Goal: Task Accomplishment & Management: Use online tool/utility

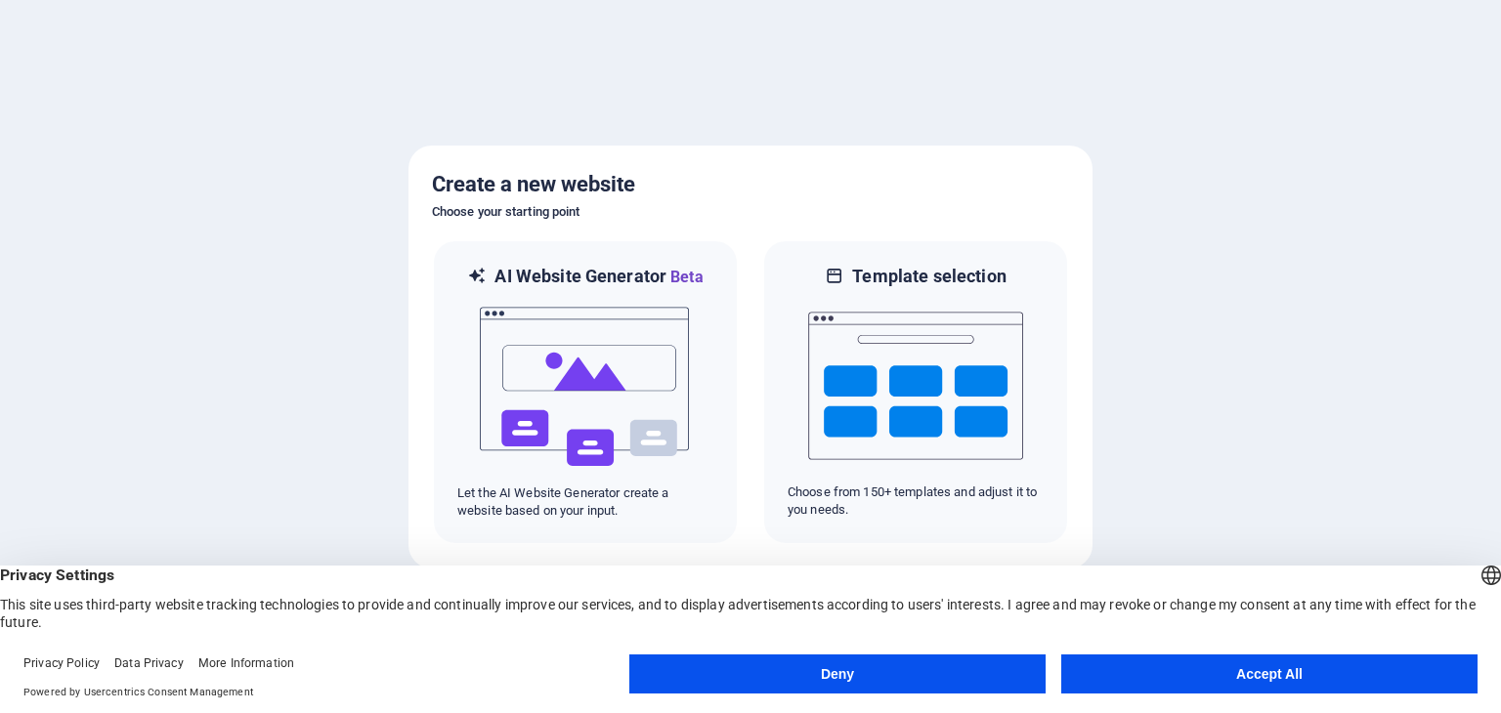
click at [1113, 664] on button "Accept All" at bounding box center [1269, 674] width 416 height 39
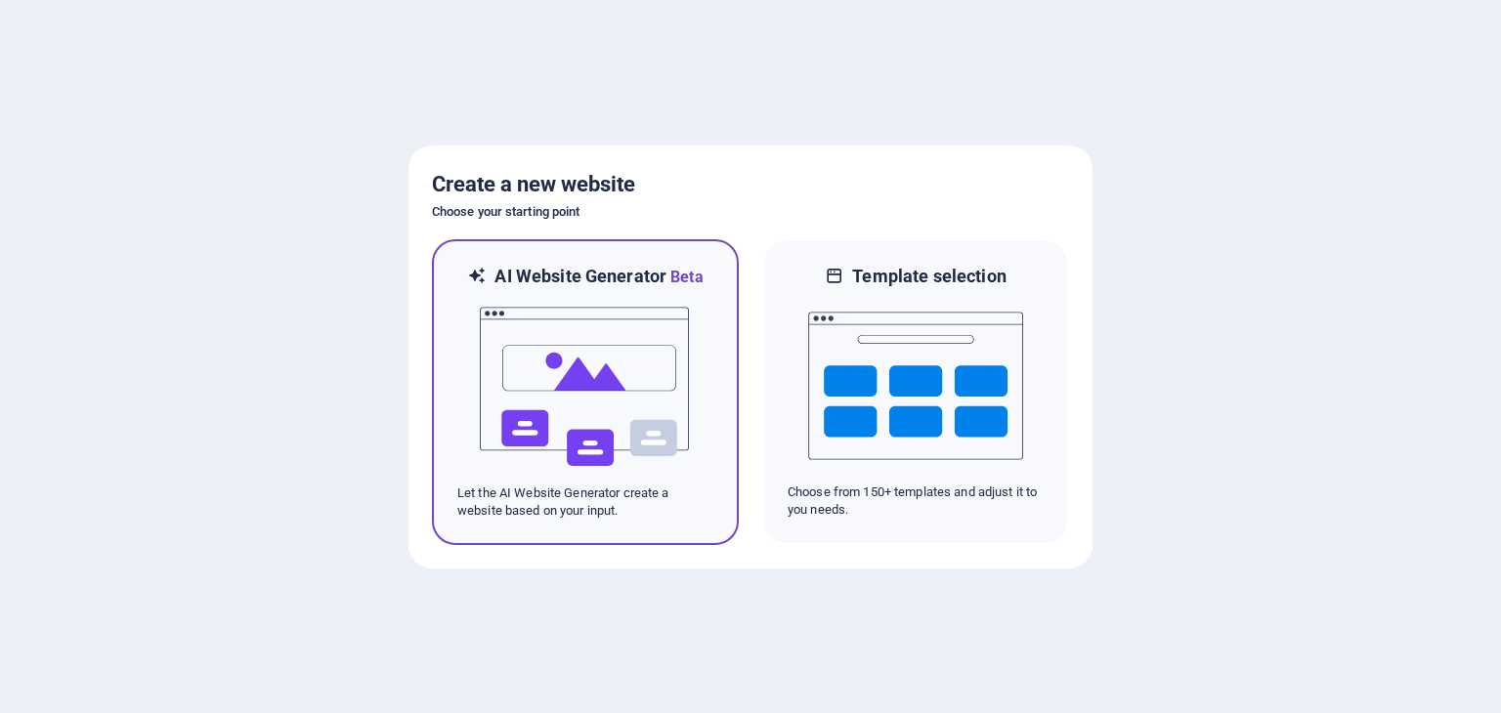
click at [594, 380] on img at bounding box center [585, 386] width 215 height 195
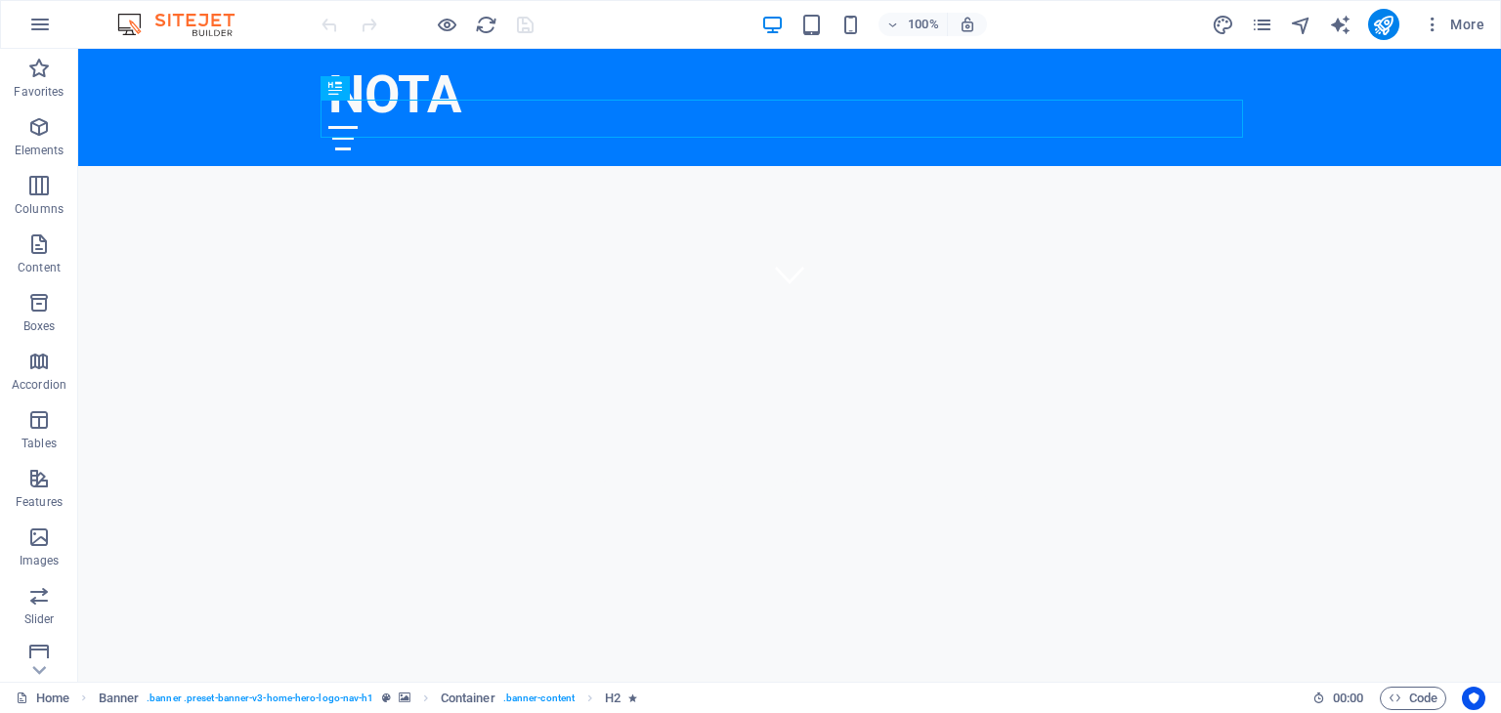
scroll to position [385, 0]
click at [176, 284] on icon at bounding box center [179, 285] width 11 height 21
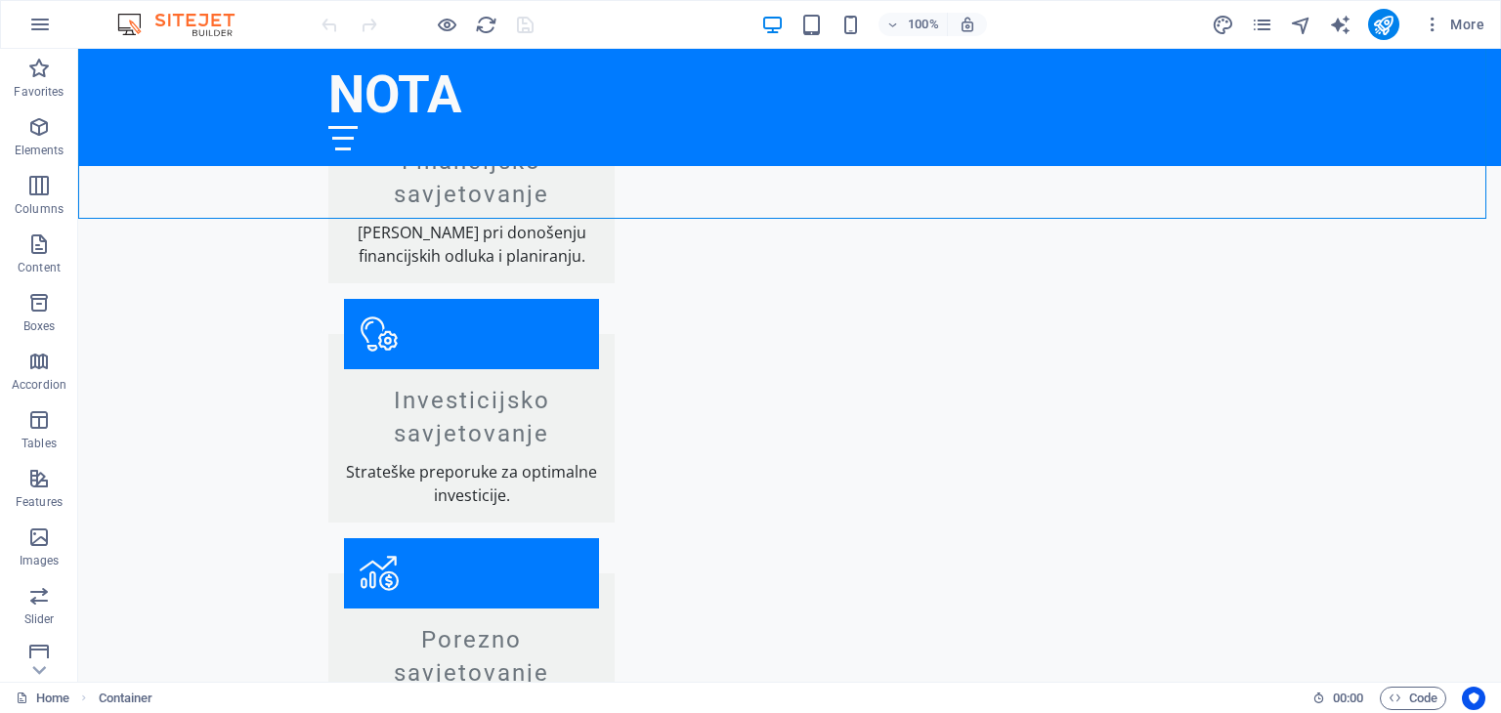
scroll to position [1143, 0]
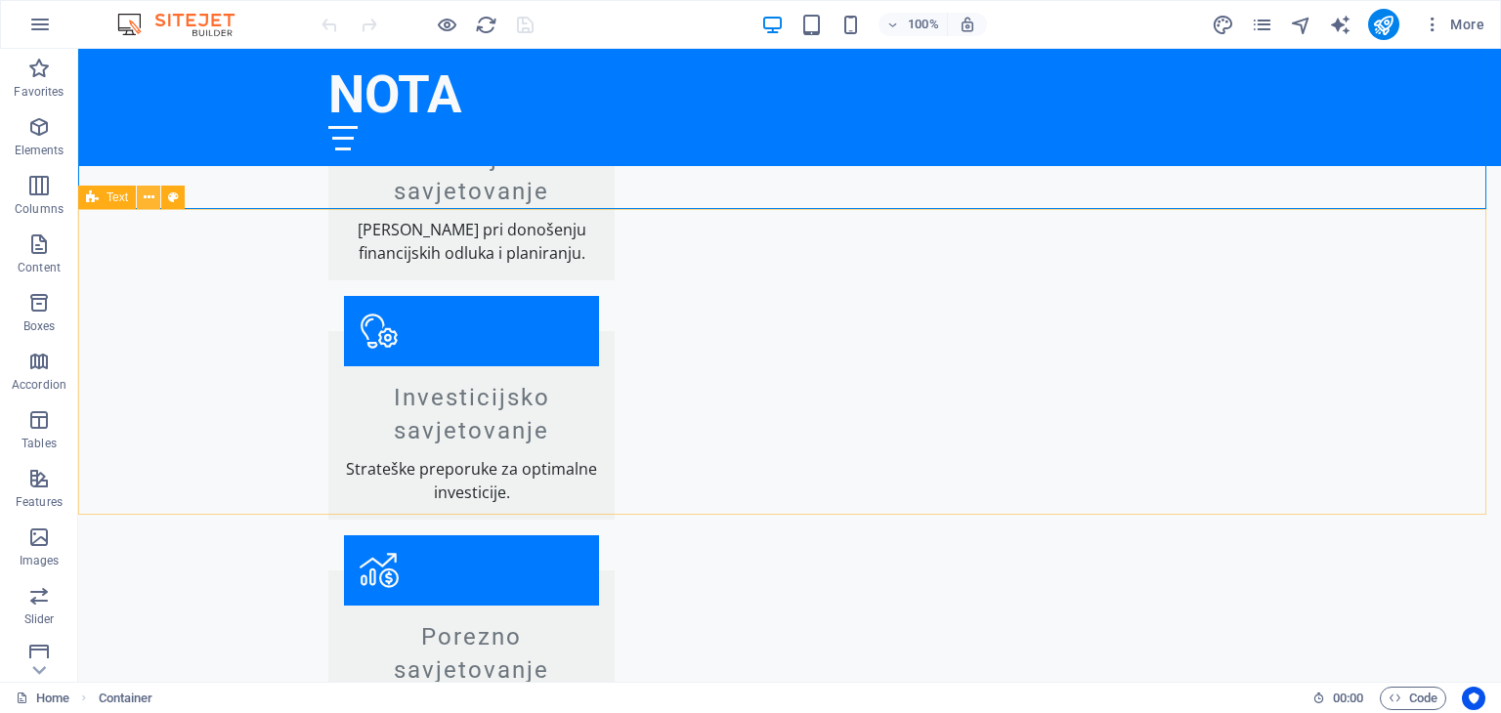
click at [149, 200] on icon at bounding box center [149, 198] width 11 height 21
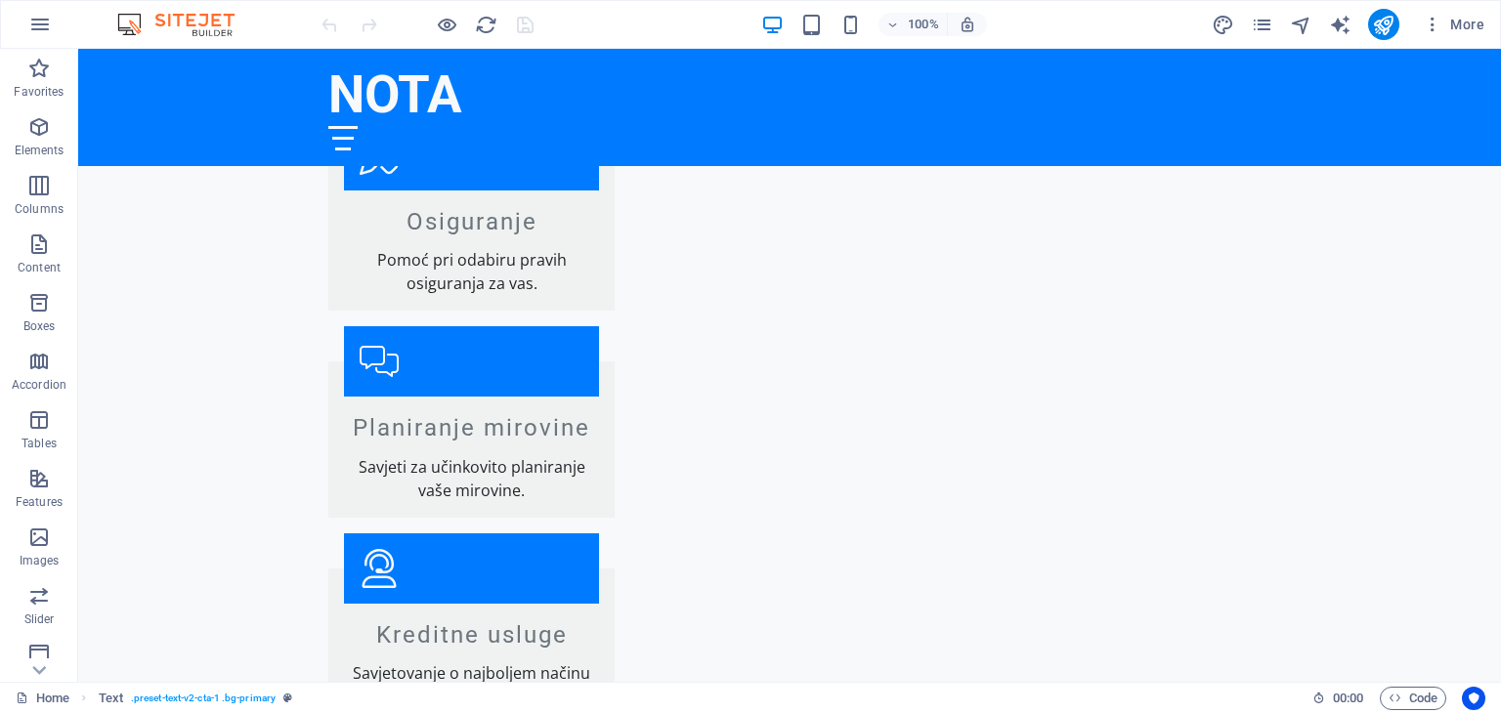
scroll to position [1884, 0]
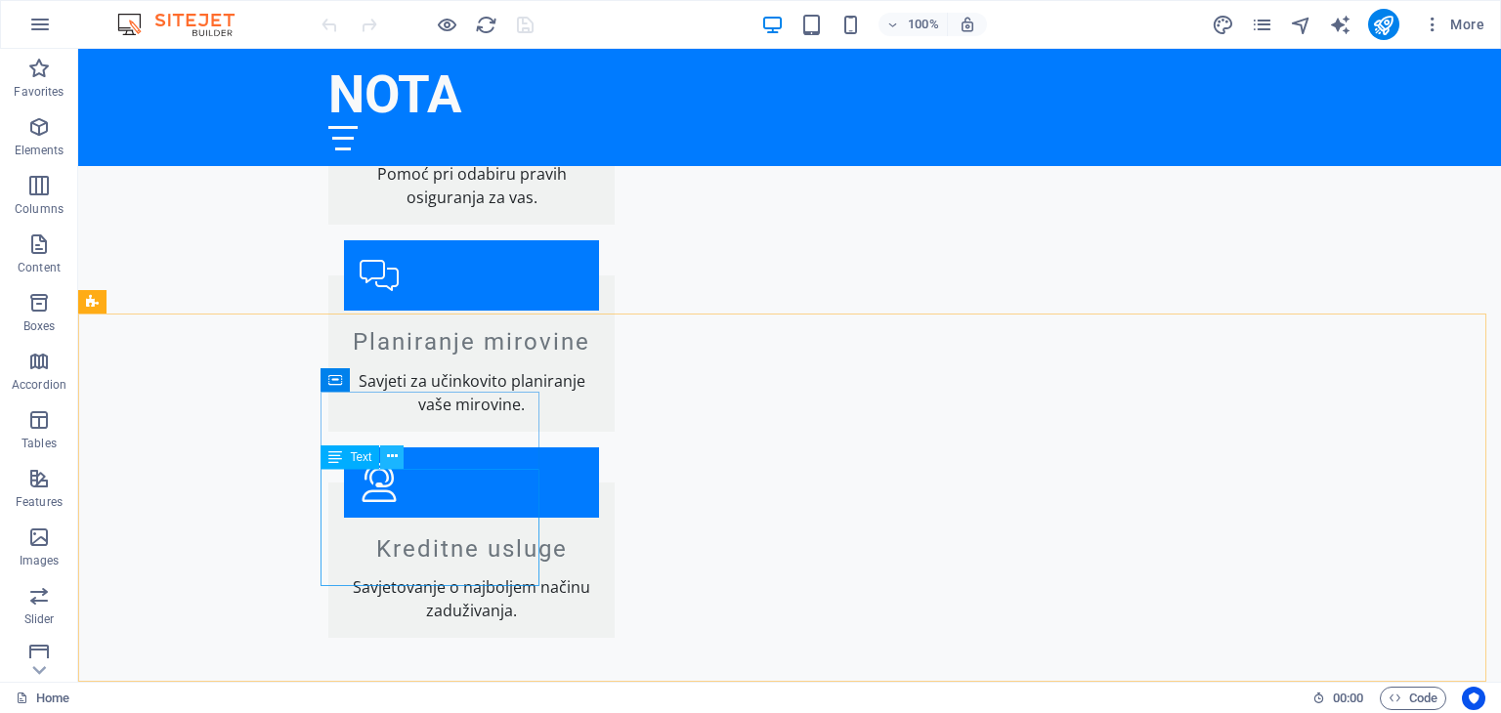
click at [394, 458] on icon at bounding box center [392, 457] width 11 height 21
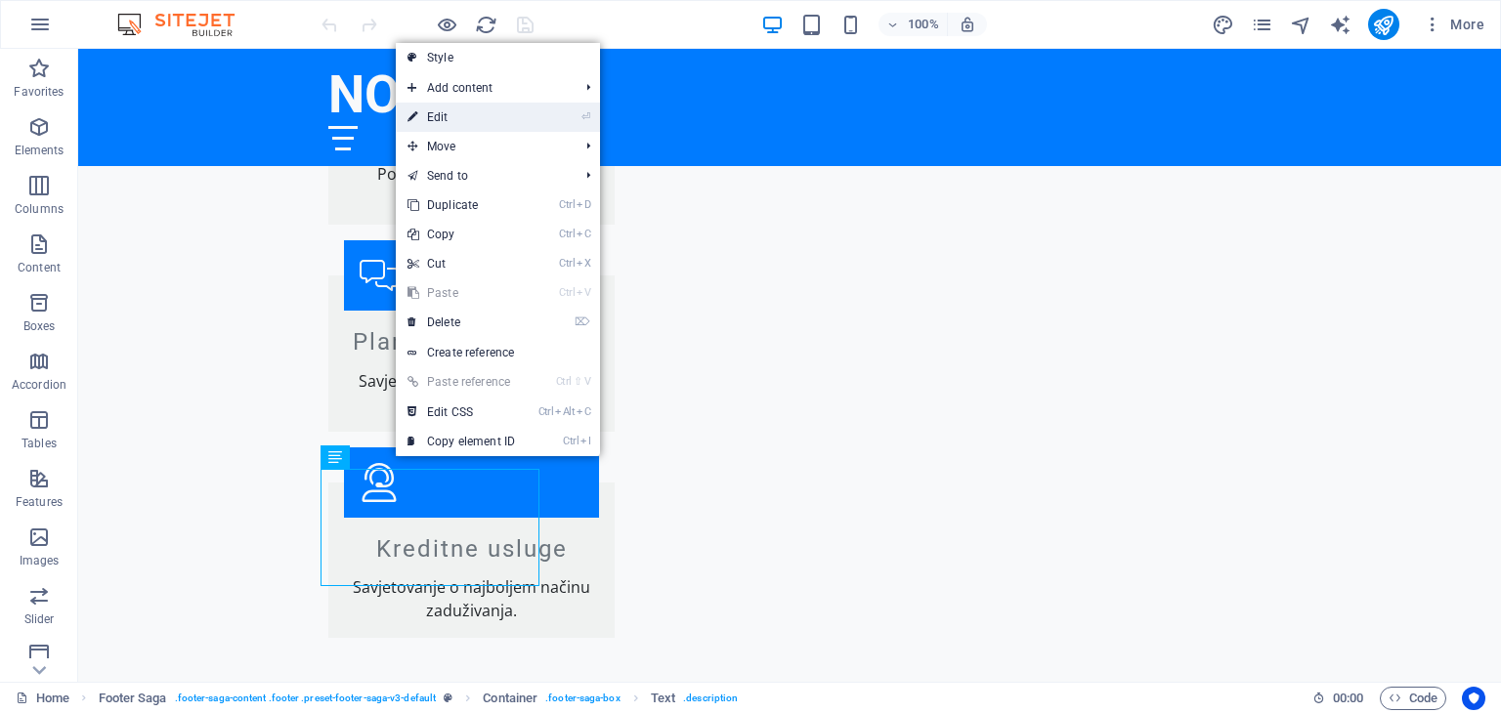
click at [448, 109] on link "⏎ Edit" at bounding box center [461, 117] width 131 height 29
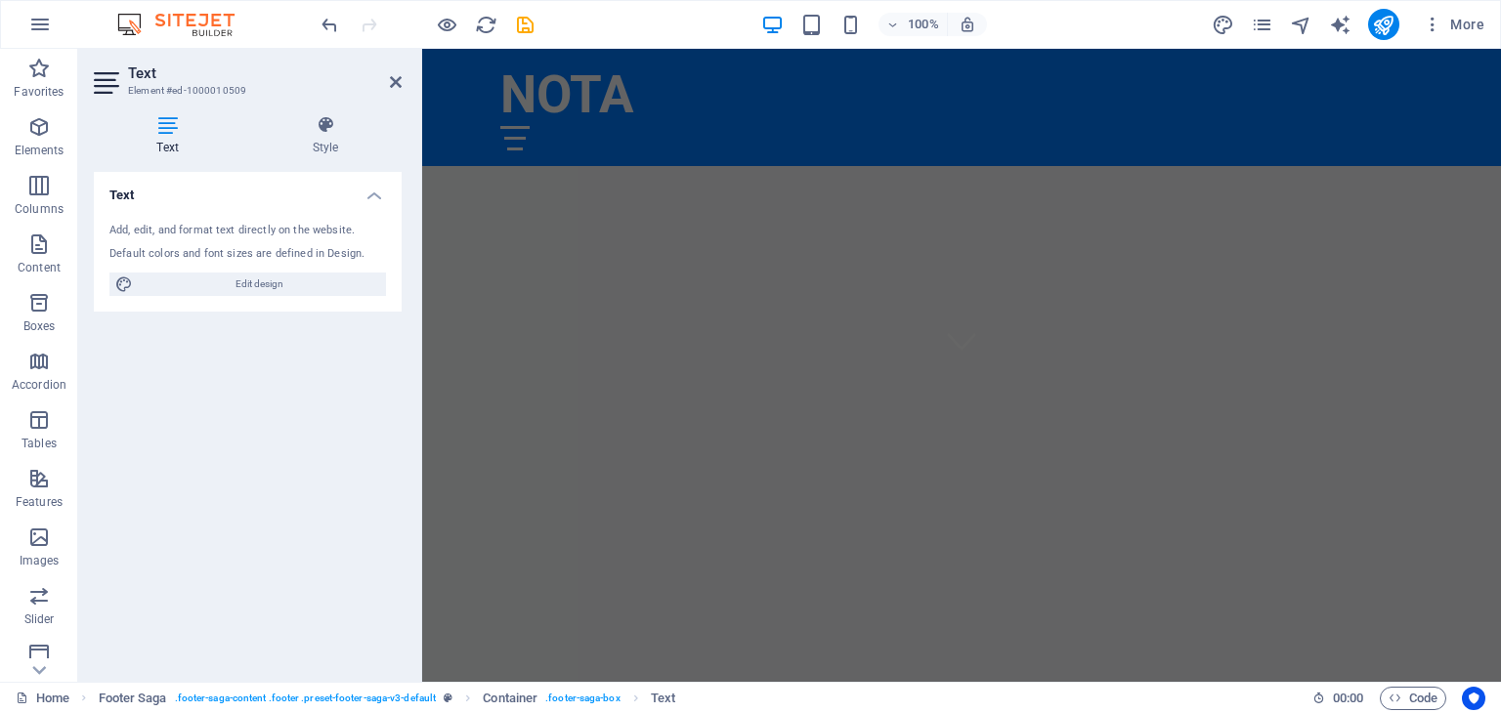
scroll to position [221, 0]
click at [571, 56] on icon at bounding box center [571, 53] width 11 height 21
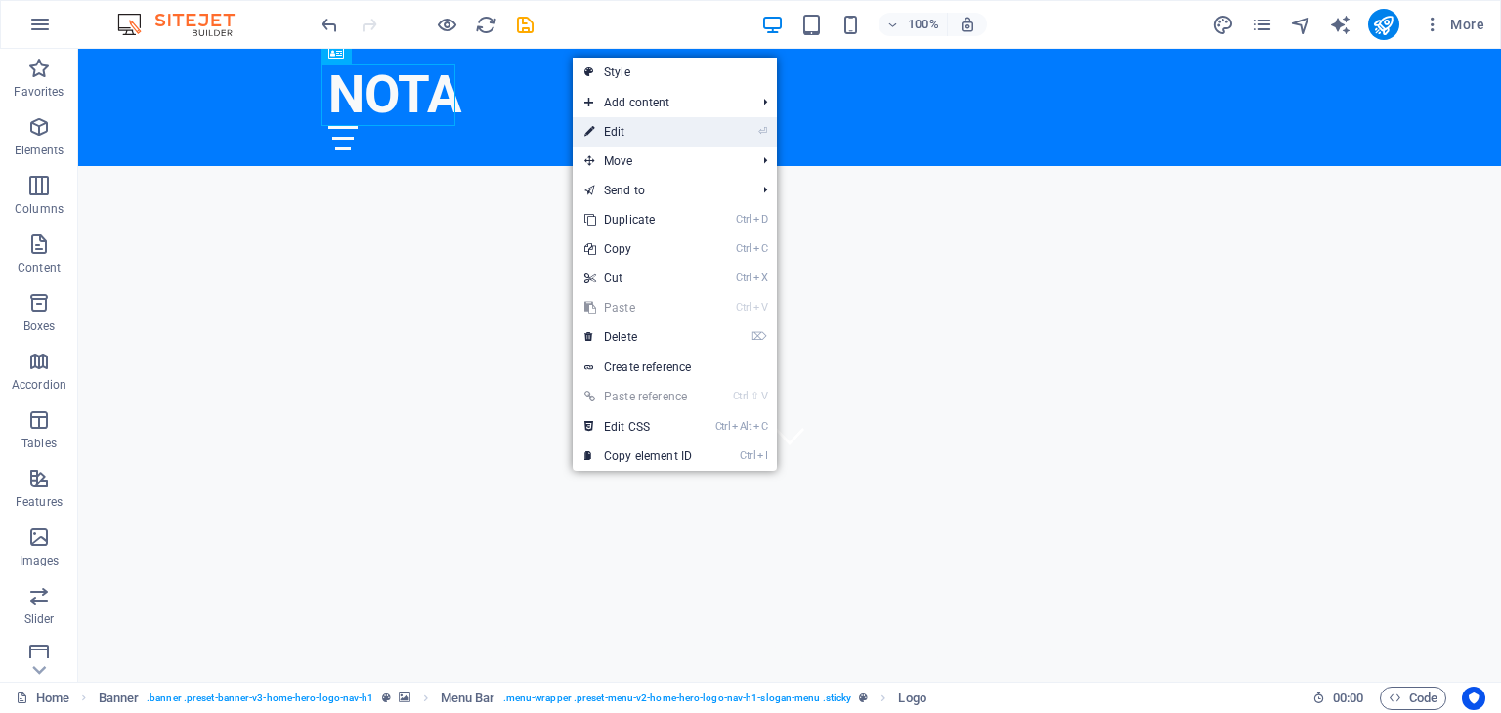
click at [615, 125] on link "⏎ Edit" at bounding box center [638, 131] width 131 height 29
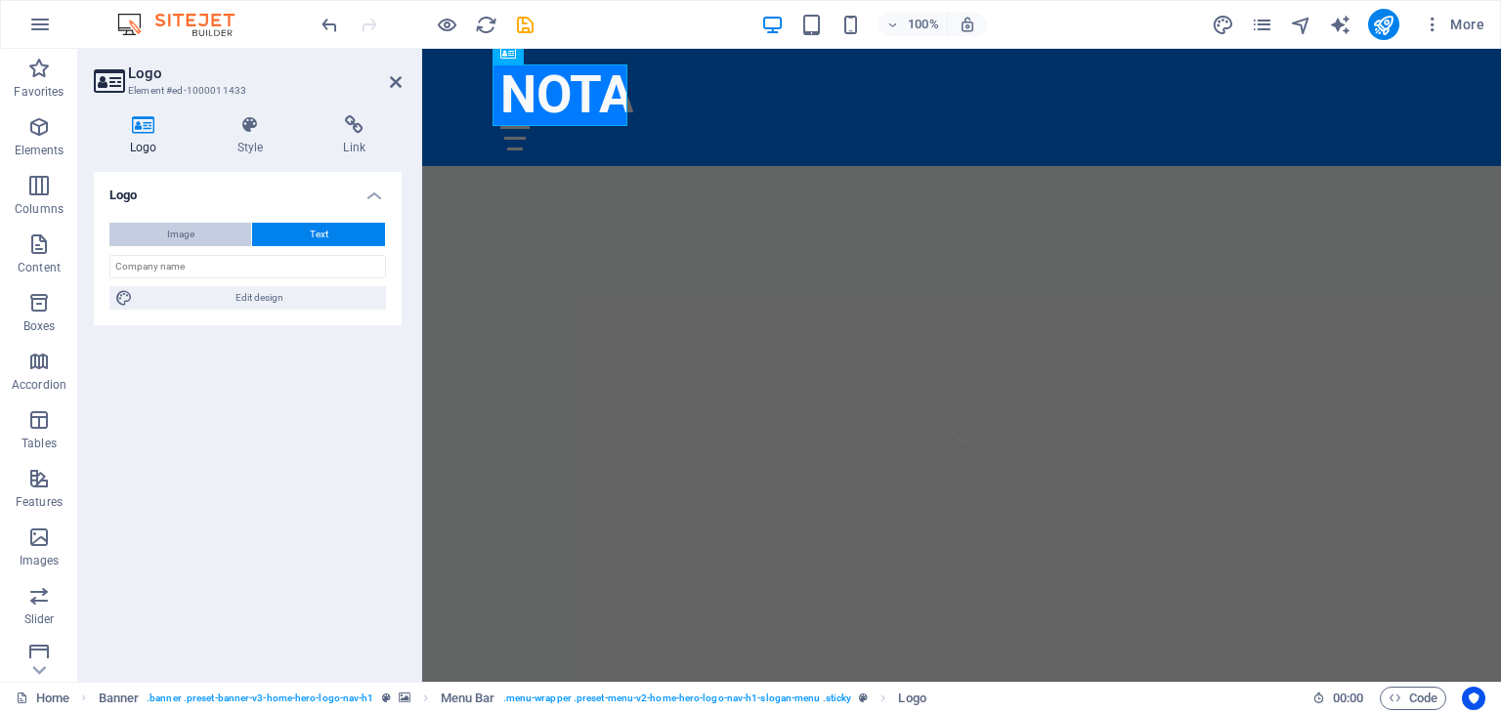
click at [212, 236] on button "Image" at bounding box center [180, 234] width 142 height 23
select select "DISABLED_OPTION_VALUE"
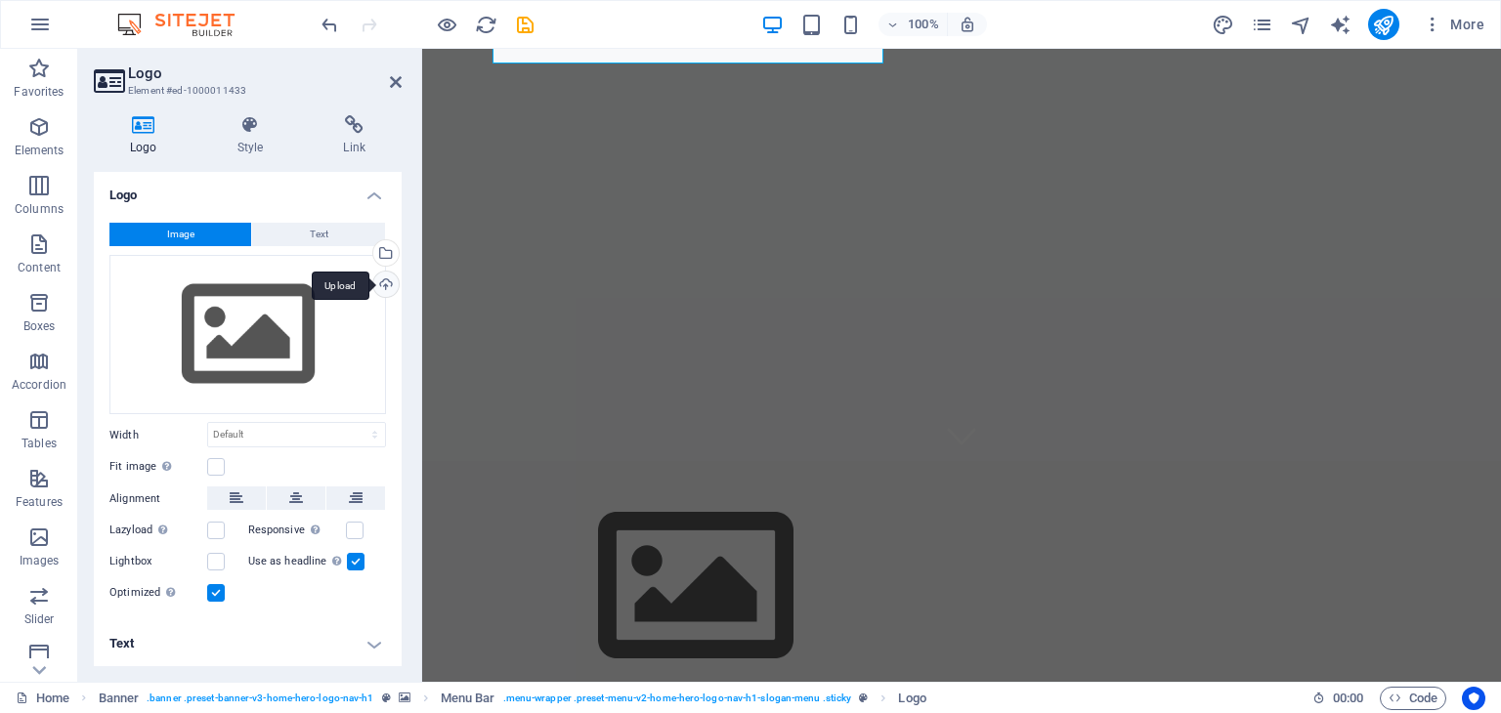
click at [383, 282] on div "Upload" at bounding box center [383, 286] width 29 height 29
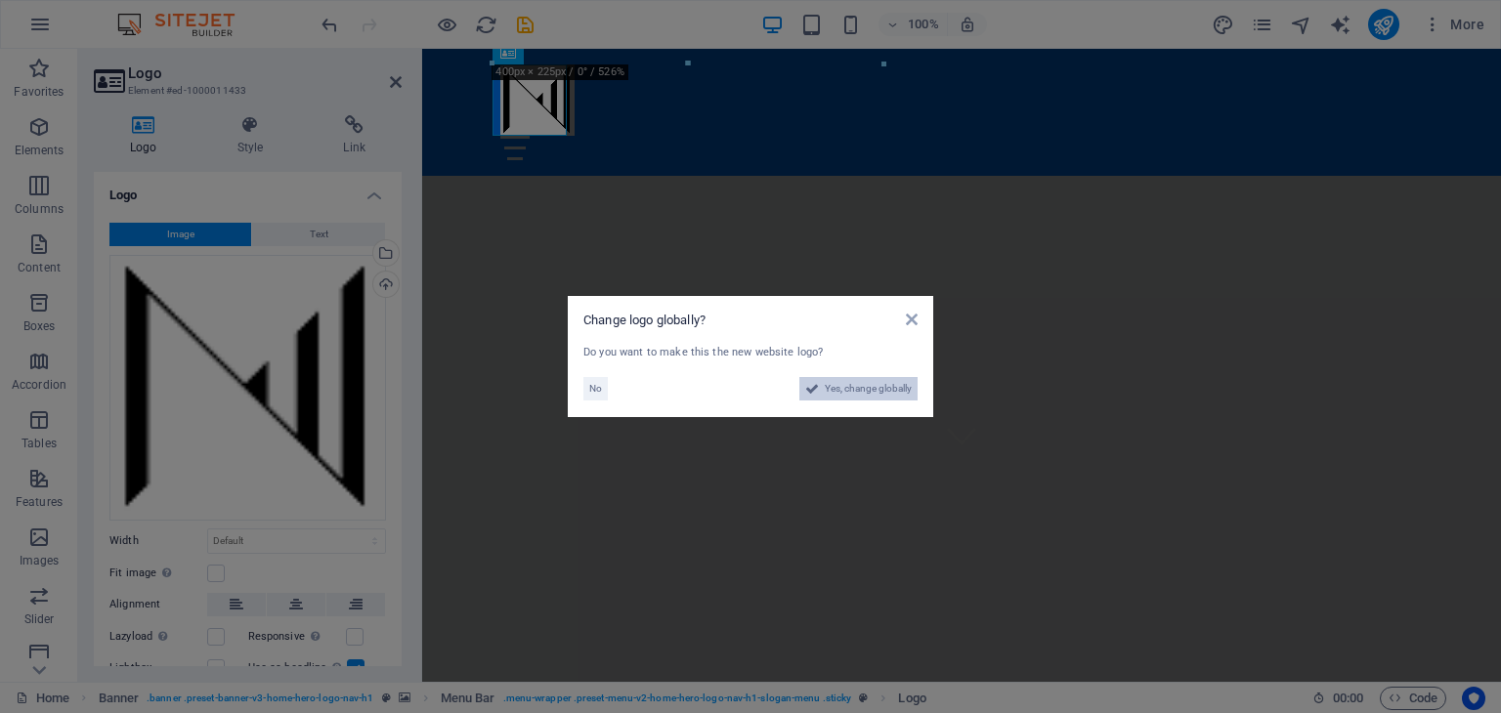
click at [835, 391] on span "Yes, change globally" at bounding box center [868, 388] width 87 height 23
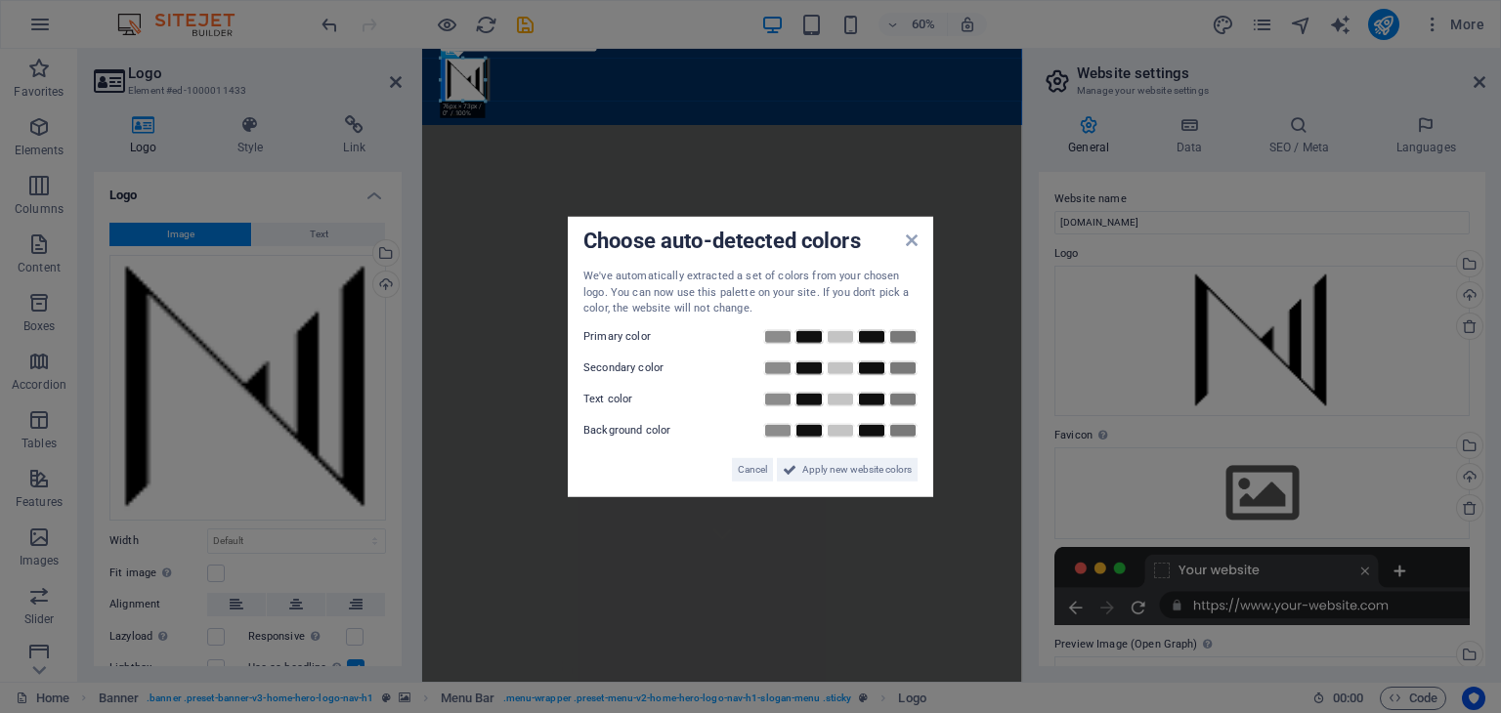
click at [218, 568] on aside "Choose auto-detected colors We've automatically extracted a set of colors from …" at bounding box center [750, 356] width 1501 height 713
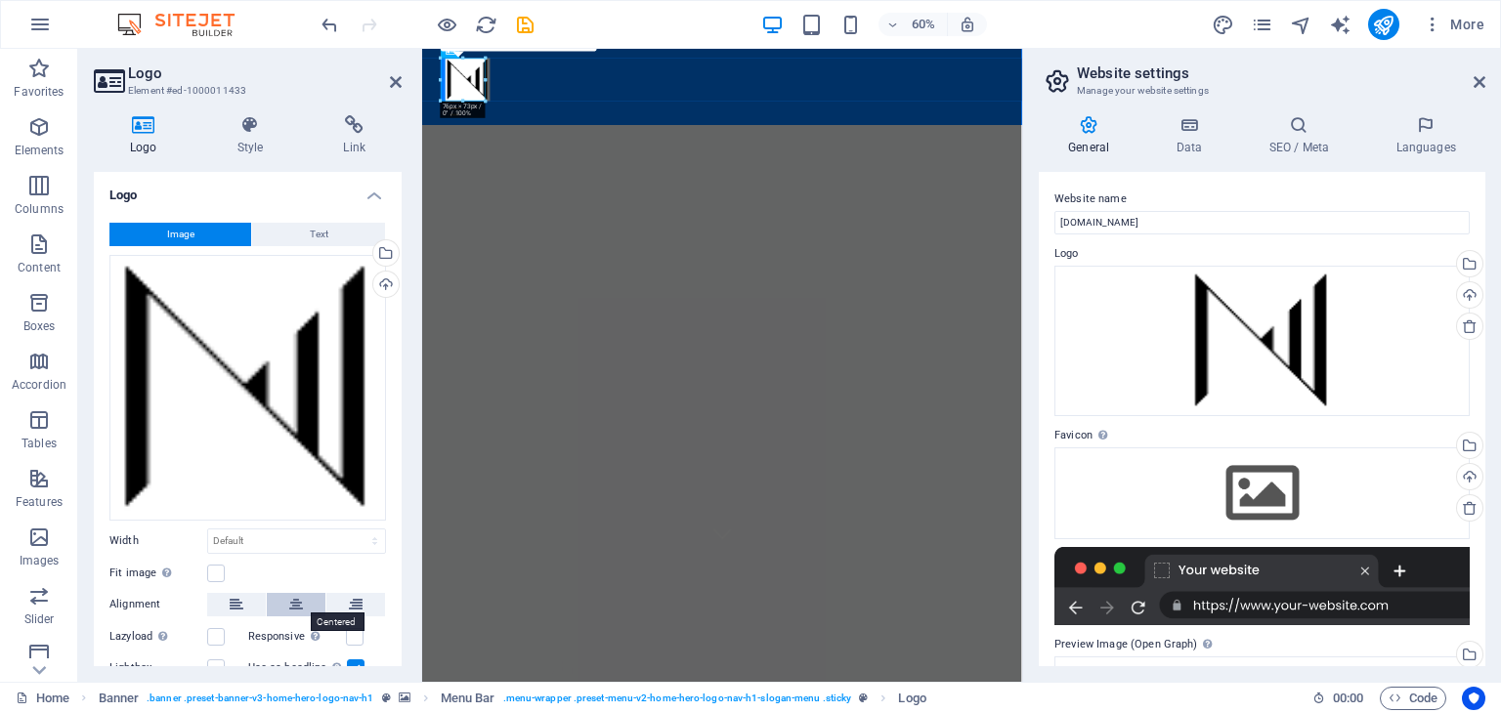
click at [289, 593] on icon at bounding box center [296, 604] width 14 height 23
click at [360, 638] on label at bounding box center [355, 637] width 18 height 18
click at [0, 0] on input "Responsive Automatically load retina image and smartphone optimized sizes." at bounding box center [0, 0] width 0 height 0
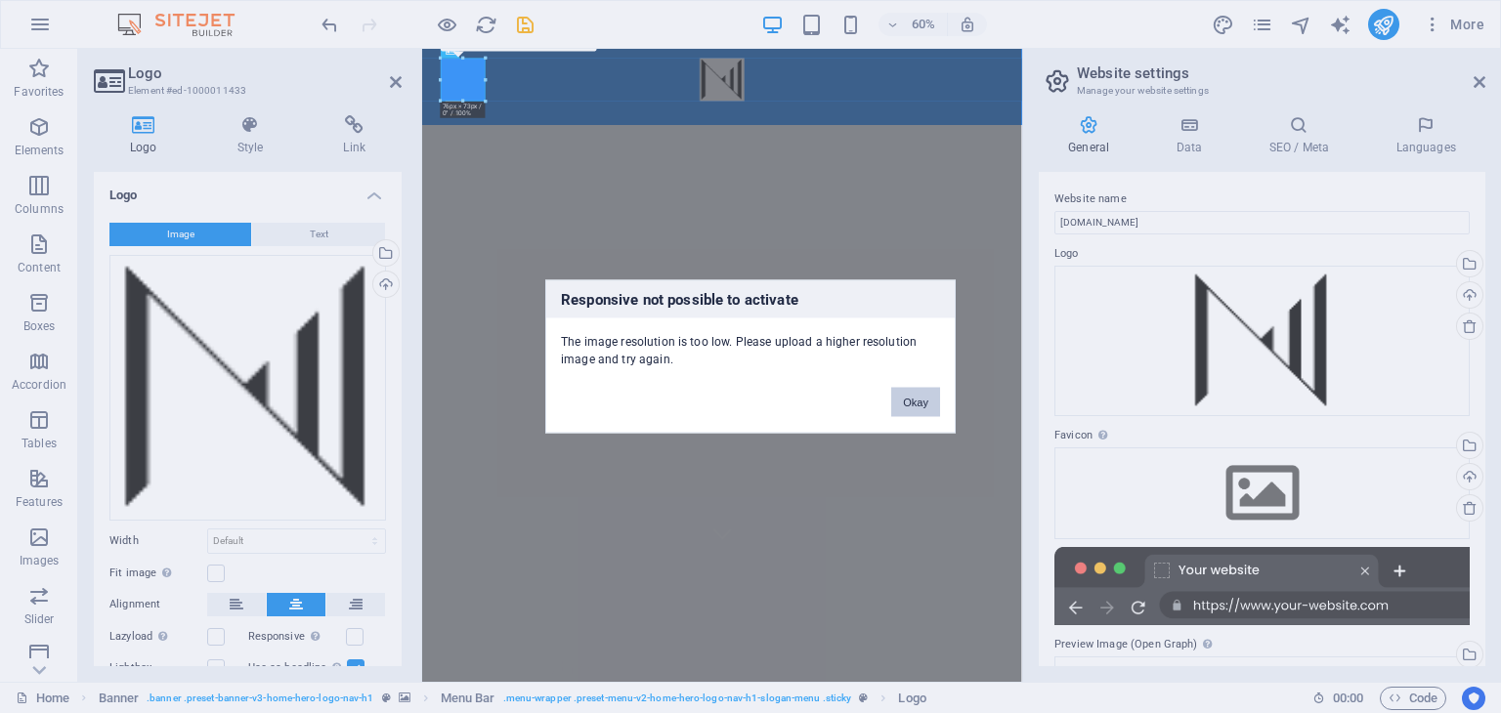
click at [918, 402] on button "Okay" at bounding box center [915, 402] width 49 height 29
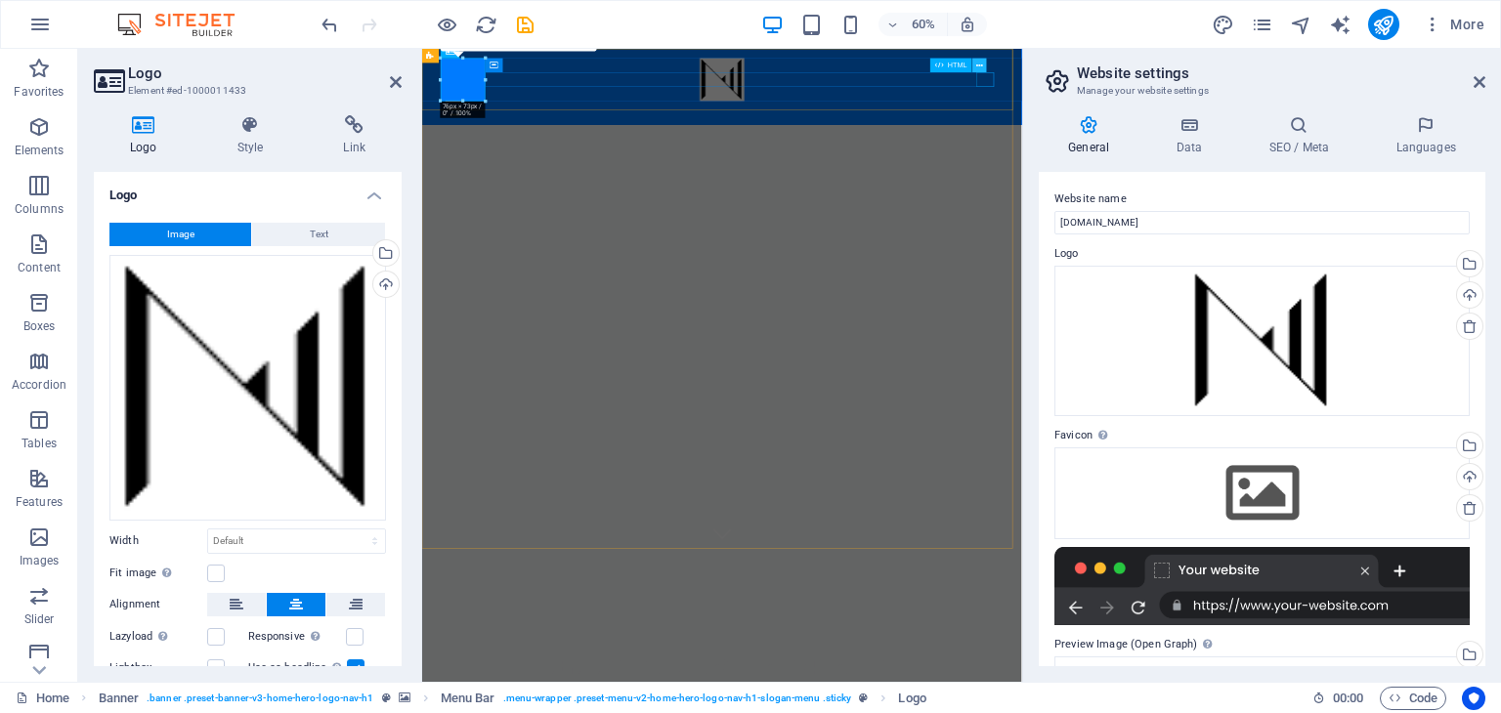
click at [978, 66] on icon at bounding box center [979, 66] width 7 height 13
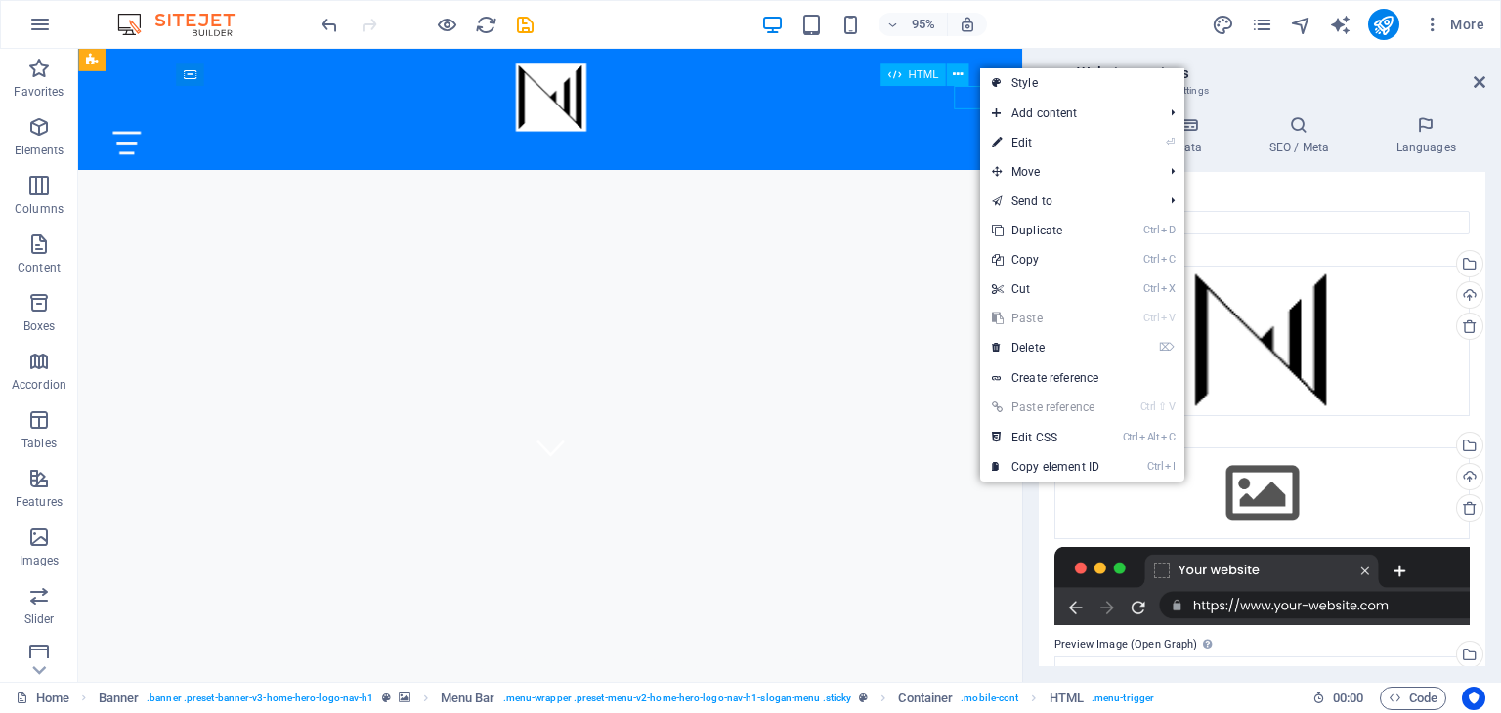
click at [904, 69] on div "HTML" at bounding box center [913, 75] width 65 height 22
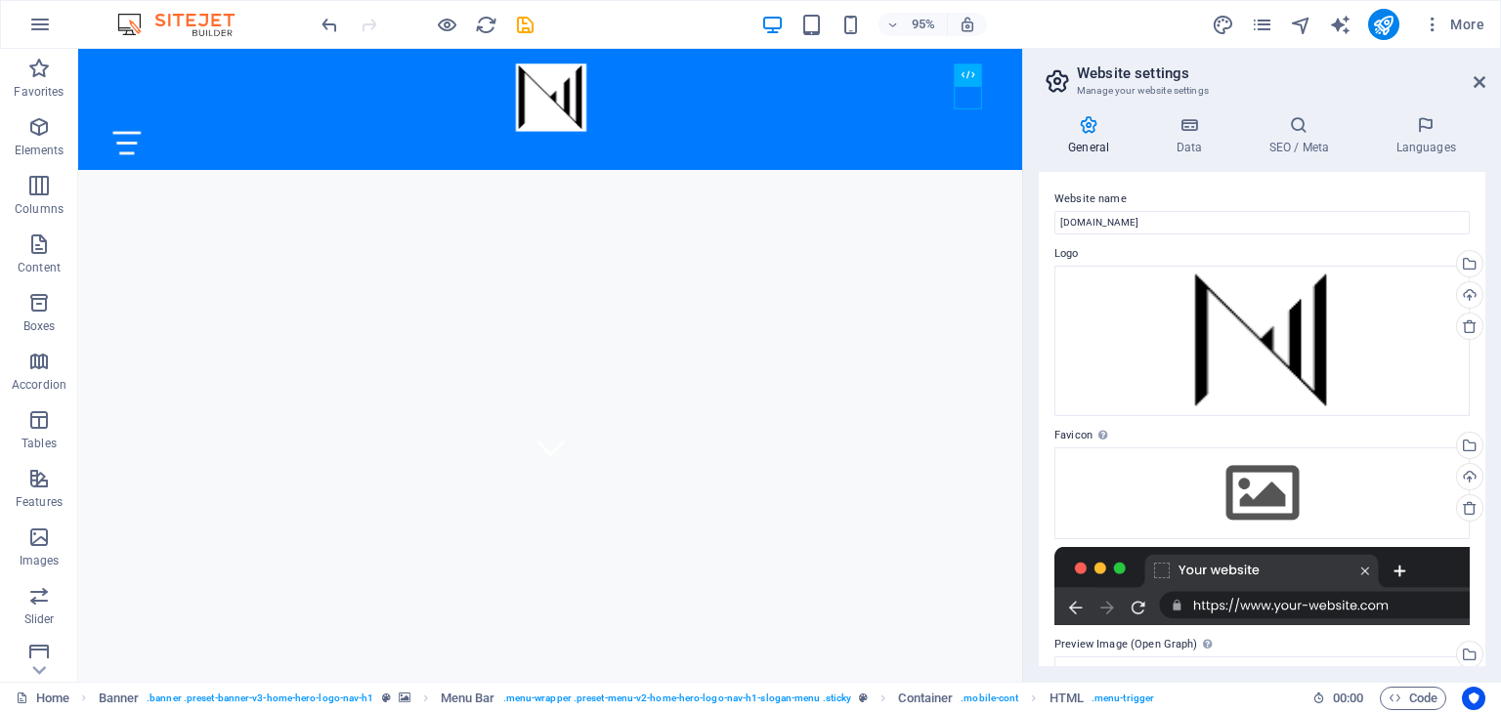
click at [1100, 130] on icon at bounding box center [1089, 125] width 100 height 20
click at [45, 269] on p "Content" at bounding box center [39, 268] width 43 height 16
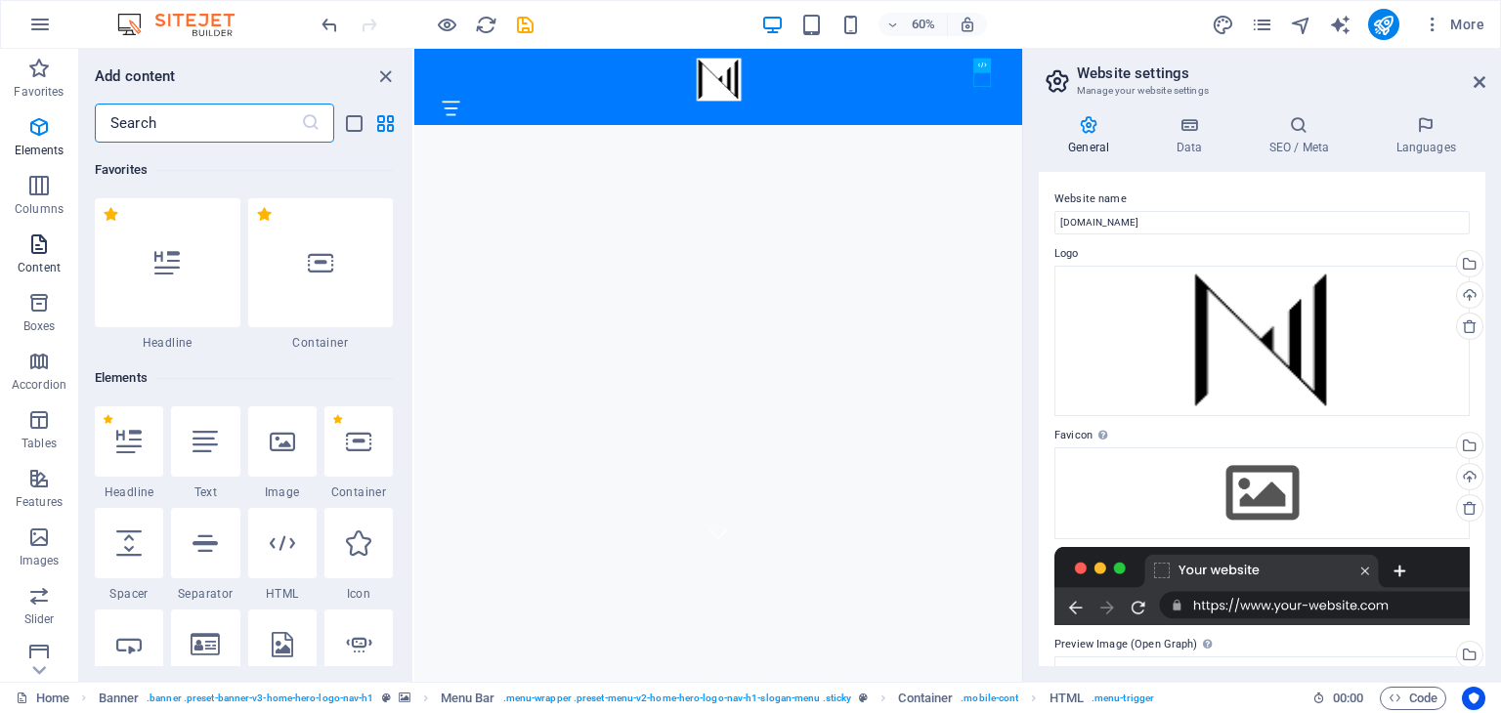
scroll to position [3420, 0]
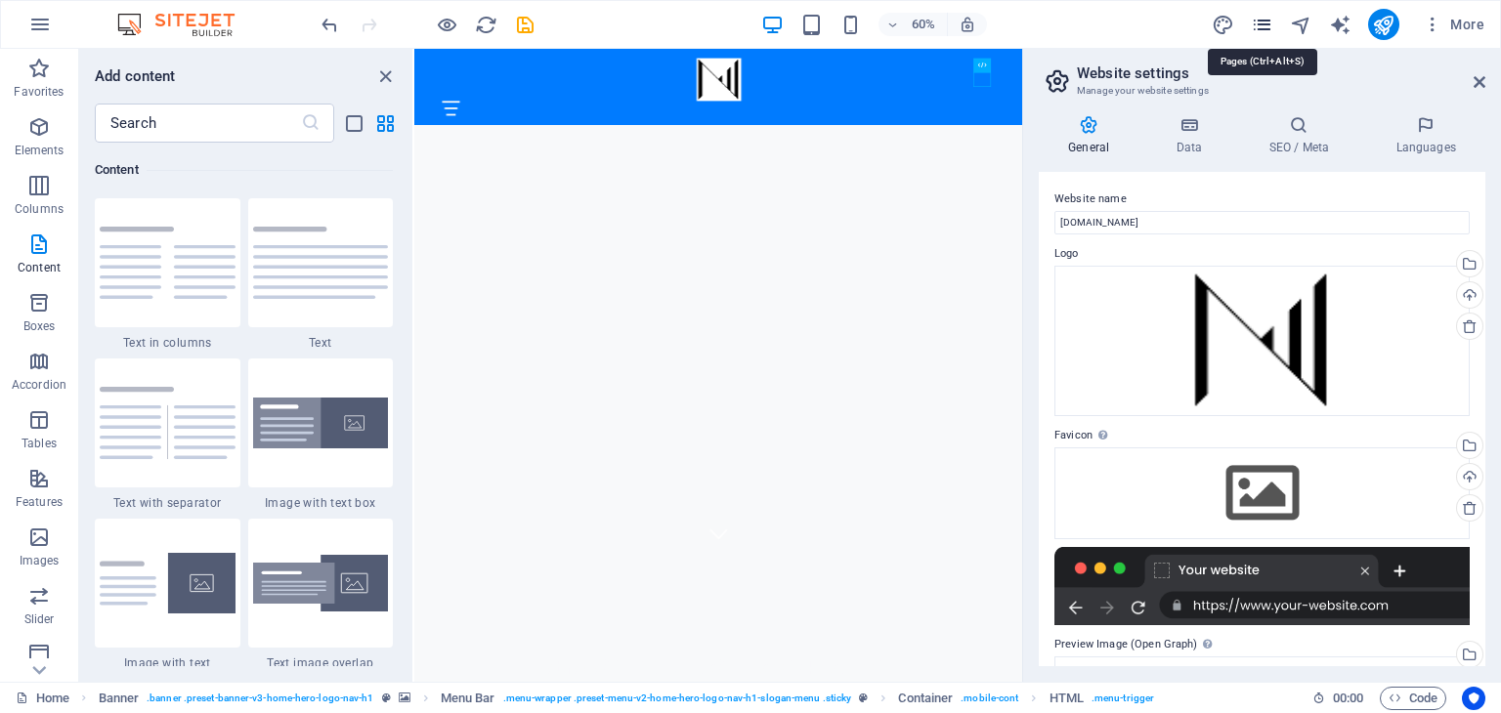
click at [1265, 17] on icon "pages" at bounding box center [1262, 25] width 22 height 22
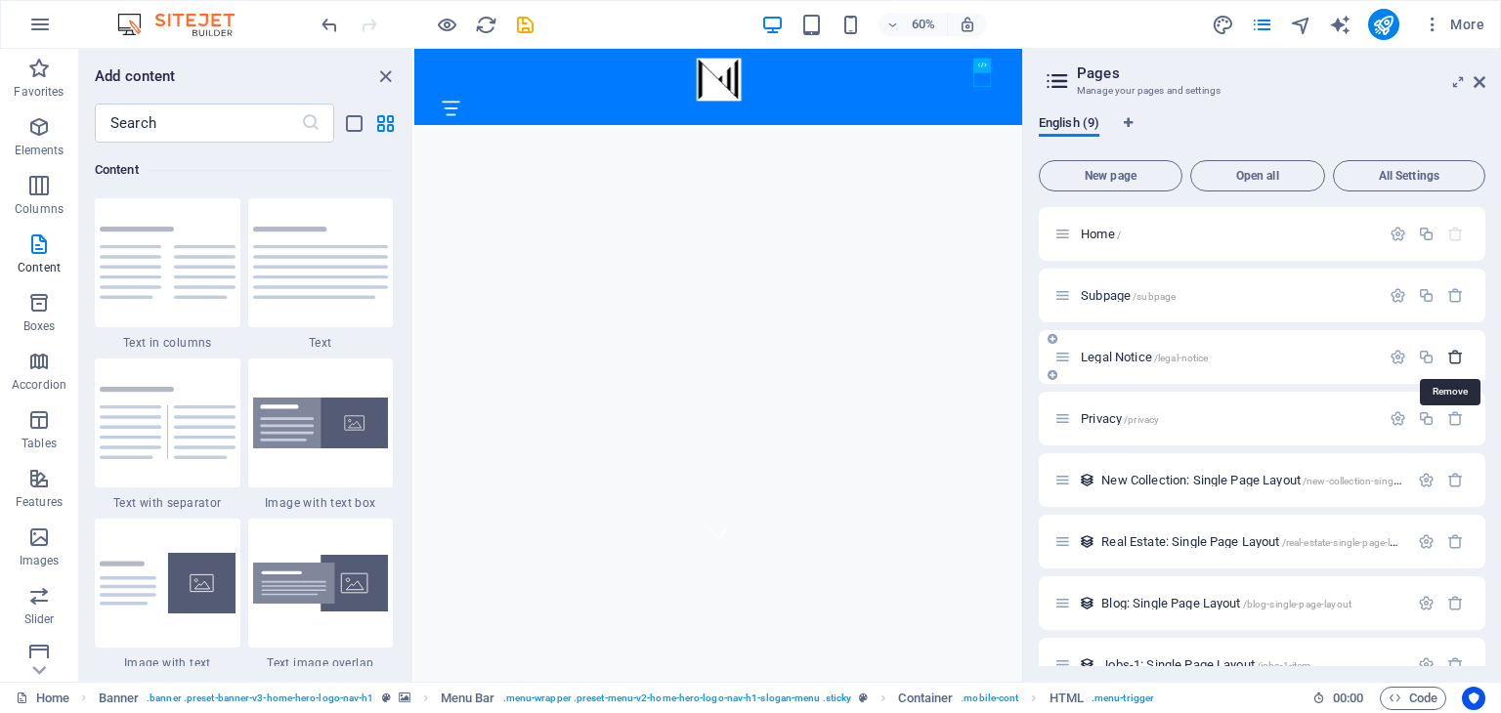
click at [1450, 354] on icon "button" at bounding box center [1455, 357] width 17 height 17
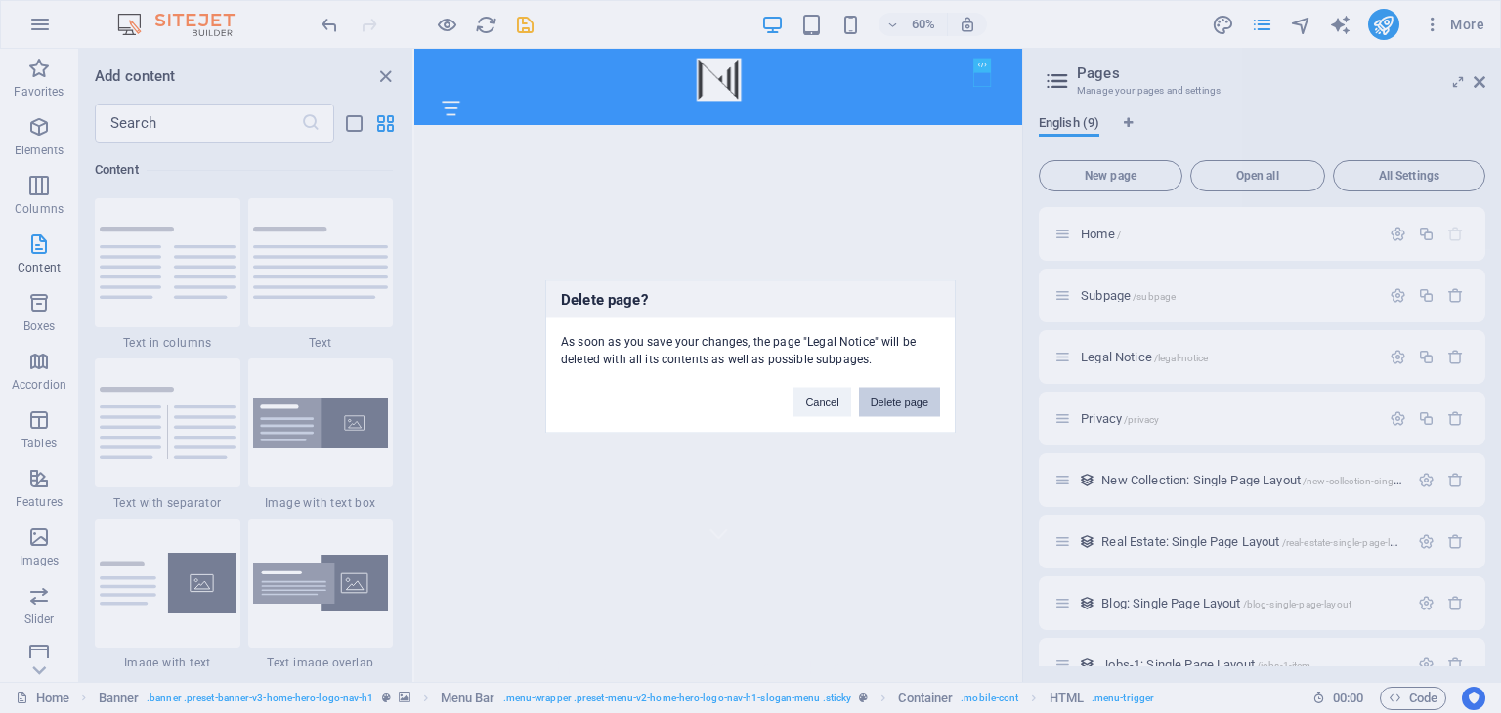
click at [887, 397] on button "Delete page" at bounding box center [899, 402] width 81 height 29
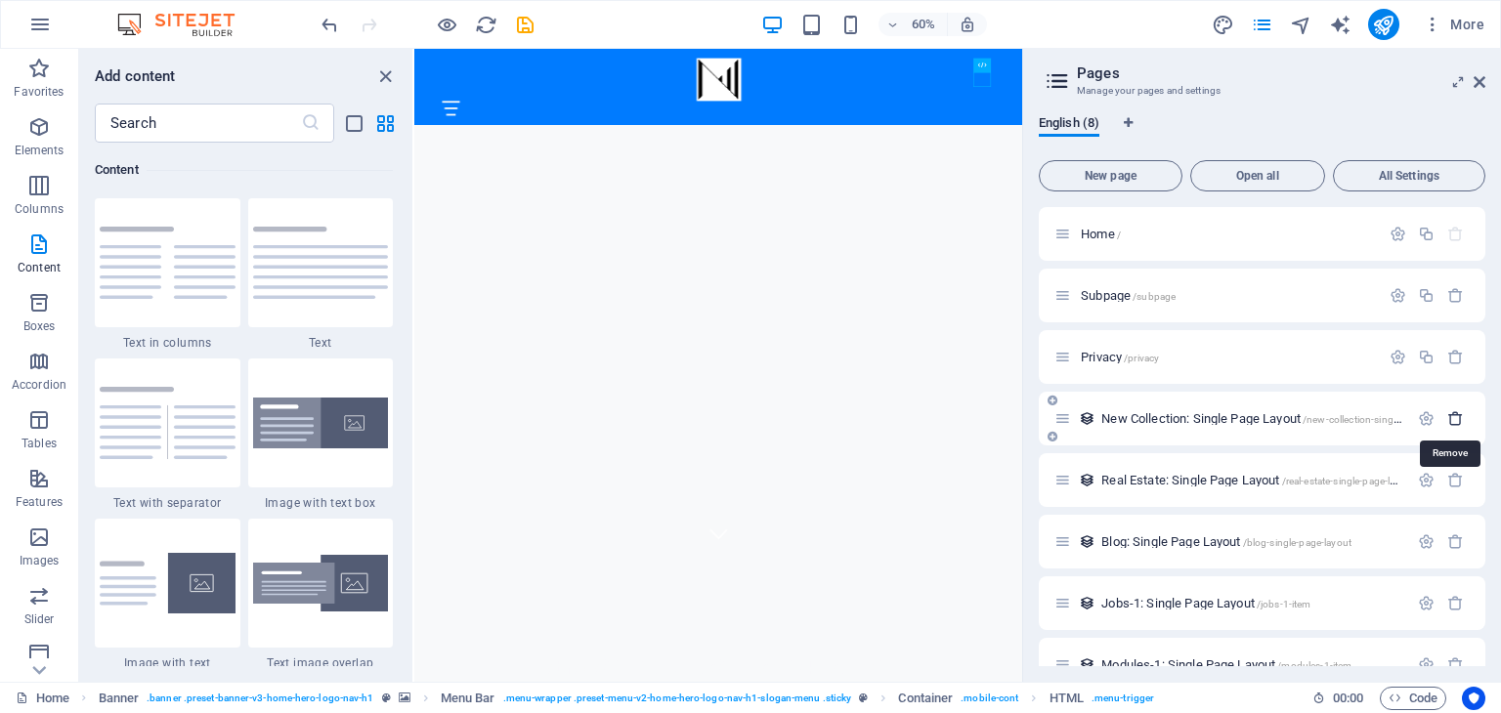
click at [1453, 423] on icon "button" at bounding box center [1455, 418] width 17 height 17
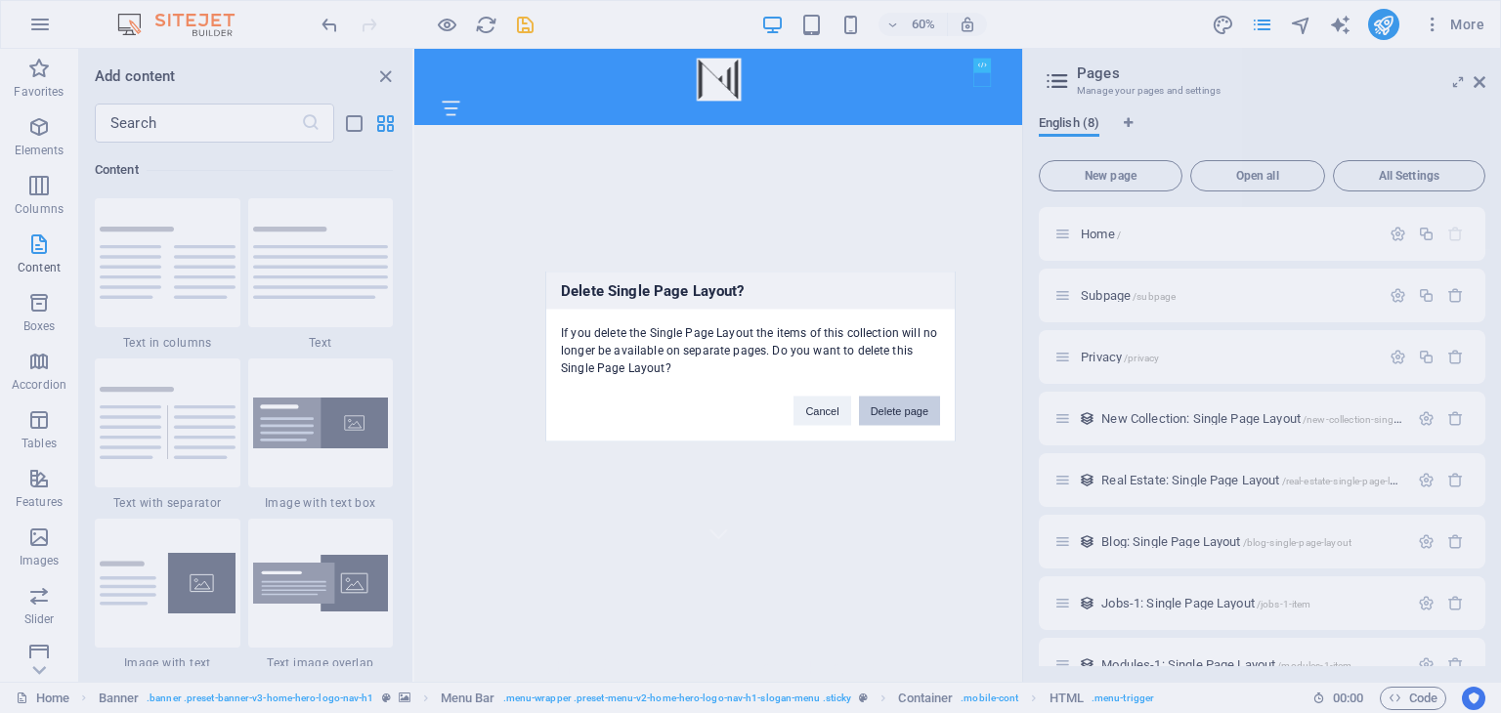
click at [925, 405] on button "Delete page" at bounding box center [899, 411] width 81 height 29
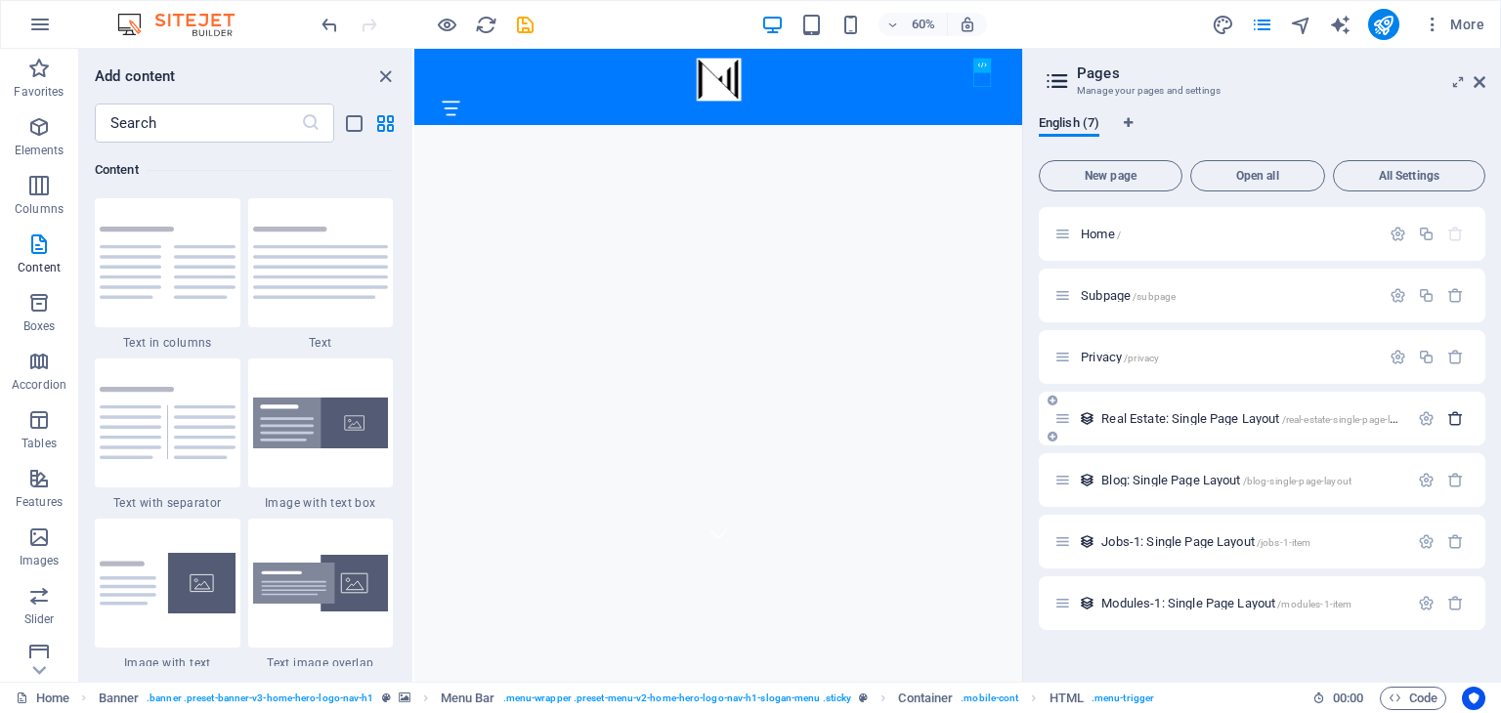
click at [1452, 414] on icon "button" at bounding box center [1455, 418] width 17 height 17
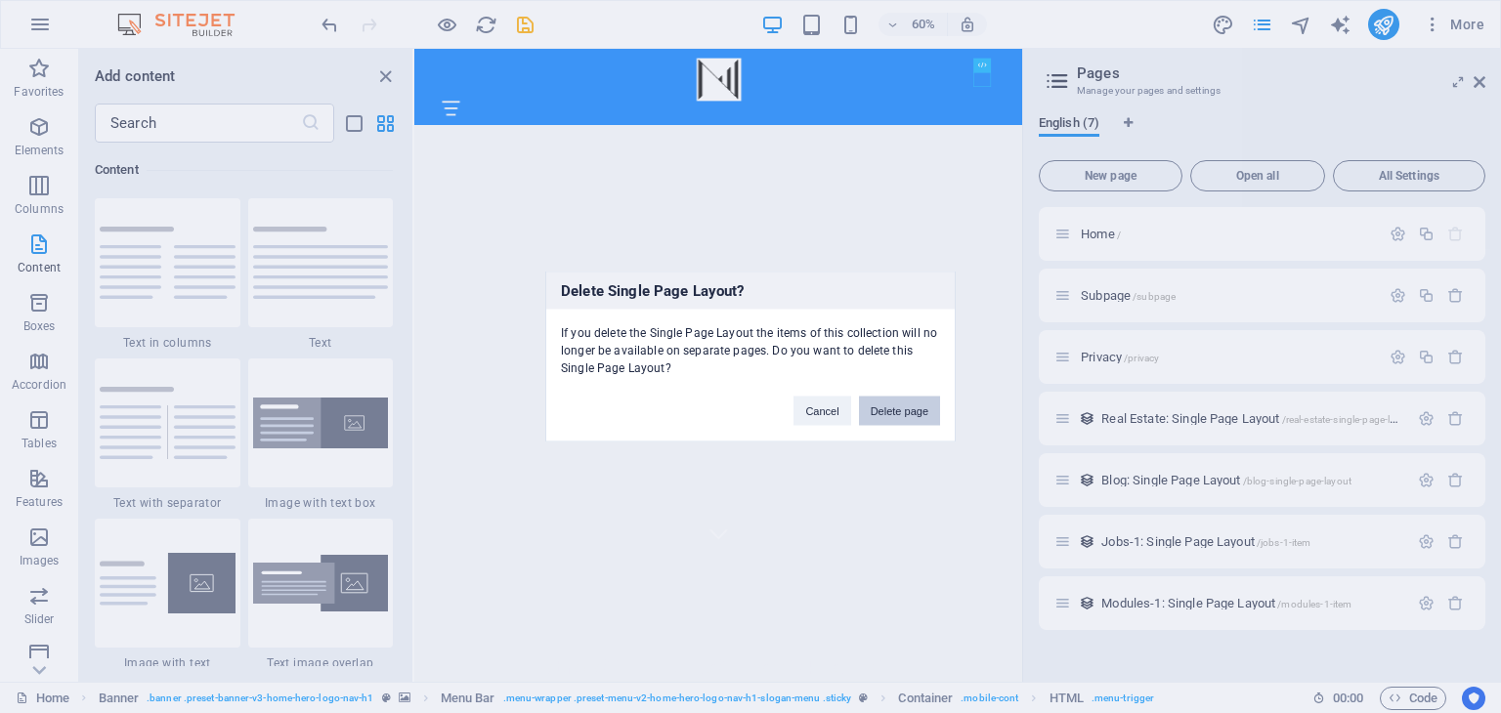
click at [919, 403] on button "Delete page" at bounding box center [899, 411] width 81 height 29
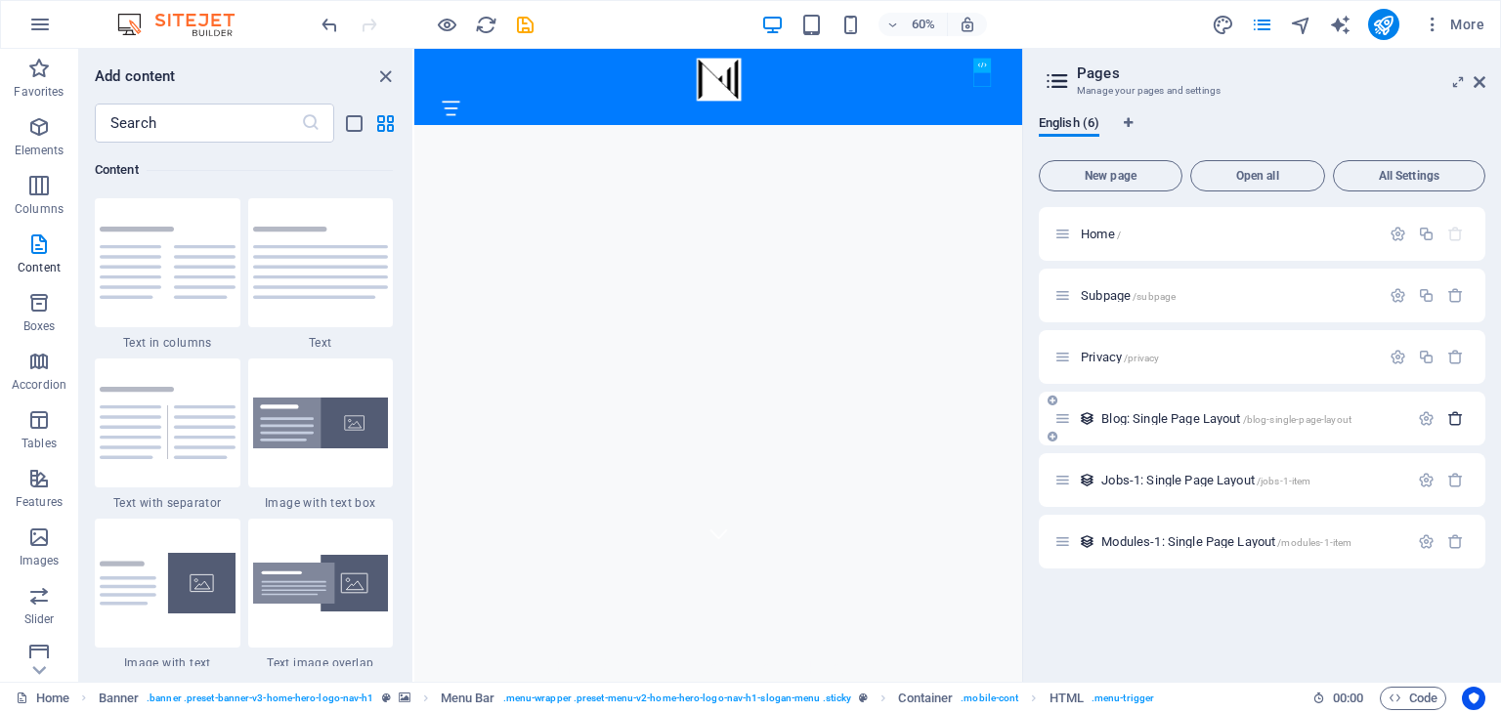
click at [1456, 418] on icon "button" at bounding box center [1455, 418] width 17 height 17
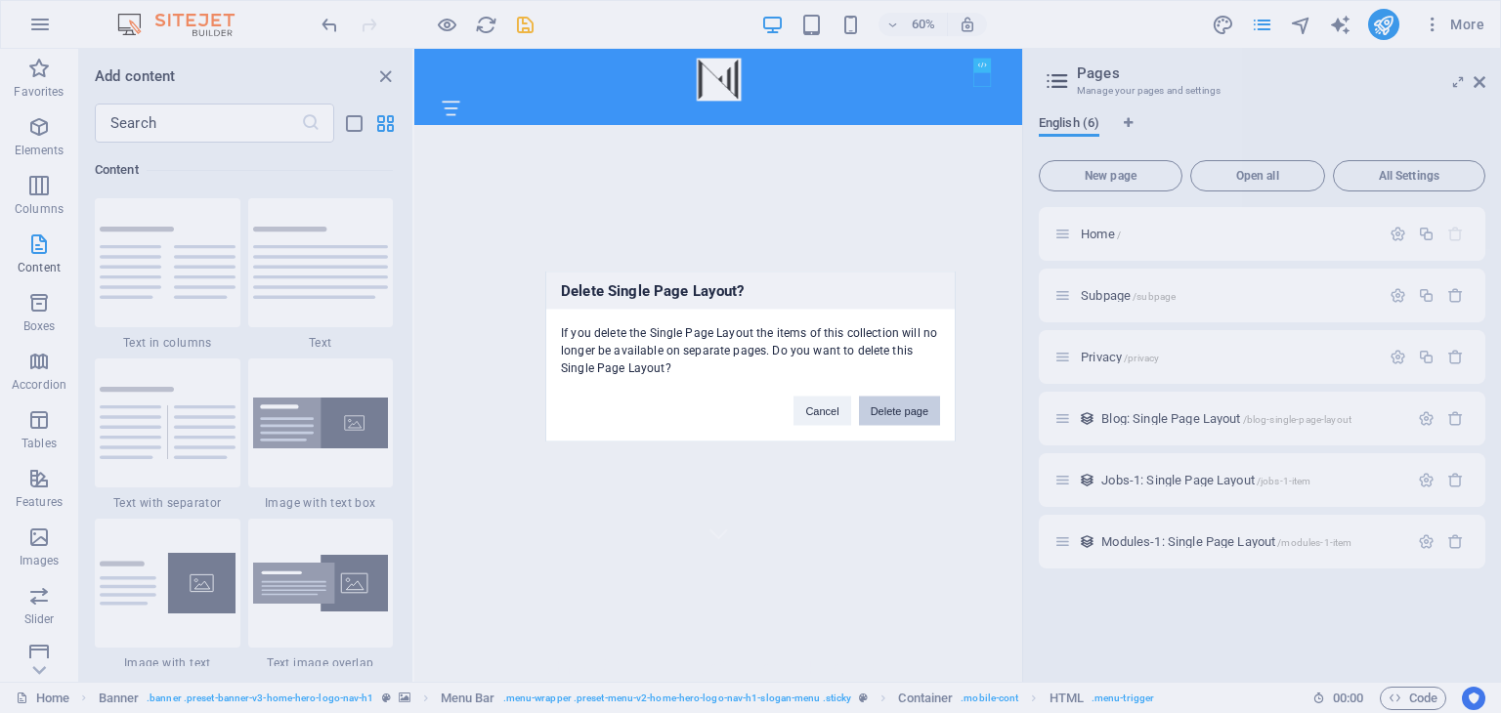
click at [903, 406] on button "Delete page" at bounding box center [899, 411] width 81 height 29
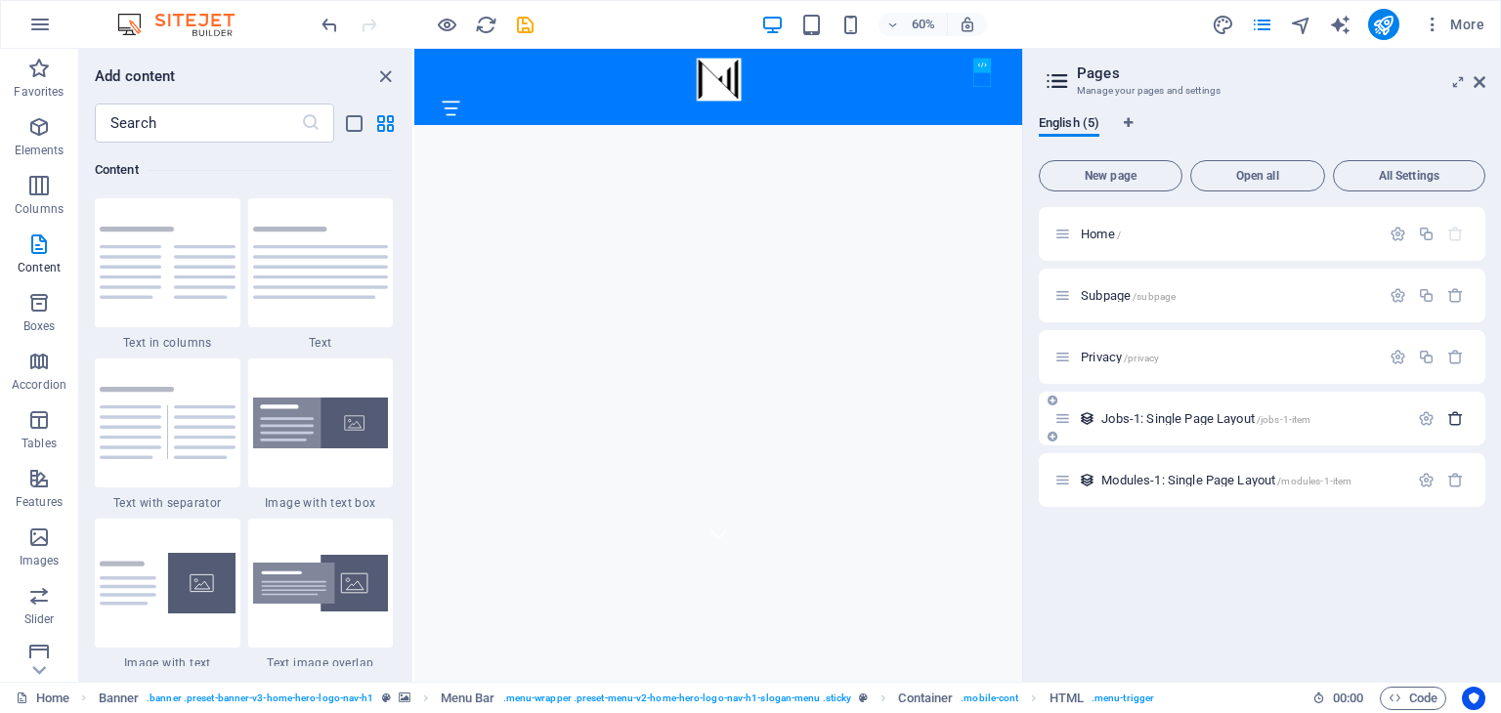
click at [1456, 418] on icon "button" at bounding box center [1455, 418] width 17 height 17
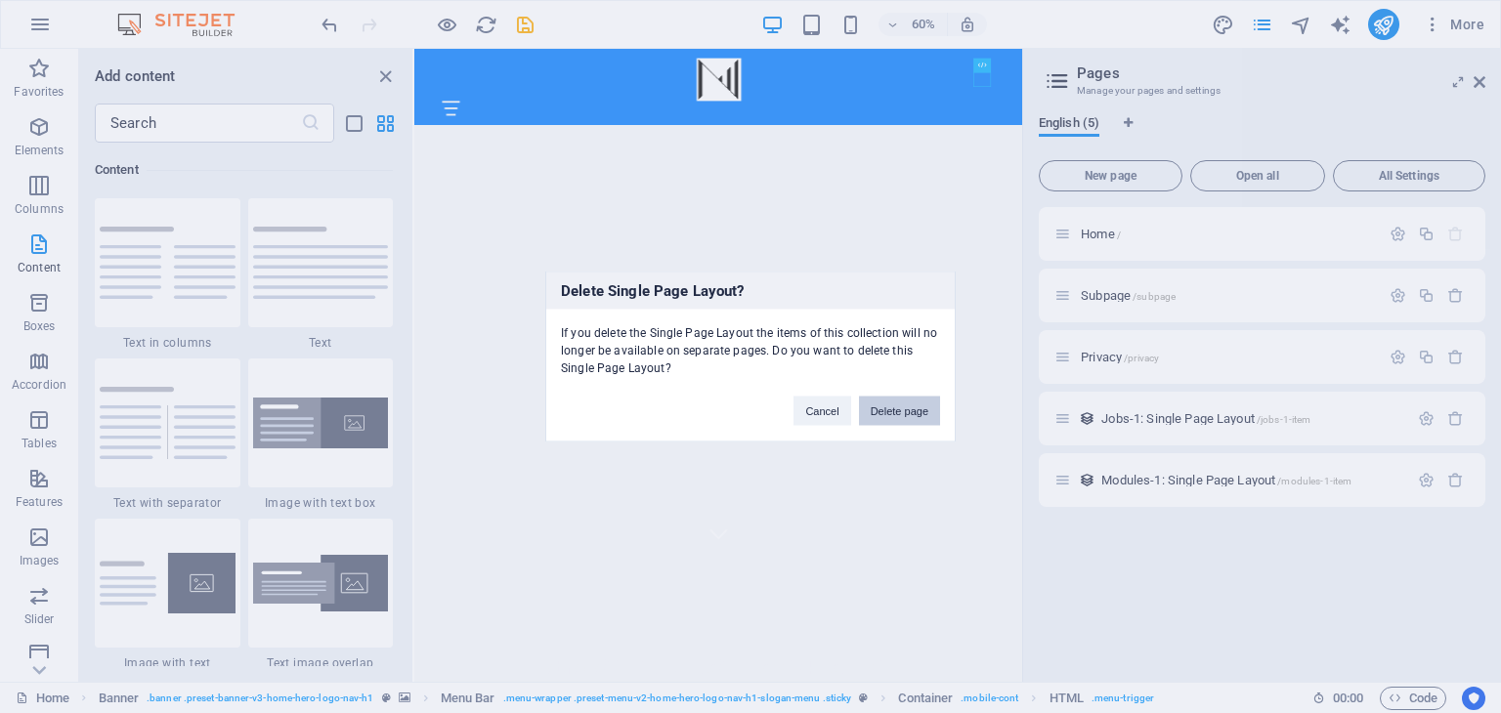
click at [907, 407] on button "Delete page" at bounding box center [899, 411] width 81 height 29
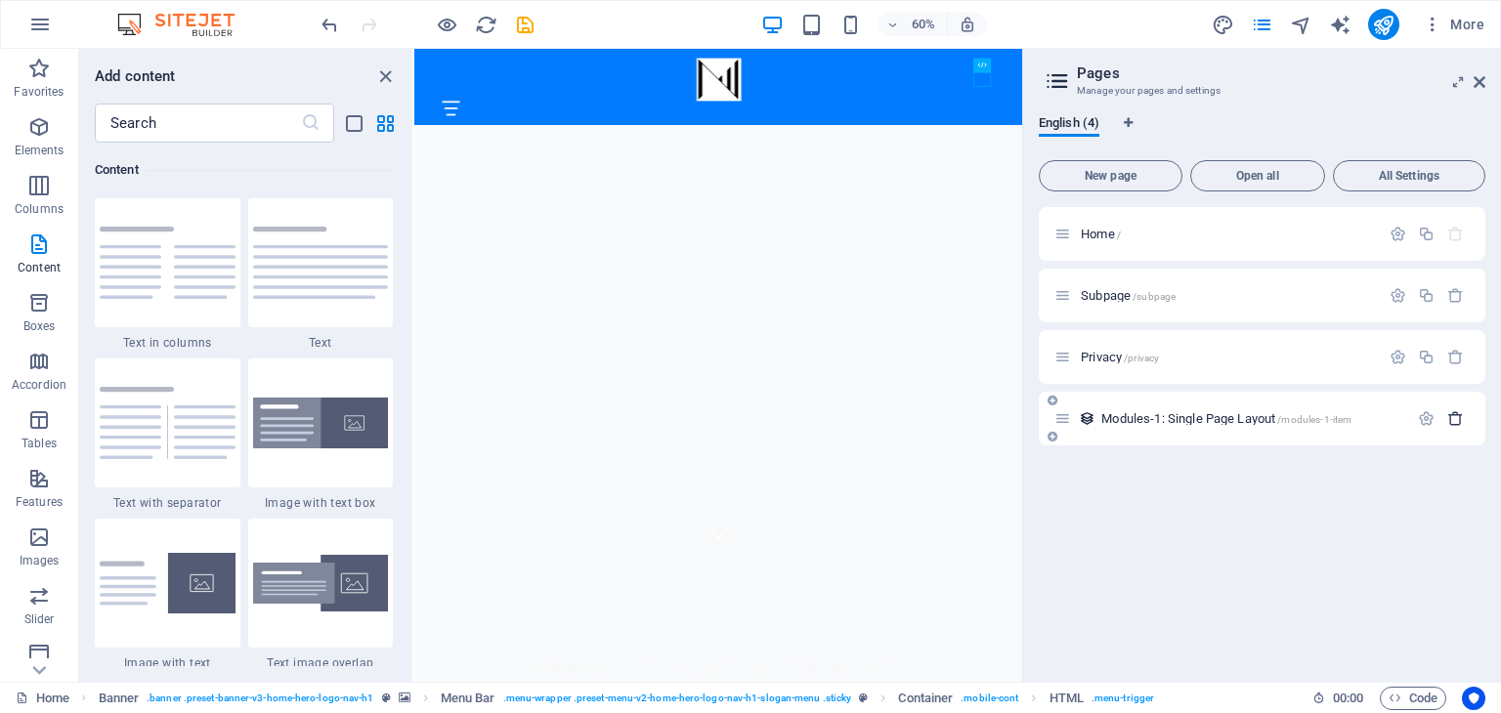
click at [1450, 415] on icon "button" at bounding box center [1455, 418] width 17 height 17
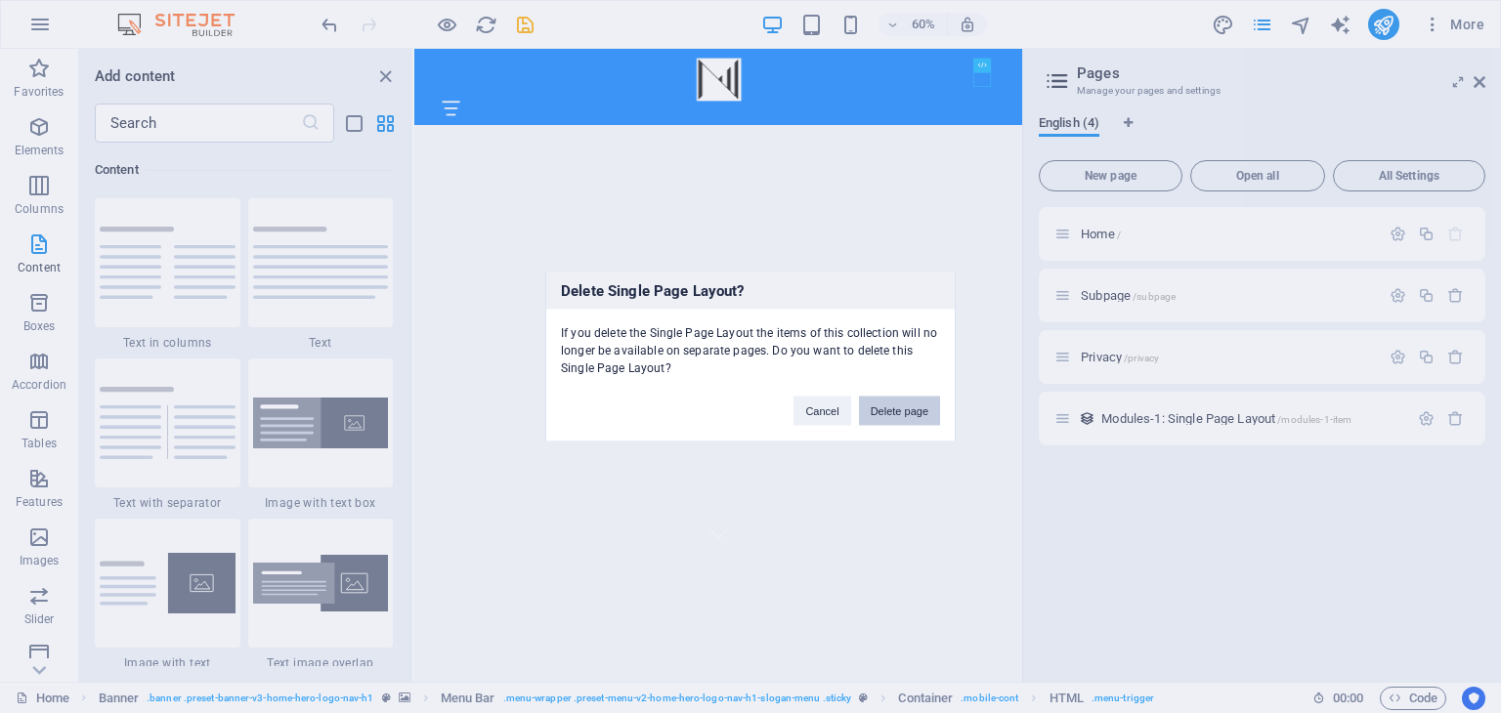
click at [892, 415] on button "Delete page" at bounding box center [899, 411] width 81 height 29
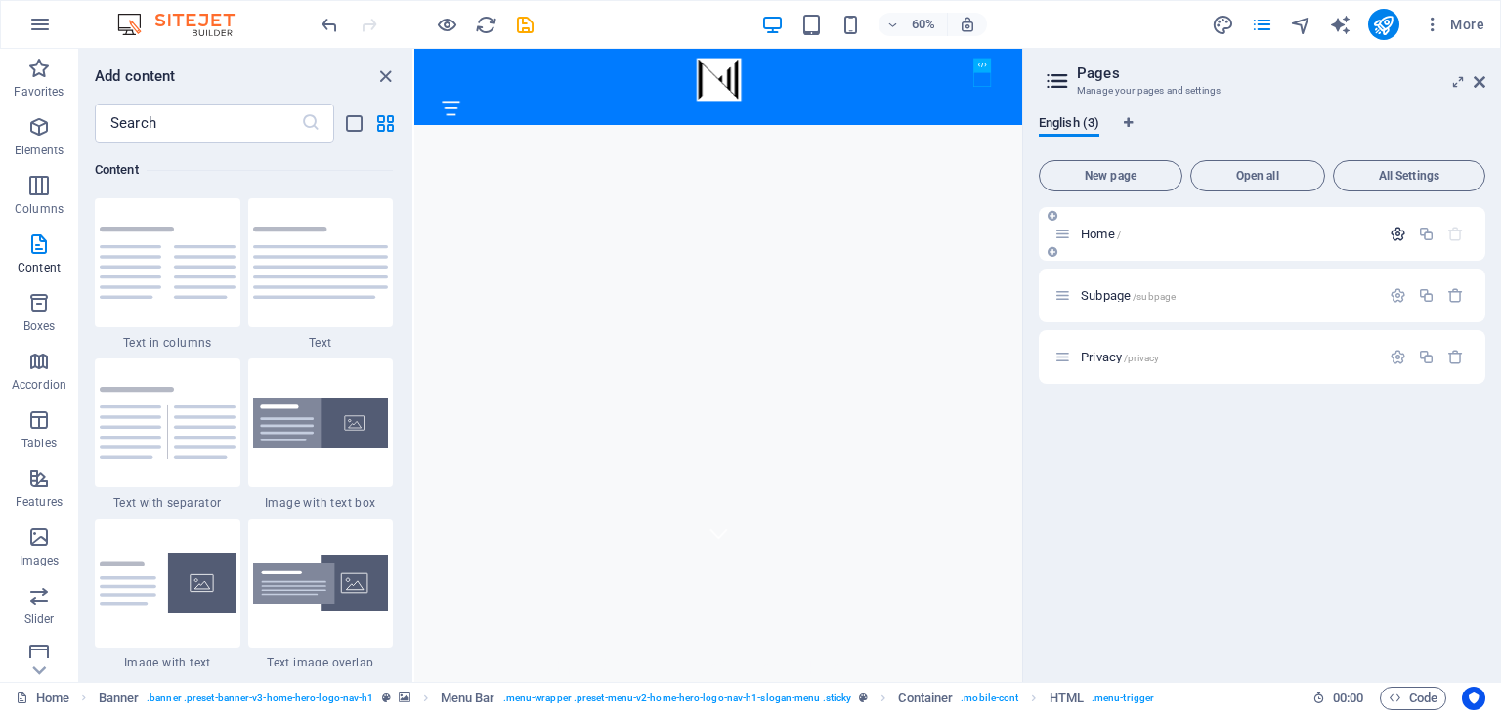
click at [1398, 238] on icon "button" at bounding box center [1398, 234] width 17 height 17
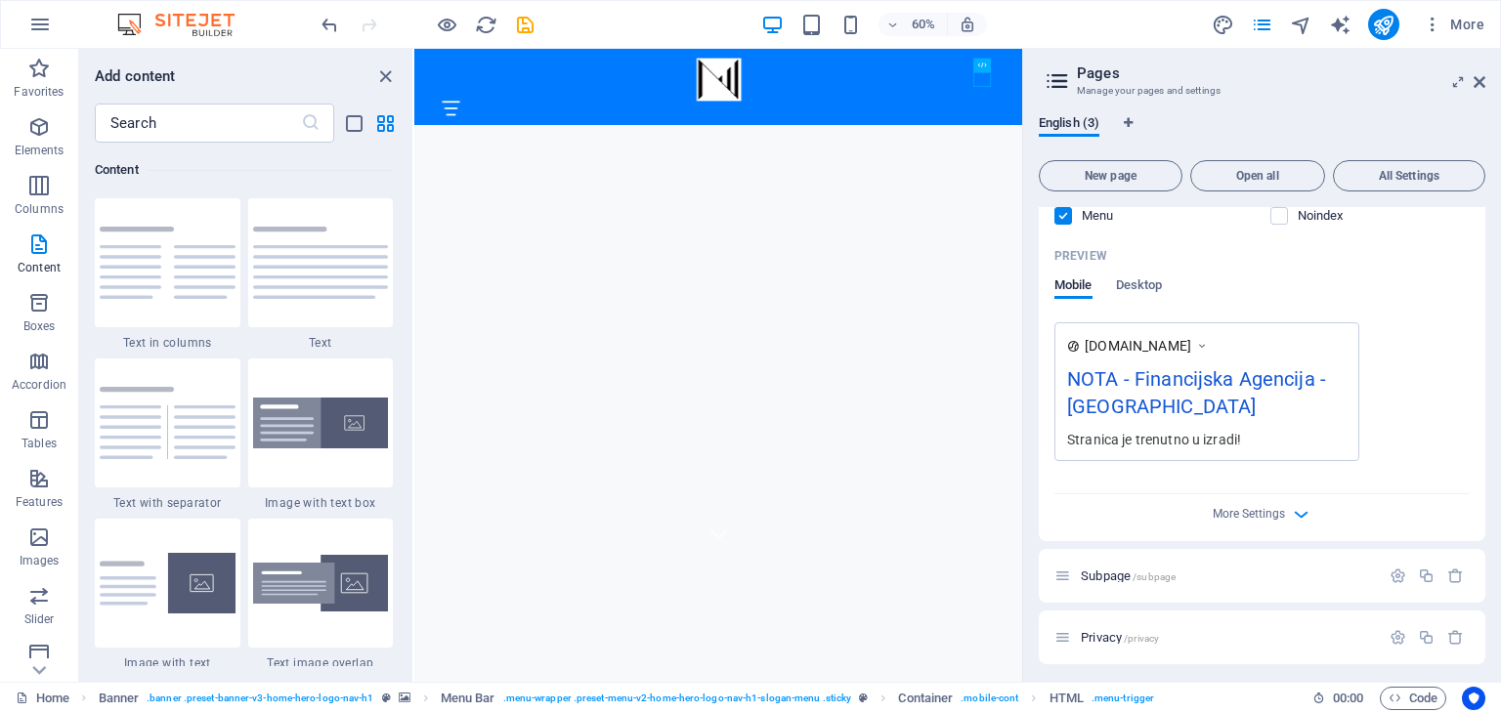
scroll to position [481, 0]
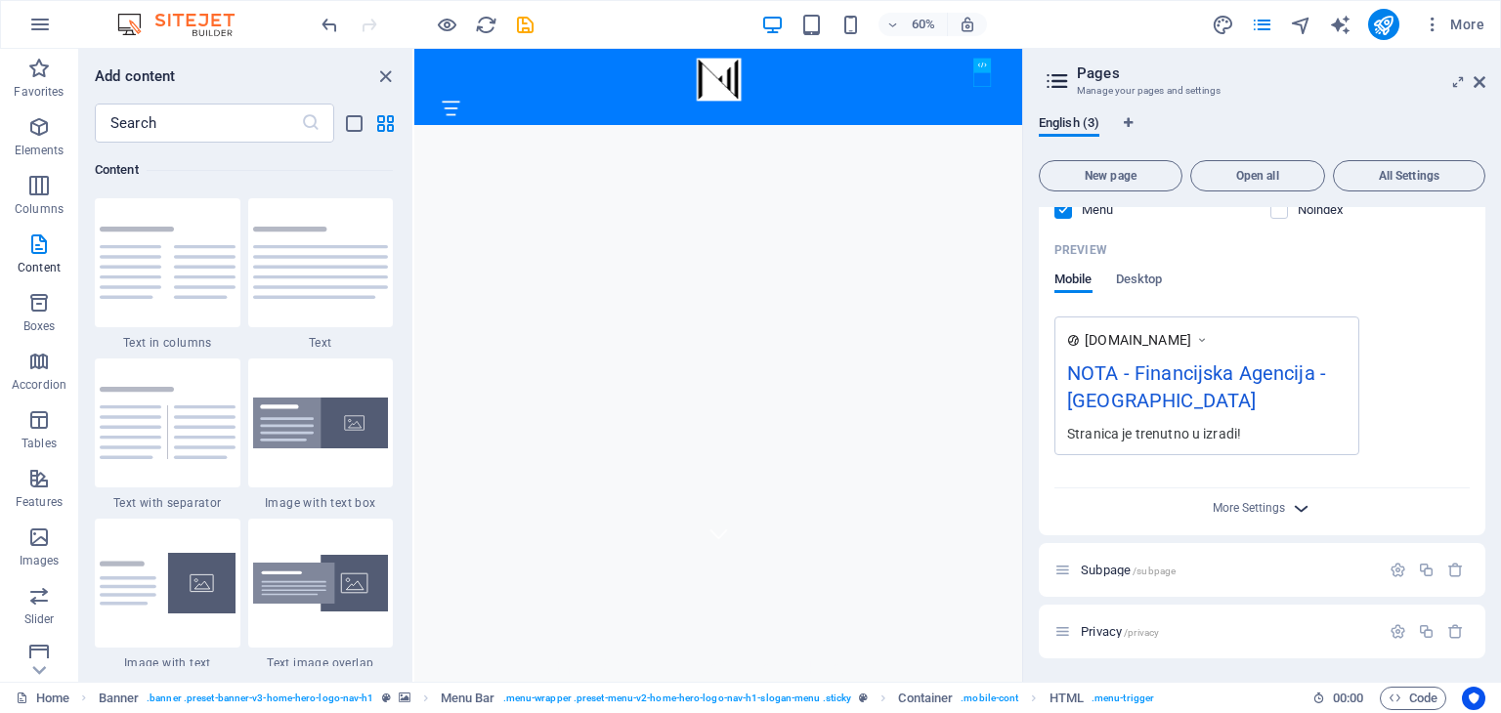
click at [1302, 513] on icon "button" at bounding box center [1301, 508] width 22 height 22
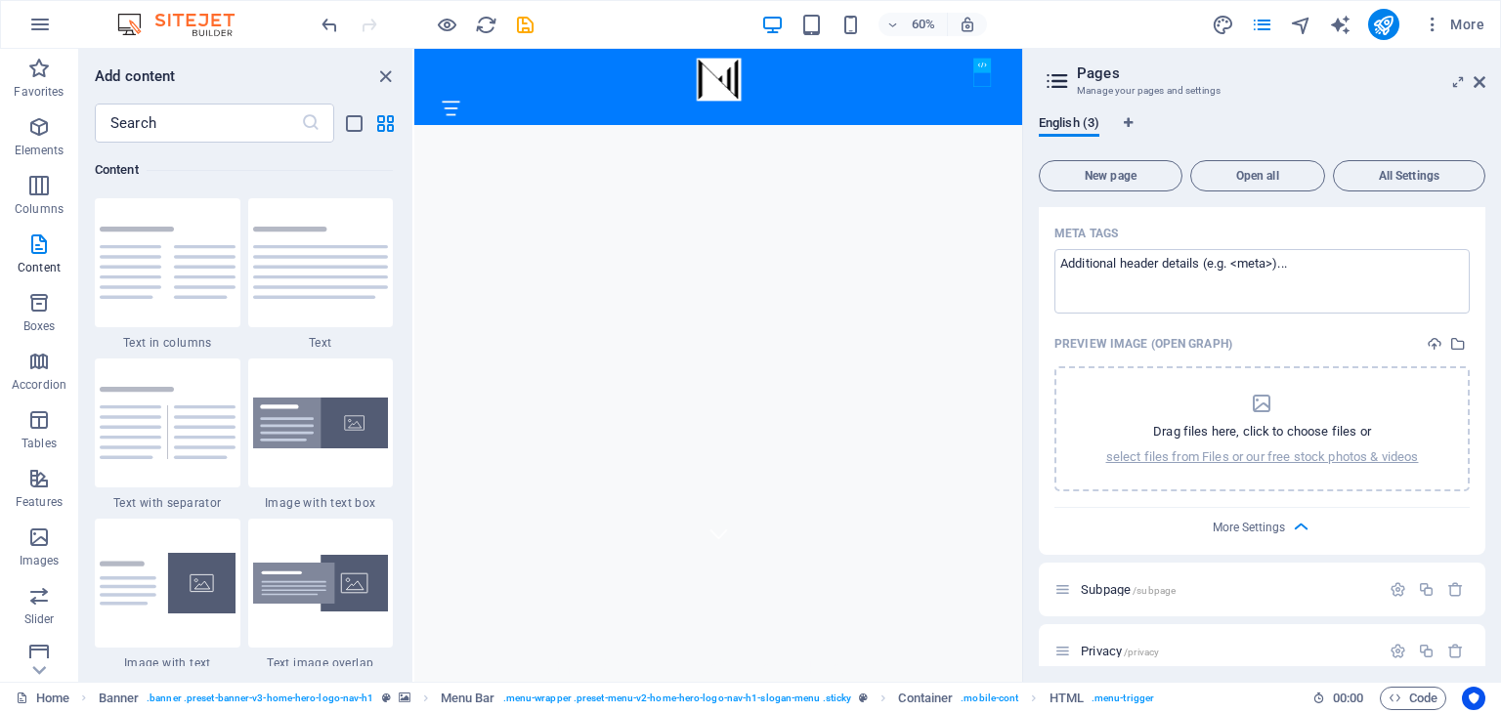
scroll to position [761, 0]
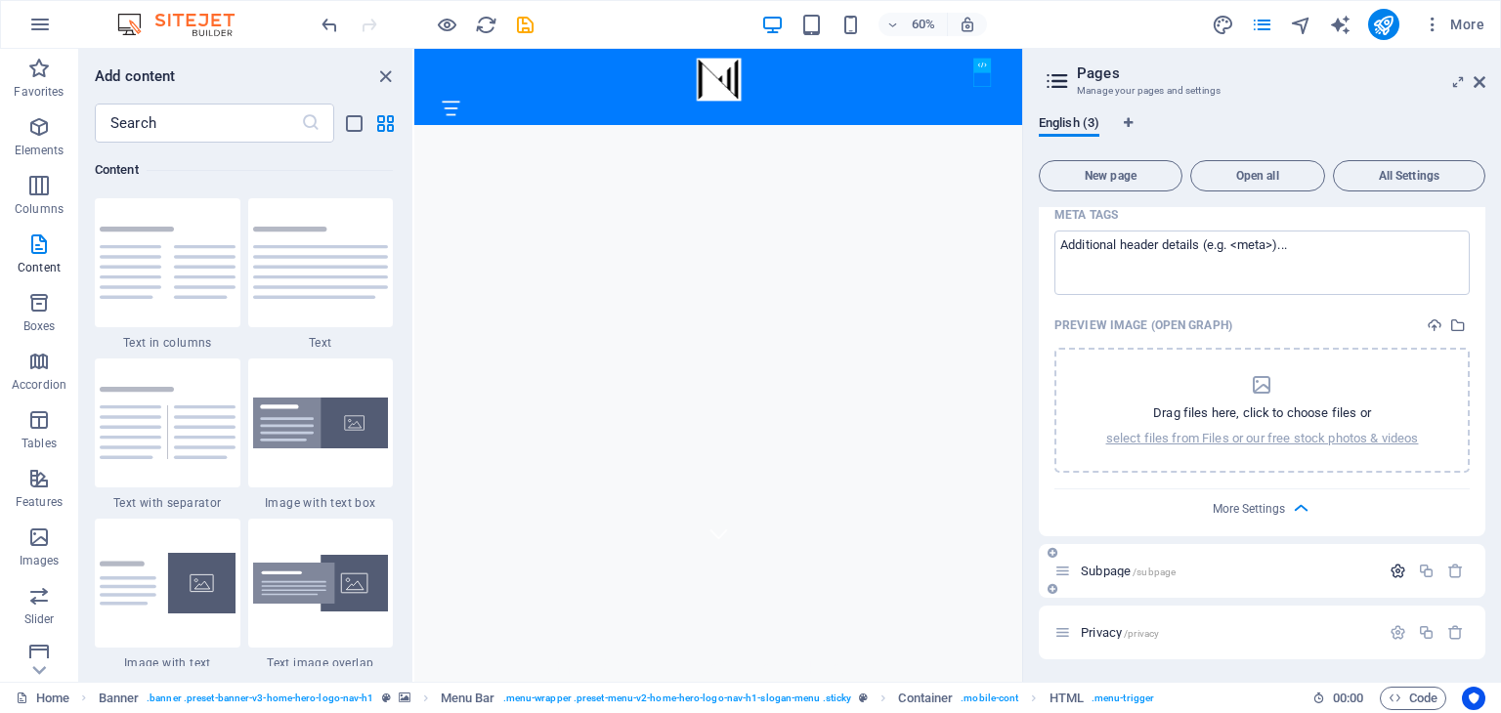
click at [1394, 573] on icon "button" at bounding box center [1398, 571] width 17 height 17
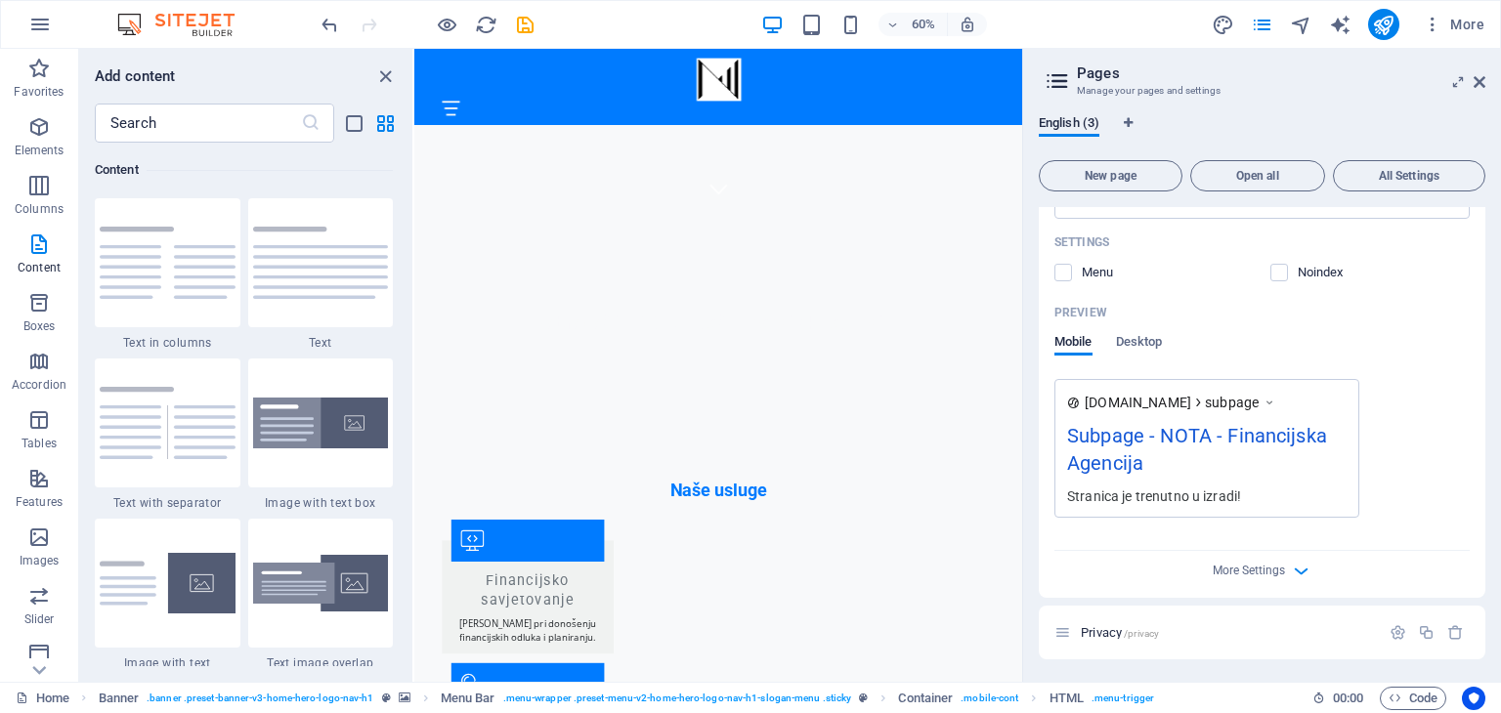
scroll to position [801, 0]
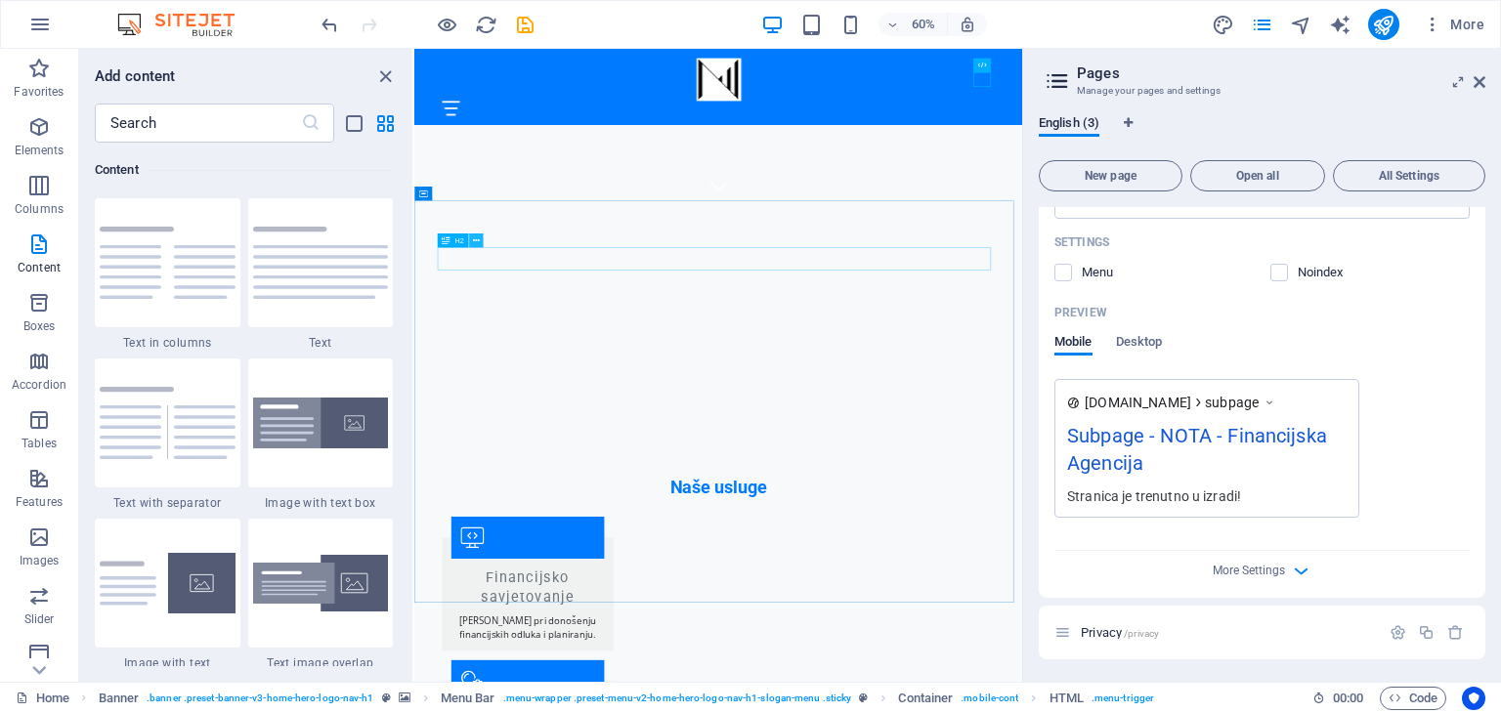
click at [473, 240] on icon at bounding box center [476, 241] width 7 height 13
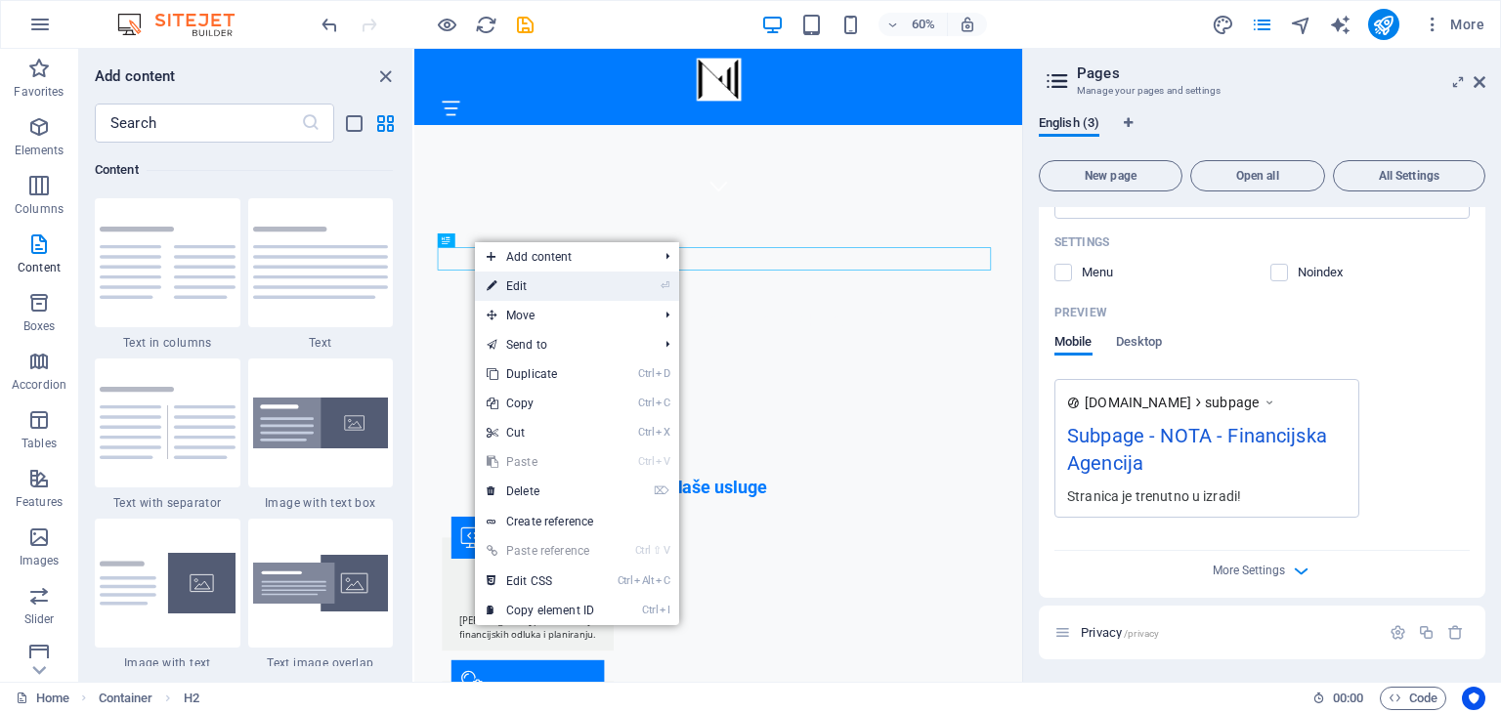
click at [504, 287] on link "⏎ Edit" at bounding box center [540, 286] width 131 height 29
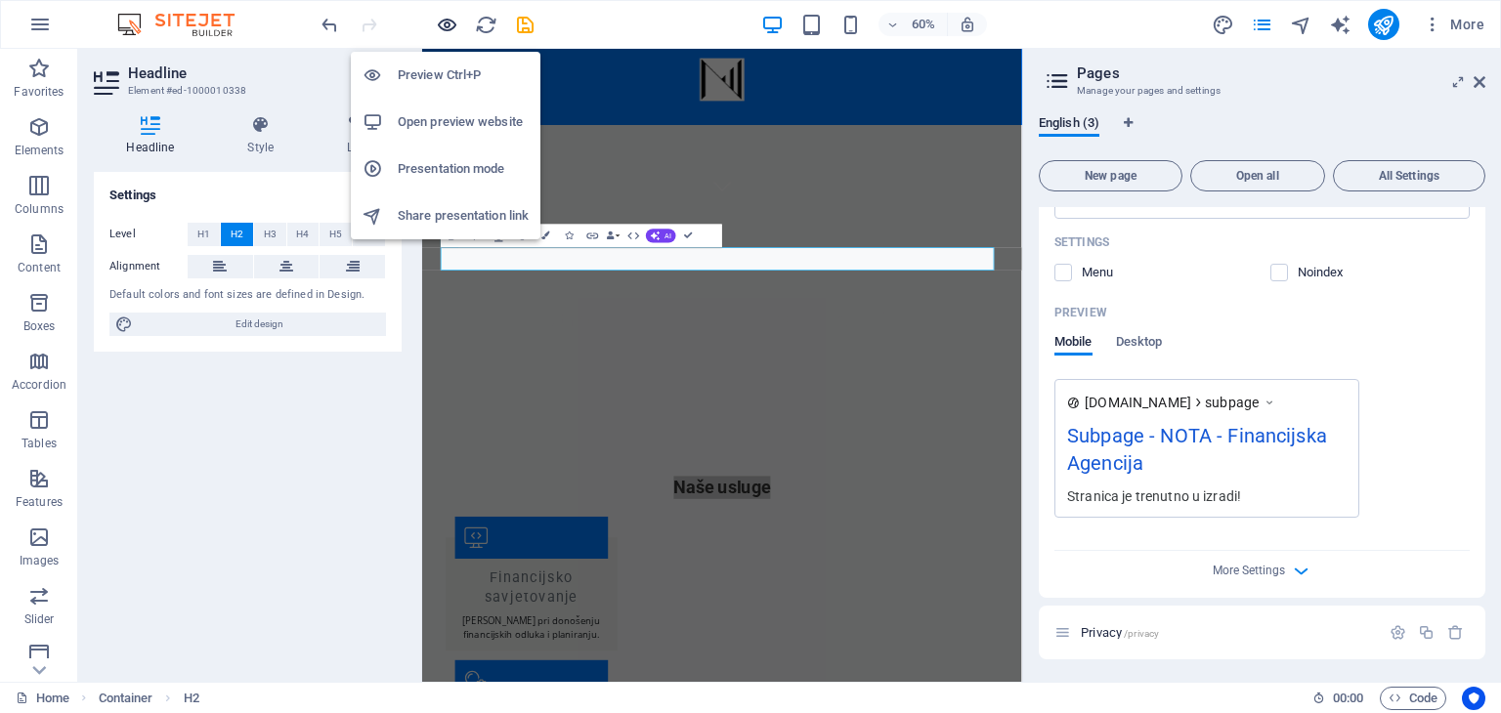
click at [448, 26] on icon "button" at bounding box center [447, 25] width 22 height 22
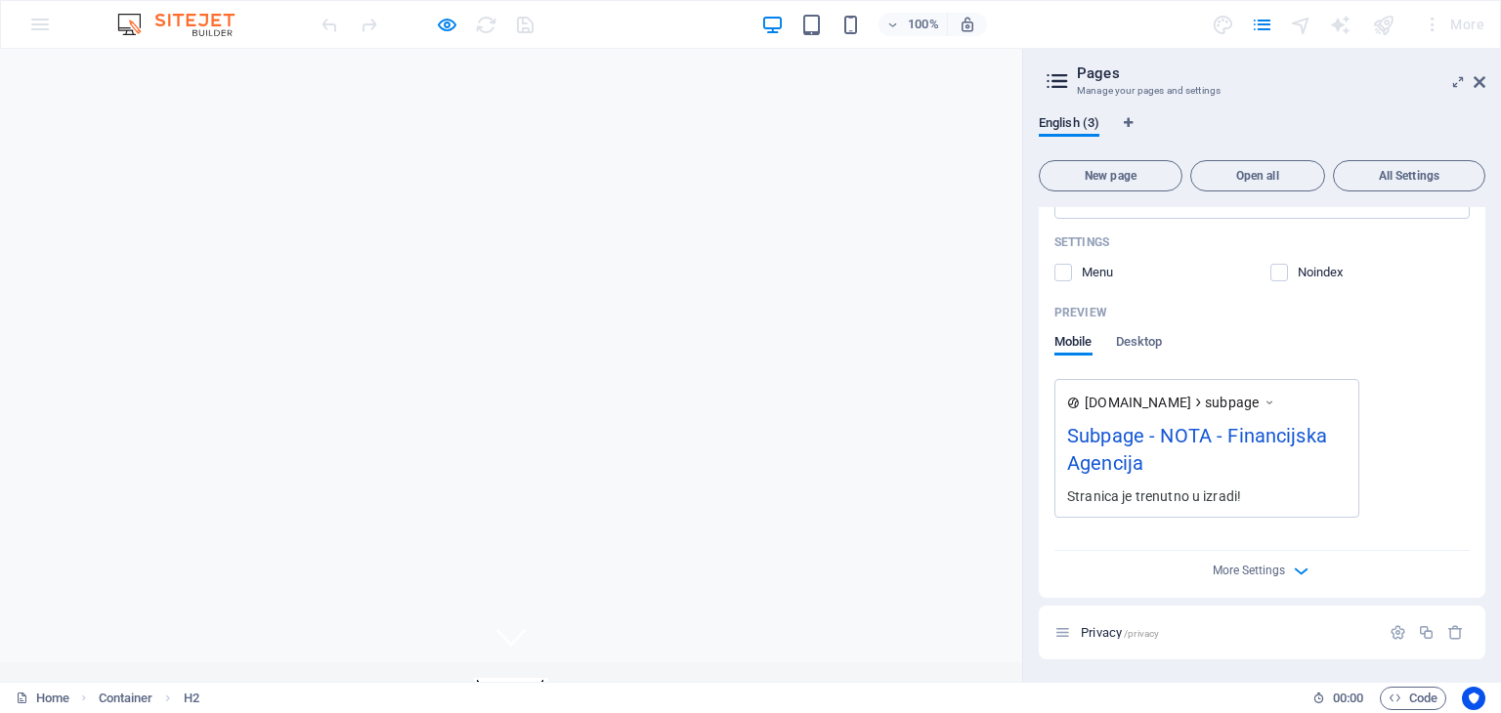
scroll to position [0, 0]
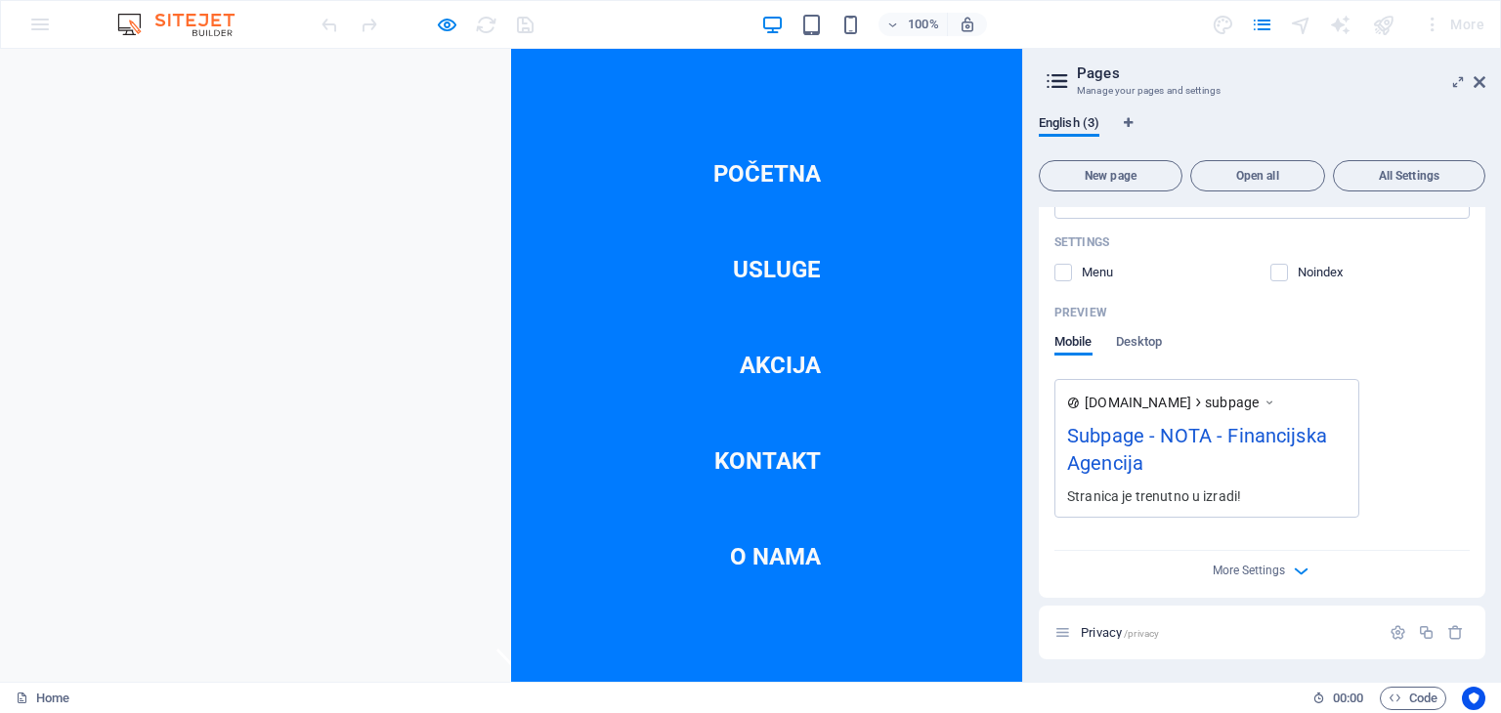
click at [782, 270] on link "Usluge" at bounding box center [777, 269] width 88 height 55
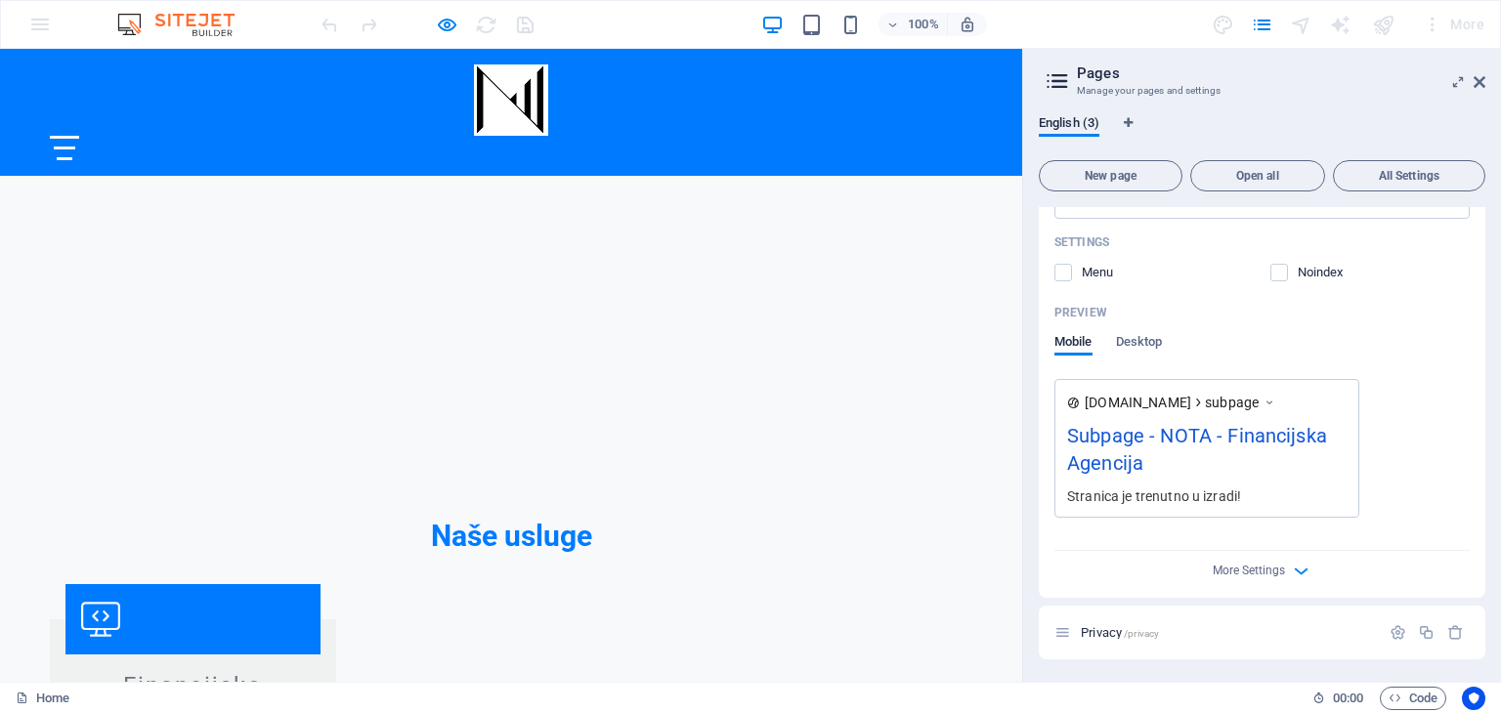
scroll to position [531, 0]
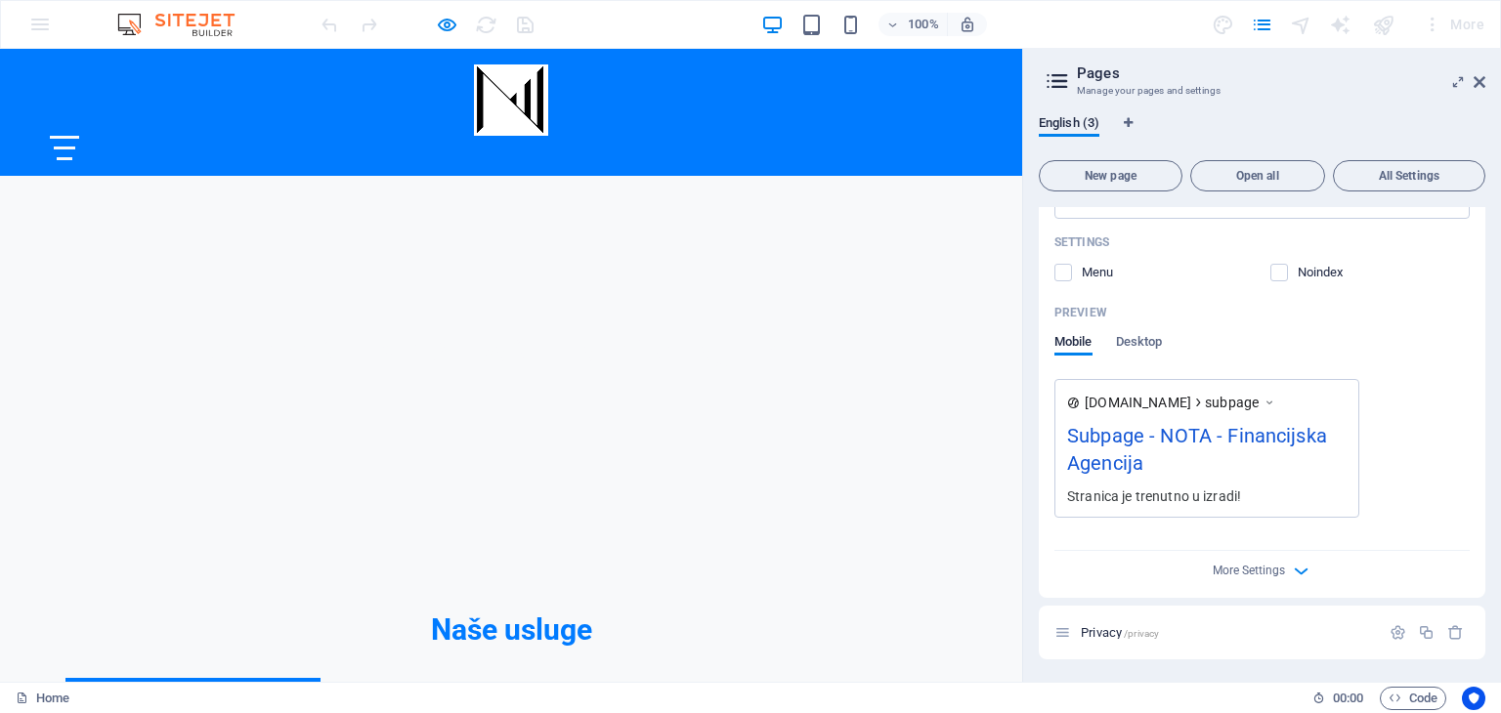
click at [79, 136] on div at bounding box center [64, 148] width 29 height 24
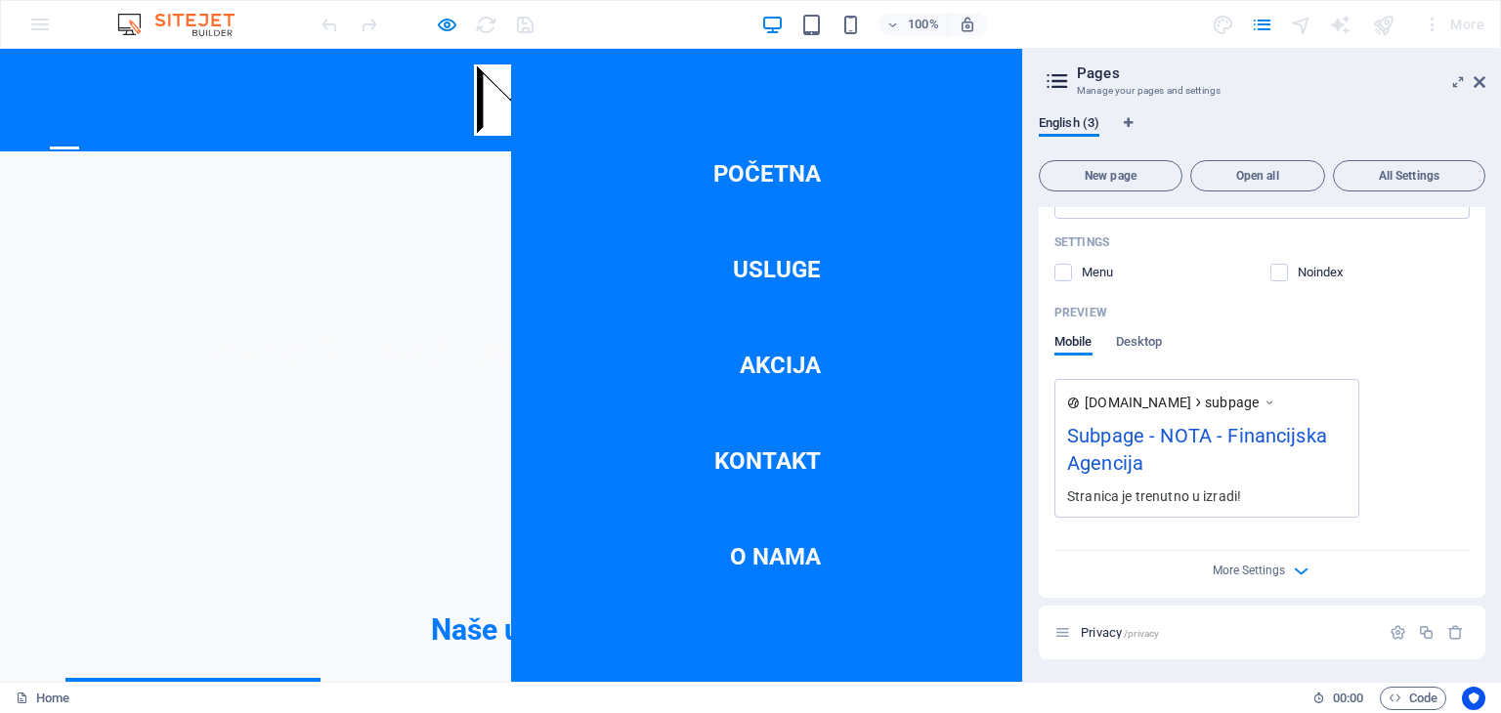
click at [771, 358] on link "Akcija" at bounding box center [780, 365] width 81 height 55
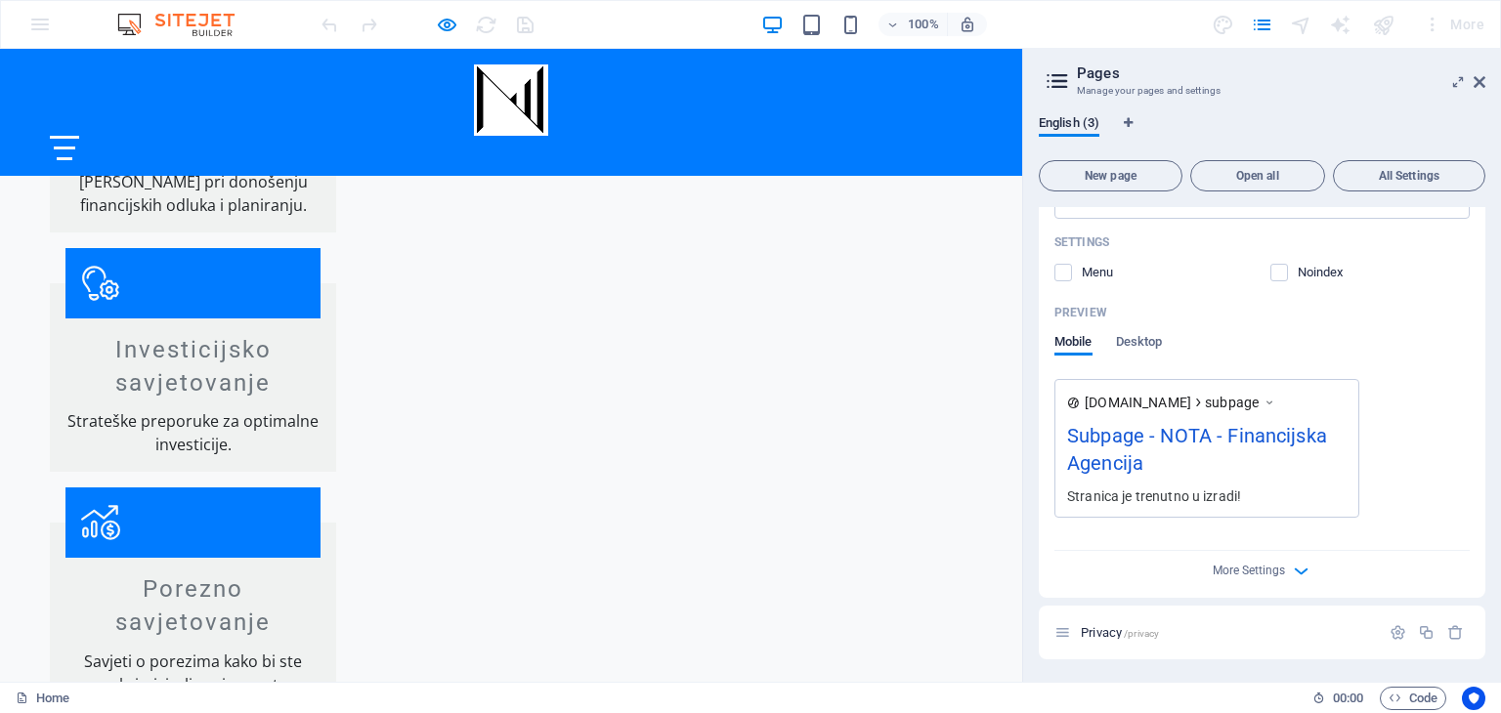
scroll to position [1200, 0]
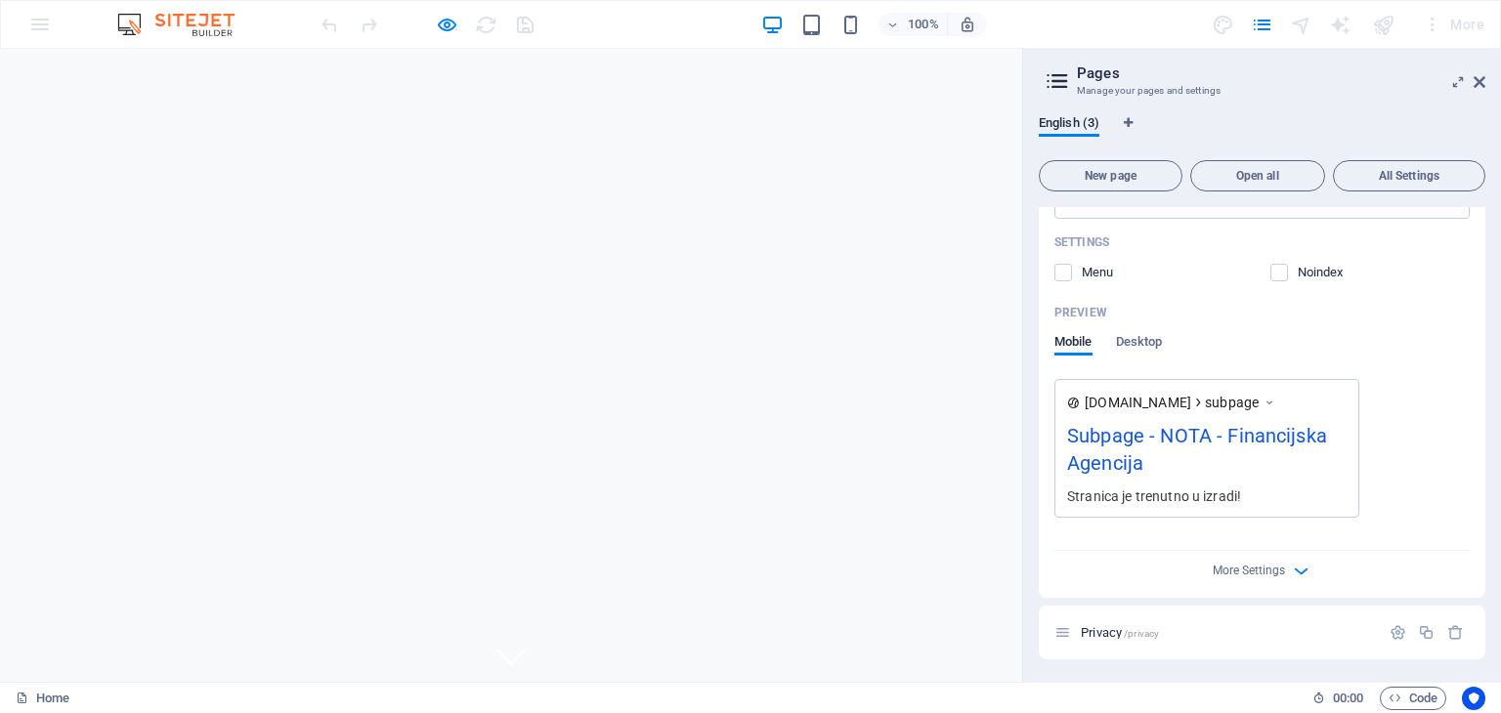
scroll to position [0, 0]
drag, startPoint x: 1013, startPoint y: 411, endPoint x: 1029, endPoint y: 170, distance: 242.0
click at [450, 26] on icon "button" at bounding box center [447, 25] width 22 height 22
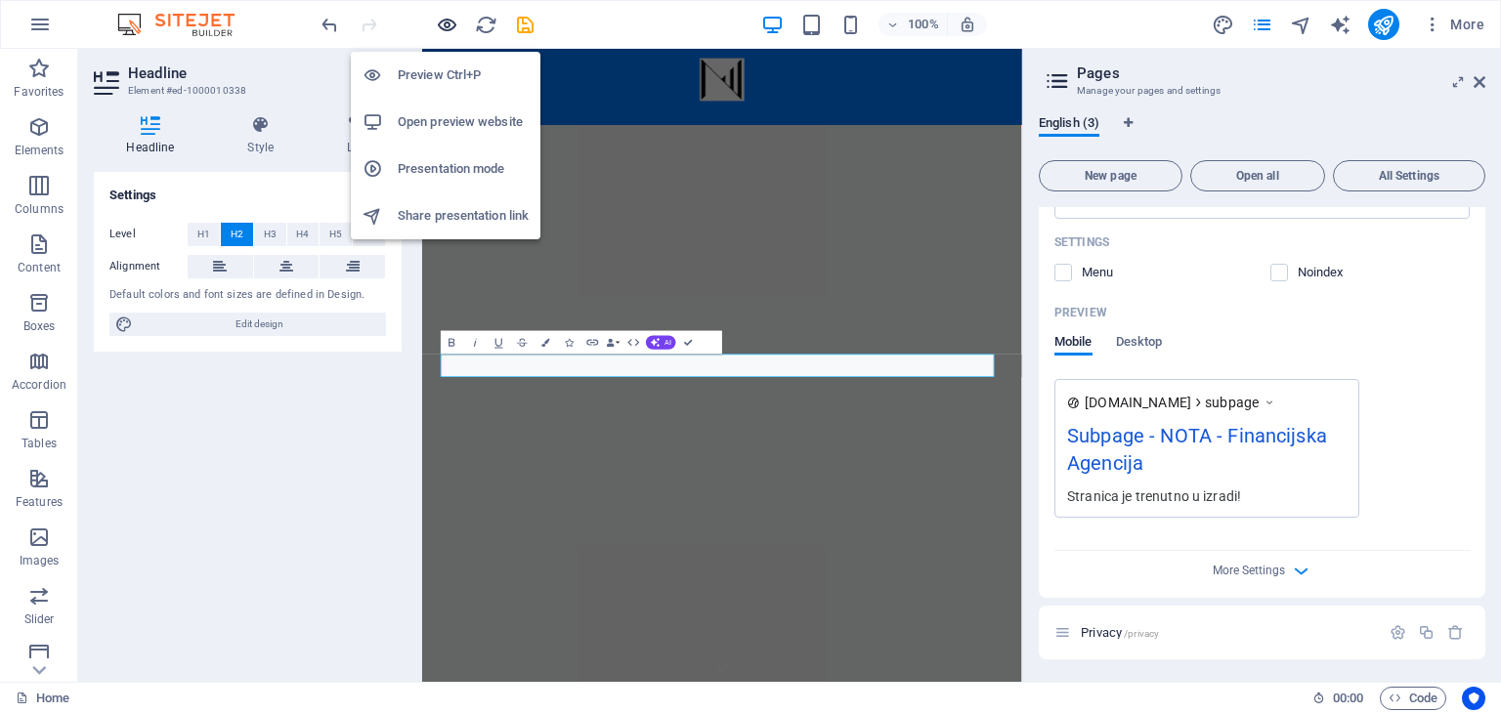
scroll to position [624, 0]
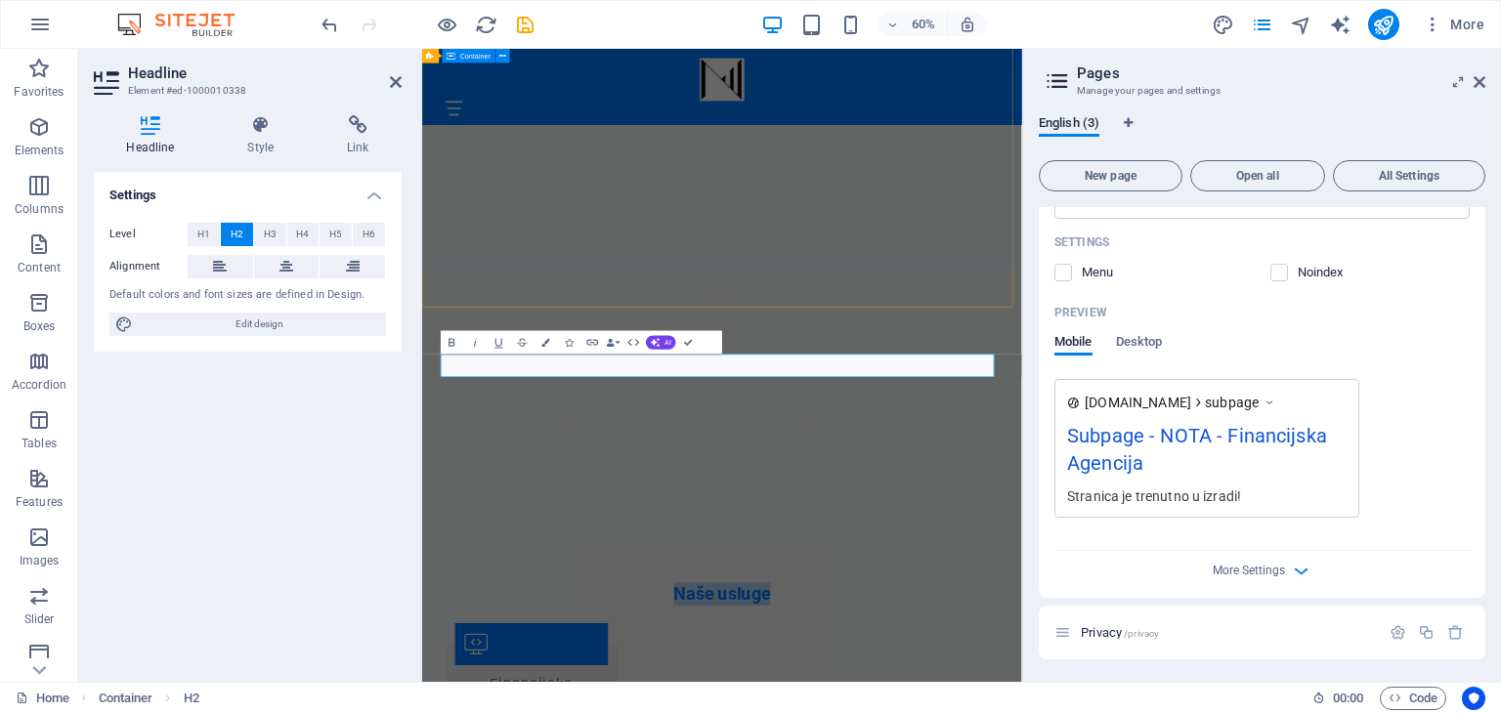
click at [986, 480] on div "Dobrodošli u NOTA - vašu financijsku agenciju!" at bounding box center [922, 636] width 1000 height 313
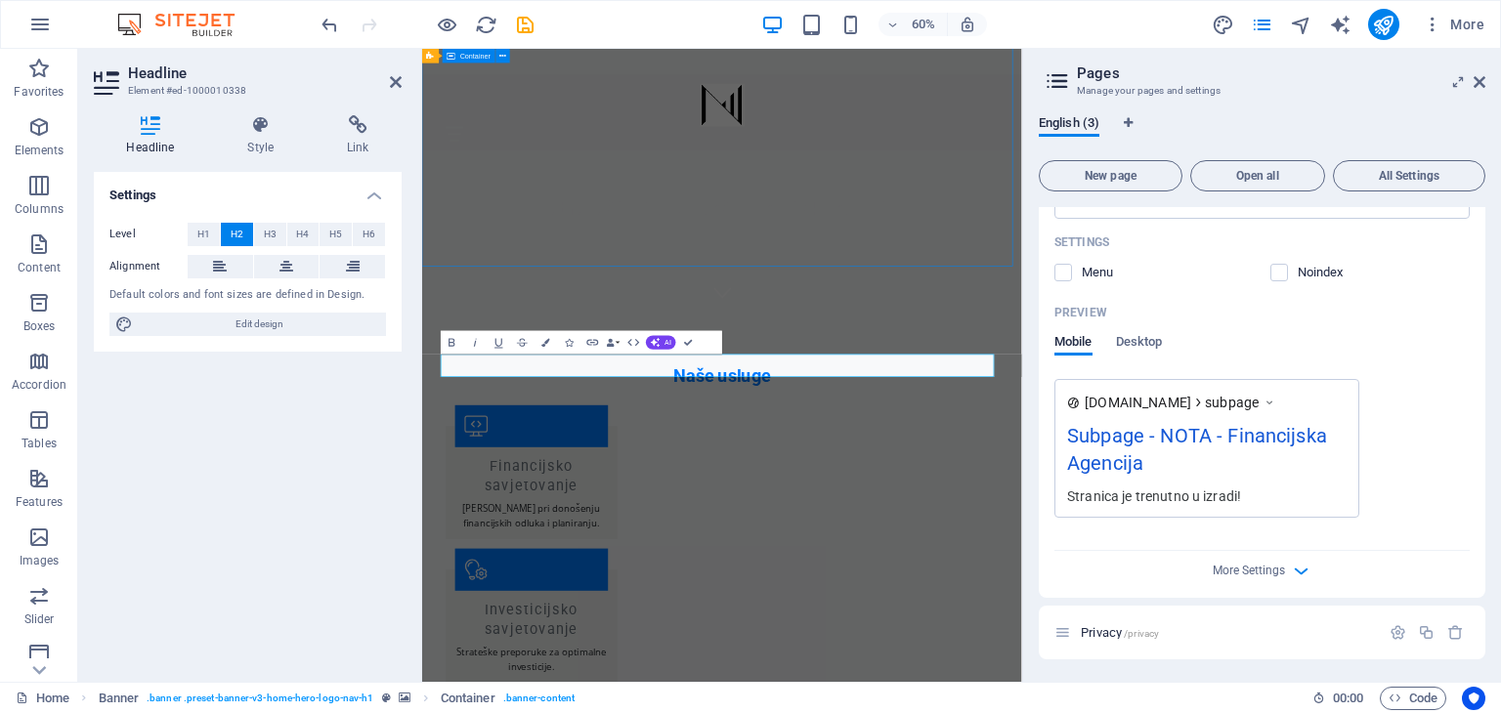
scroll to position [17, 0]
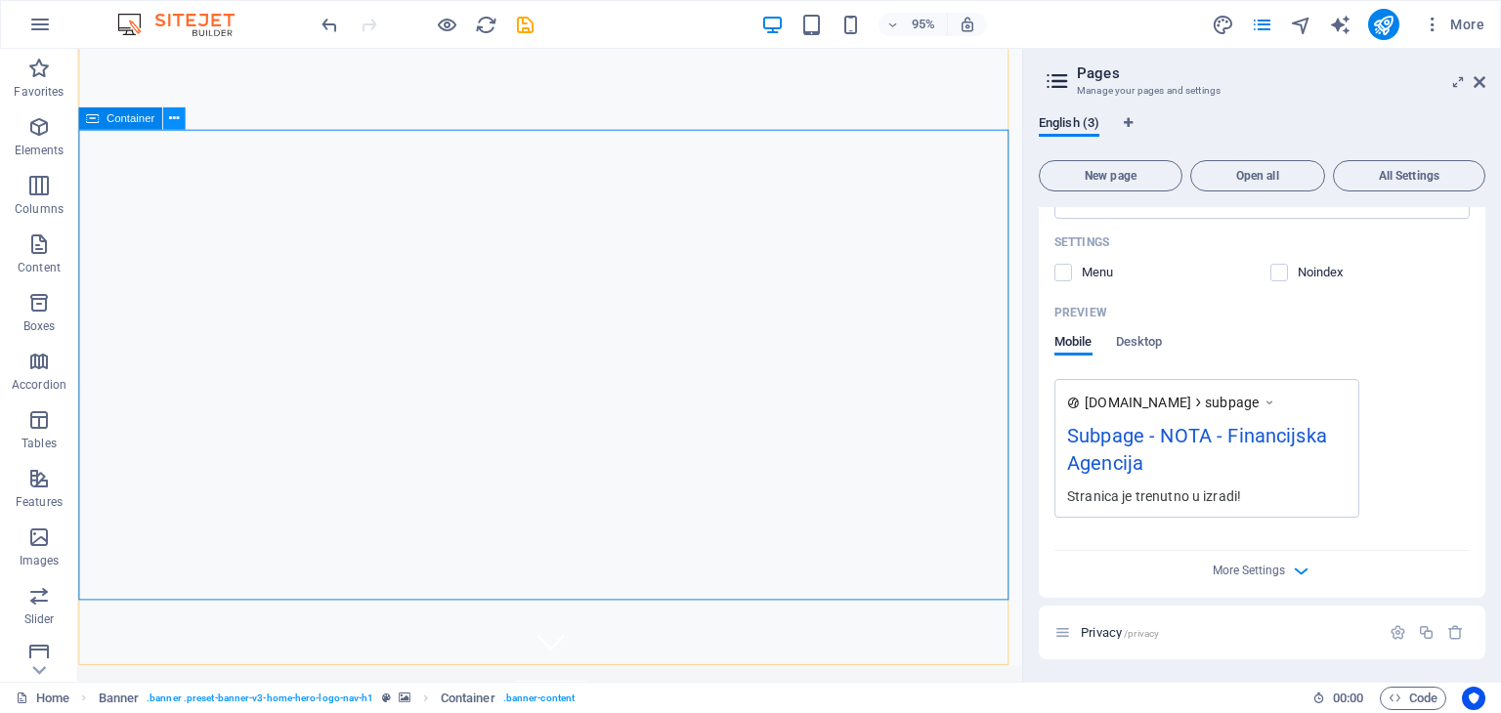
click at [172, 121] on icon at bounding box center [174, 119] width 10 height 20
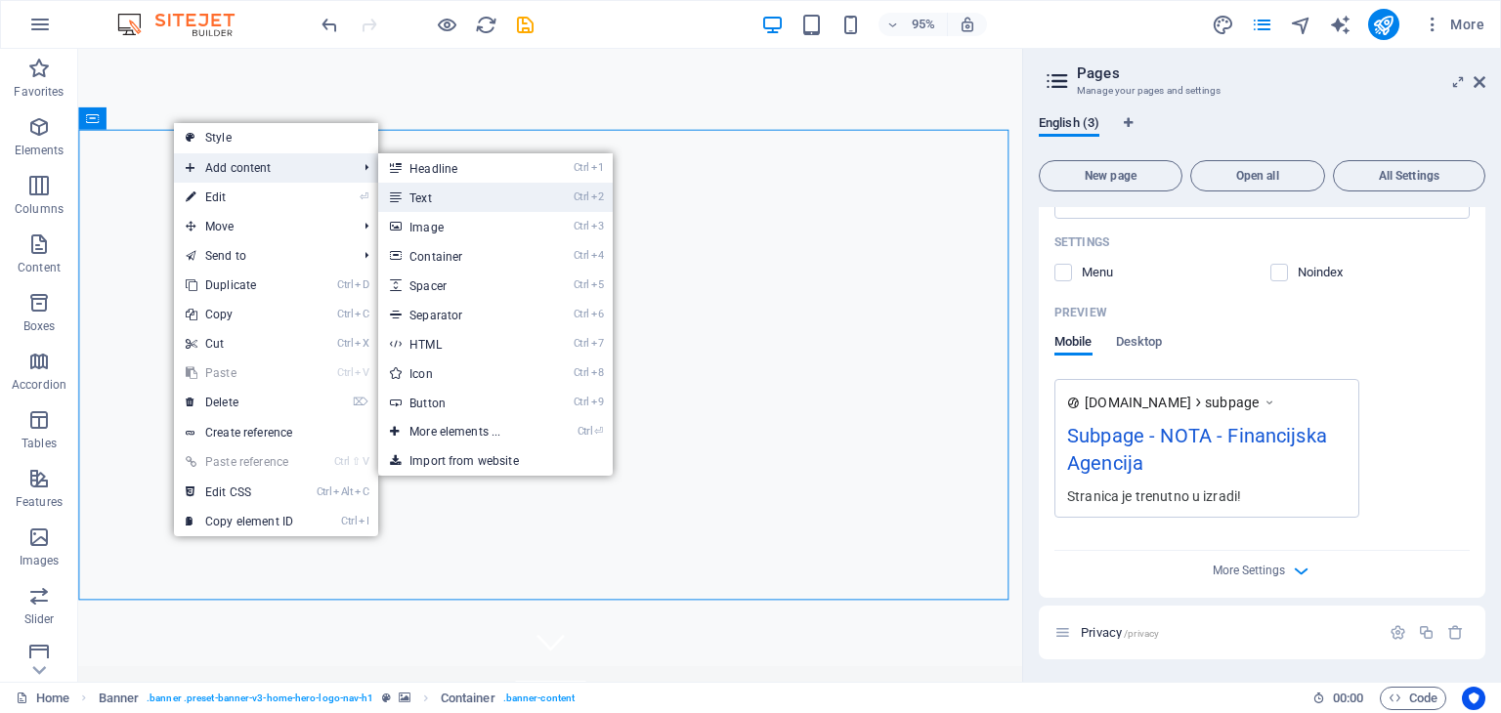
click at [423, 196] on link "Ctrl 2 Text" at bounding box center [458, 197] width 161 height 29
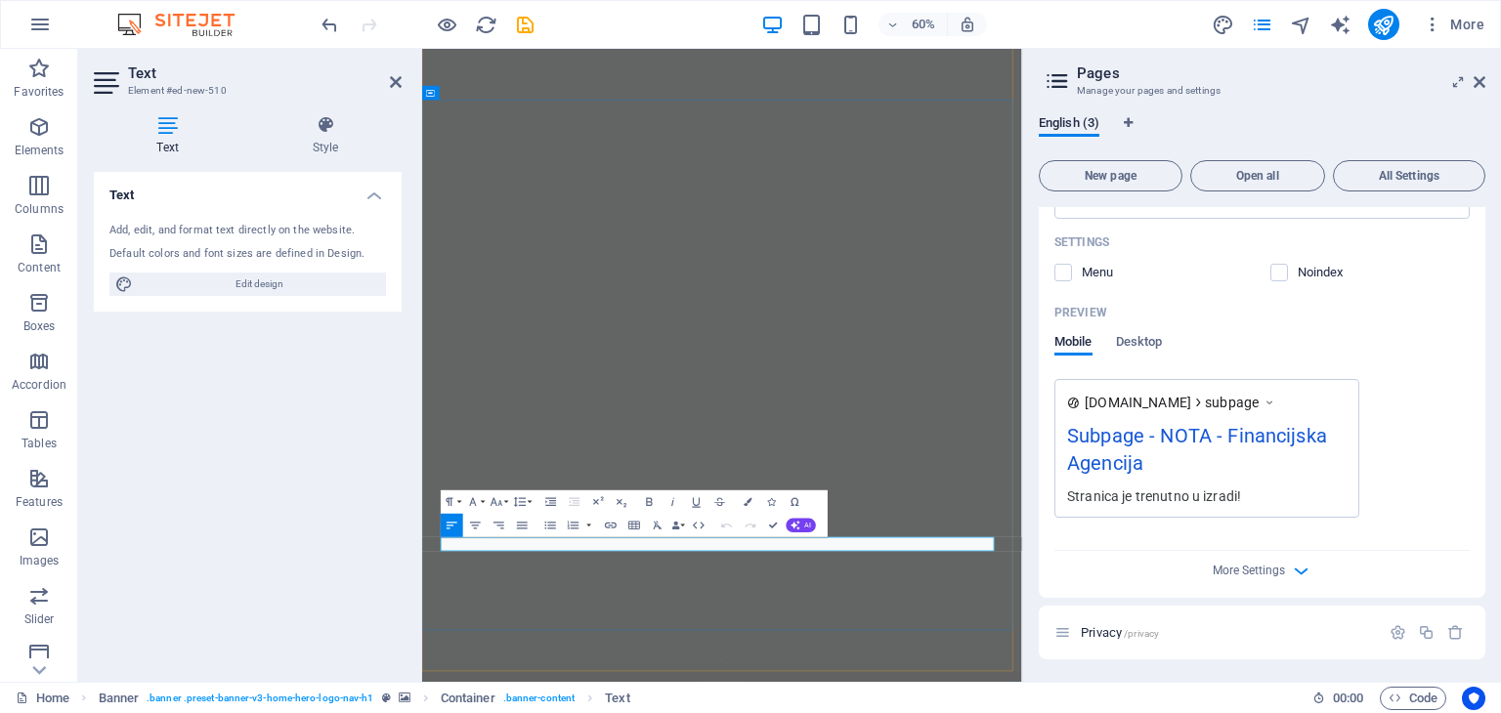
drag, startPoint x: 596, startPoint y: 878, endPoint x: 423, endPoint y: 852, distance: 174.9
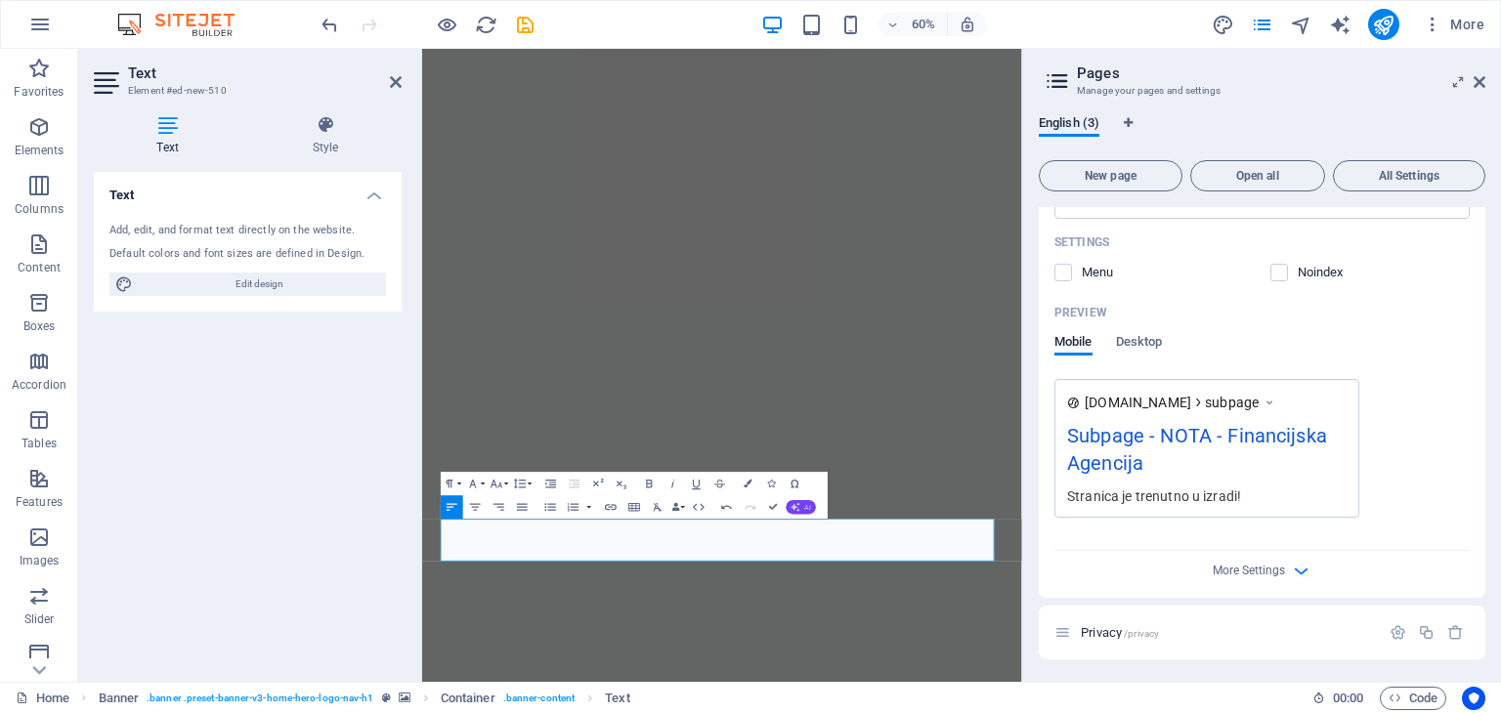
click at [803, 501] on button "AI" at bounding box center [802, 507] width 30 height 14
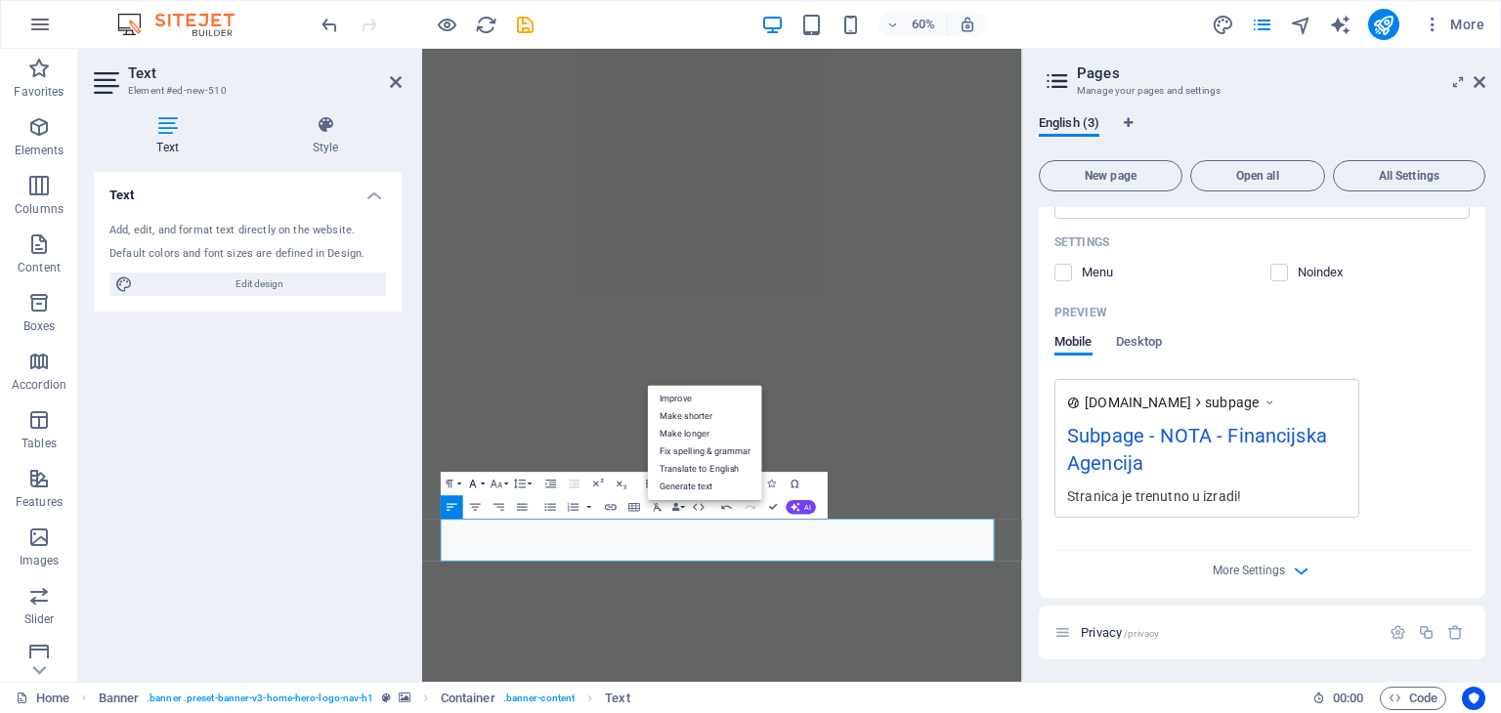
click at [473, 484] on icon "button" at bounding box center [473, 484] width 14 height 14
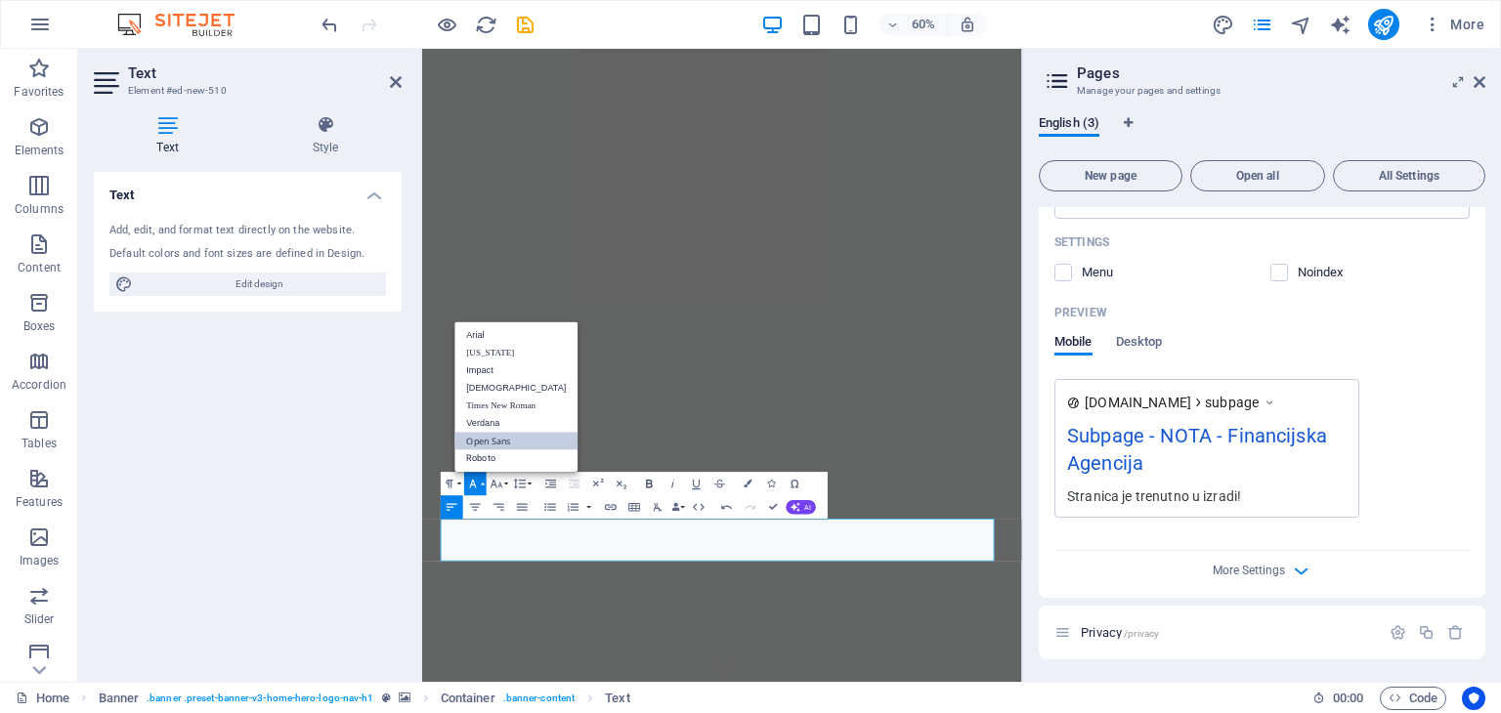
click at [648, 480] on icon "button" at bounding box center [650, 484] width 6 height 8
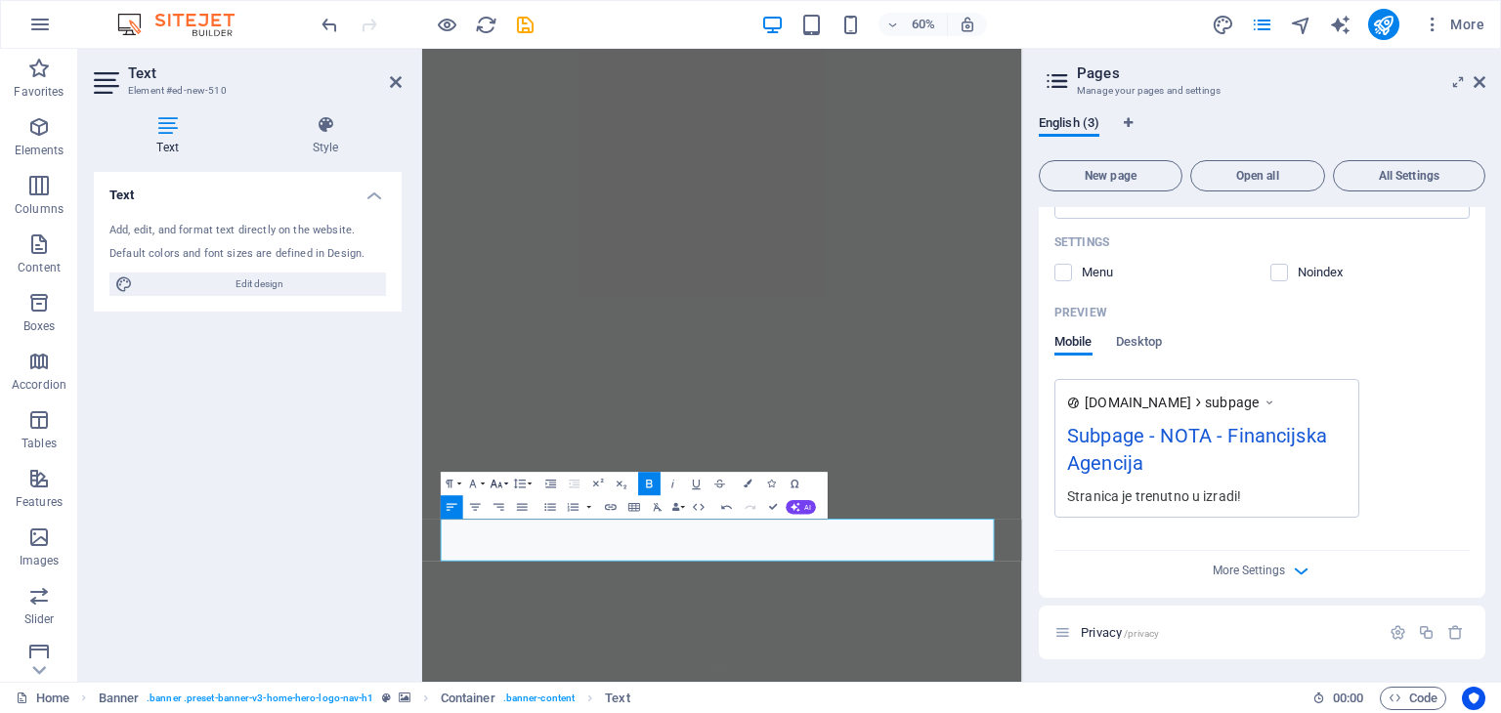
click at [497, 486] on icon "button" at bounding box center [497, 484] width 14 height 14
click at [491, 450] on link "24" at bounding box center [490, 448] width 42 height 18
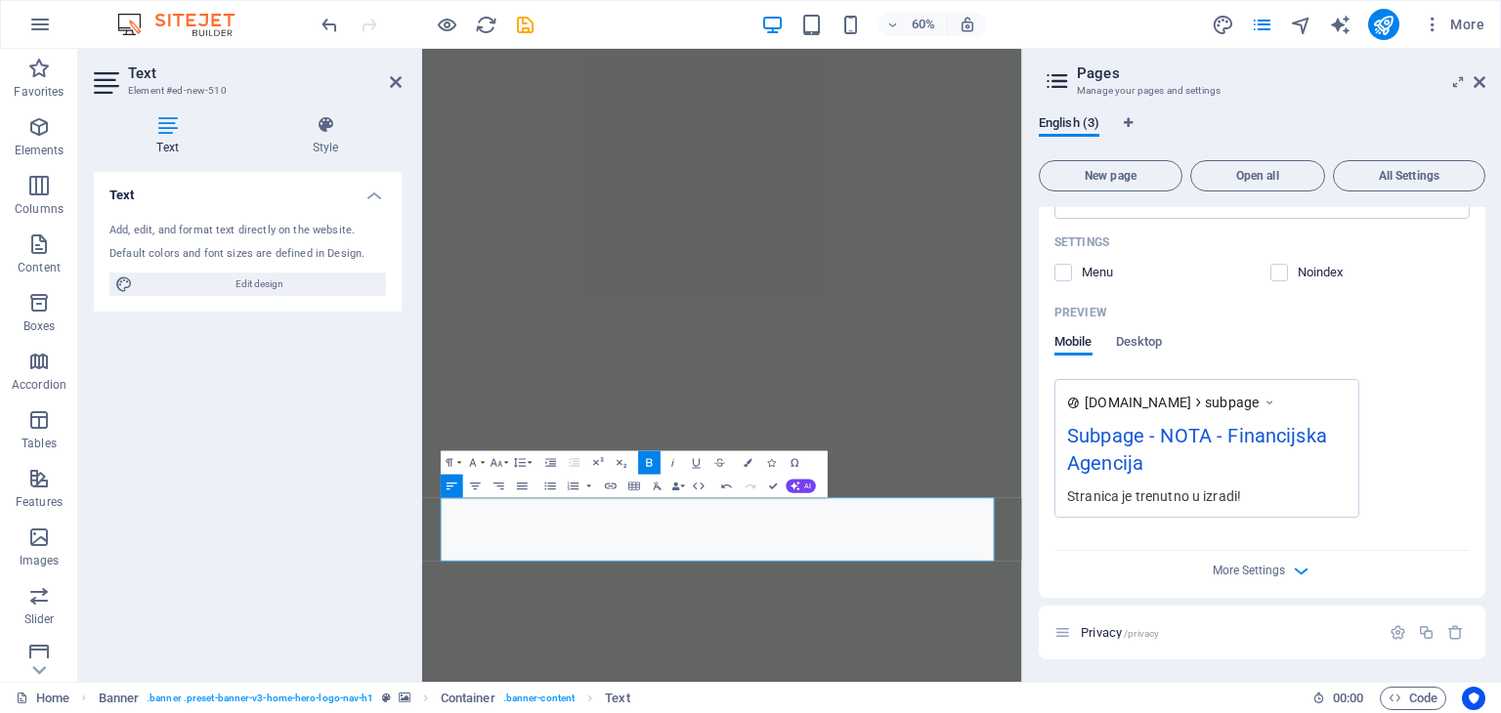
click at [645, 462] on icon "button" at bounding box center [650, 463] width 14 height 14
click at [490, 460] on icon "button" at bounding box center [497, 463] width 14 height 14
click at [488, 425] on link "24" at bounding box center [490, 427] width 42 height 18
click at [503, 460] on icon "button" at bounding box center [497, 463] width 14 height 14
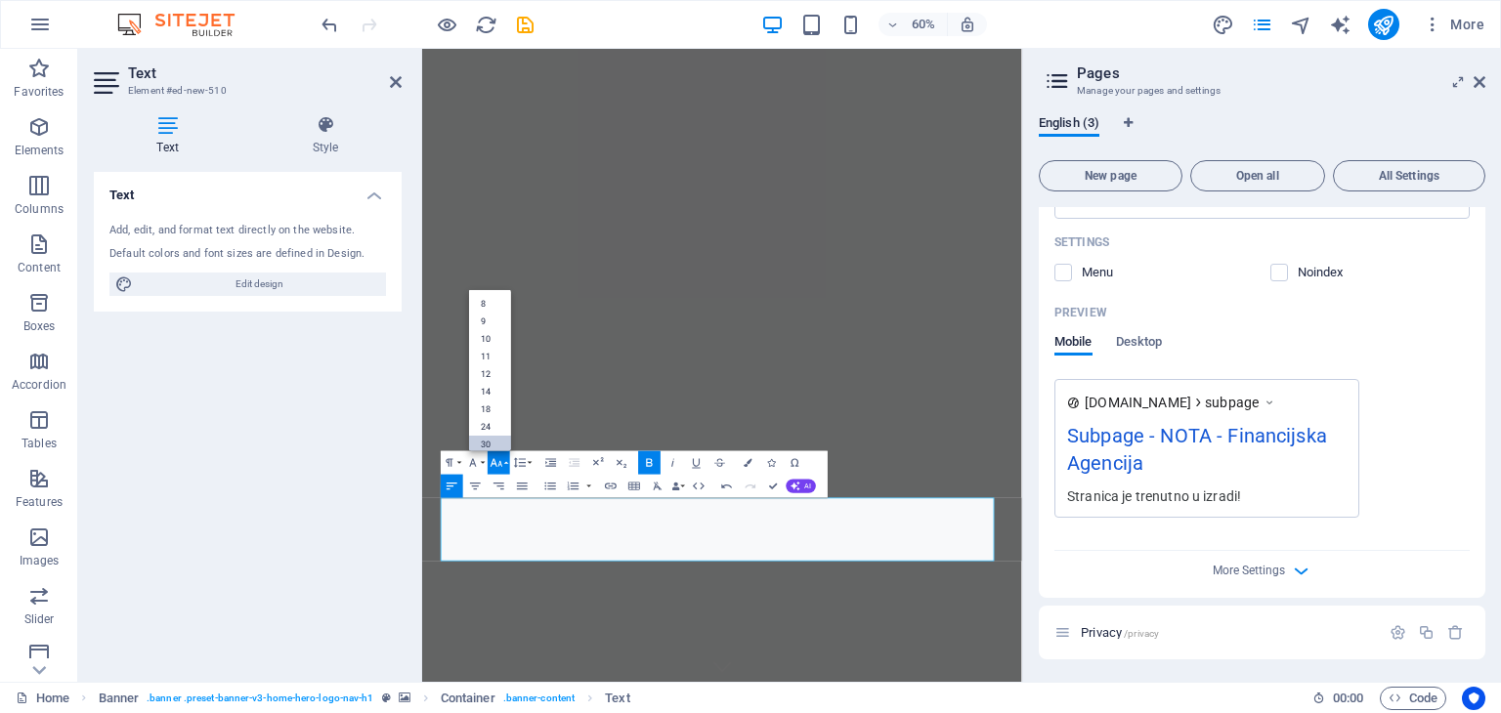
click at [496, 439] on link "30" at bounding box center [490, 445] width 42 height 18
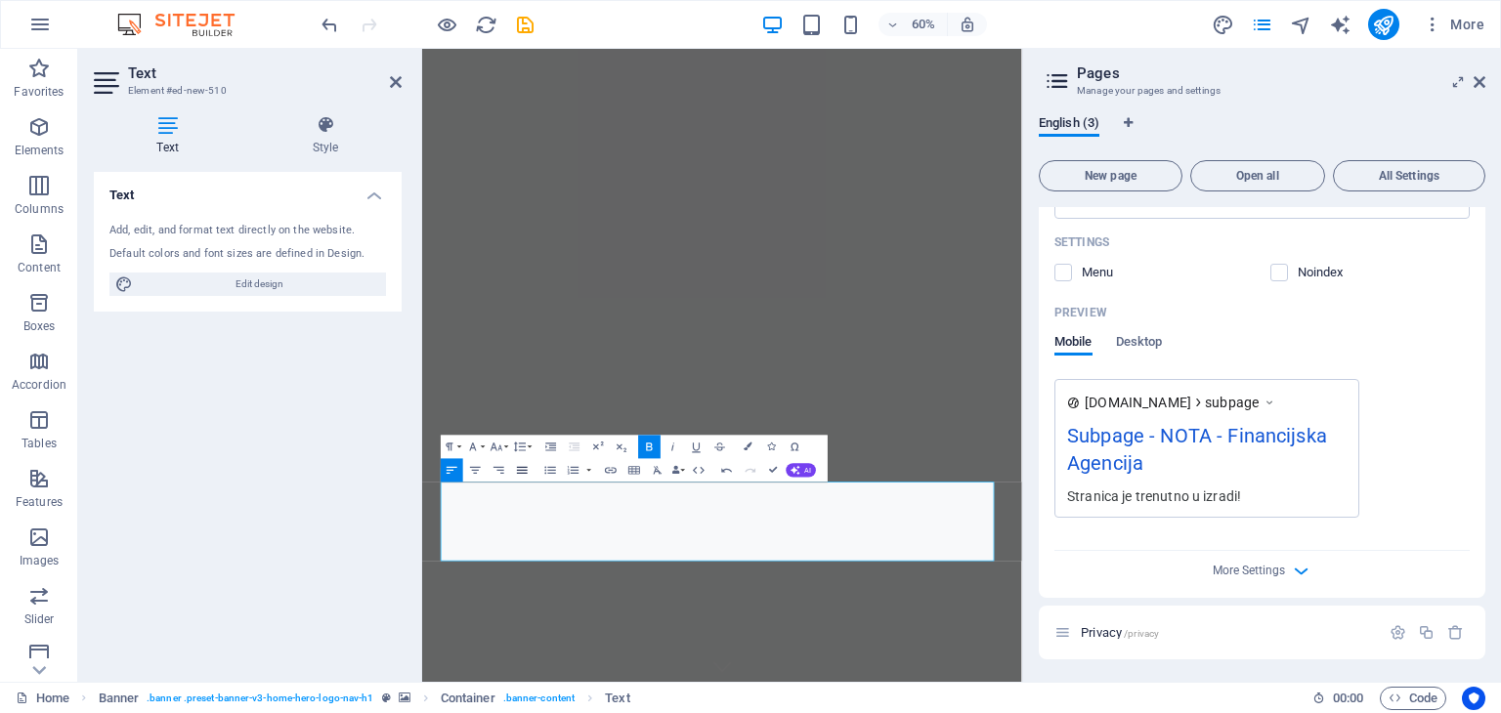
click at [524, 470] on icon "button" at bounding box center [522, 470] width 14 height 14
click at [476, 470] on icon "button" at bounding box center [475, 470] width 11 height 7
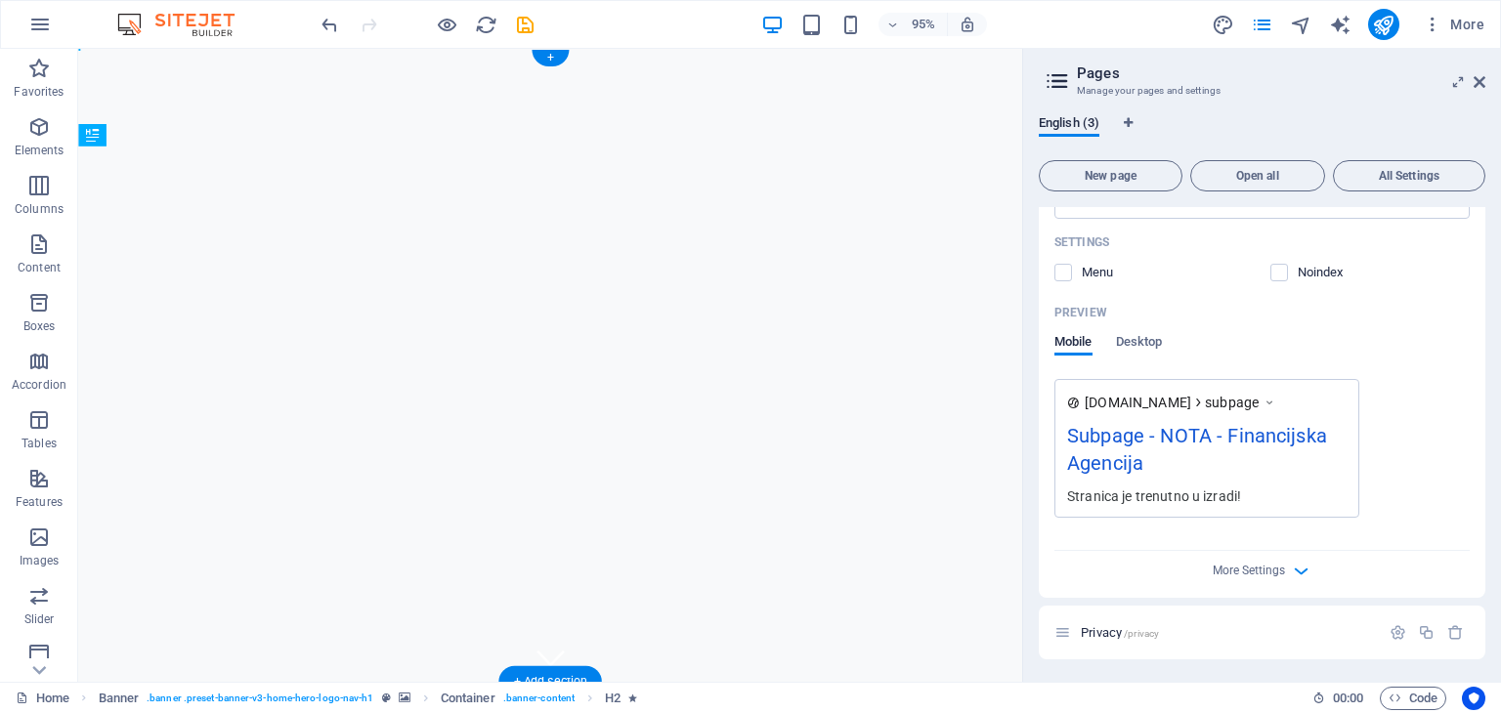
drag, startPoint x: 199, startPoint y: 534, endPoint x: 137, endPoint y: 381, distance: 164.8
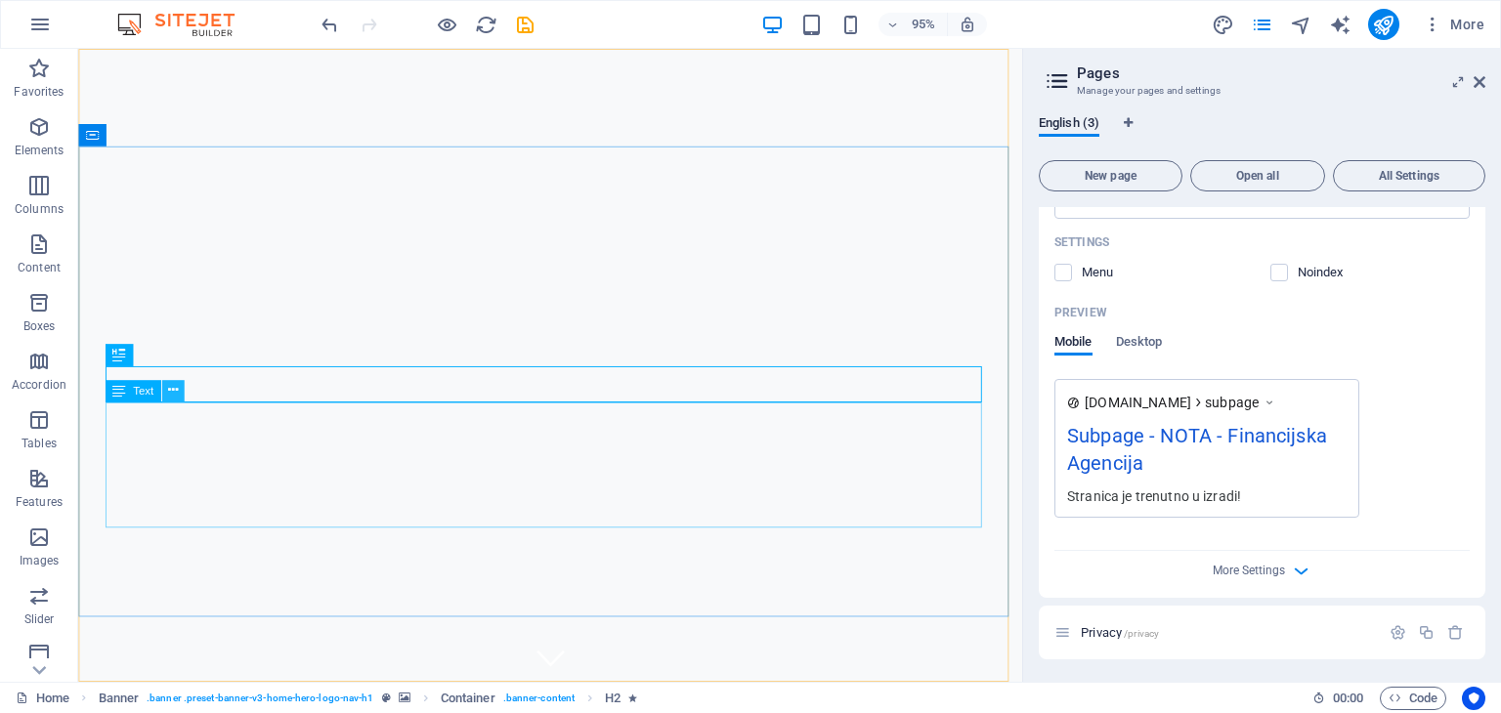
click at [168, 387] on icon at bounding box center [173, 391] width 10 height 20
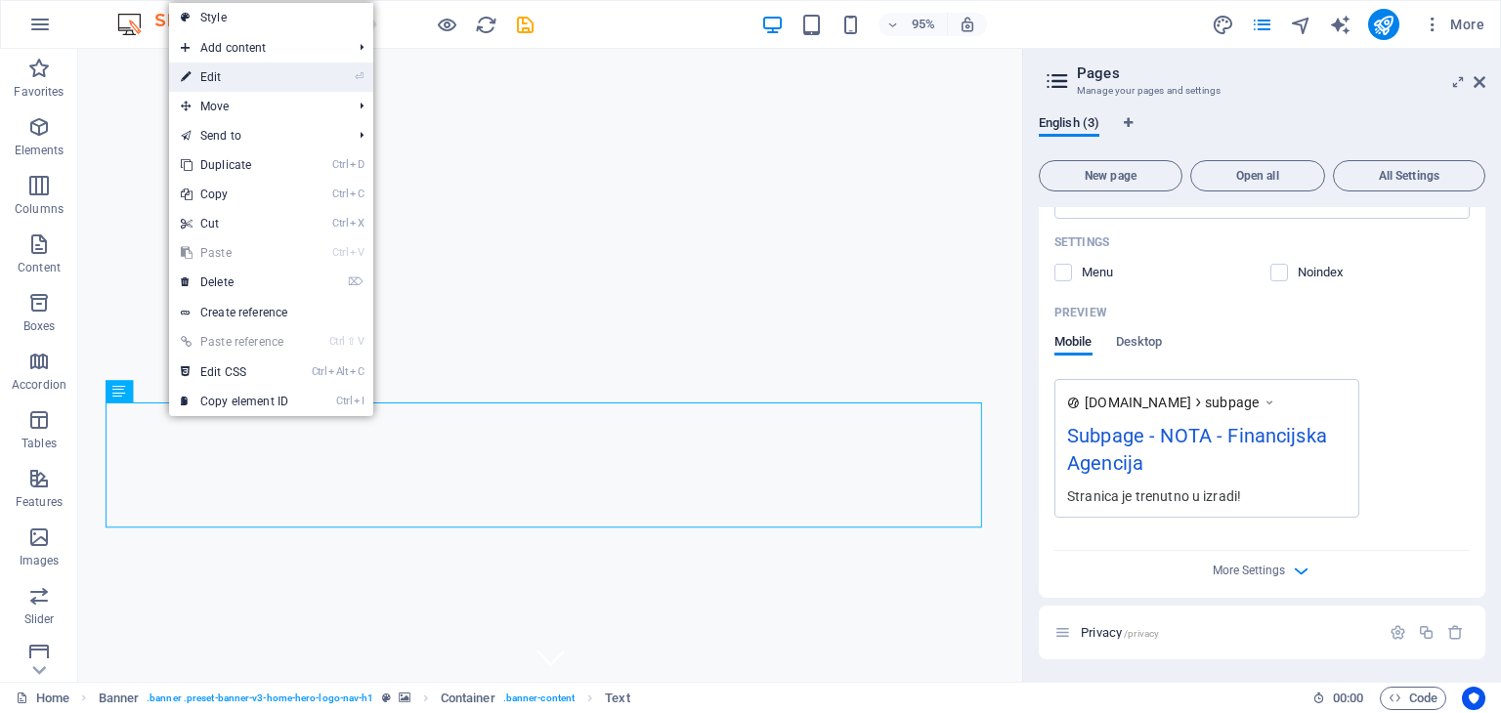
click at [328, 64] on li "⏎ Edit" at bounding box center [271, 77] width 204 height 29
click at [312, 70] on li "⏎ Edit" at bounding box center [271, 77] width 204 height 29
click at [216, 71] on link "⏎ Edit" at bounding box center [234, 77] width 131 height 29
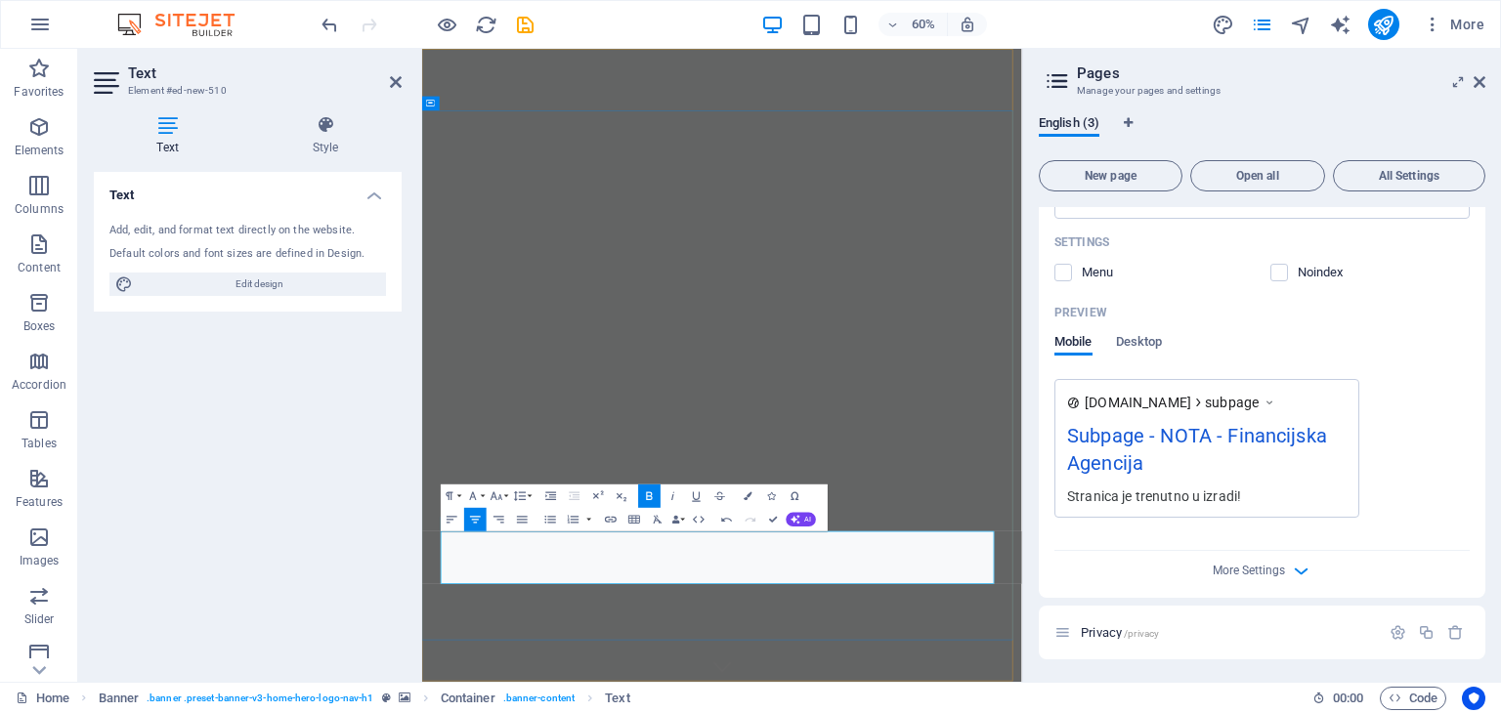
click at [322, 129] on icon at bounding box center [325, 125] width 152 height 20
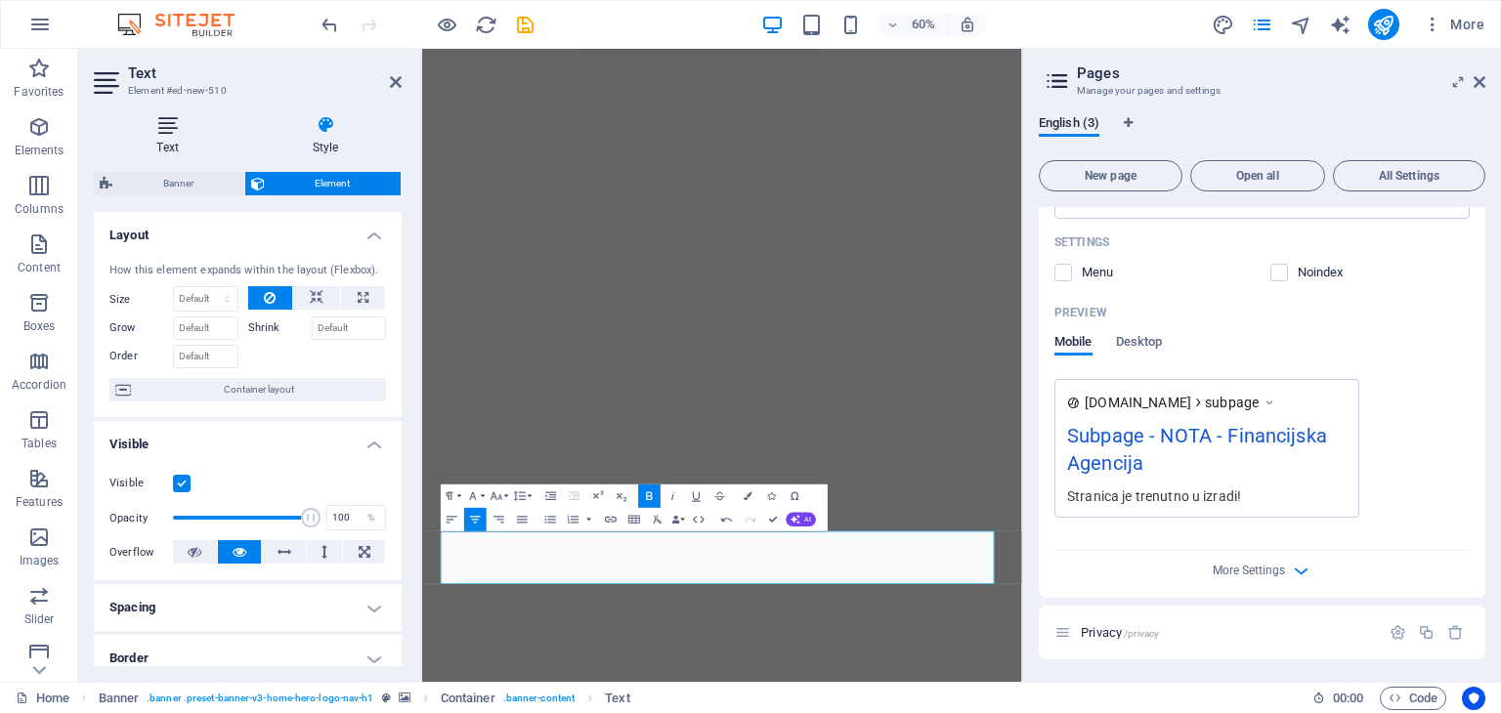
click at [168, 133] on icon at bounding box center [168, 125] width 148 height 20
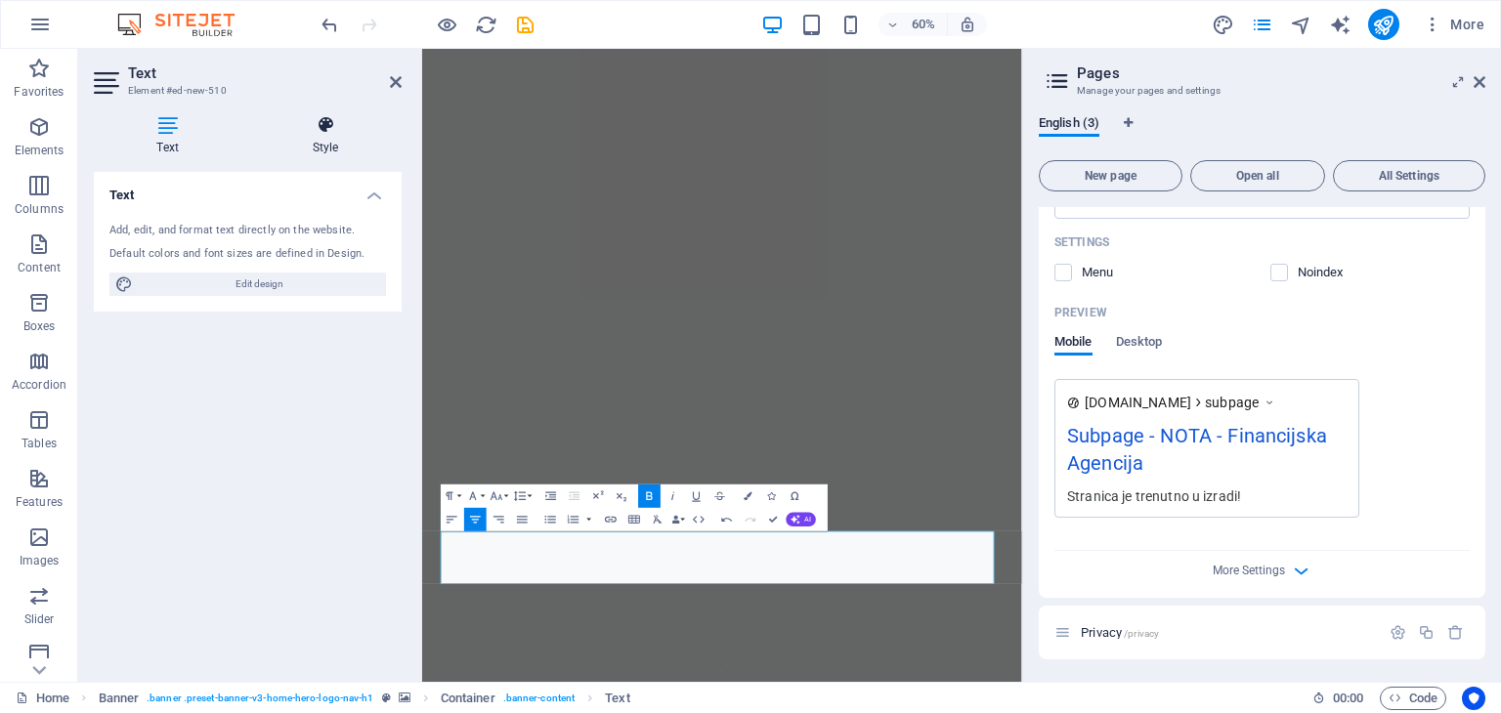
click at [323, 141] on h4 "Style" at bounding box center [325, 135] width 152 height 41
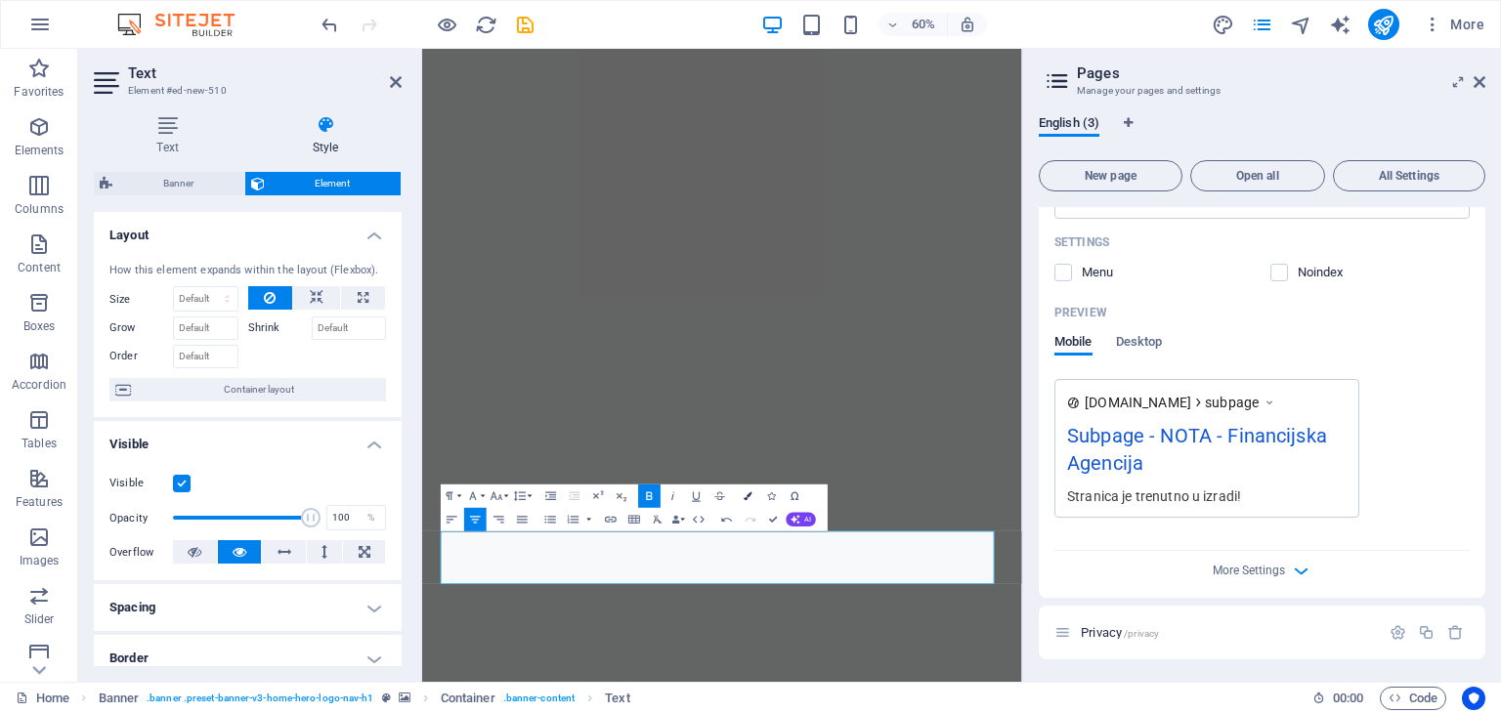
click at [748, 500] on icon "button" at bounding box center [748, 497] width 8 height 8
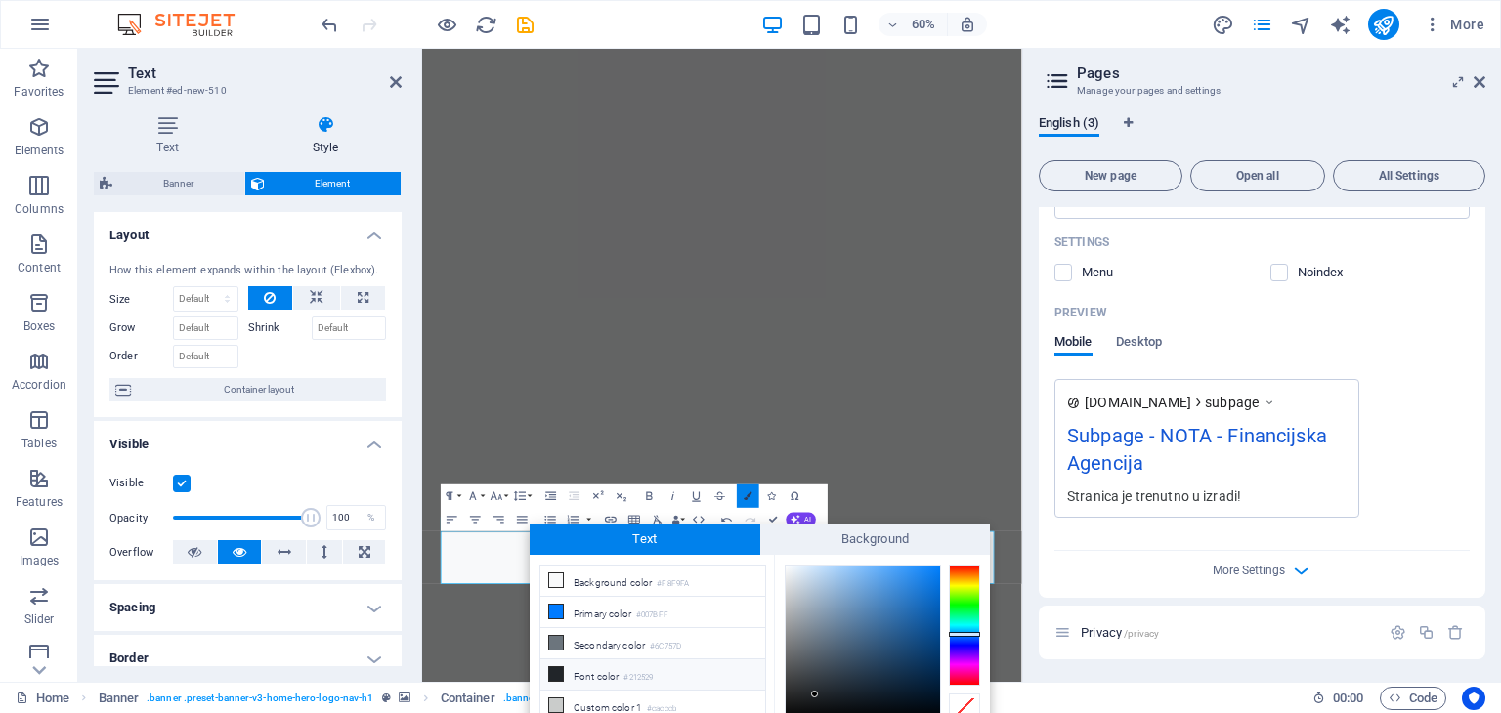
scroll to position [84, 0]
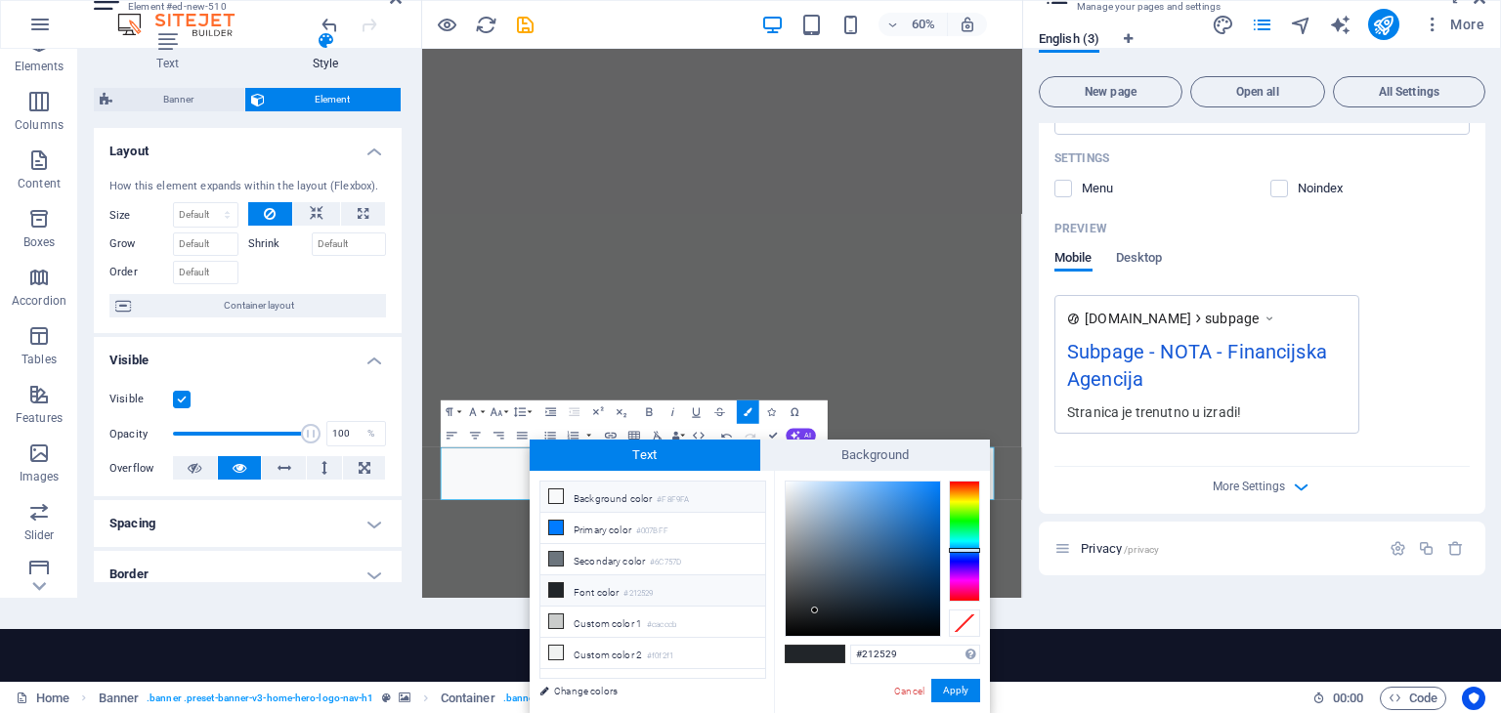
click at [554, 498] on icon at bounding box center [556, 497] width 14 height 14
type input "#f8f9fa"
click at [943, 691] on button "Apply" at bounding box center [955, 690] width 49 height 23
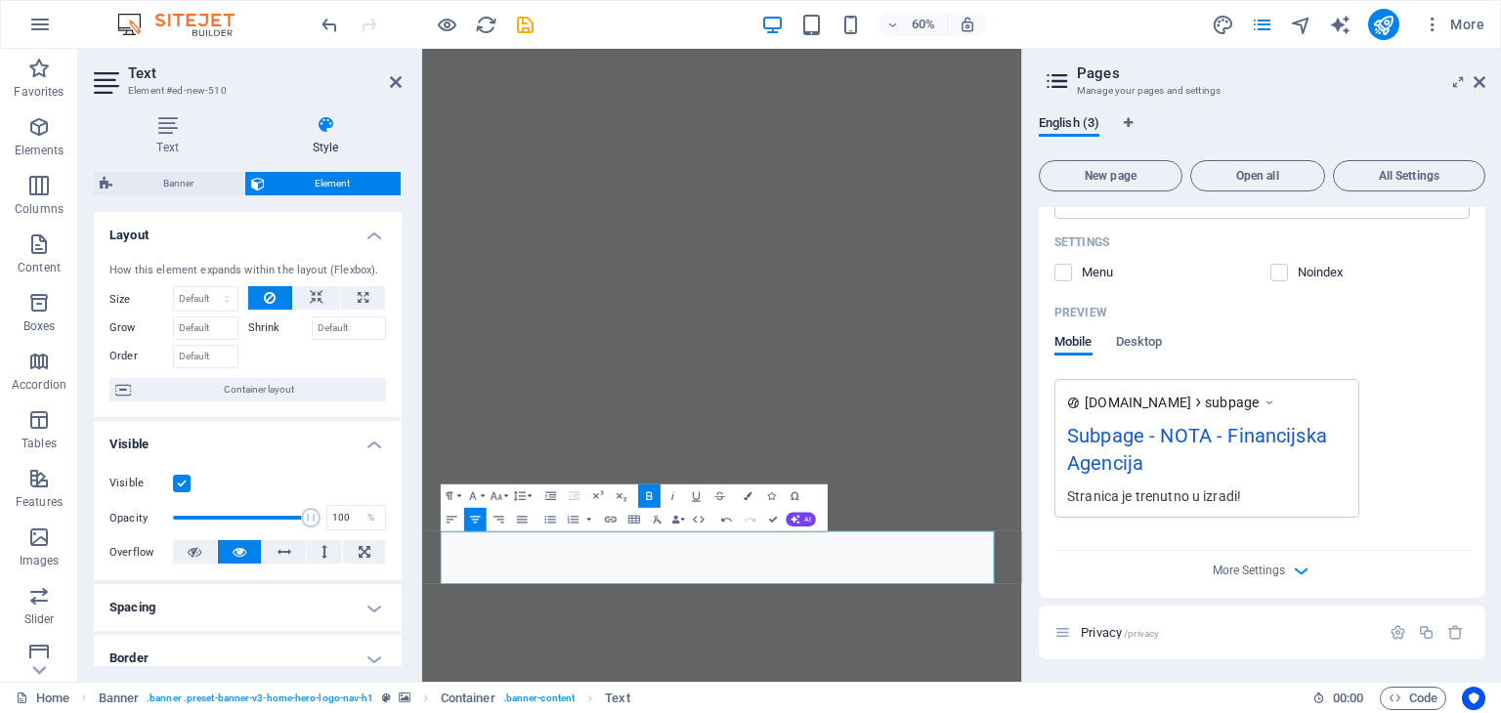
scroll to position [0, 0]
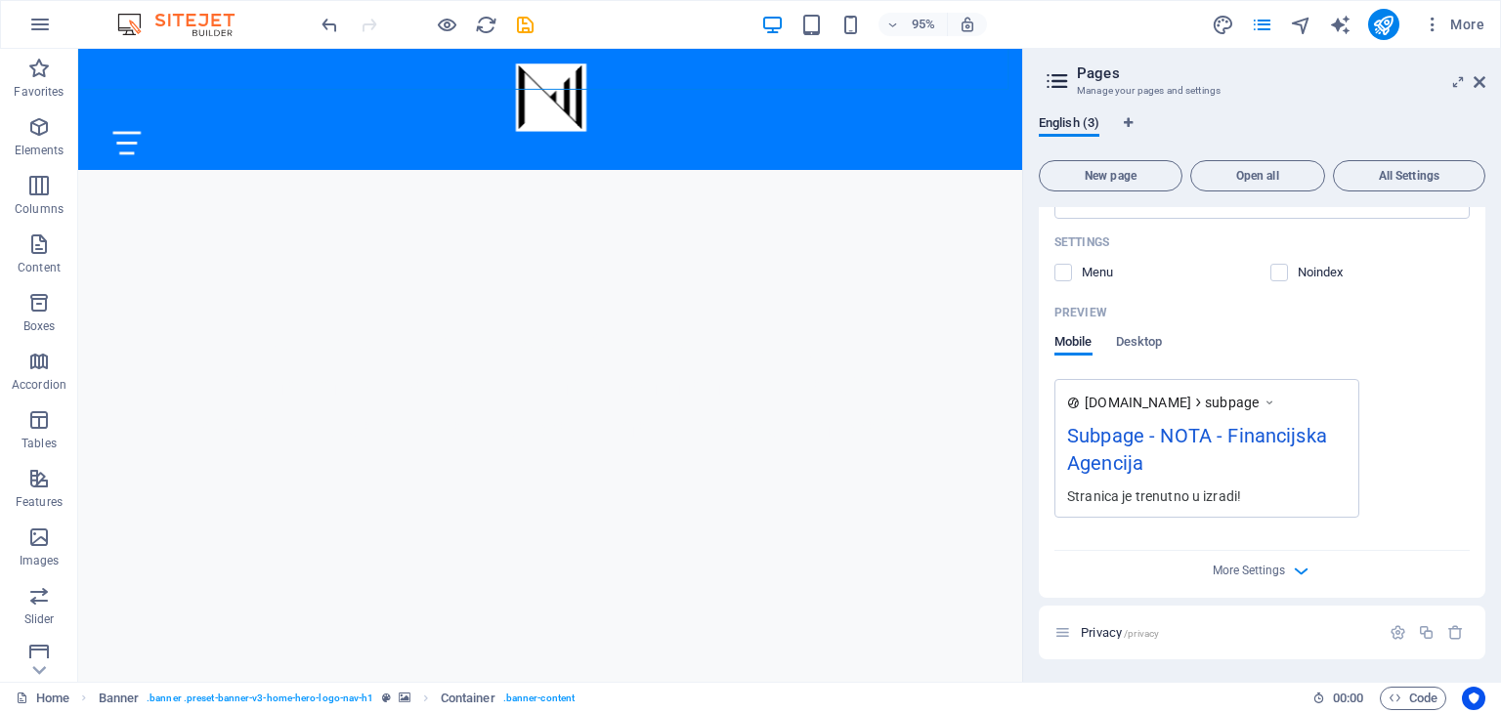
scroll to position [557, 0]
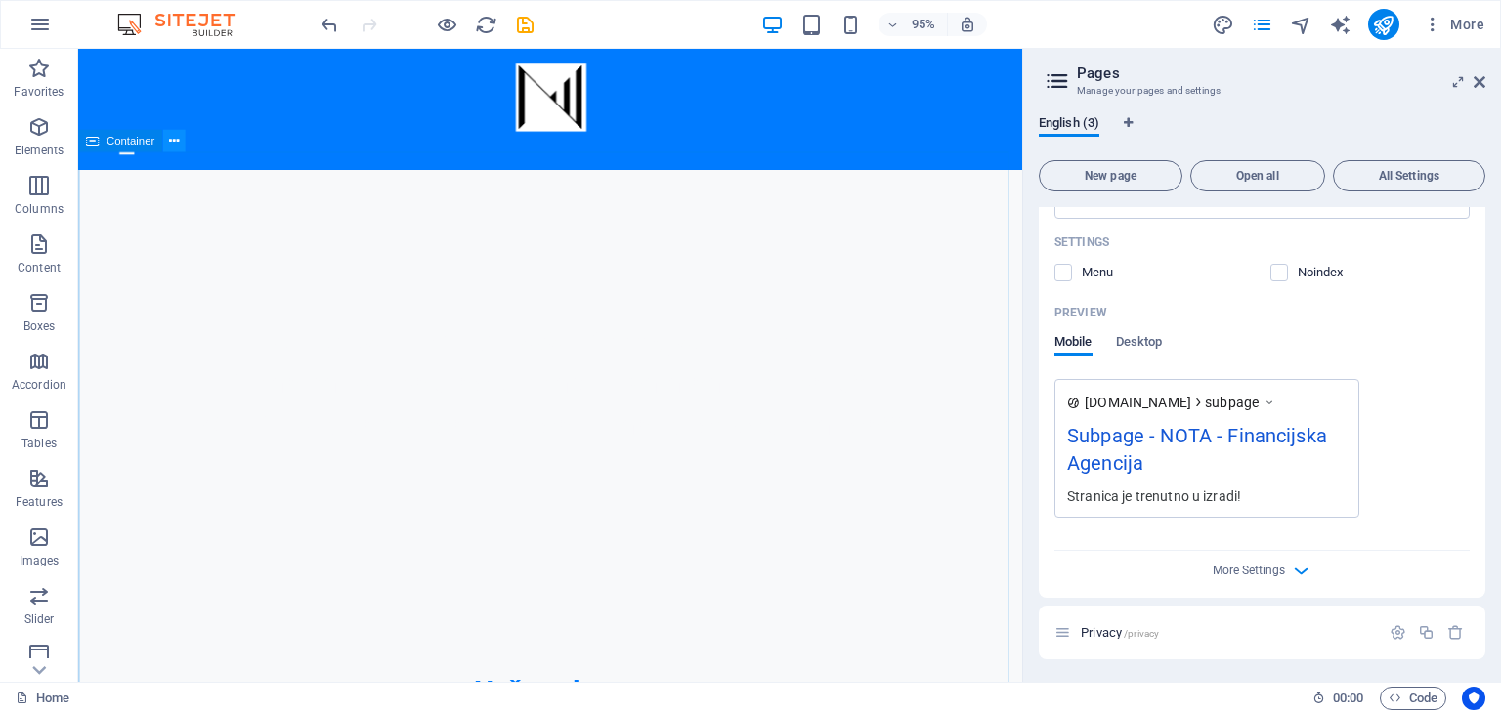
click at [176, 141] on icon at bounding box center [174, 141] width 10 height 20
click at [170, 140] on icon at bounding box center [174, 141] width 10 height 20
click at [1260, 25] on icon "pages" at bounding box center [1262, 25] width 22 height 22
click at [1450, 634] on icon "button" at bounding box center [1455, 633] width 17 height 17
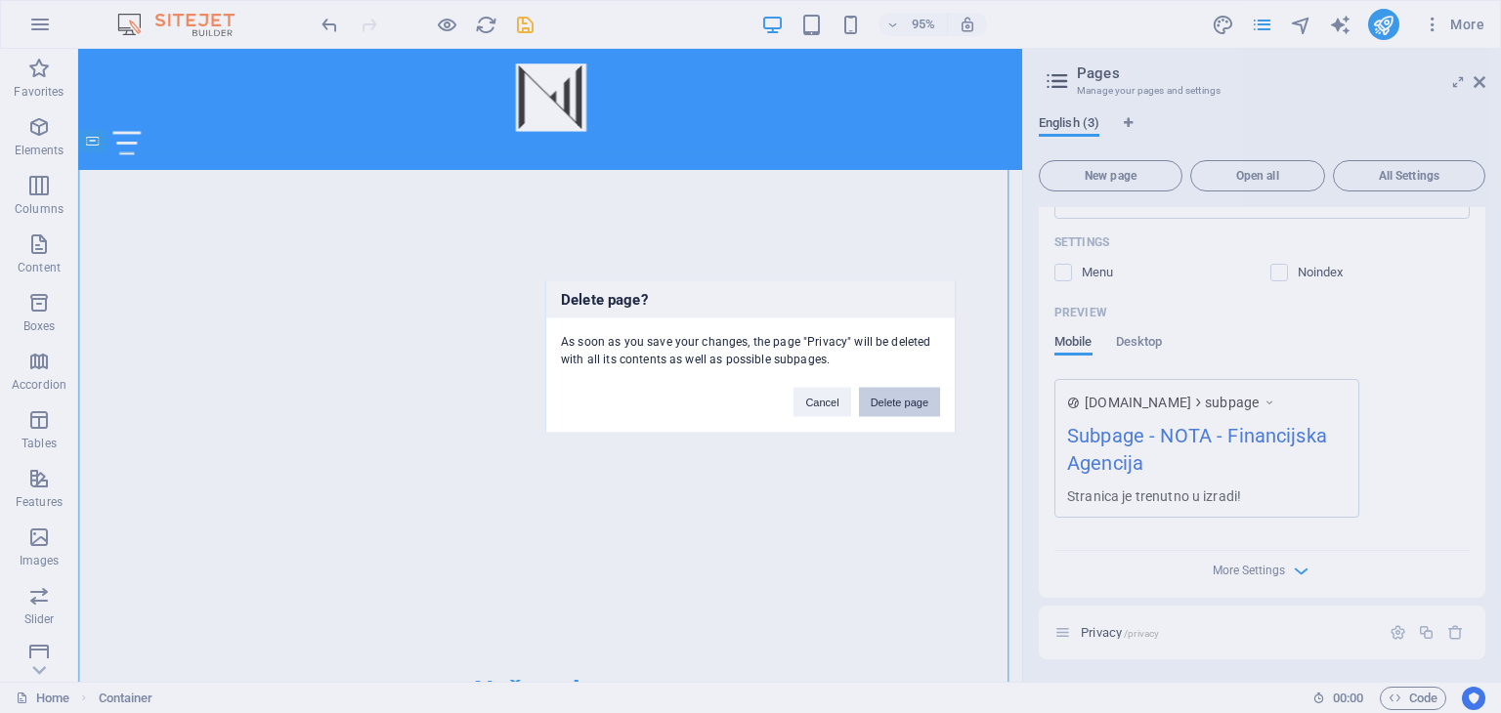
click at [916, 396] on button "Delete page" at bounding box center [899, 402] width 81 height 29
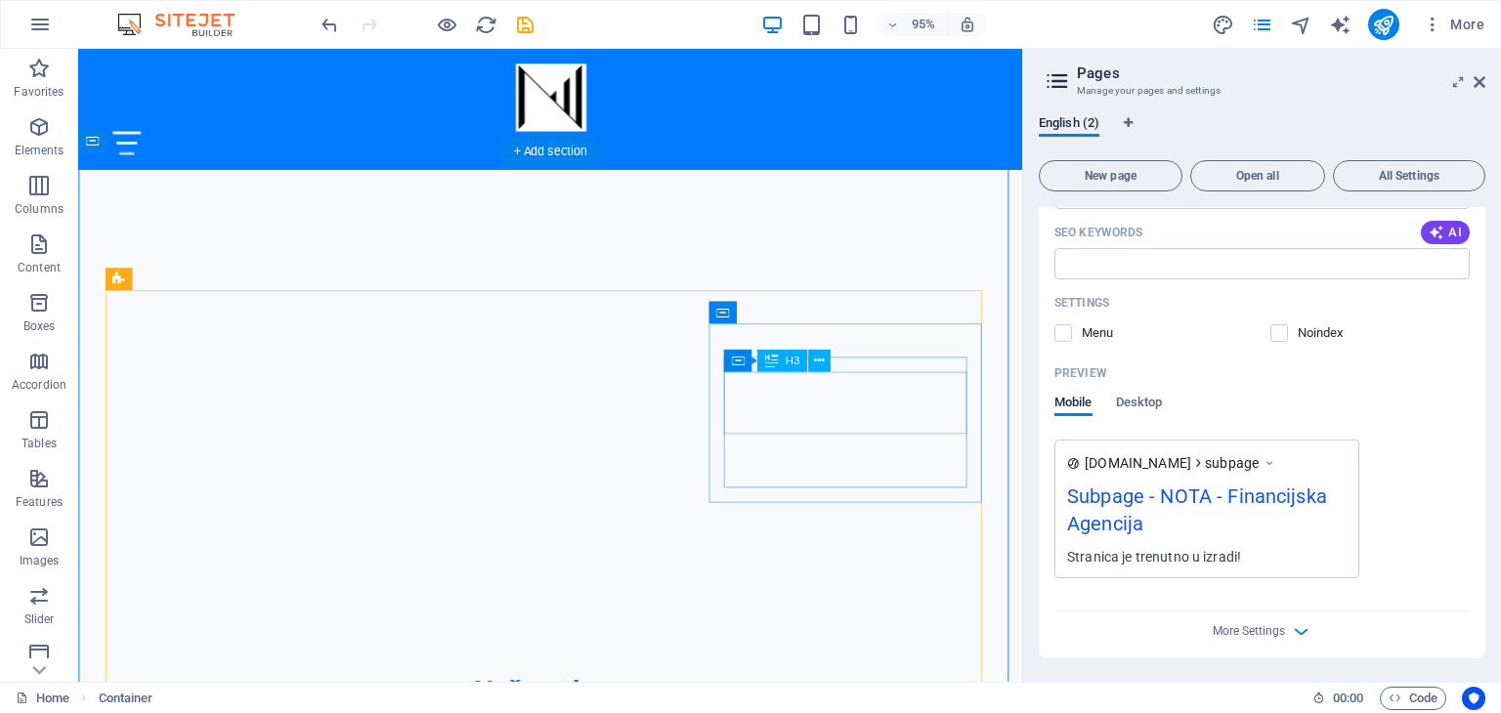
scroll to position [1454, 0]
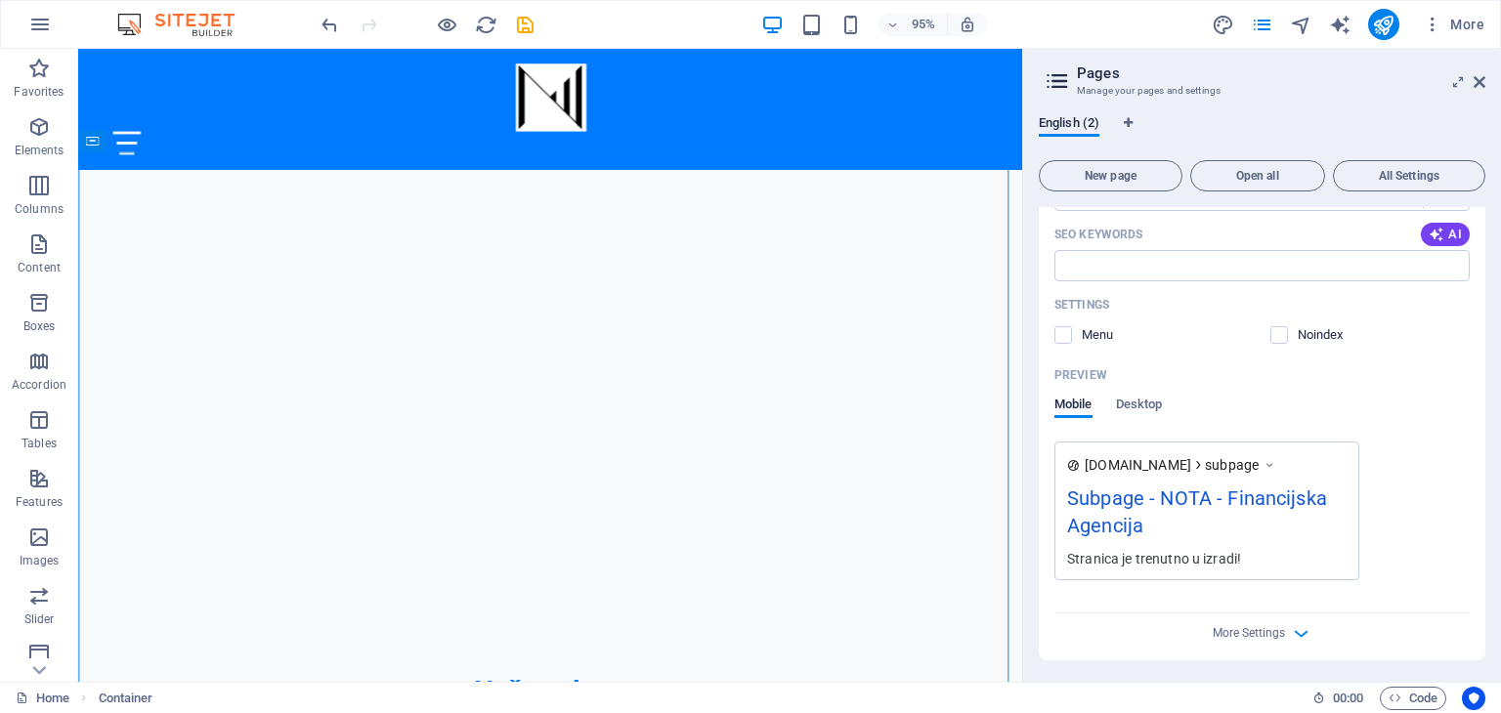
drag, startPoint x: 1486, startPoint y: 575, endPoint x: 1453, endPoint y: 400, distance: 177.9
click at [1453, 400] on div "English (2) New page Open all All Settings Home / Name Home ​ URL SLUG / ​ SEO …" at bounding box center [1262, 391] width 478 height 583
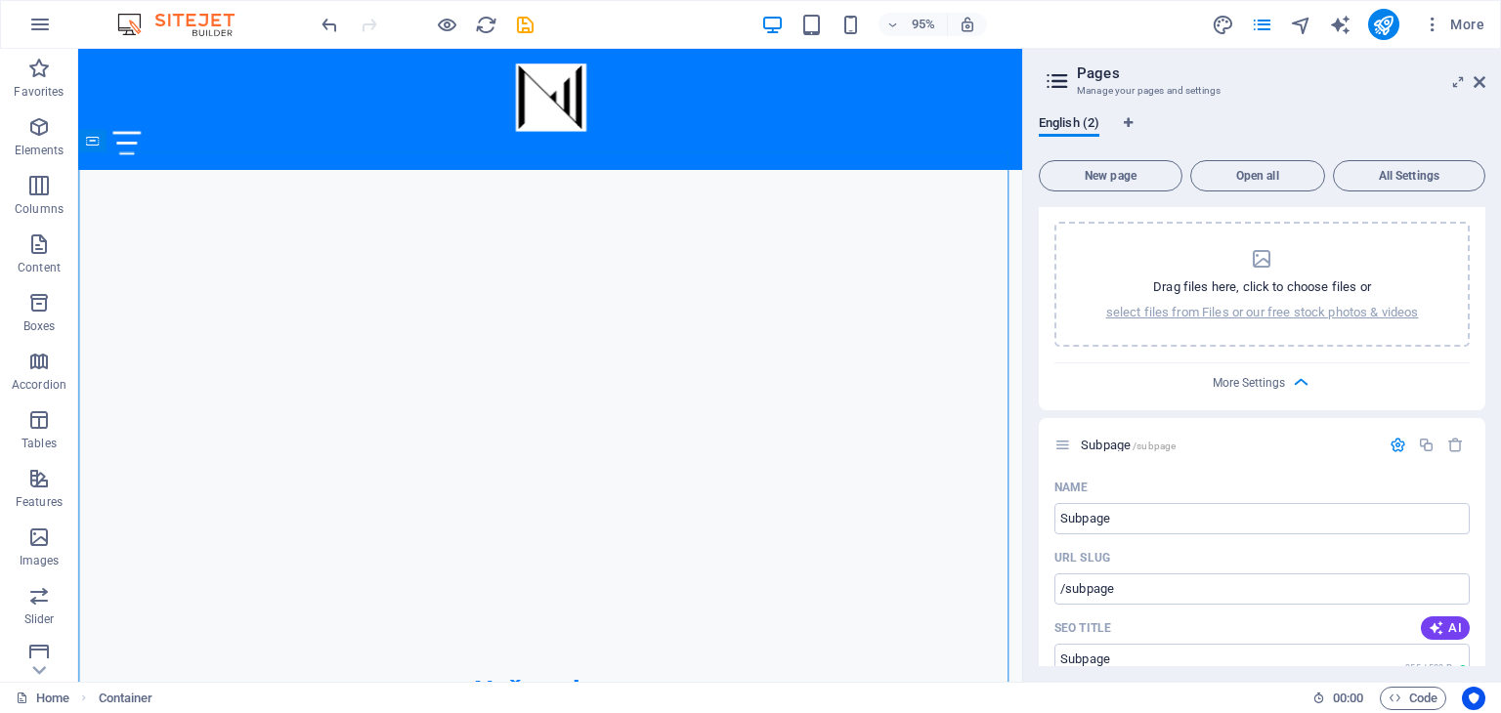
scroll to position [851, 0]
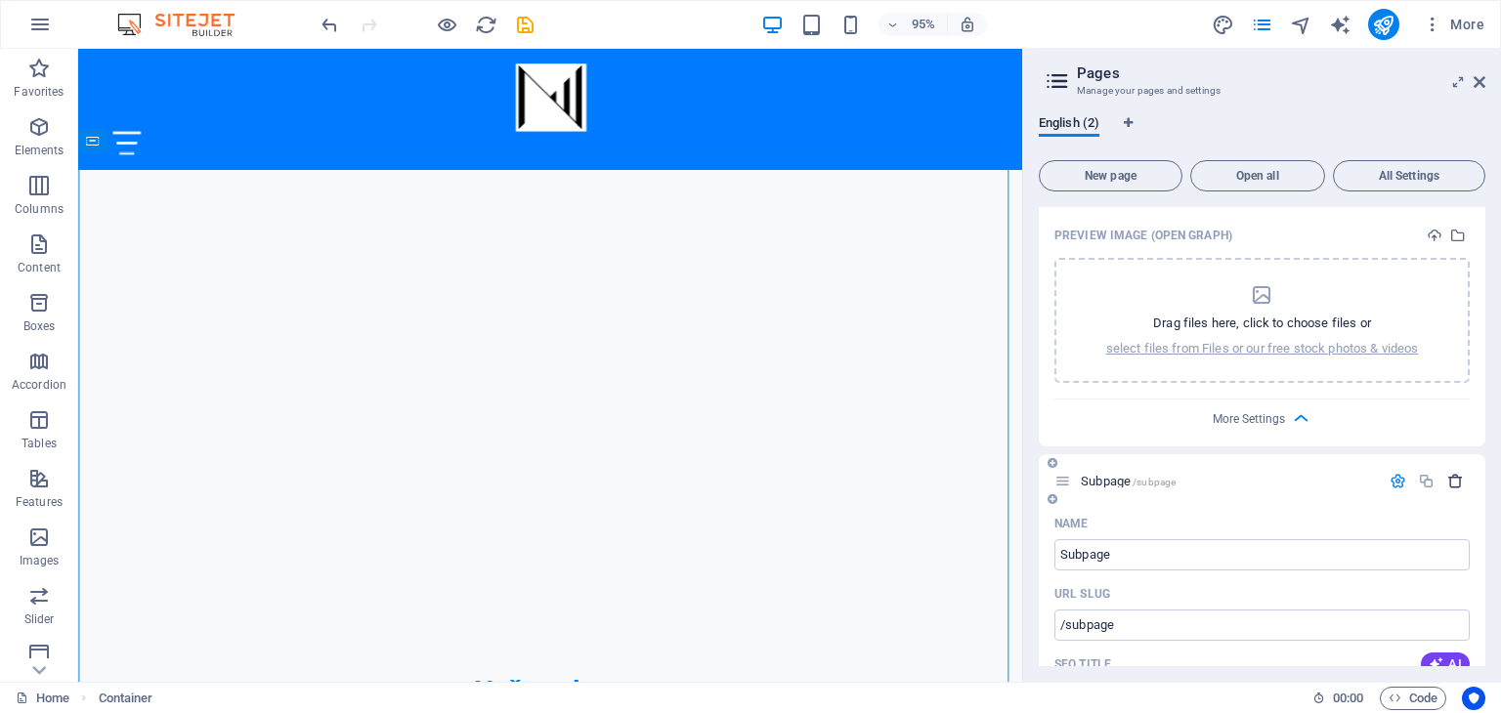
click at [1453, 484] on icon "button" at bounding box center [1455, 481] width 17 height 17
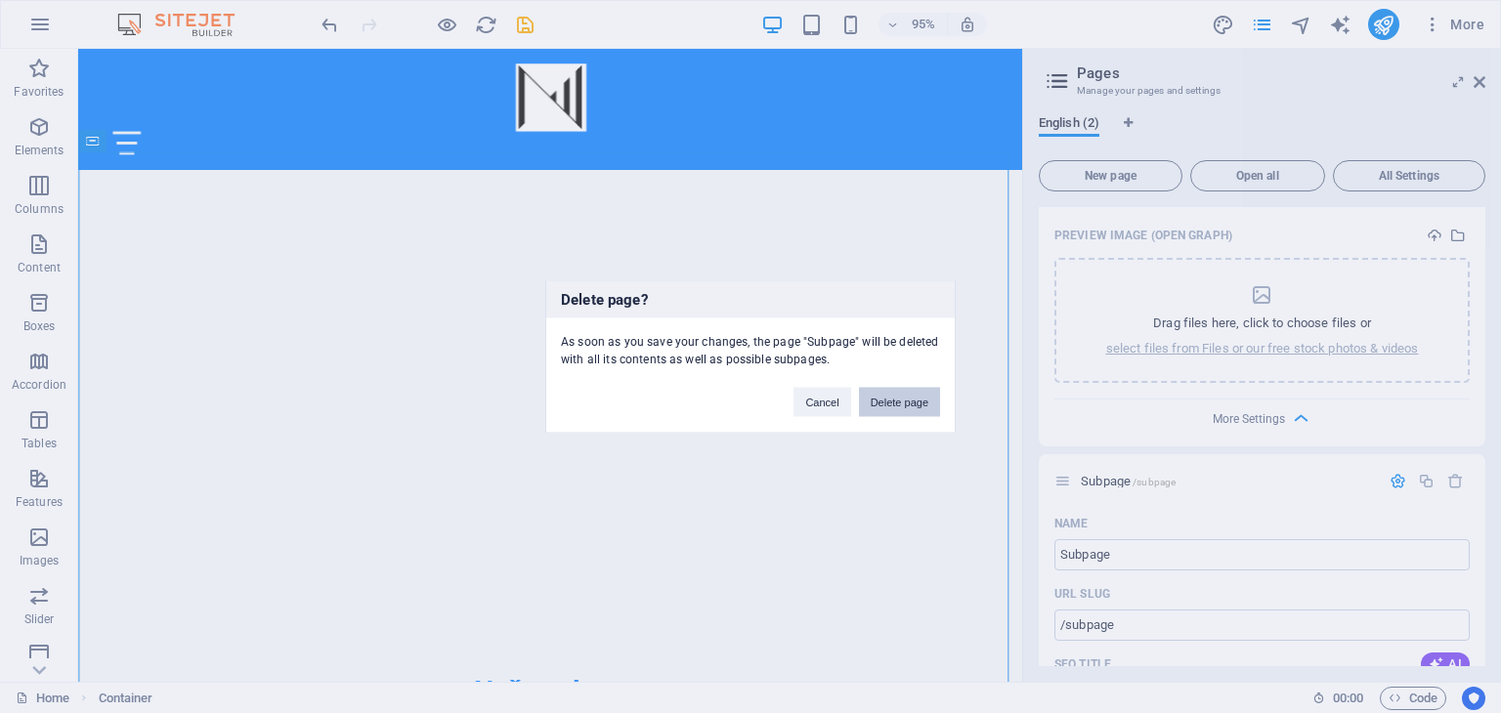
click at [911, 393] on button "Delete page" at bounding box center [899, 402] width 81 height 29
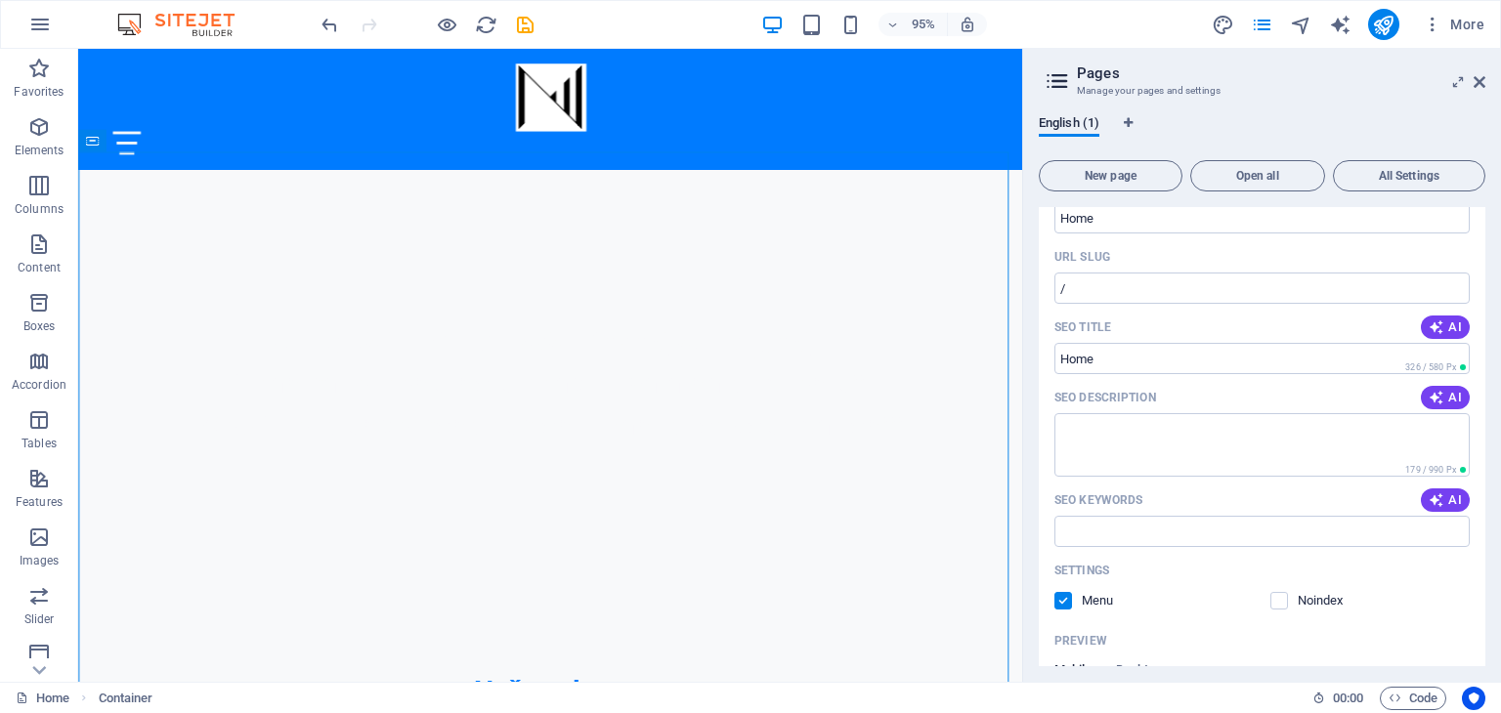
scroll to position [0, 0]
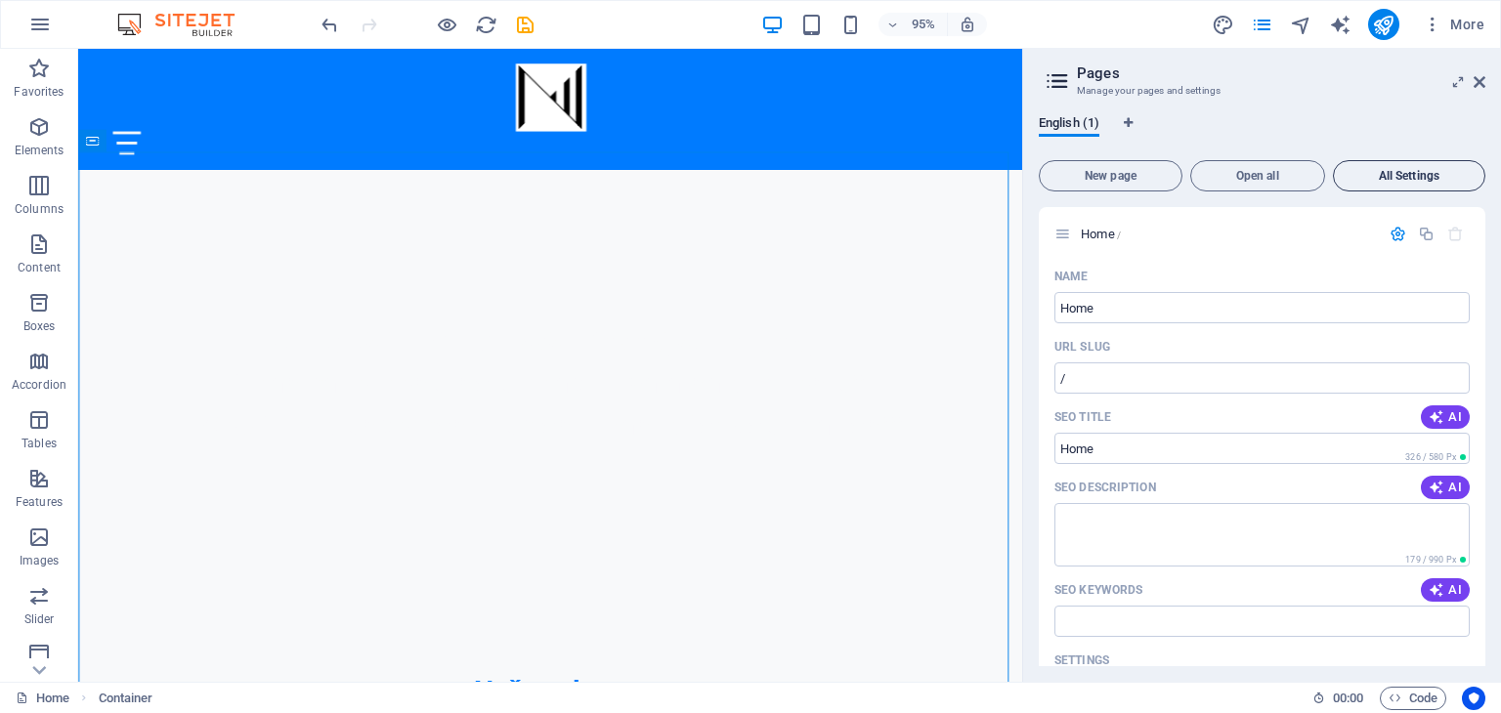
click at [1375, 182] on button "All Settings" at bounding box center [1409, 175] width 152 height 31
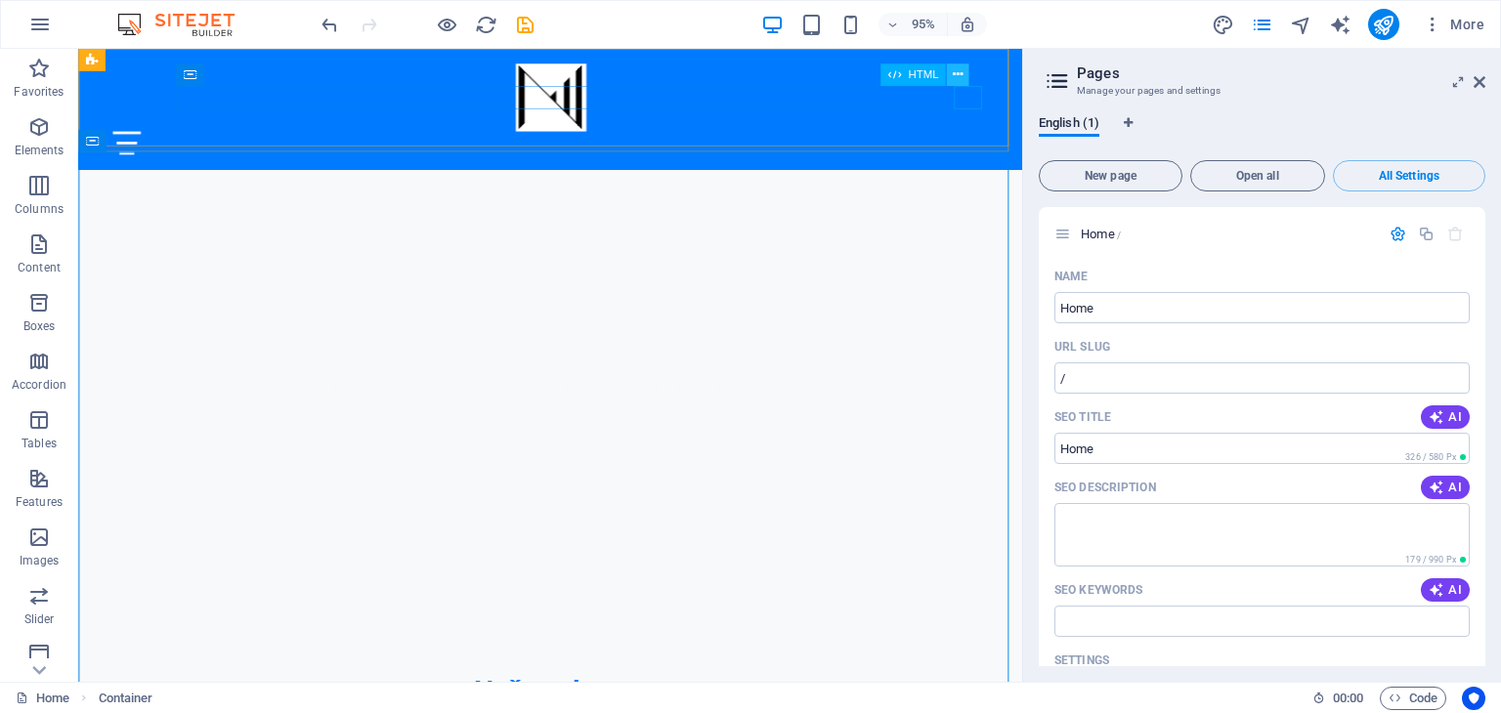
click at [960, 73] on icon at bounding box center [958, 75] width 10 height 20
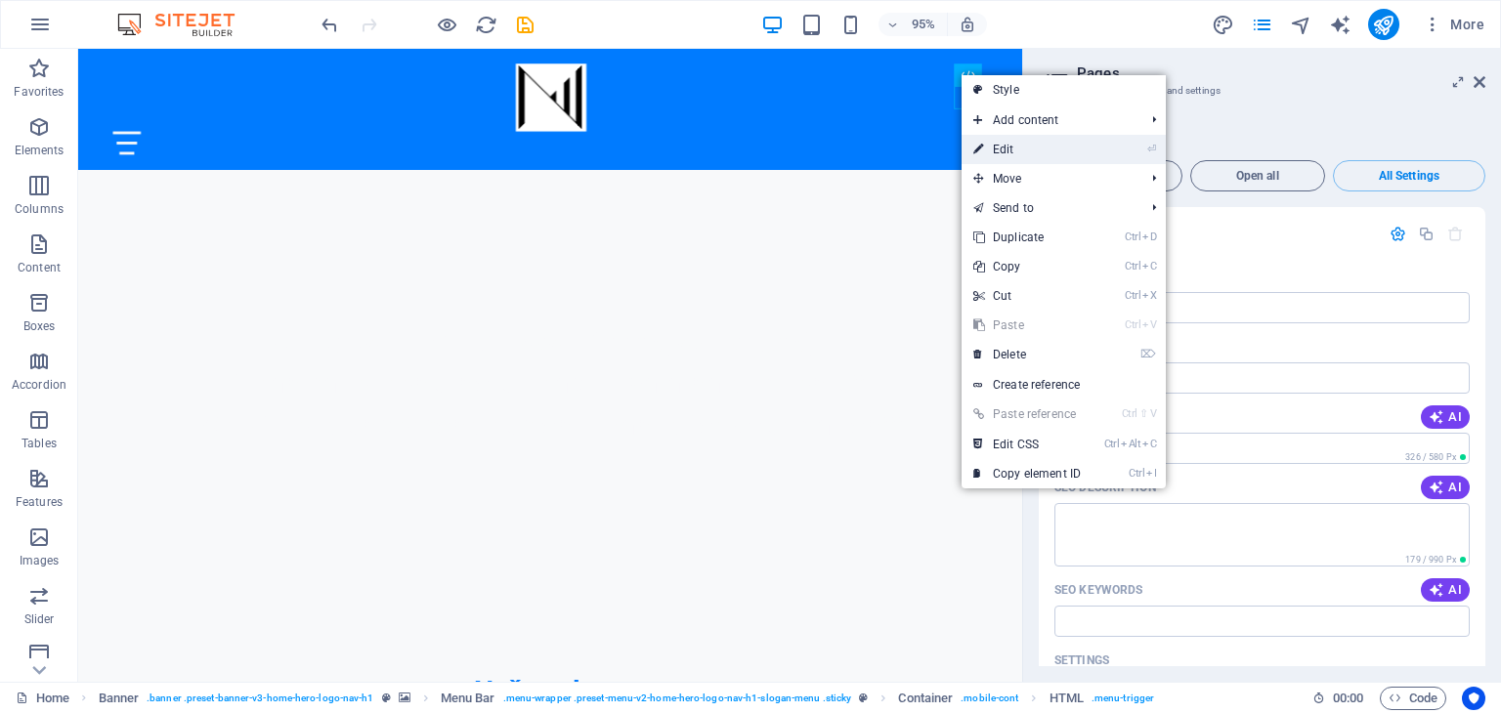
click at [1000, 140] on link "⏎ Edit" at bounding box center [1027, 149] width 131 height 29
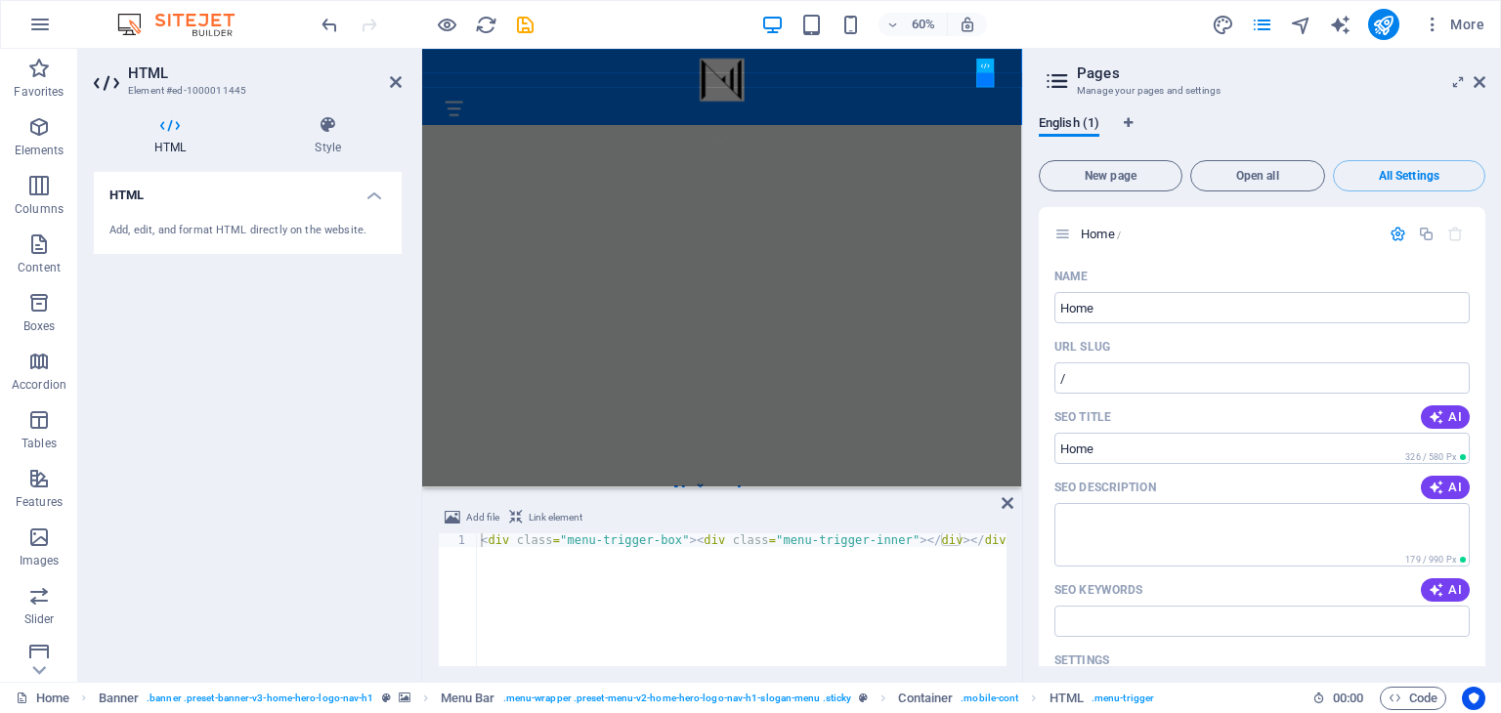
click at [311, 345] on div "HTML Add, edit, and format HTML directly on the website." at bounding box center [248, 419] width 308 height 495
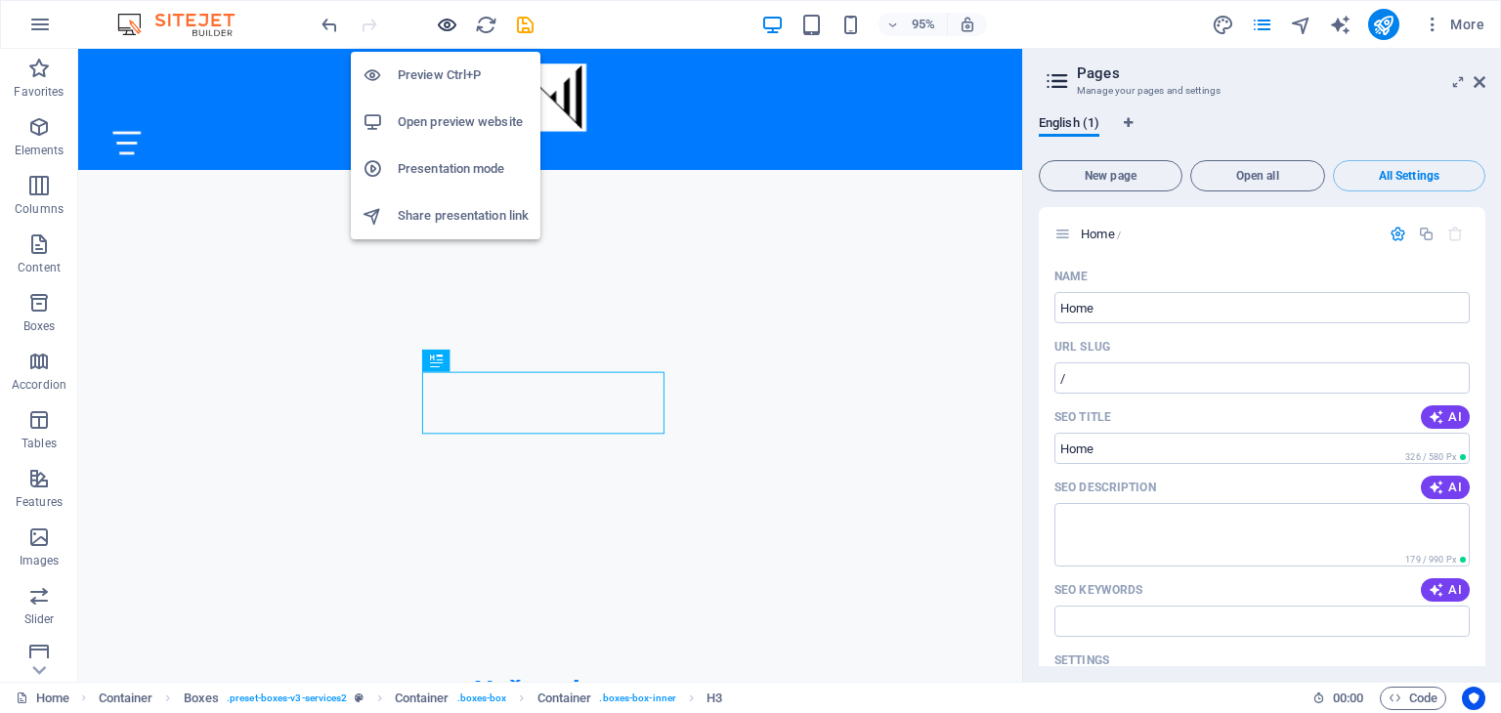
click at [446, 22] on icon "button" at bounding box center [447, 25] width 22 height 22
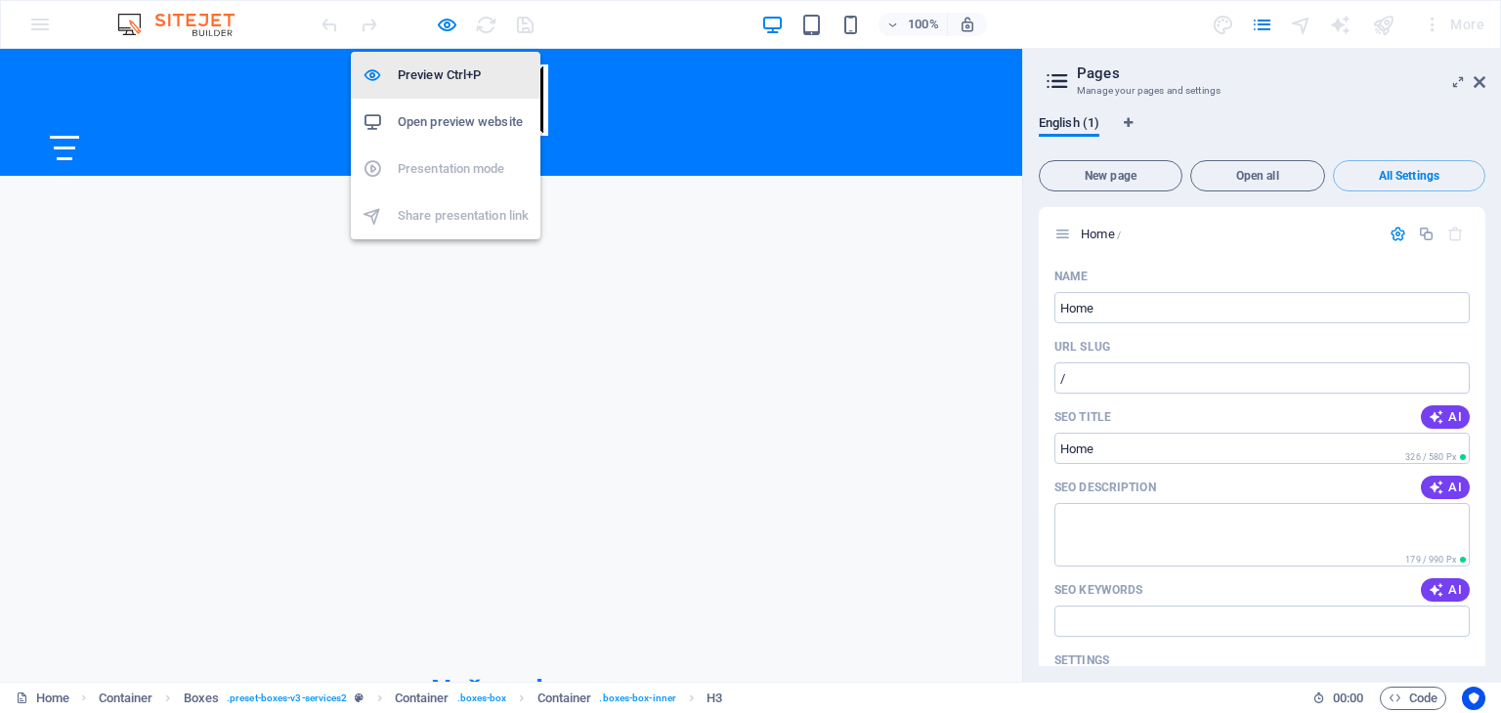
click at [446, 71] on h6 "Preview Ctrl+P" at bounding box center [463, 75] width 131 height 23
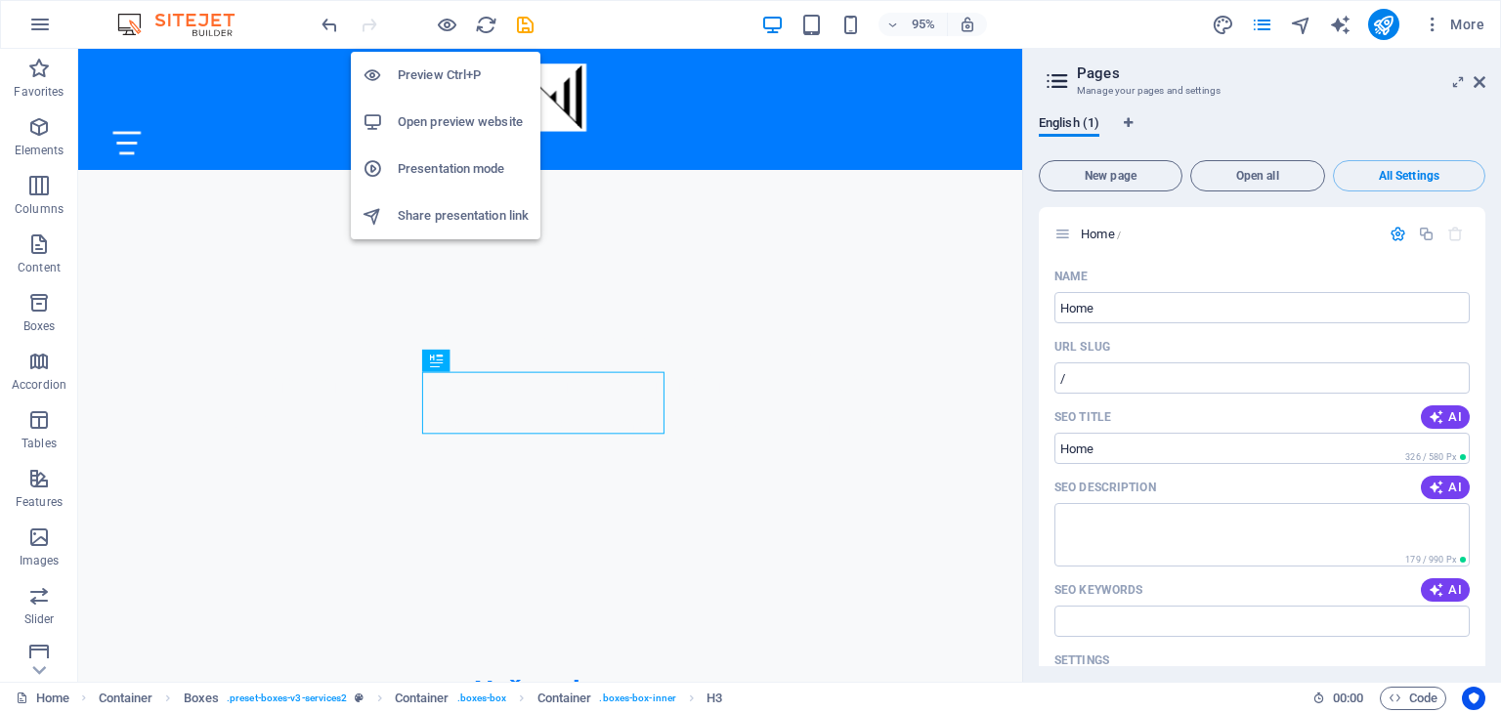
click at [446, 71] on h6 "Preview Ctrl+P" at bounding box center [463, 75] width 131 height 23
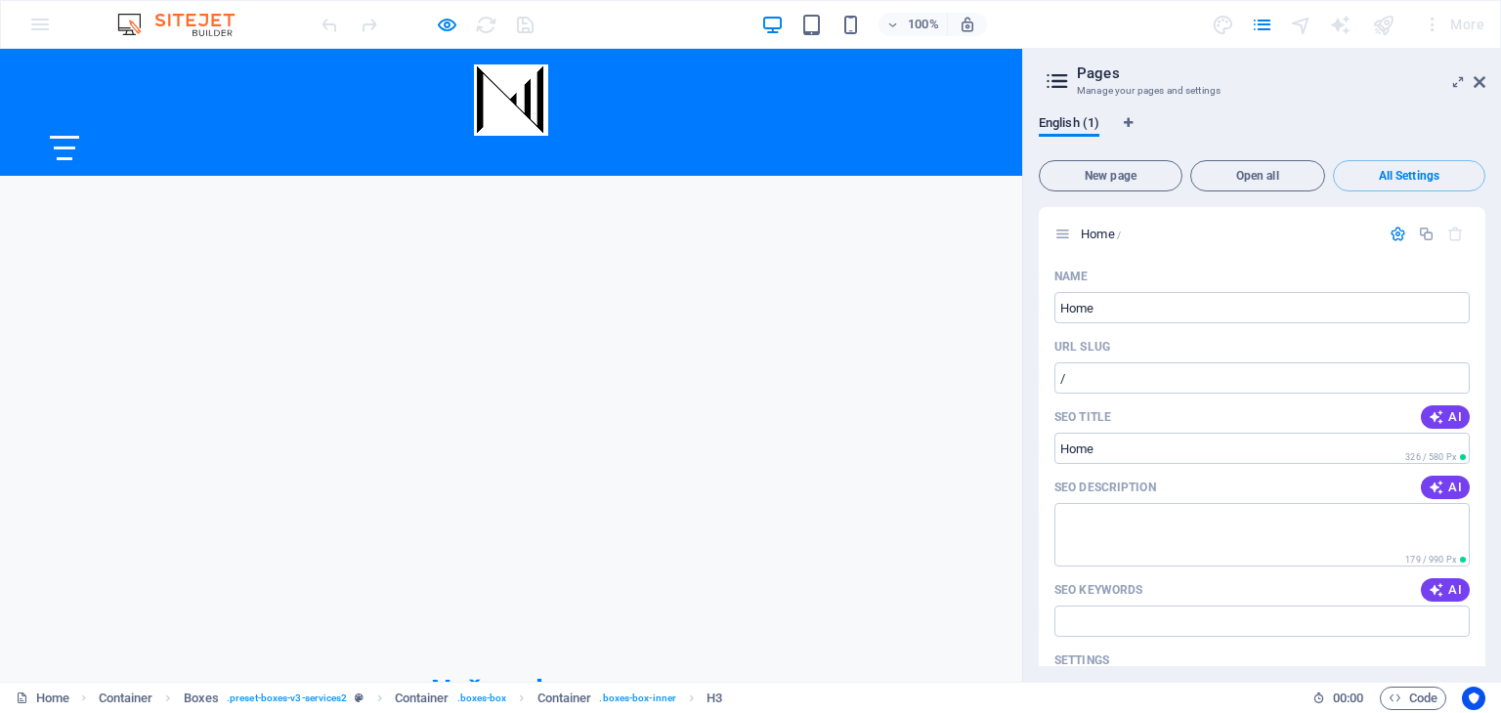
click at [79, 136] on div at bounding box center [64, 148] width 29 height 24
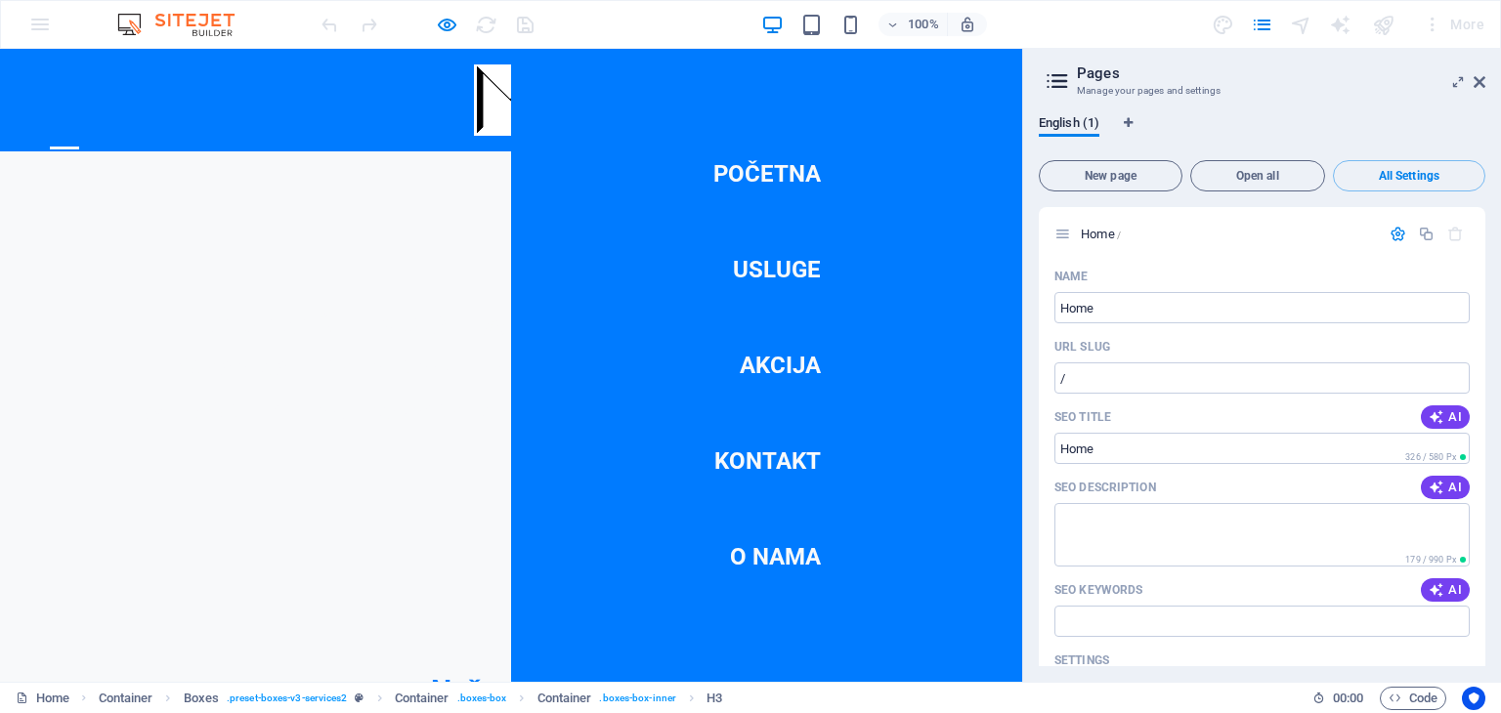
click at [764, 259] on link "Usluge" at bounding box center [777, 269] width 88 height 55
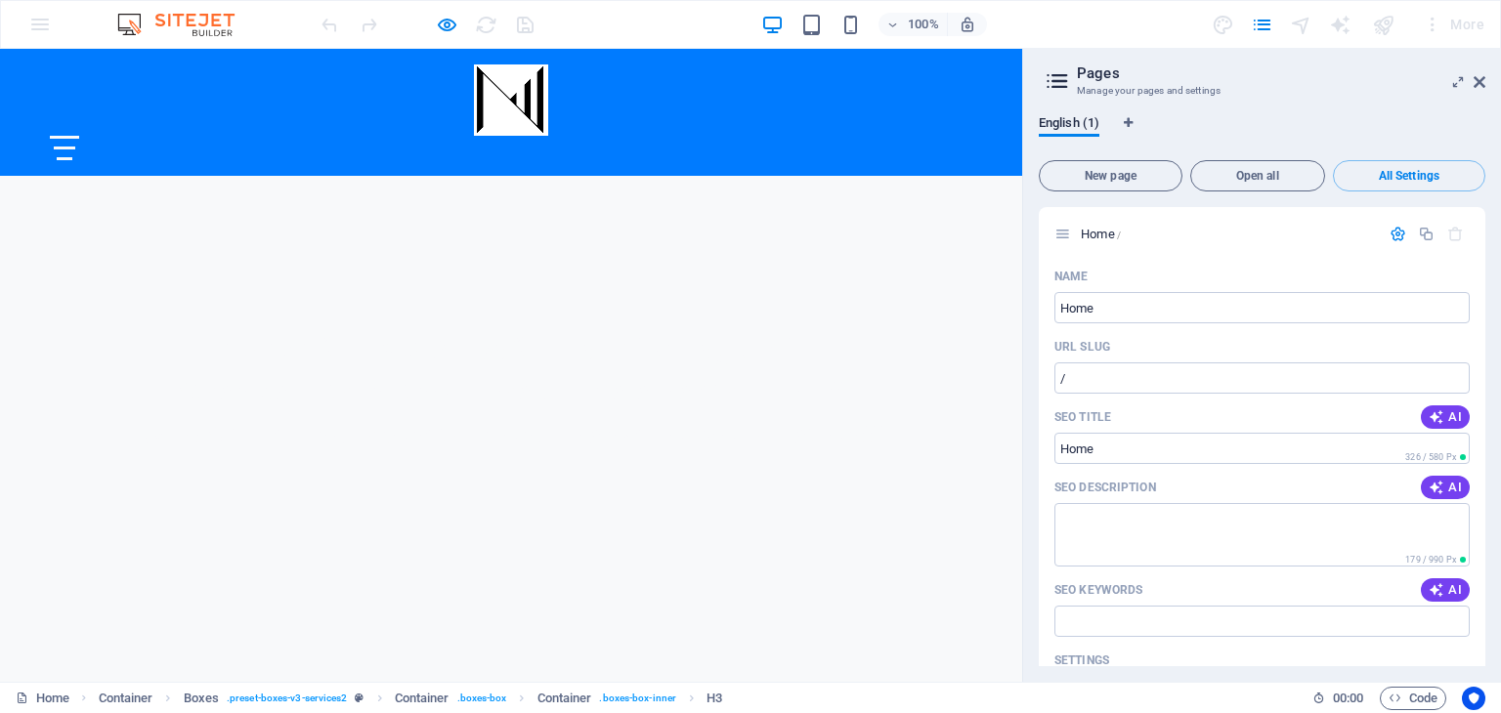
scroll to position [531, 0]
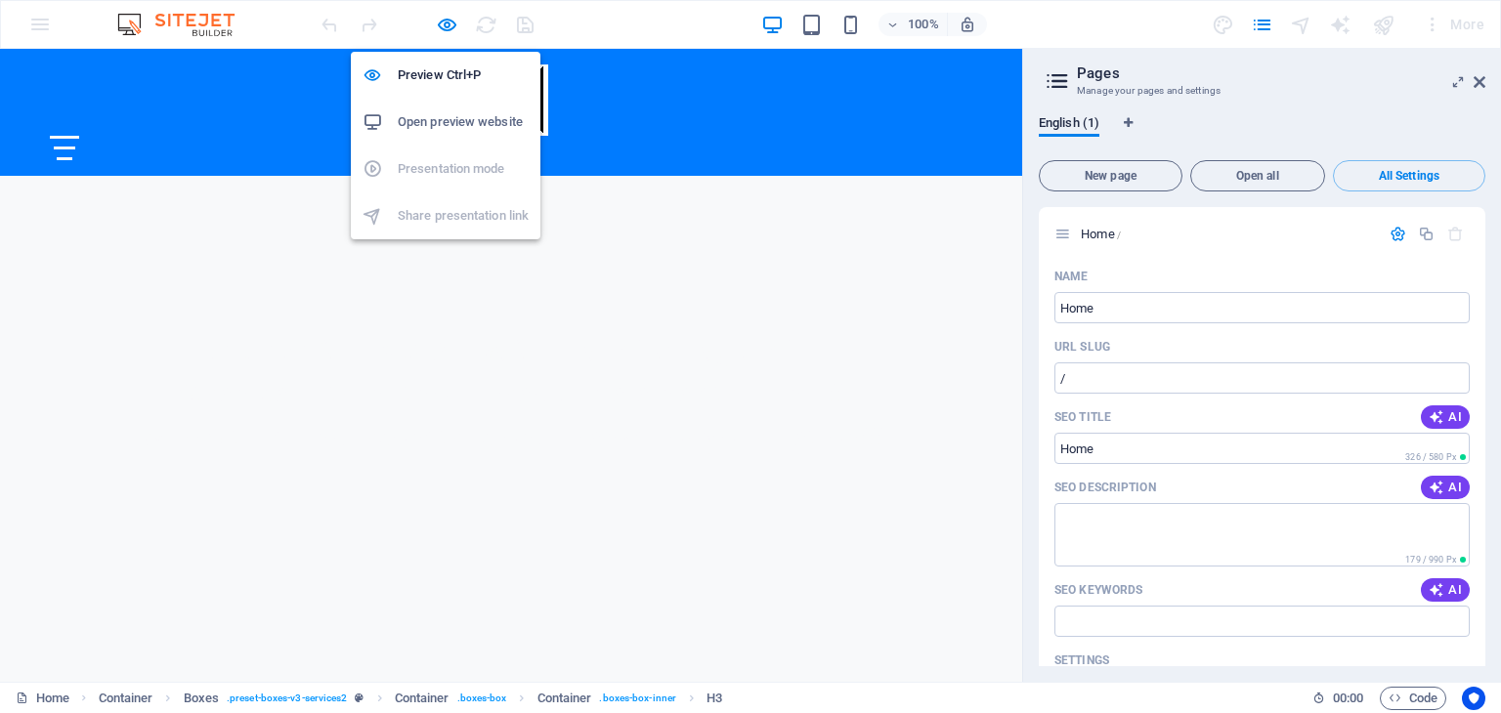
click at [435, 112] on h6 "Open preview website" at bounding box center [463, 121] width 131 height 23
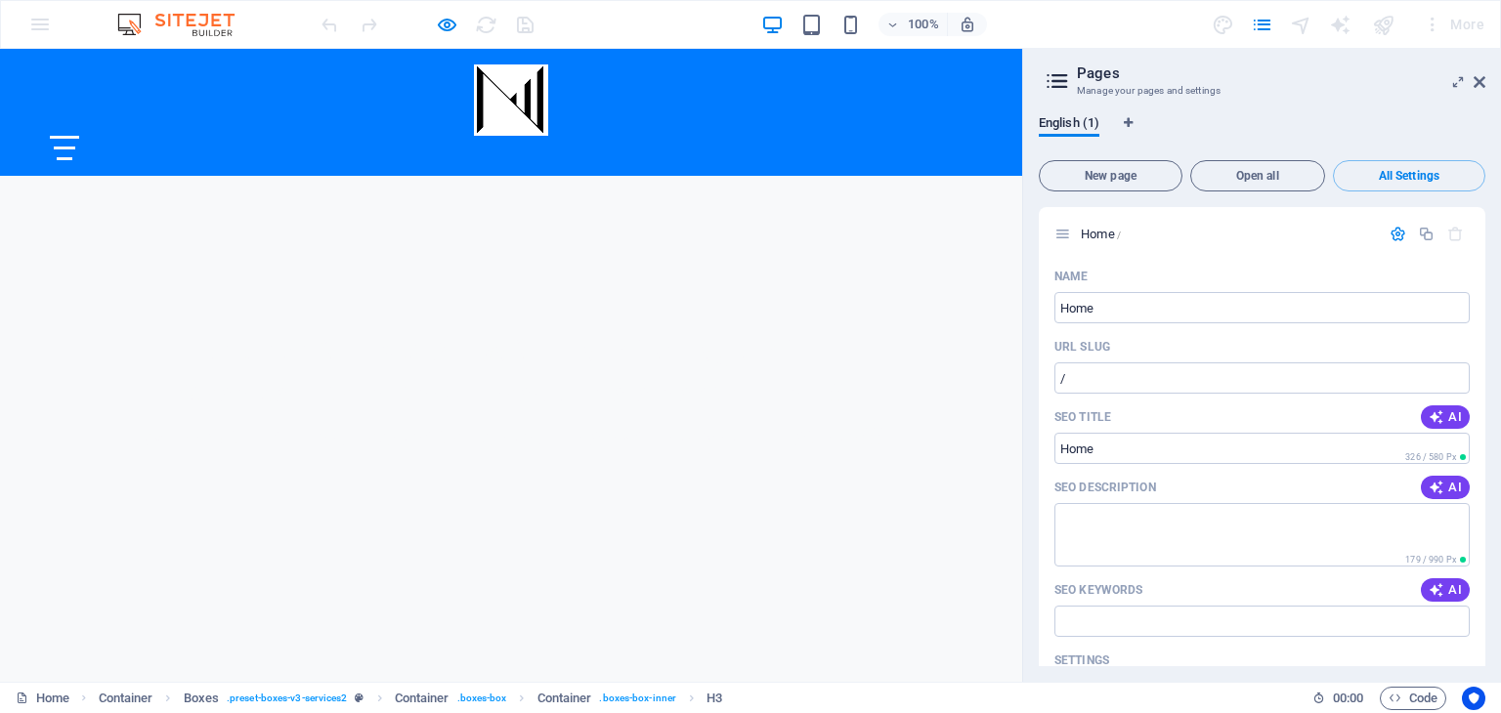
click at [79, 136] on div at bounding box center [64, 148] width 29 height 24
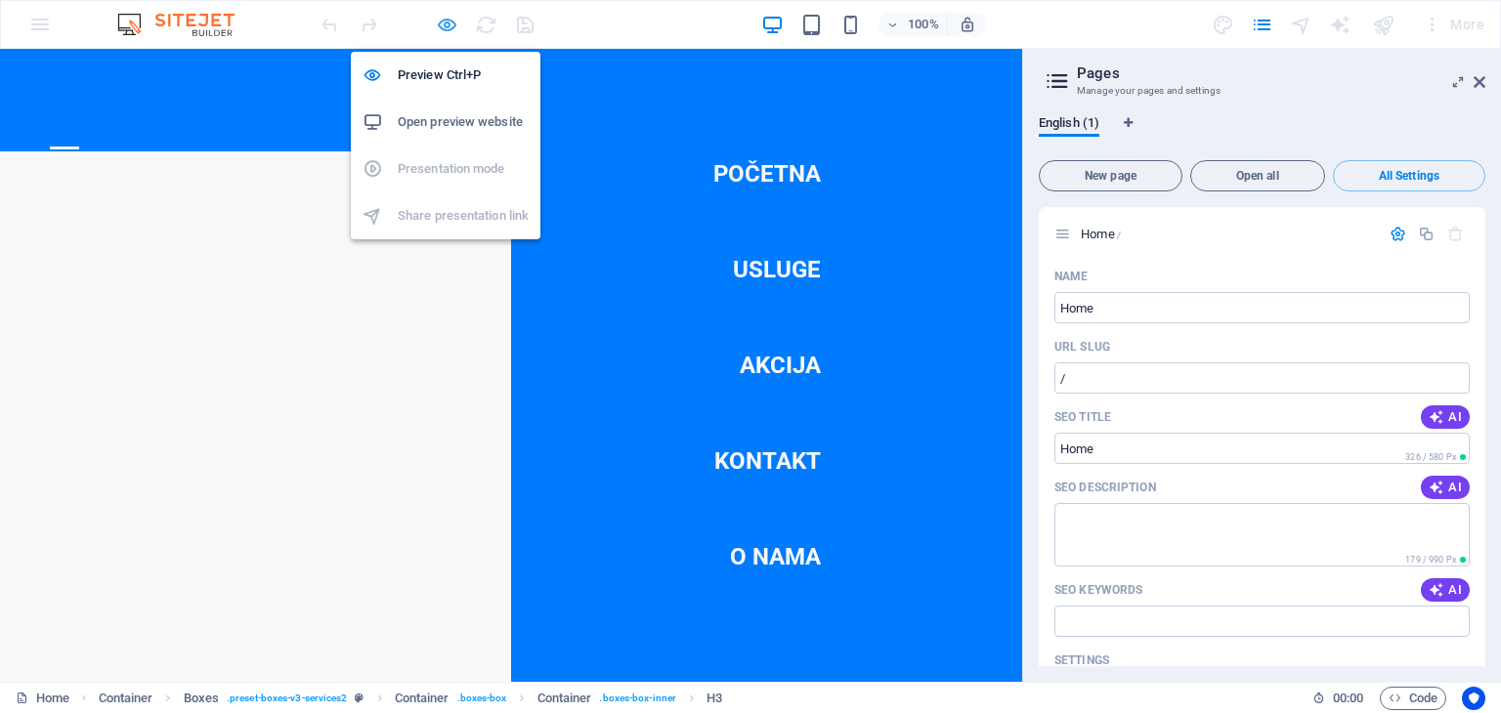
click at [447, 26] on icon "button" at bounding box center [447, 25] width 22 height 22
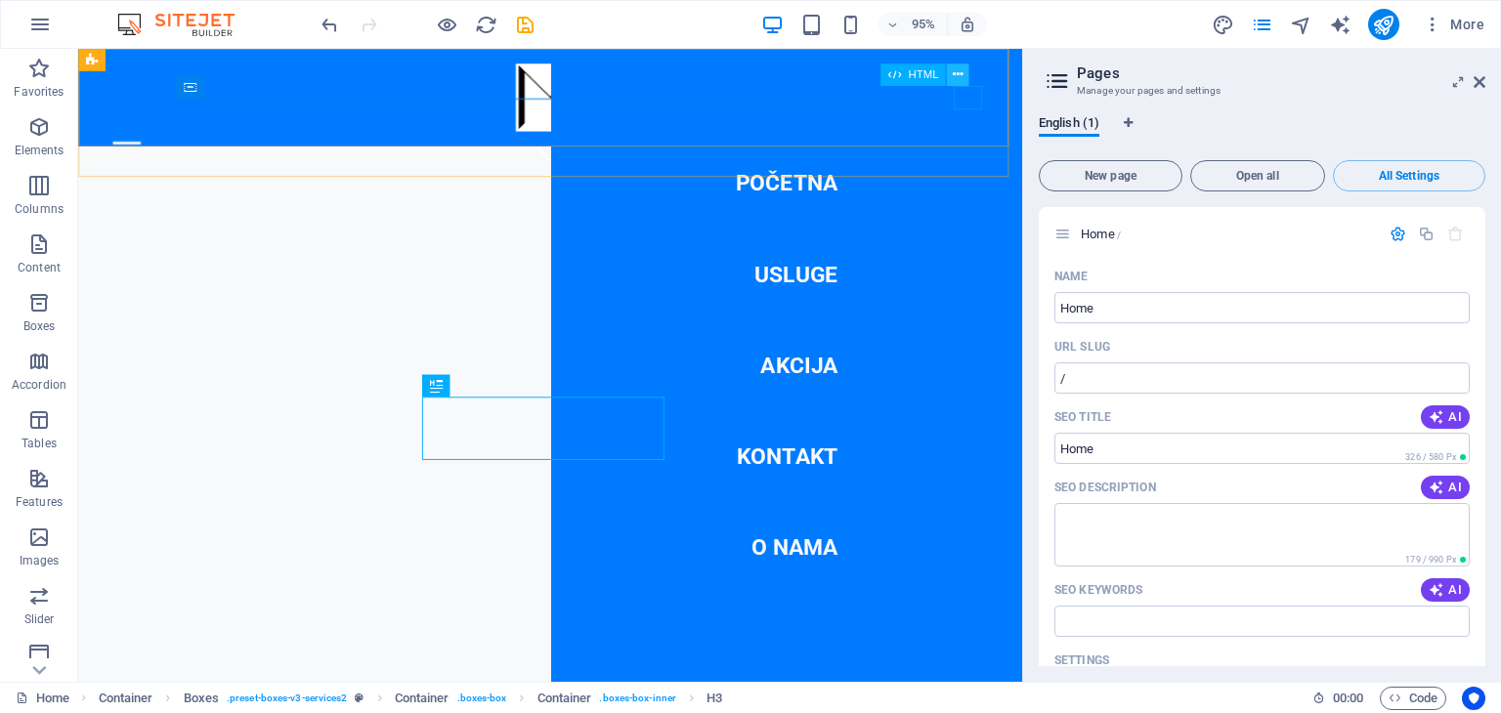
click at [960, 71] on icon at bounding box center [958, 75] width 10 height 20
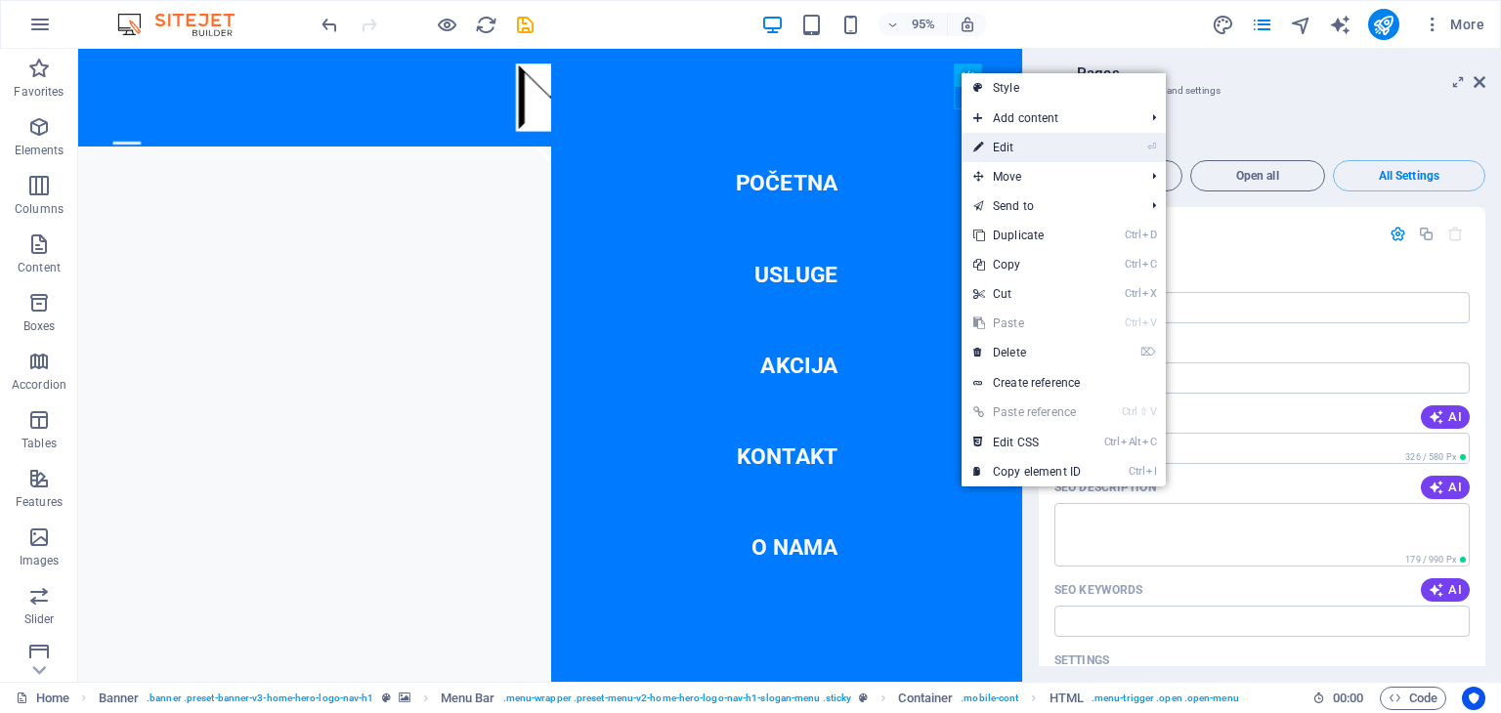
click at [1005, 142] on link "⏎ Edit" at bounding box center [1027, 147] width 131 height 29
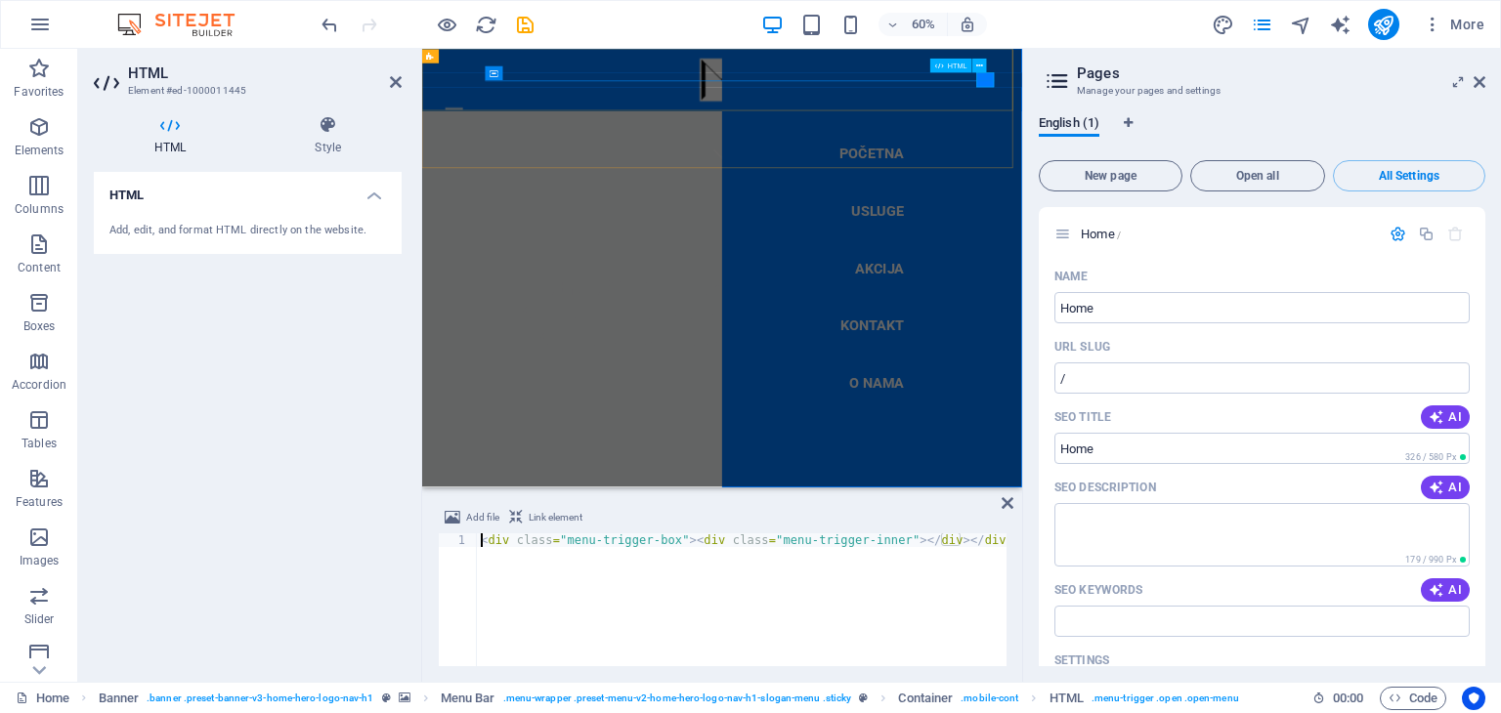
click at [491, 136] on div at bounding box center [475, 148] width 29 height 24
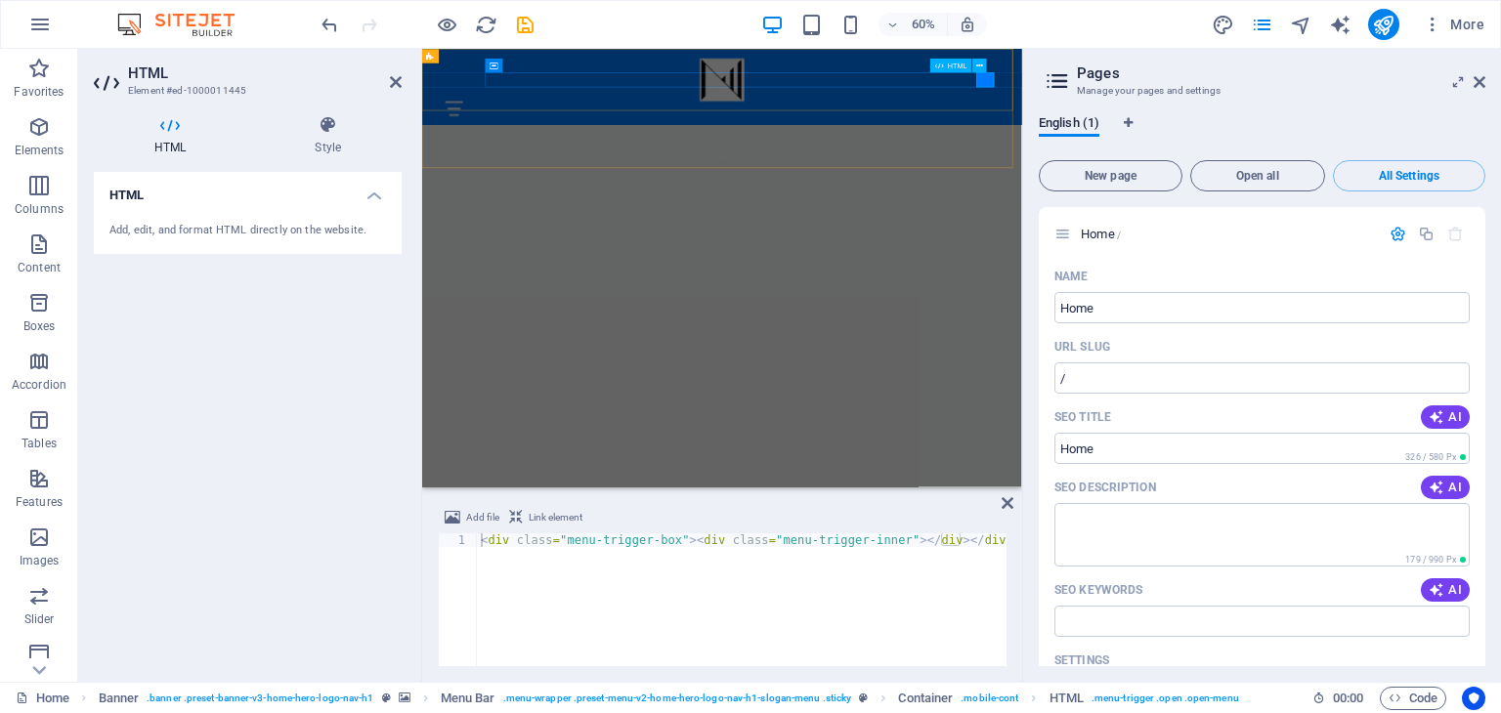
click at [1358, 136] on div at bounding box center [922, 148] width 923 height 24
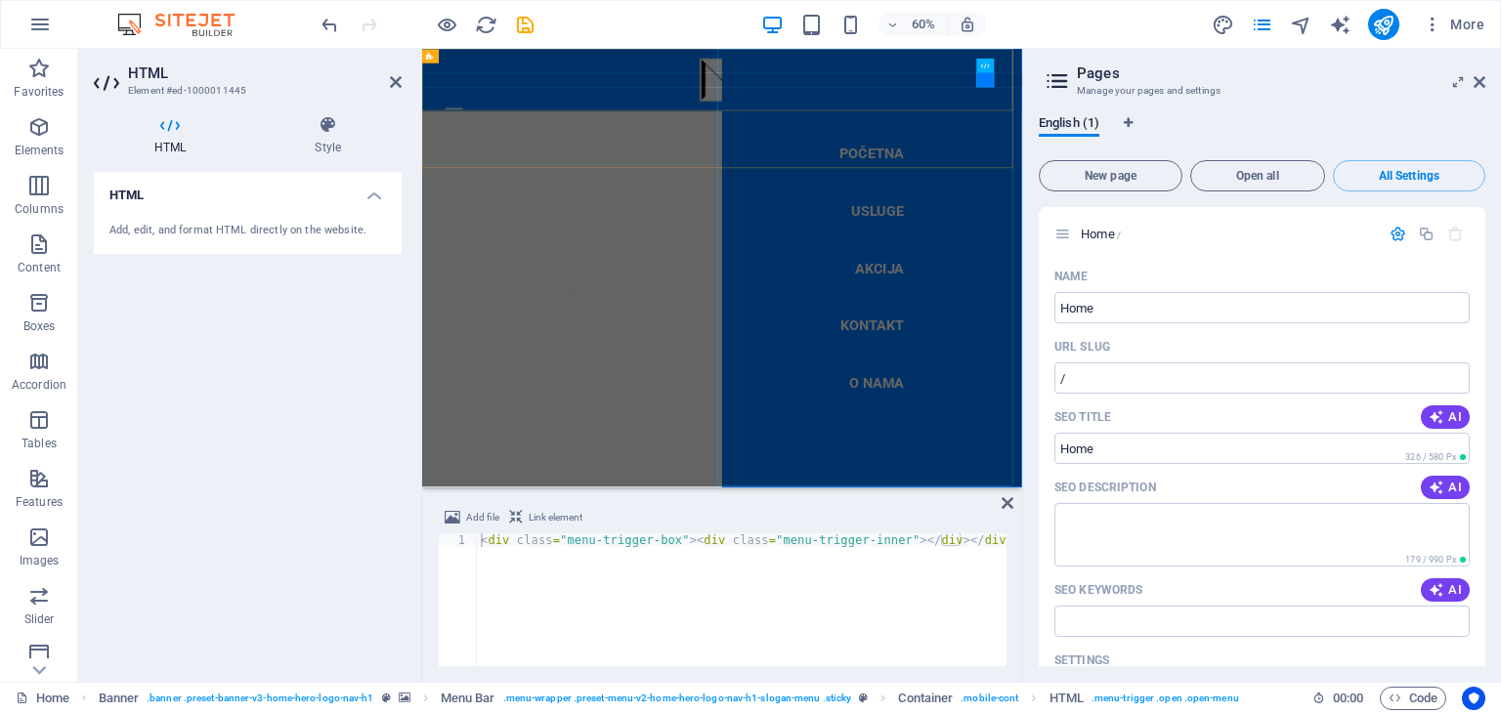
click at [1178, 601] on nav "Početna Usluge Akcija Kontakt O nama" at bounding box center [1173, 414] width 500 height 730
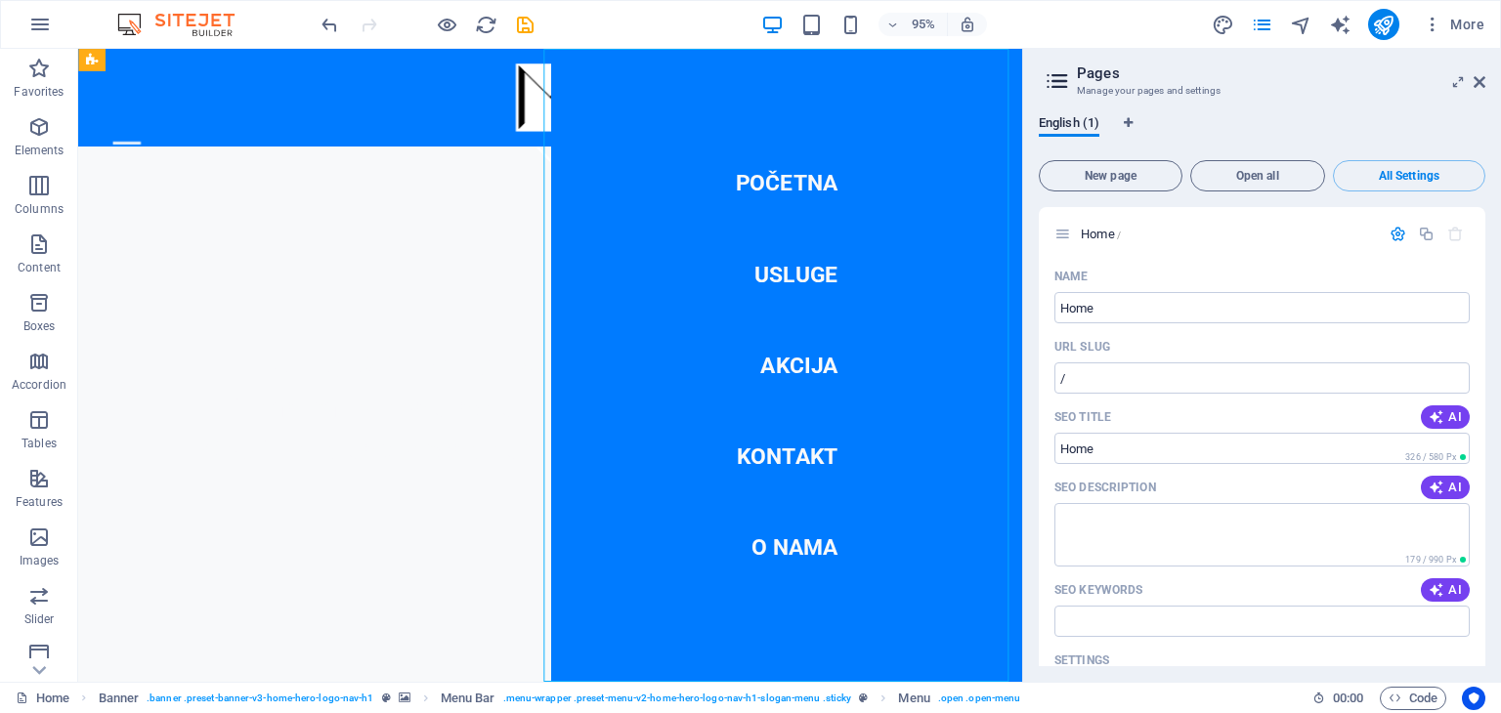
click at [822, 569] on nav "Početna Usluge Akcija Kontakt O nama" at bounding box center [824, 382] width 497 height 667
click at [144, 136] on div at bounding box center [128, 148] width 29 height 24
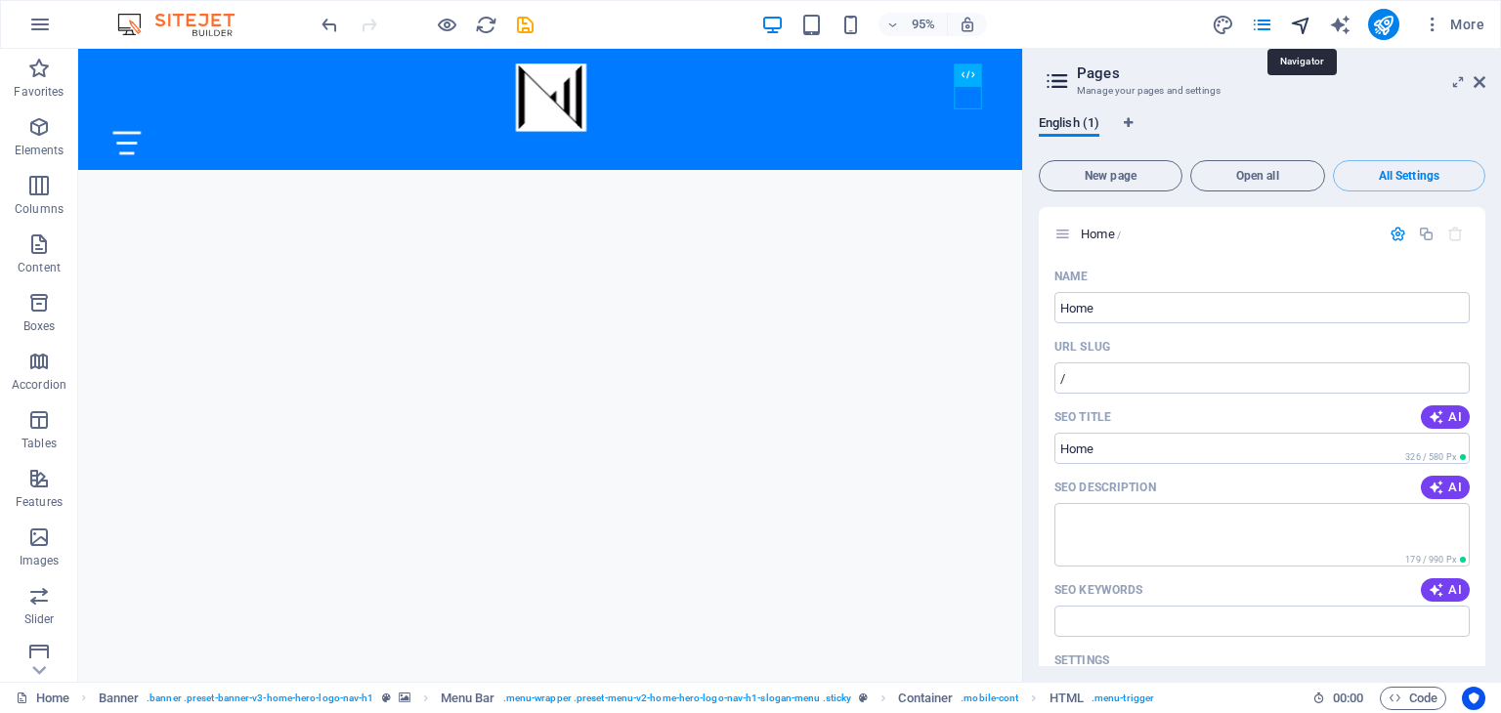
click at [1302, 22] on icon "navigator" at bounding box center [1301, 25] width 22 height 22
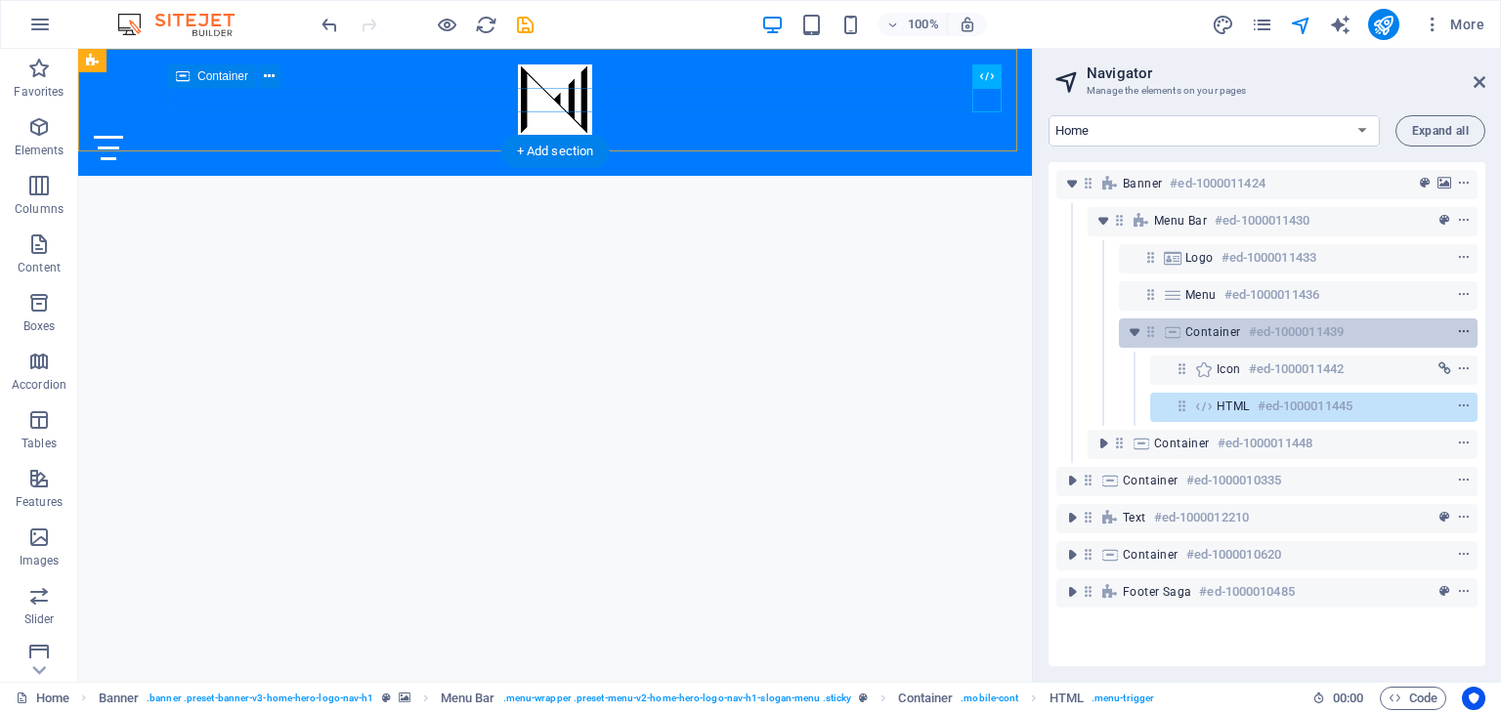
click at [1466, 332] on span "context-menu" at bounding box center [1464, 332] width 20 height 14
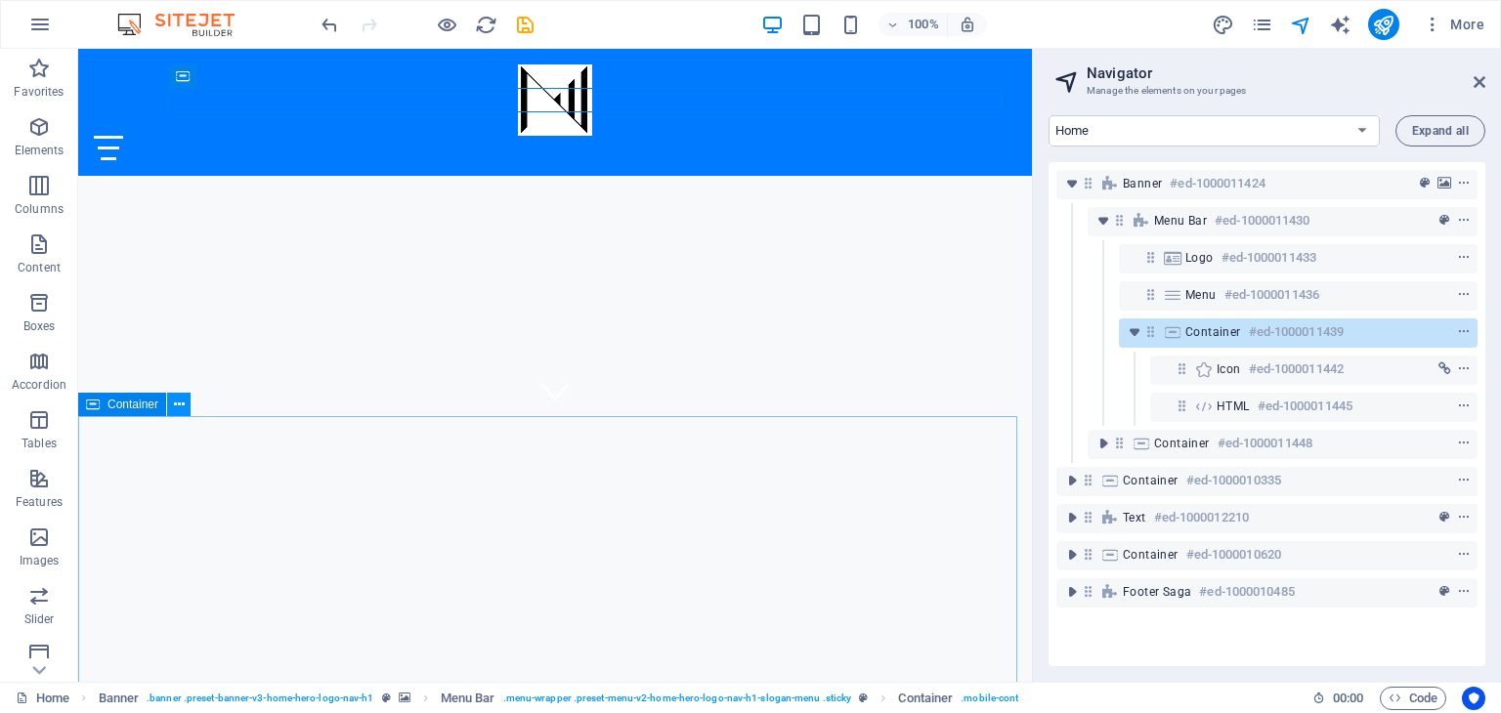
click at [176, 405] on icon at bounding box center [179, 405] width 11 height 21
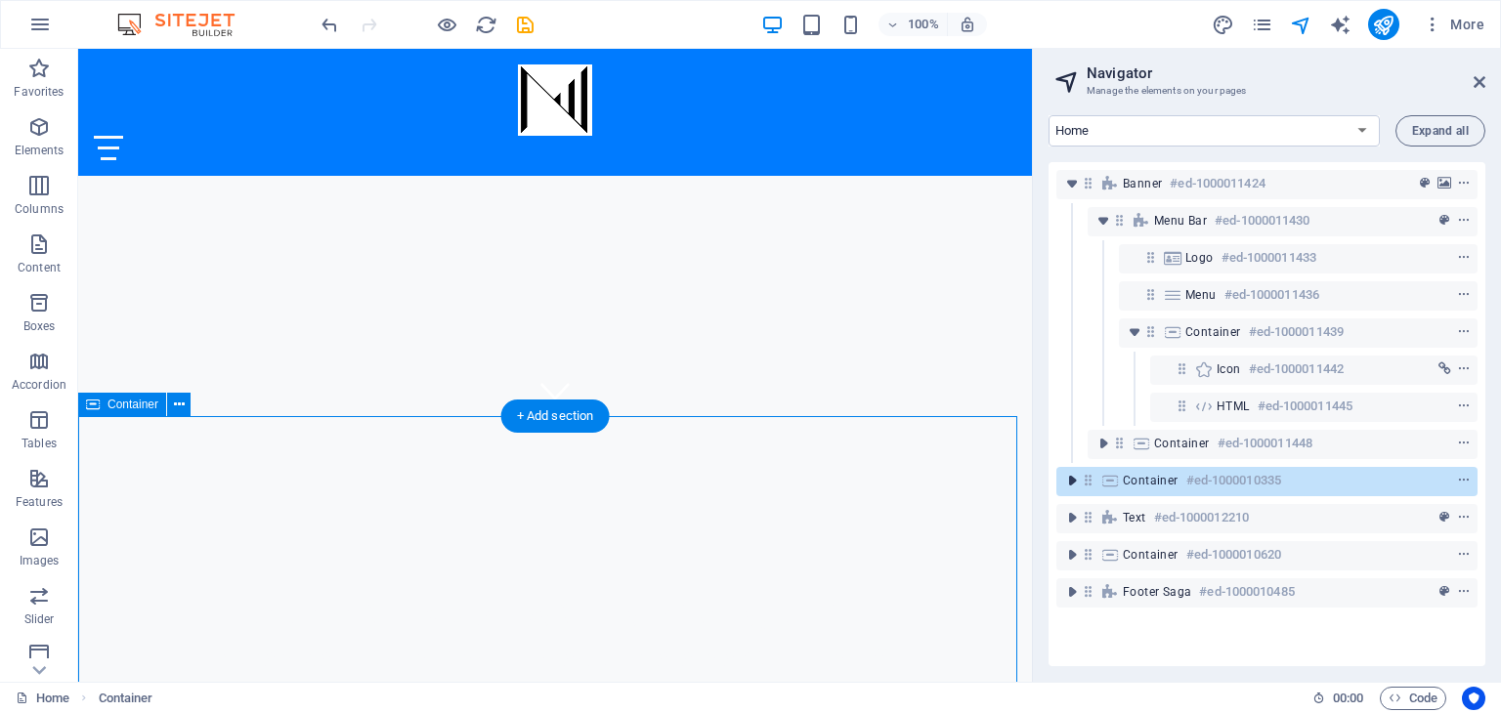
click at [1067, 484] on icon "toggle-expand" at bounding box center [1072, 481] width 20 height 20
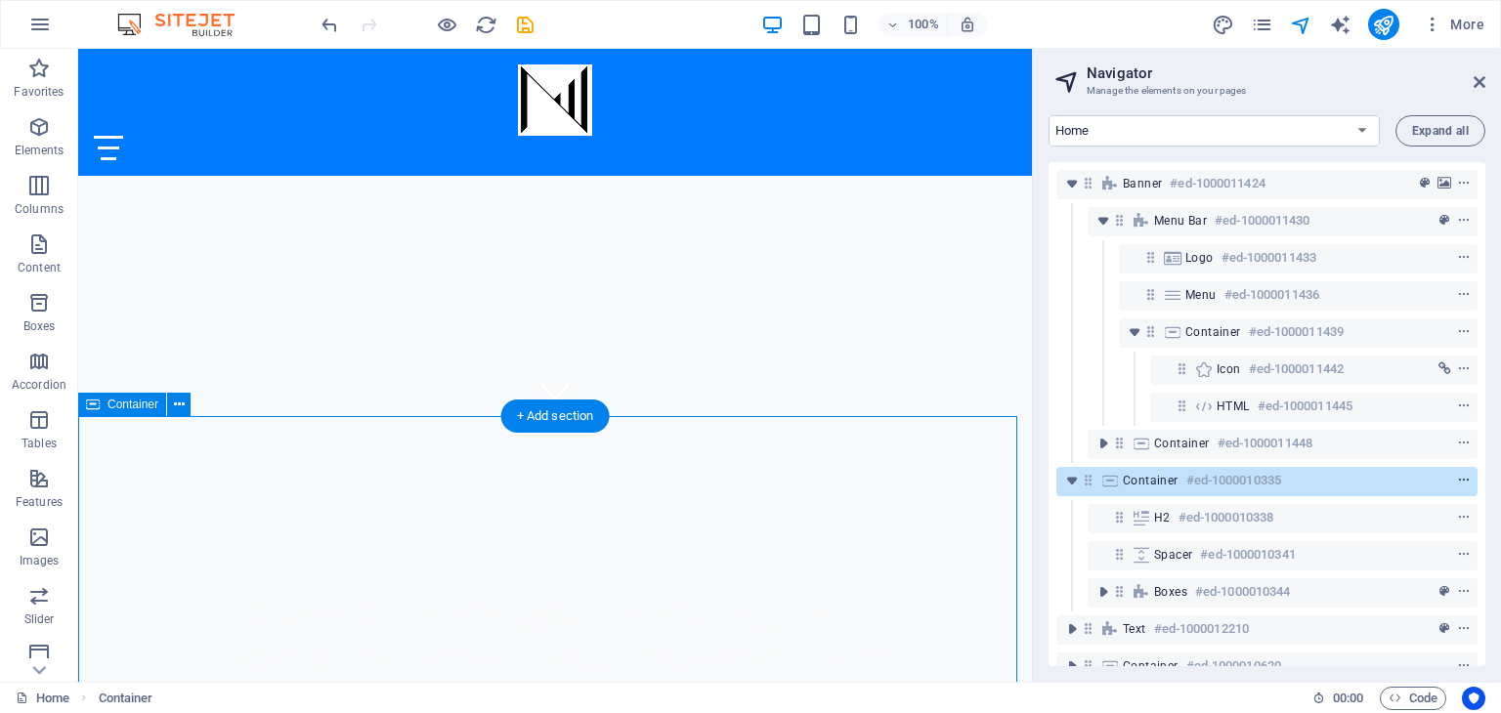
click at [1461, 479] on icon "context-menu" at bounding box center [1464, 481] width 14 height 14
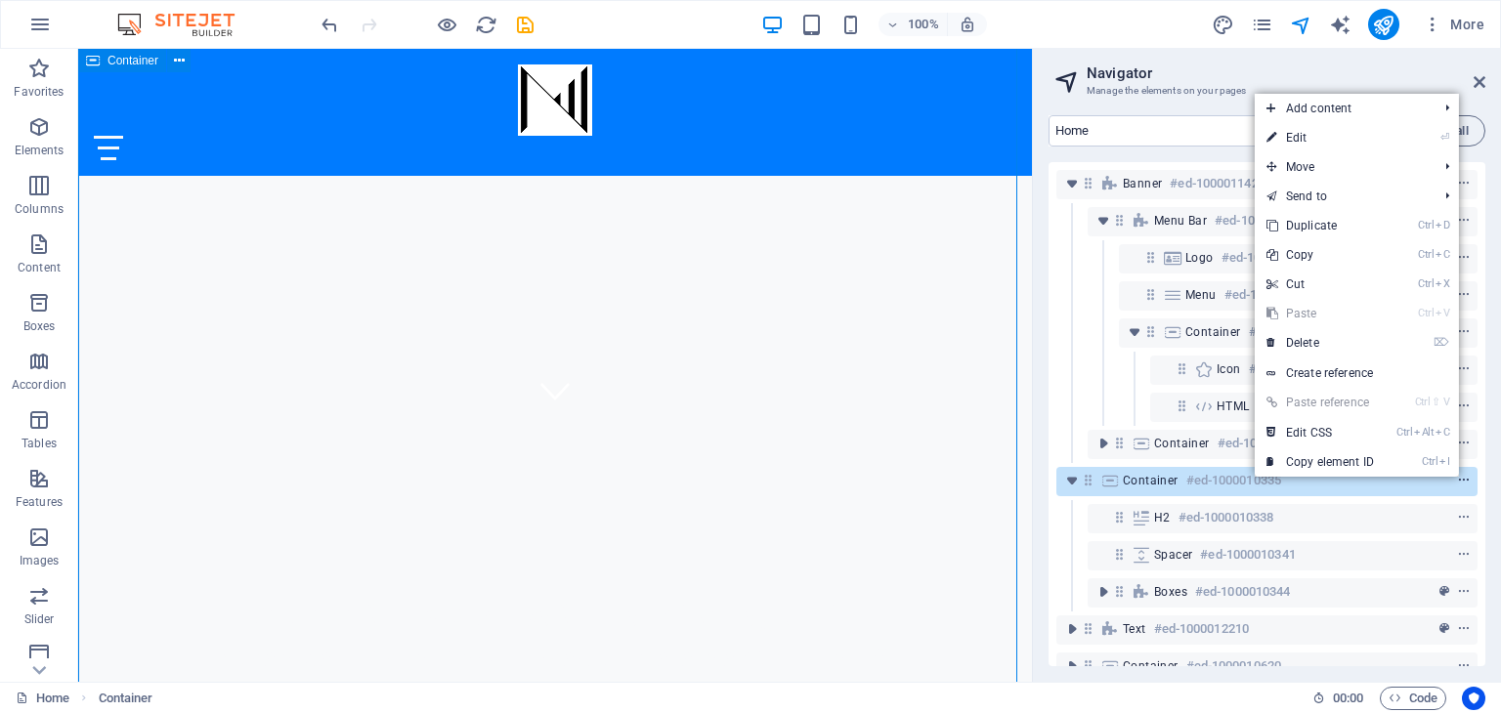
scroll to position [652, 0]
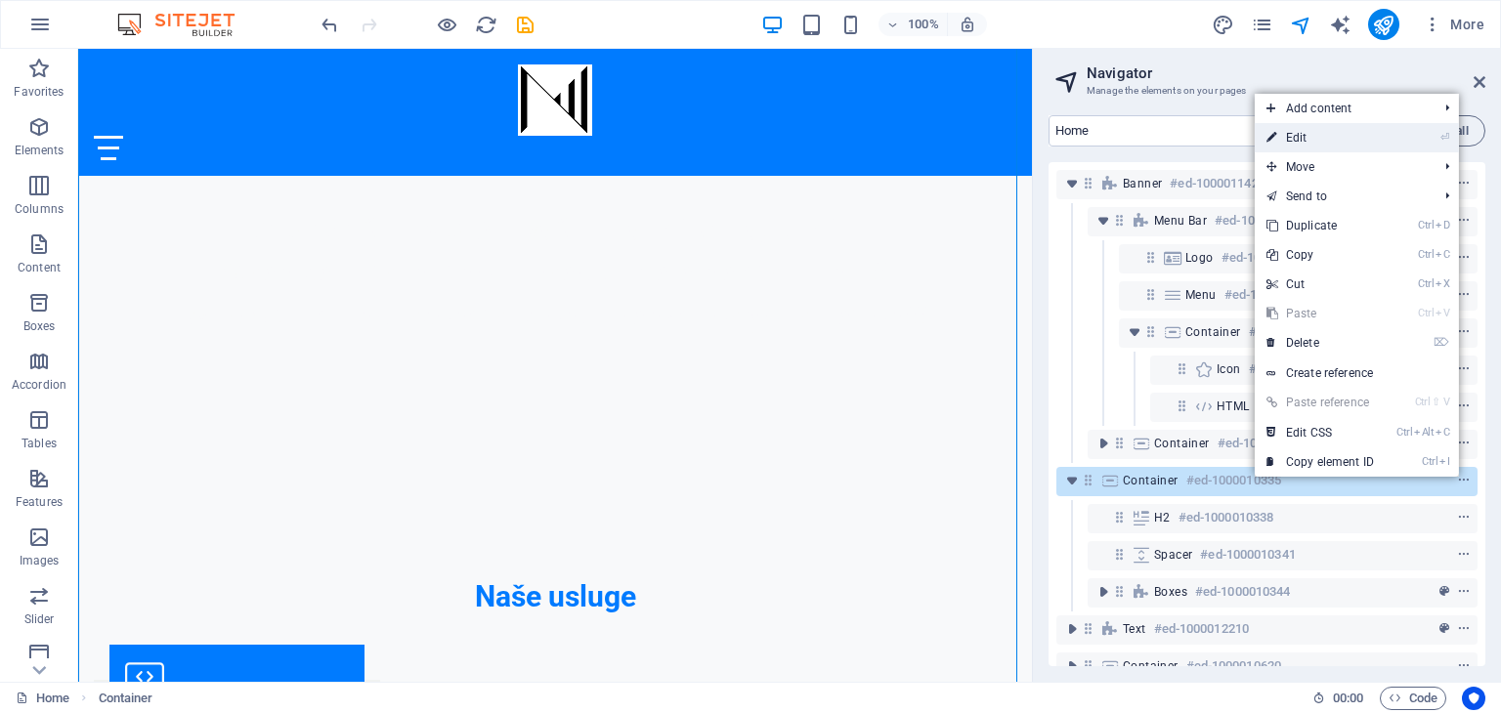
click at [1318, 142] on link "⏎ Edit" at bounding box center [1320, 137] width 131 height 29
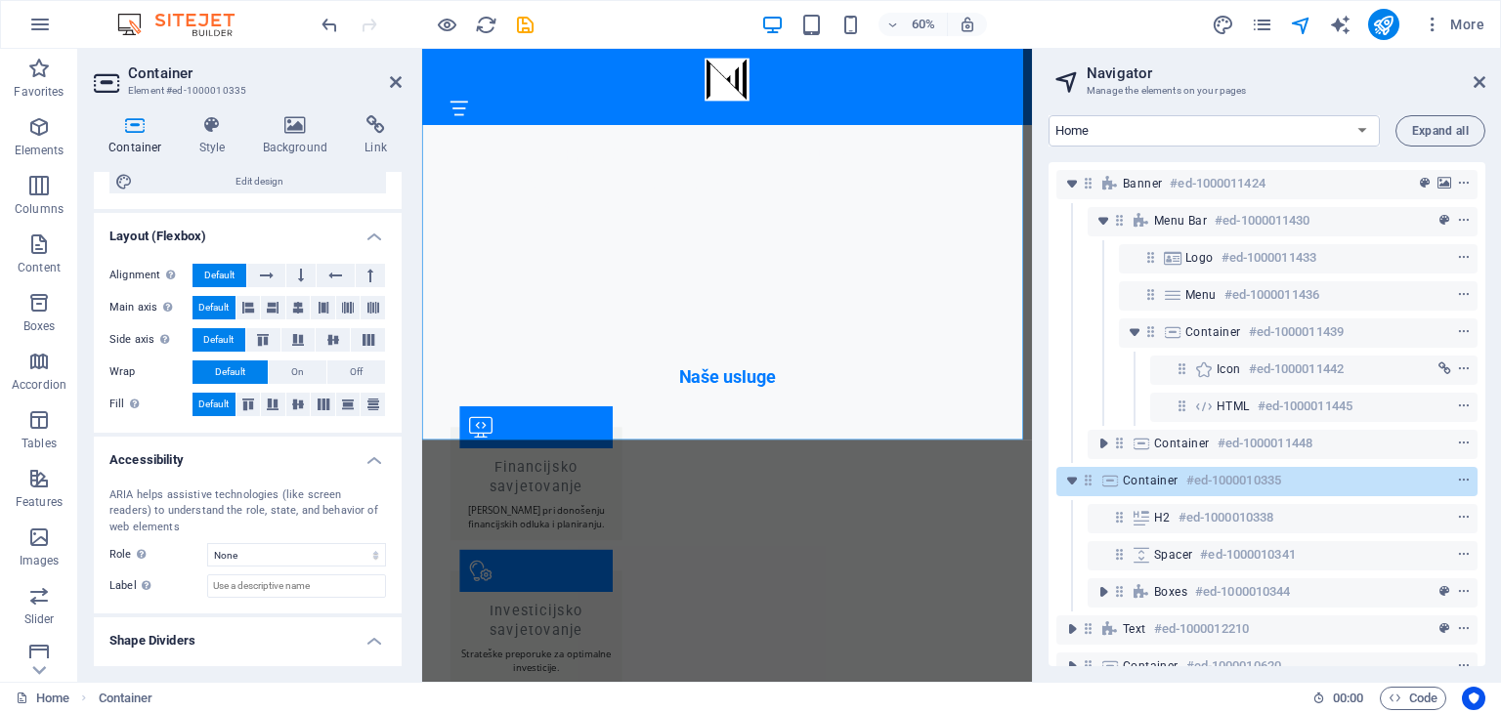
scroll to position [262, 0]
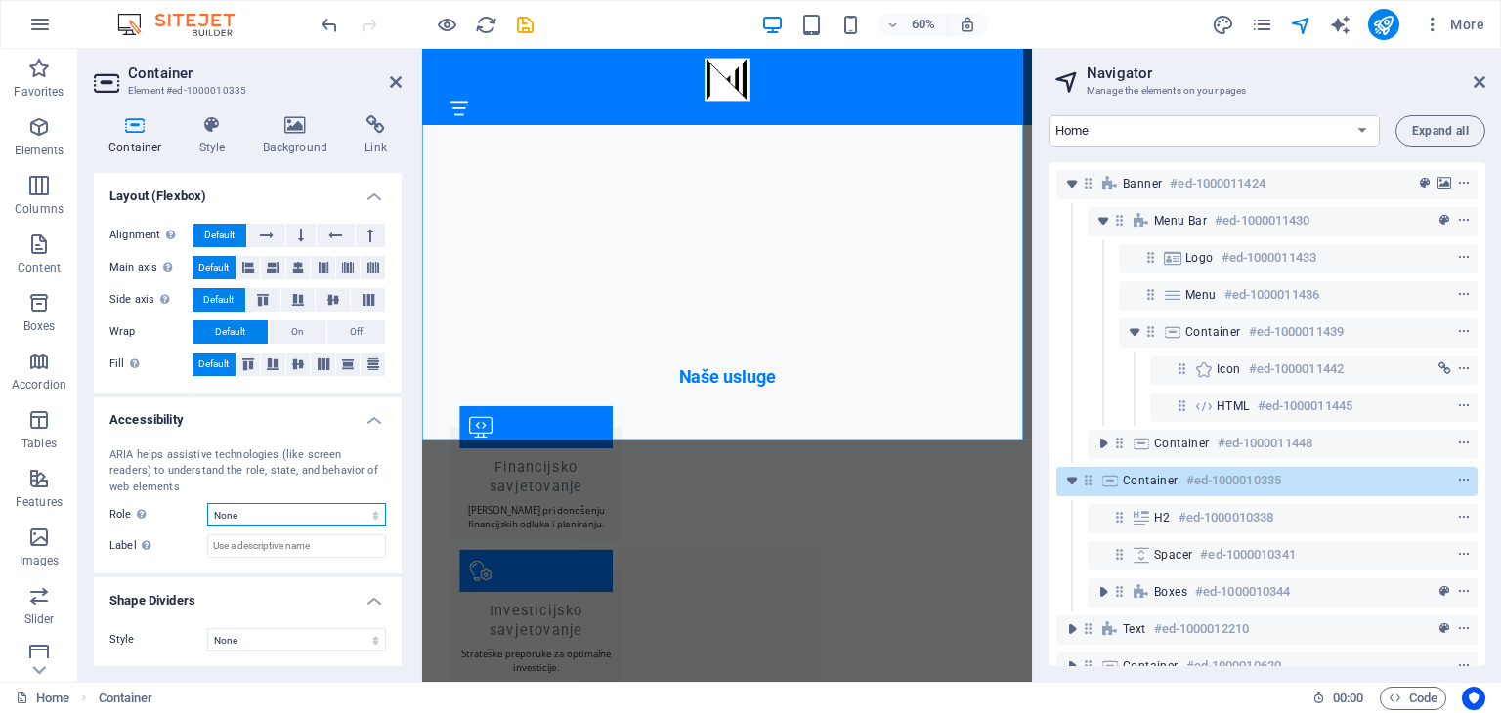
click at [368, 513] on select "None Alert Article Banner Comment Complementary Dialog Footer Header Marquee Pr…" at bounding box center [296, 514] width 179 height 23
click at [213, 133] on icon at bounding box center [213, 125] width 56 height 20
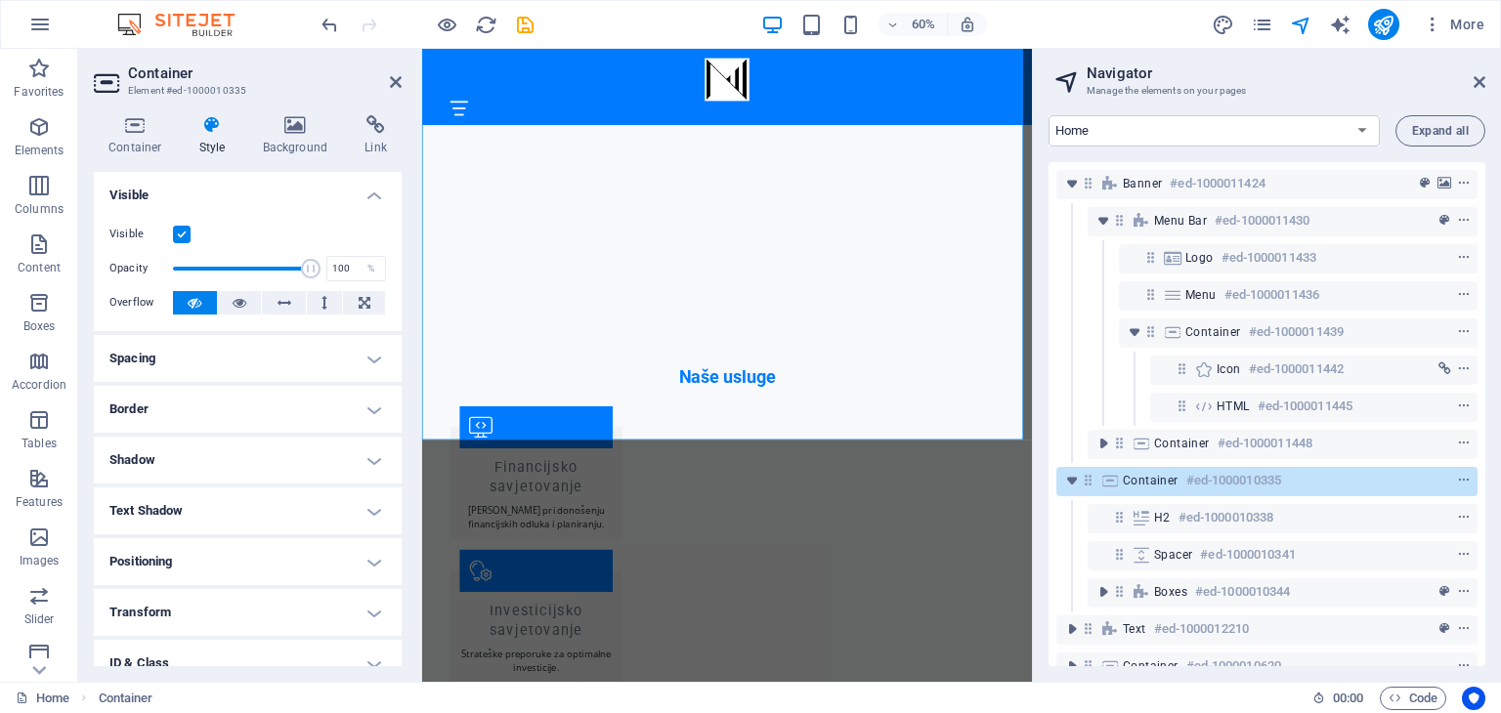
click at [182, 235] on label at bounding box center [182, 235] width 18 height 18
click at [0, 0] on input "Visible" at bounding box center [0, 0] width 0 height 0
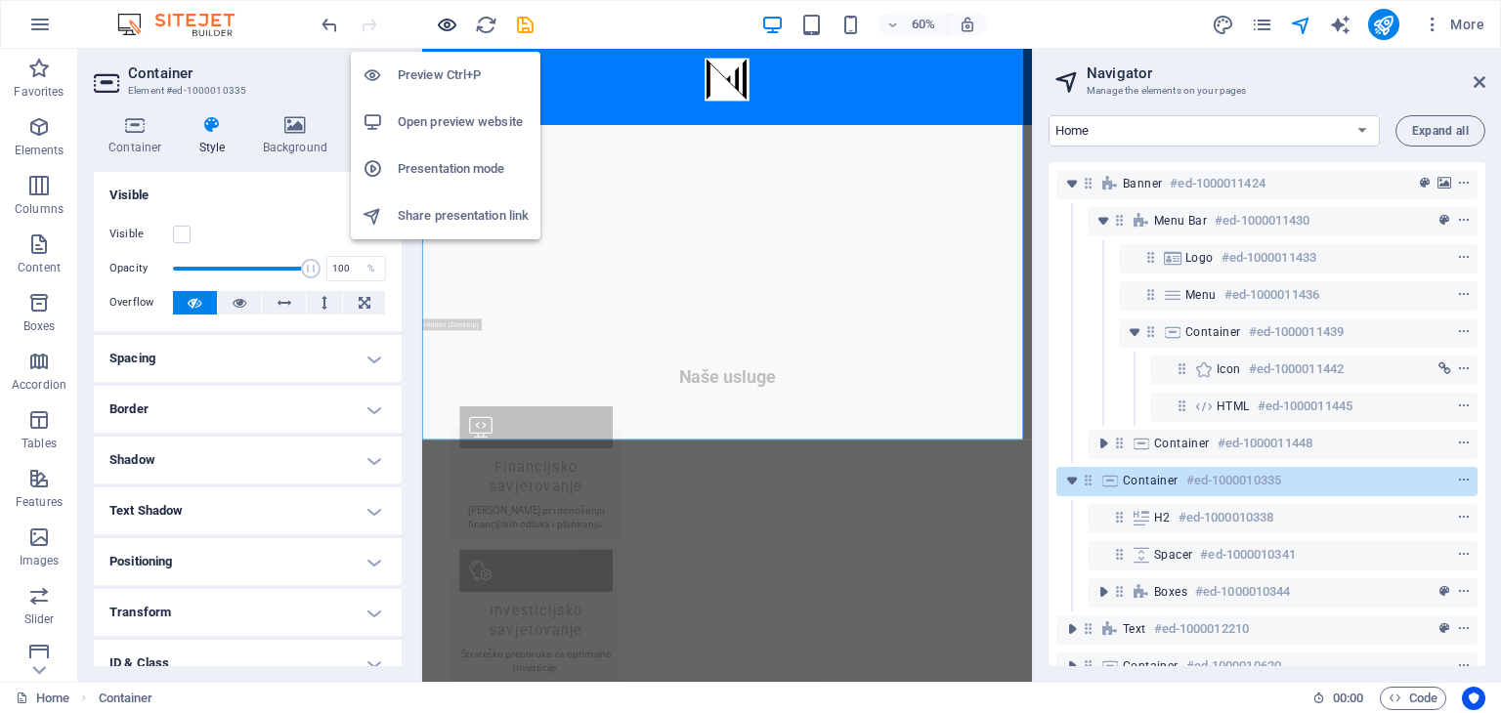
click at [449, 25] on icon "button" at bounding box center [447, 25] width 22 height 22
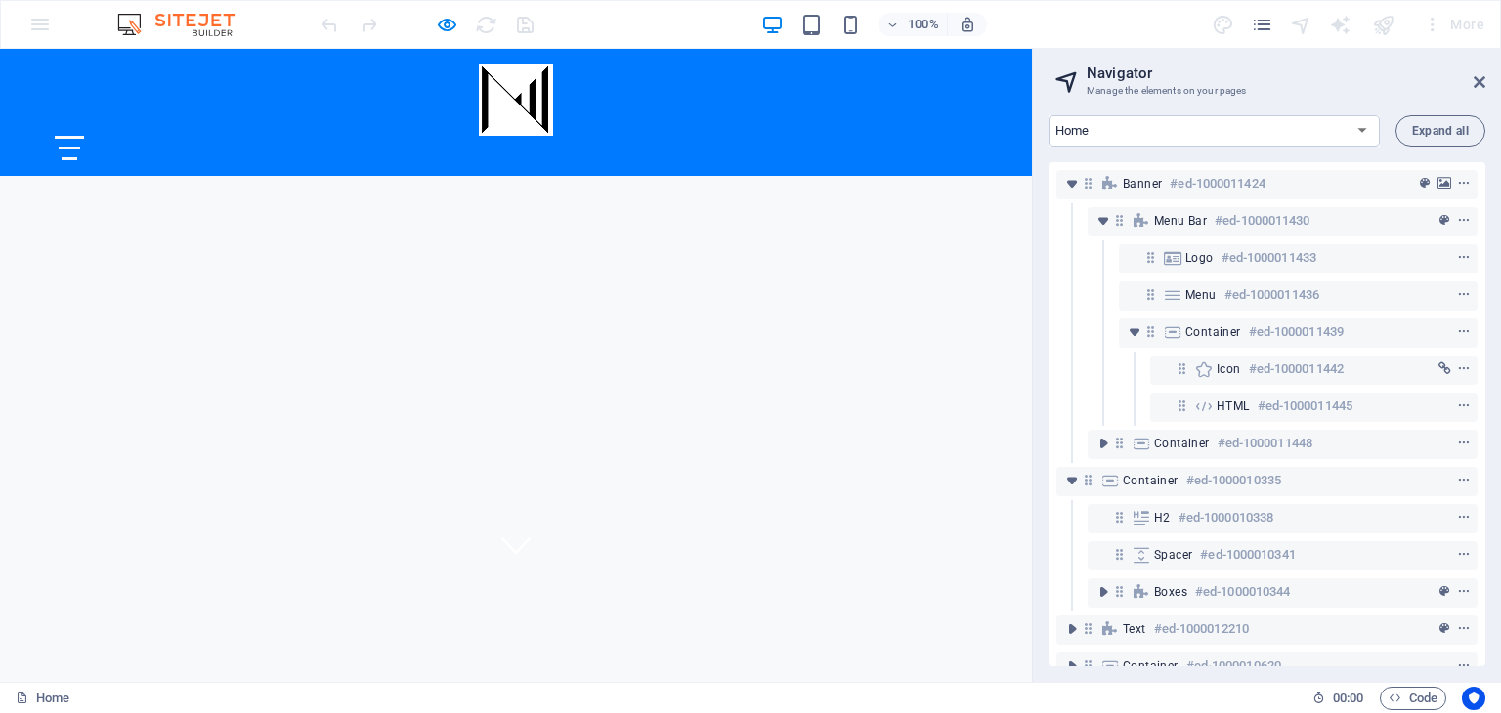
scroll to position [0, 0]
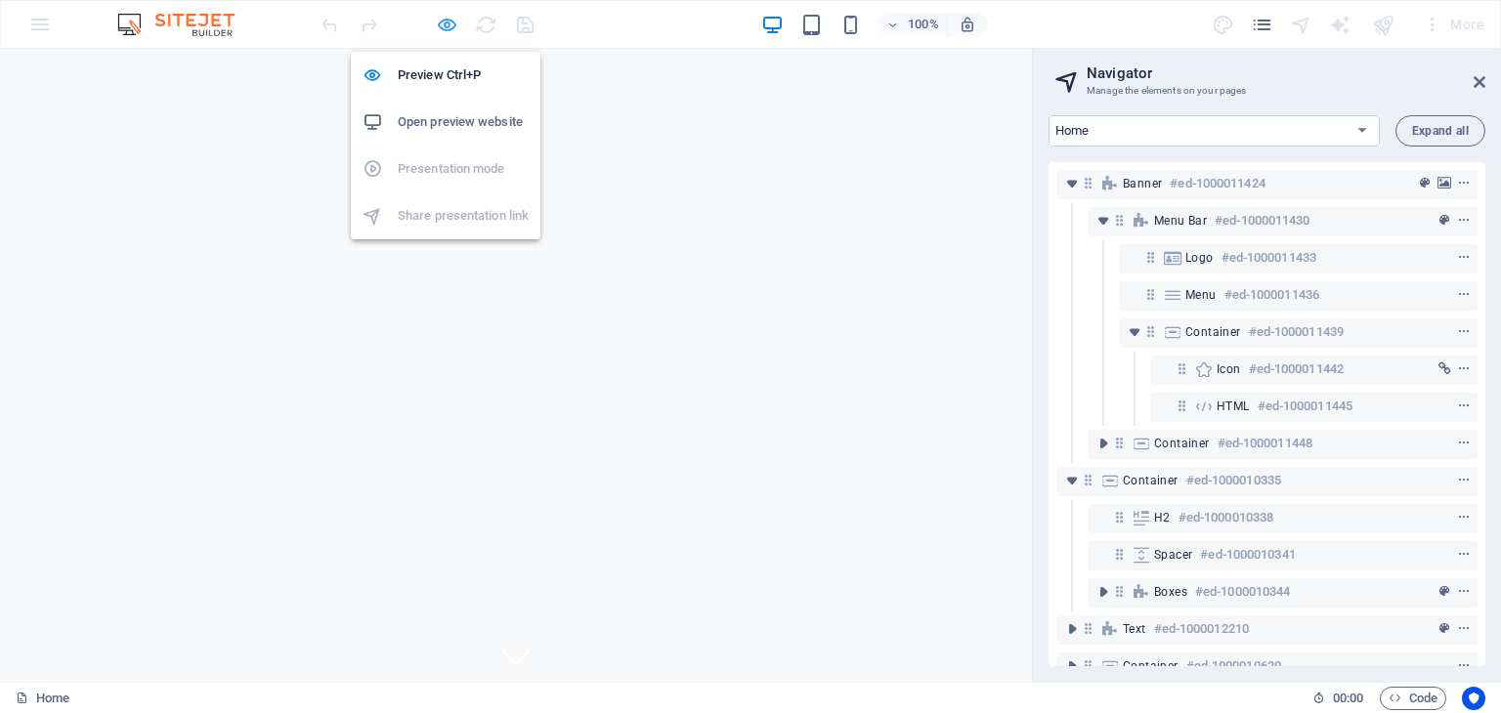
click at [445, 24] on icon "button" at bounding box center [447, 25] width 22 height 22
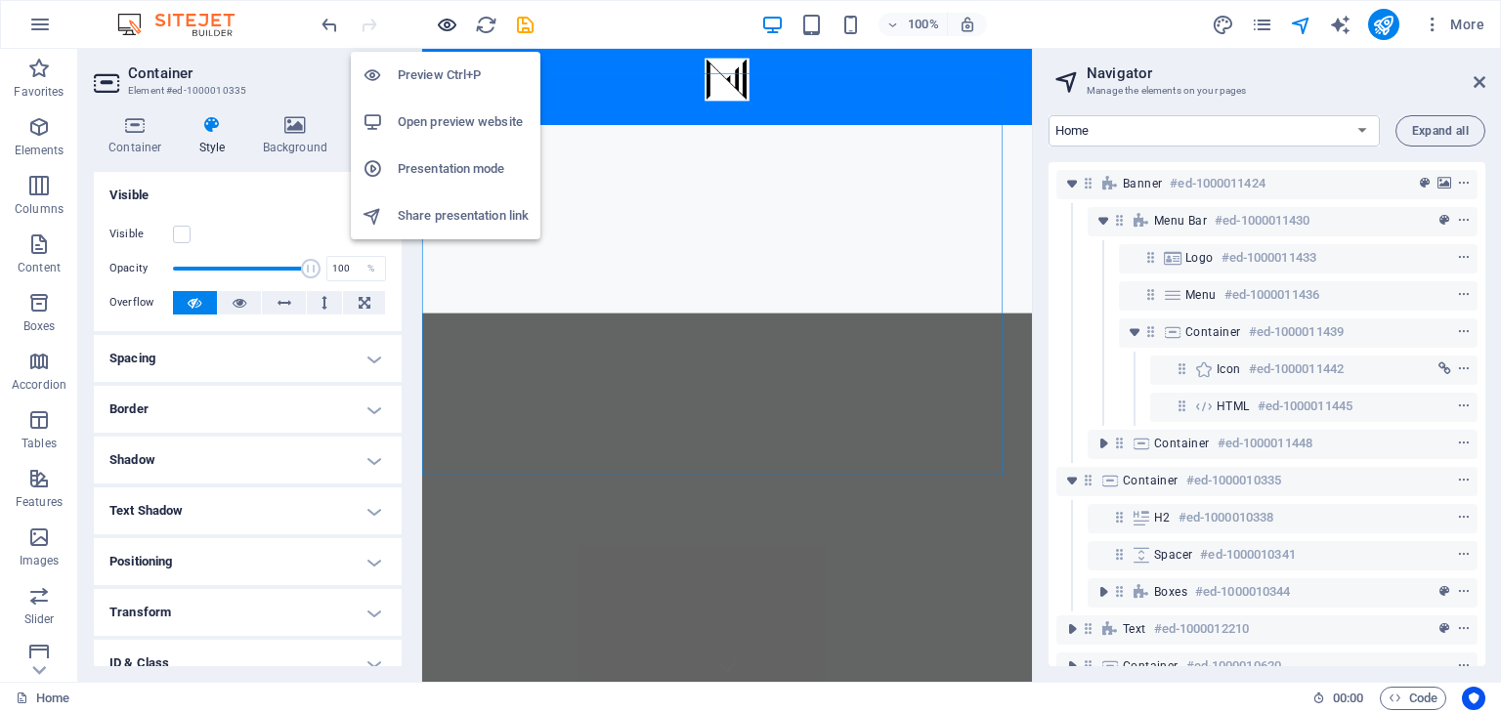
scroll to position [862, 0]
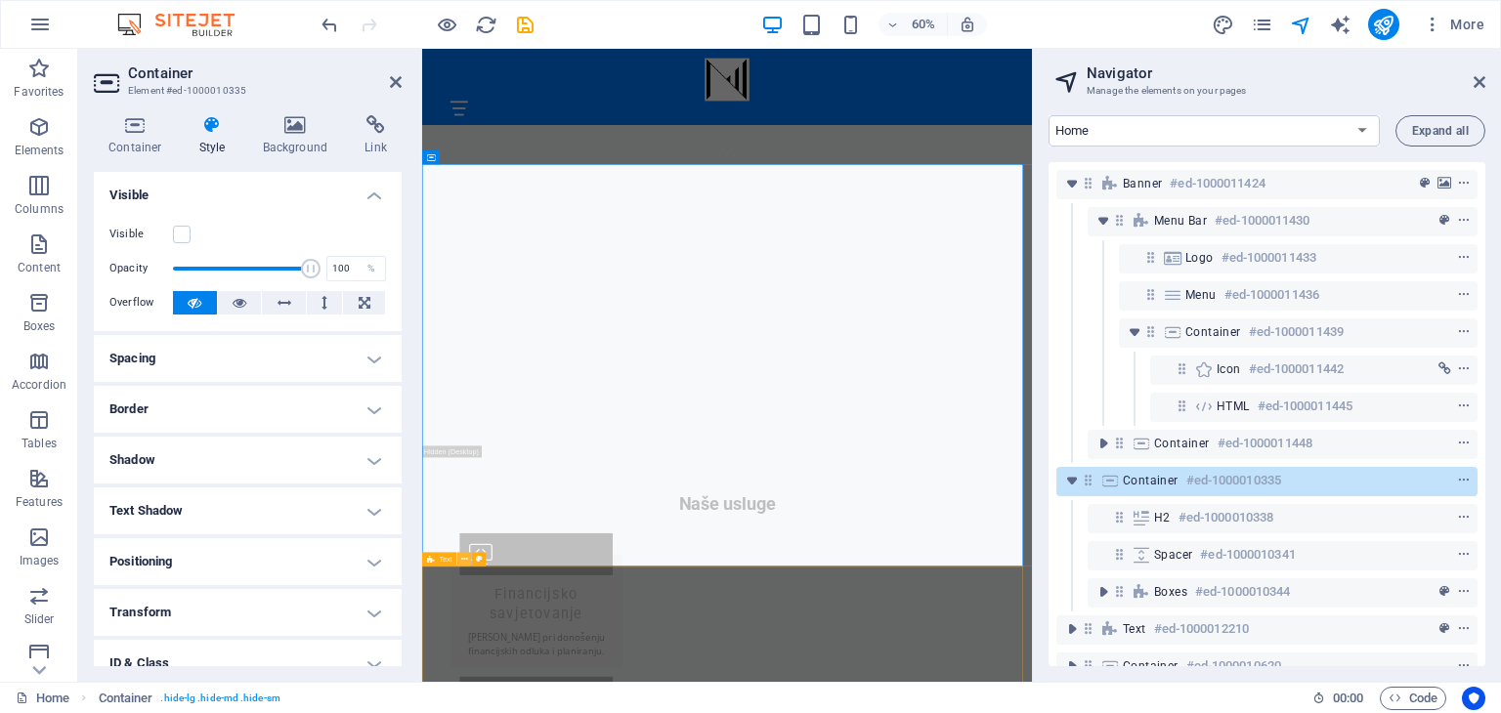
click at [463, 556] on icon at bounding box center [464, 559] width 7 height 13
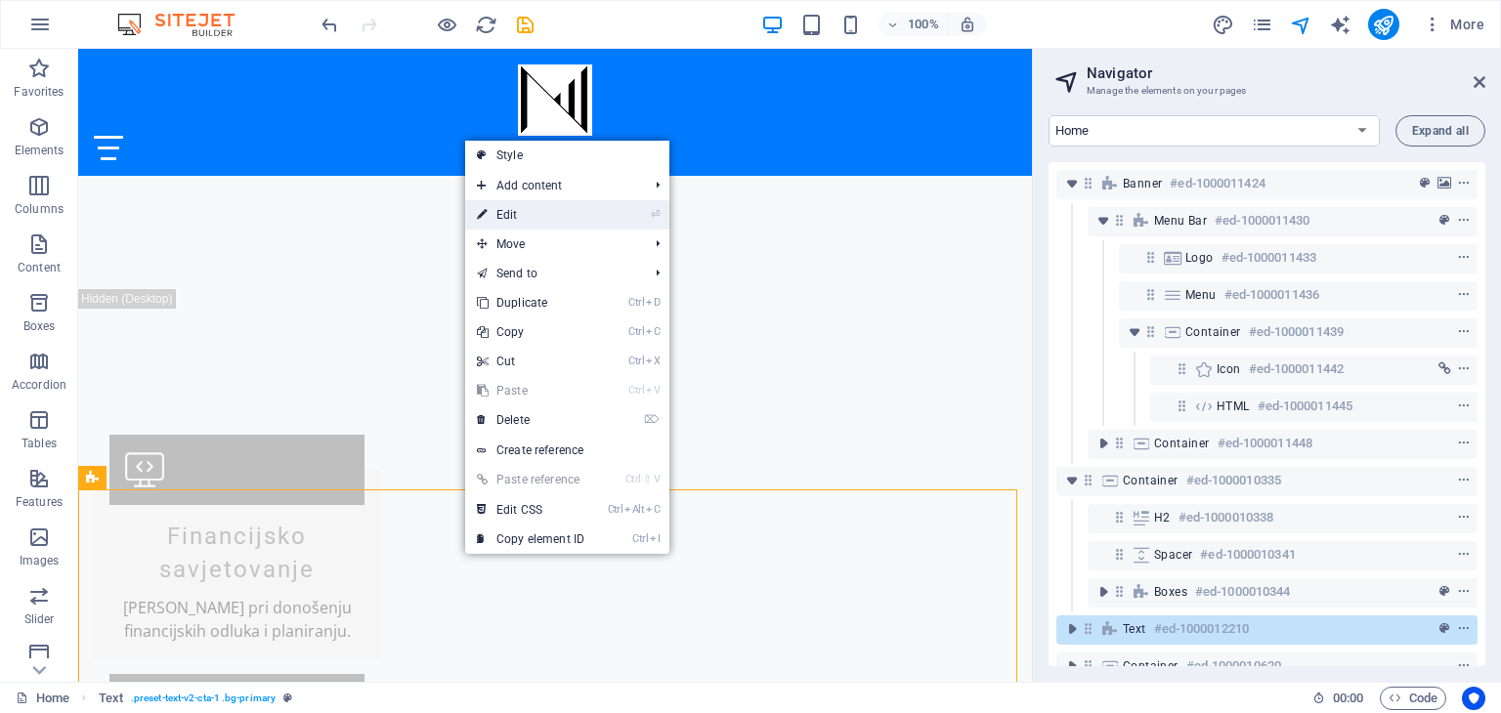
click at [502, 216] on link "⏎ Edit" at bounding box center [530, 214] width 131 height 29
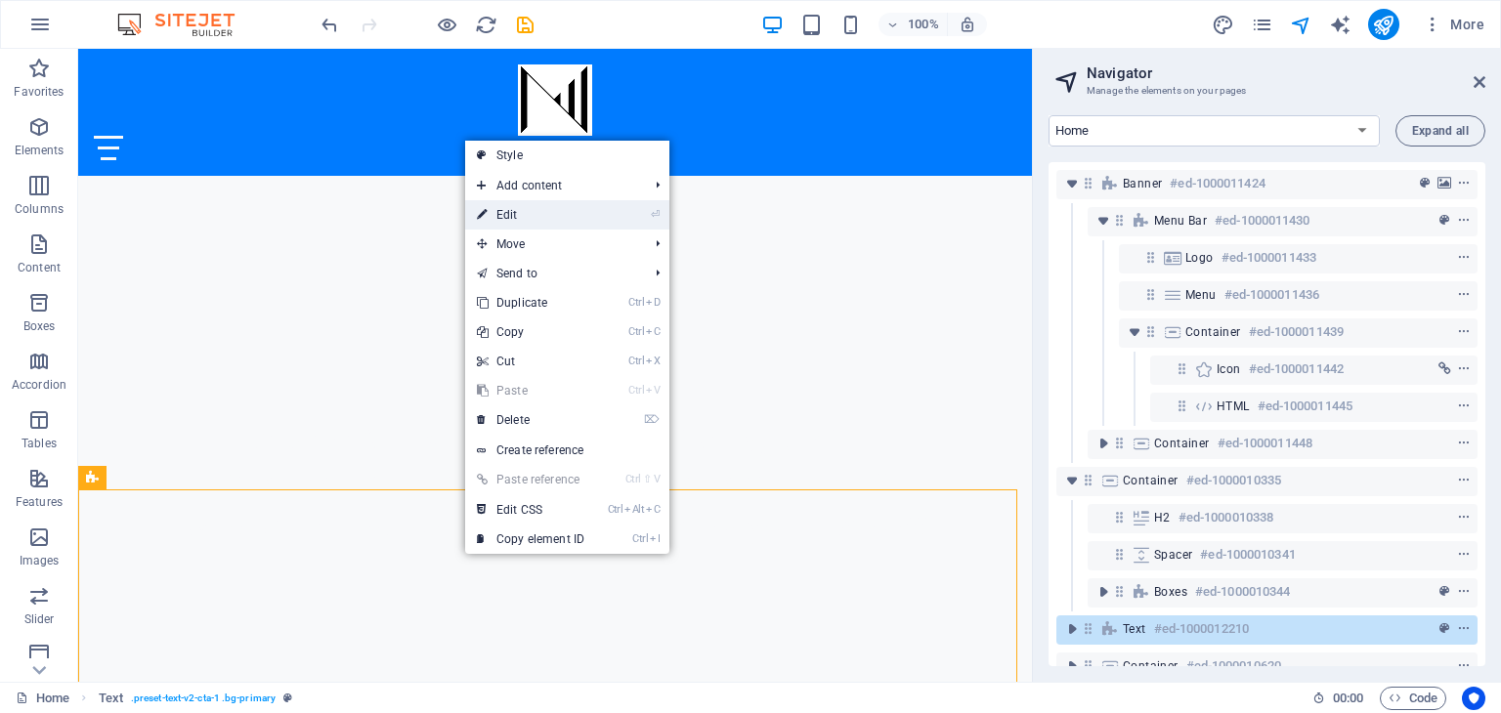
select select "preset-text-v2-cta-1"
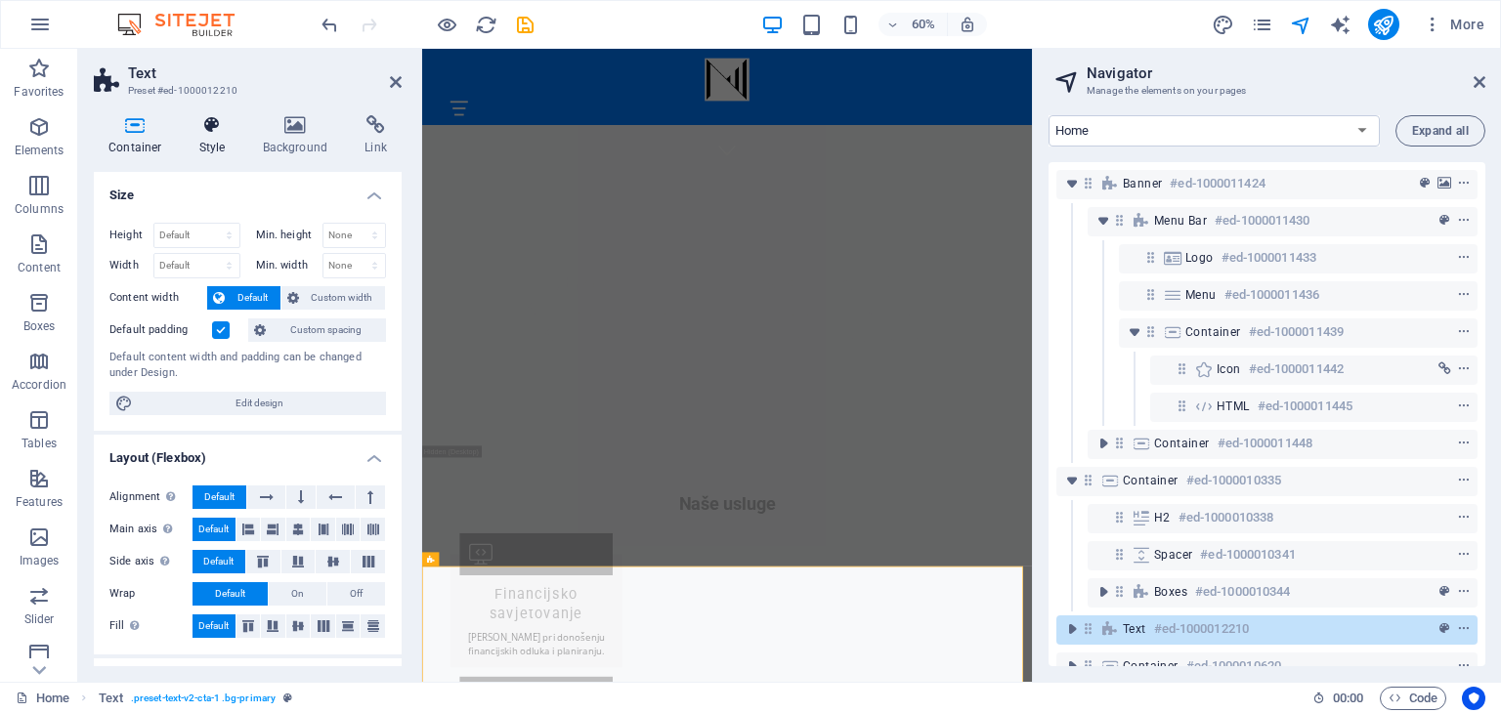
click at [218, 134] on icon at bounding box center [213, 125] width 56 height 20
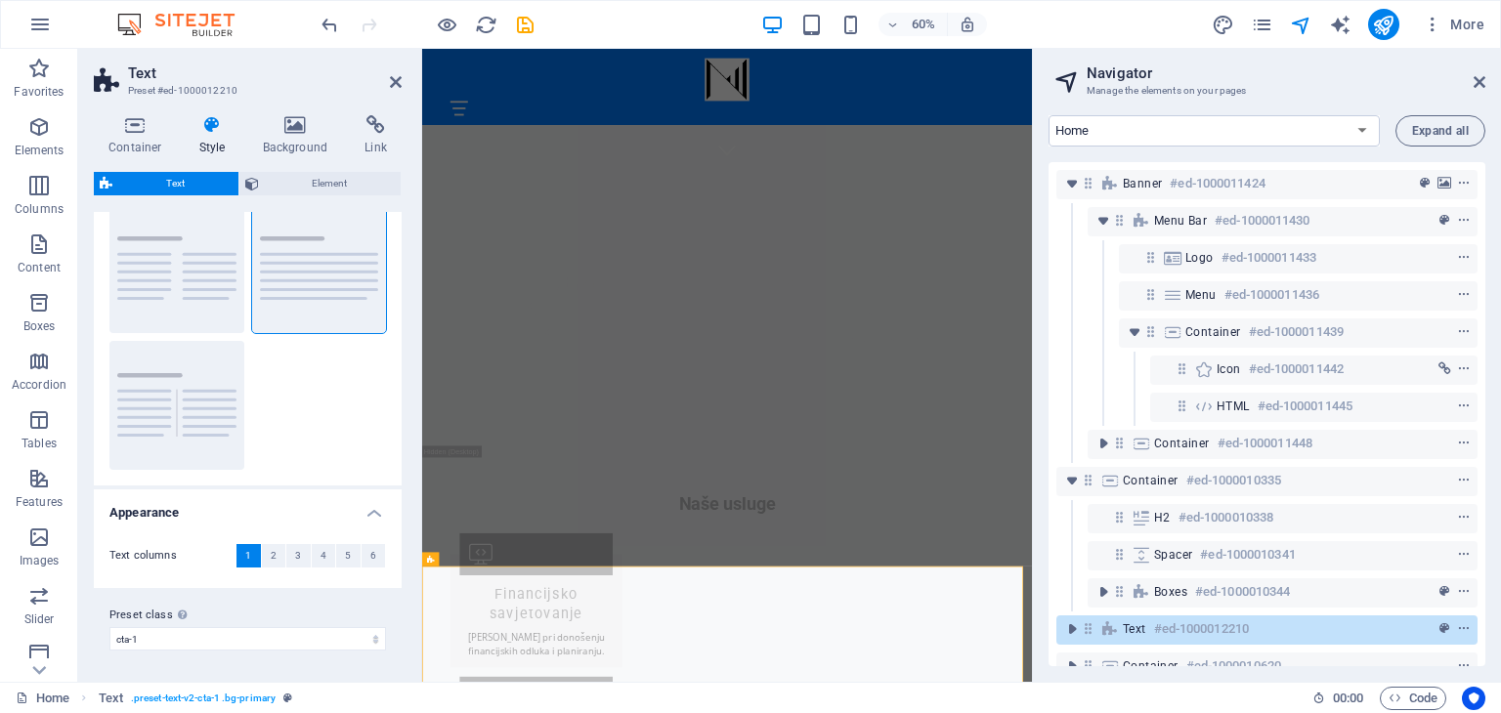
scroll to position [0, 0]
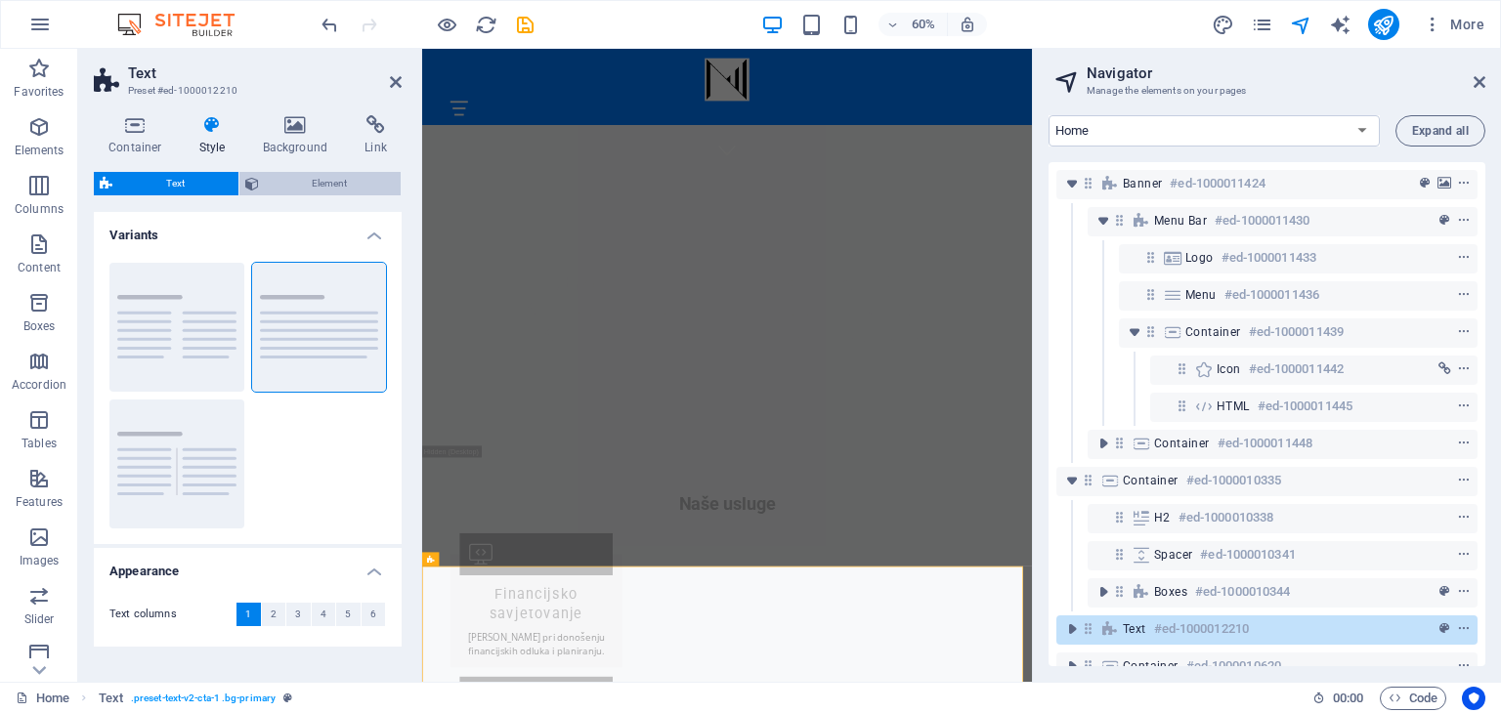
click at [329, 177] on span "Element" at bounding box center [330, 183] width 131 height 23
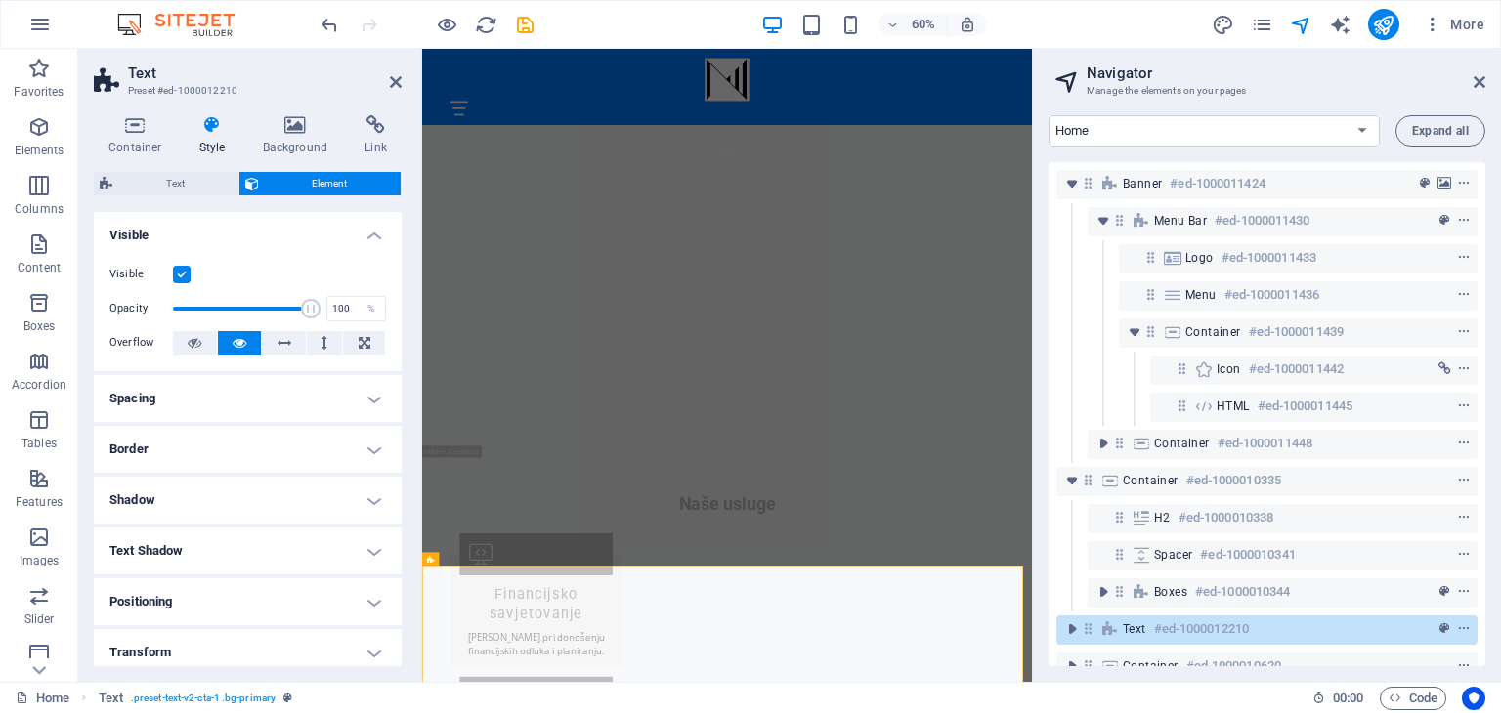
click at [180, 272] on label at bounding box center [182, 275] width 18 height 18
click at [0, 0] on input "Visible" at bounding box center [0, 0] width 0 height 0
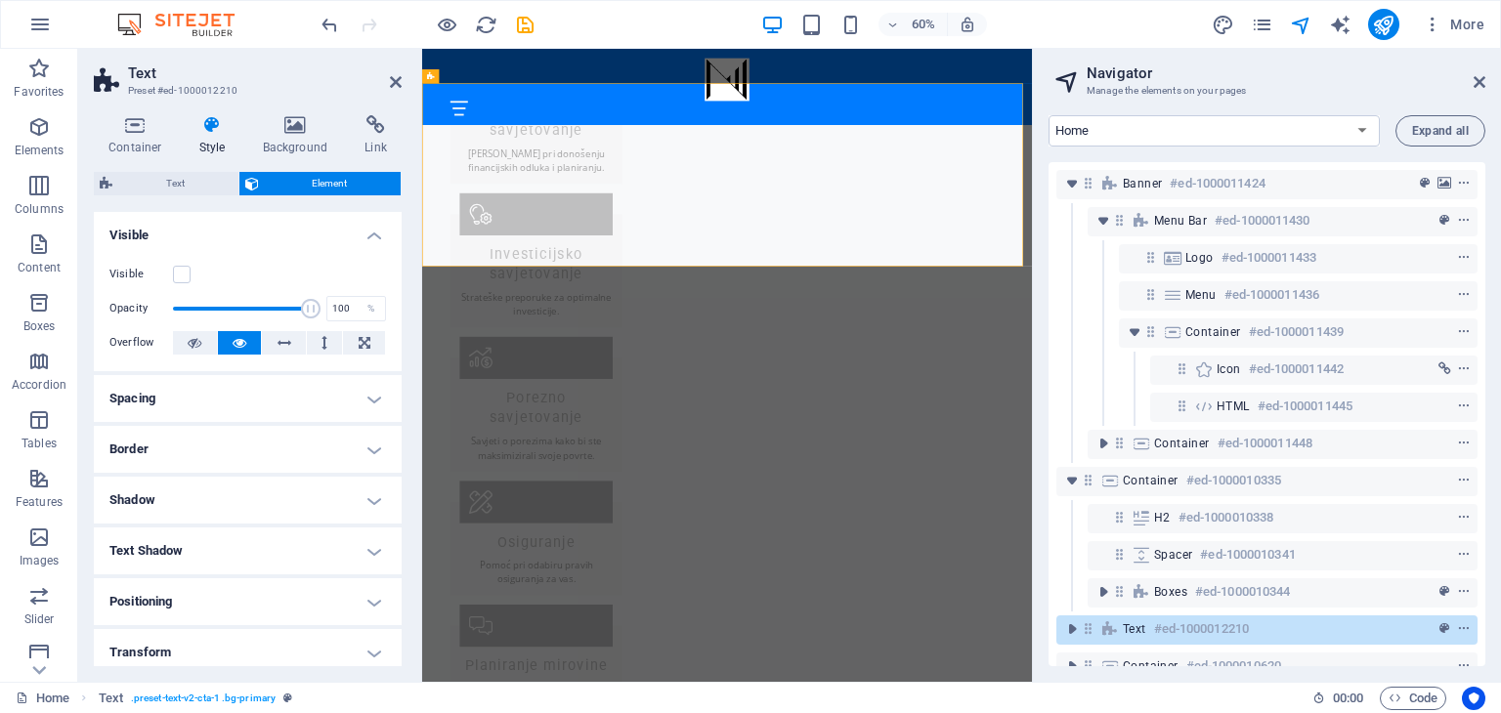
scroll to position [1663, 0]
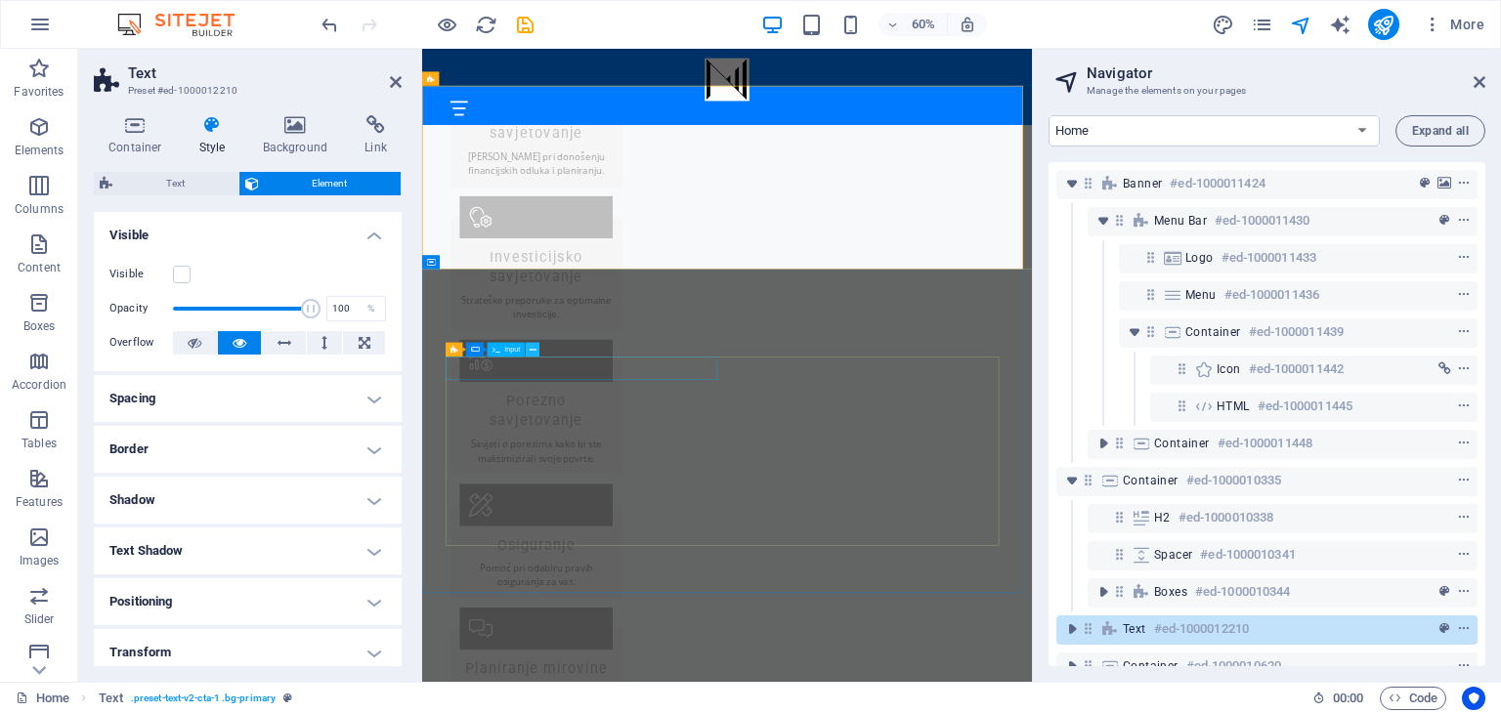
click at [531, 352] on icon at bounding box center [533, 350] width 7 height 13
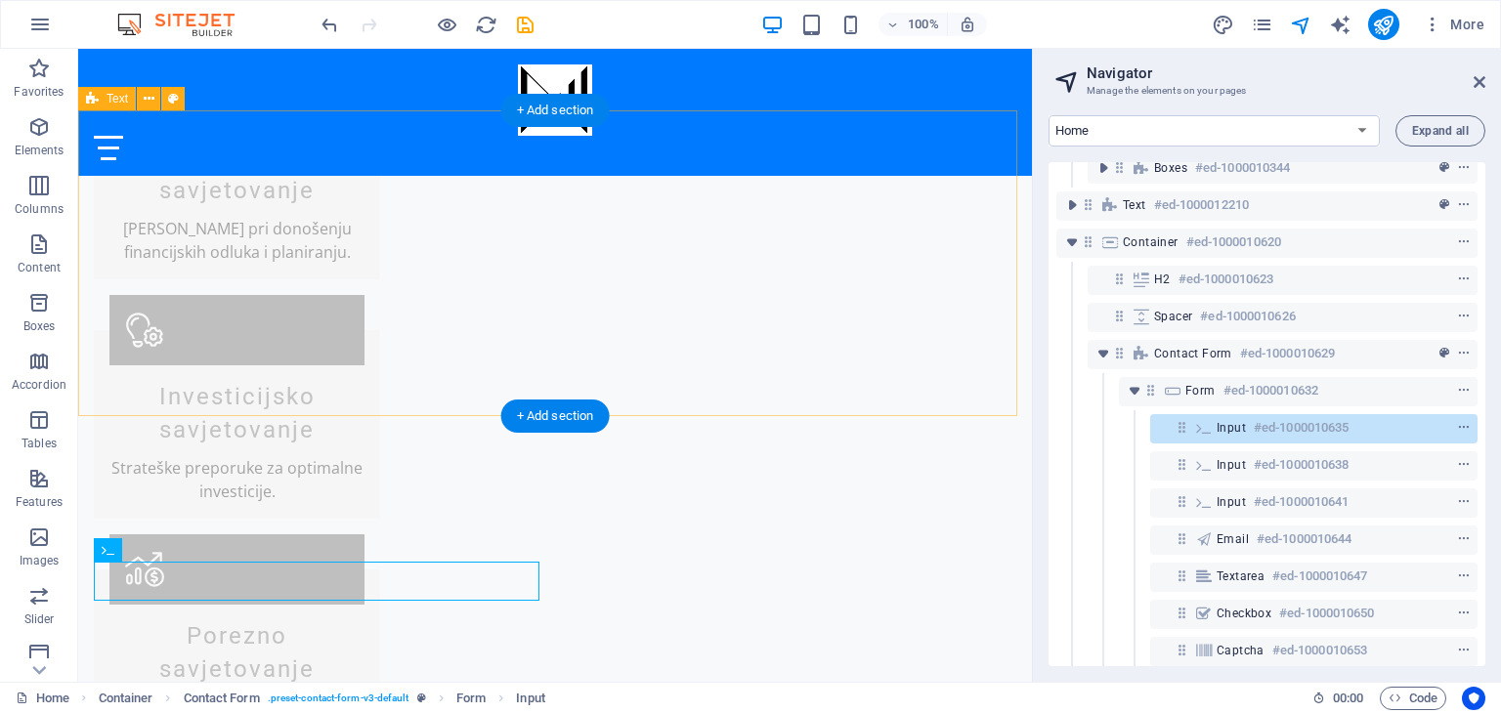
scroll to position [446, 0]
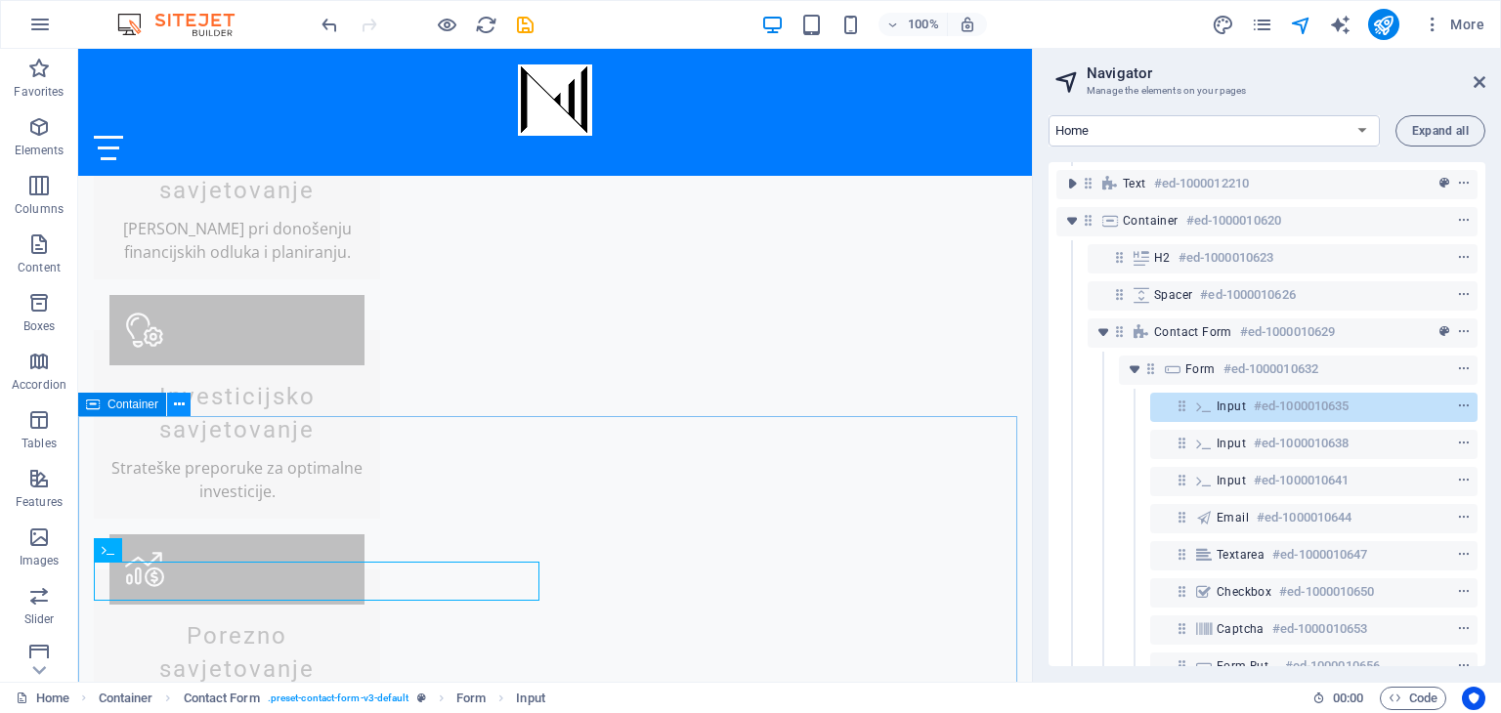
click at [180, 401] on icon at bounding box center [179, 405] width 11 height 21
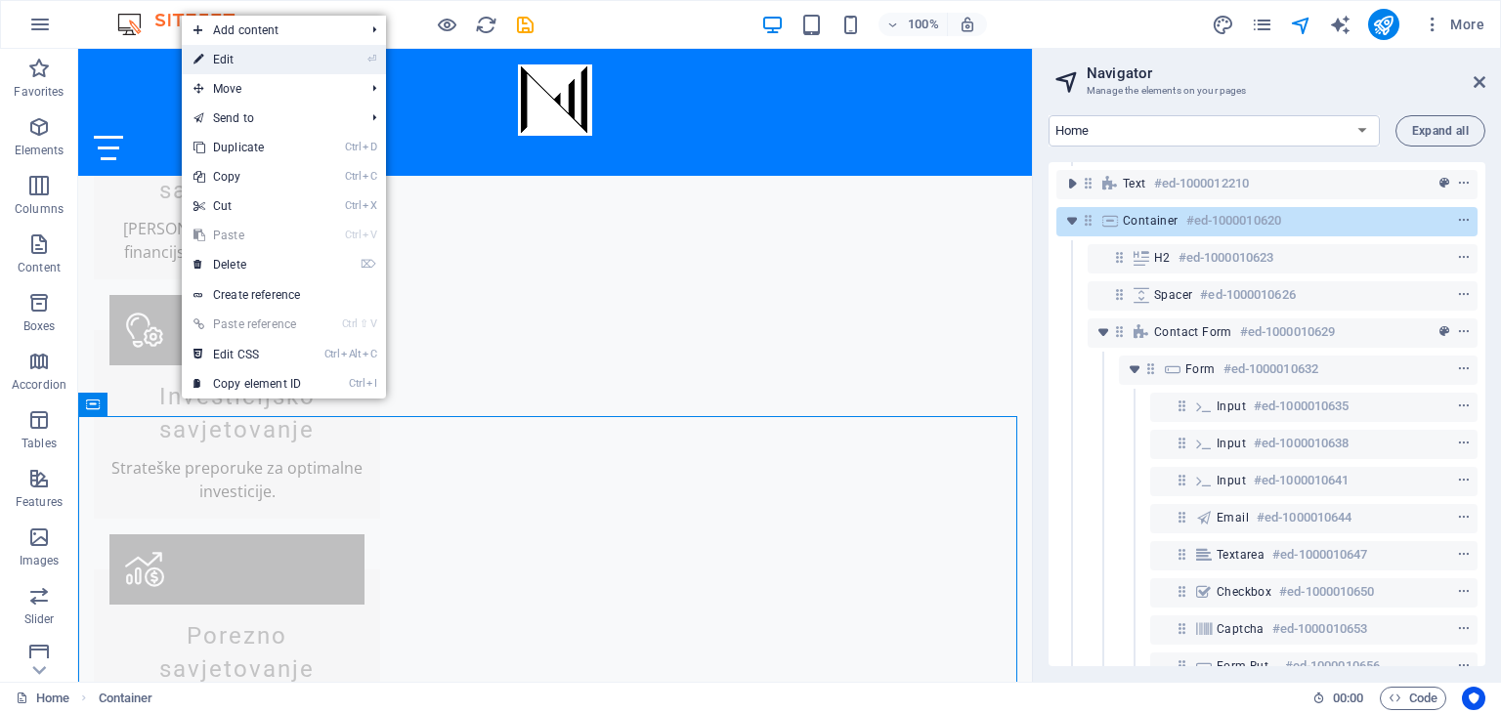
click at [240, 56] on link "⏎ Edit" at bounding box center [247, 59] width 131 height 29
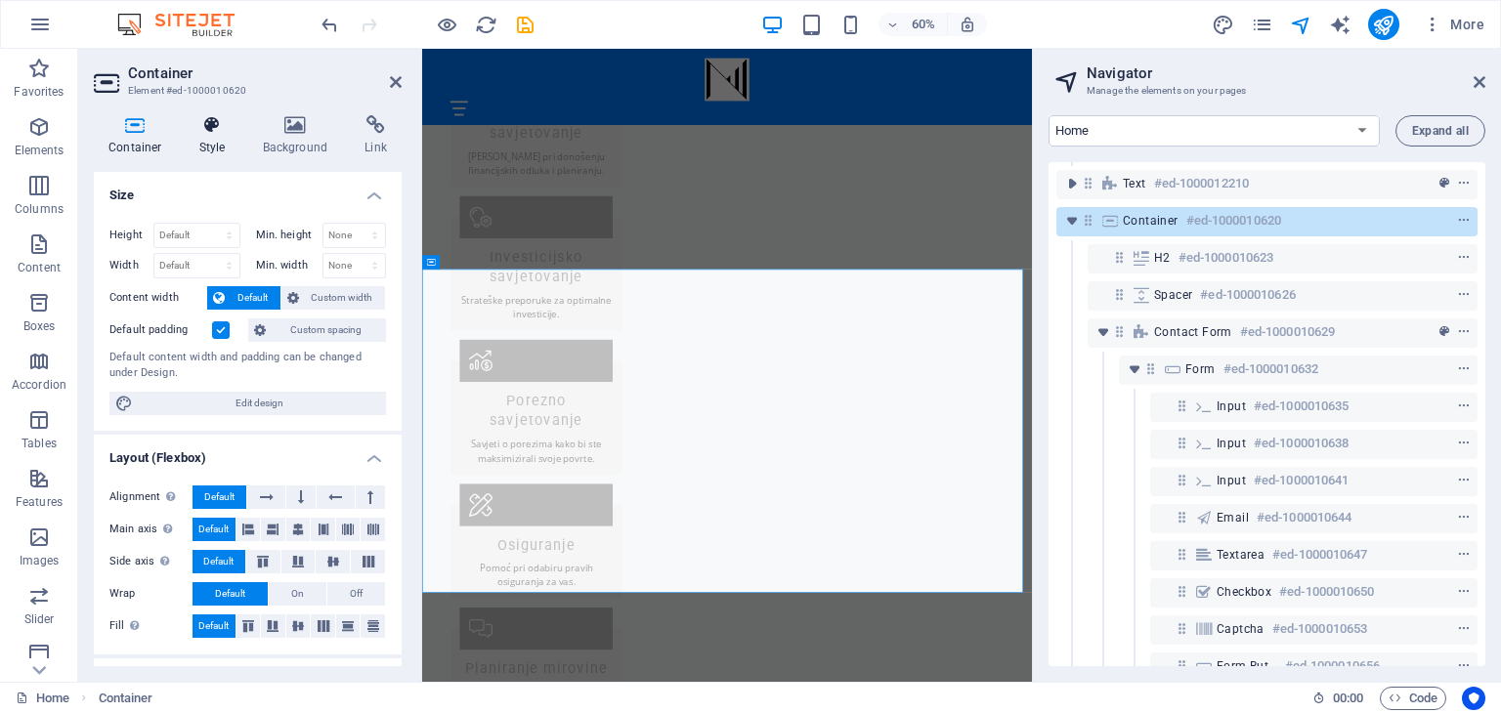
click at [203, 117] on icon at bounding box center [213, 125] width 56 height 20
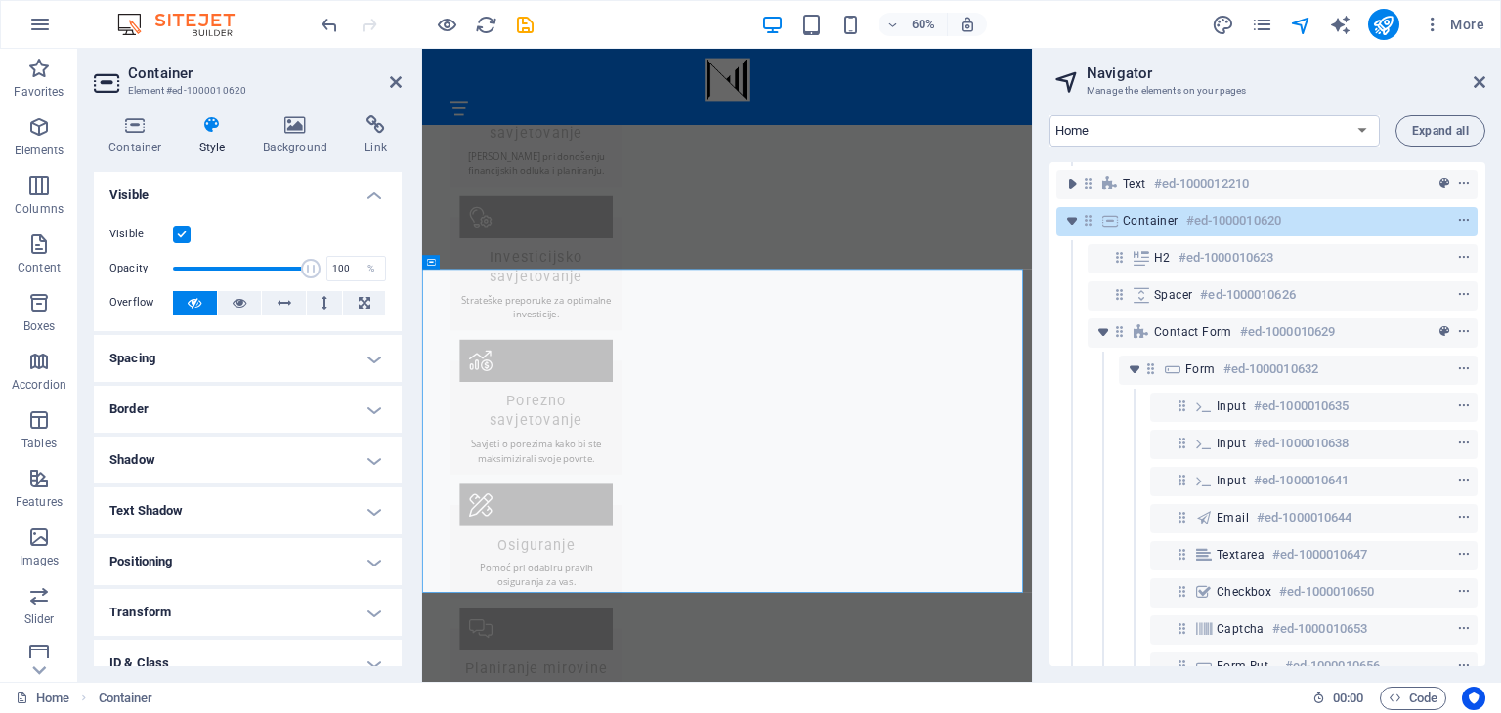
click at [180, 230] on label at bounding box center [182, 235] width 18 height 18
click at [0, 0] on input "Visible" at bounding box center [0, 0] width 0 height 0
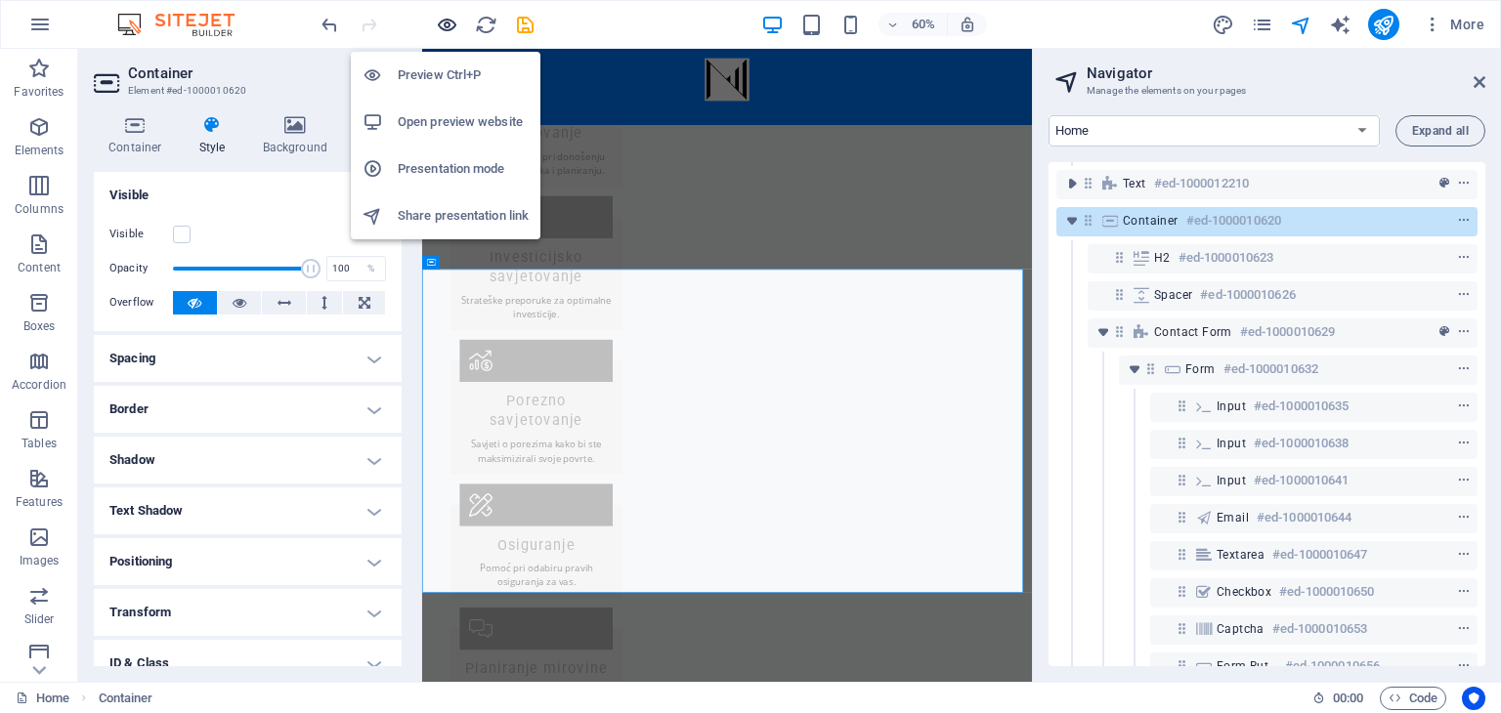
click at [450, 27] on icon "button" at bounding box center [447, 25] width 22 height 22
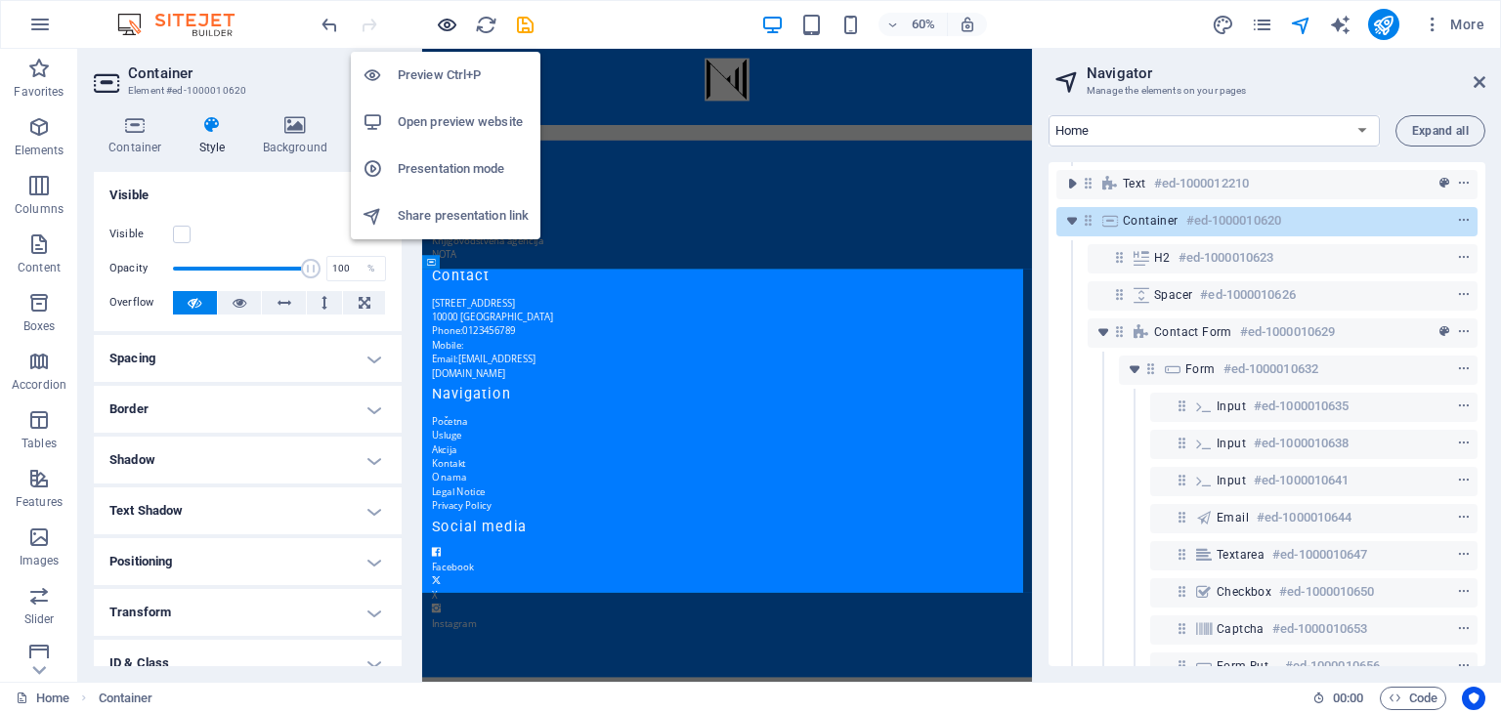
scroll to position [368, 0]
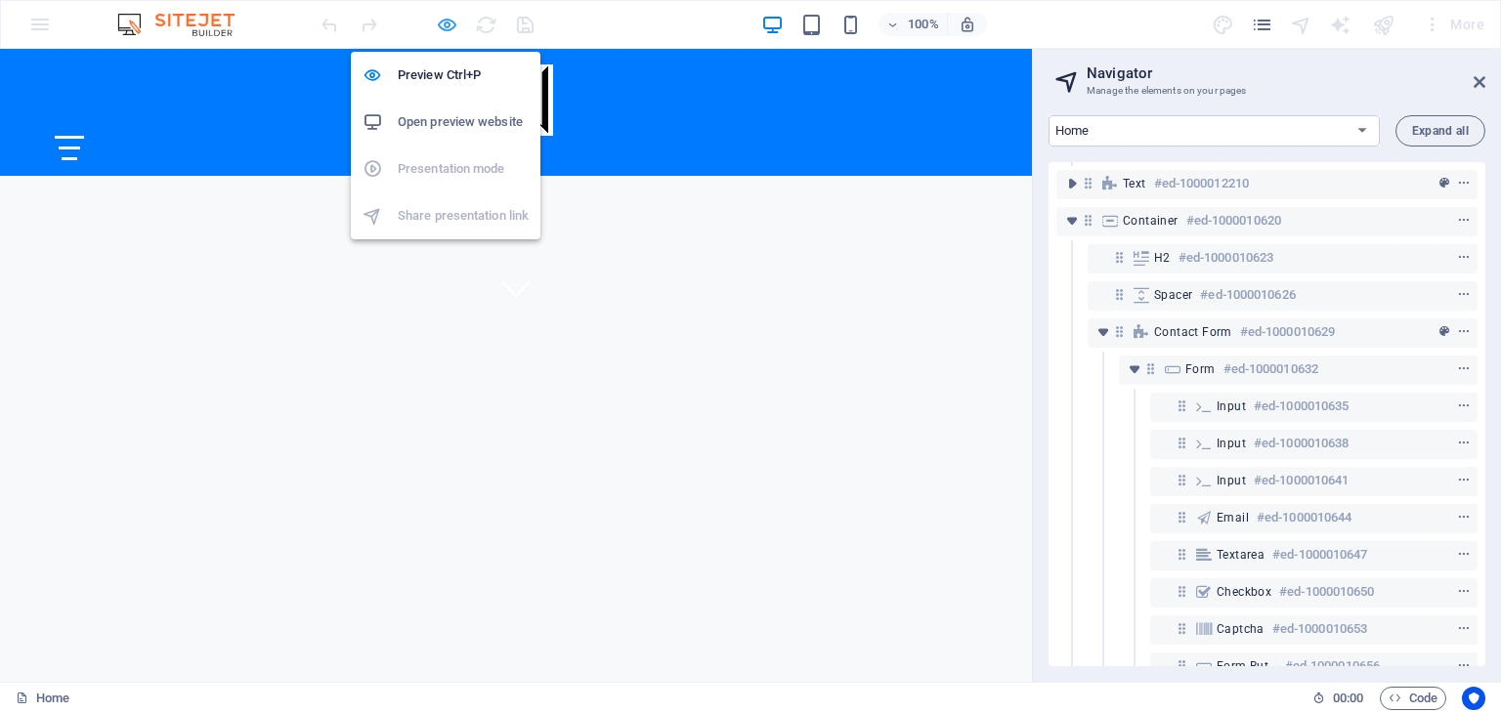
click at [450, 27] on icon "button" at bounding box center [447, 25] width 22 height 22
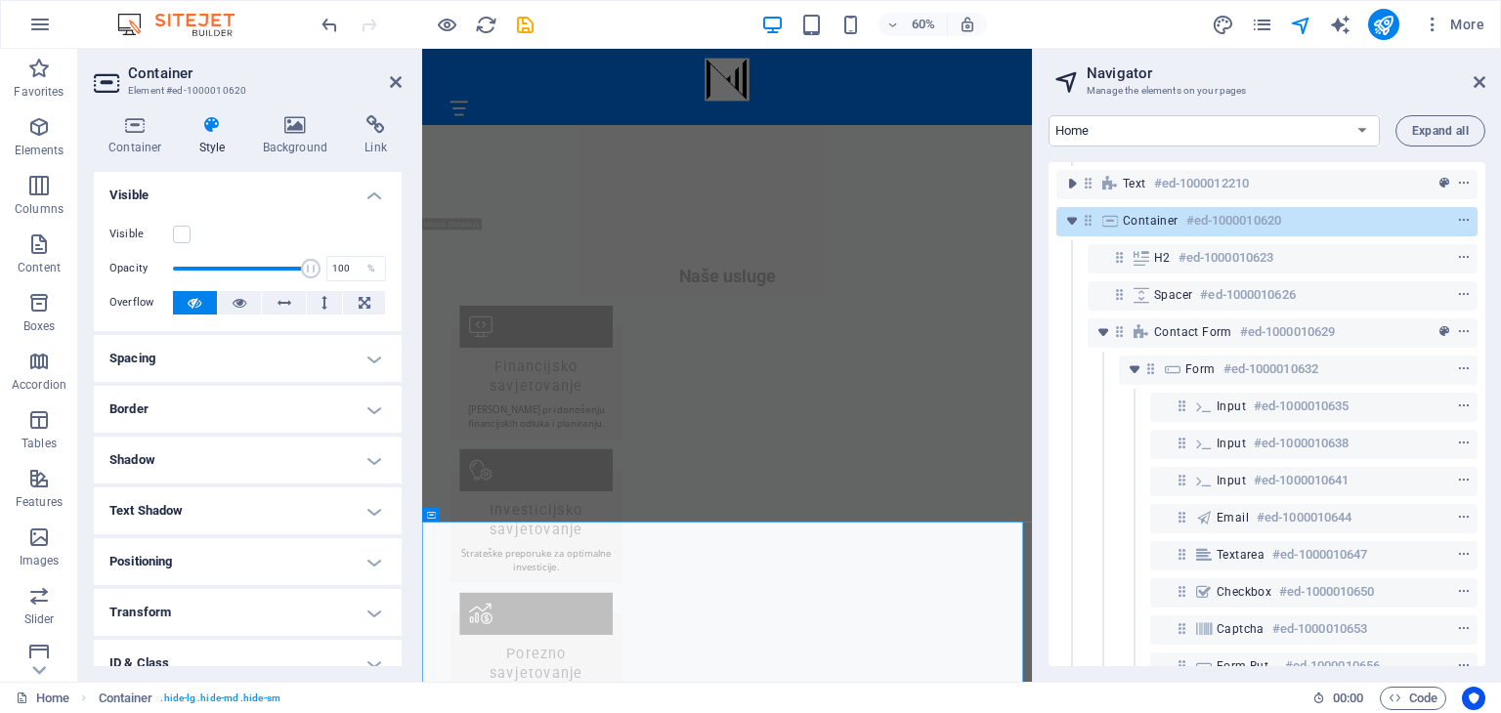
scroll to position [1884, 0]
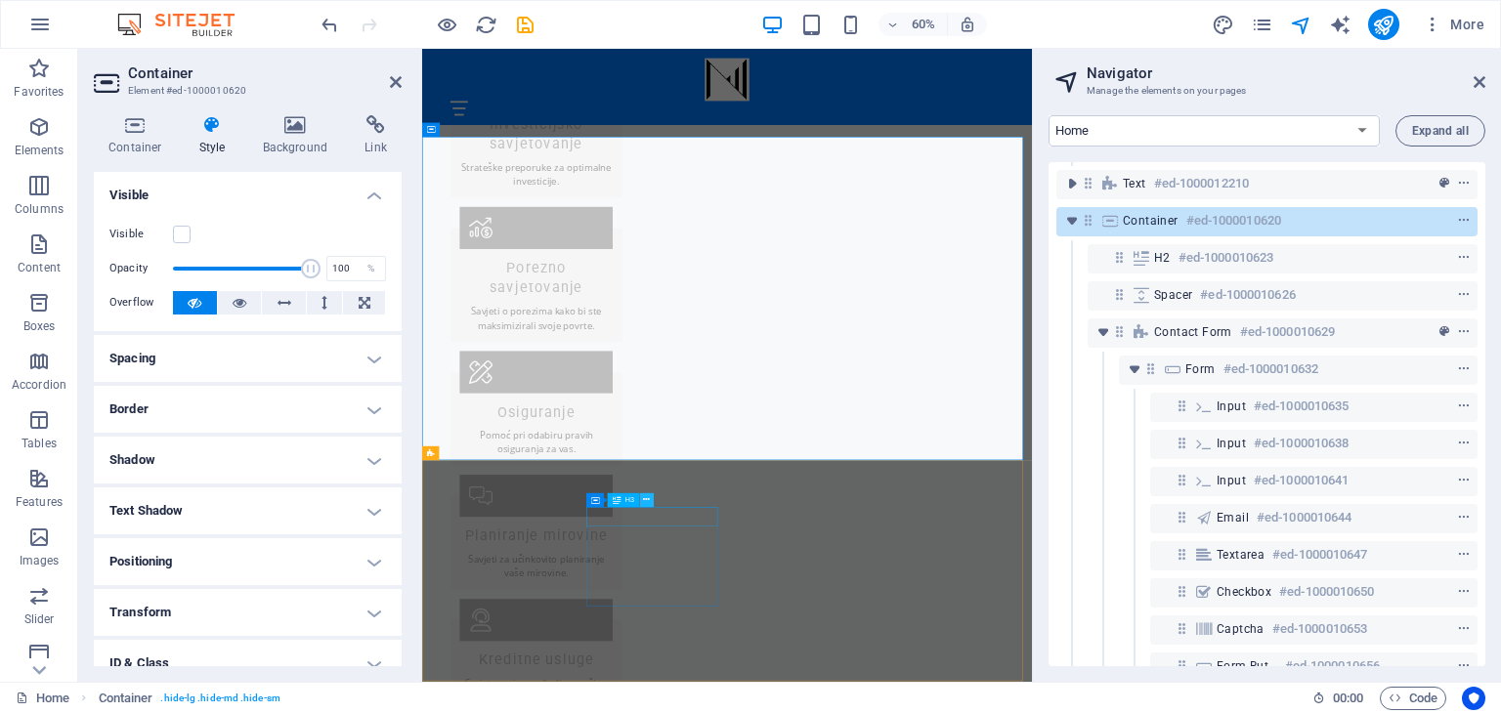
click at [643, 502] on icon at bounding box center [646, 501] width 7 height 13
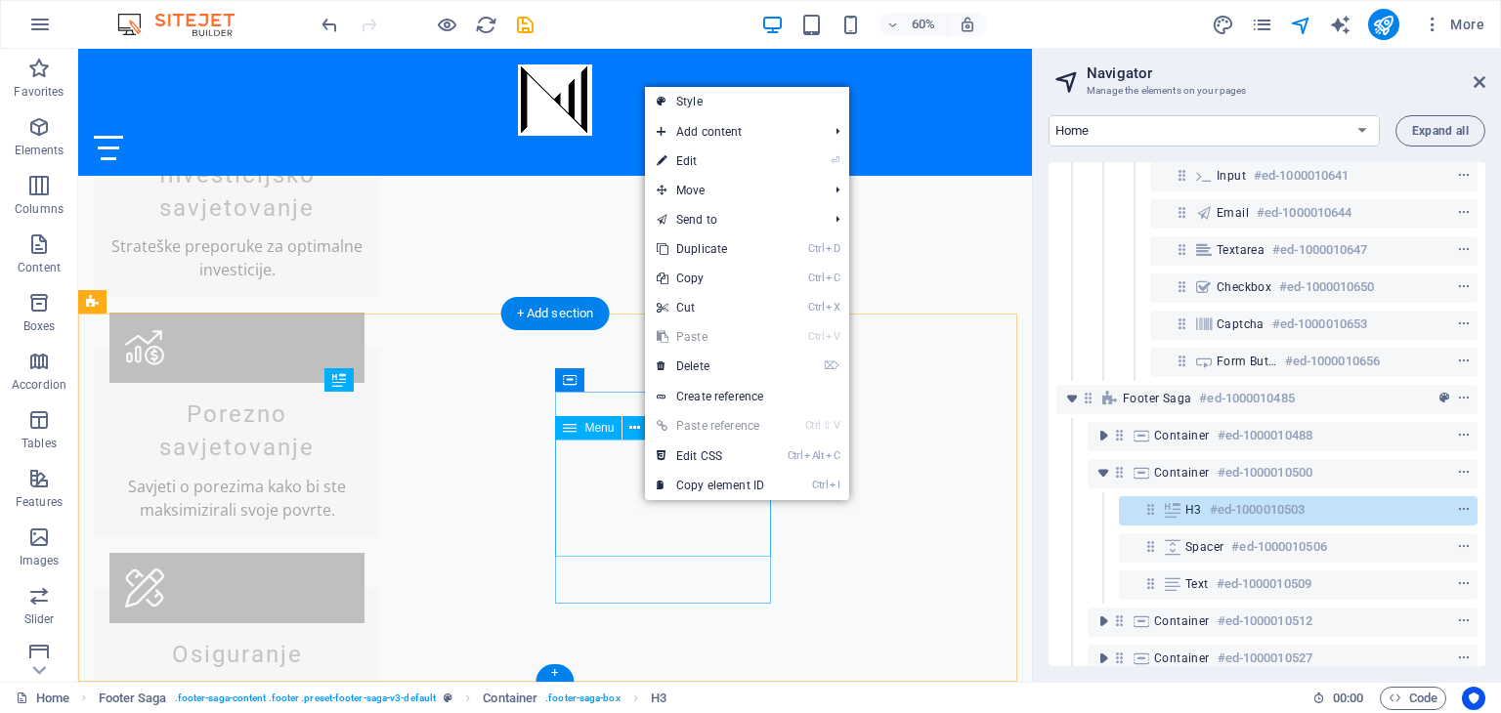
scroll to position [781, 0]
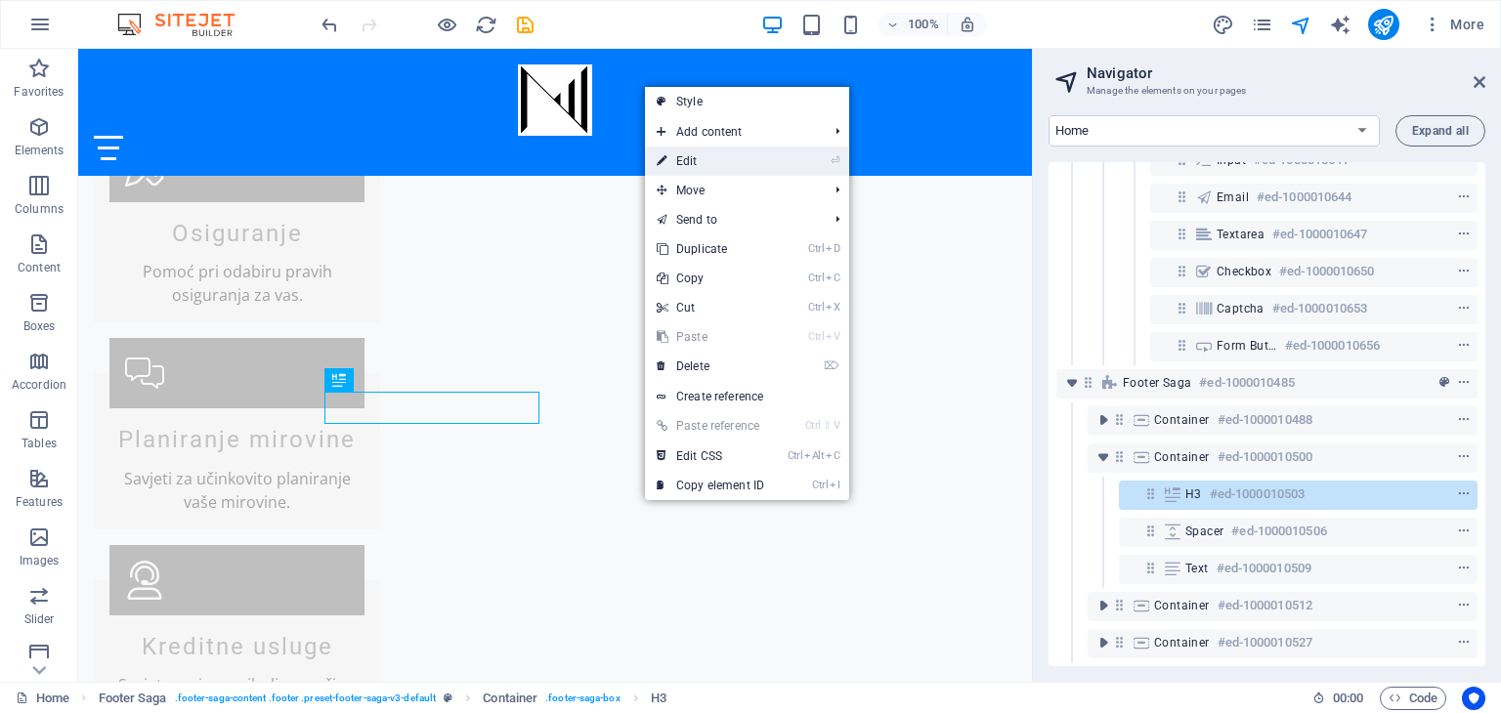
click at [689, 156] on link "⏎ Edit" at bounding box center [710, 161] width 131 height 29
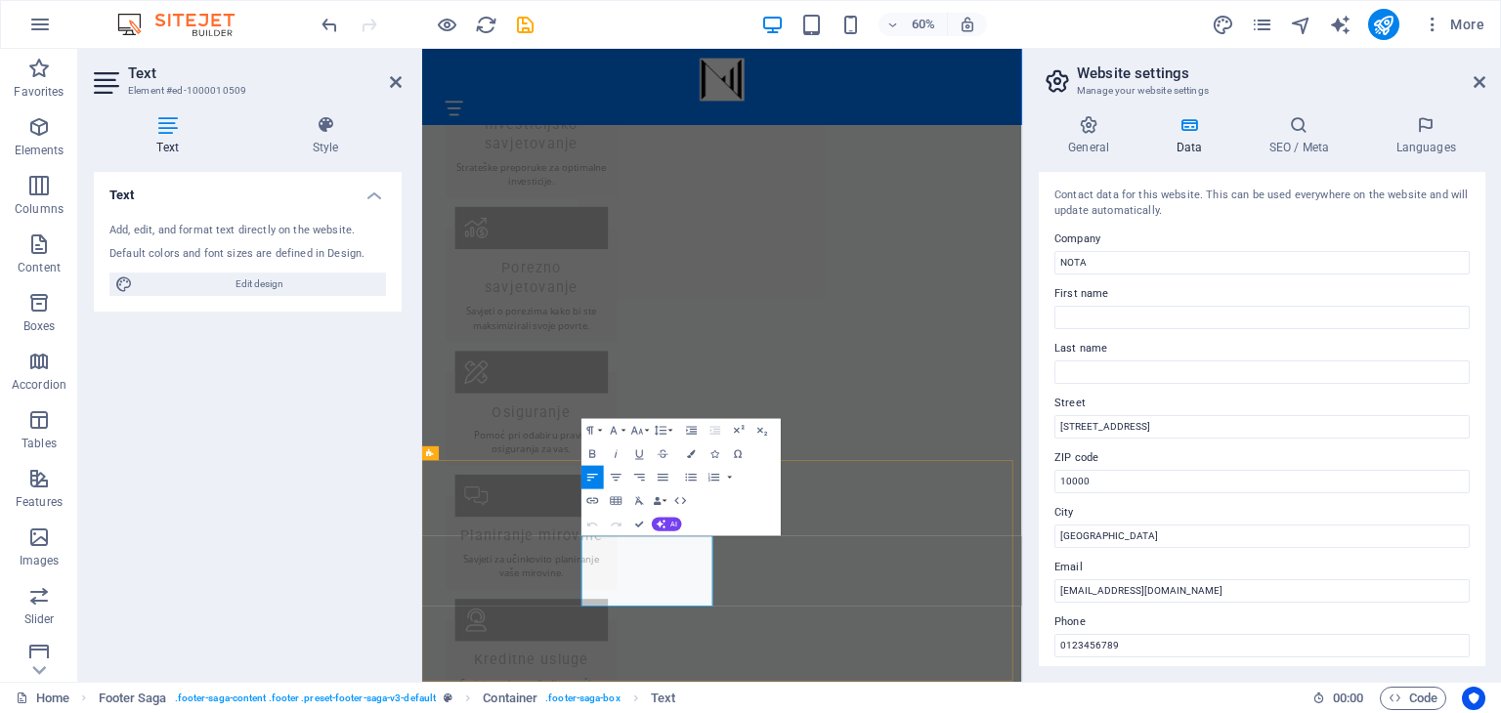
click at [1122, 425] on input "Ulica Financija 123" at bounding box center [1262, 426] width 415 height 23
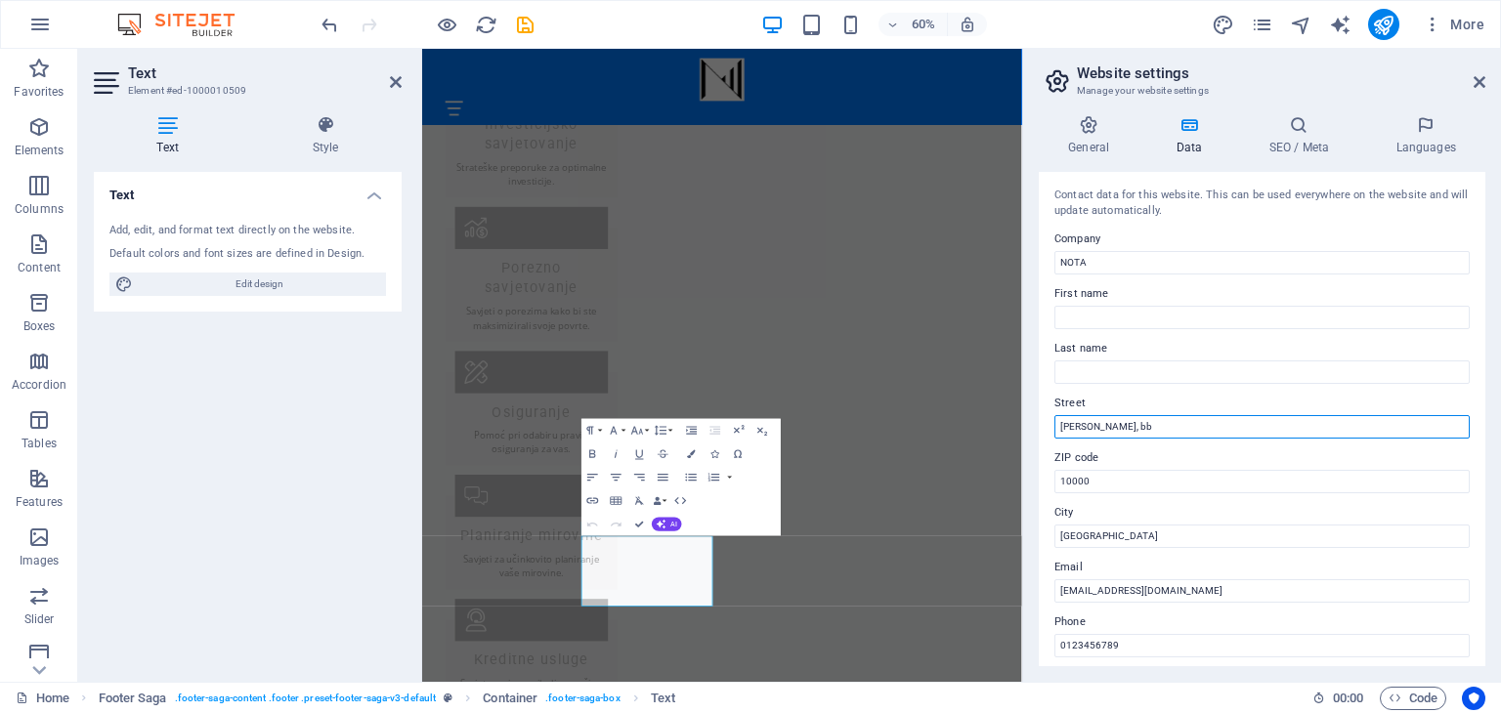
type input "Ulica Hasana Kikića, bb"
type input "71 0000"
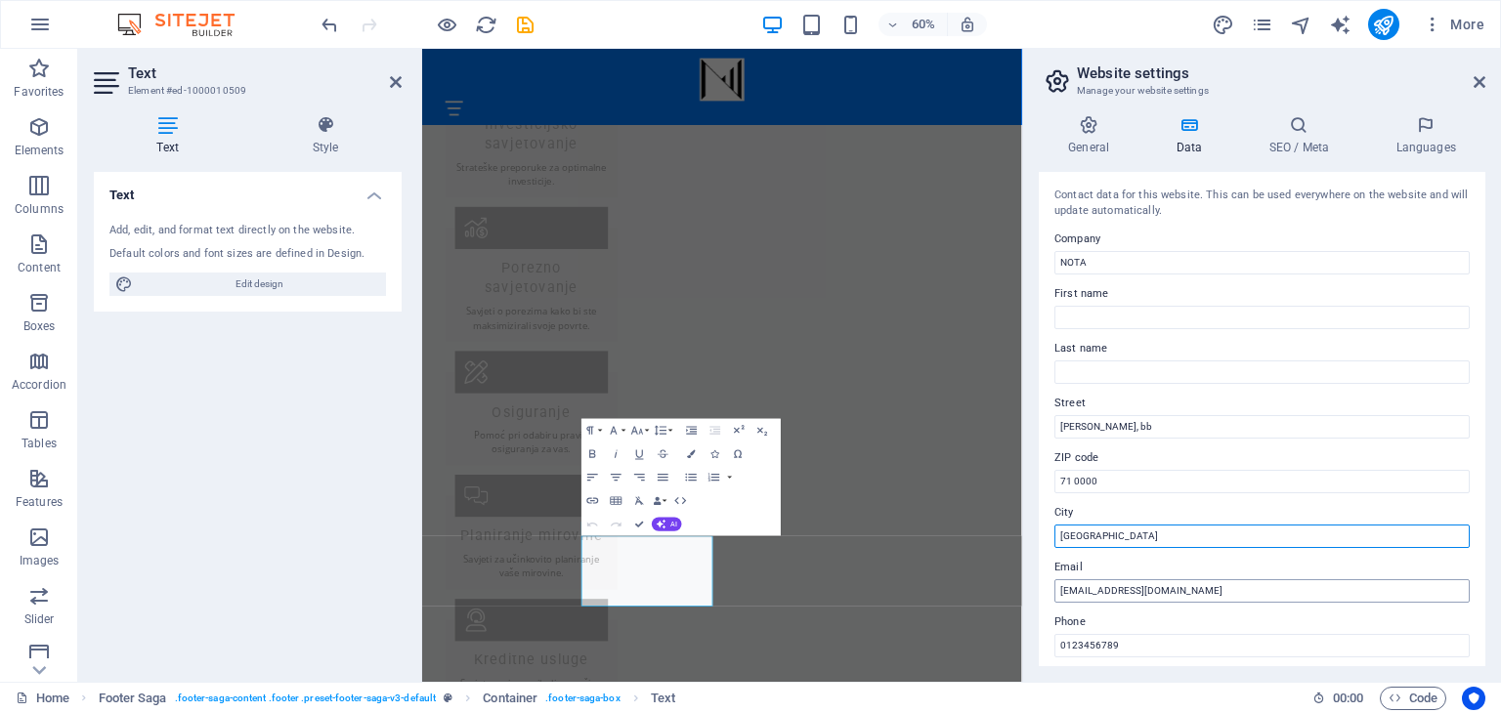
type input "[GEOGRAPHIC_DATA]"
click at [1122, 591] on input "info@nota.hr" at bounding box center [1262, 591] width 415 height 23
type input "[EMAIL_ADDRESS][DOMAIN_NAME]"
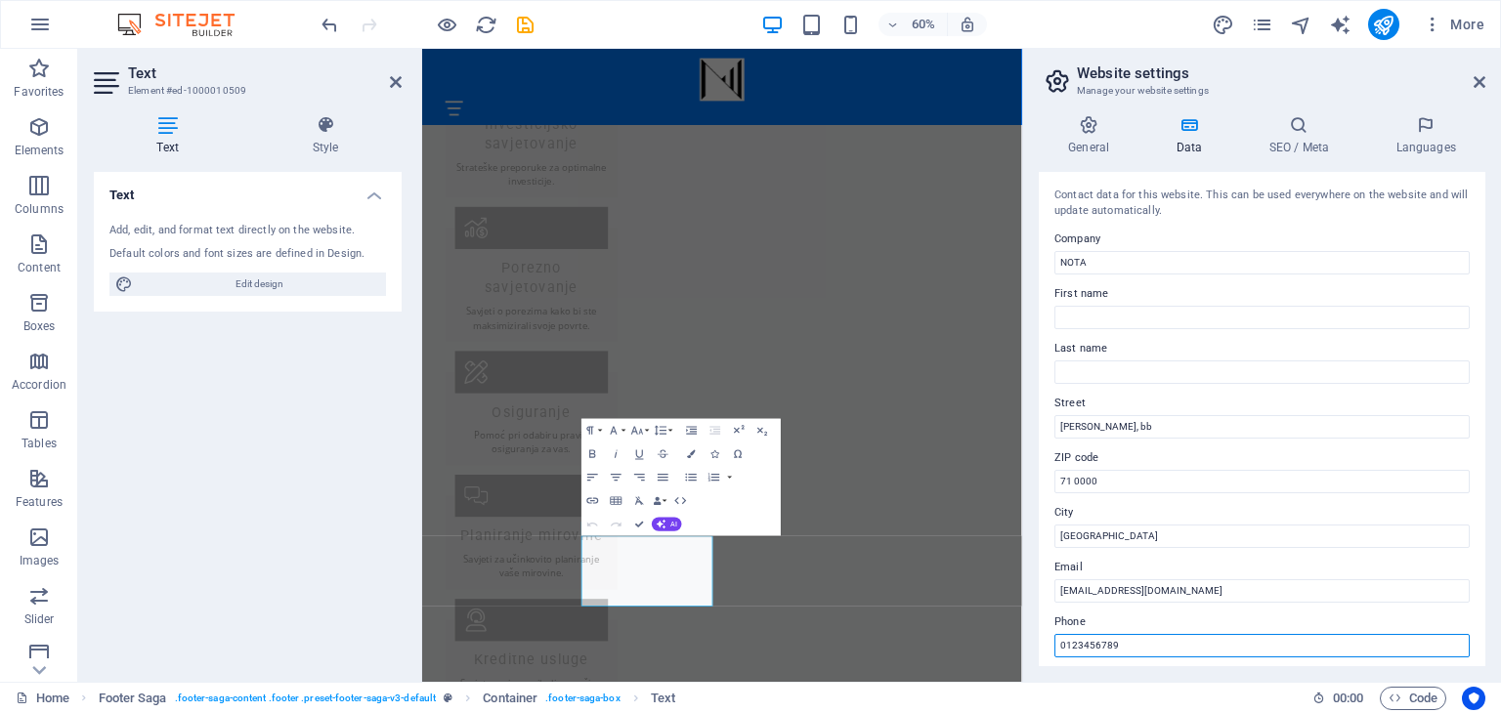
click at [1117, 640] on input "0123456789" at bounding box center [1262, 645] width 415 height 23
type input "[PHONE_NUMBER]"
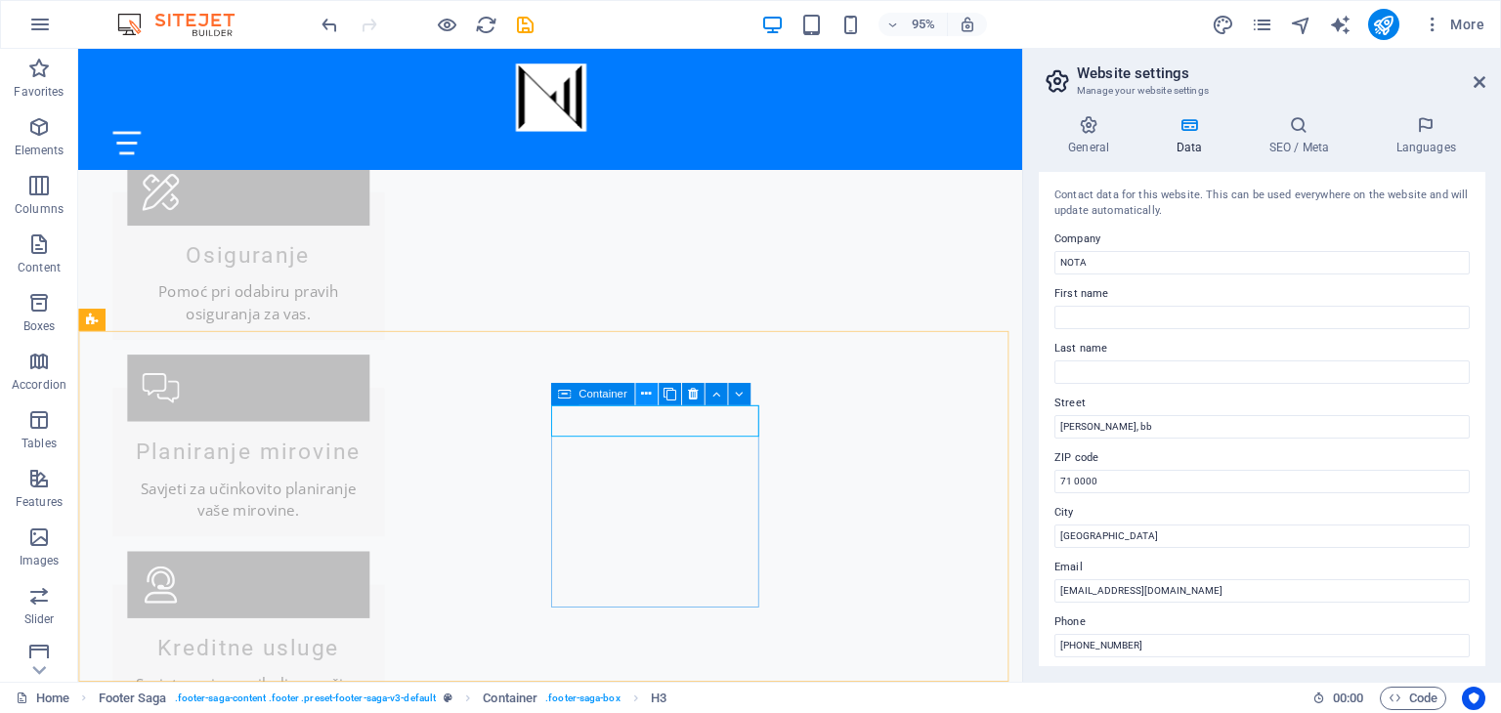
click at [653, 391] on button at bounding box center [646, 394] width 22 height 22
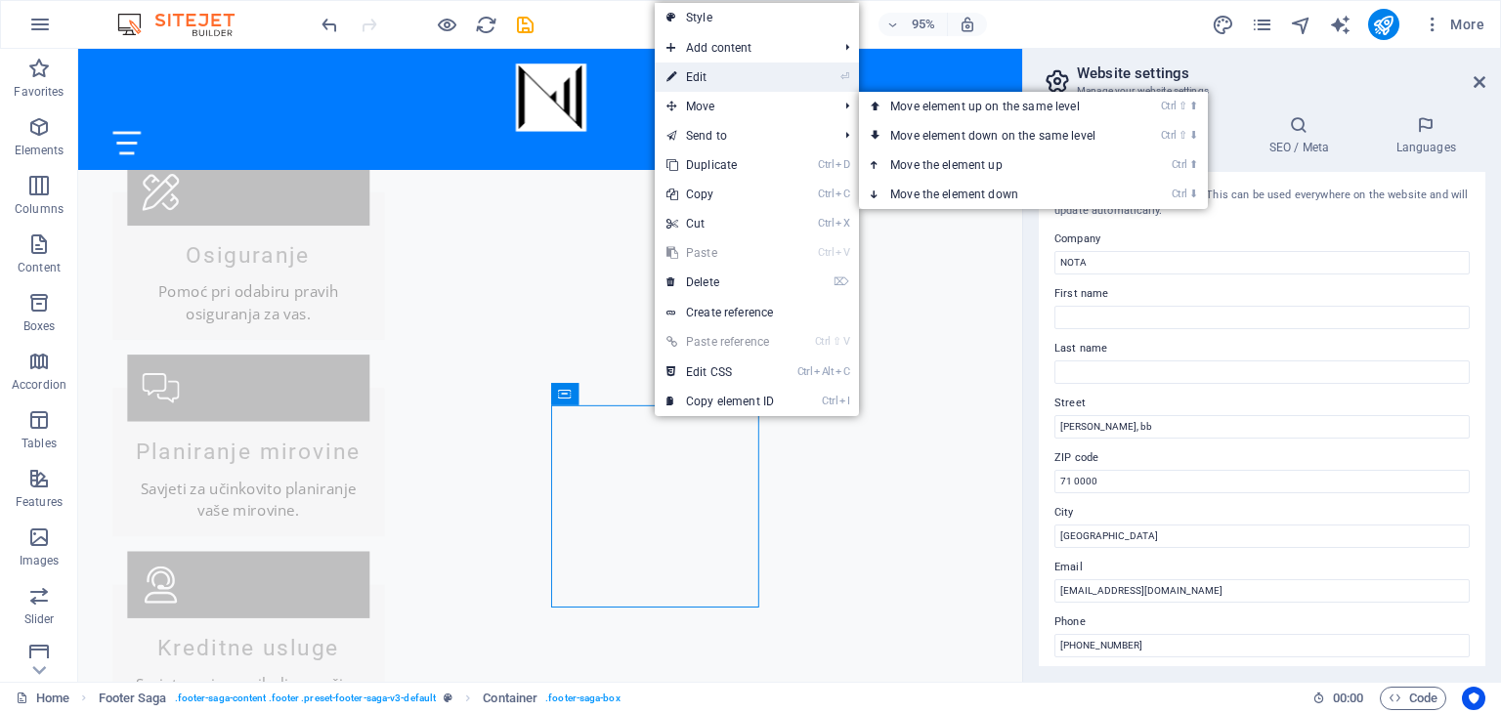
click at [703, 69] on link "⏎ Edit" at bounding box center [720, 77] width 131 height 29
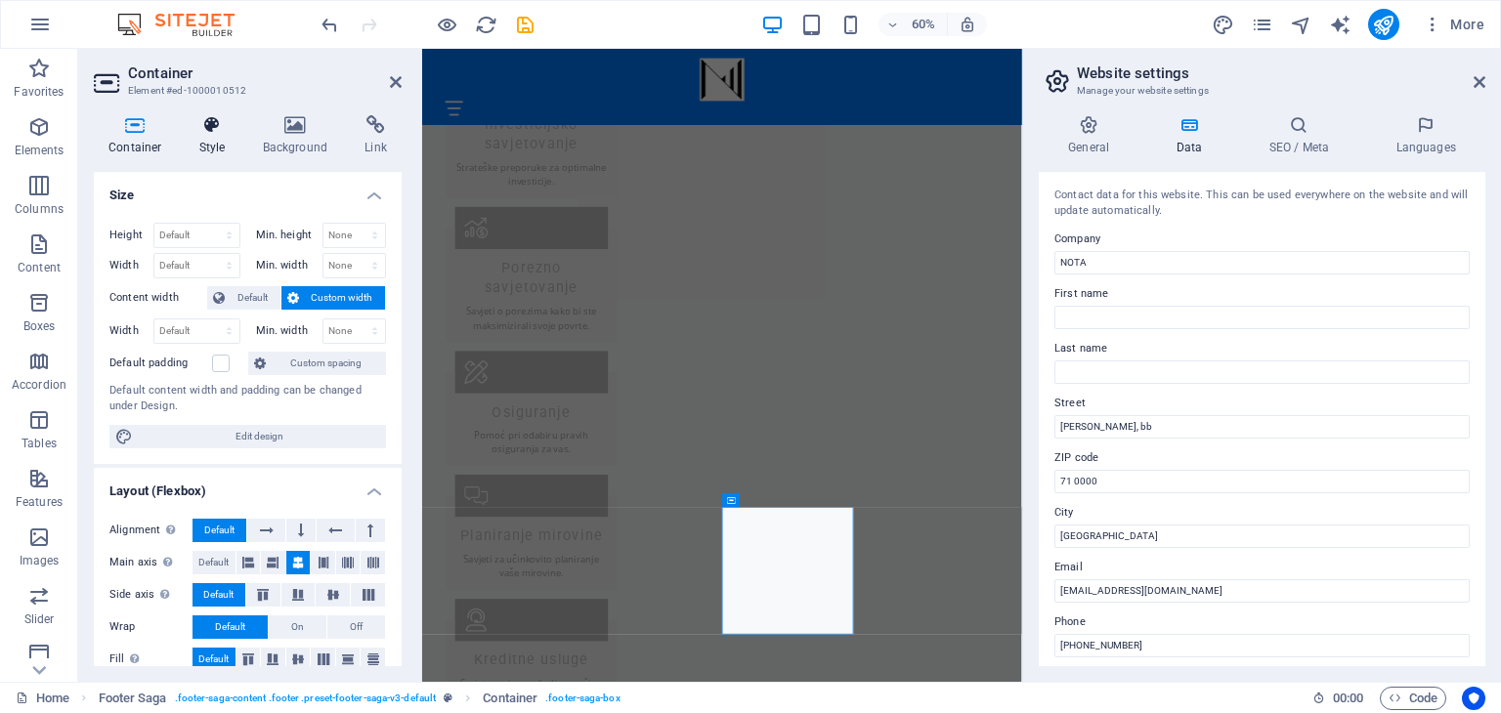
click at [207, 130] on icon at bounding box center [213, 125] width 56 height 20
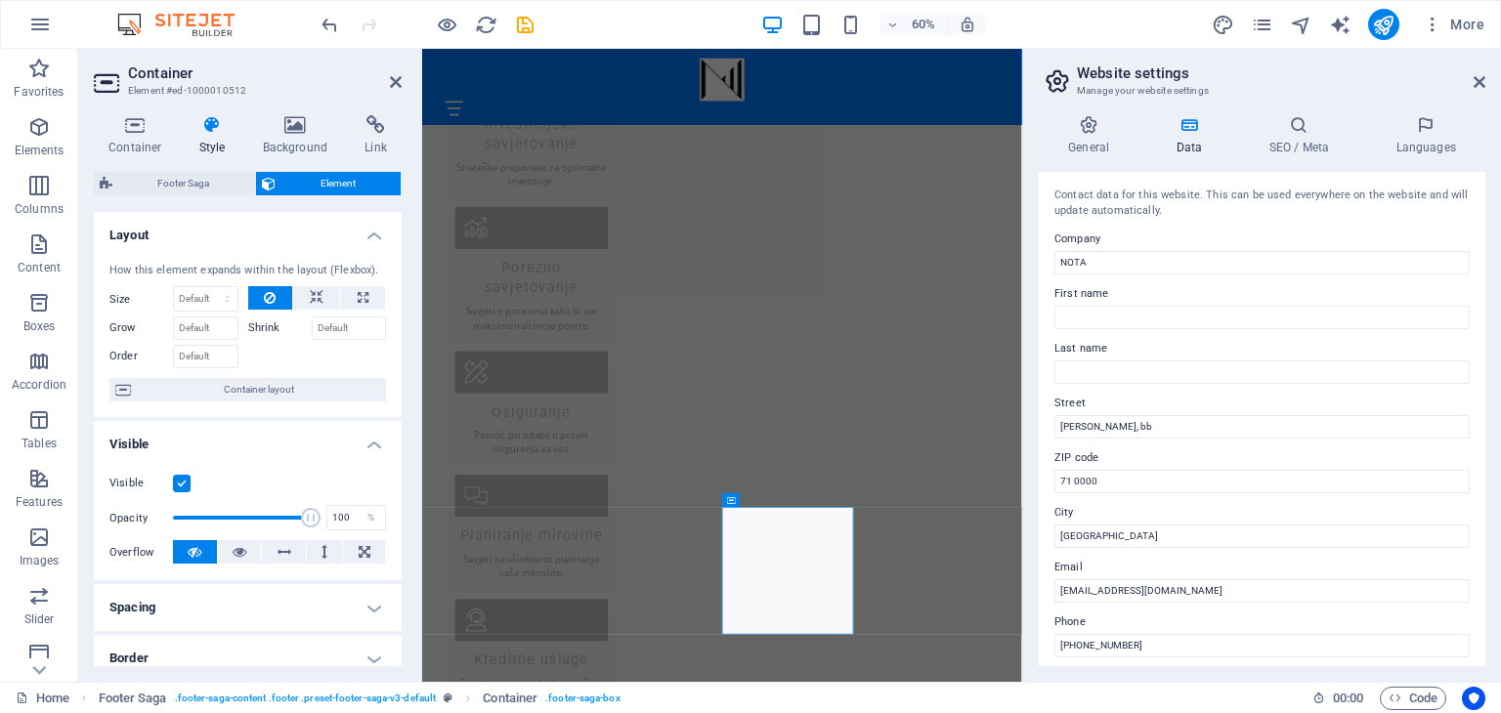
click at [333, 197] on div "Footer Saga Element Layout How this element expands within the layout (Flexbox)…" at bounding box center [248, 419] width 308 height 495
click at [329, 190] on span "Element" at bounding box center [338, 183] width 114 height 23
click at [317, 188] on span "Element" at bounding box center [338, 183] width 114 height 23
click at [176, 482] on label at bounding box center [182, 484] width 18 height 18
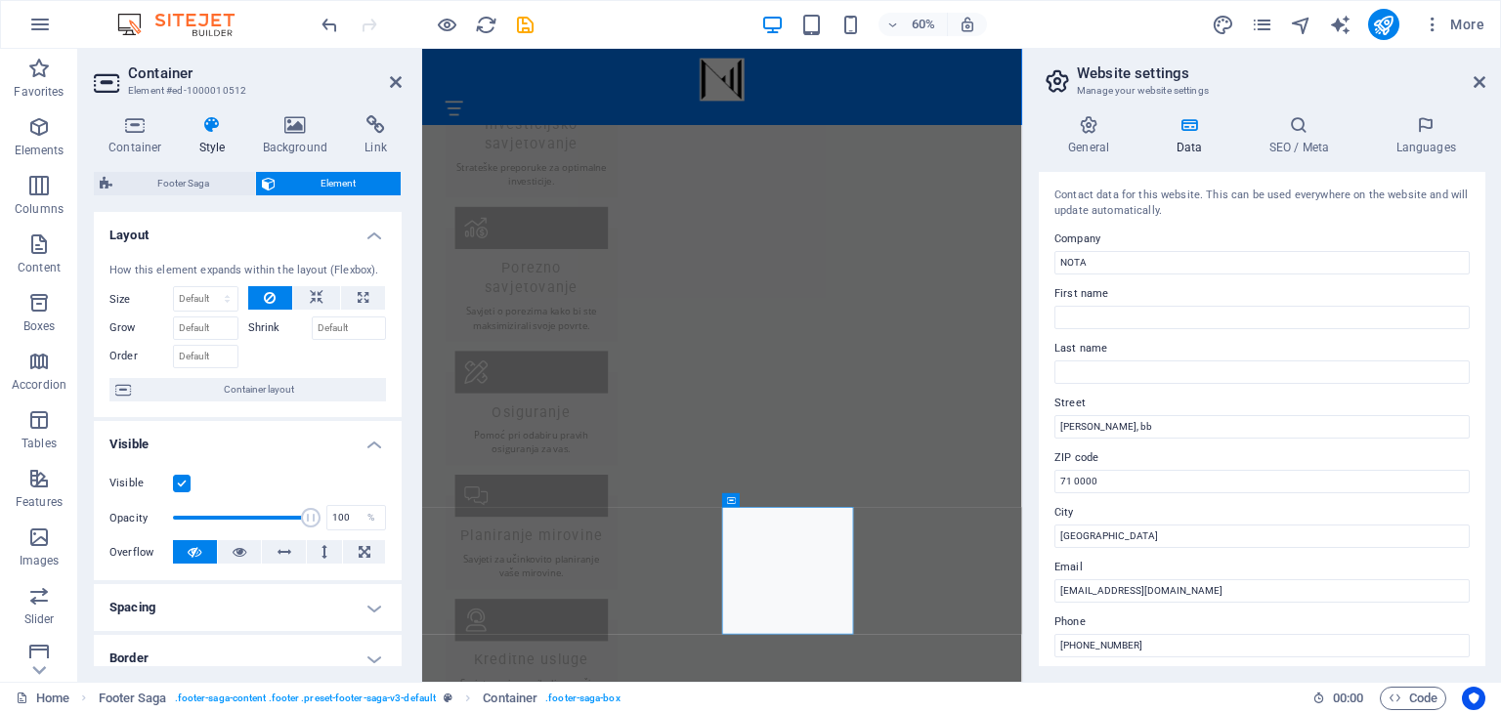
click at [0, 0] on input "Visible" at bounding box center [0, 0] width 0 height 0
click at [923, 502] on icon at bounding box center [923, 501] width 7 height 13
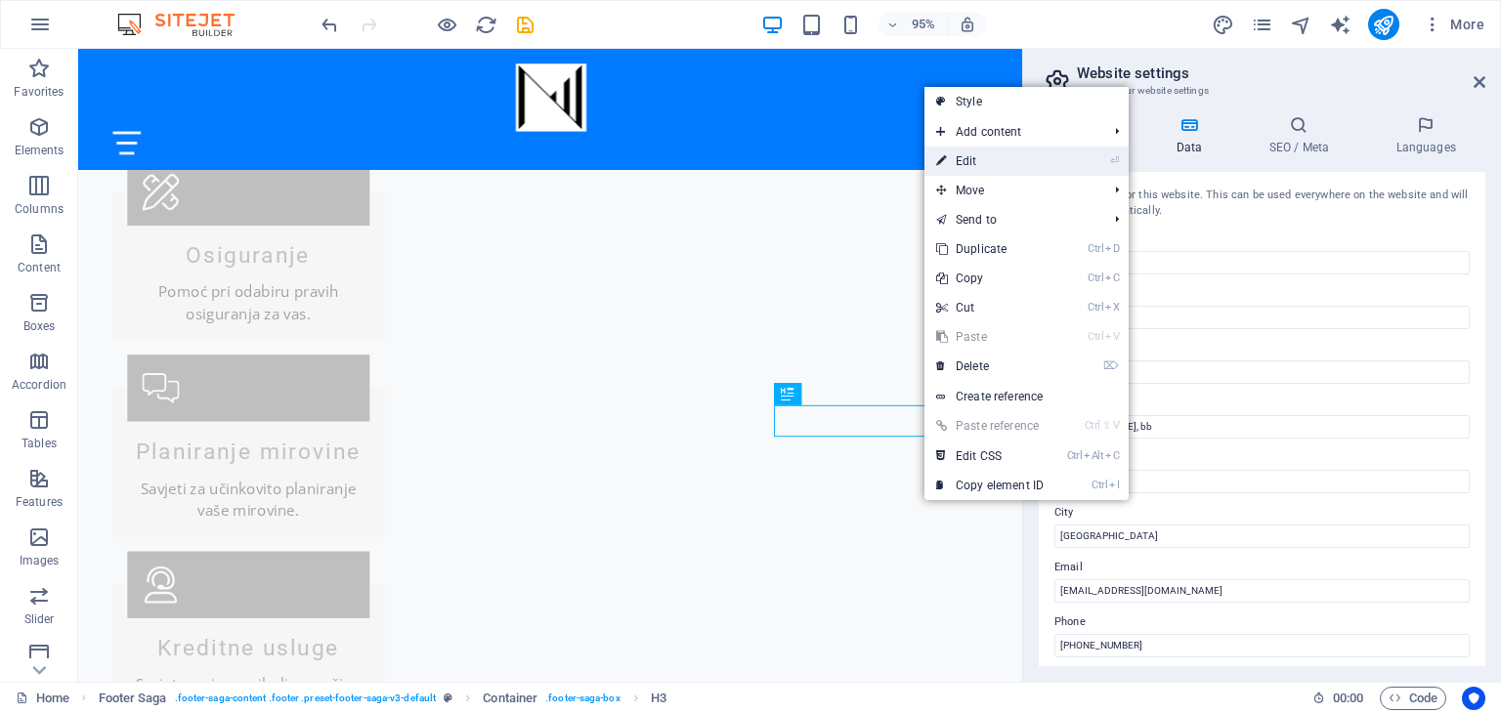
click at [972, 159] on link "⏎ Edit" at bounding box center [990, 161] width 131 height 29
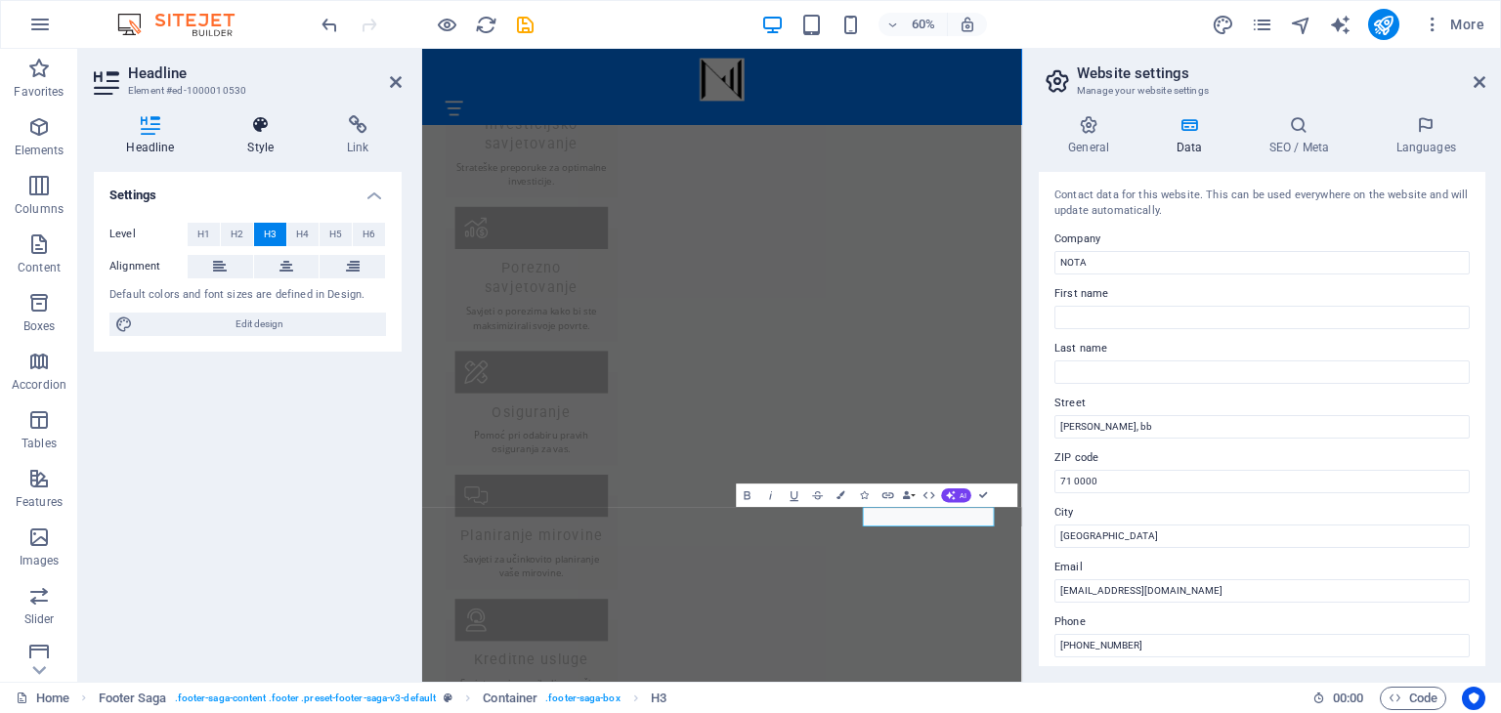
click at [280, 145] on h4 "Style" at bounding box center [265, 135] width 100 height 41
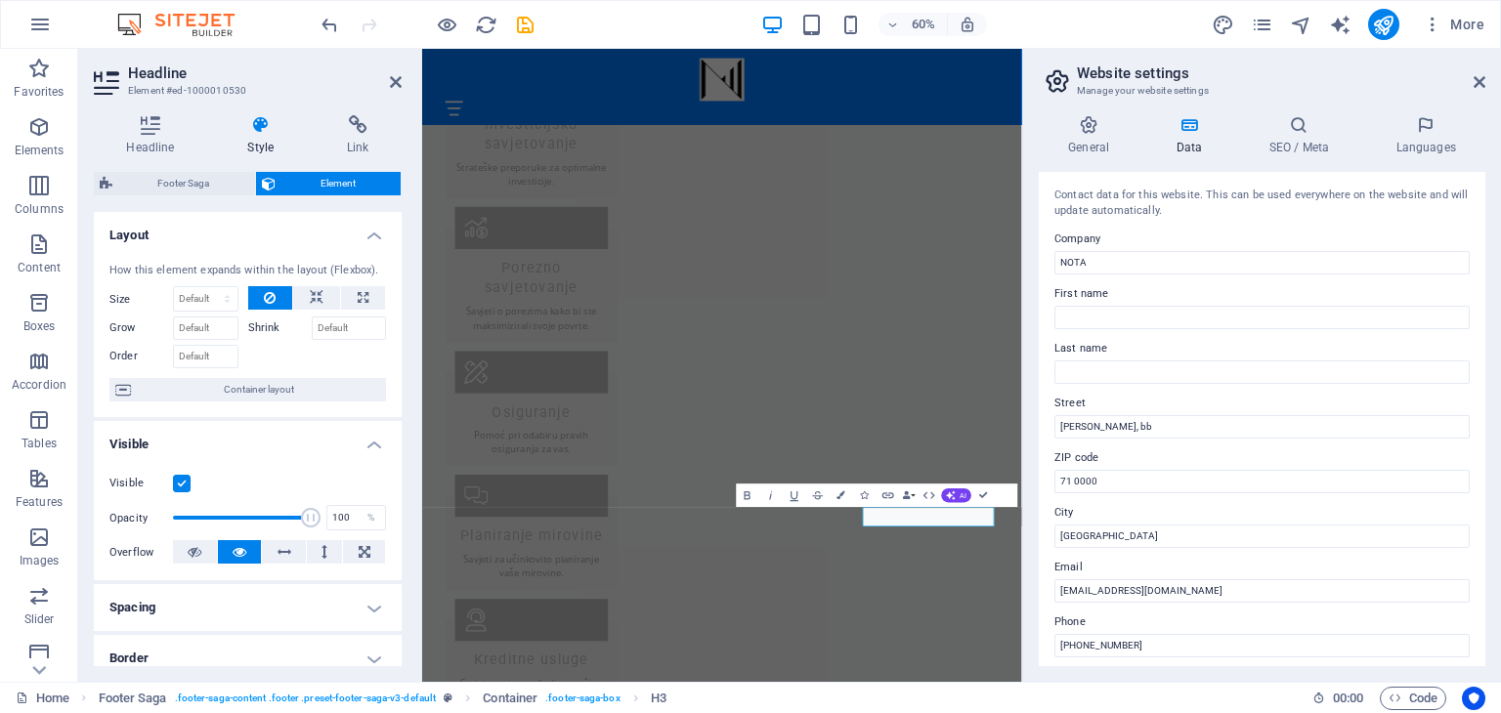
click at [173, 482] on label at bounding box center [182, 484] width 18 height 18
click at [0, 0] on input "Visible" at bounding box center [0, 0] width 0 height 0
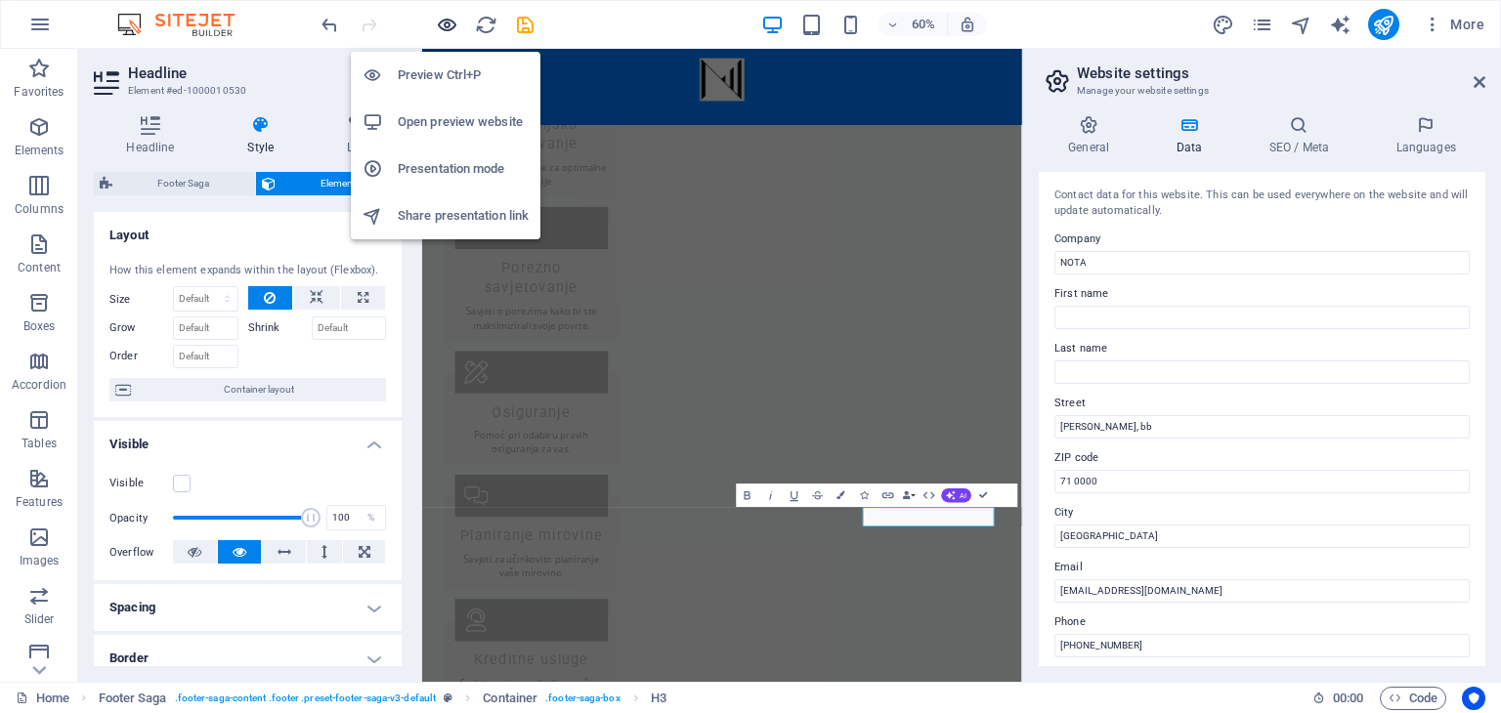
click at [455, 18] on icon "button" at bounding box center [447, 25] width 22 height 22
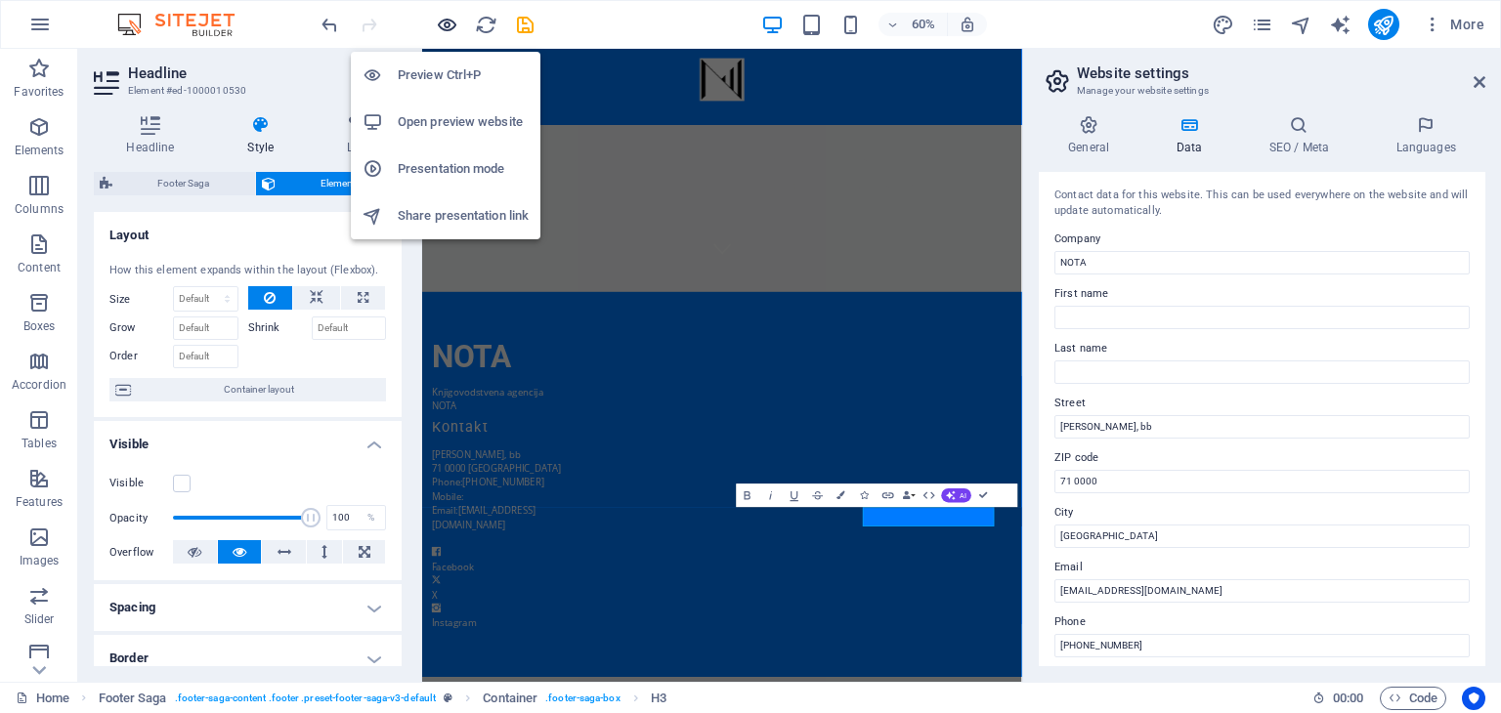
scroll to position [322, 0]
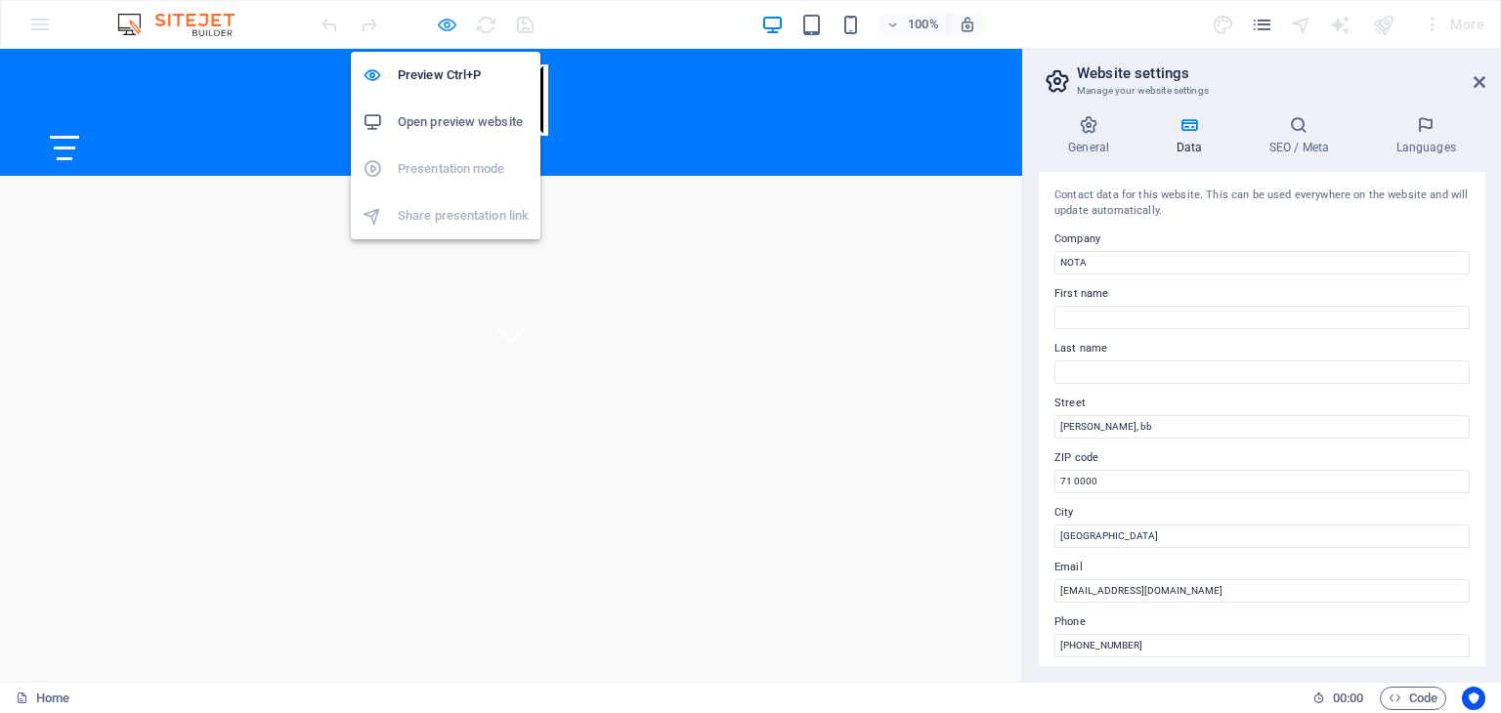
click at [450, 35] on icon "button" at bounding box center [447, 25] width 22 height 22
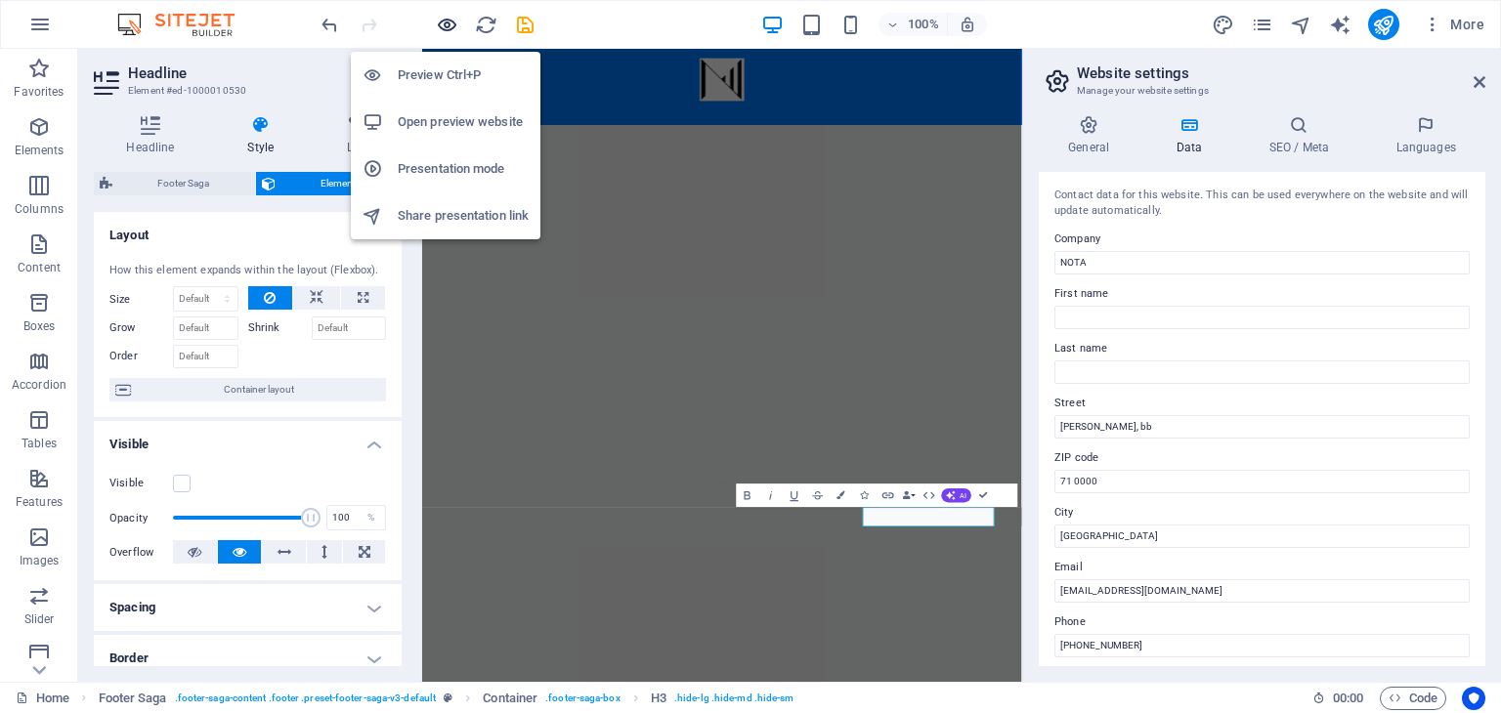
scroll to position [1884, 0]
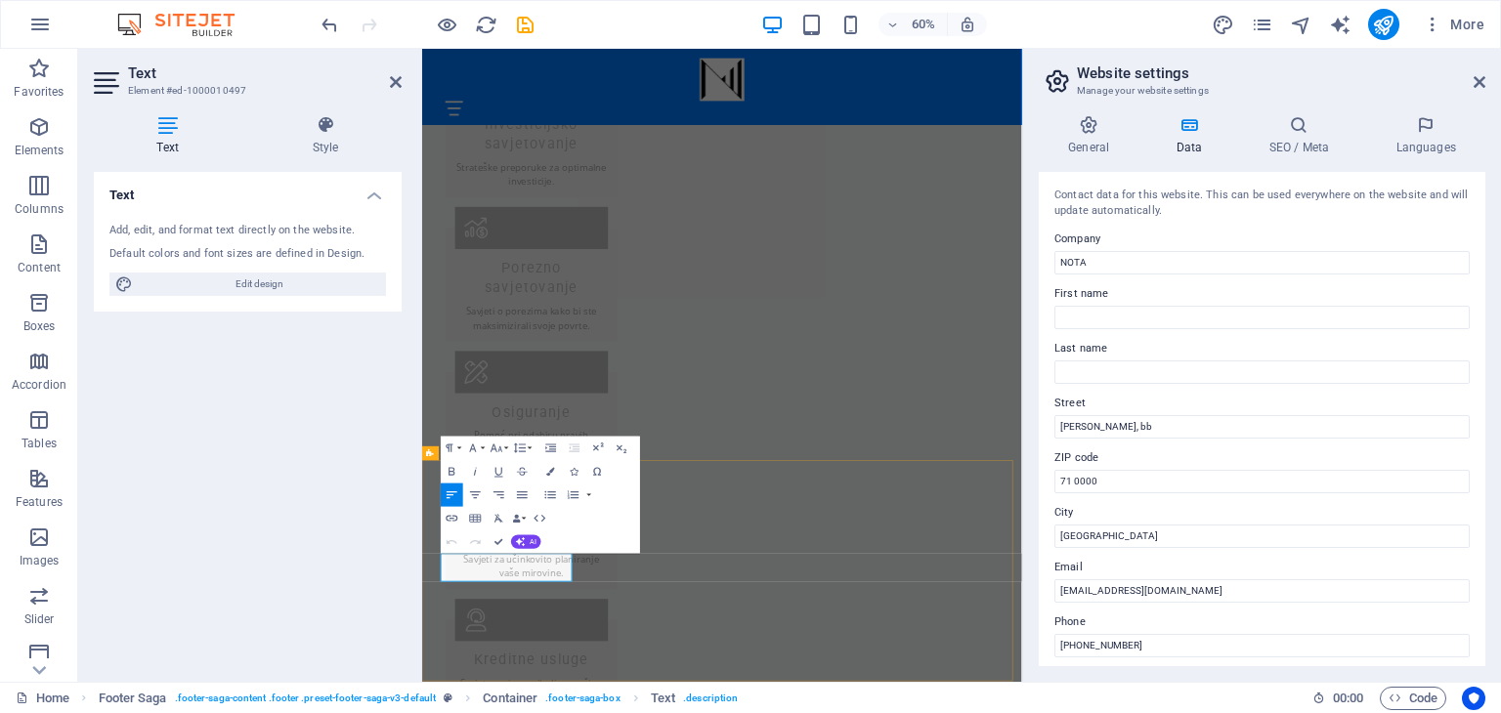
click at [478, 494] on icon "button" at bounding box center [475, 495] width 14 height 14
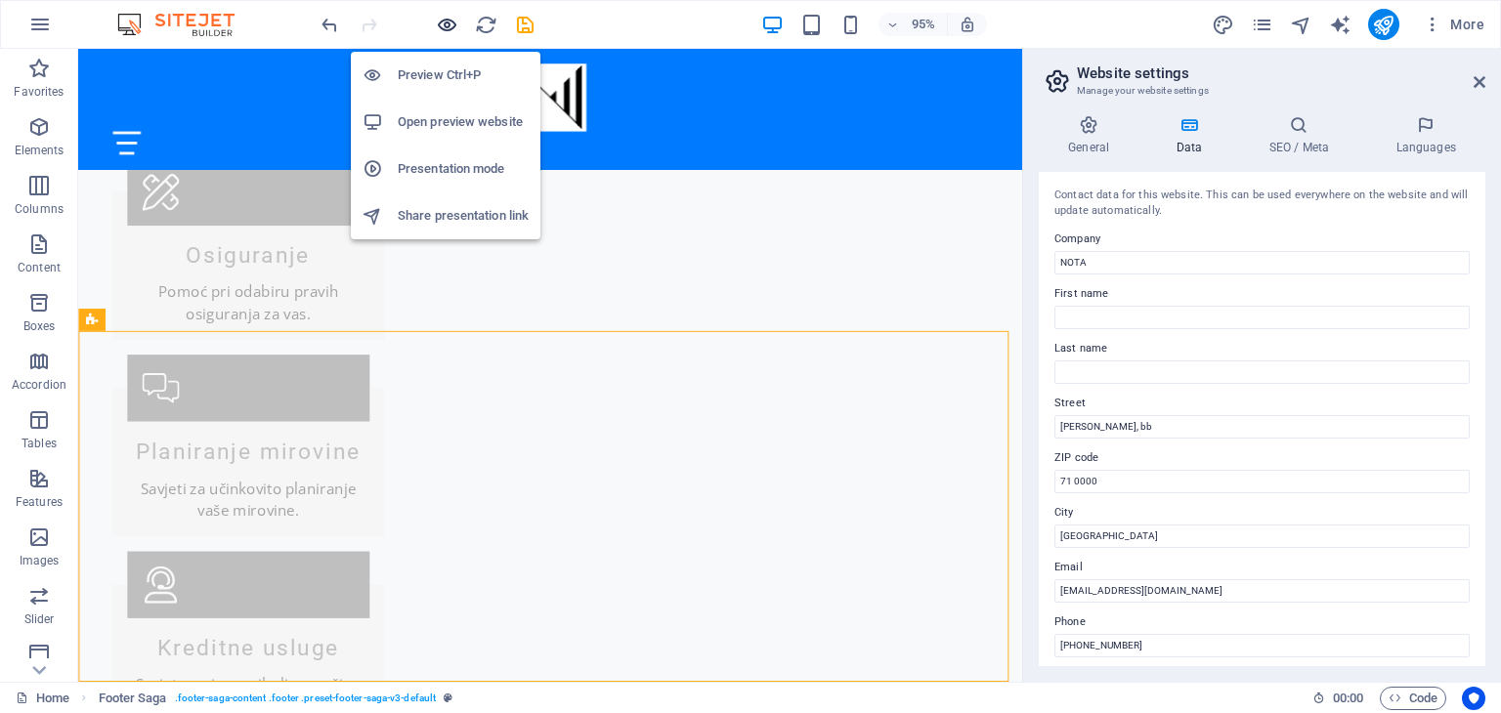
click at [446, 30] on icon "button" at bounding box center [447, 25] width 22 height 22
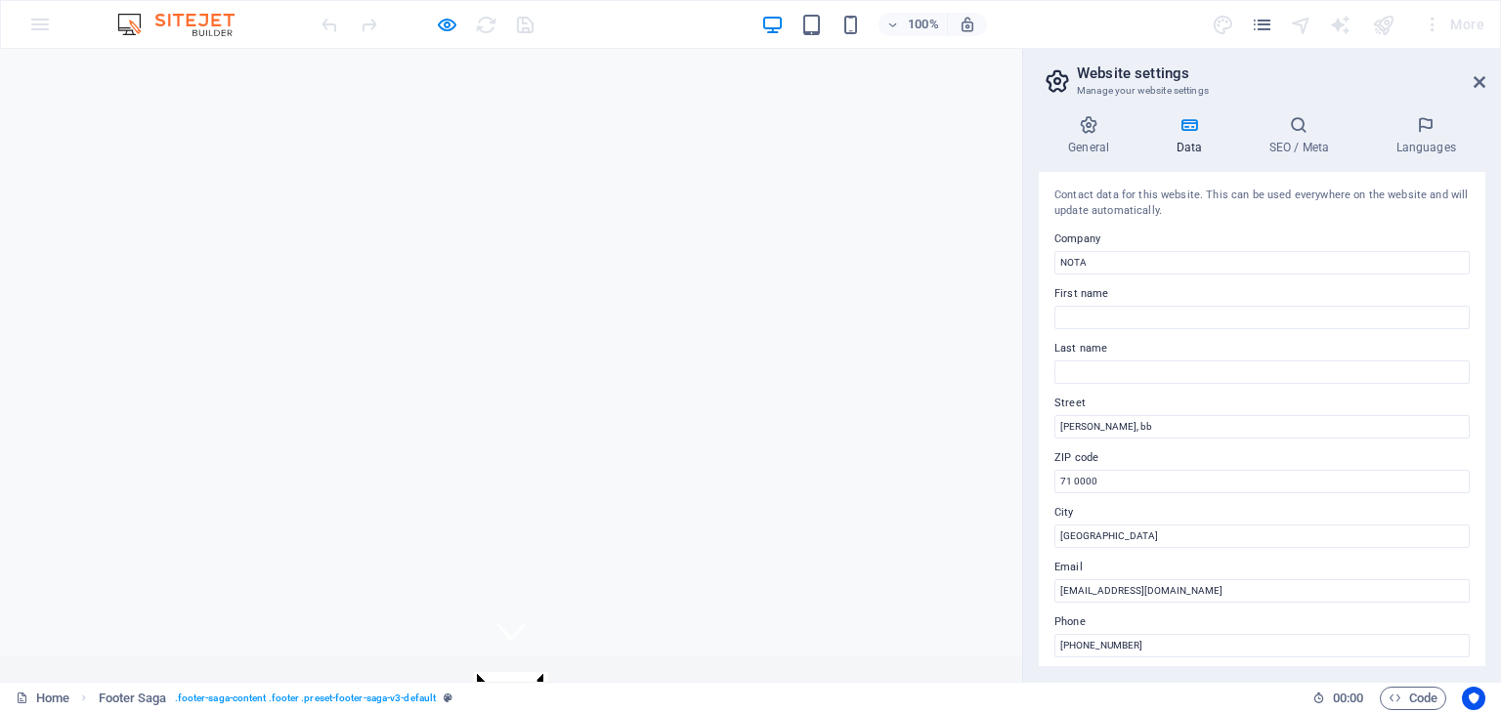
scroll to position [0, 0]
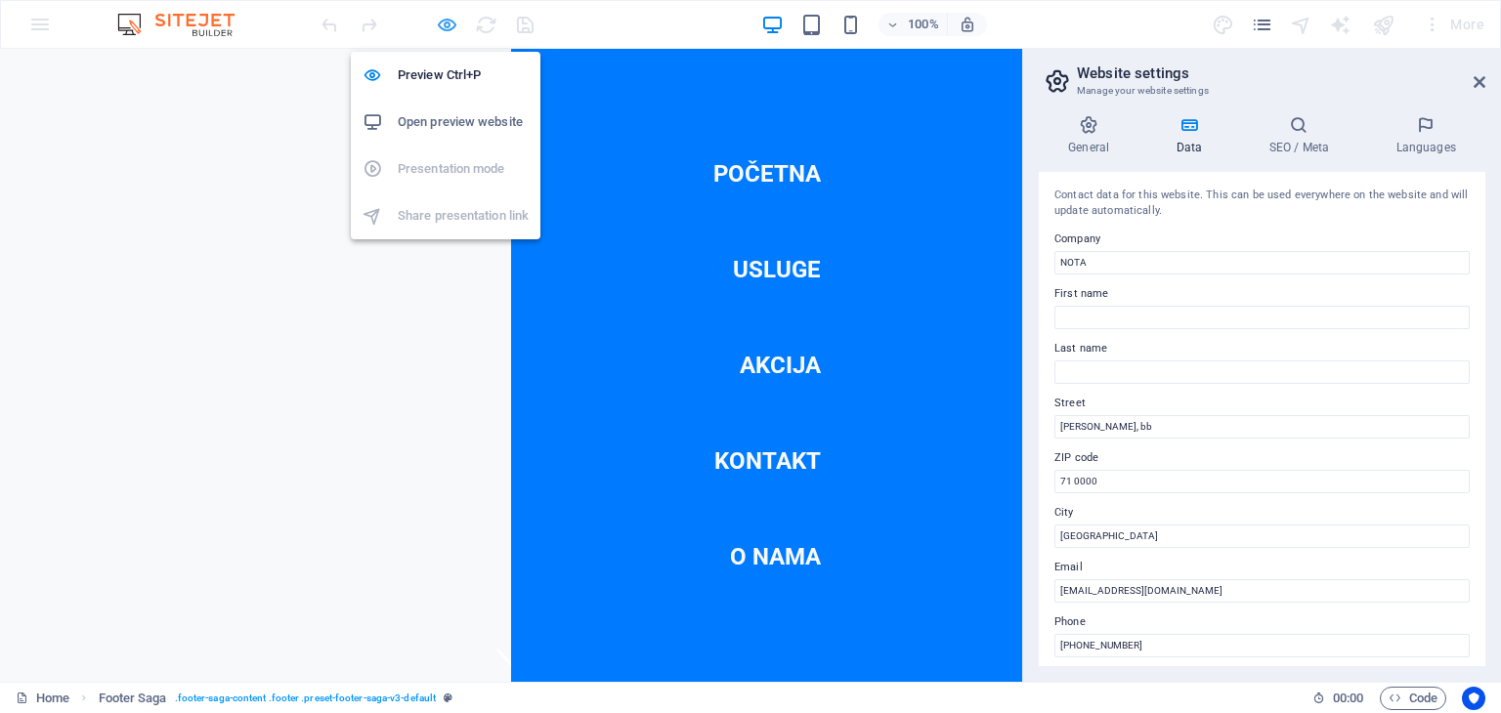
click at [440, 24] on icon "button" at bounding box center [447, 25] width 22 height 22
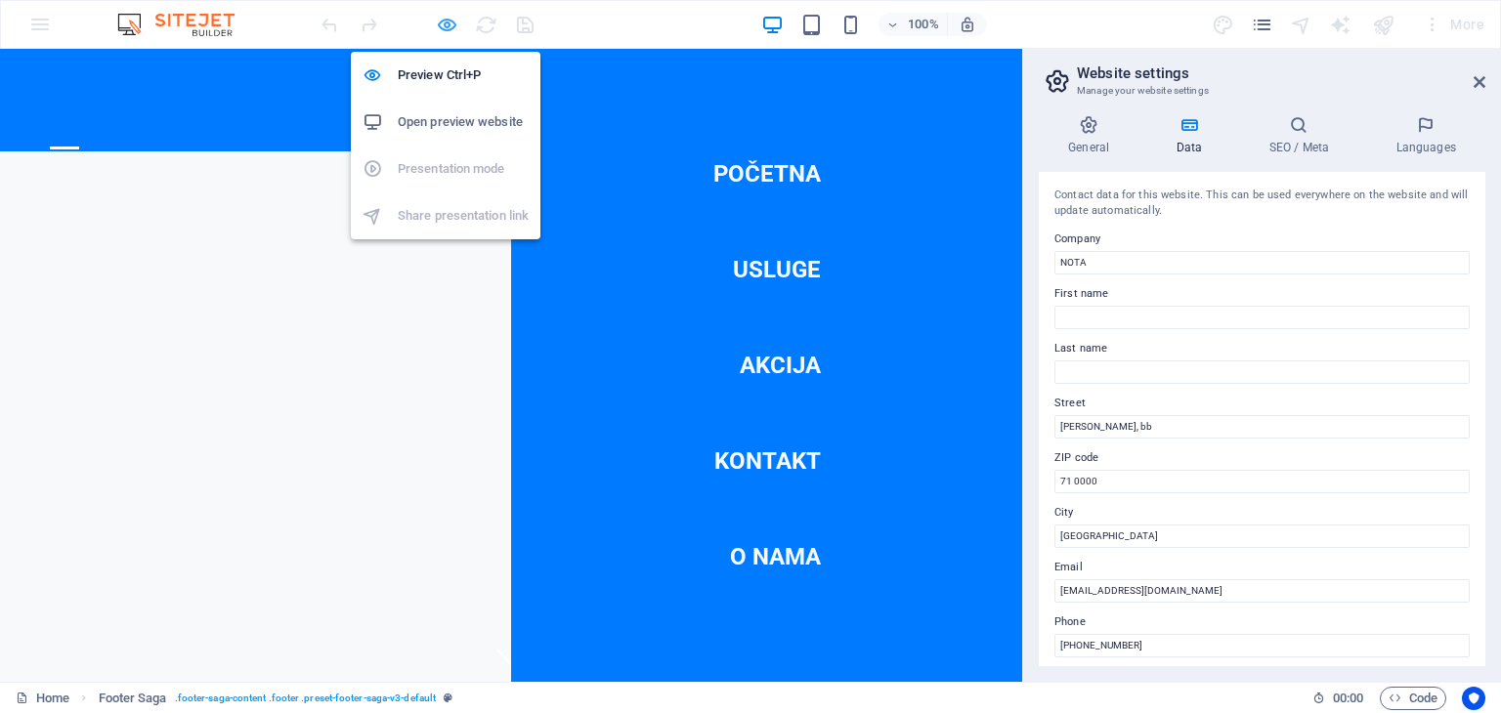
scroll to position [1884, 0]
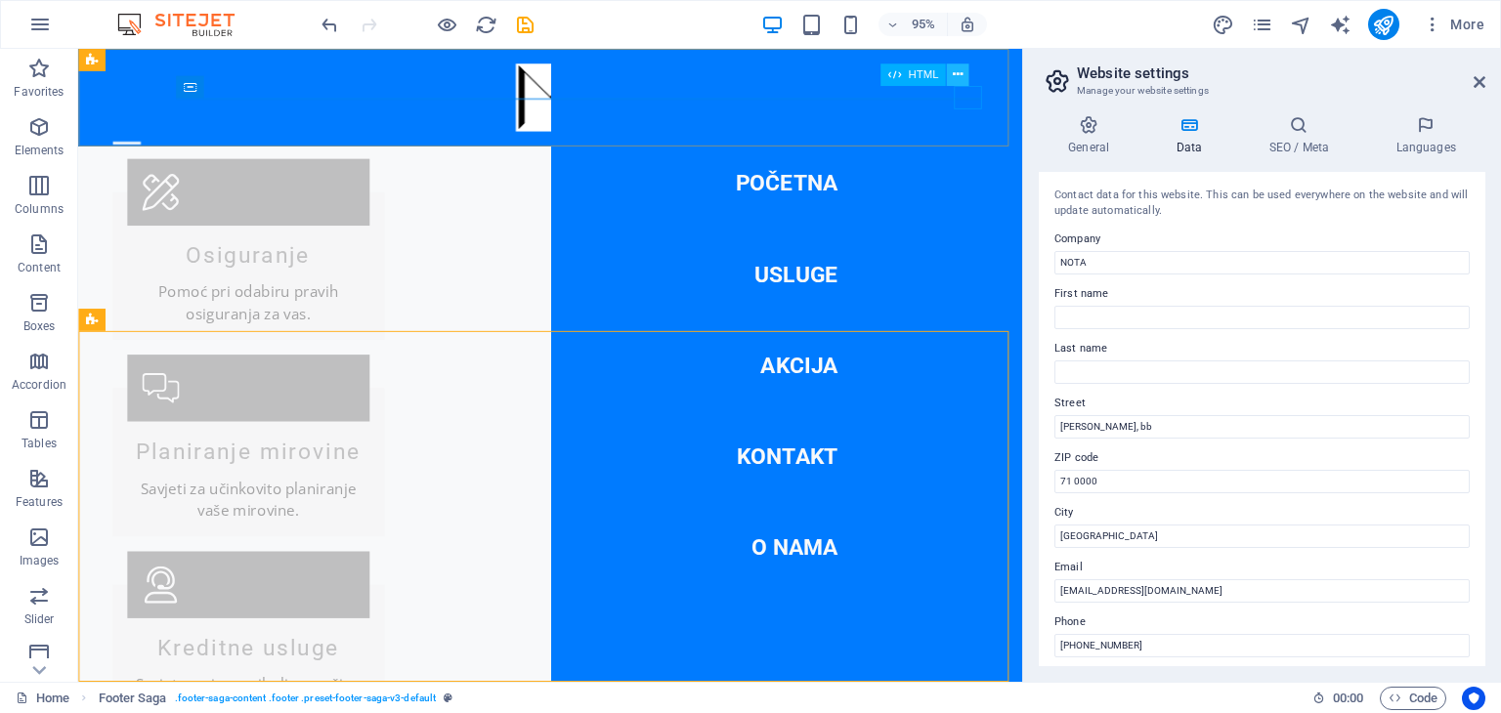
click at [962, 75] on icon at bounding box center [958, 75] width 10 height 20
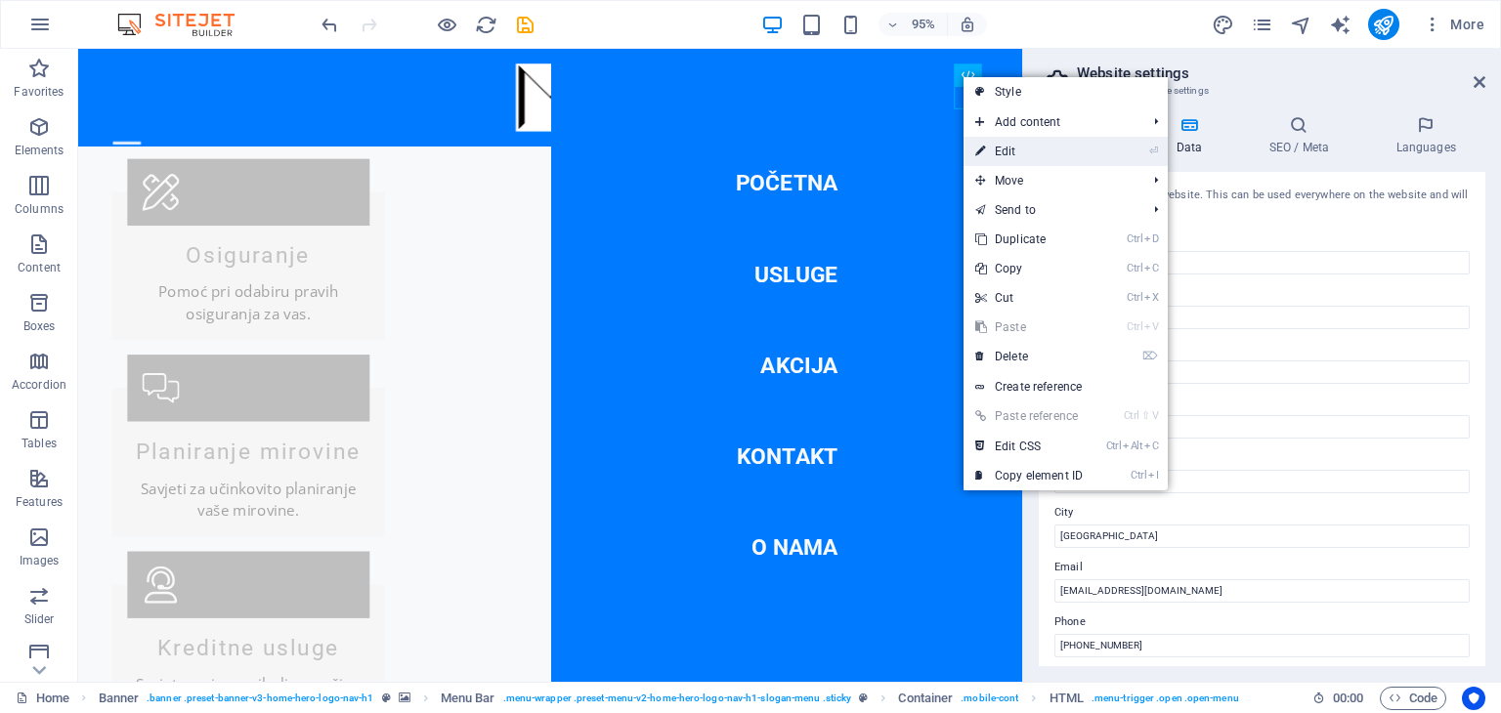
click at [994, 142] on link "⏎ Edit" at bounding box center [1029, 151] width 131 height 29
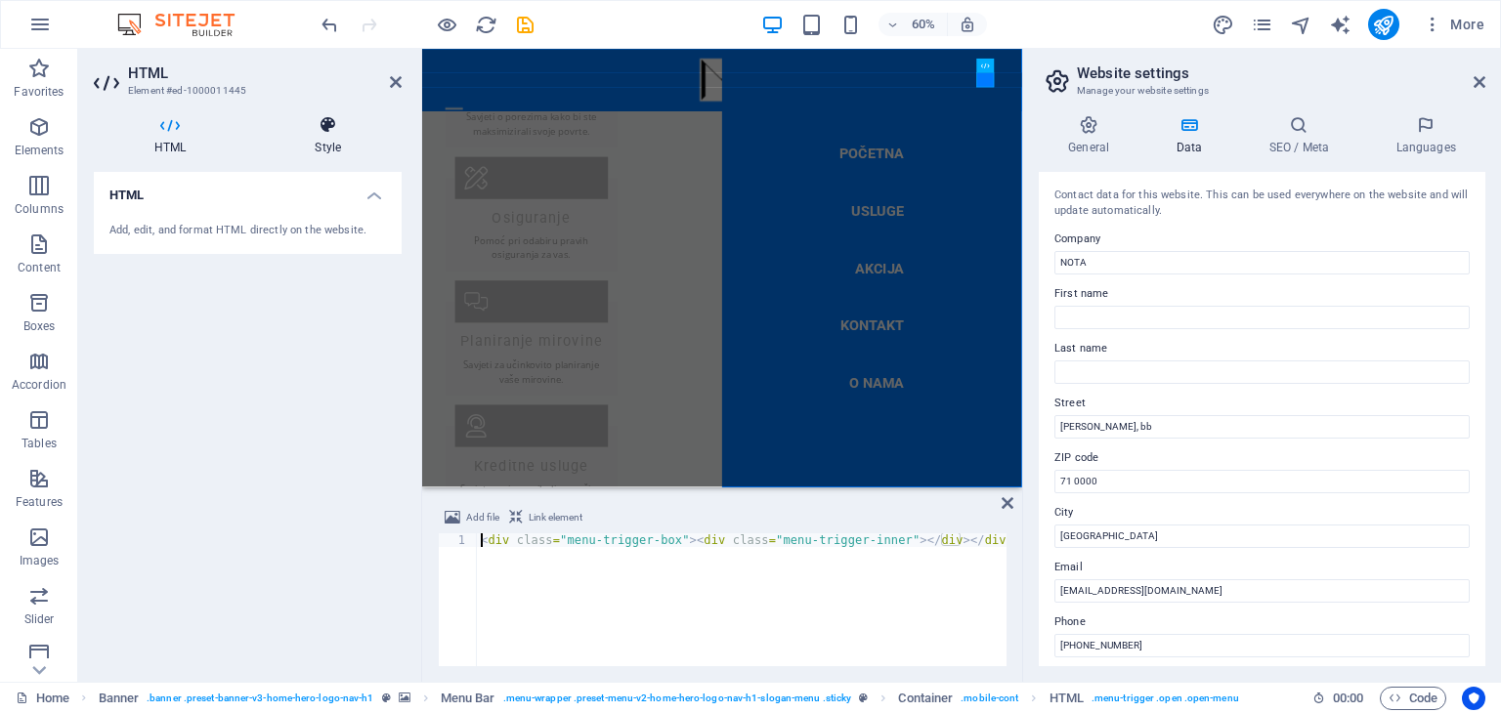
click at [329, 142] on h4 "Style" at bounding box center [328, 135] width 148 height 41
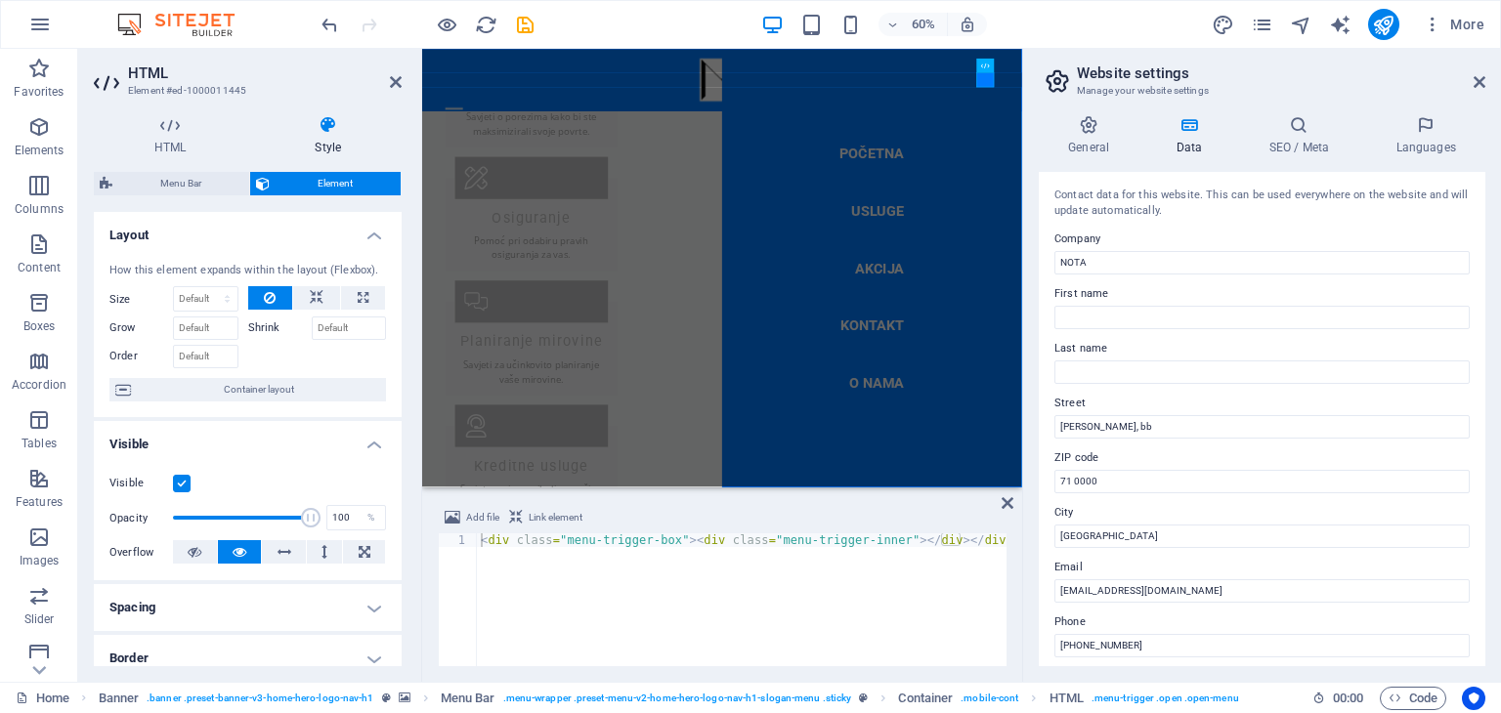
click at [184, 478] on label at bounding box center [182, 484] width 18 height 18
click at [0, 0] on input "Visible" at bounding box center [0, 0] width 0 height 0
click at [502, 52] on button at bounding box center [508, 51] width 14 height 14
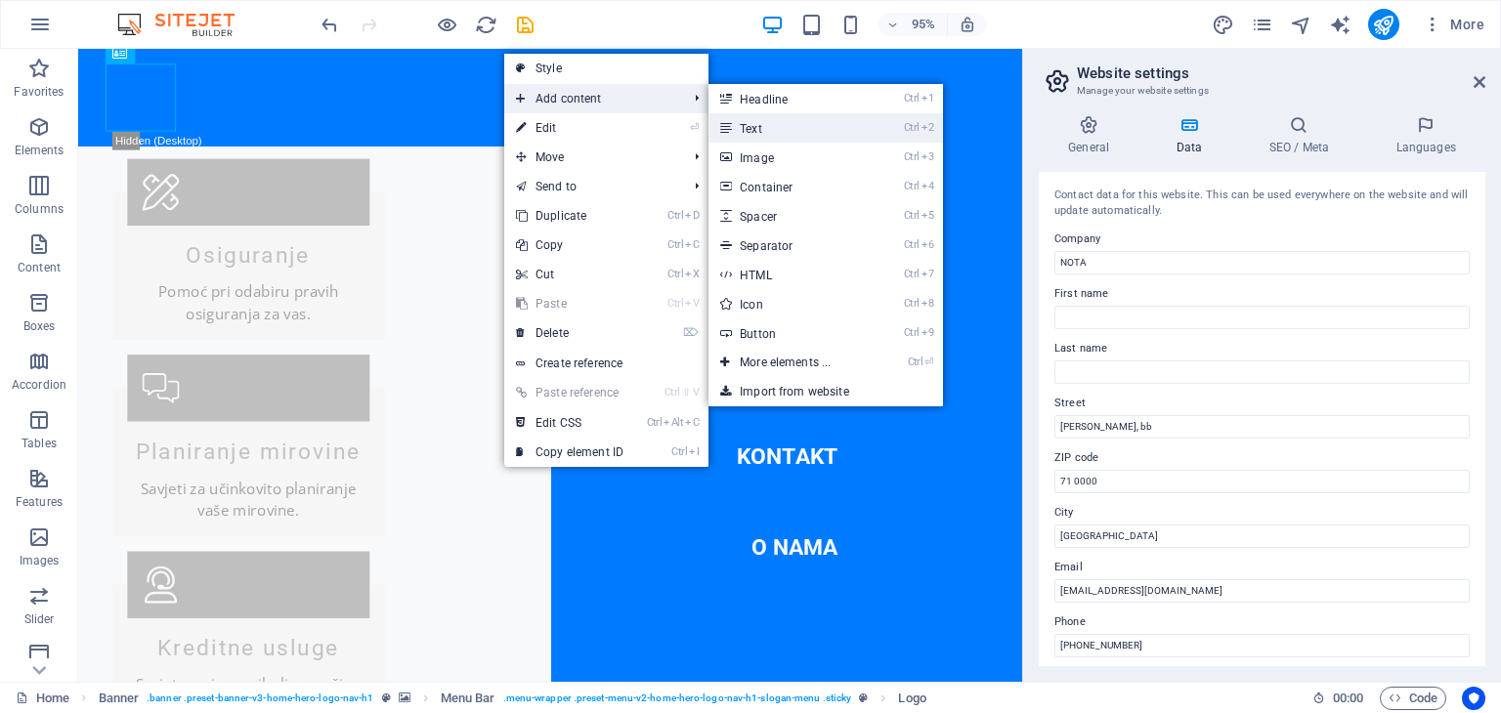
click at [764, 130] on link "Ctrl 2 Text" at bounding box center [789, 127] width 161 height 29
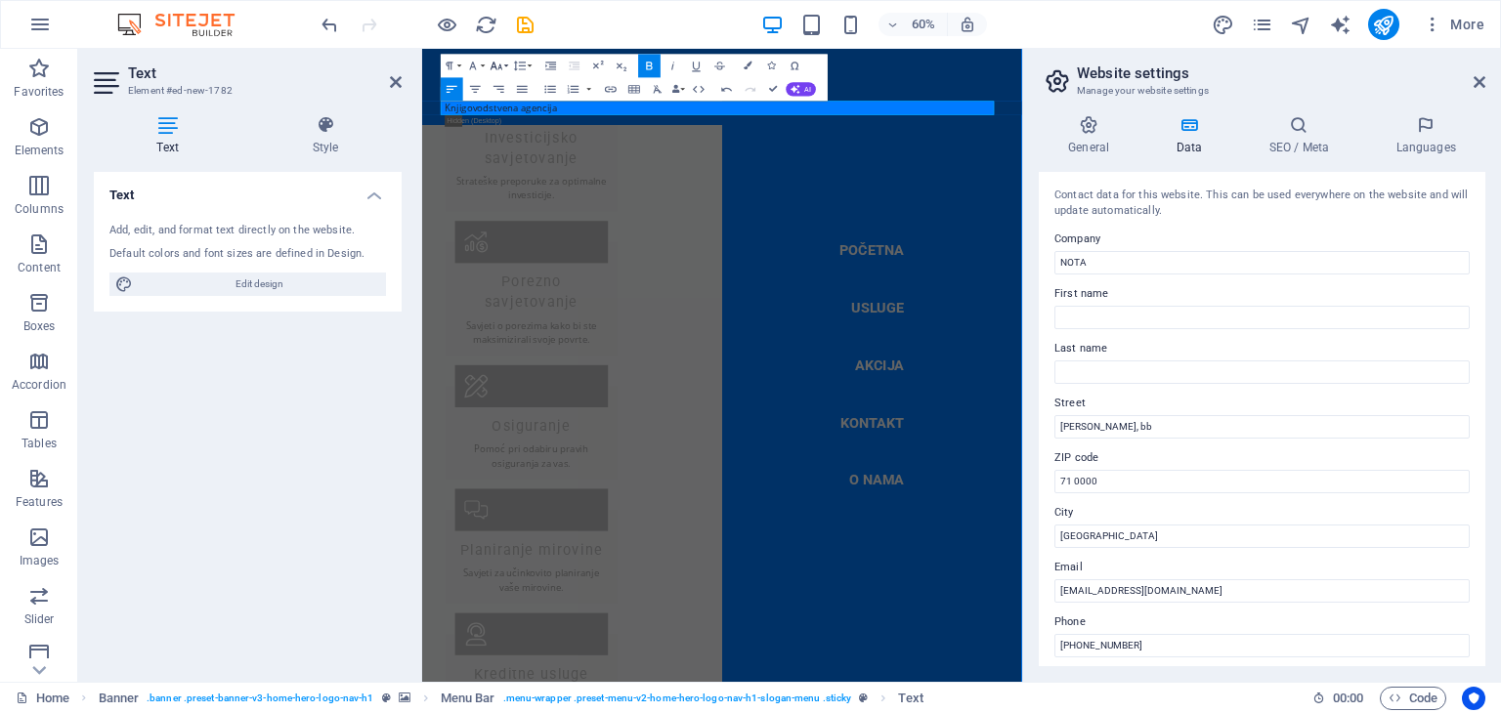
click at [498, 65] on icon "button" at bounding box center [497, 66] width 14 height 14
click at [497, 225] on link "30" at bounding box center [490, 230] width 42 height 18
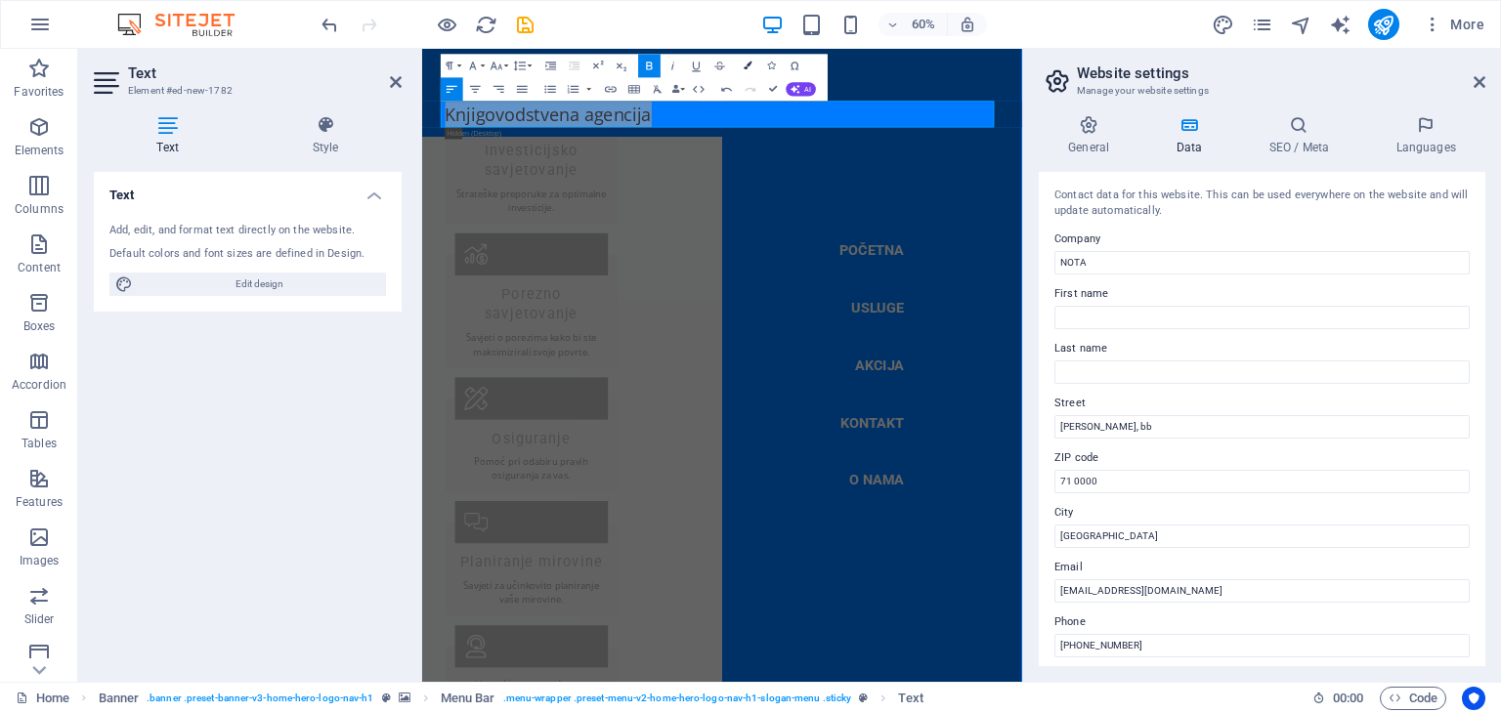
click at [750, 70] on button "Colors" at bounding box center [748, 65] width 22 height 23
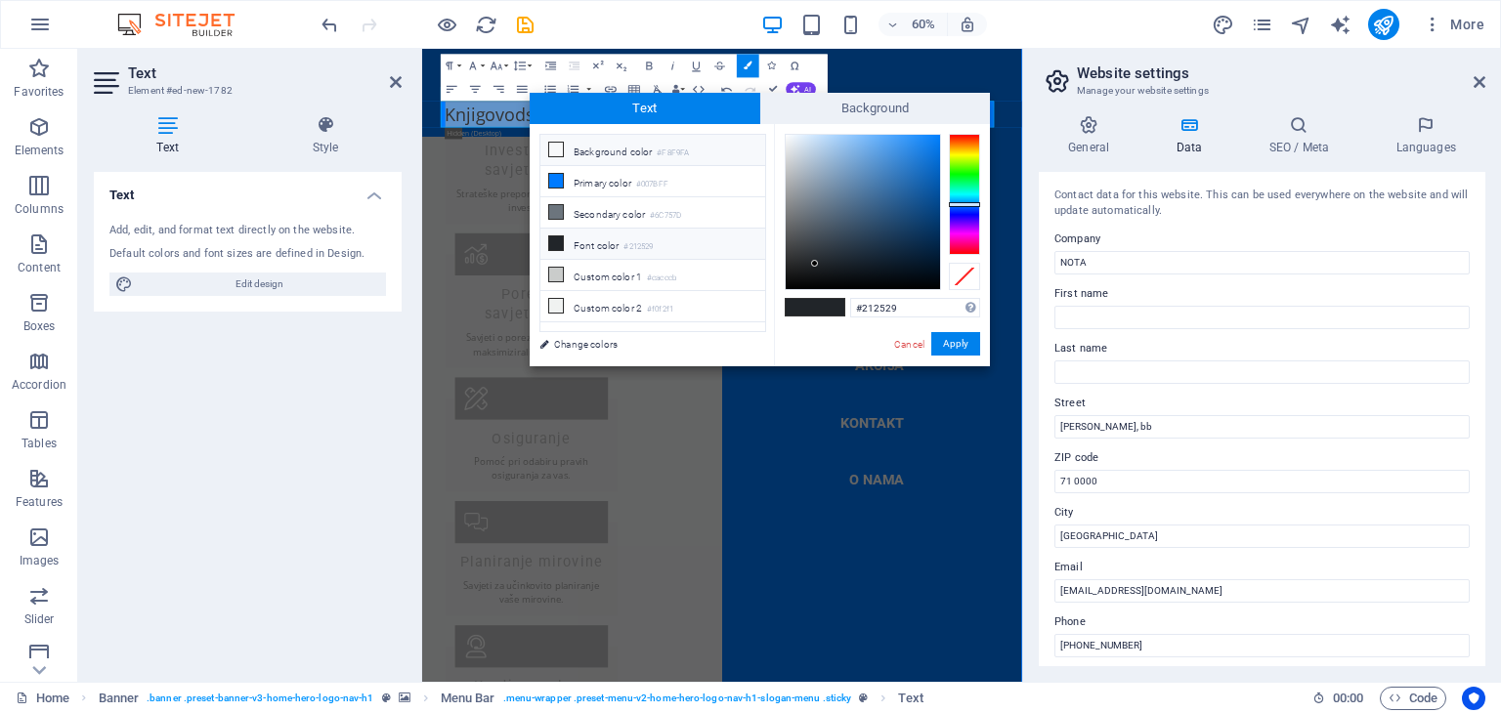
click at [554, 151] on icon at bounding box center [556, 150] width 14 height 14
type input "#f8f9fa"
click at [946, 344] on button "Apply" at bounding box center [955, 343] width 49 height 23
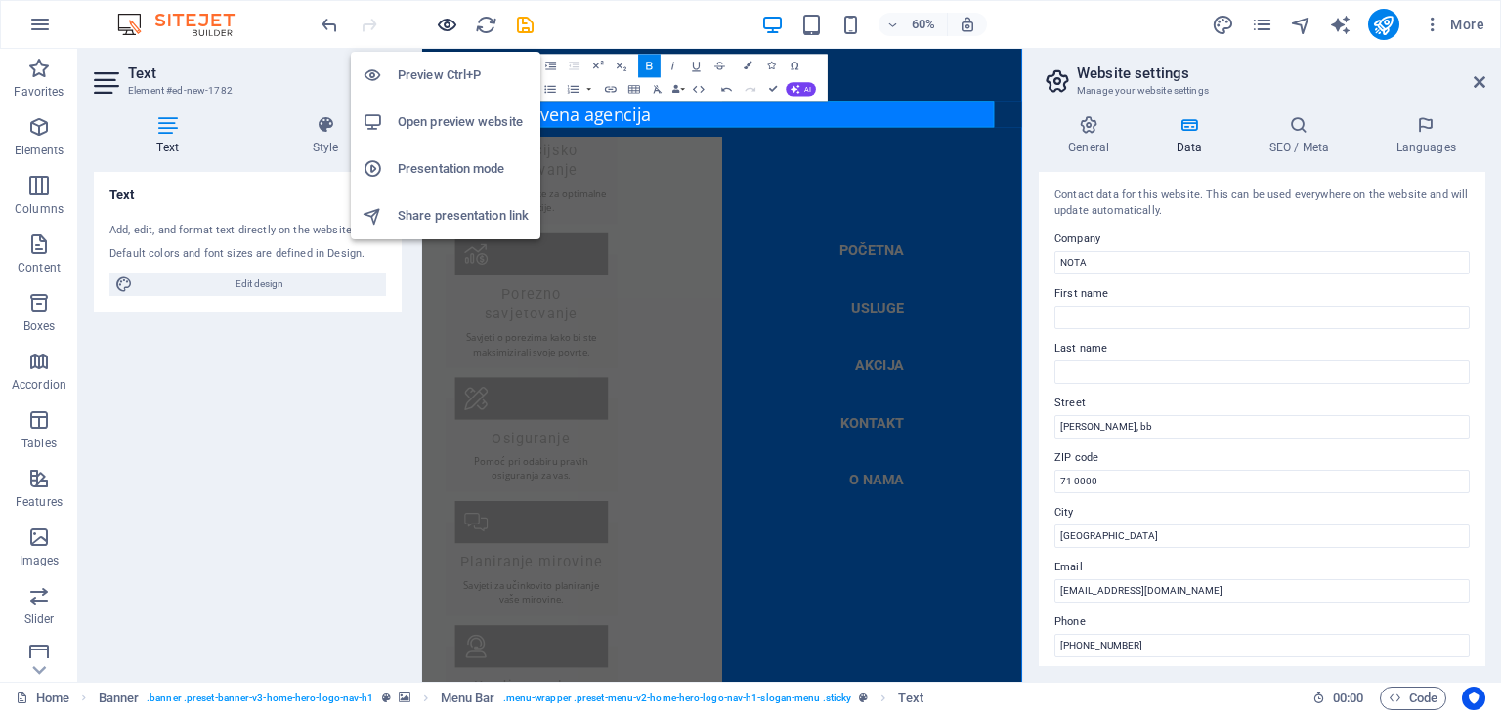
click at [440, 27] on icon "button" at bounding box center [447, 25] width 22 height 22
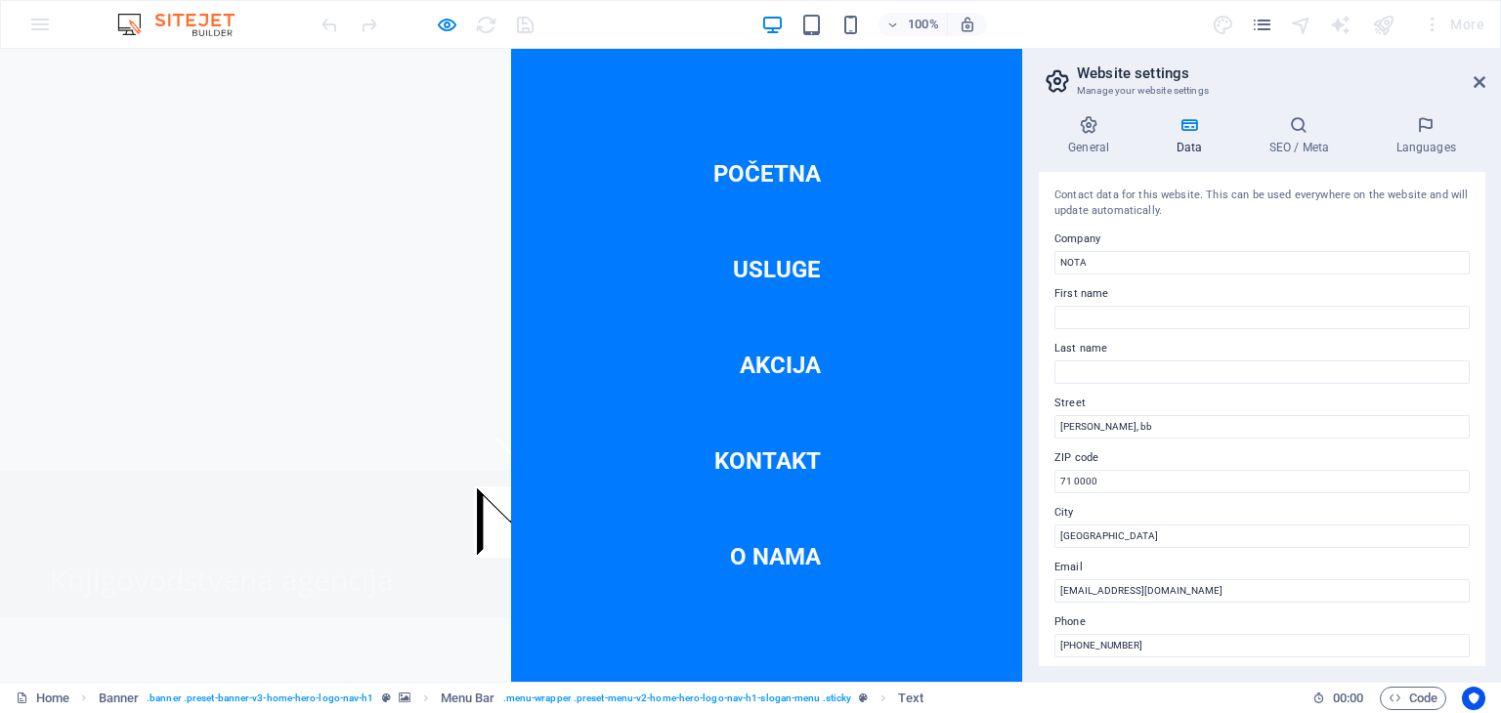
scroll to position [322, 0]
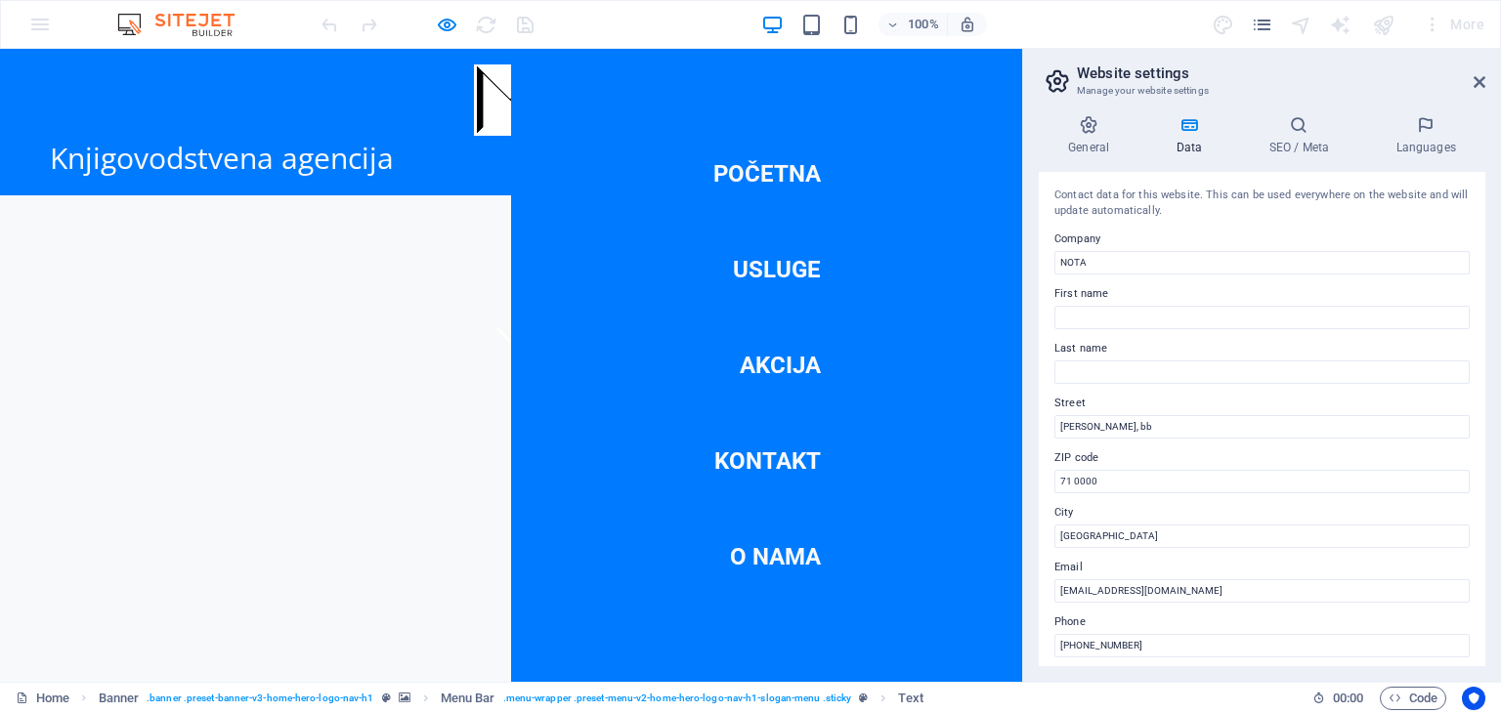
click at [945, 186] on nav "Početna Usluge Akcija Kontakt O nama" at bounding box center [766, 365] width 511 height 633
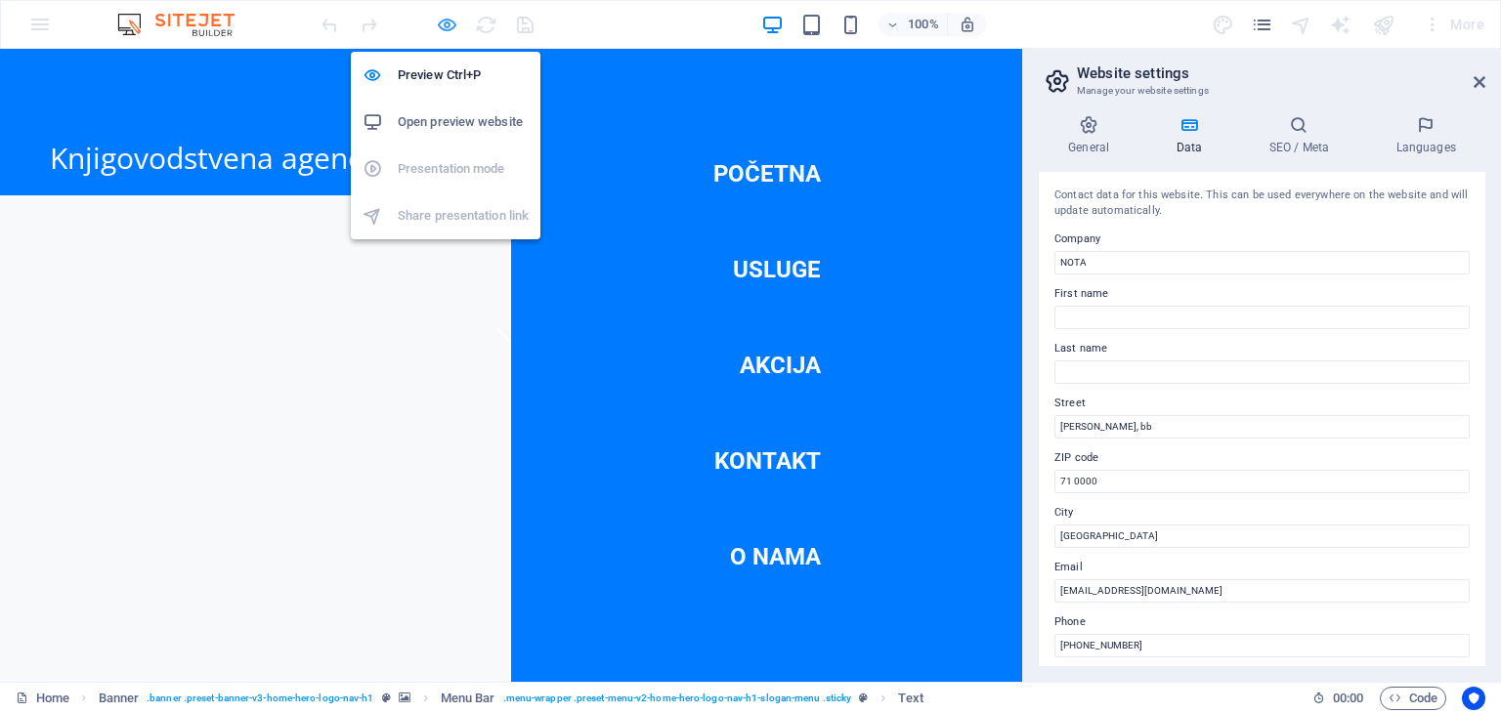
click at [450, 31] on icon "button" at bounding box center [447, 25] width 22 height 22
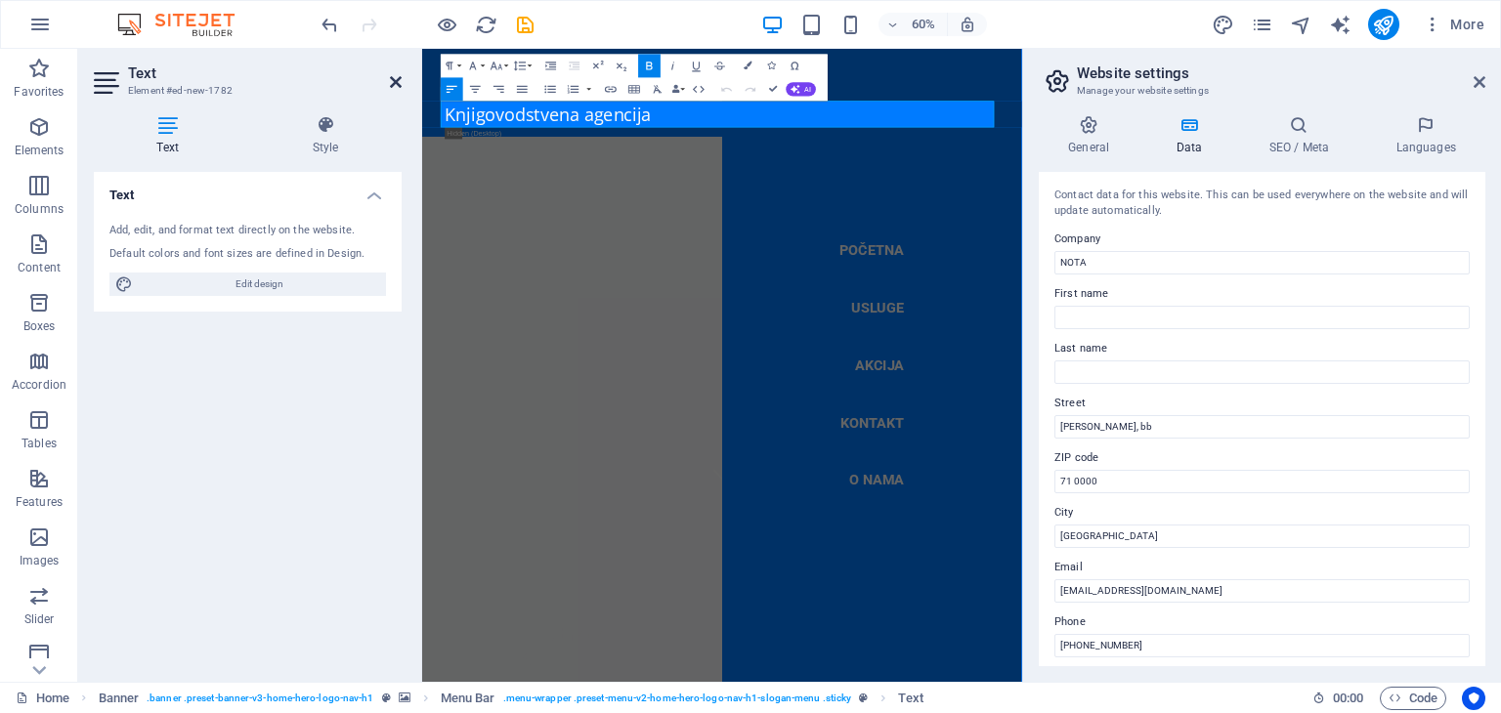
click at [399, 78] on icon at bounding box center [396, 82] width 12 height 16
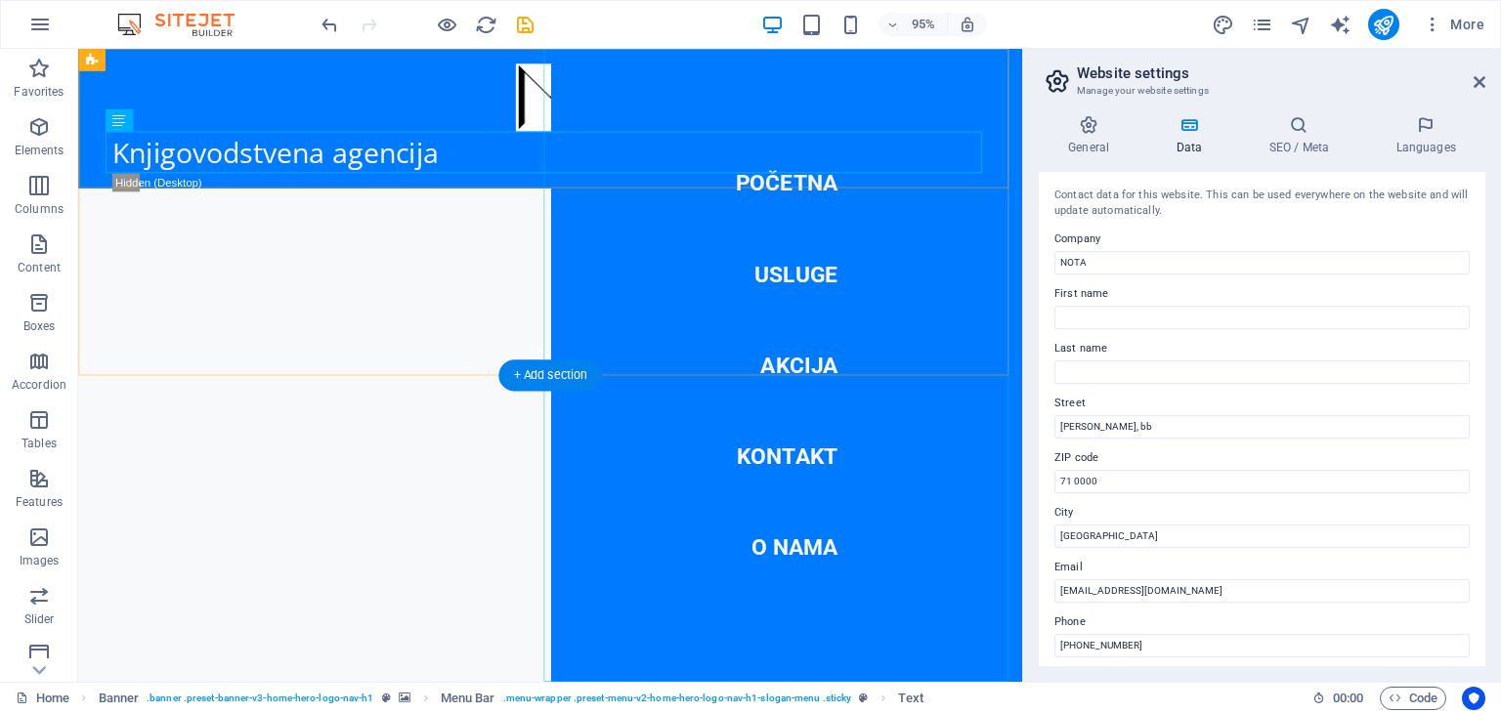
click at [144, 180] on div at bounding box center [128, 192] width 29 height 24
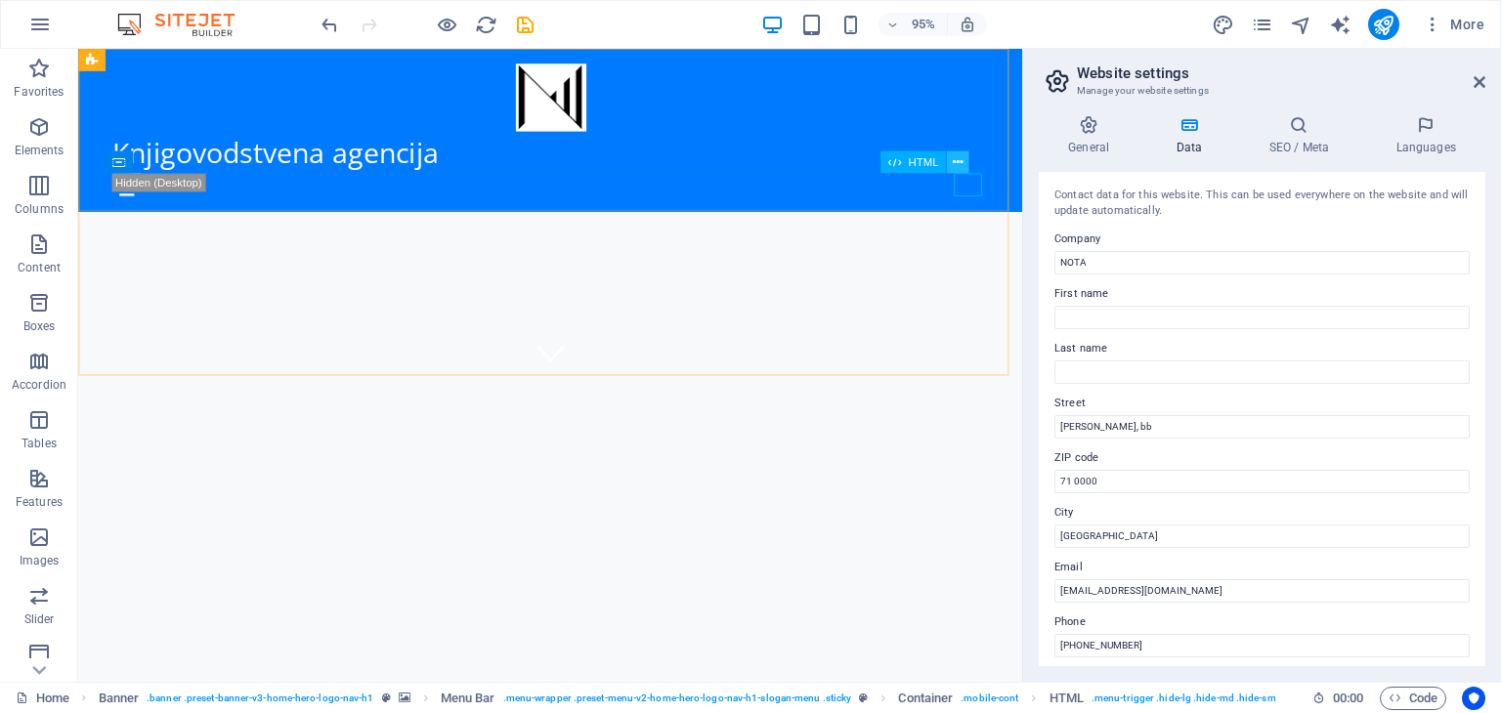
click at [953, 161] on icon at bounding box center [958, 162] width 10 height 20
click at [900, 108] on div "Knjigovodstvena agencija Početna Usluge Akcija Kontakt O nama" at bounding box center [575, 134] width 994 height 171
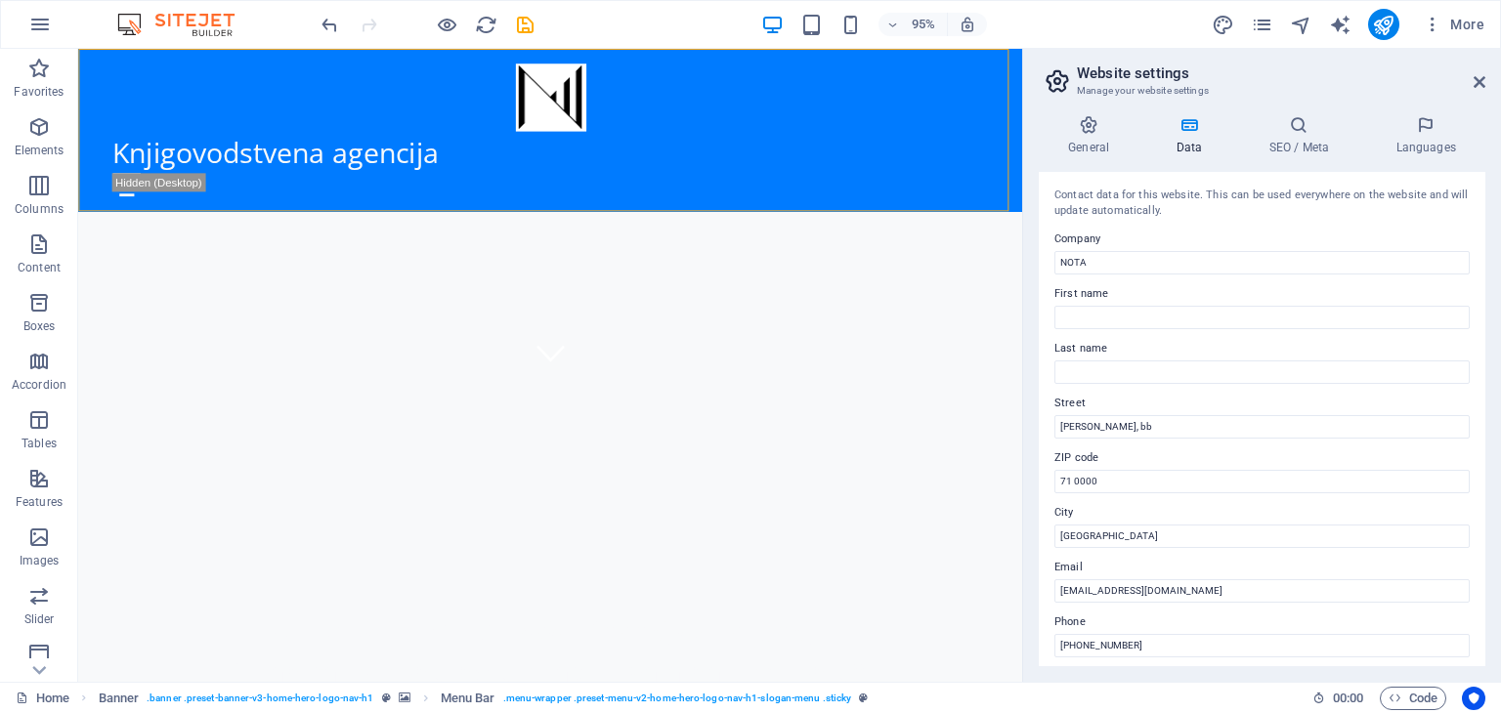
click at [457, 21] on div at bounding box center [427, 24] width 219 height 31
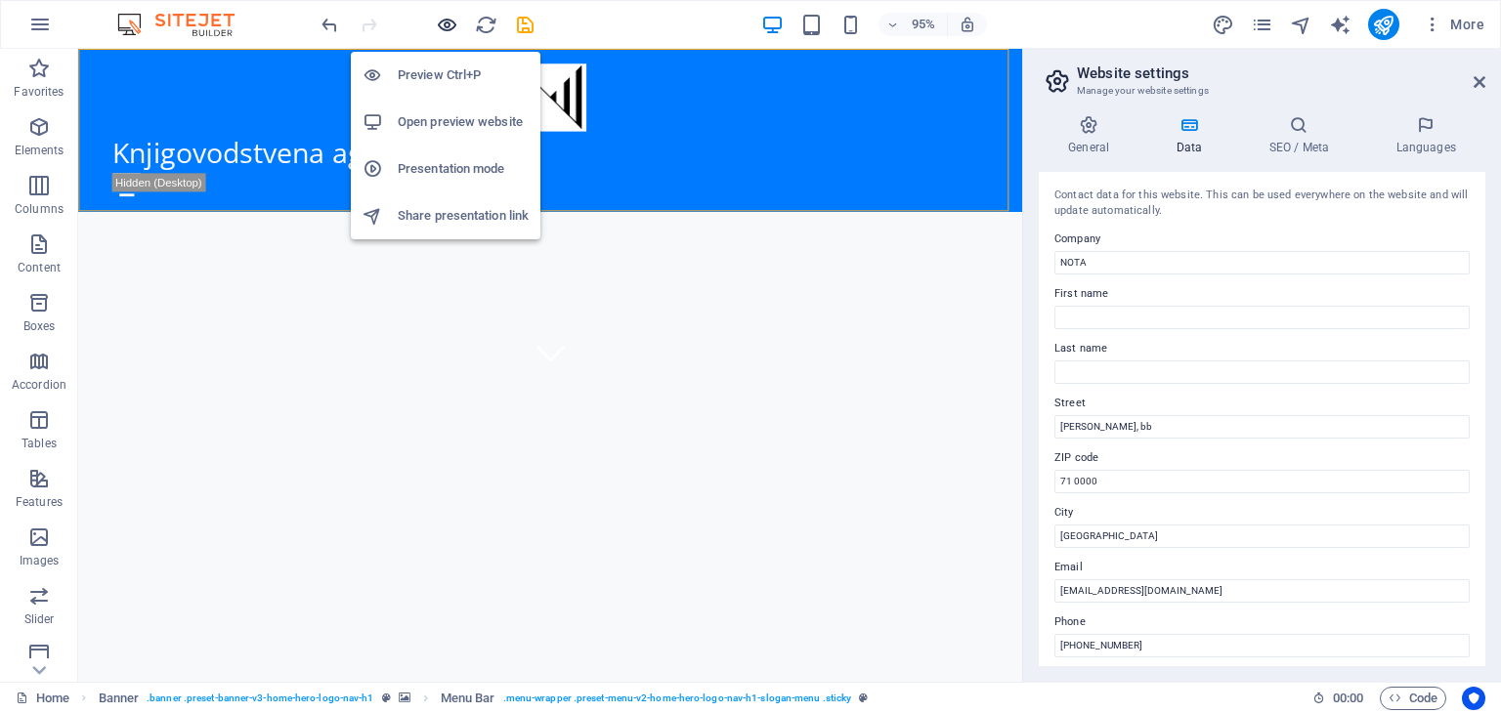
click at [446, 22] on icon "button" at bounding box center [447, 25] width 22 height 22
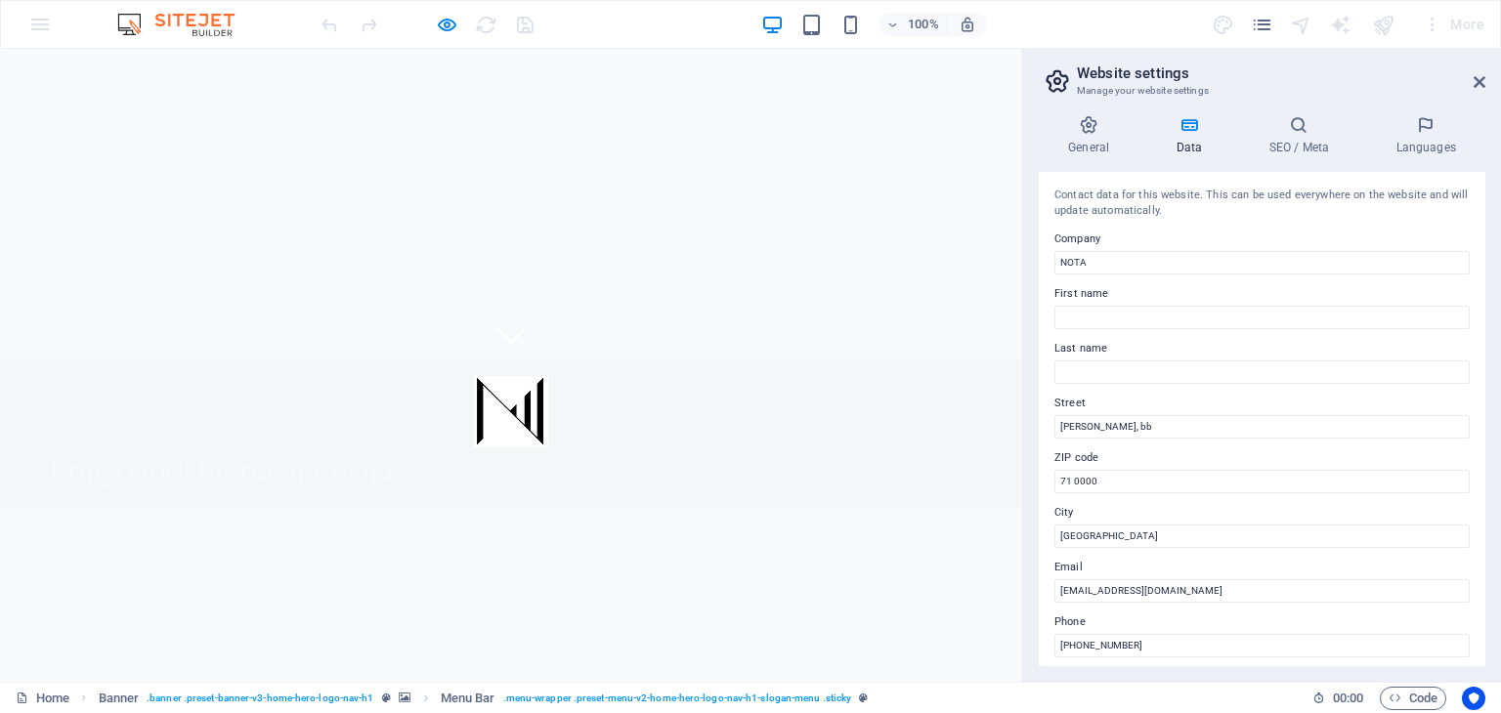
scroll to position [0, 0]
click at [450, 22] on icon "button" at bounding box center [447, 25] width 22 height 22
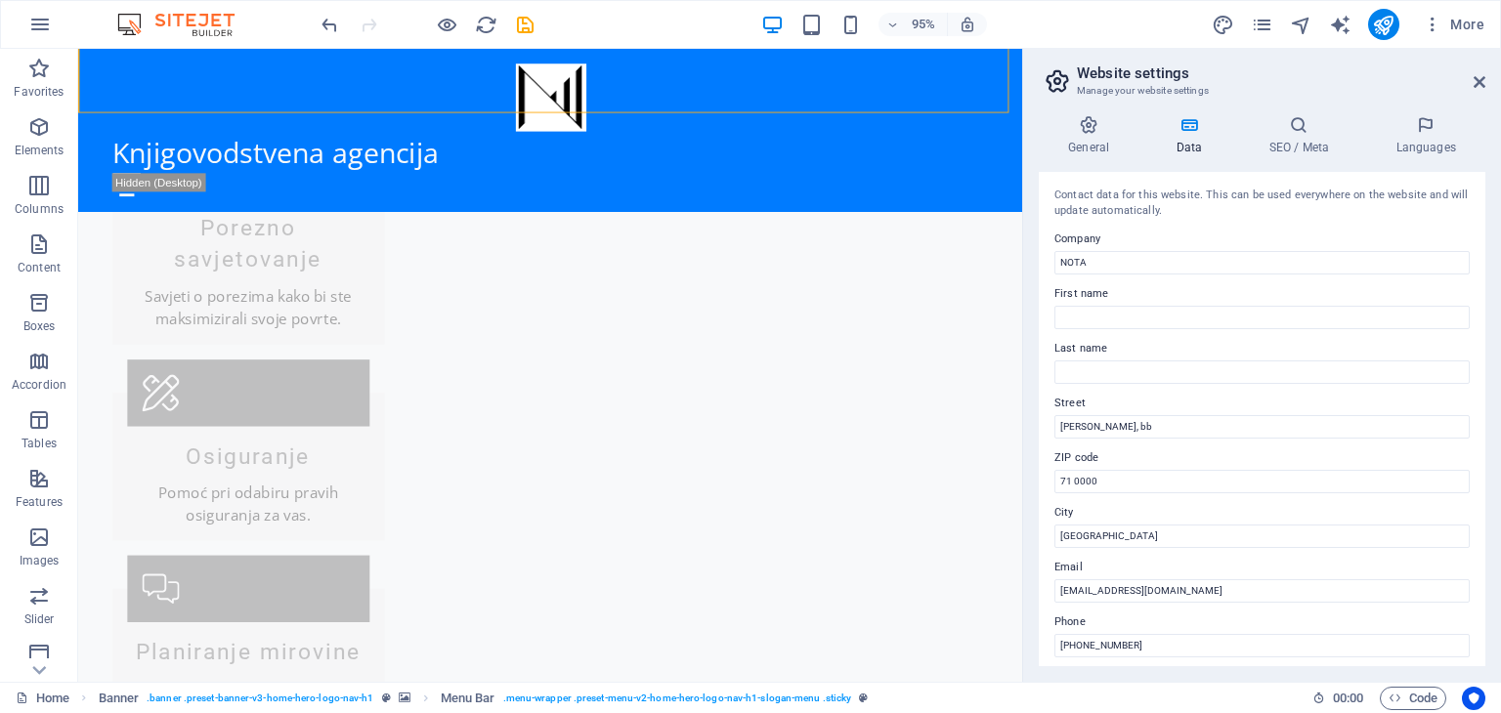
scroll to position [1798, 0]
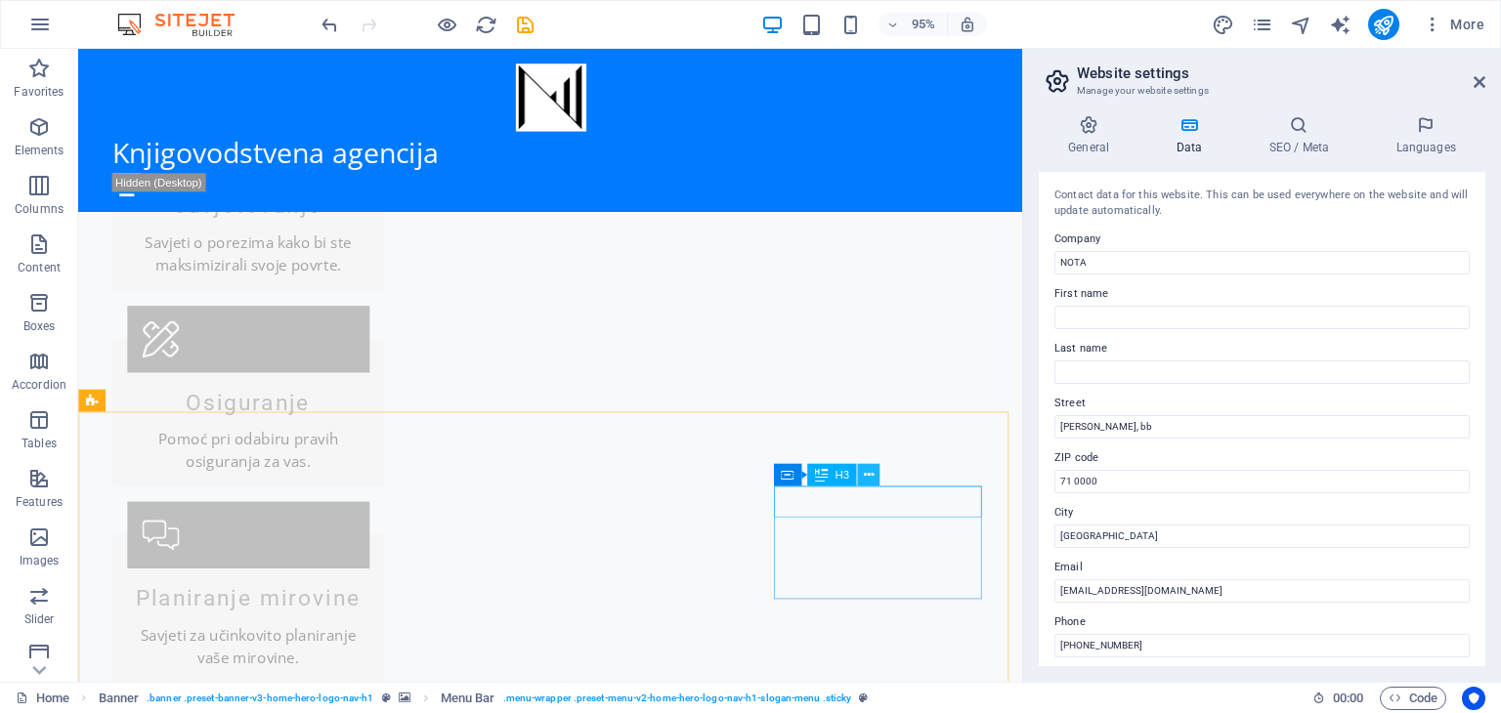
click at [865, 476] on icon at bounding box center [868, 475] width 10 height 20
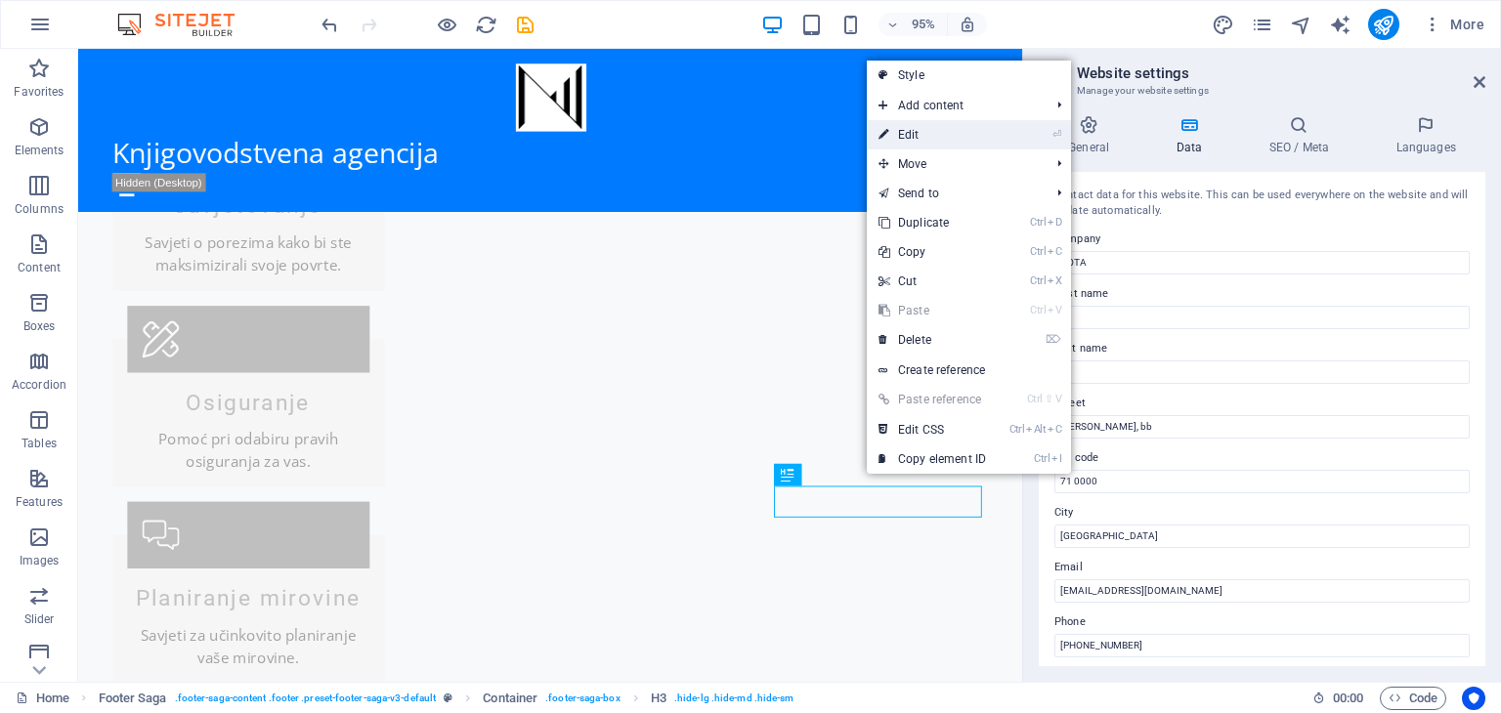
click at [922, 135] on link "⏎ Edit" at bounding box center [932, 134] width 131 height 29
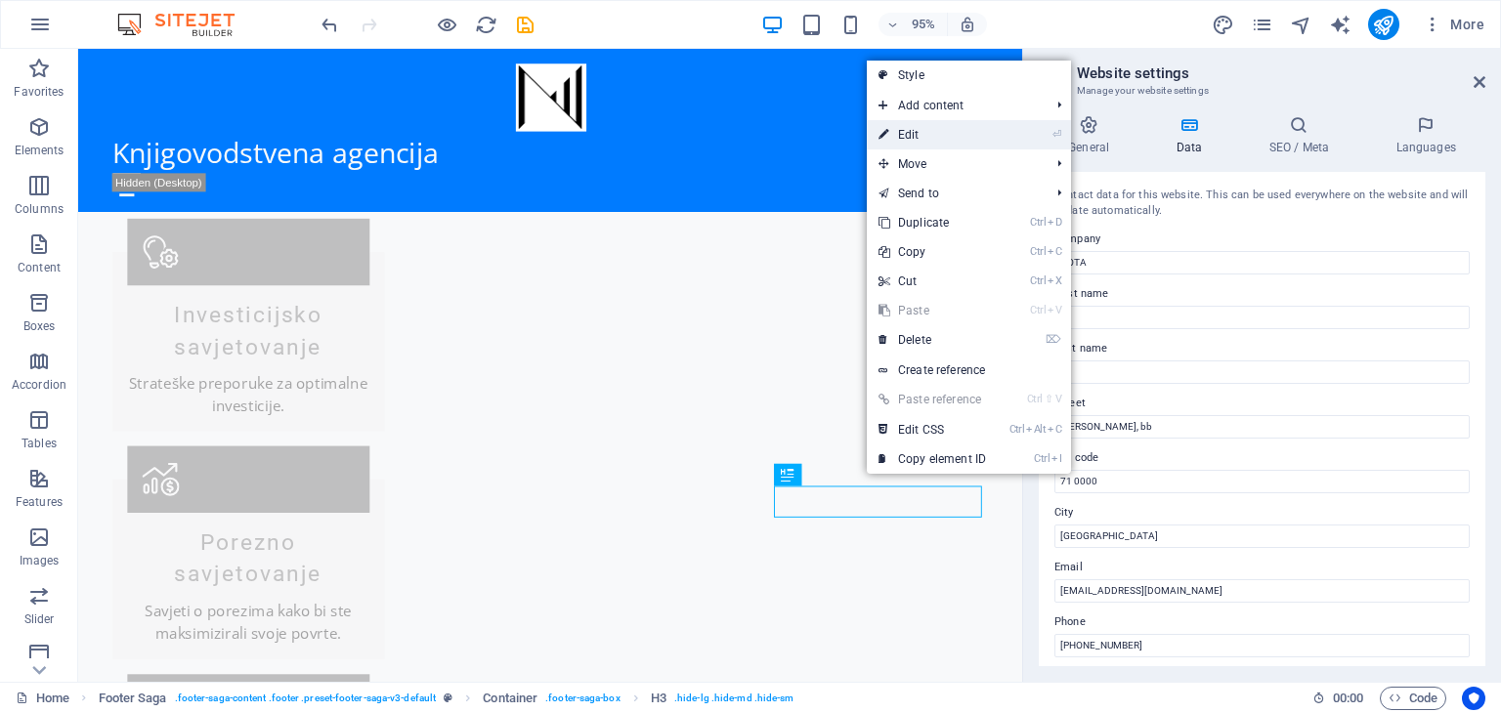
scroll to position [1884, 0]
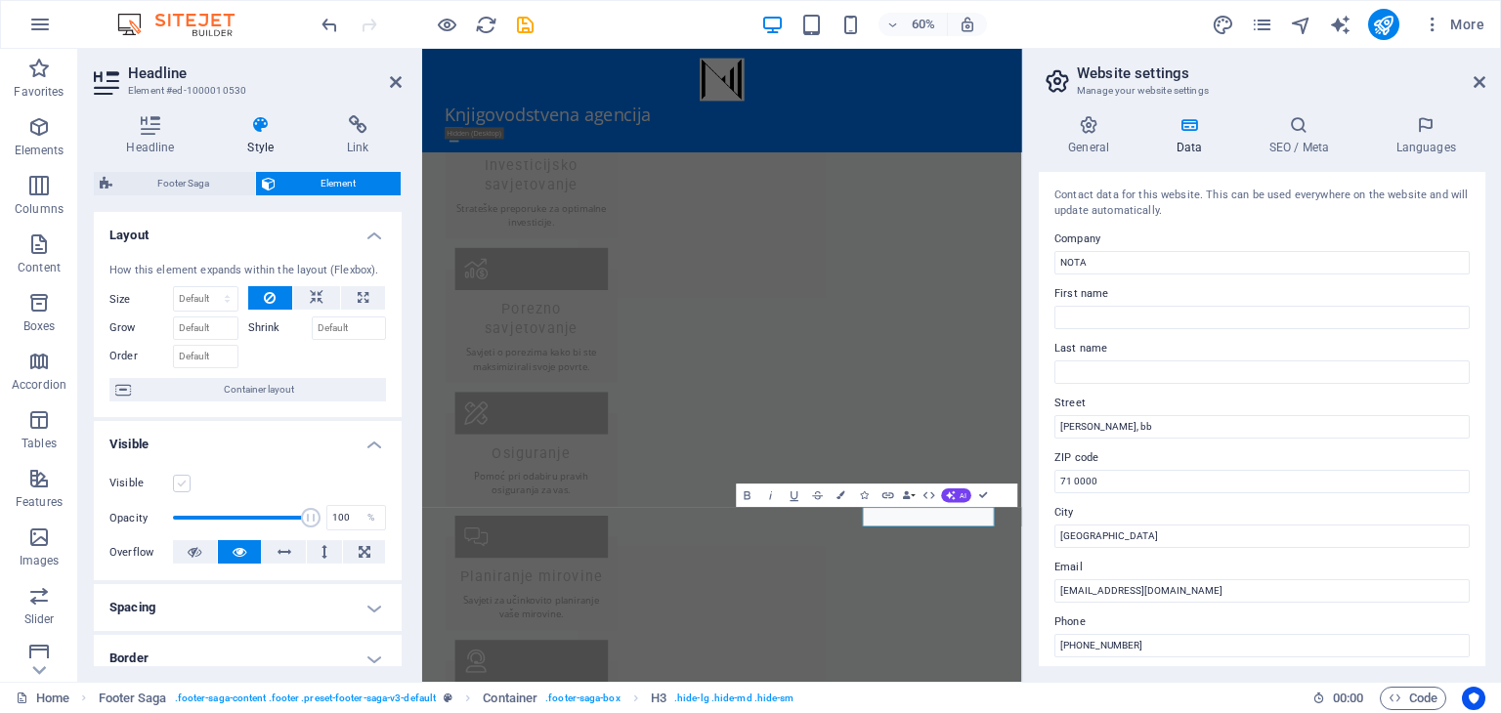
click at [184, 480] on label at bounding box center [182, 484] width 18 height 18
click at [0, 0] on input "Visible" at bounding box center [0, 0] width 0 height 0
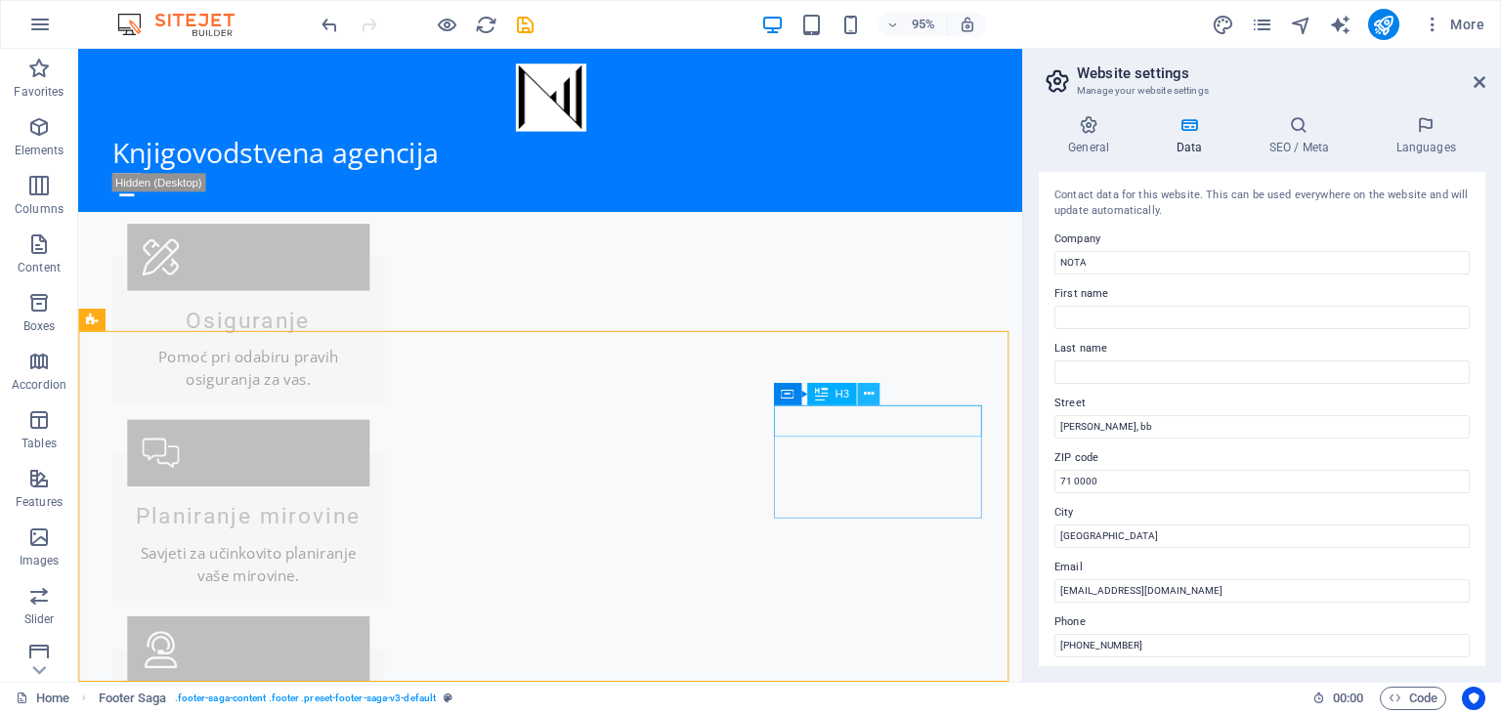
click at [870, 389] on icon at bounding box center [868, 395] width 10 height 20
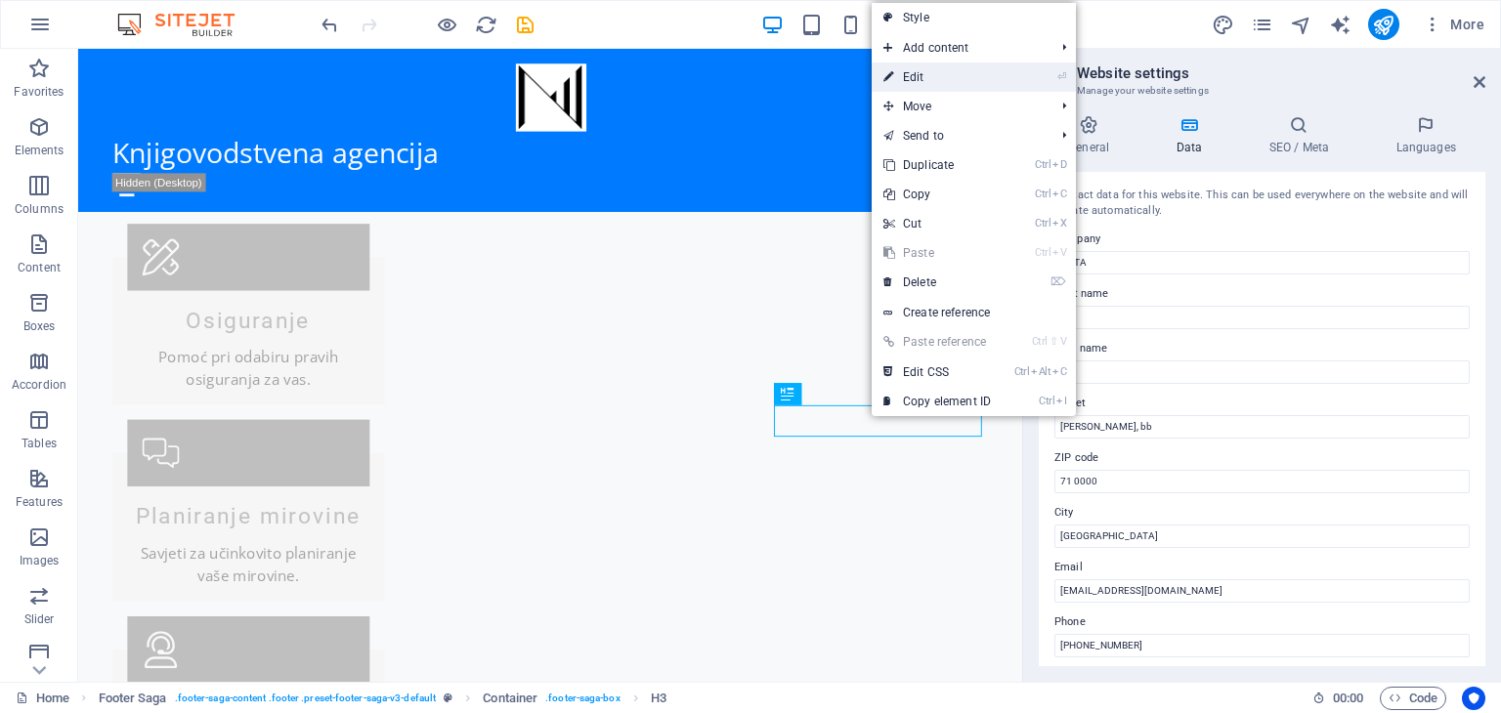
click at [942, 79] on link "⏎ Edit" at bounding box center [937, 77] width 131 height 29
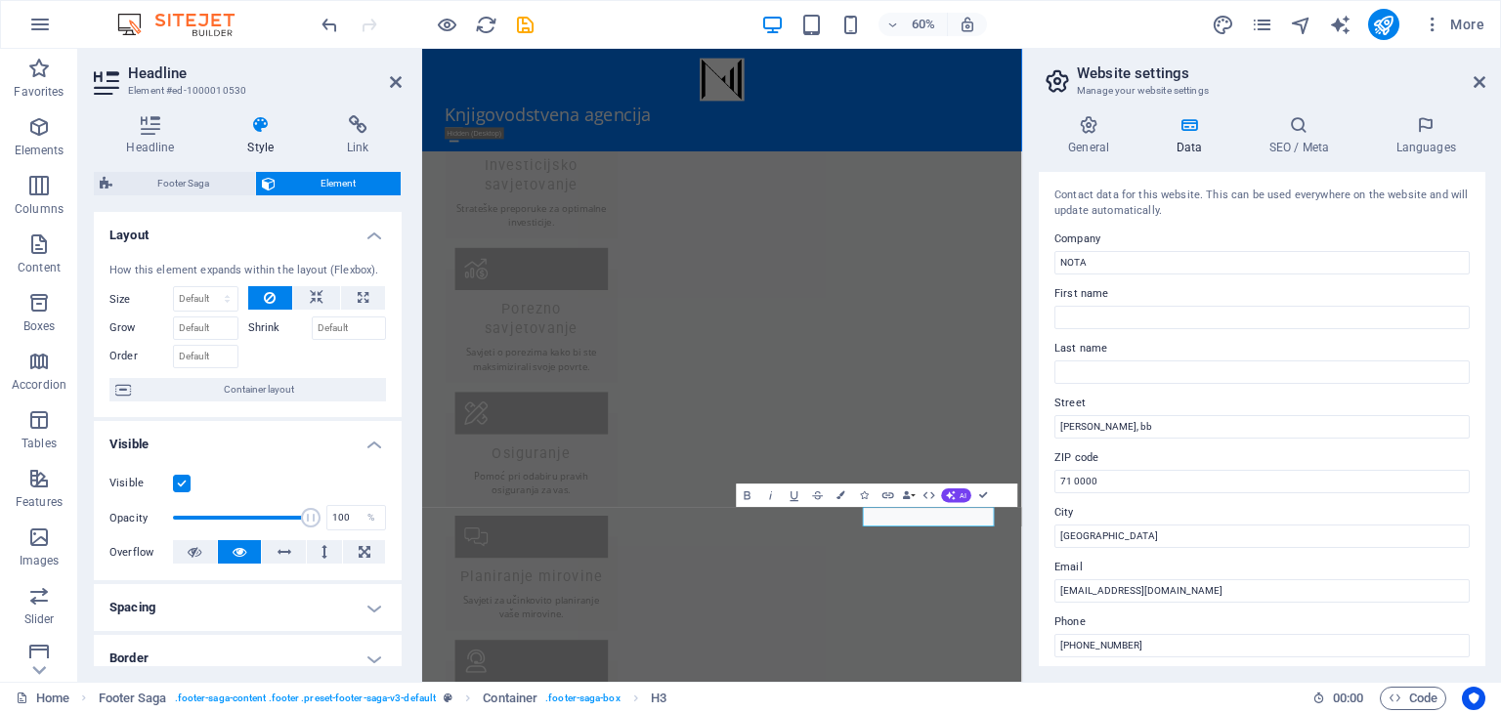
click at [184, 478] on label at bounding box center [182, 484] width 18 height 18
click at [0, 0] on input "Visible" at bounding box center [0, 0] width 0 height 0
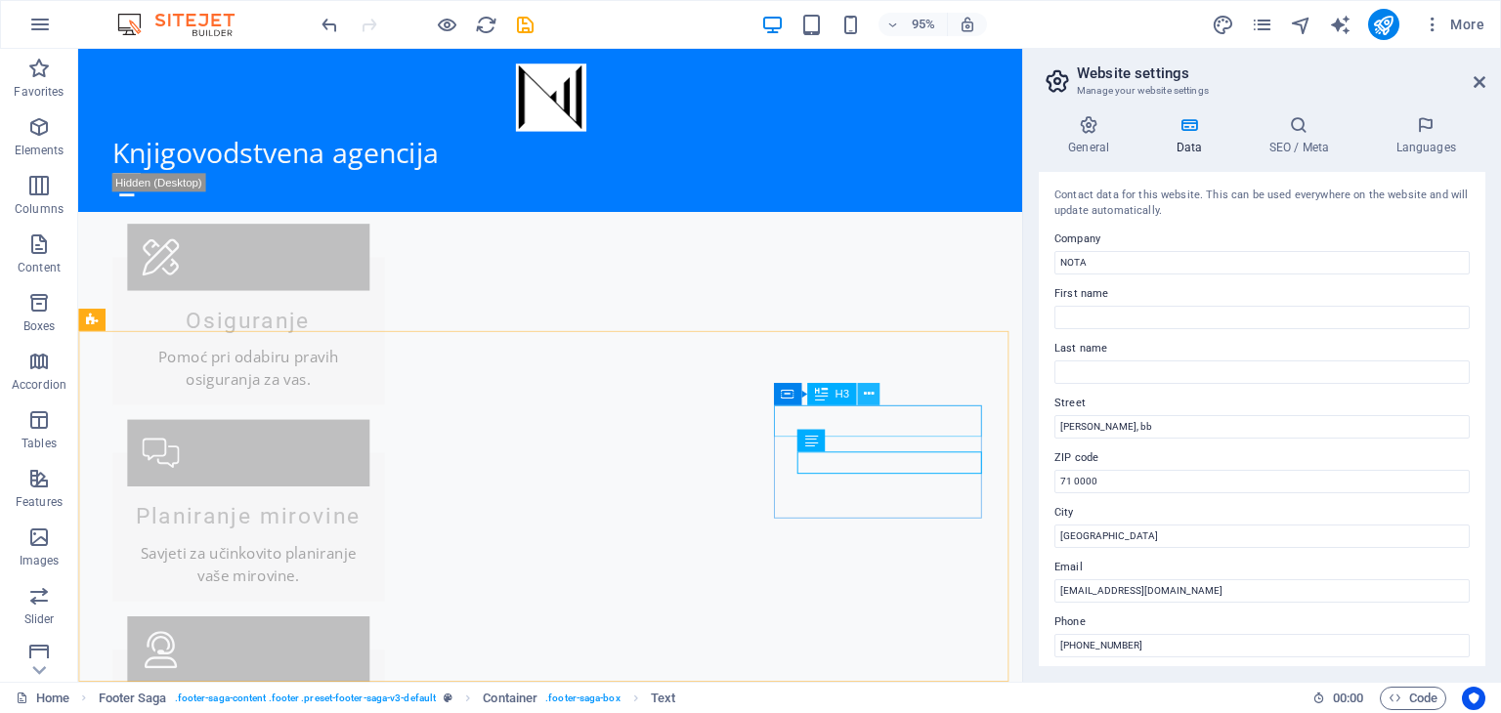
click at [869, 395] on icon at bounding box center [868, 395] width 10 height 20
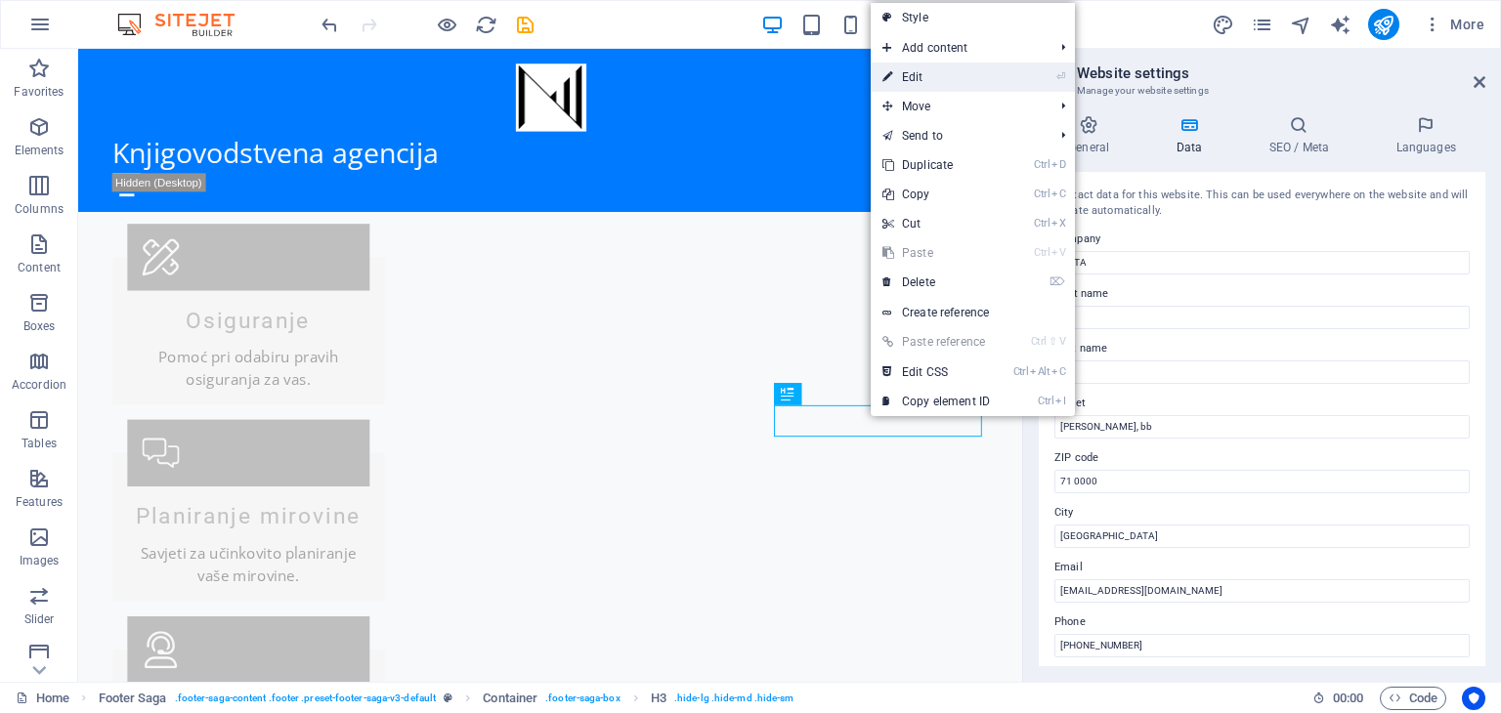
click at [934, 63] on link "⏎ Edit" at bounding box center [936, 77] width 131 height 29
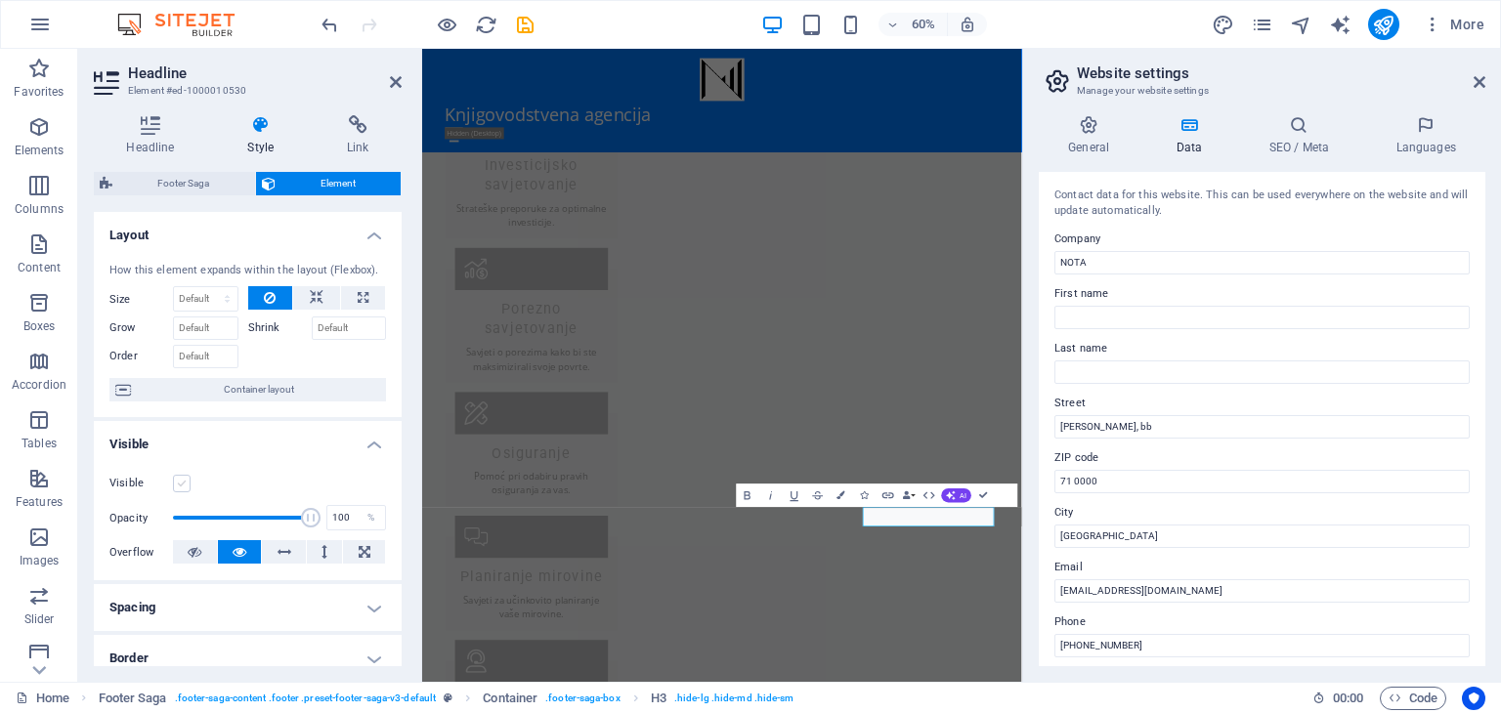
click at [176, 482] on label at bounding box center [182, 484] width 18 height 18
click at [0, 0] on input "Visible" at bounding box center [0, 0] width 0 height 0
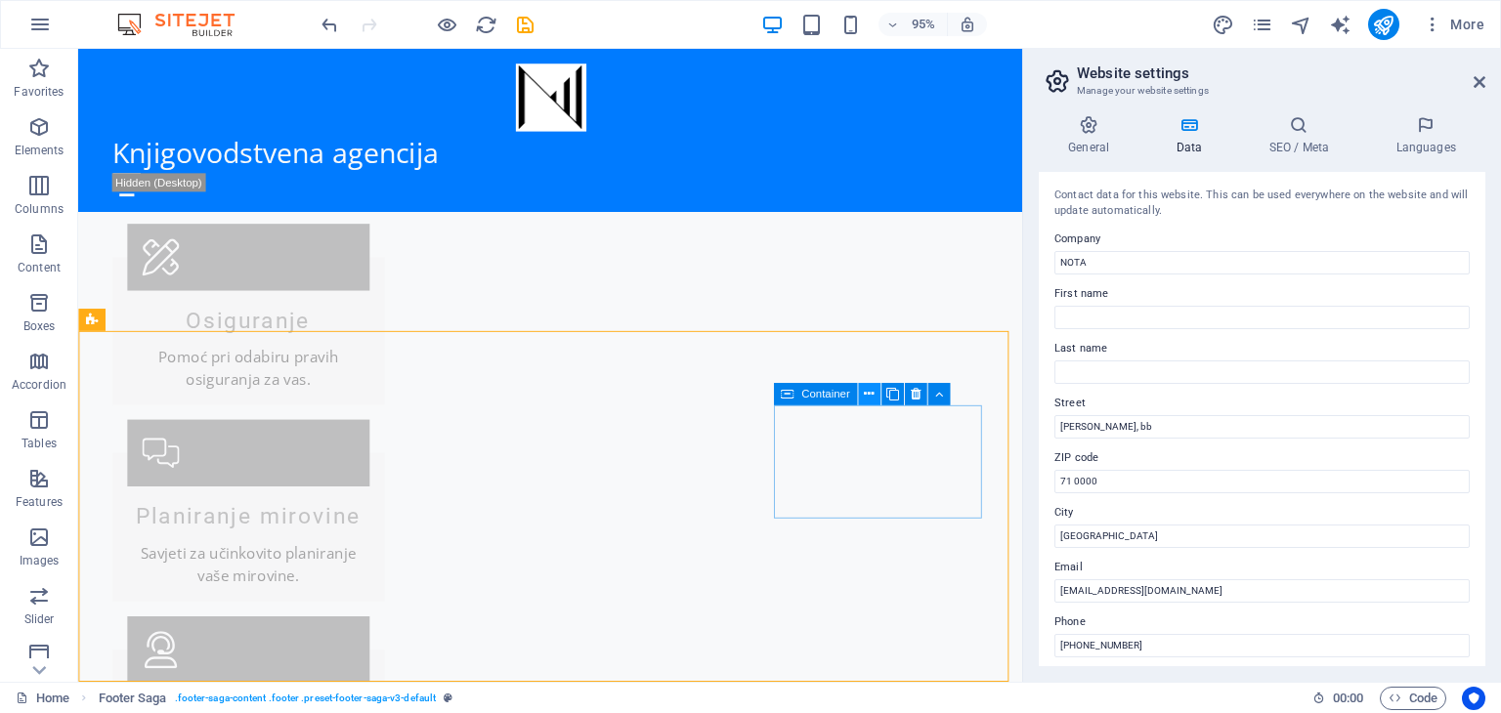
click at [866, 396] on icon at bounding box center [869, 395] width 10 height 20
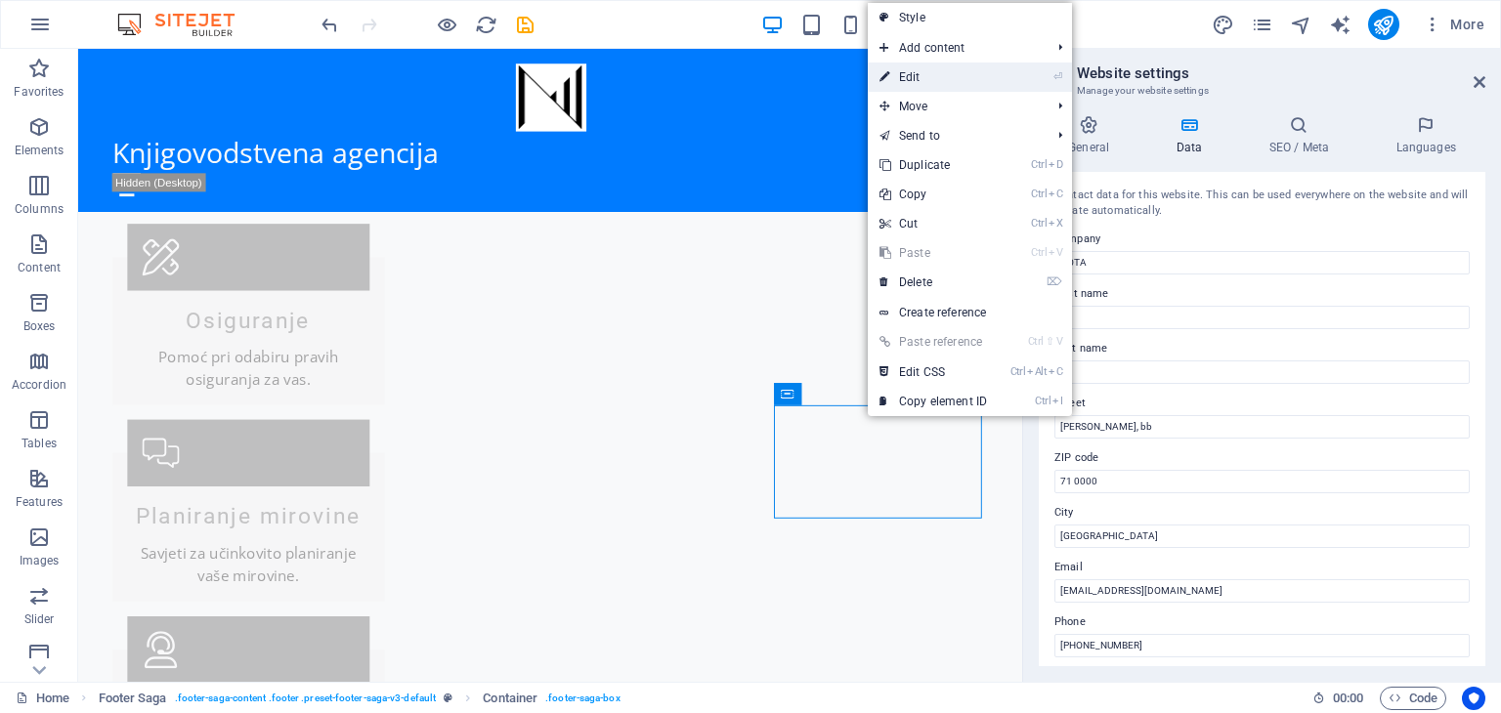
click at [920, 72] on link "⏎ Edit" at bounding box center [933, 77] width 131 height 29
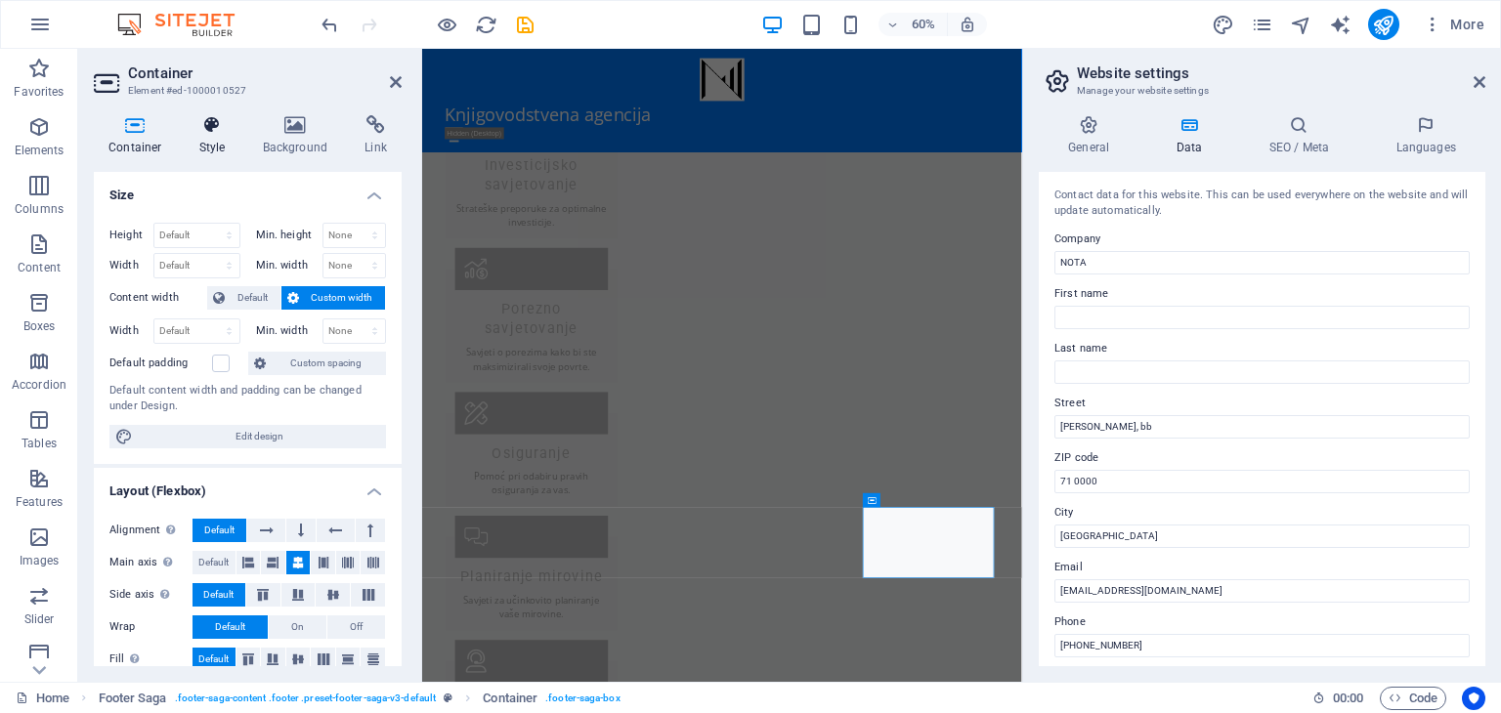
click at [199, 137] on h4 "Style" at bounding box center [217, 135] width 64 height 41
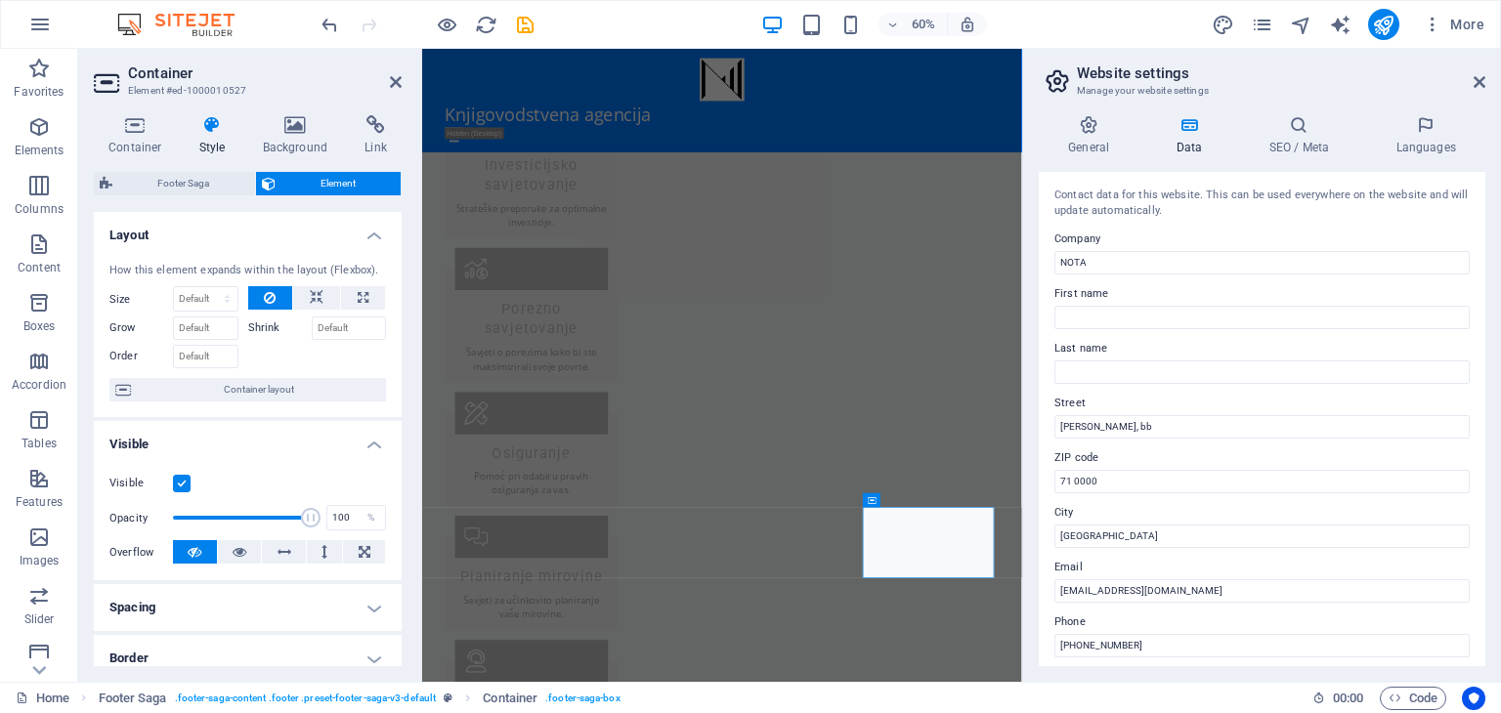
click at [174, 478] on label at bounding box center [182, 484] width 18 height 18
click at [0, 0] on input "Visible" at bounding box center [0, 0] width 0 height 0
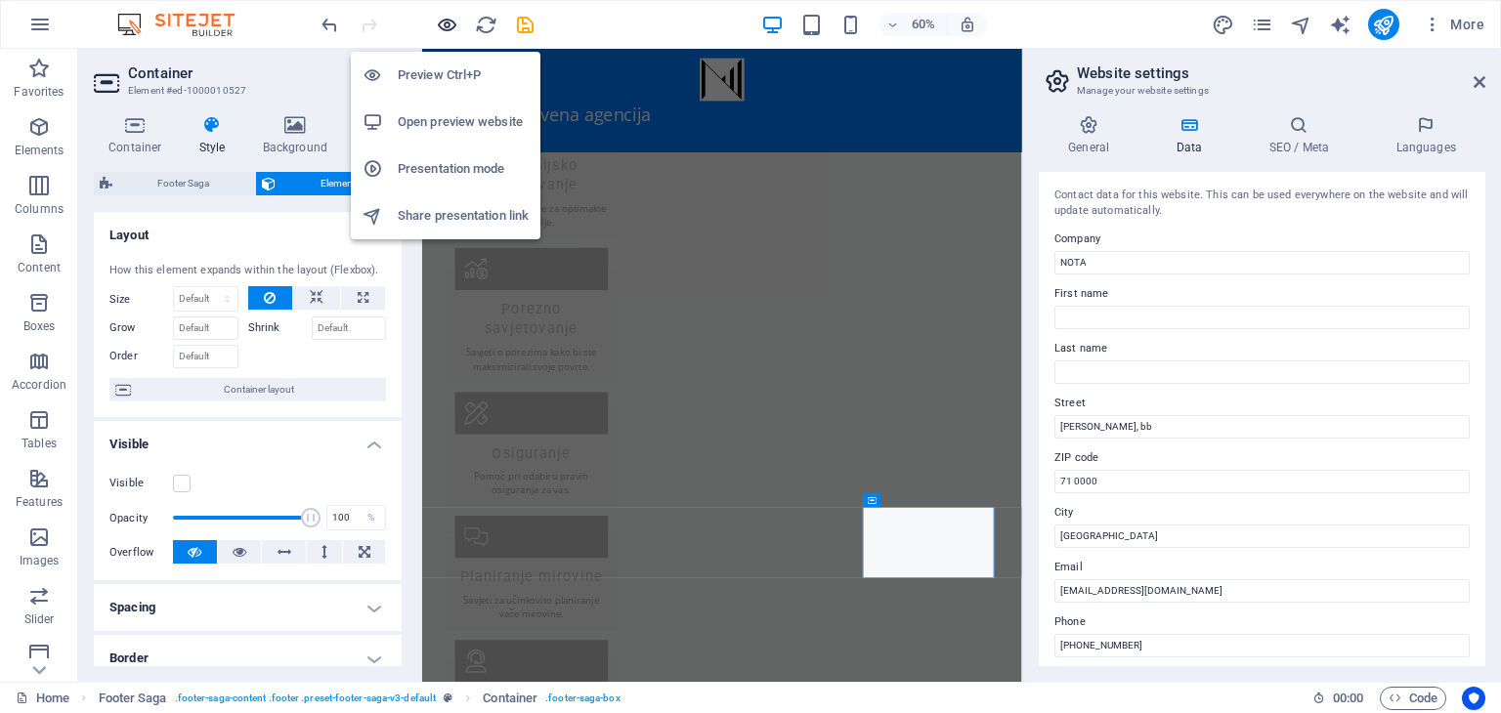
click at [450, 24] on icon "button" at bounding box center [447, 25] width 22 height 22
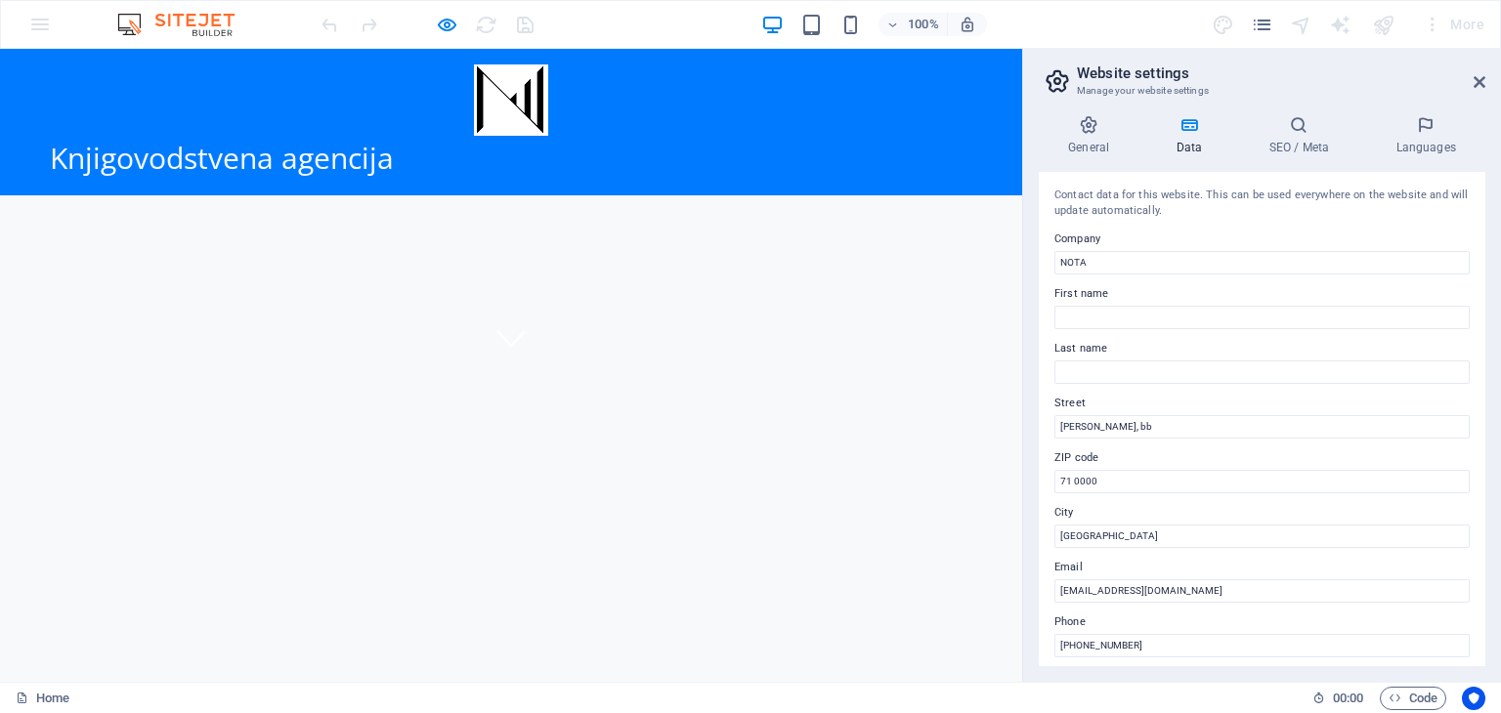
scroll to position [322, 0]
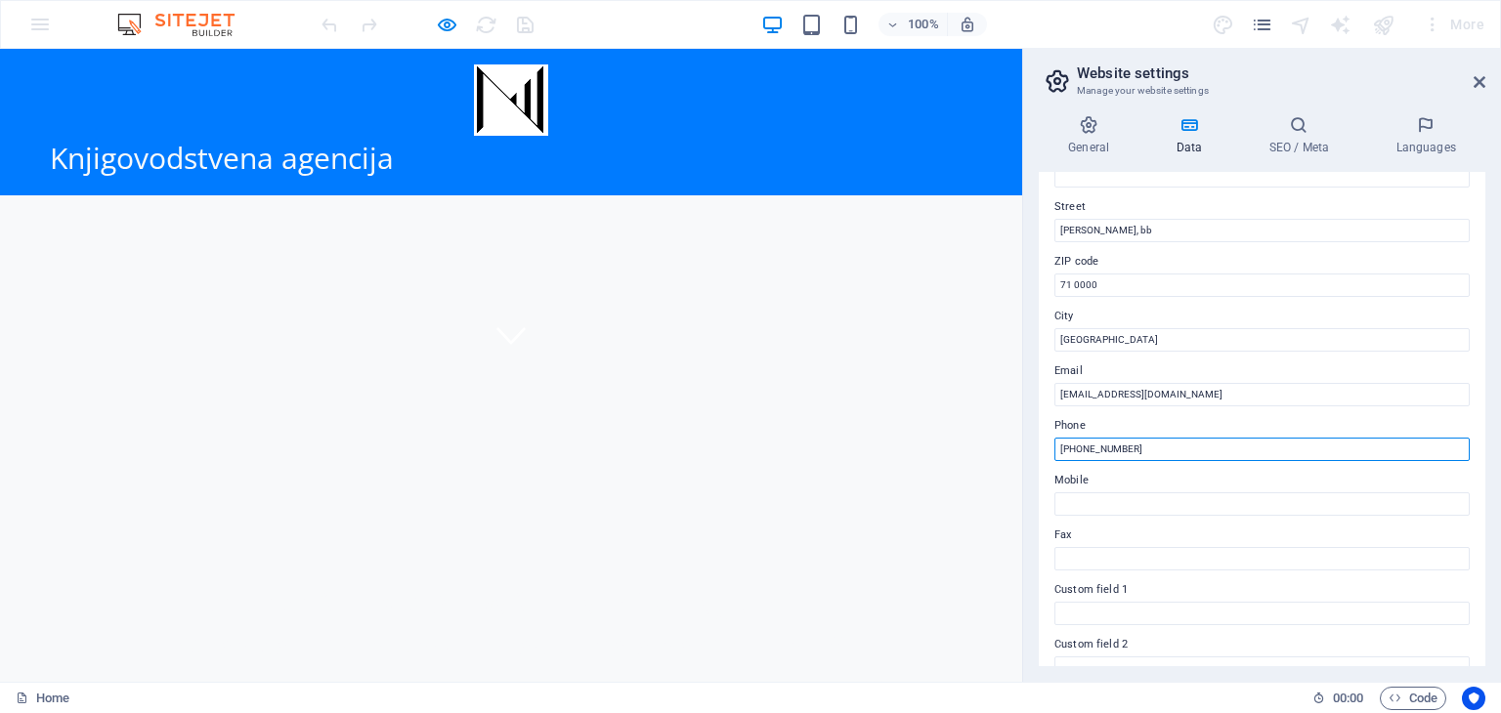
drag, startPoint x: 1145, startPoint y: 643, endPoint x: 1028, endPoint y: 651, distance: 117.5
click at [1028, 651] on div "General Data SEO / Meta Languages Website name nota.ba Logo Drag files here, cl…" at bounding box center [1262, 391] width 478 height 583
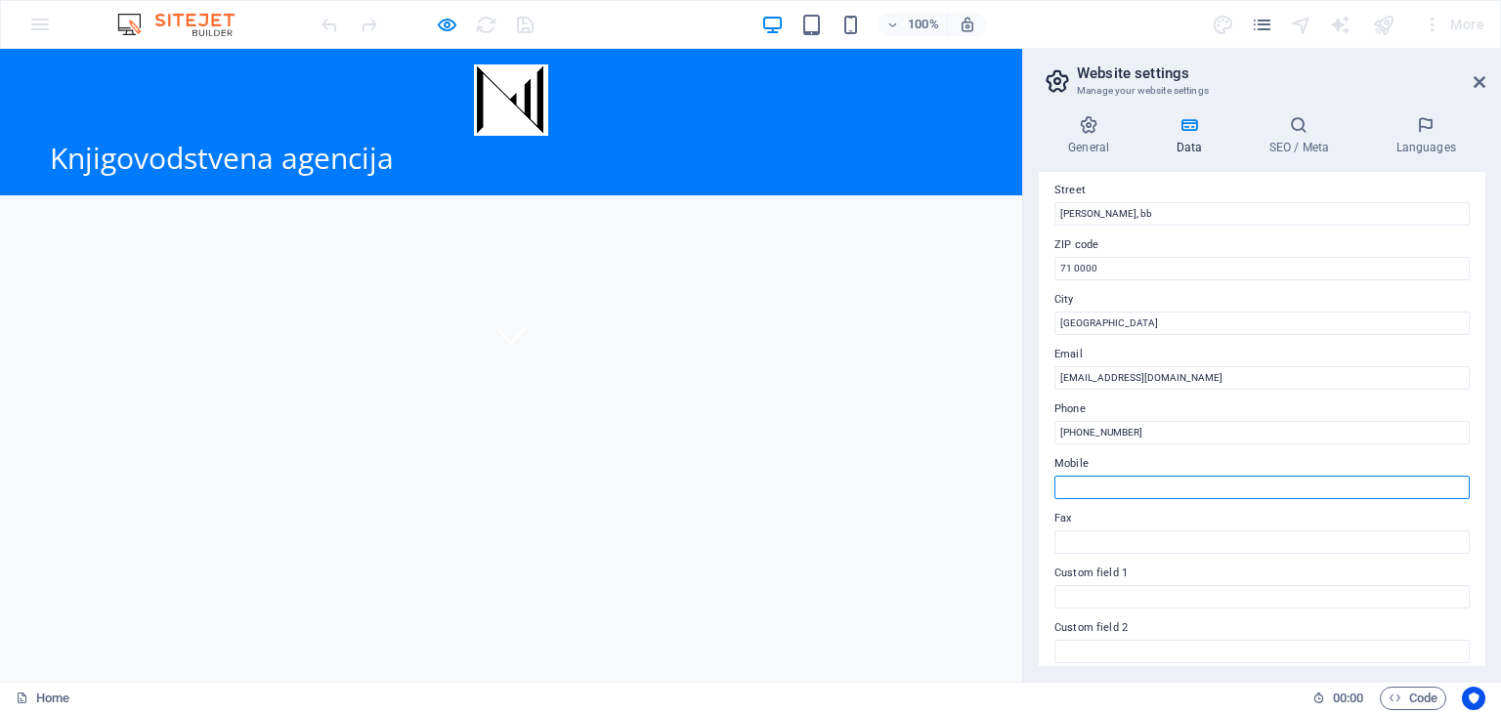
click at [1118, 490] on input "Mobile" at bounding box center [1262, 487] width 415 height 23
paste input "[PHONE_NUMBER]"
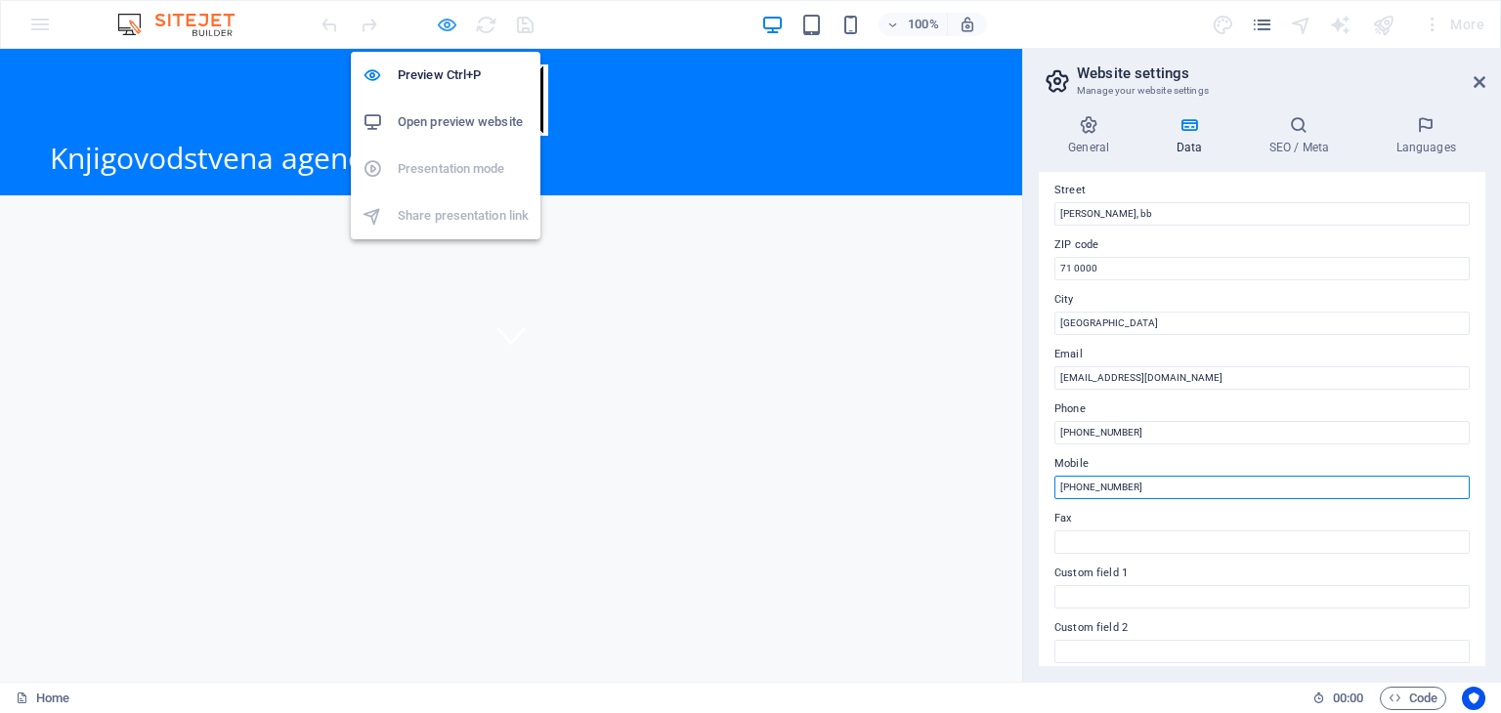
type input "[PHONE_NUMBER]"
click at [443, 22] on icon "button" at bounding box center [447, 25] width 22 height 22
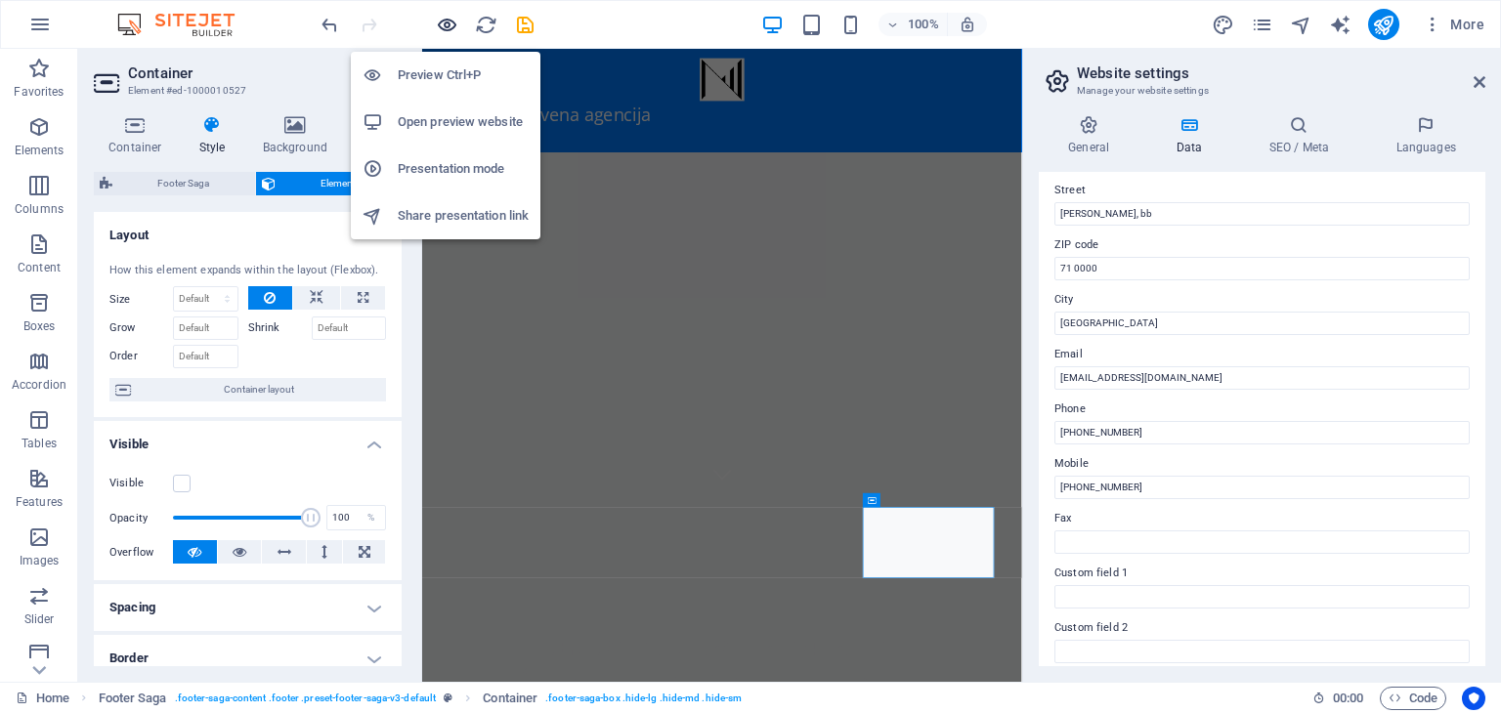
scroll to position [1884, 0]
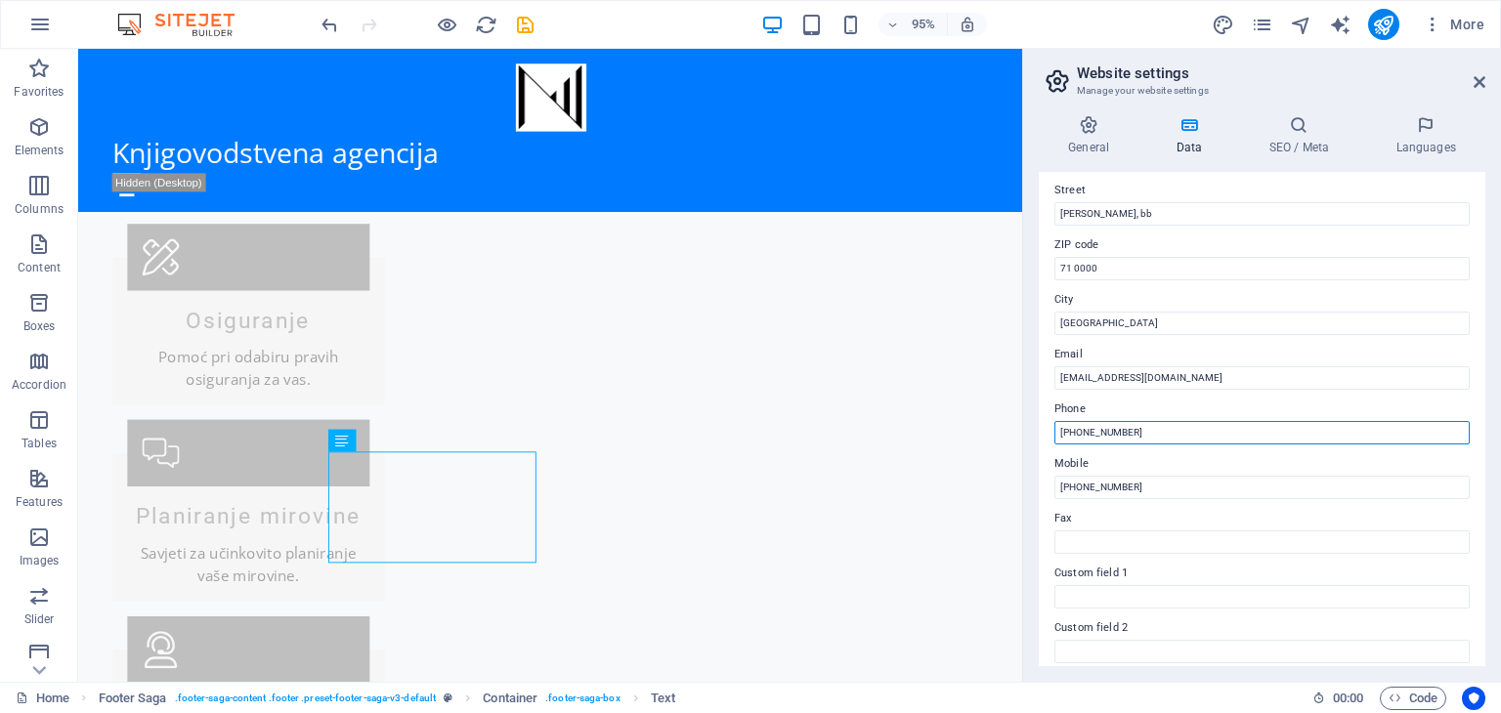
drag, startPoint x: 1165, startPoint y: 433, endPoint x: 1030, endPoint y: 435, distance: 134.9
click at [1030, 435] on div "General Data SEO / Meta Languages Website name nota.ba Logo Drag files here, cl…" at bounding box center [1262, 391] width 478 height 583
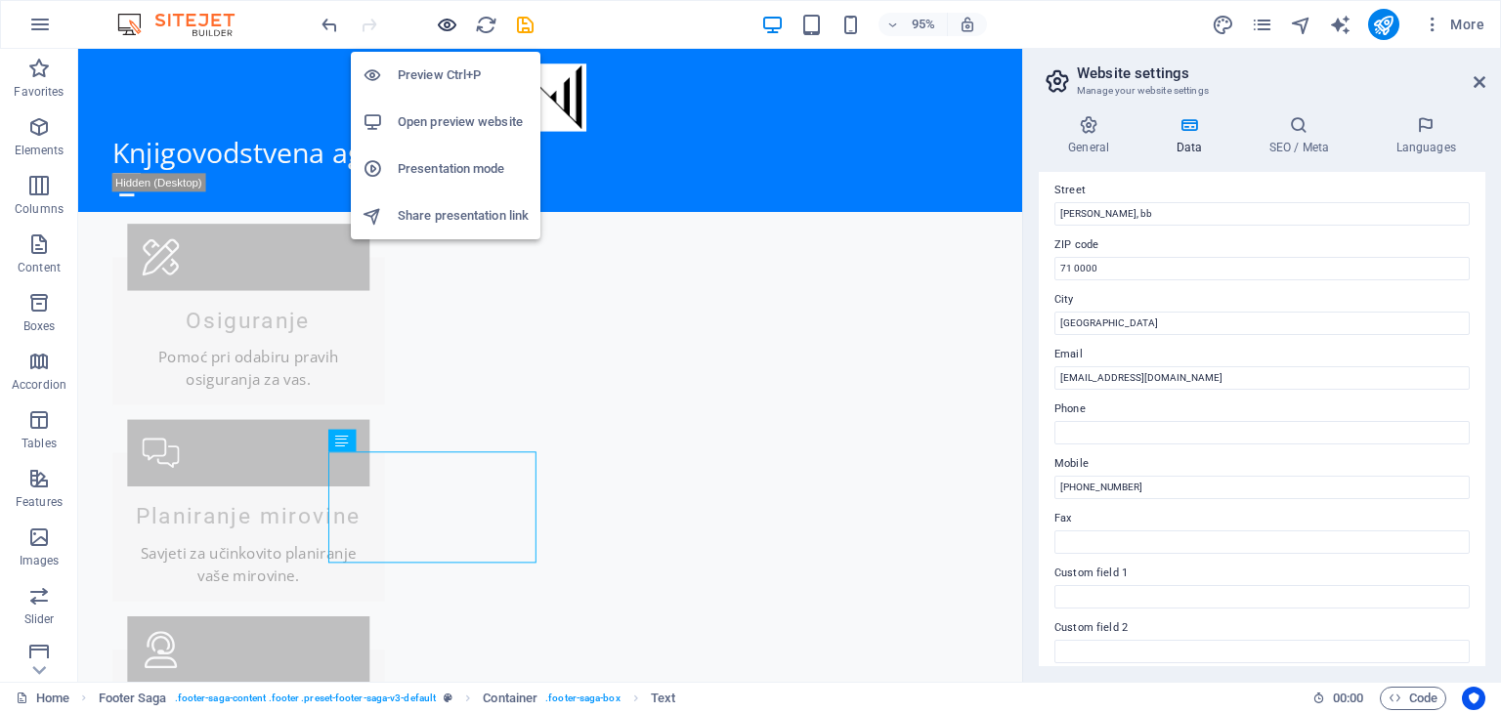
click at [446, 34] on icon "button" at bounding box center [447, 25] width 22 height 22
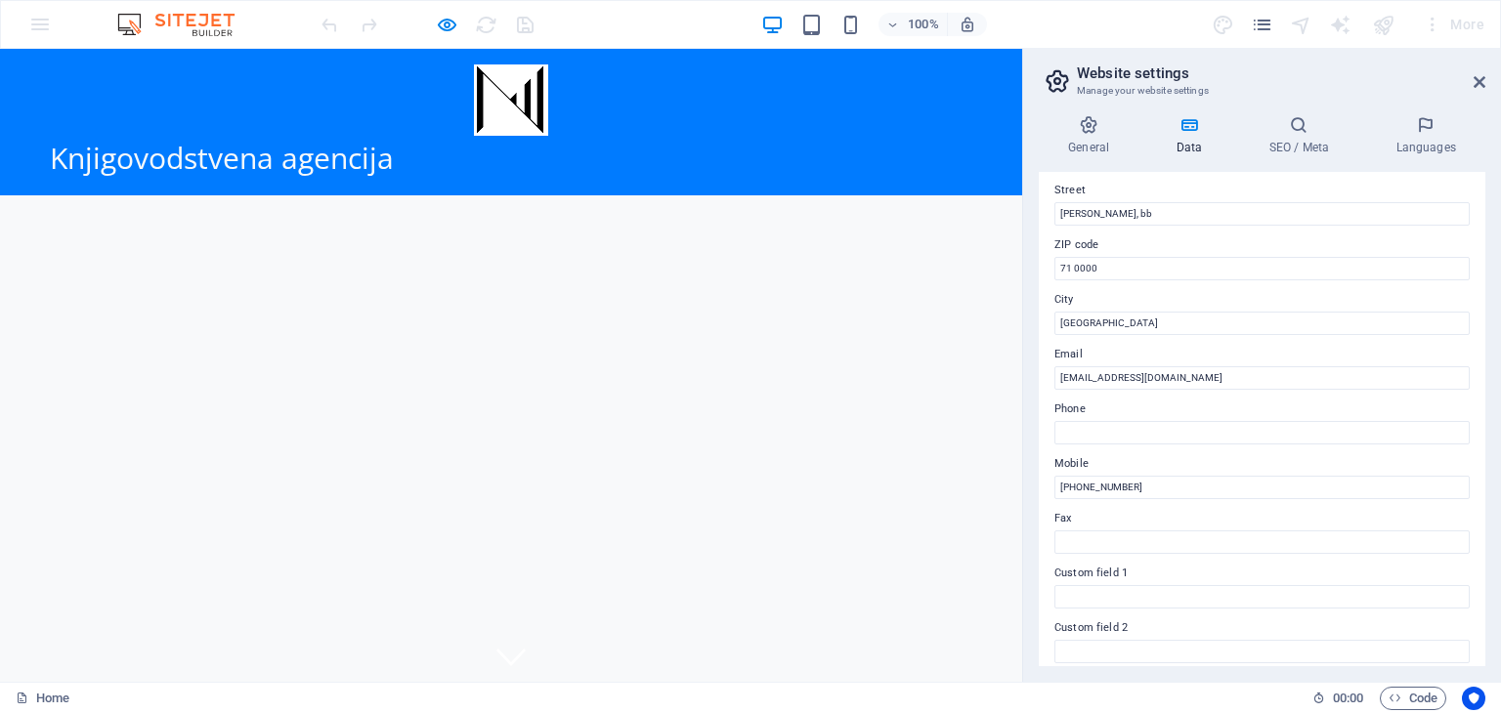
scroll to position [322, 0]
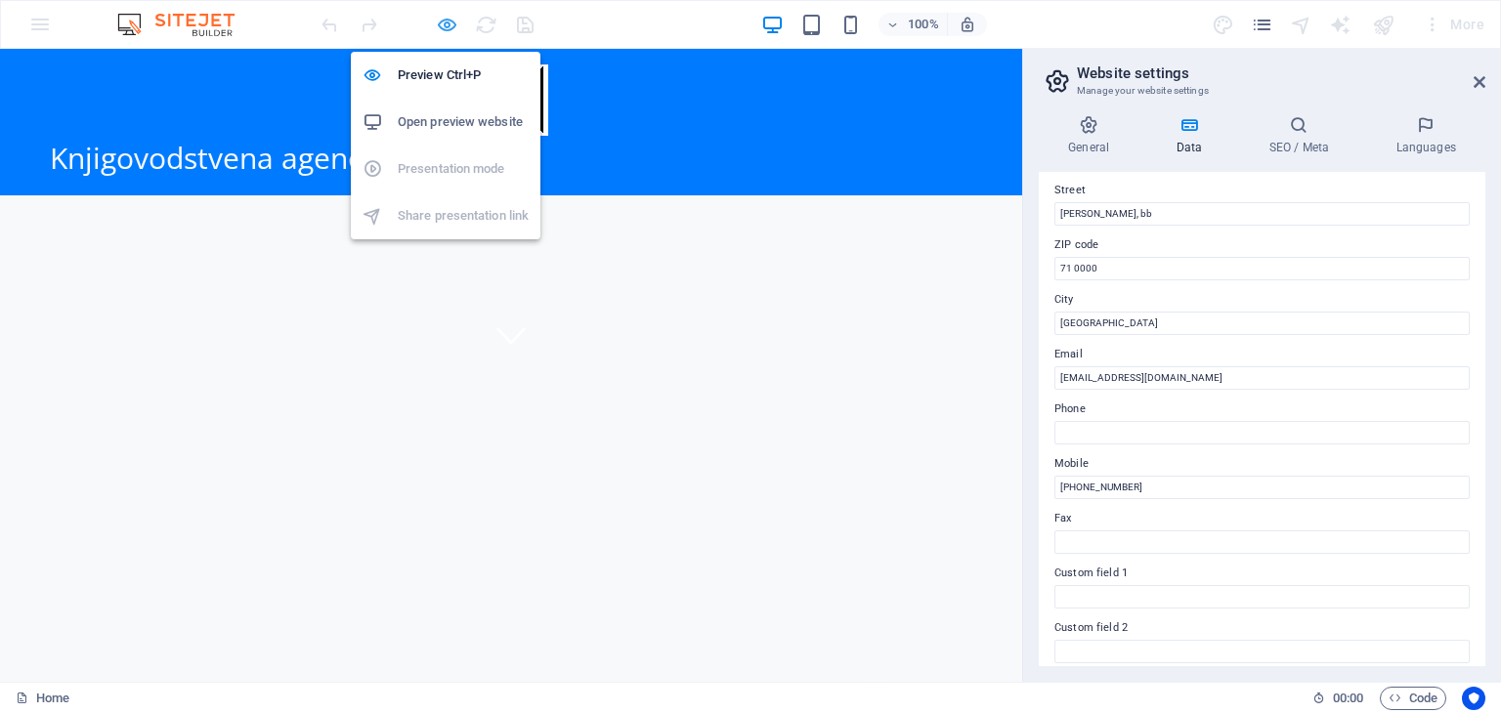
click at [449, 21] on icon "button" at bounding box center [447, 25] width 22 height 22
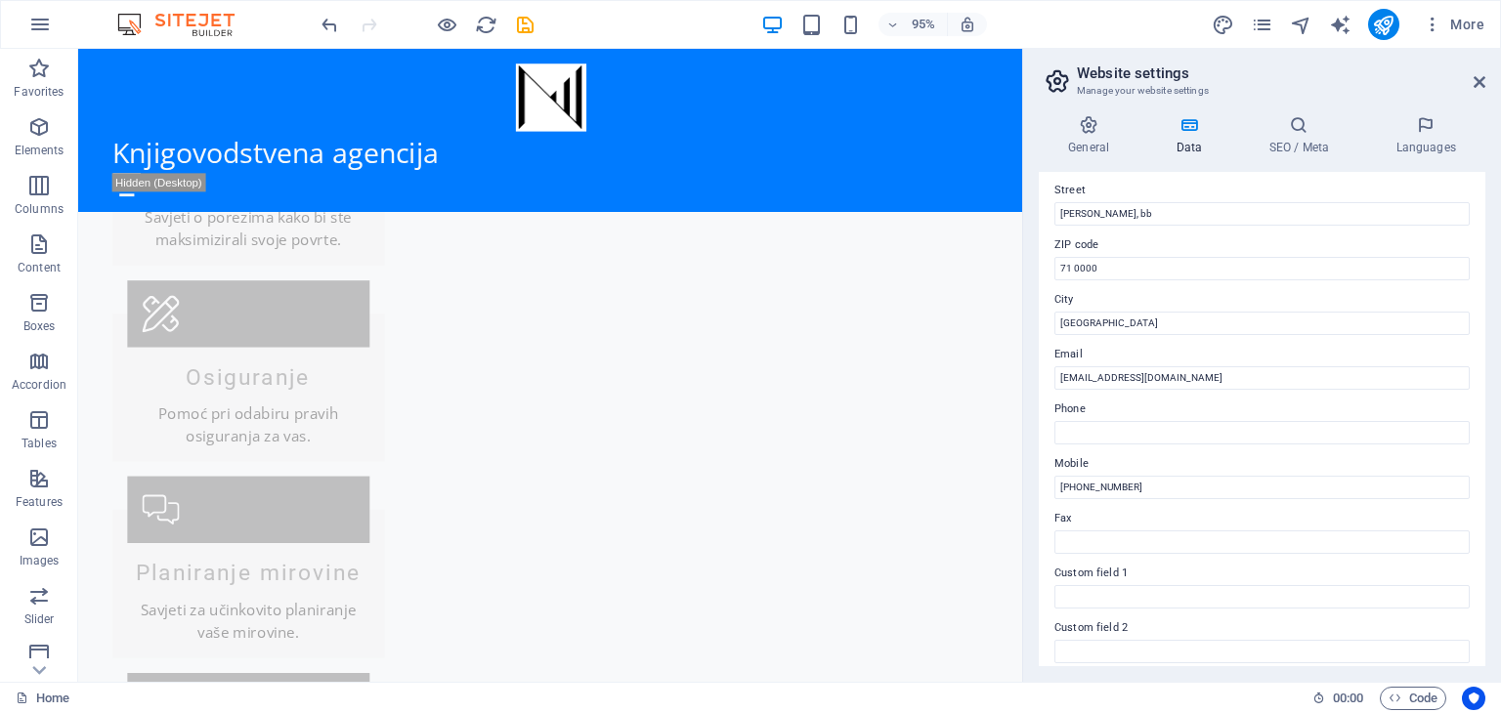
scroll to position [1884, 0]
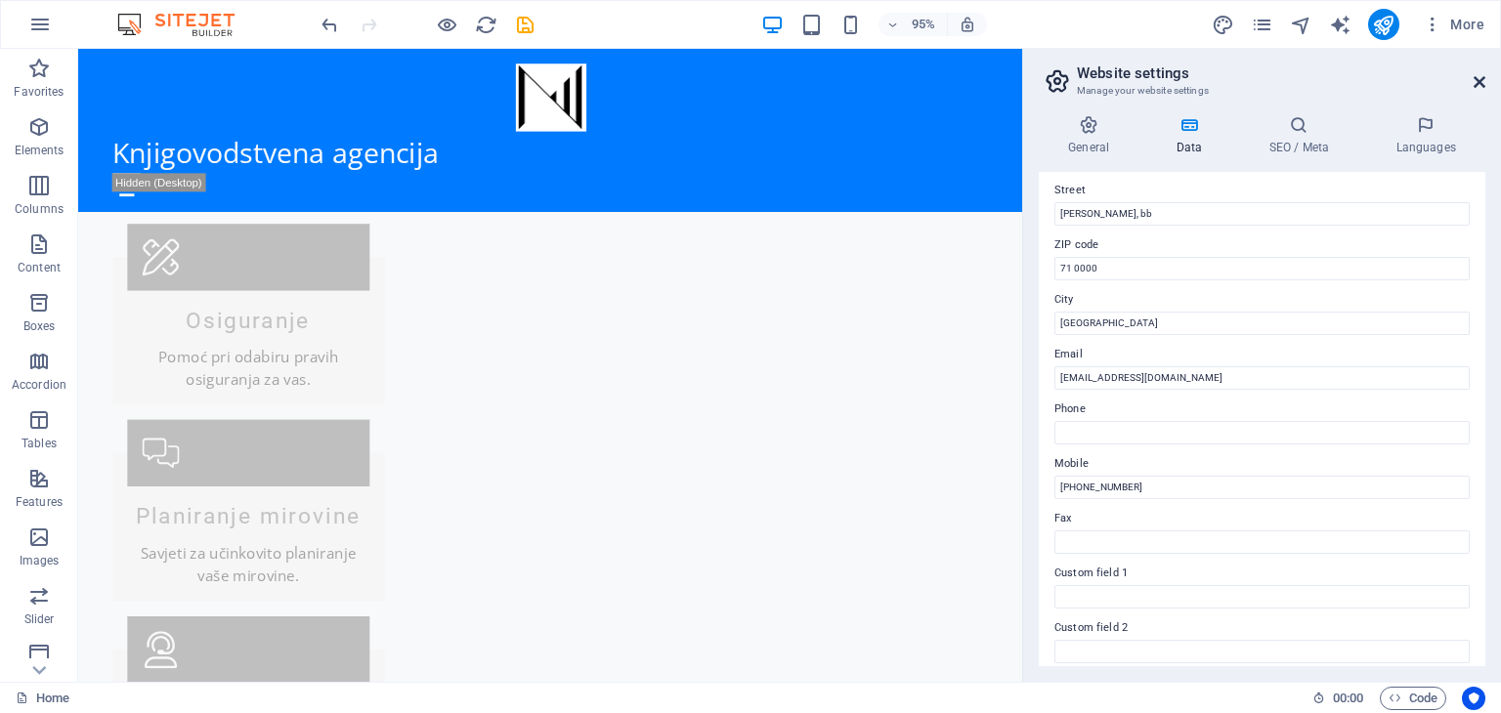
click at [1478, 82] on icon at bounding box center [1480, 82] width 12 height 16
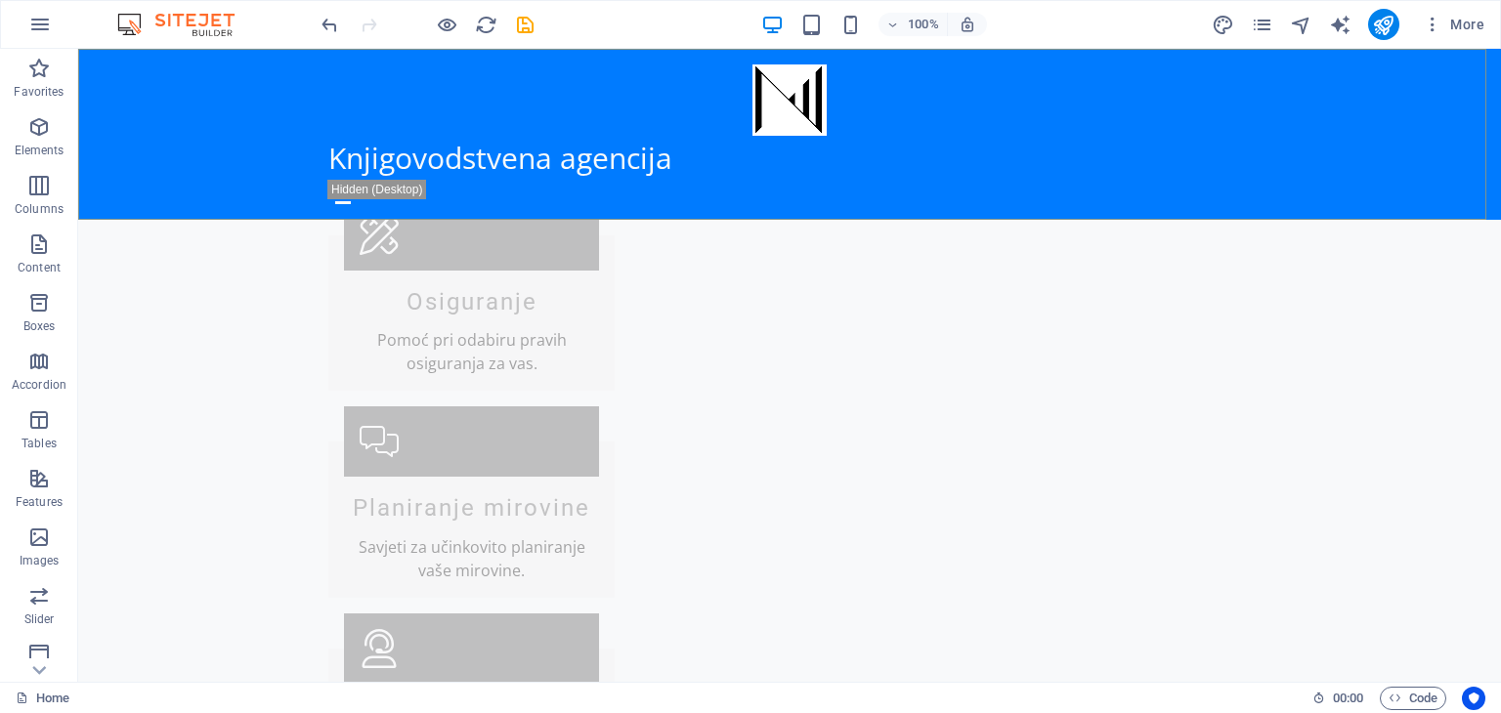
scroll to position [1851, 0]
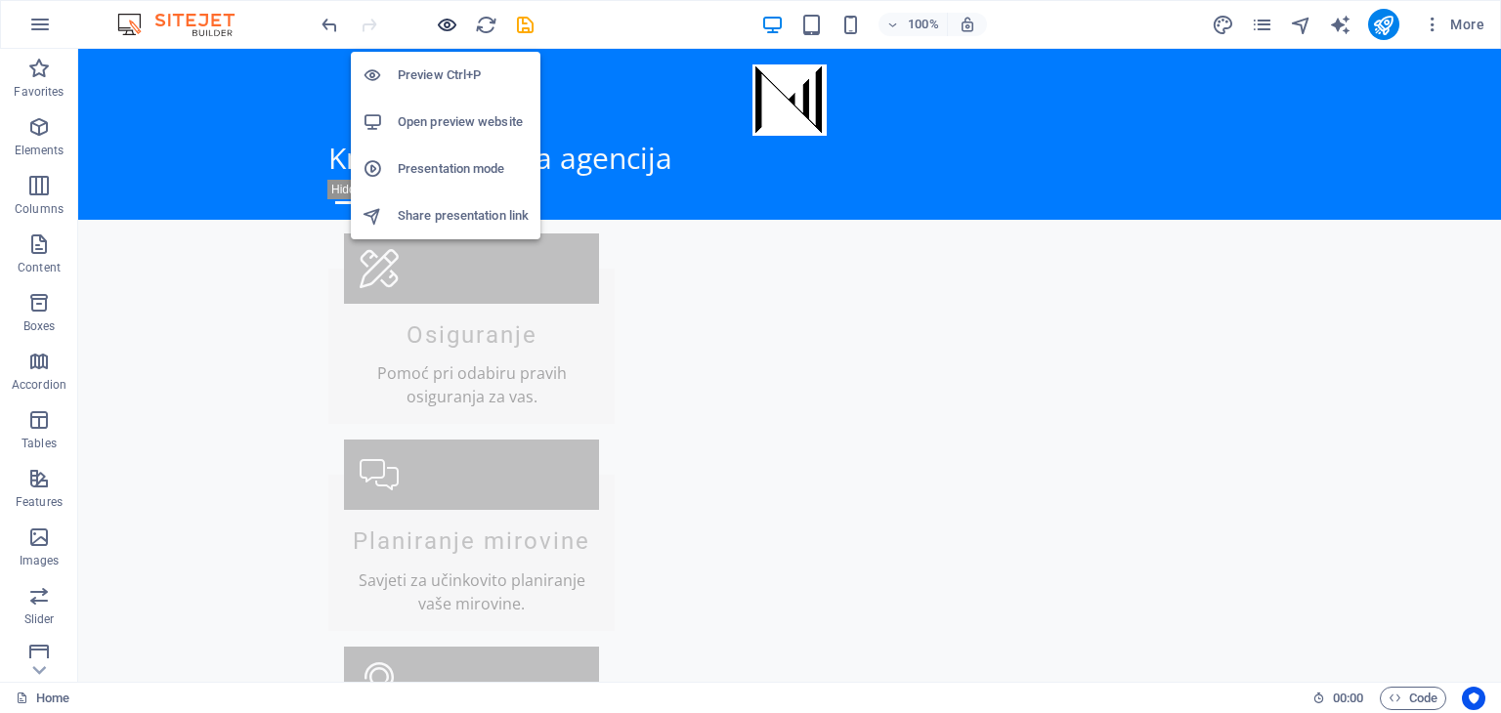
click at [443, 20] on icon "button" at bounding box center [447, 25] width 22 height 22
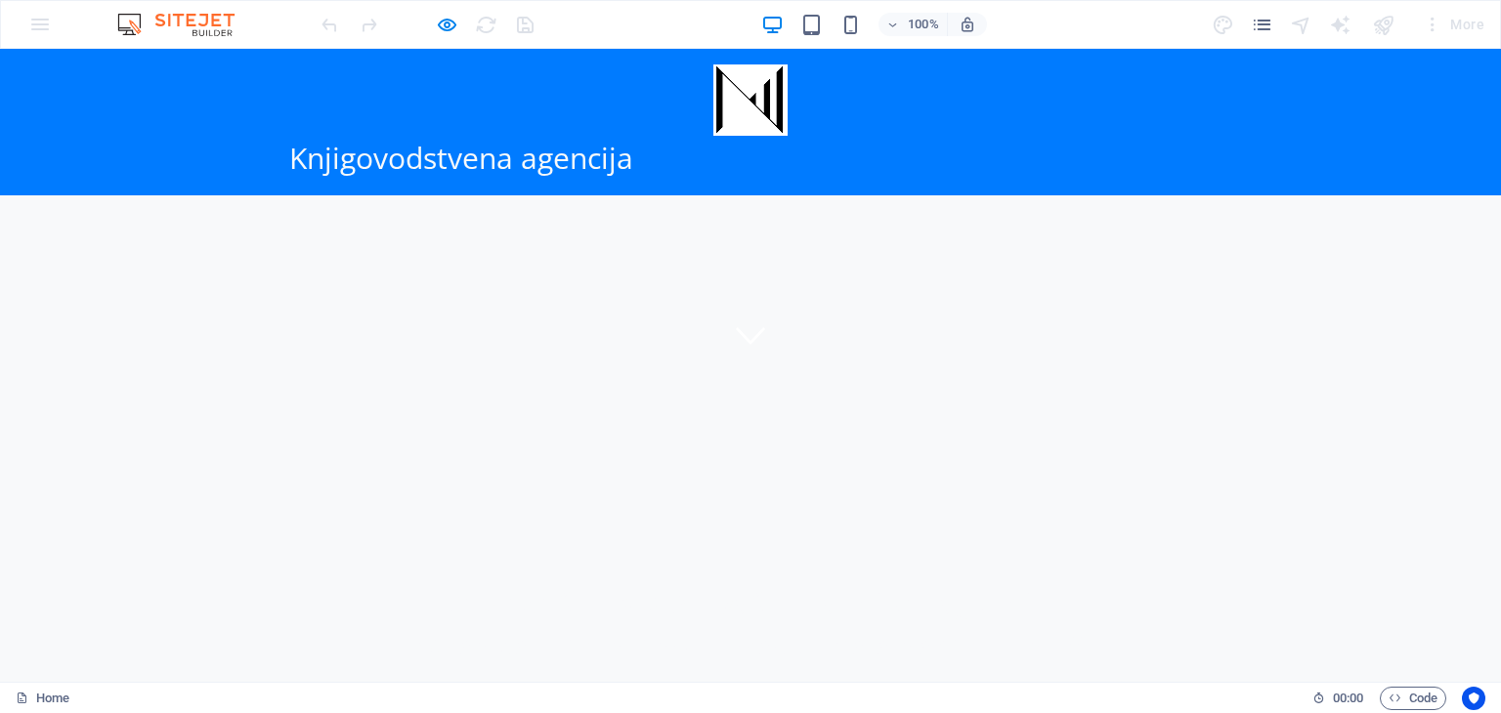
scroll to position [0, 0]
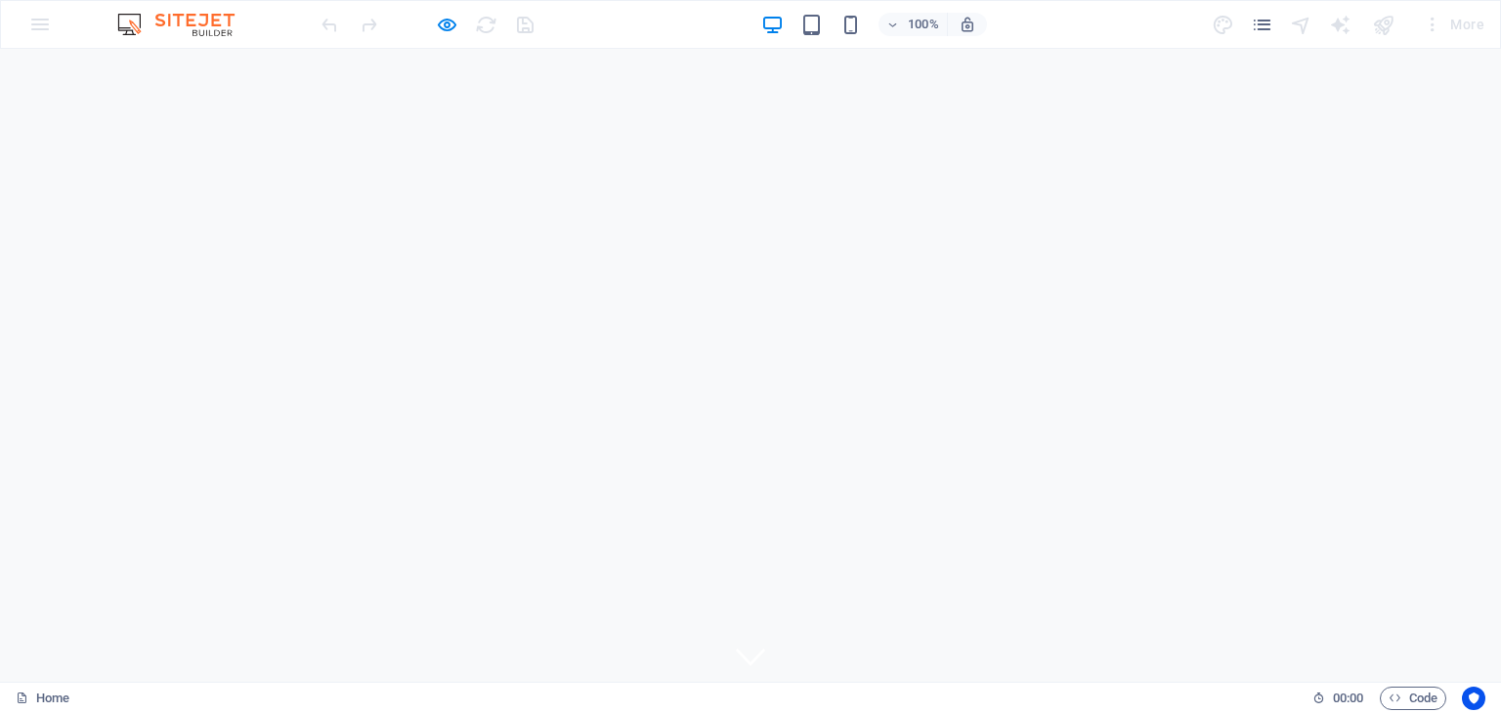
drag, startPoint x: 1493, startPoint y: 435, endPoint x: 1442, endPoint y: 90, distance: 348.9
click at [448, 21] on icon "button" at bounding box center [447, 25] width 22 height 22
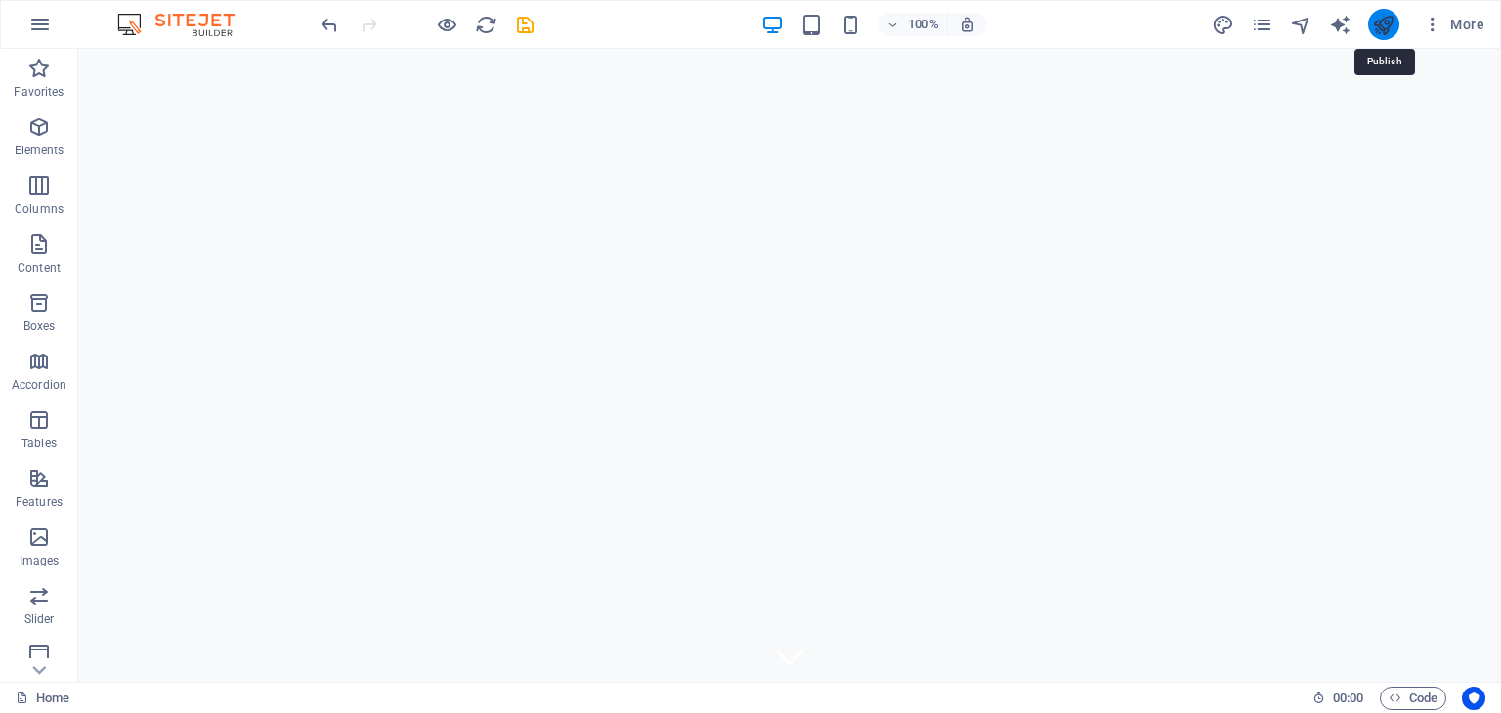
click at [1391, 15] on icon "publish" at bounding box center [1383, 25] width 22 height 22
checkbox input "false"
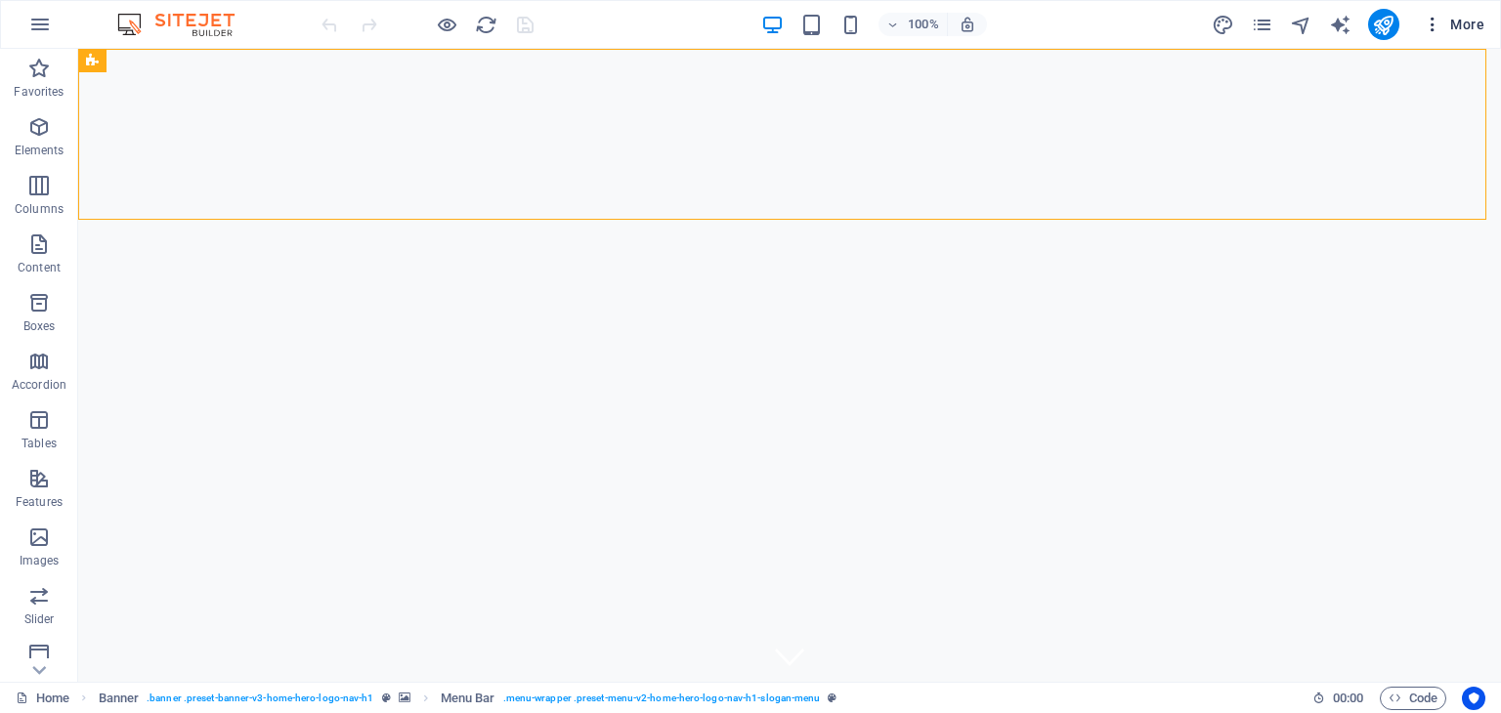
click at [1470, 21] on span "More" at bounding box center [1454, 25] width 62 height 20
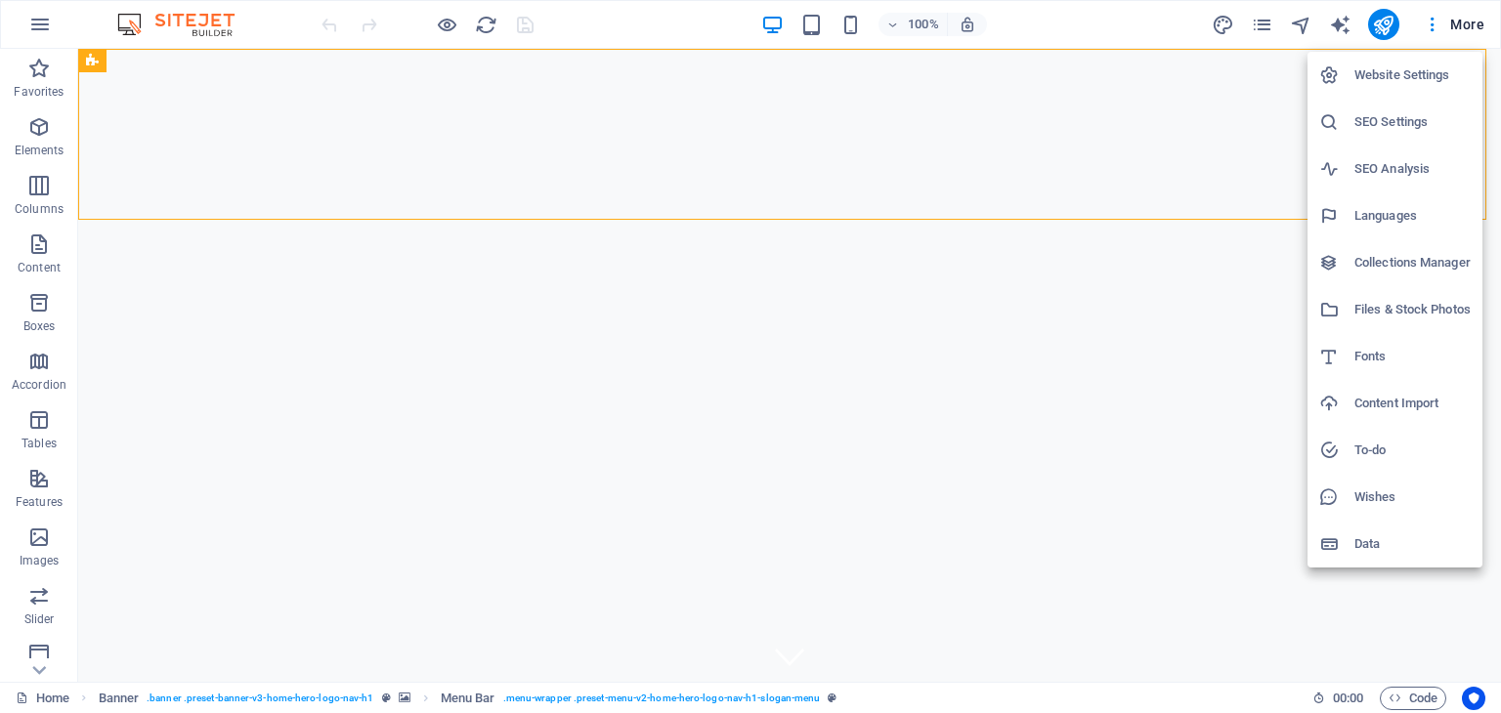
click at [1407, 75] on h6 "Website Settings" at bounding box center [1413, 75] width 116 height 23
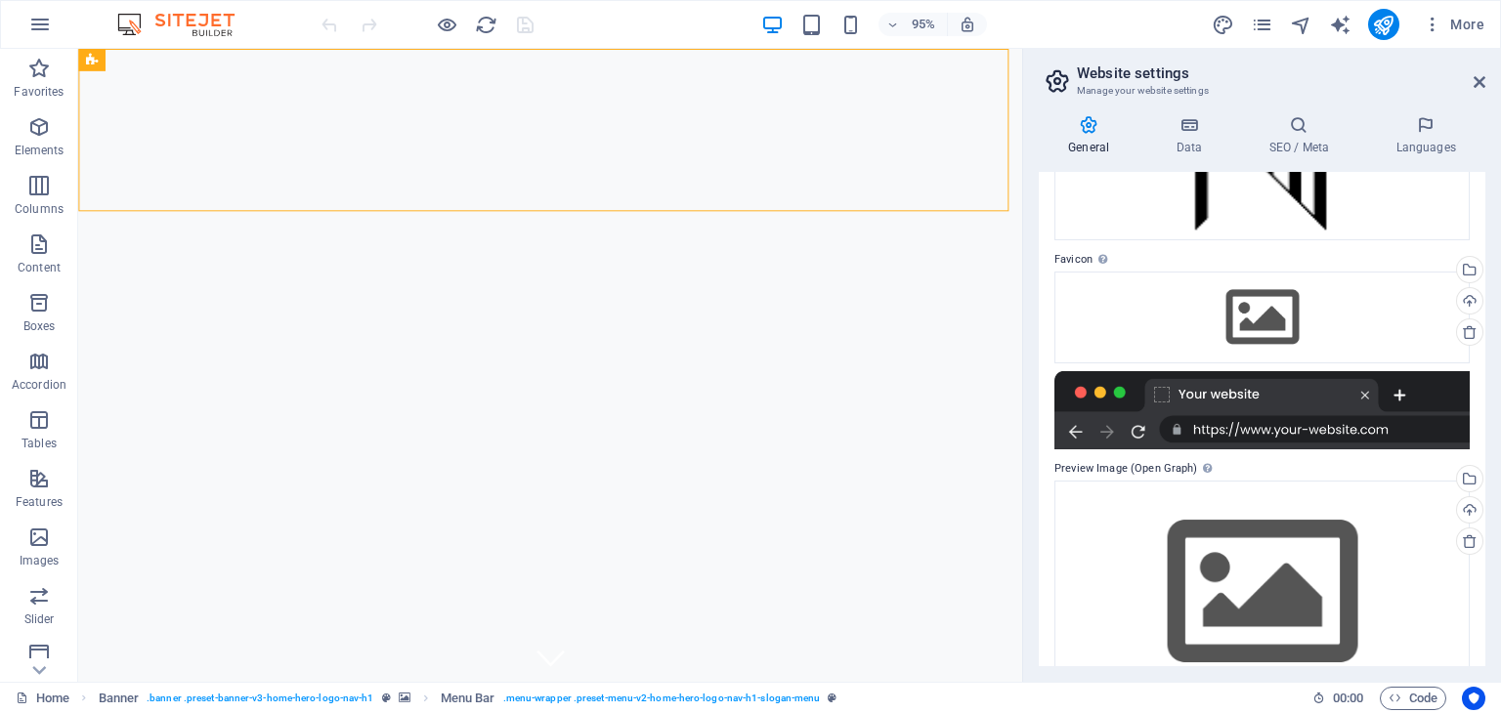
scroll to position [230, 0]
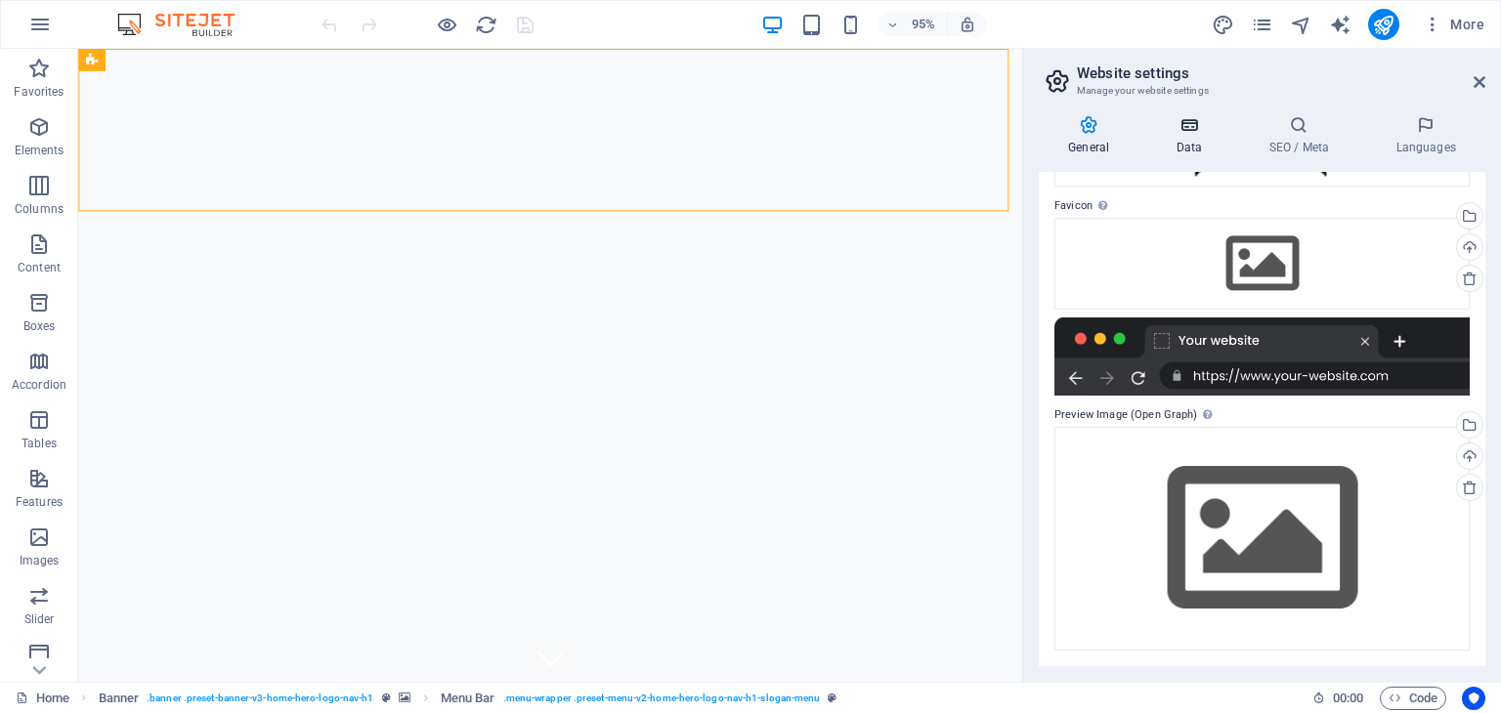
click at [1192, 148] on h4 "Data" at bounding box center [1192, 135] width 93 height 41
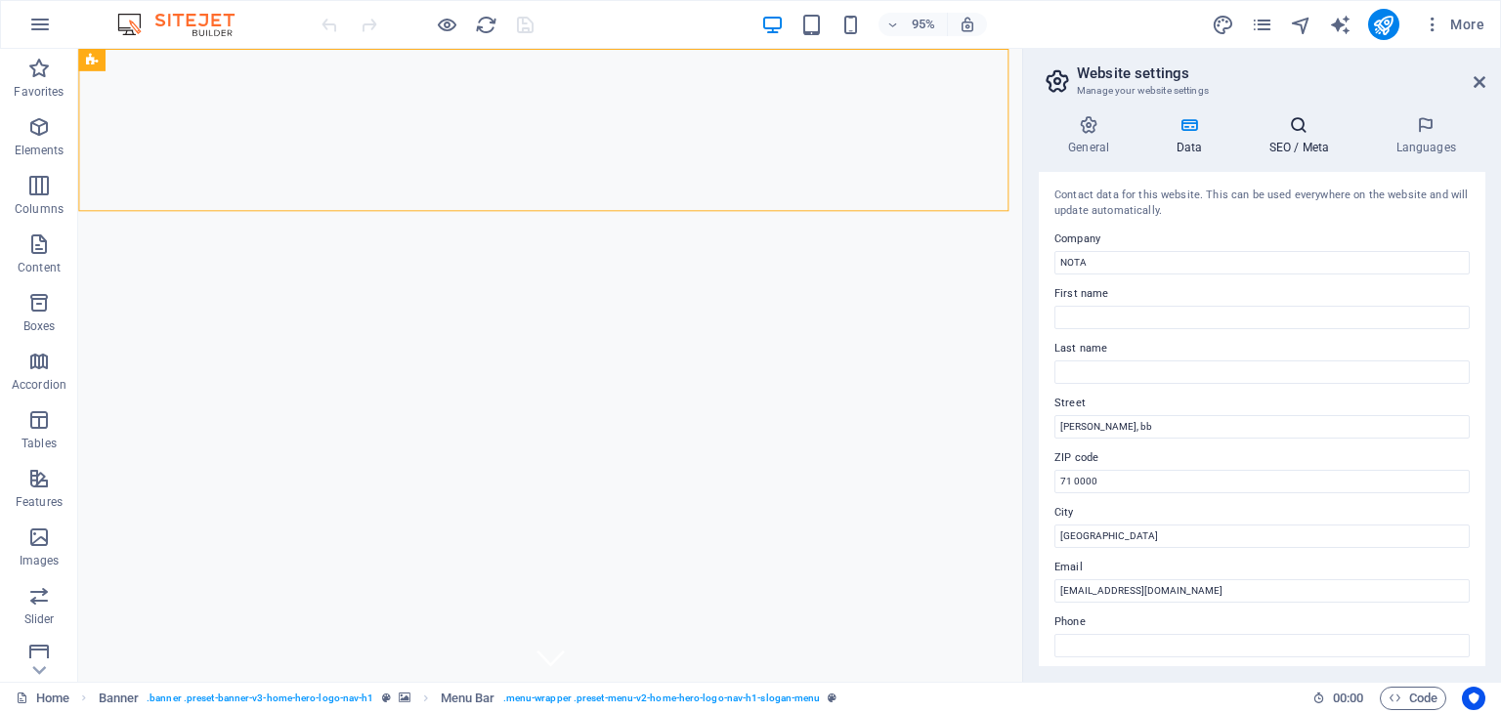
click at [1307, 150] on h4 "SEO / Meta" at bounding box center [1302, 135] width 127 height 41
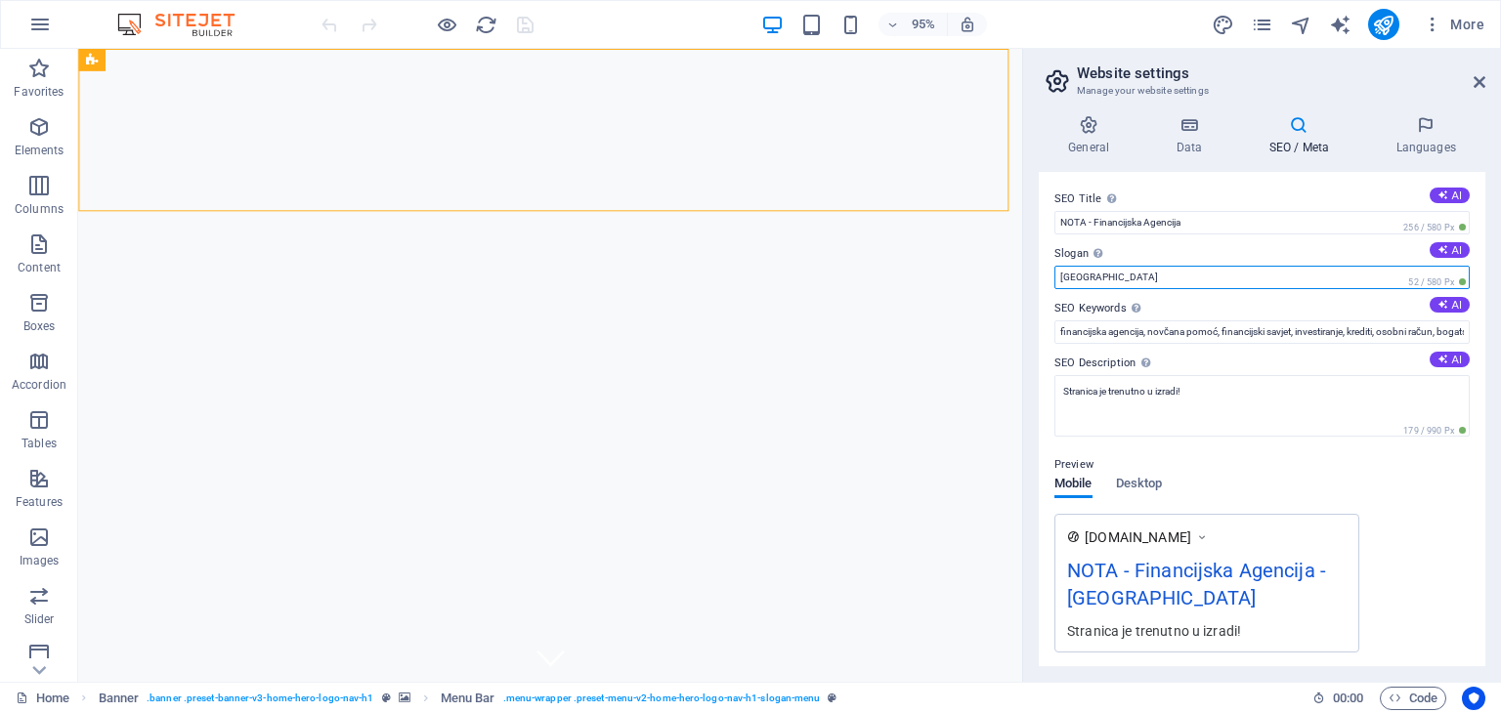
click at [1118, 275] on input "Berlin" at bounding box center [1262, 277] width 415 height 23
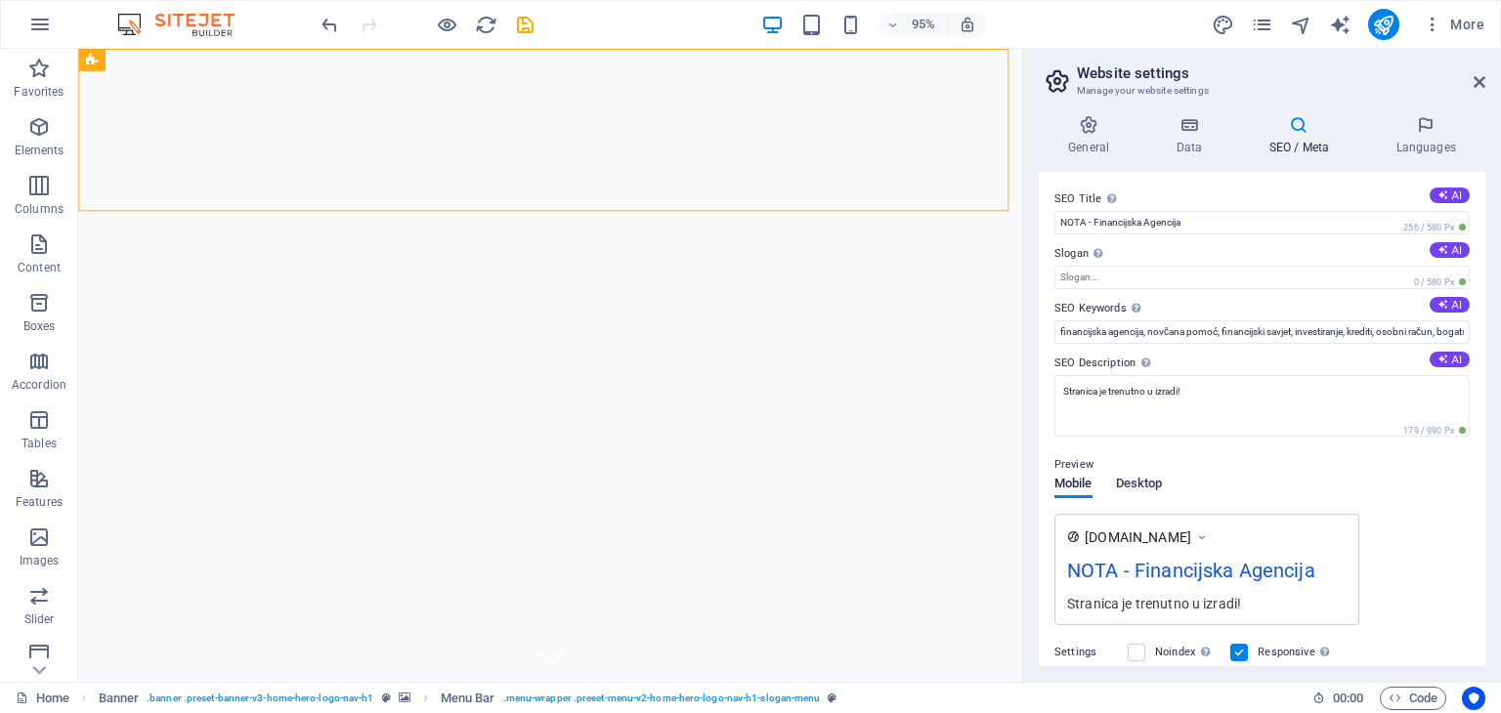
click at [1145, 479] on span "Desktop" at bounding box center [1139, 485] width 47 height 27
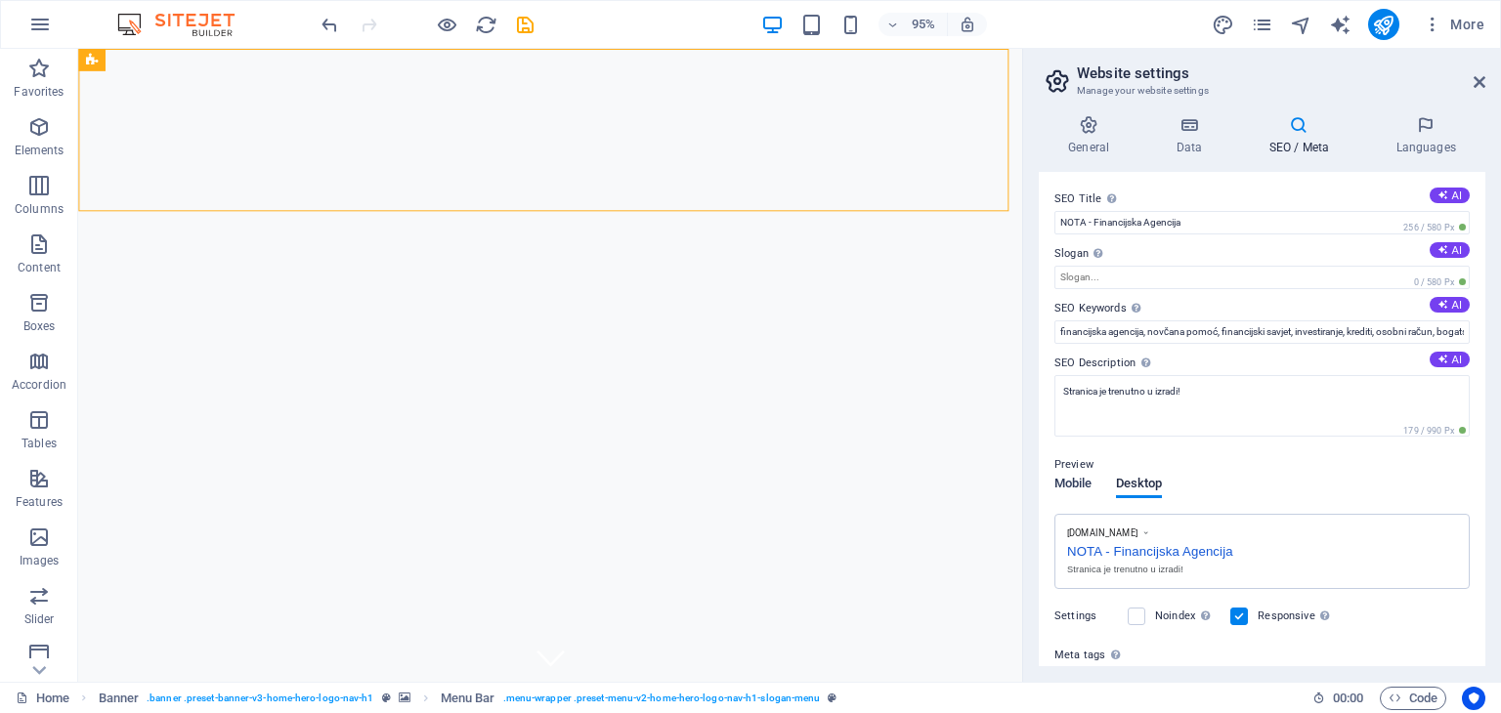
click at [1072, 477] on span "Mobile" at bounding box center [1074, 485] width 38 height 27
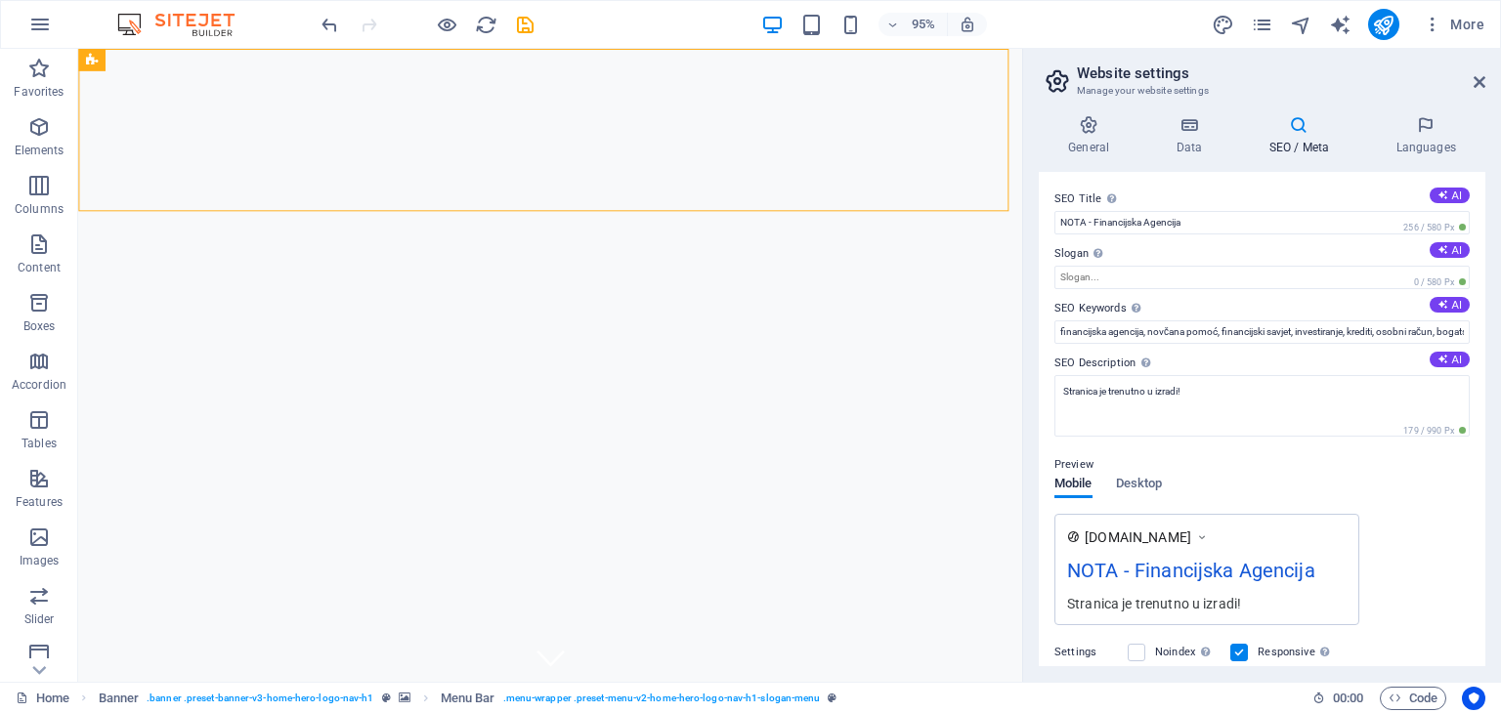
drag, startPoint x: 1486, startPoint y: 414, endPoint x: 1483, endPoint y: 488, distance: 73.4
click at [1483, 488] on div "General Data SEO / Meta Languages Website name nota.ba Logo Drag files here, cl…" at bounding box center [1262, 391] width 478 height 583
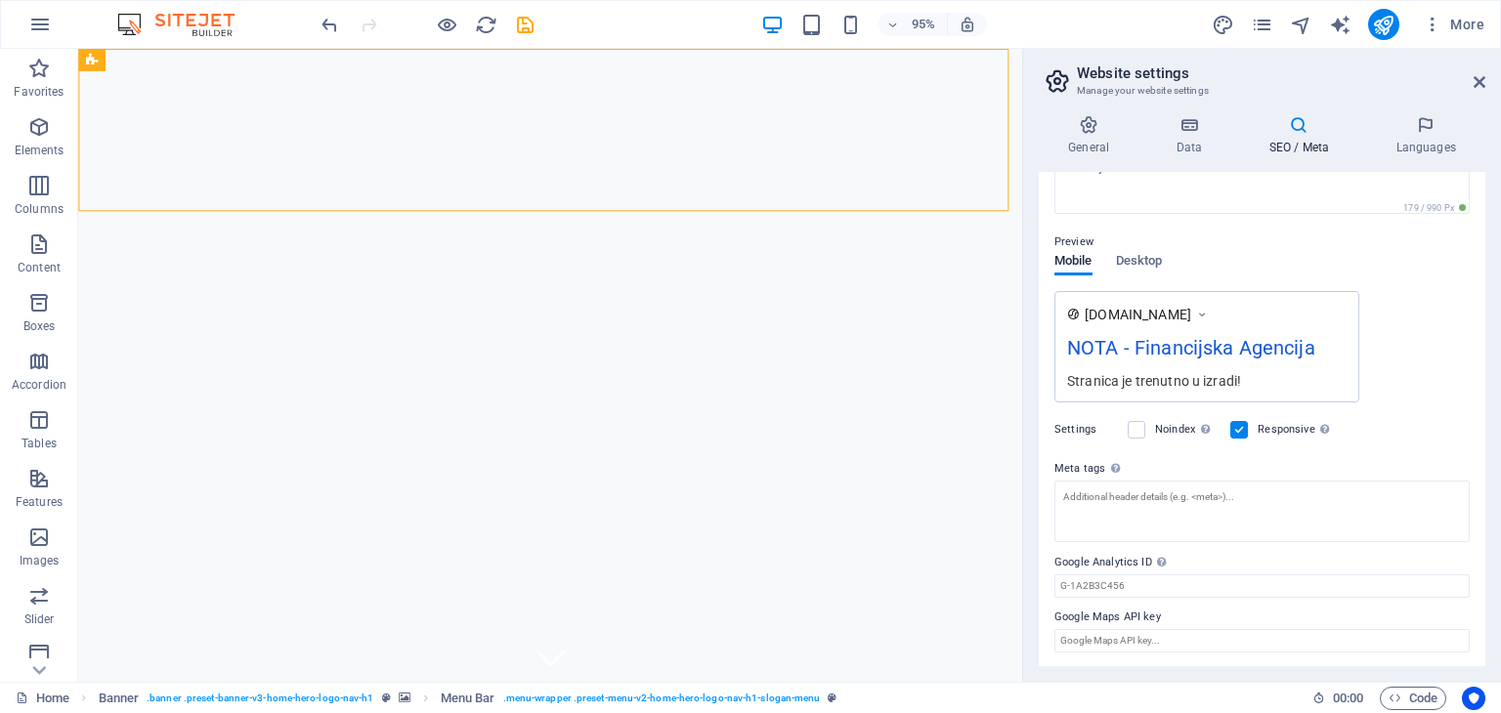
scroll to position [0, 0]
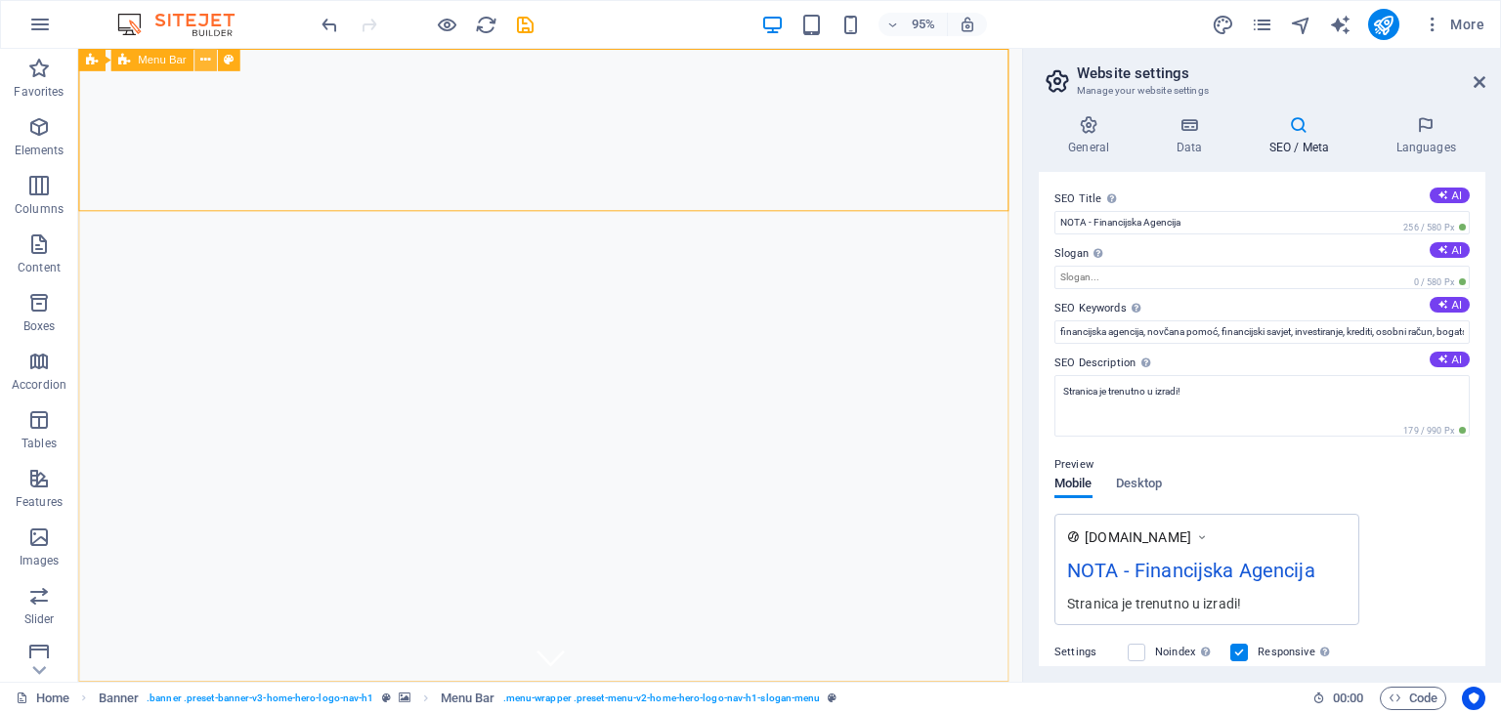
click at [209, 59] on icon at bounding box center [205, 60] width 10 height 20
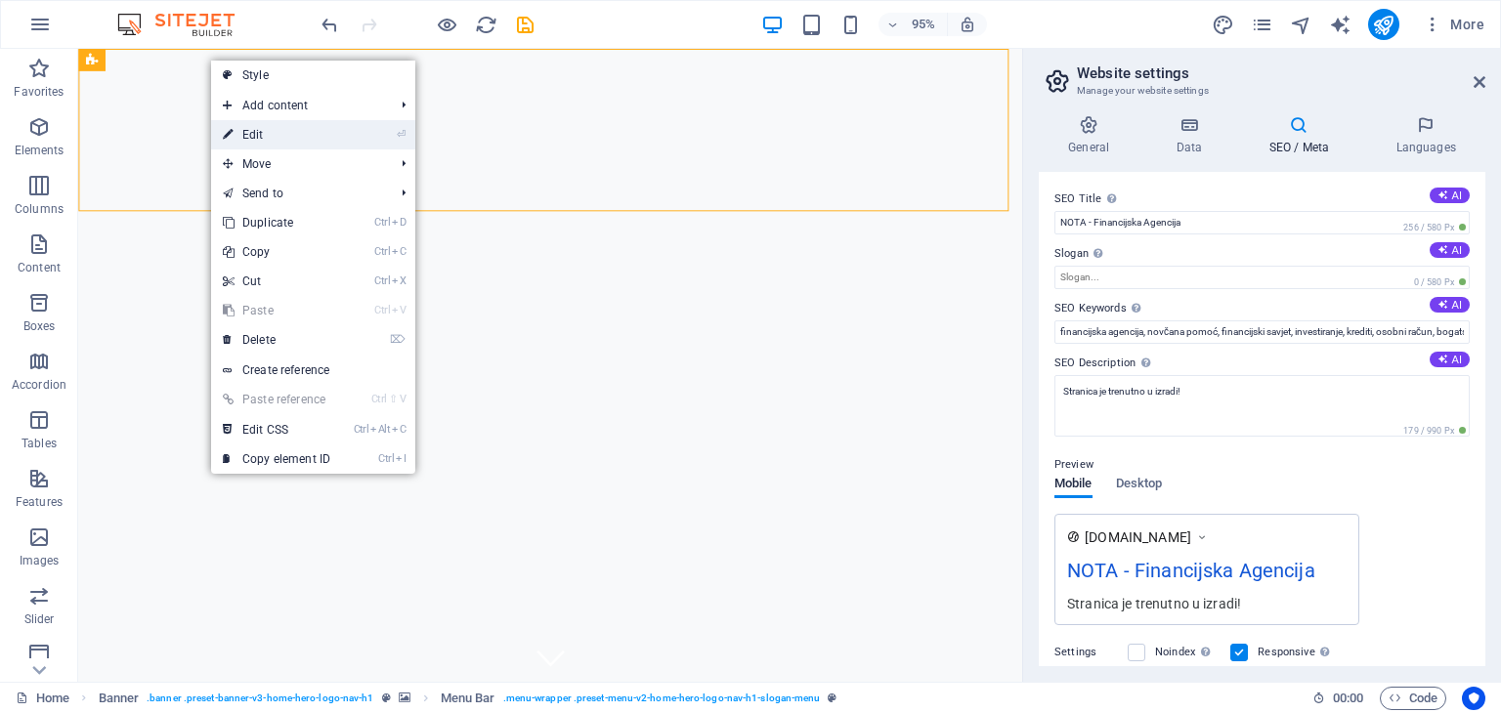
click at [256, 124] on link "⏎ Edit" at bounding box center [276, 134] width 131 height 29
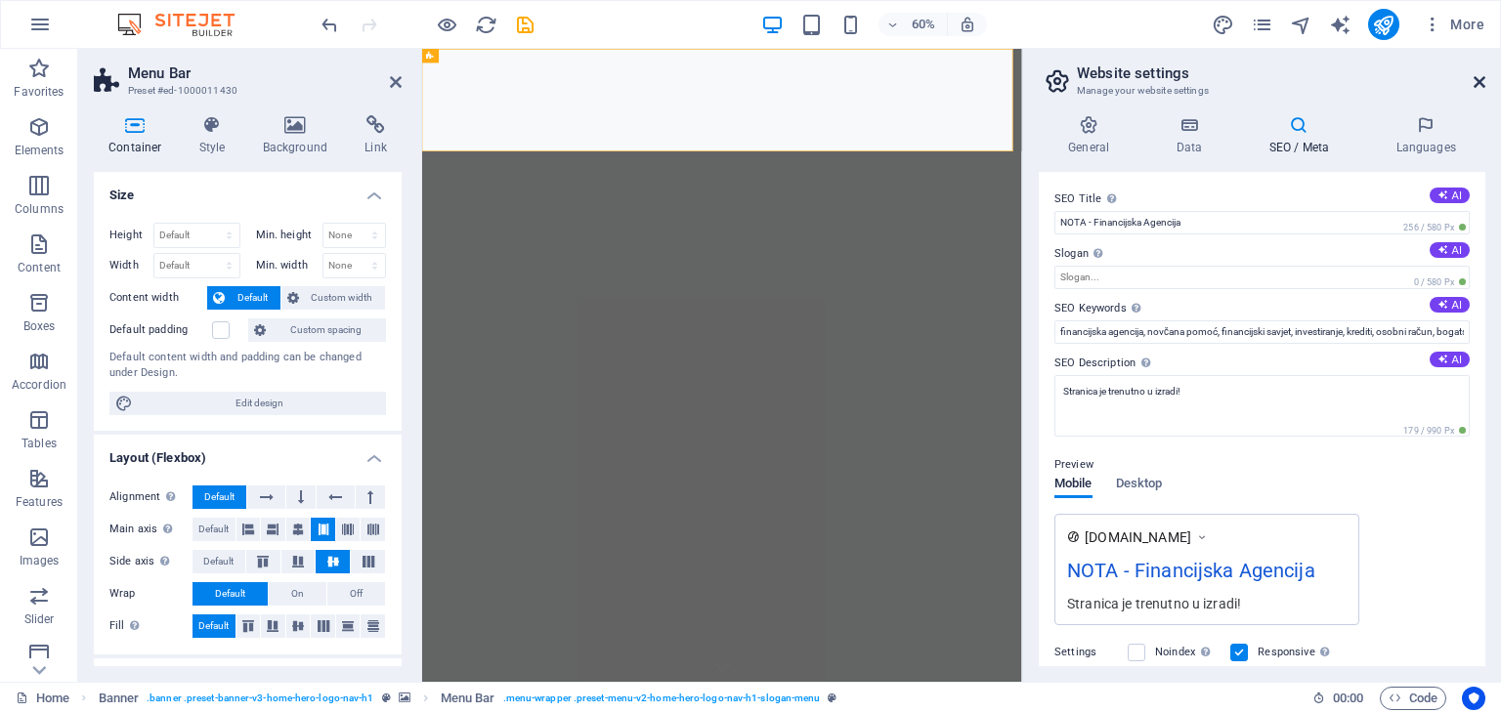
click at [1477, 78] on icon at bounding box center [1480, 82] width 12 height 16
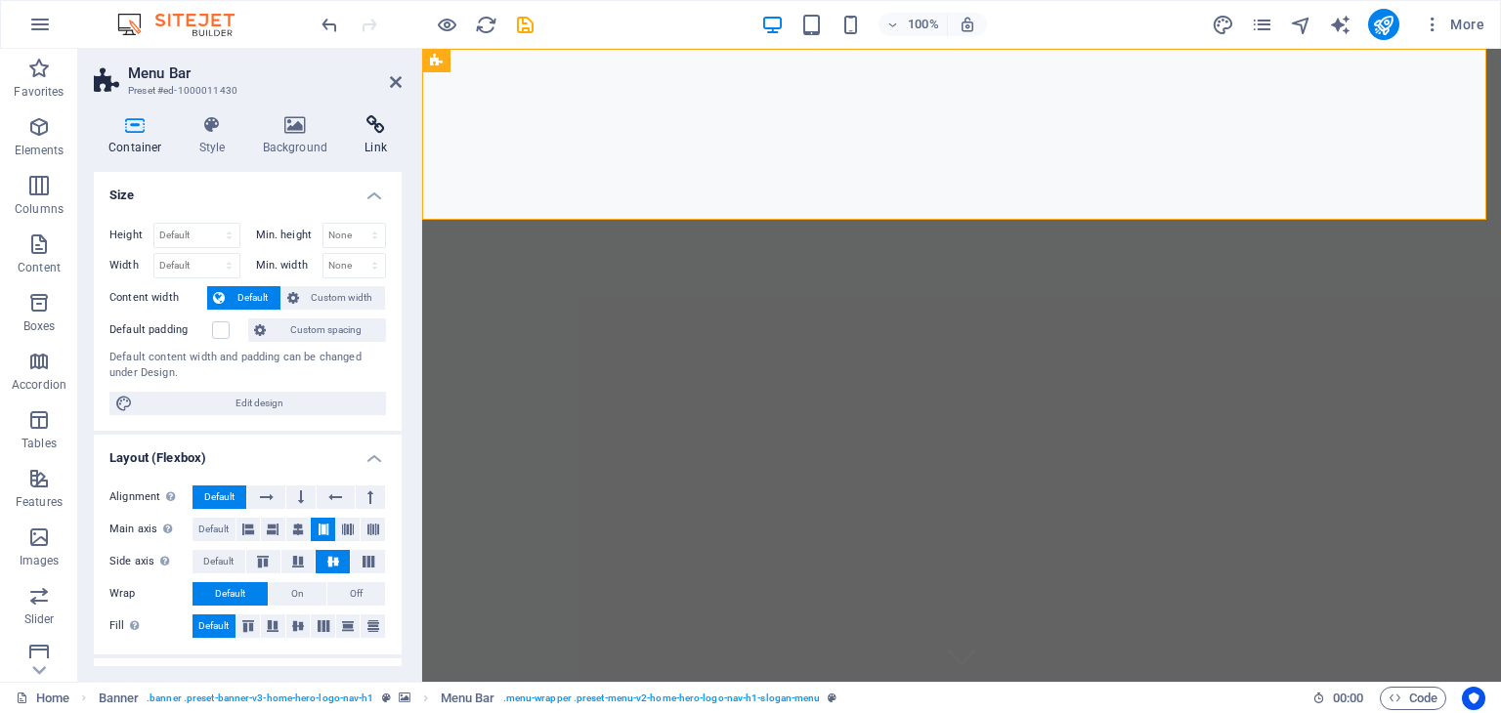
click at [376, 130] on icon at bounding box center [376, 125] width 52 height 20
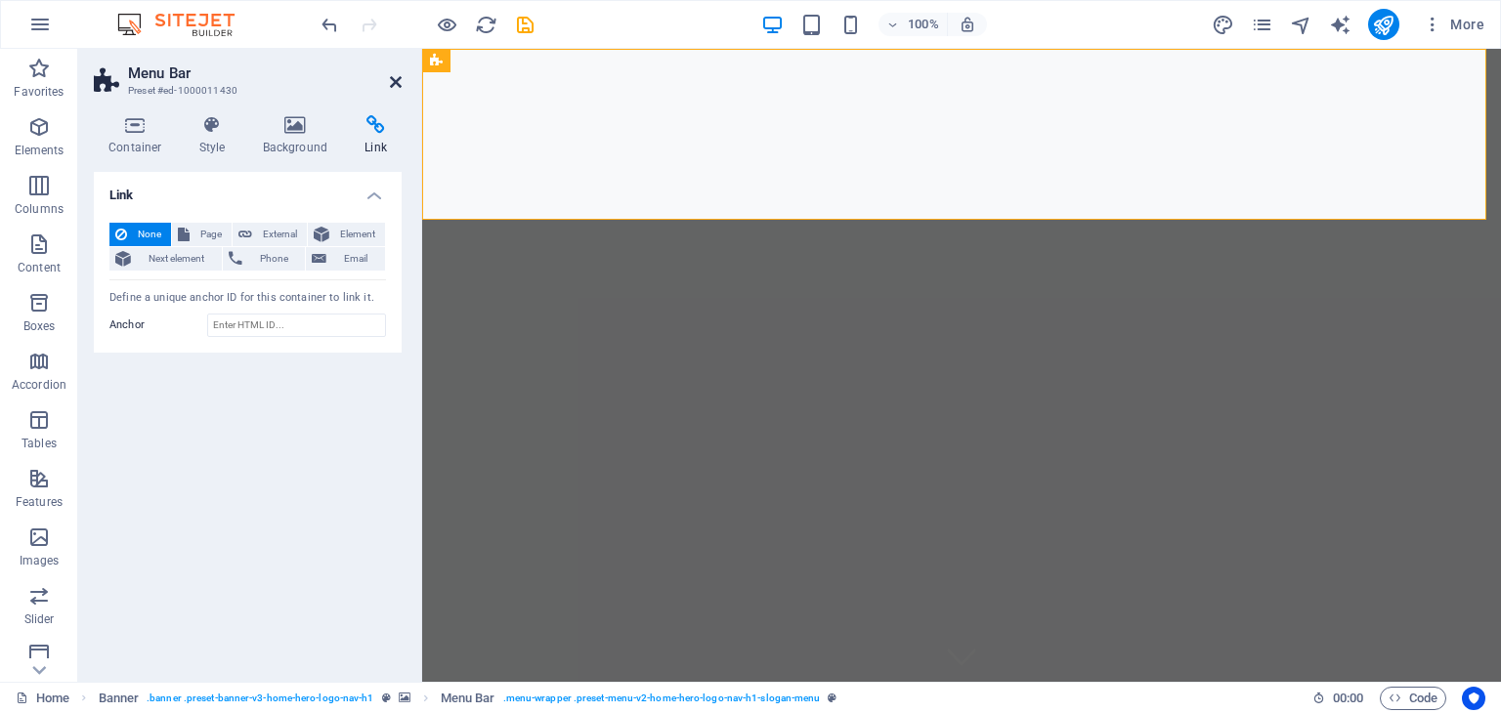
click at [395, 78] on icon at bounding box center [396, 82] width 12 height 16
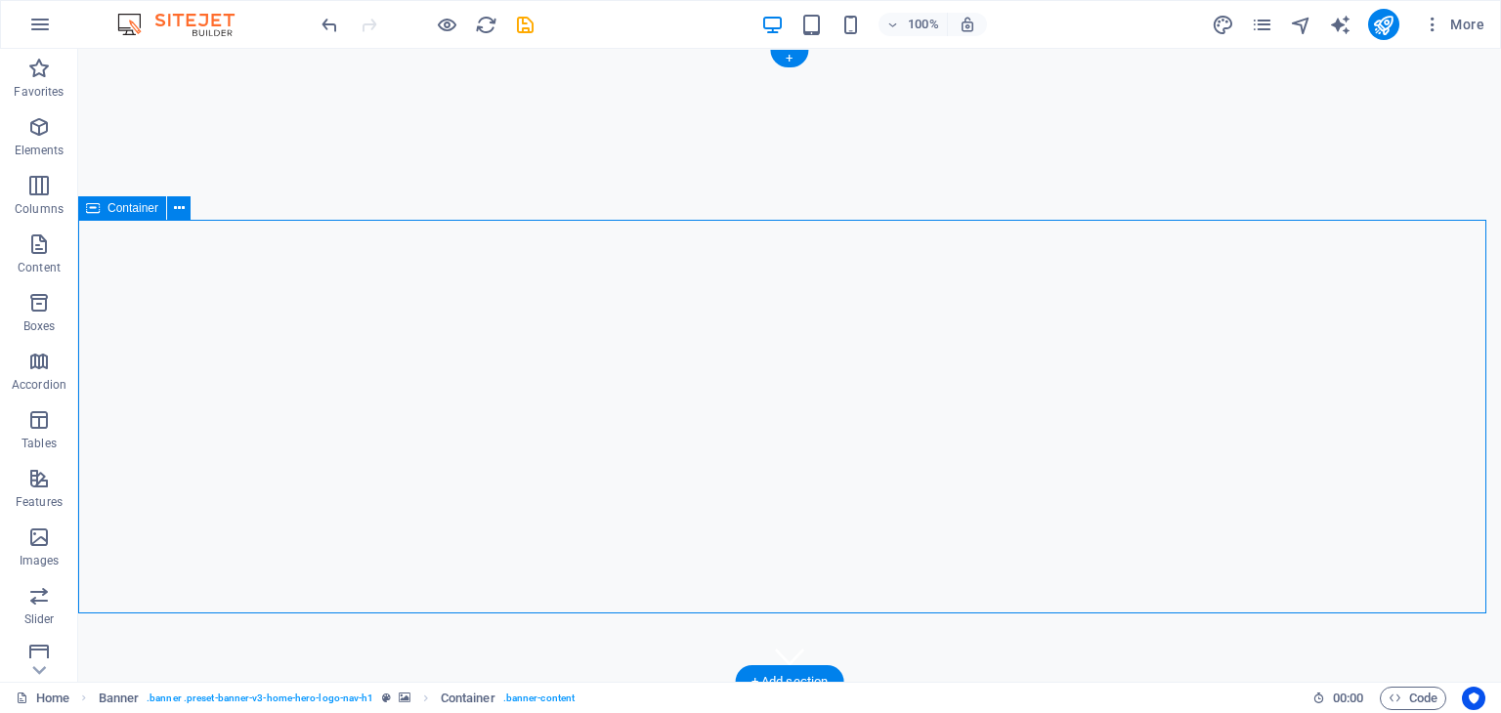
click at [1464, 25] on span "More" at bounding box center [1454, 25] width 62 height 20
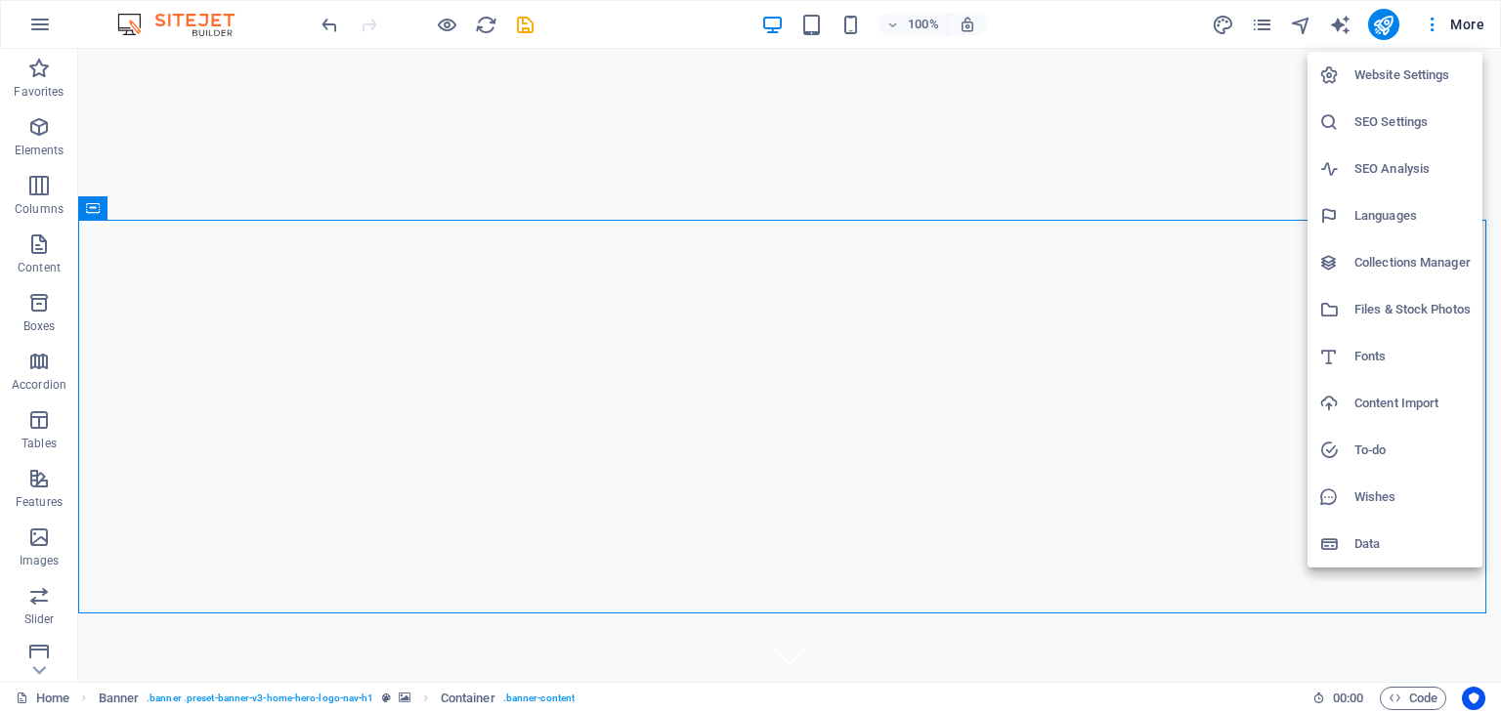
click at [42, 548] on div at bounding box center [750, 356] width 1501 height 713
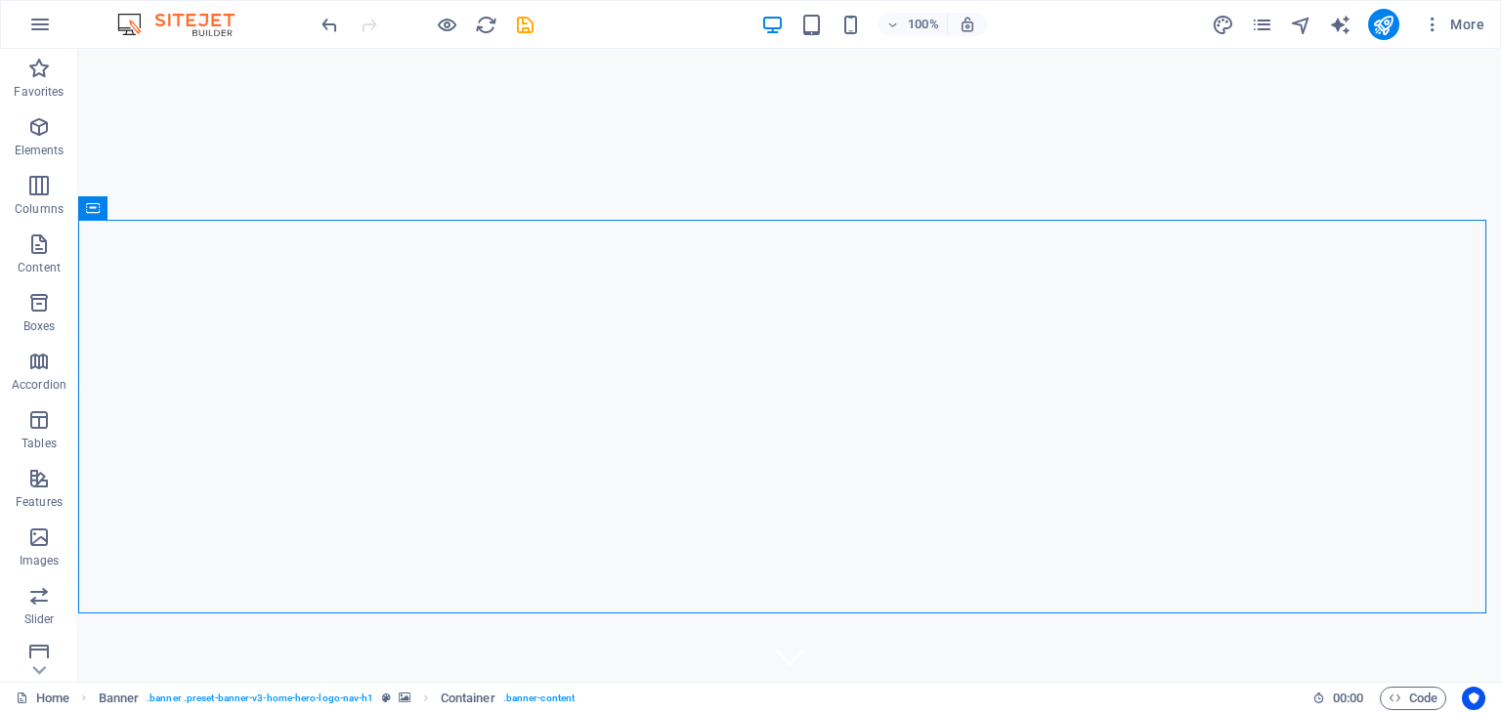
click at [42, 548] on icon "button" at bounding box center [38, 537] width 23 height 23
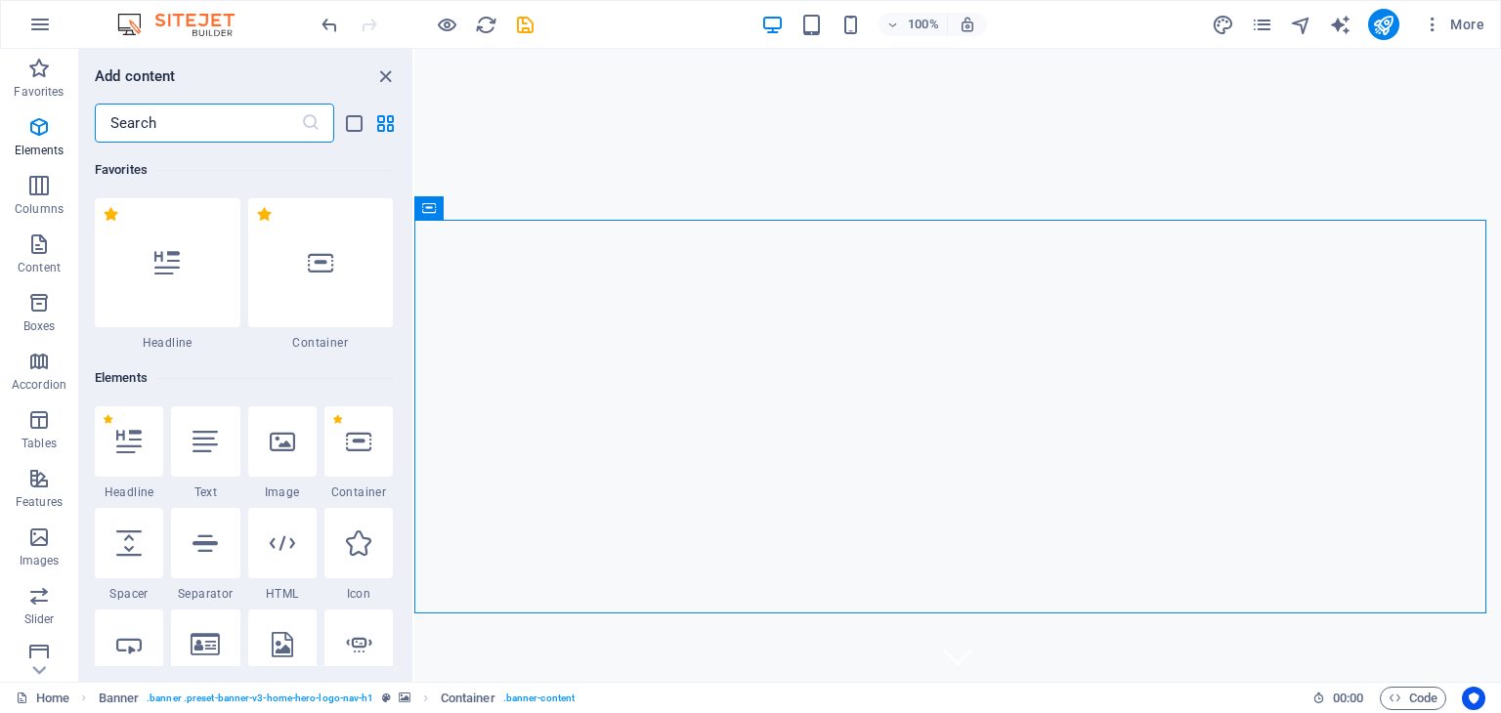
scroll to position [9911, 0]
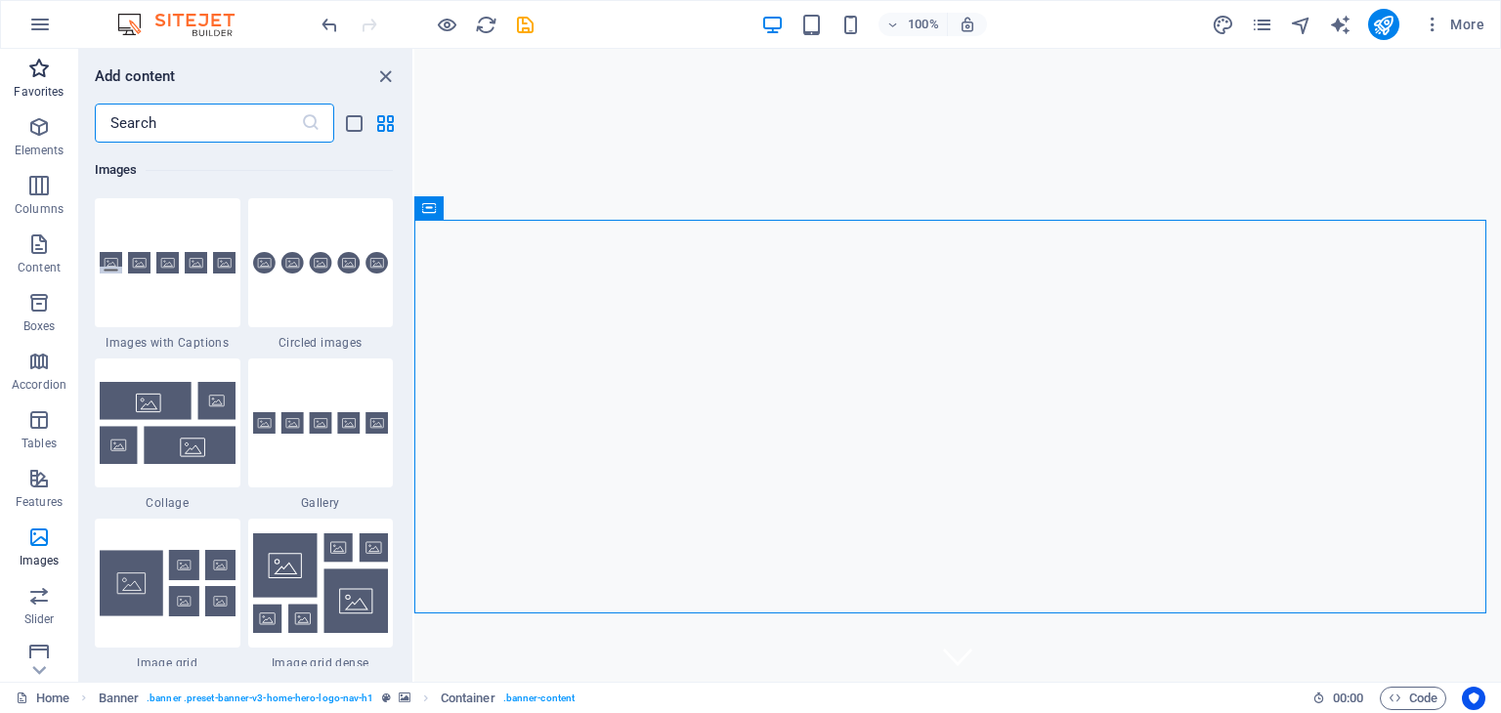
click at [51, 72] on span "Favorites" at bounding box center [39, 80] width 78 height 47
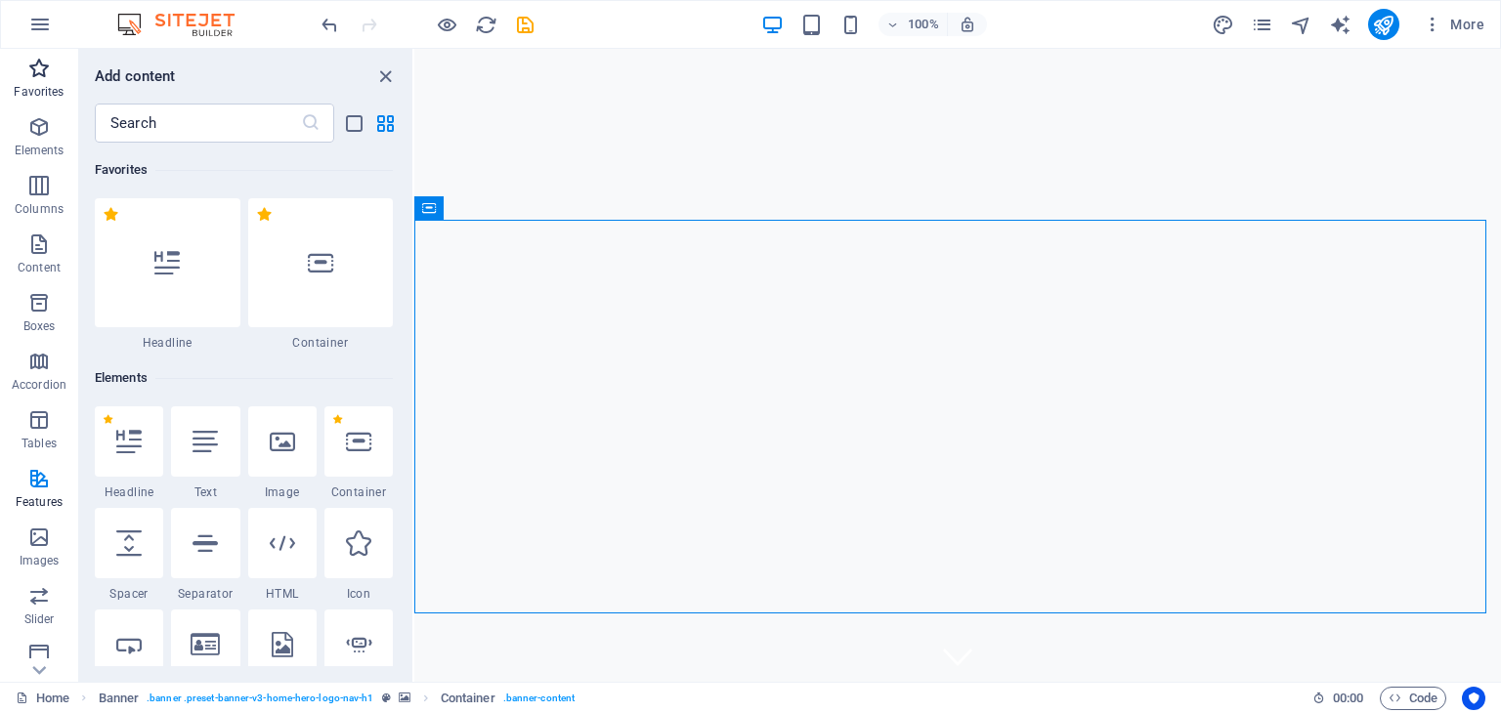
scroll to position [0, 0]
click at [512, 207] on icon at bounding box center [515, 208] width 11 height 21
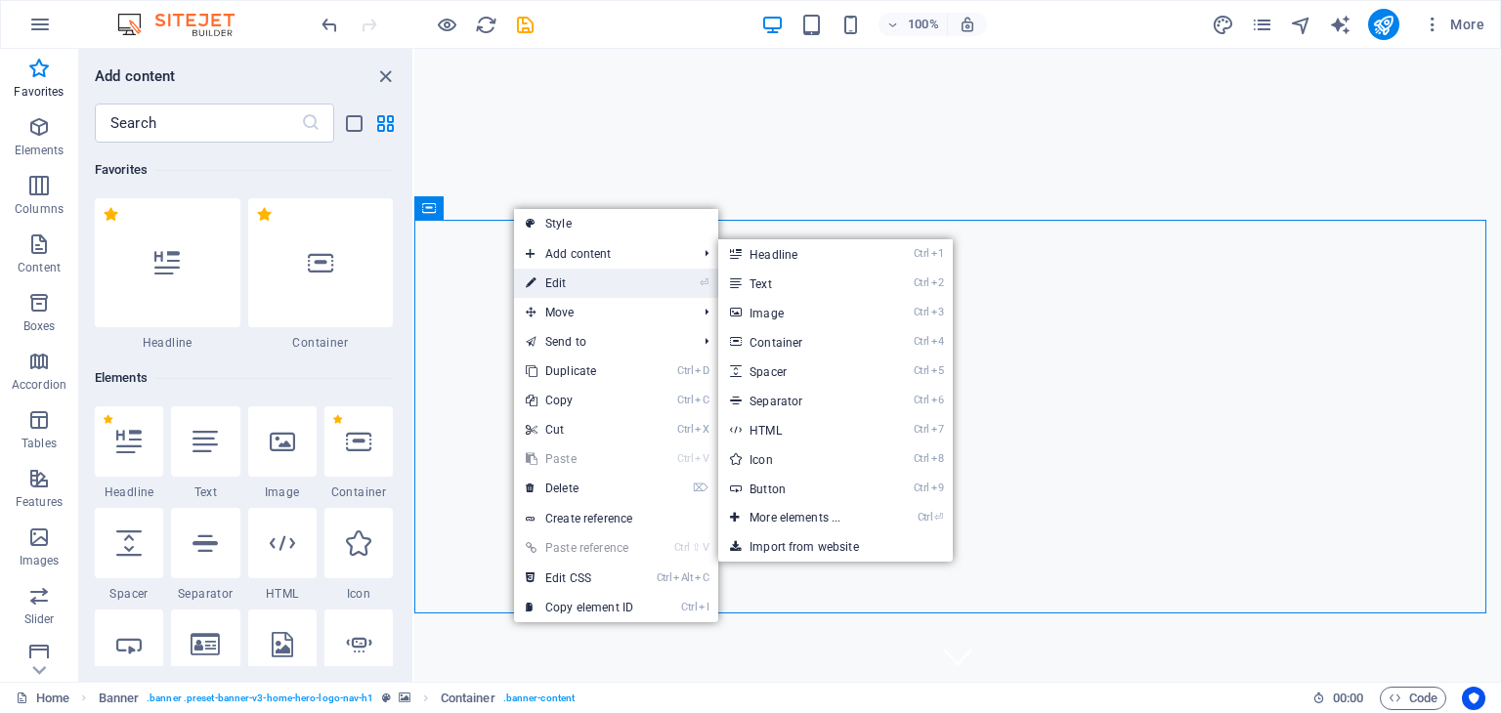
click at [552, 284] on link "⏎ Edit" at bounding box center [579, 283] width 131 height 29
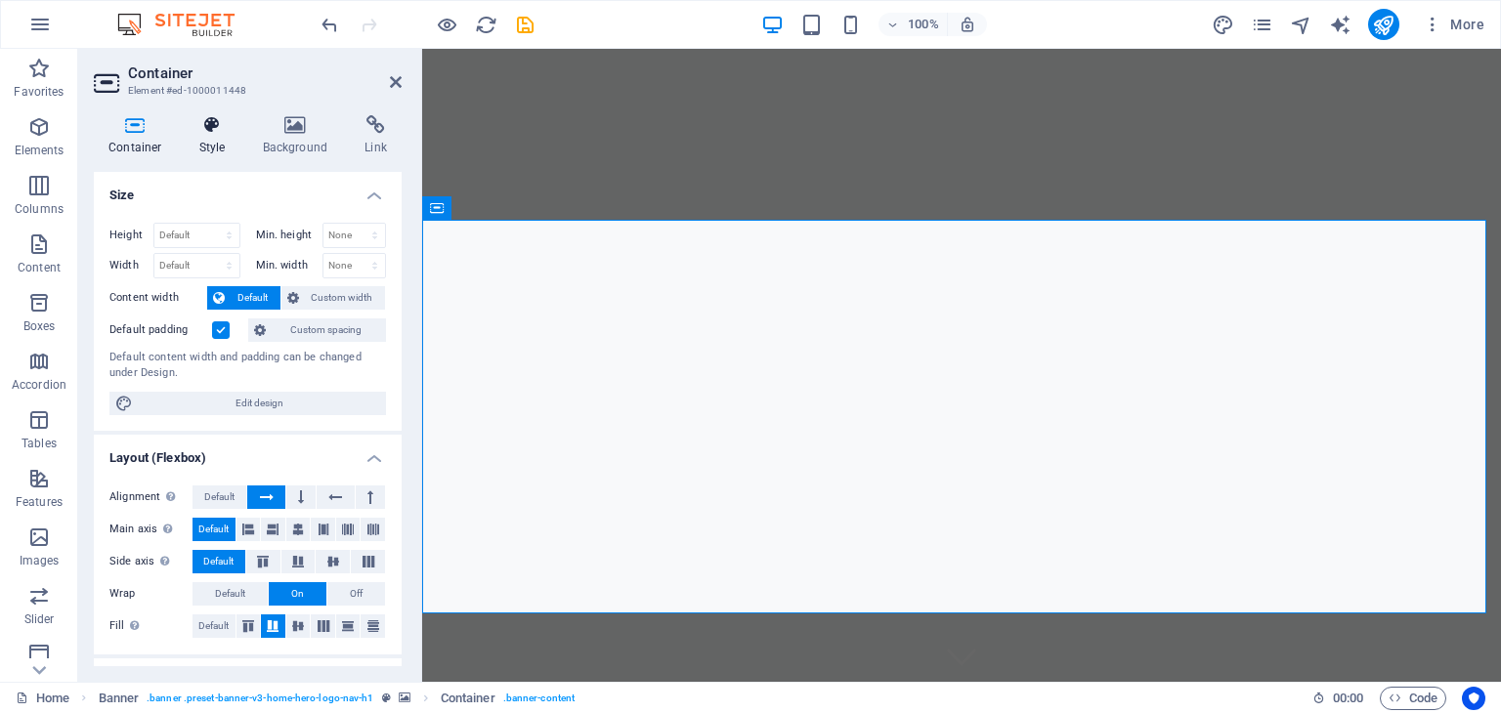
click at [216, 134] on icon at bounding box center [213, 125] width 56 height 20
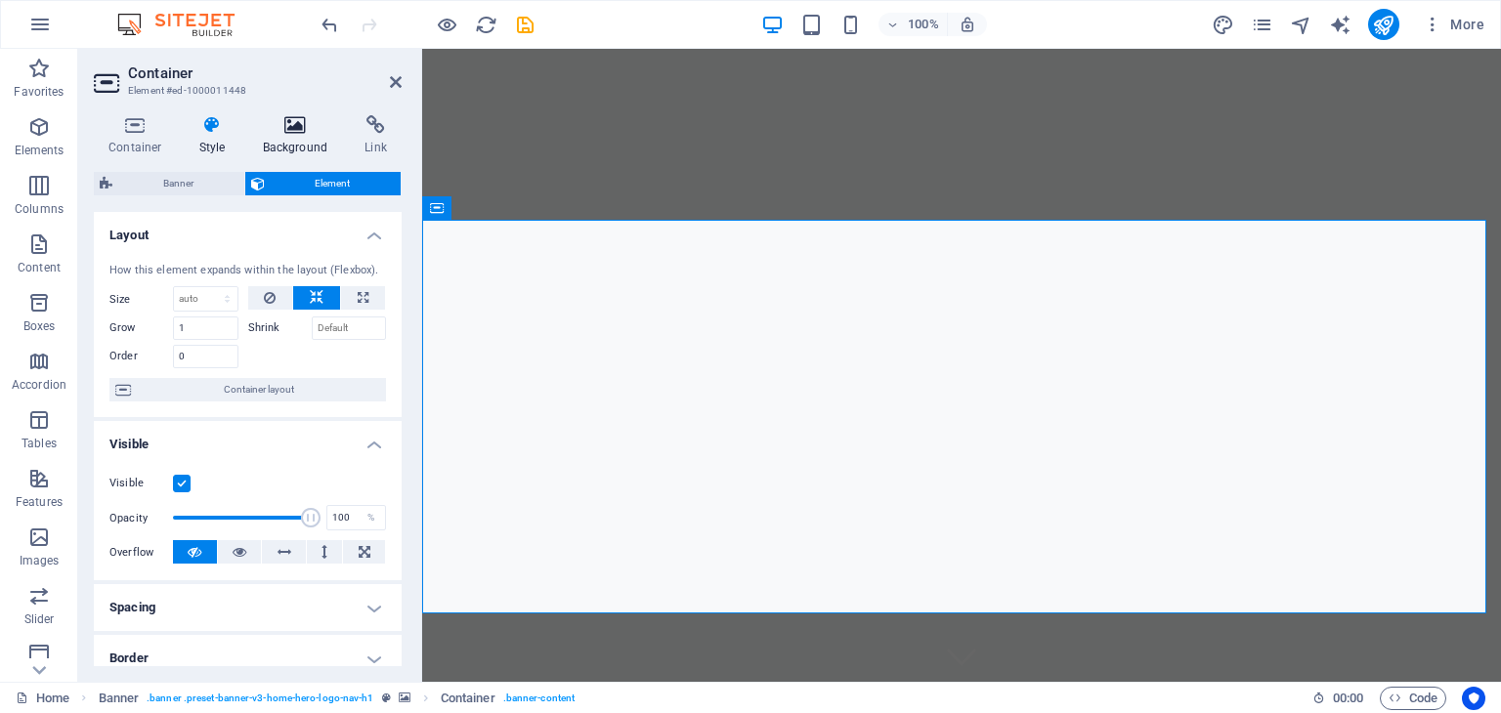
click at [313, 126] on icon at bounding box center [295, 125] width 95 height 20
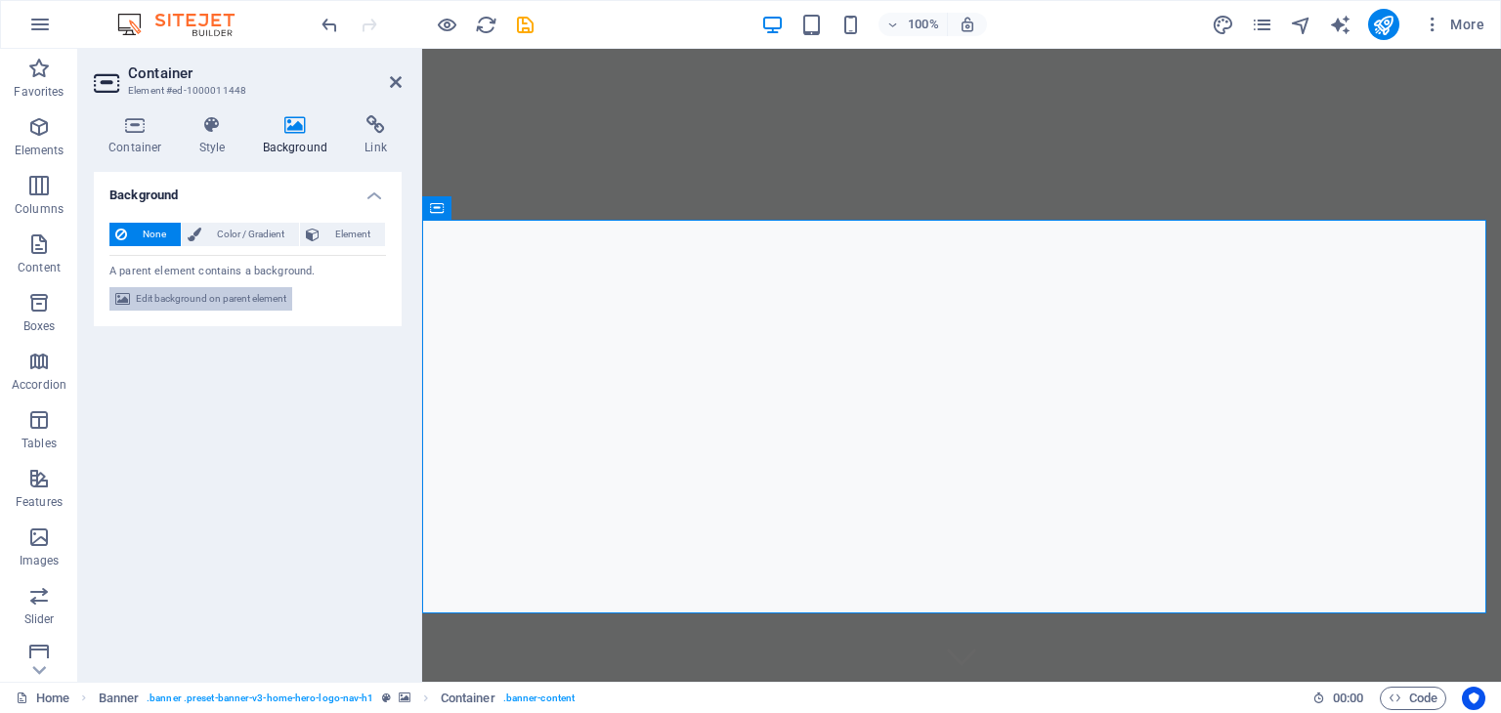
click at [248, 301] on span "Edit background on parent element" at bounding box center [211, 298] width 151 height 23
select select "ms"
select select "s"
select select "progressive"
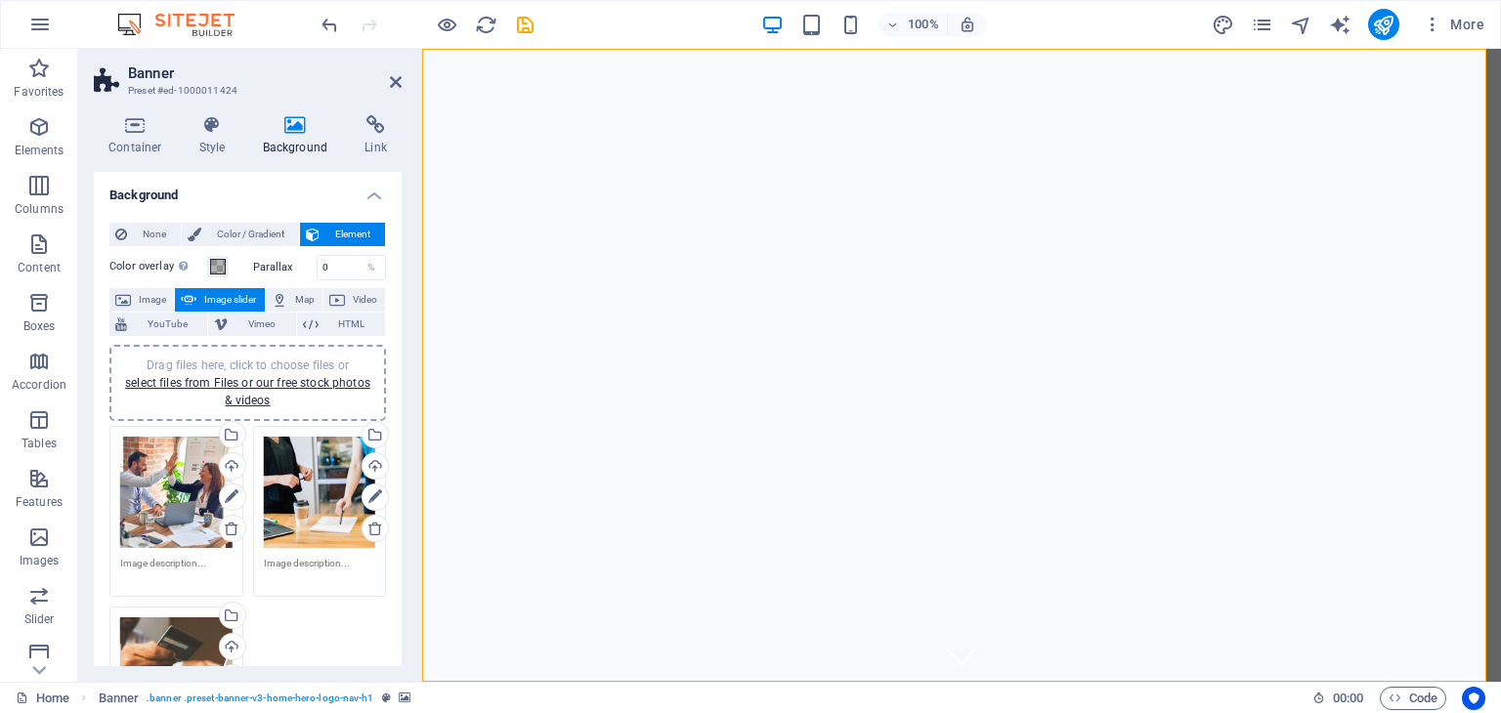
drag, startPoint x: 402, startPoint y: 398, endPoint x: 398, endPoint y: 526, distance: 128.1
click at [398, 526] on div "Container Style Background Link Size Height Default px rem % vh vw Min. height …" at bounding box center [247, 391] width 339 height 583
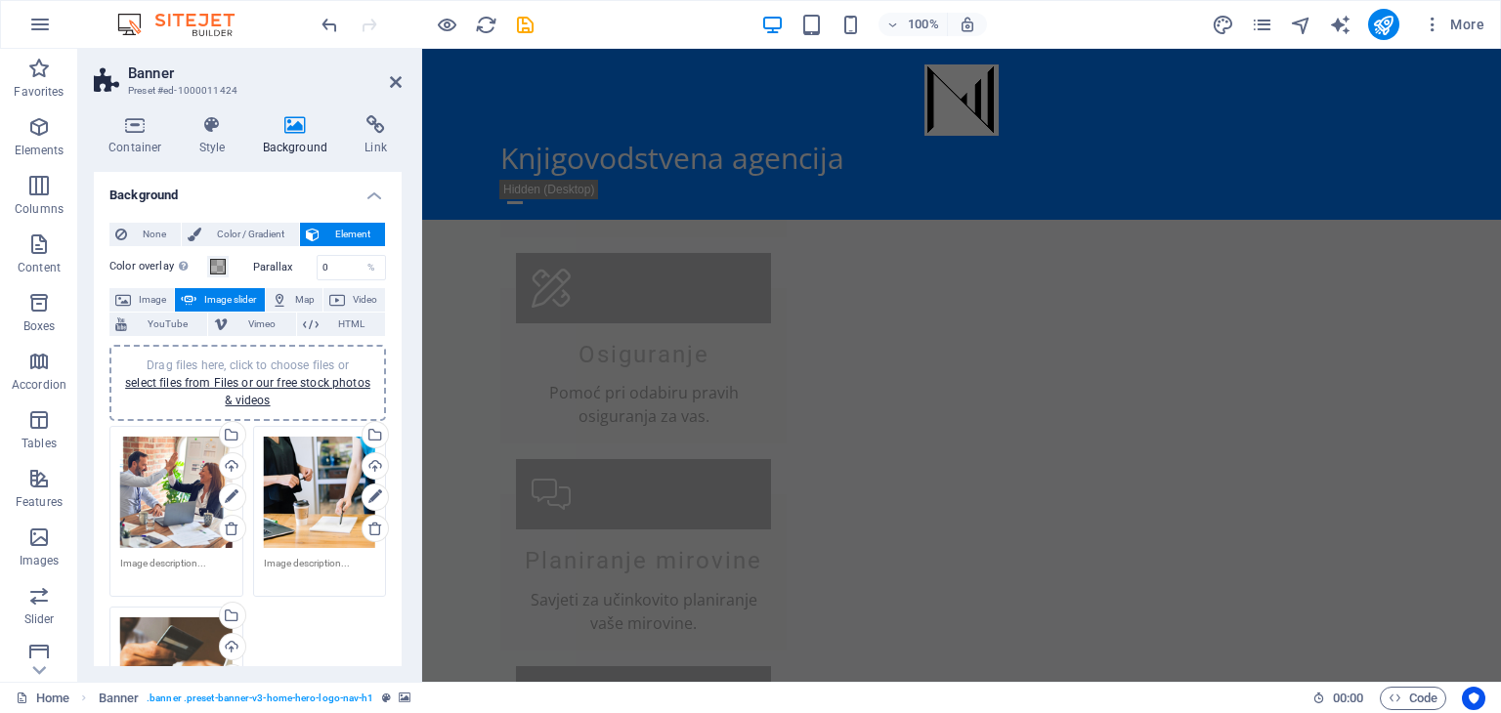
scroll to position [1884, 0]
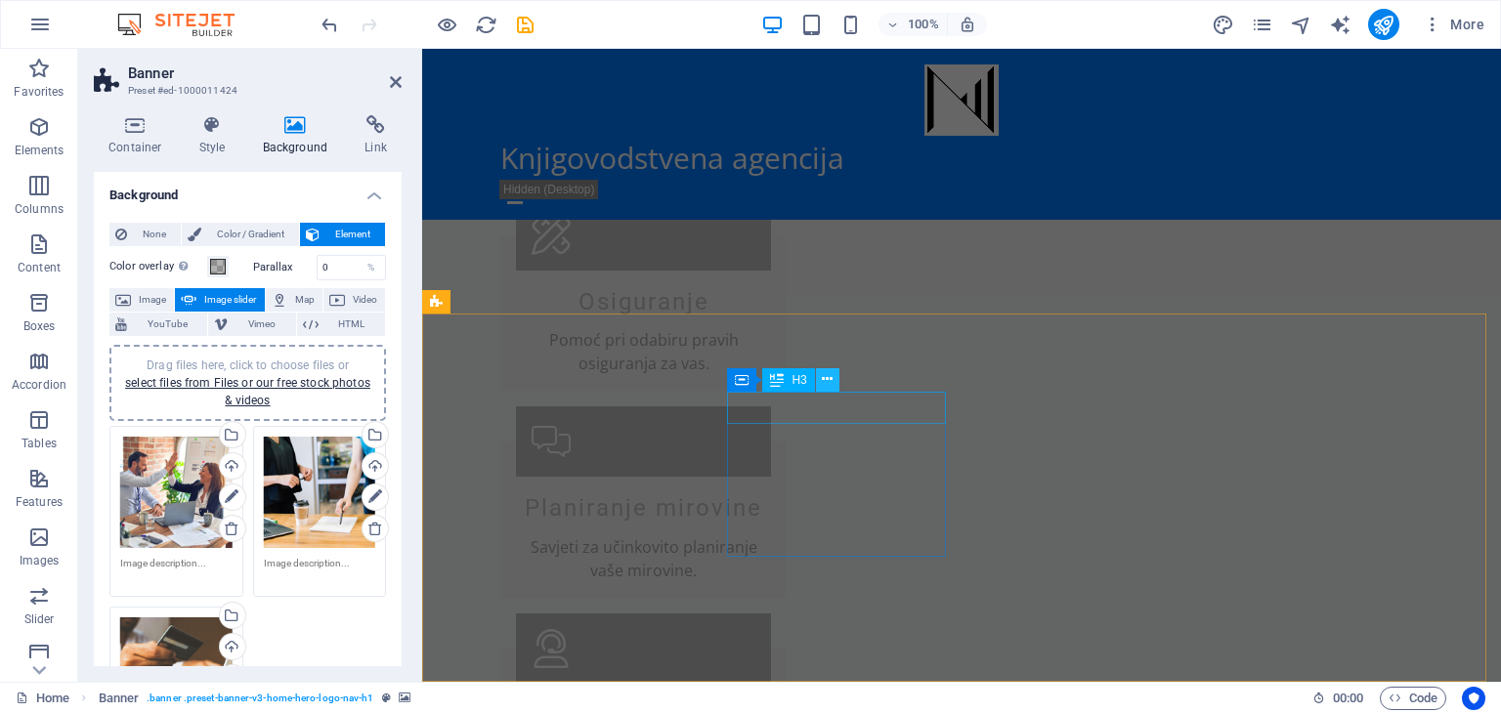
click at [825, 380] on icon at bounding box center [827, 379] width 11 height 21
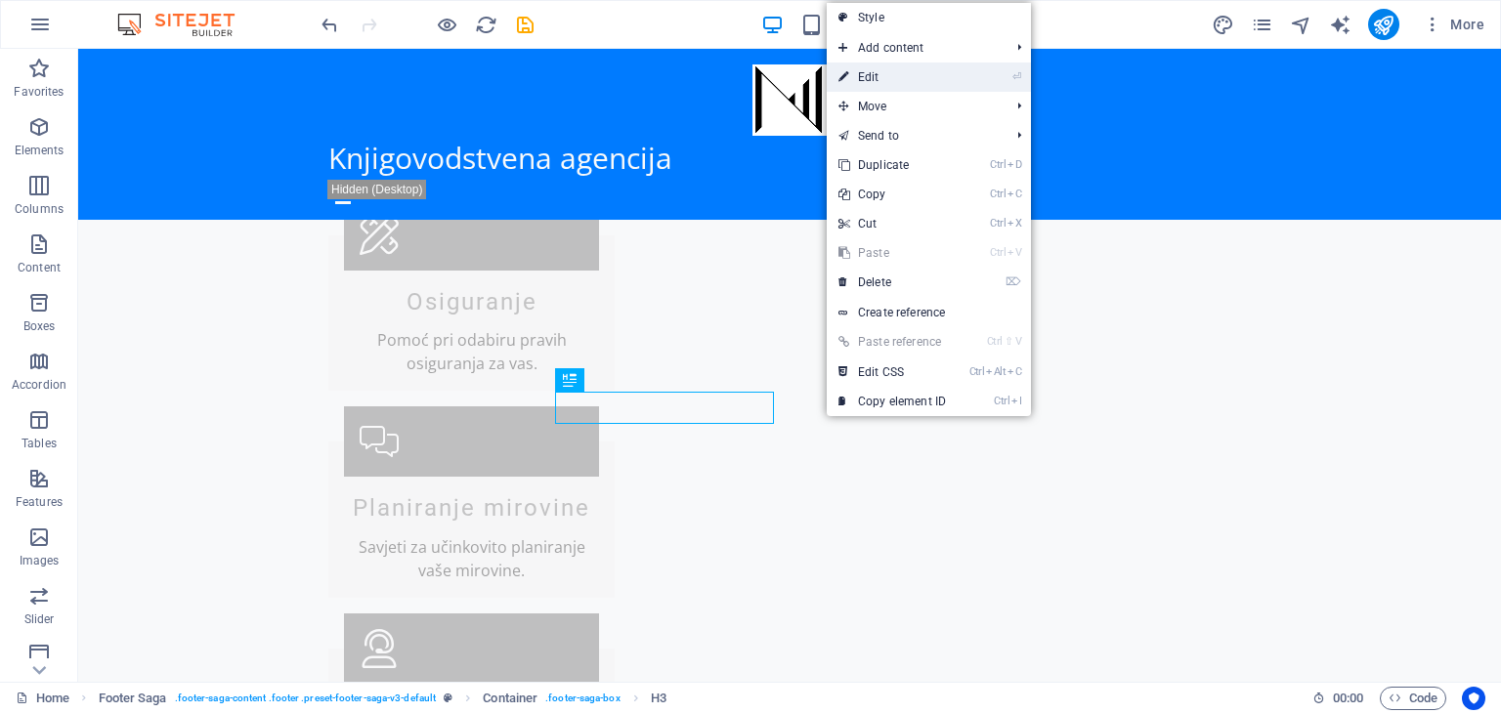
click at [864, 78] on link "⏎ Edit" at bounding box center [892, 77] width 131 height 29
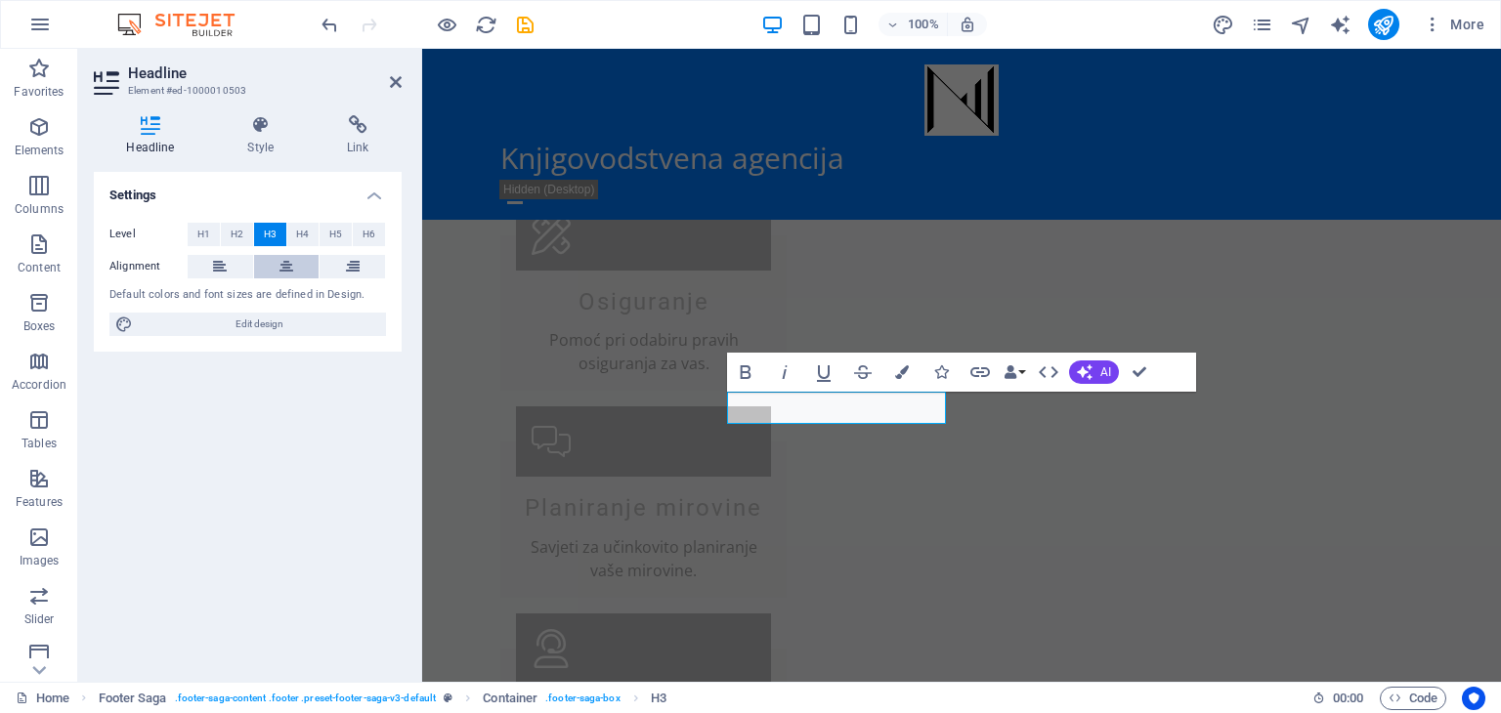
click at [283, 271] on icon at bounding box center [287, 266] width 14 height 23
click at [768, 433] on span "Text" at bounding box center [767, 428] width 22 height 12
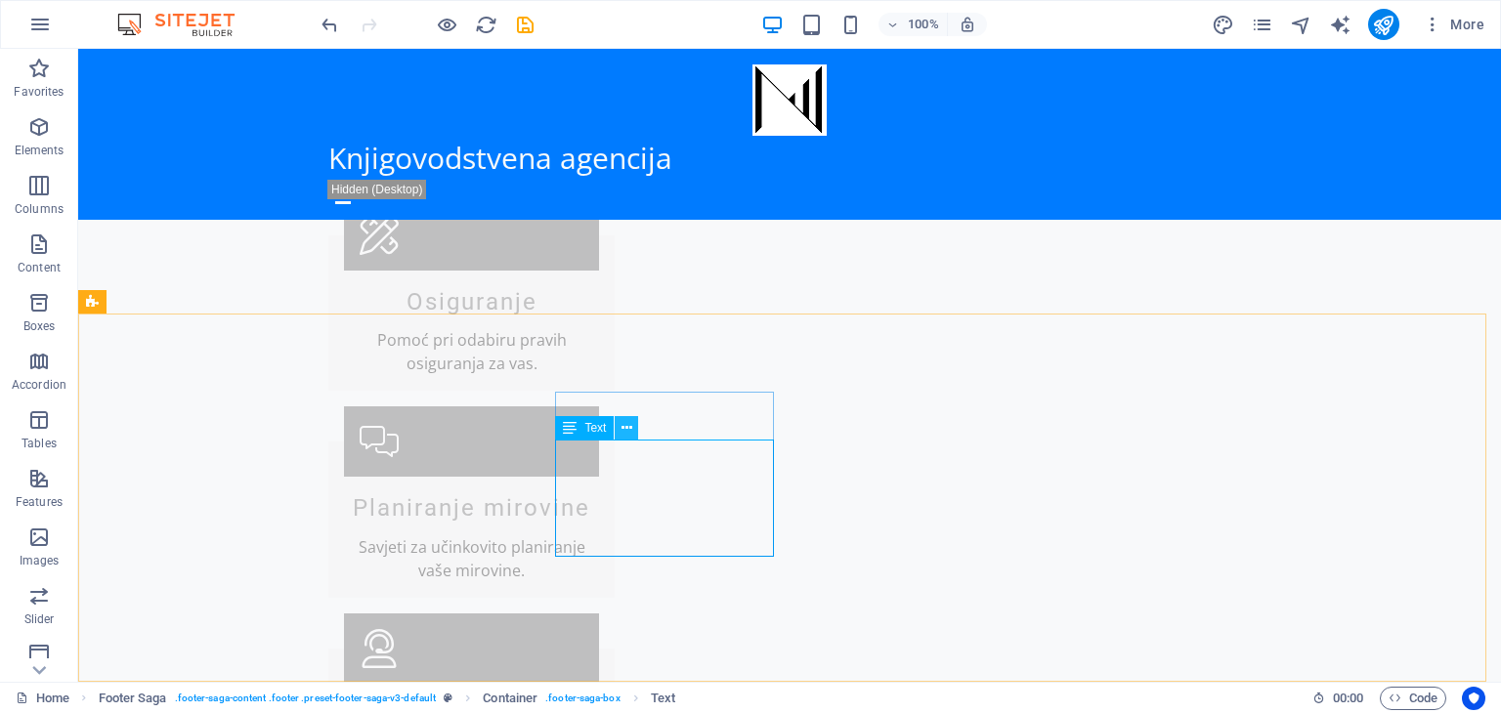
click at [627, 431] on icon at bounding box center [627, 428] width 11 height 21
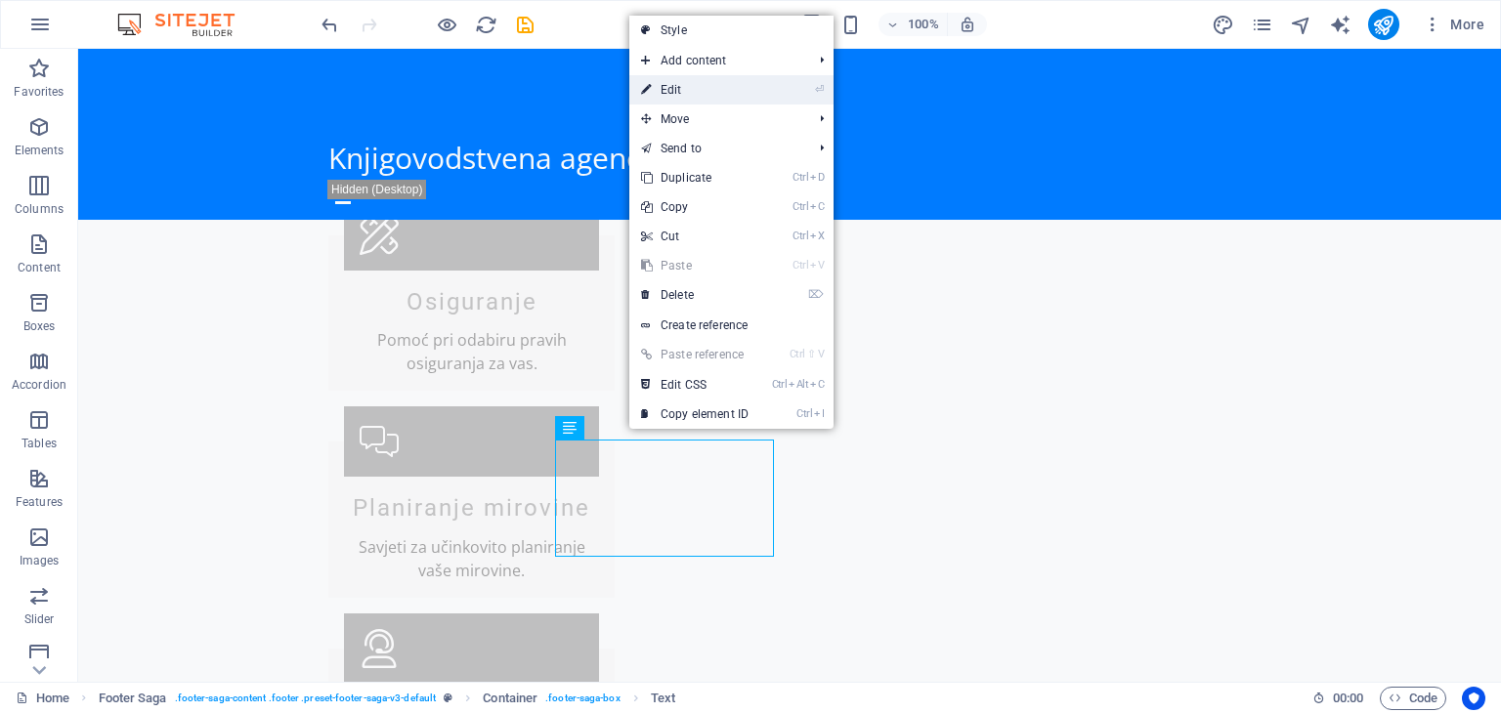
click at [678, 95] on link "⏎ Edit" at bounding box center [694, 89] width 131 height 29
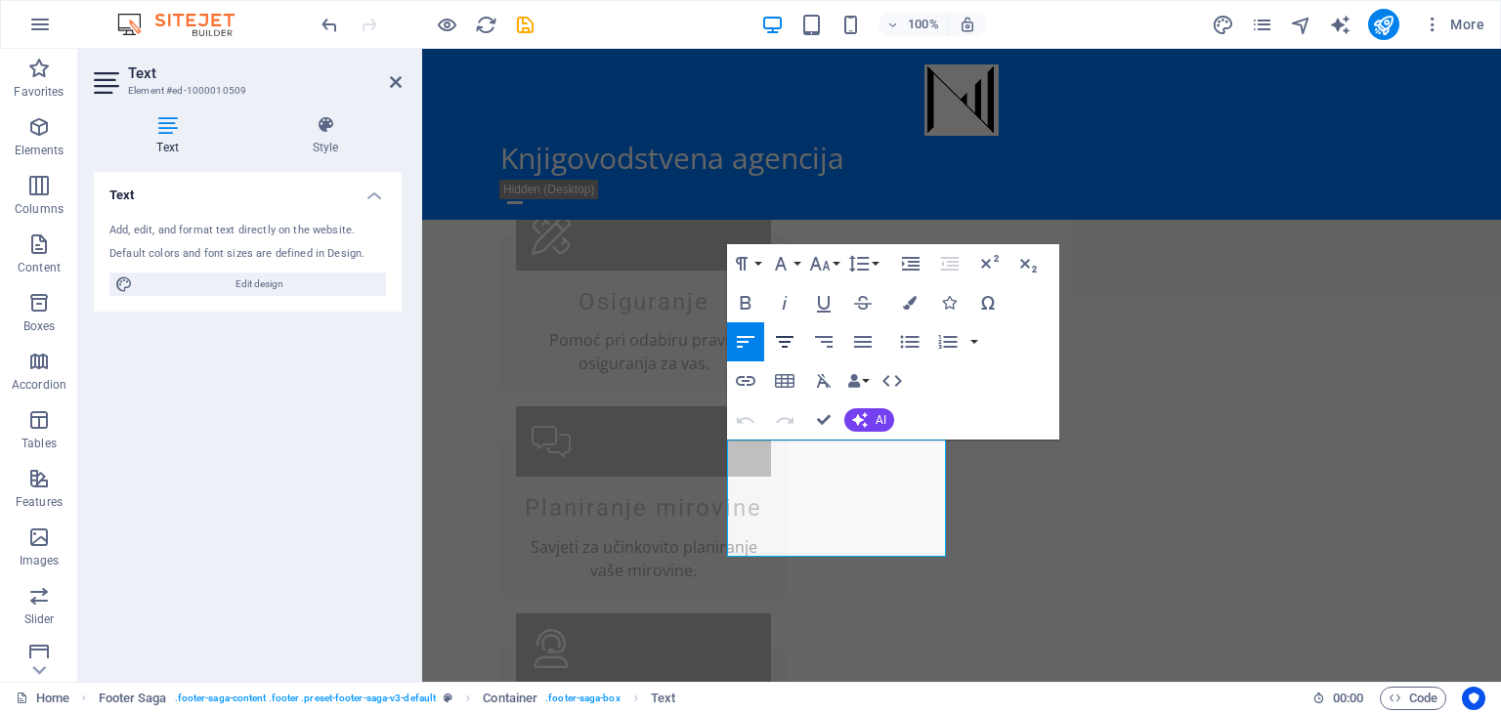
click at [784, 347] on icon "button" at bounding box center [785, 342] width 18 height 12
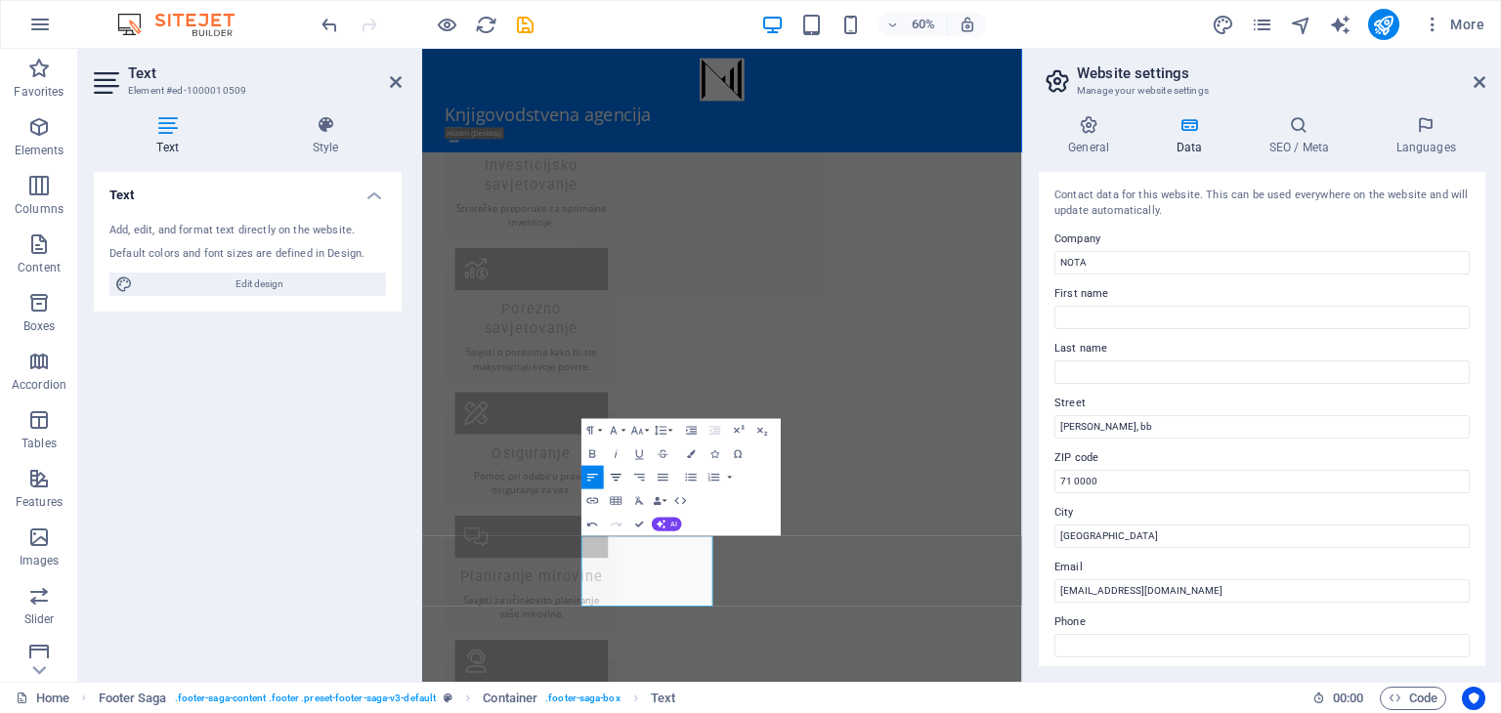
click at [614, 477] on icon "button" at bounding box center [616, 478] width 14 height 14
click at [225, 448] on div "Text Add, edit, and format text directly on the website. Default colors and fon…" at bounding box center [248, 419] width 308 height 495
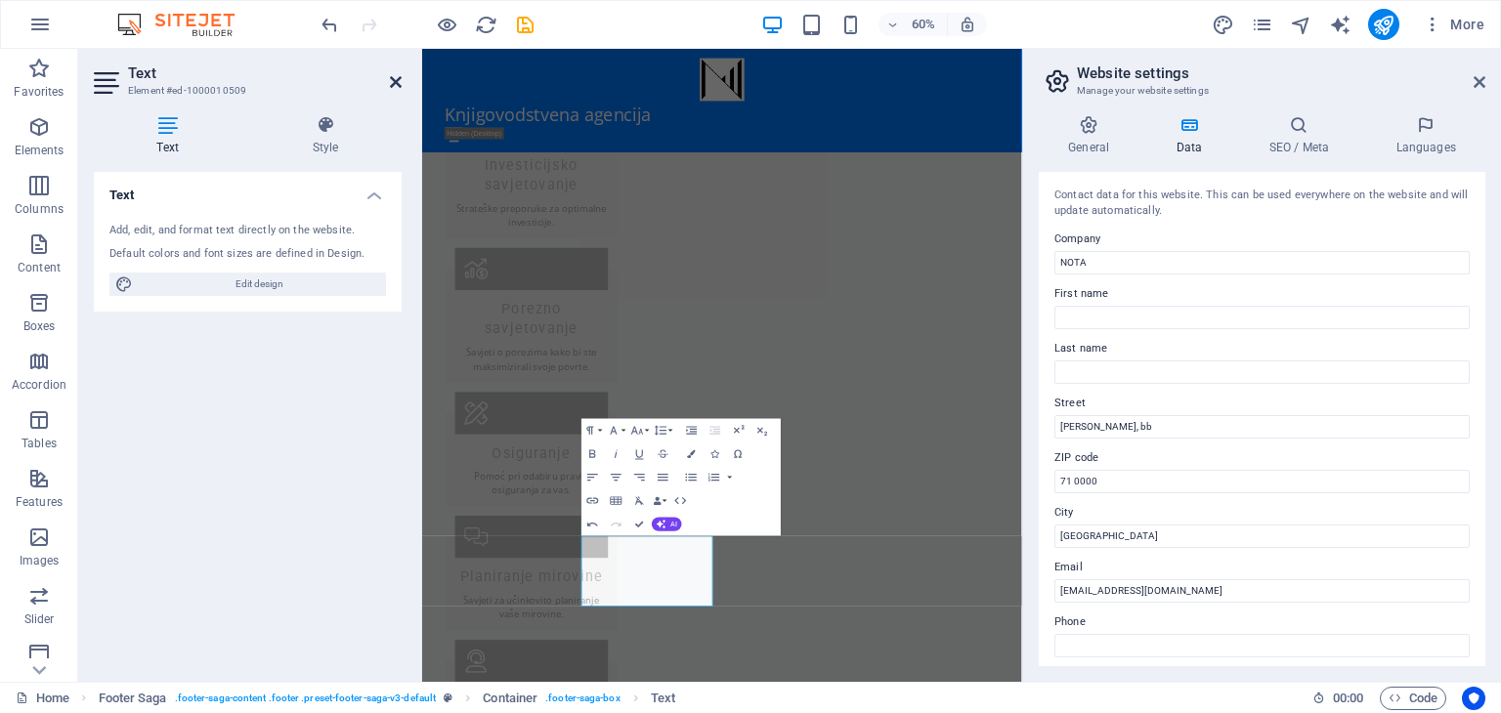
click at [392, 82] on icon at bounding box center [396, 82] width 12 height 16
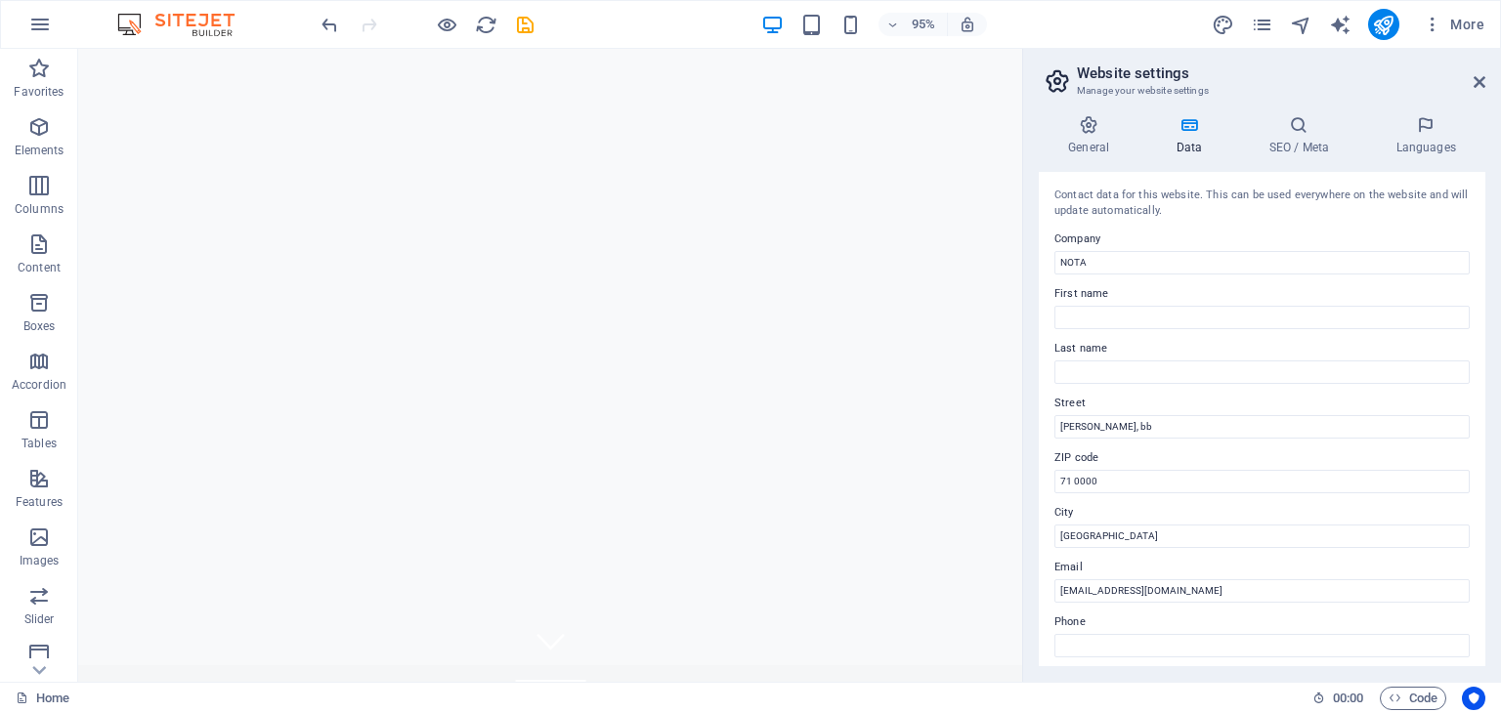
scroll to position [0, 0]
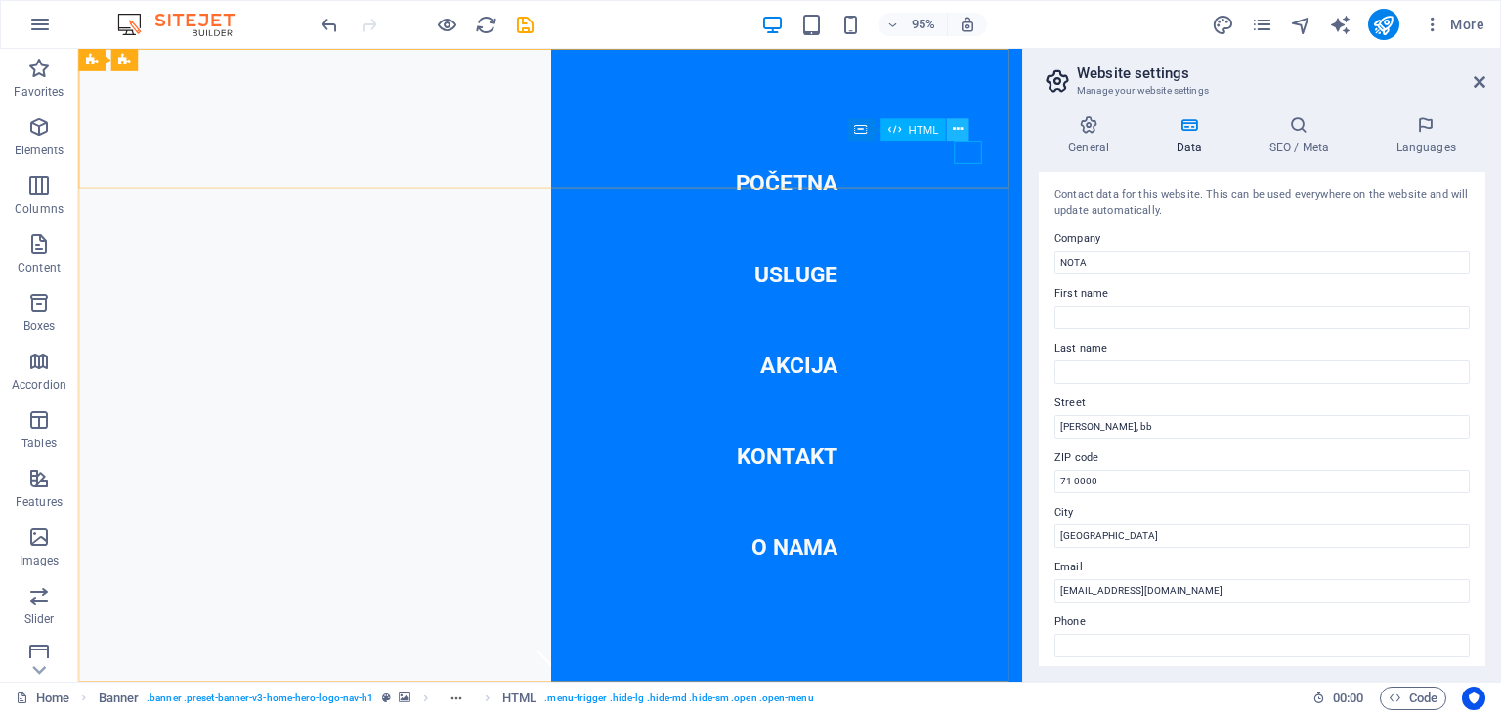
click at [962, 130] on icon at bounding box center [958, 130] width 10 height 20
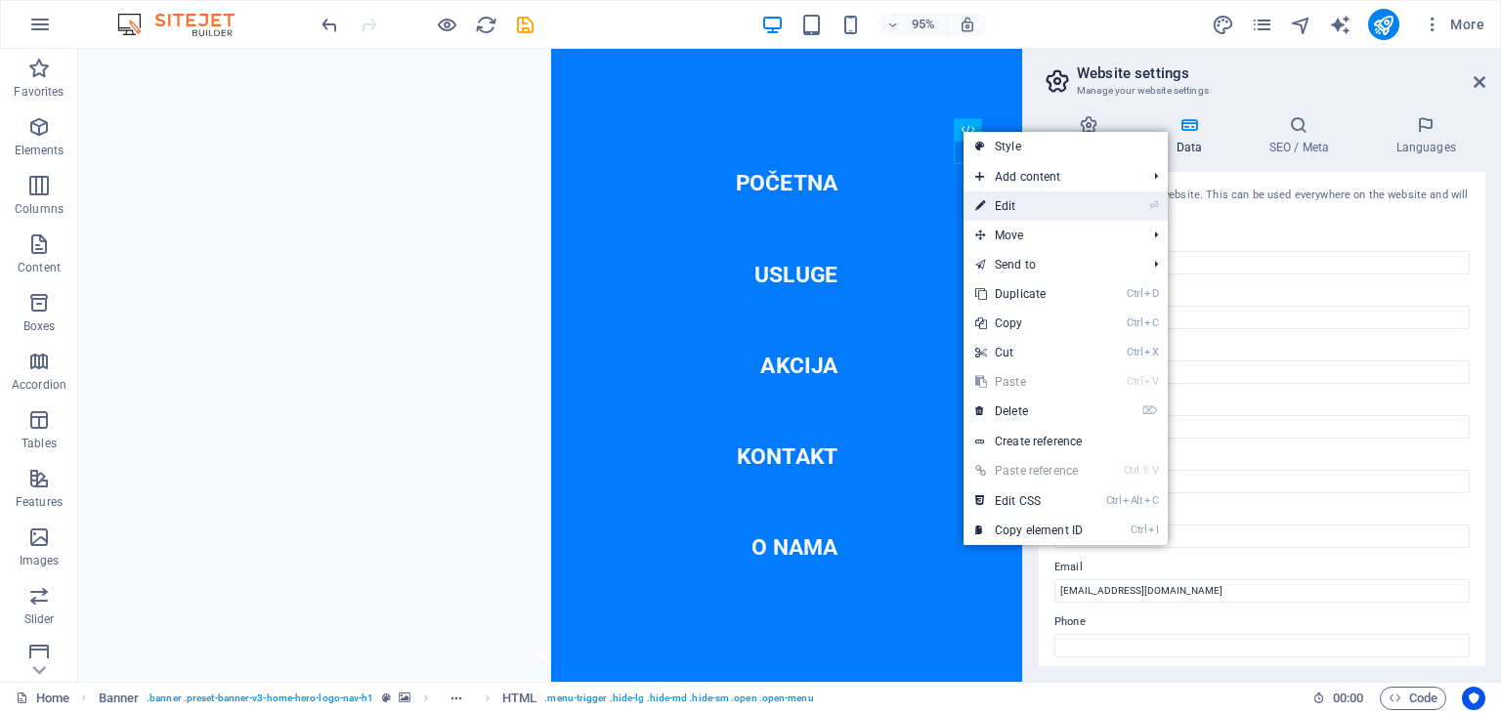
click at [1003, 202] on link "⏎ Edit" at bounding box center [1029, 206] width 131 height 29
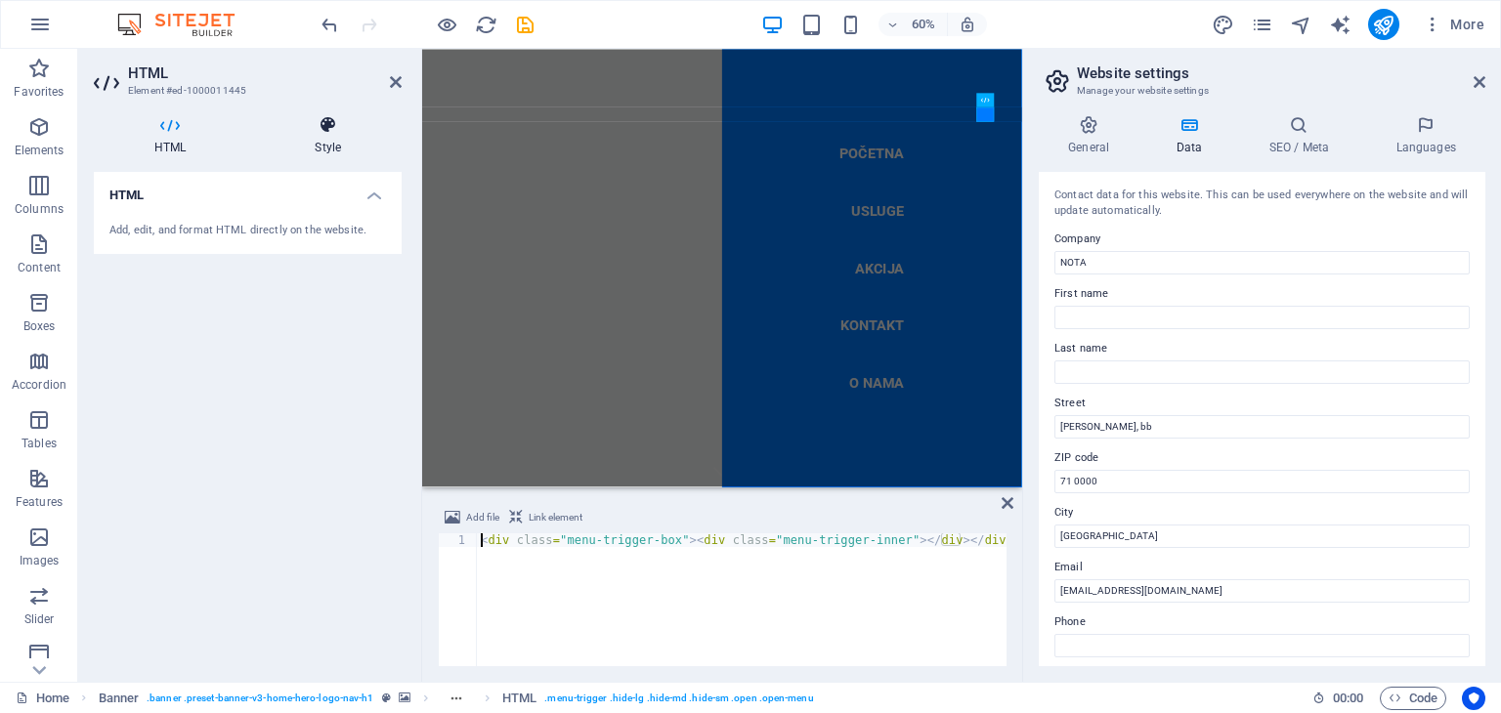
click at [318, 130] on icon at bounding box center [328, 125] width 148 height 20
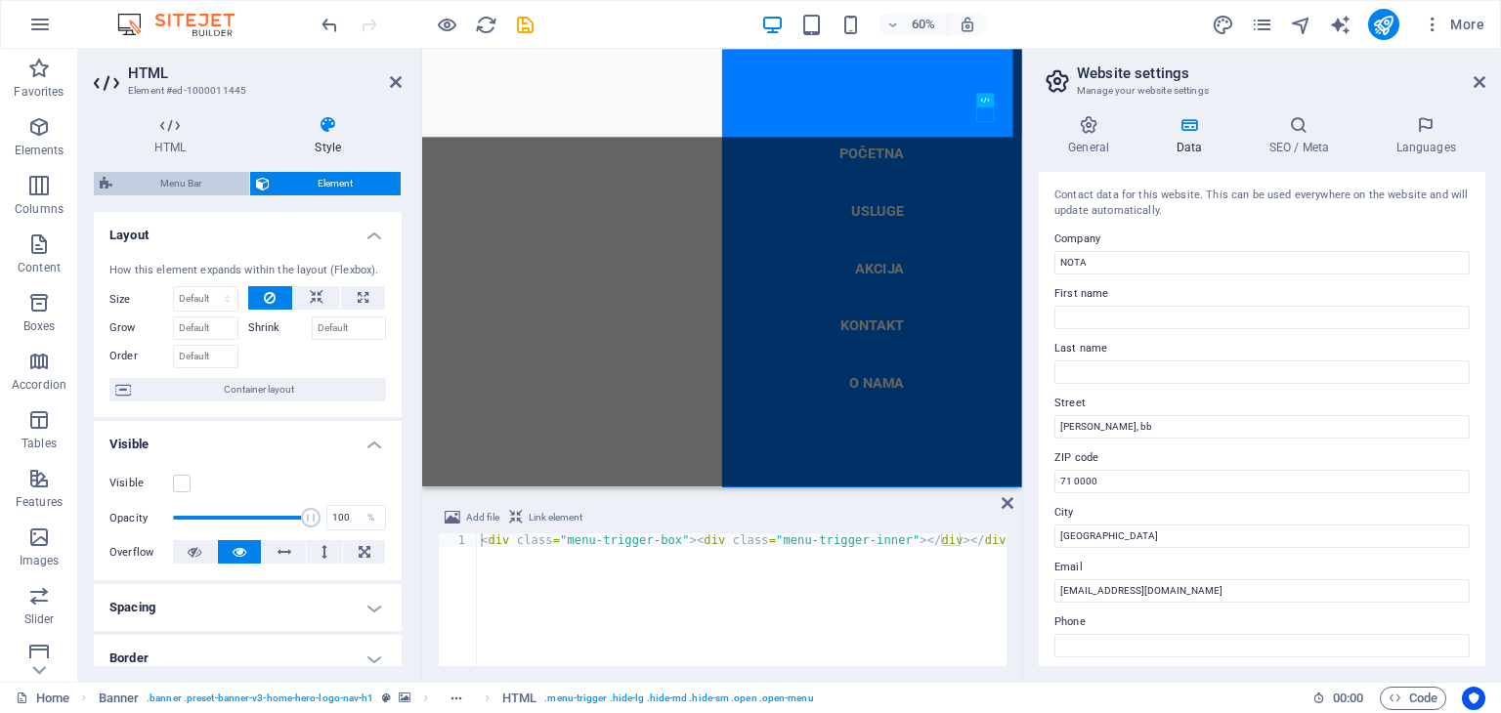
click at [205, 174] on span "Menu Bar" at bounding box center [180, 183] width 125 height 23
select select "rem"
select select "preset-menu-v2-home-hero-logo-nav-h1-slogan-menu"
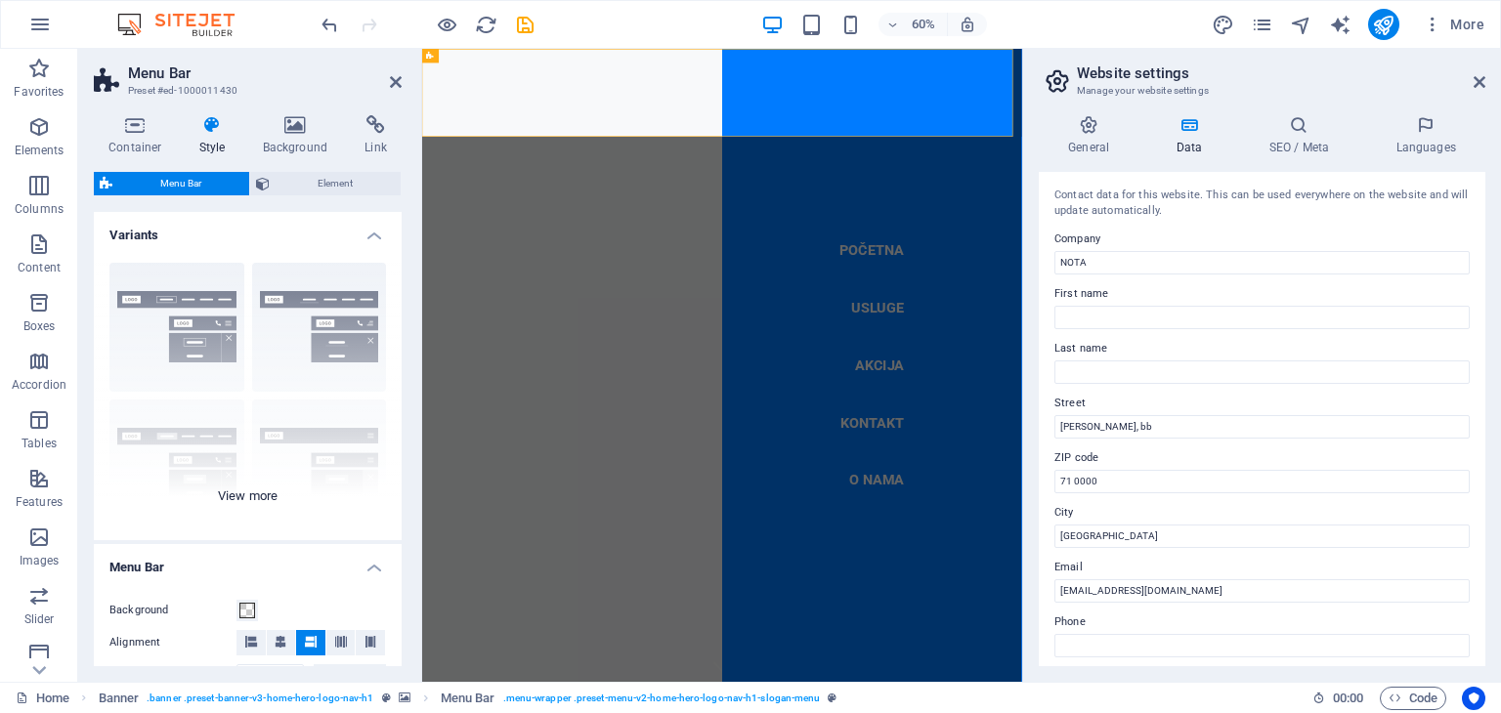
click at [353, 316] on div "Border Centered Default Fixed Loki Trigger Wide XXL" at bounding box center [248, 393] width 308 height 293
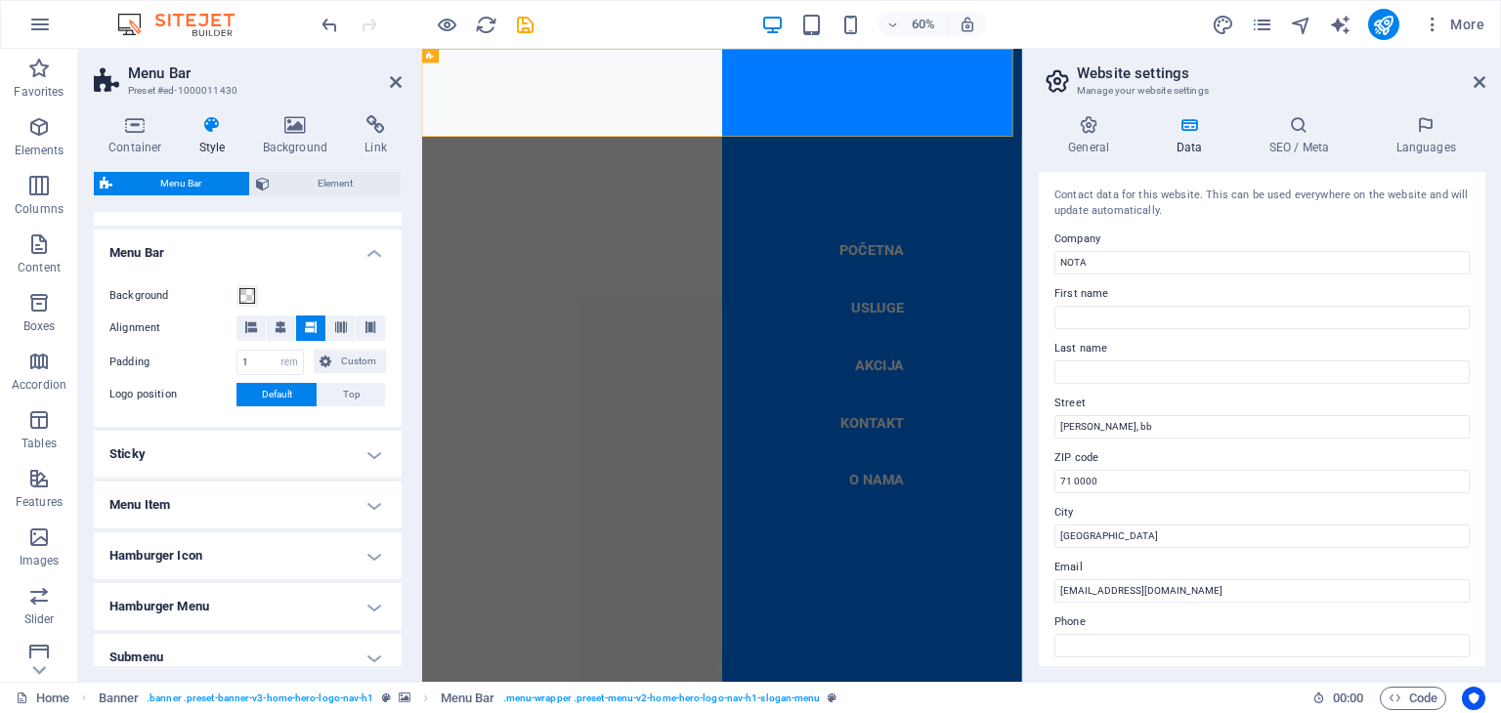
scroll to position [596, 0]
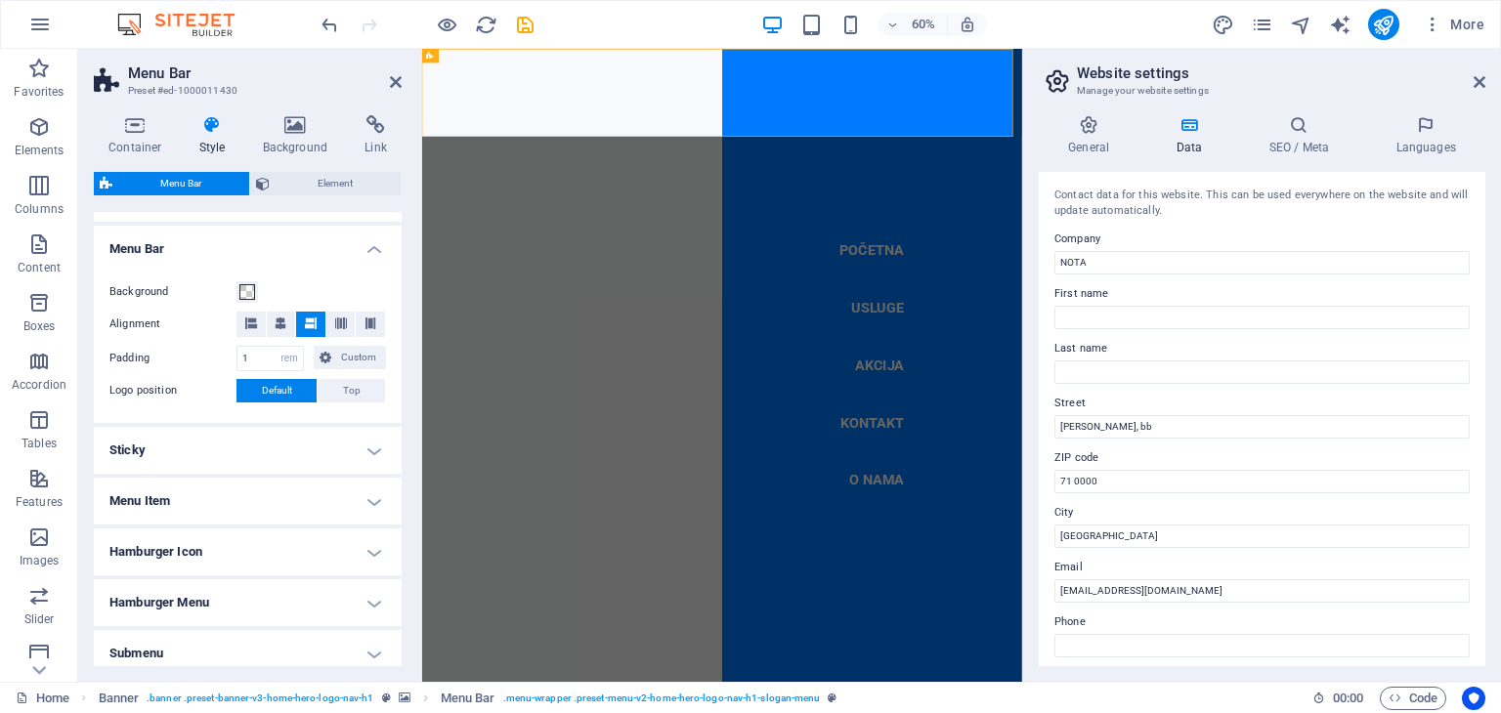
click at [370, 453] on h4 "Sticky" at bounding box center [248, 450] width 308 height 47
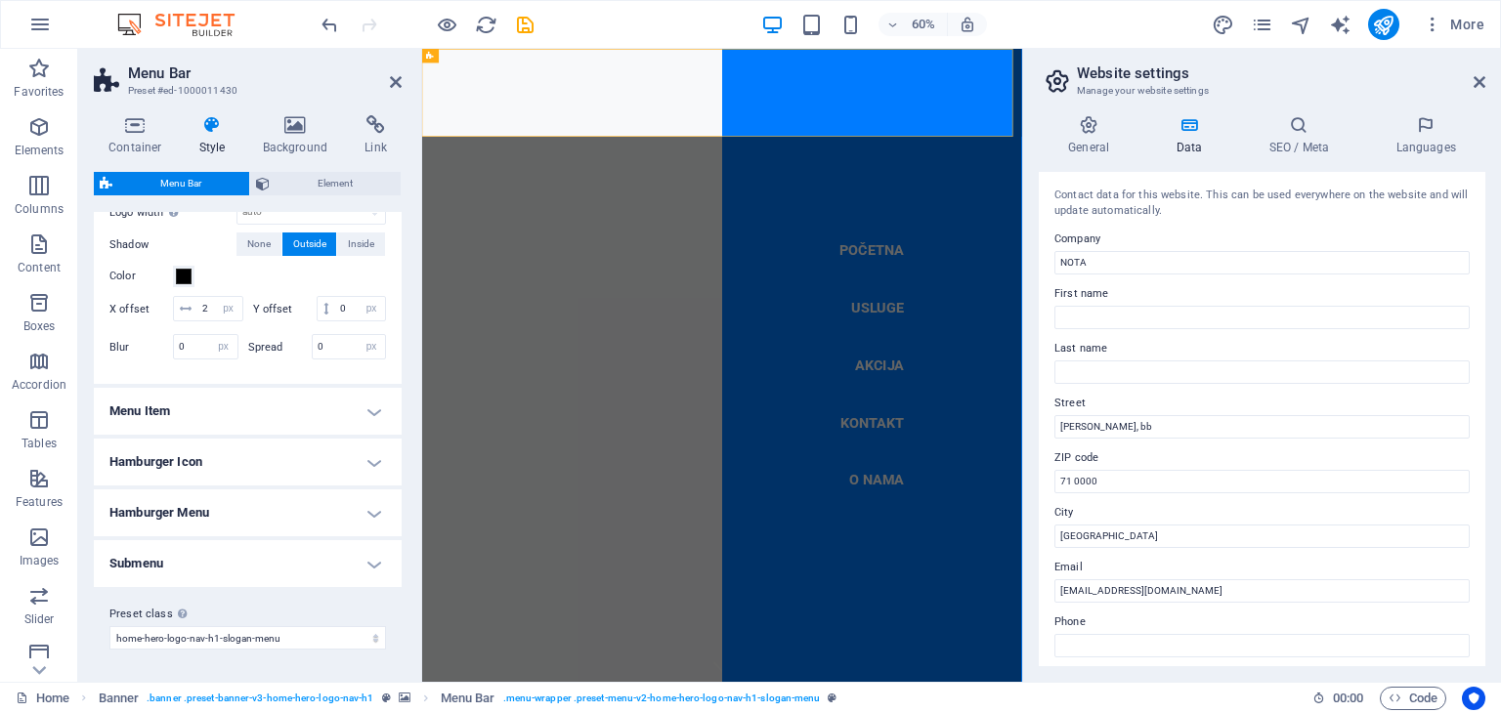
scroll to position [1016, 0]
click at [361, 411] on h4 "Menu Item" at bounding box center [248, 411] width 308 height 47
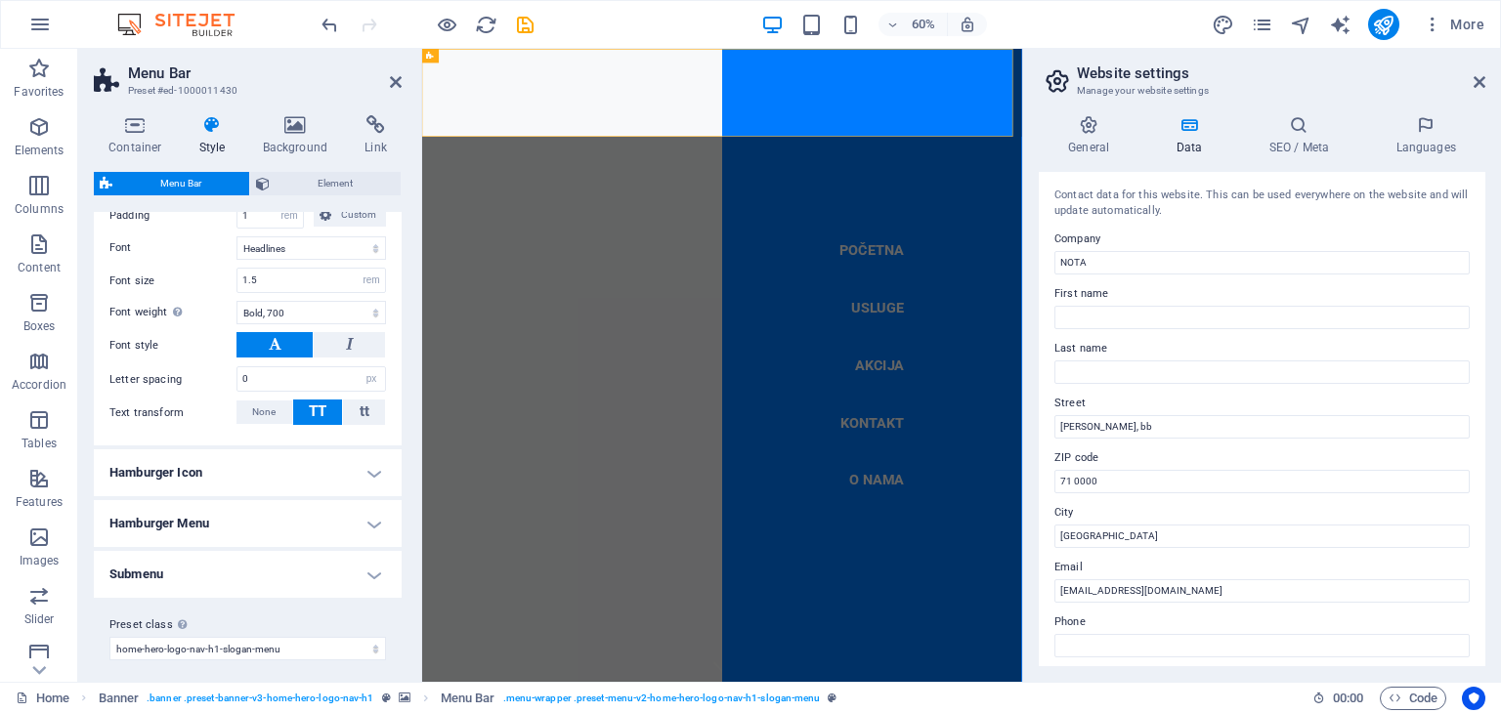
scroll to position [1522, 0]
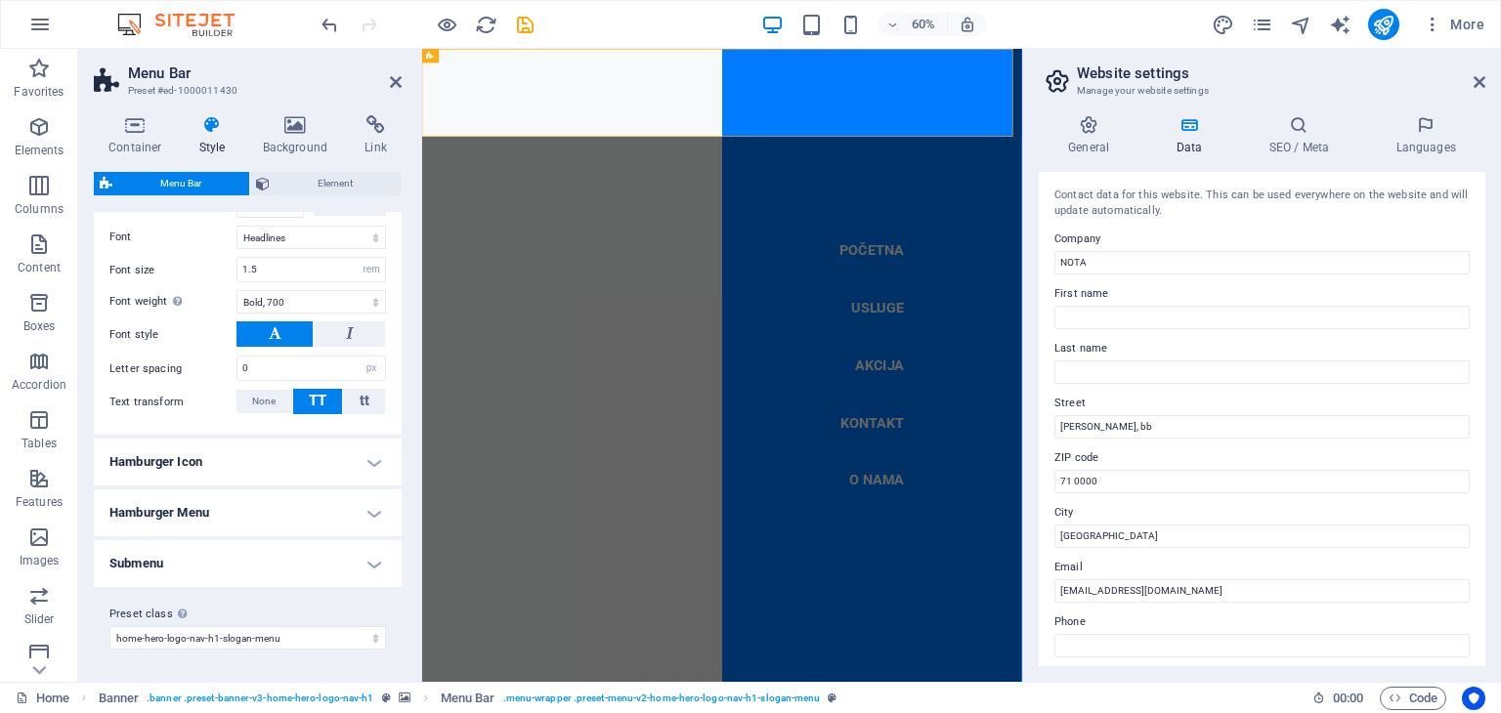
click at [365, 461] on h4 "Hamburger Icon" at bounding box center [248, 462] width 308 height 47
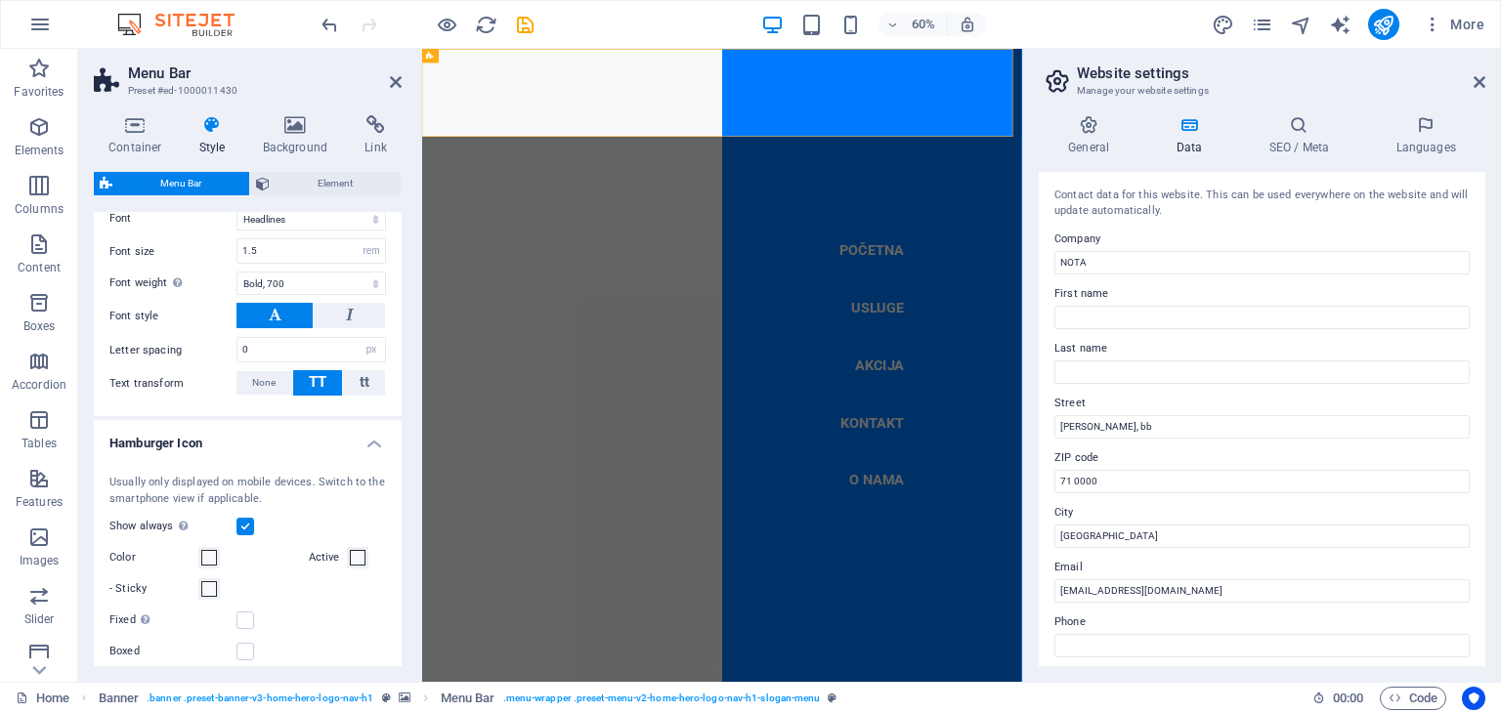
click at [242, 536] on label at bounding box center [246, 527] width 18 height 18
click at [0, 0] on input "Show always Shows the trigger for all viewports." at bounding box center [0, 0] width 0 height 0
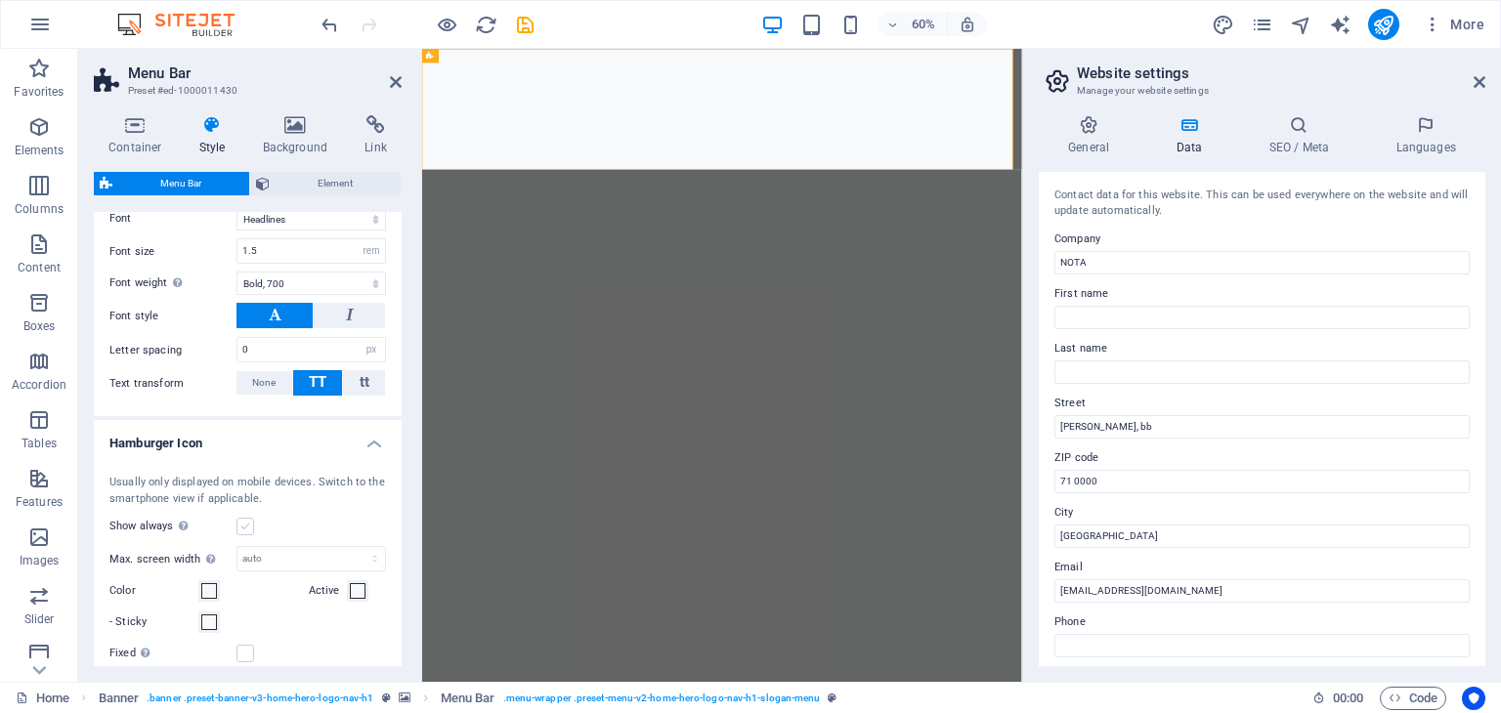
click at [248, 536] on label at bounding box center [246, 527] width 18 height 18
click at [0, 0] on input "Show always Shows the trigger for all viewports." at bounding box center [0, 0] width 0 height 0
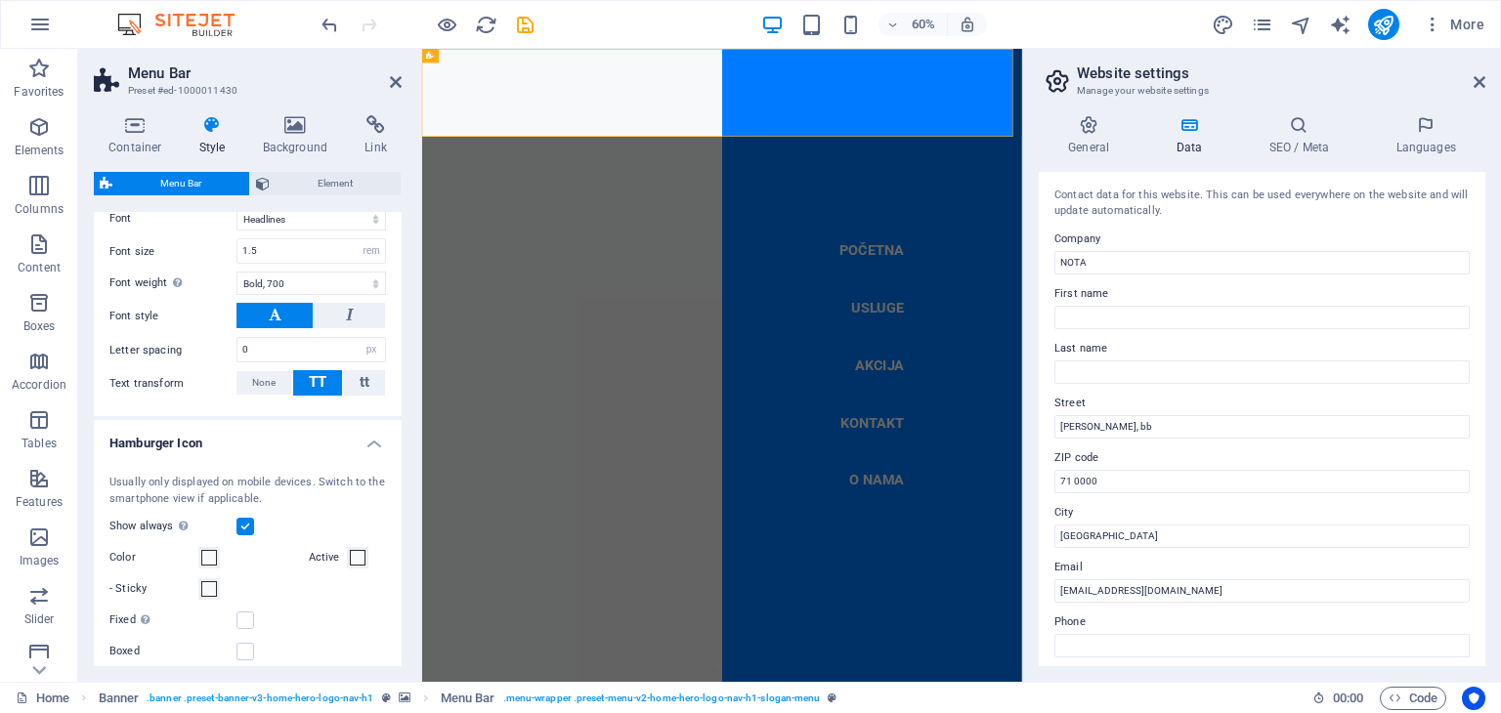
drag, startPoint x: 396, startPoint y: 548, endPoint x: 396, endPoint y: 628, distance: 80.1
click at [396, 628] on div "Usually only displayed on mobile devices. Switch to the smartphone view if appl…" at bounding box center [248, 600] width 316 height 290
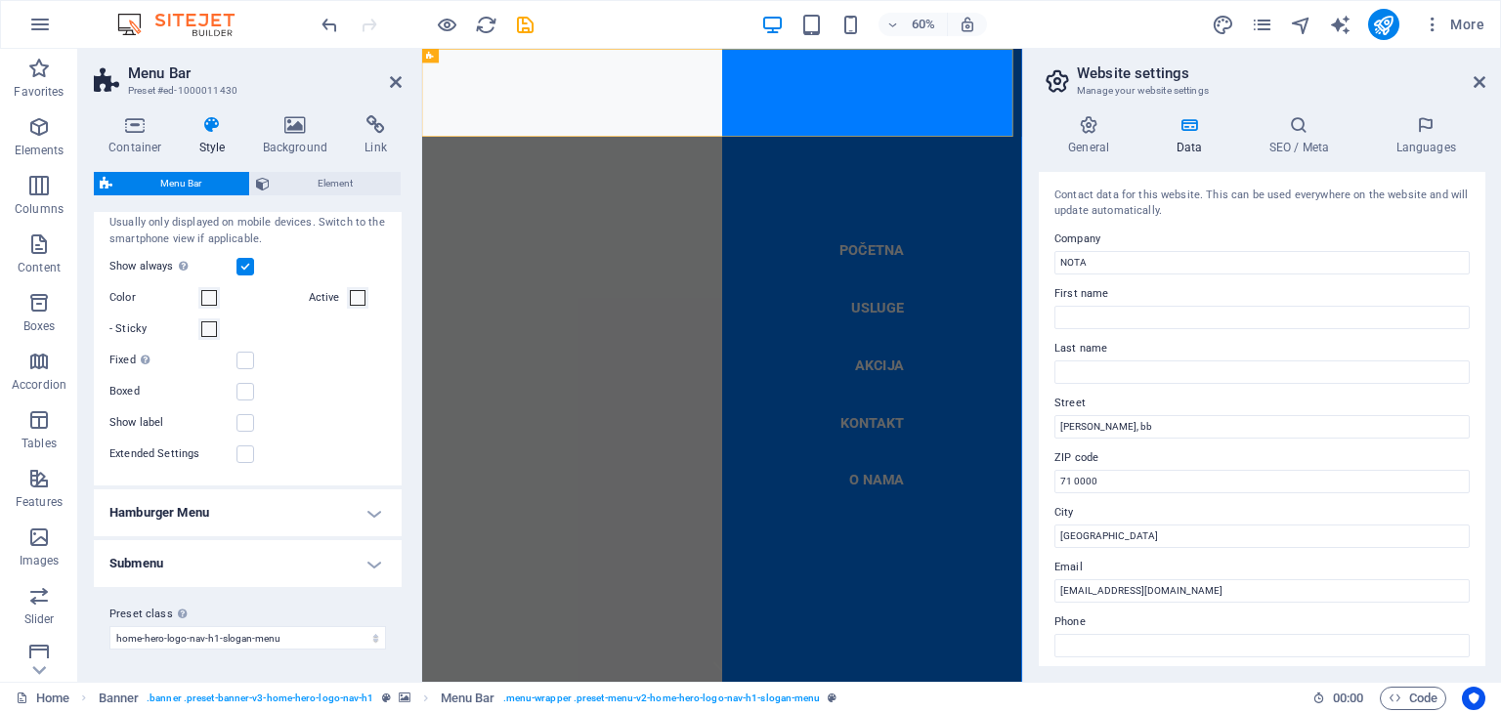
scroll to position [1801, 0]
click at [367, 516] on h4 "Hamburger Menu" at bounding box center [248, 513] width 308 height 47
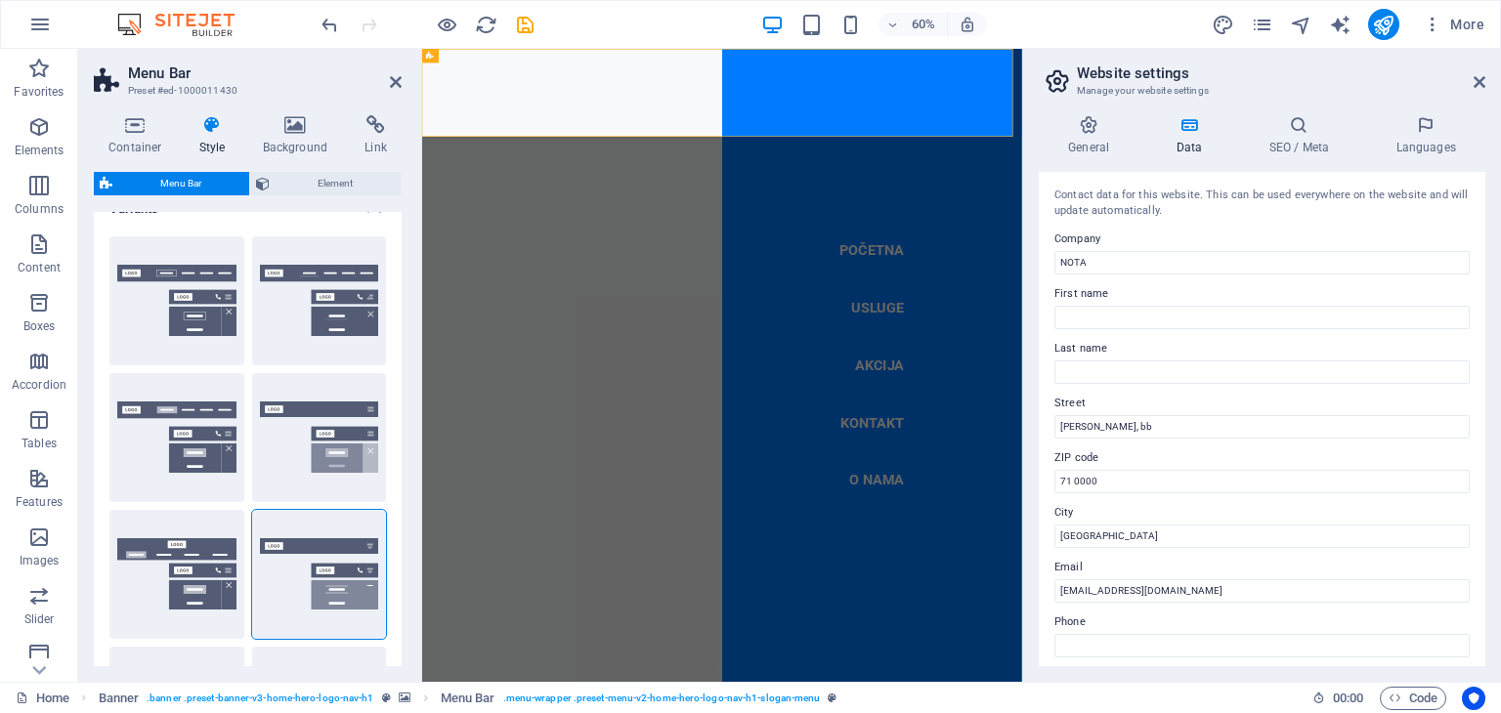
scroll to position [0, 0]
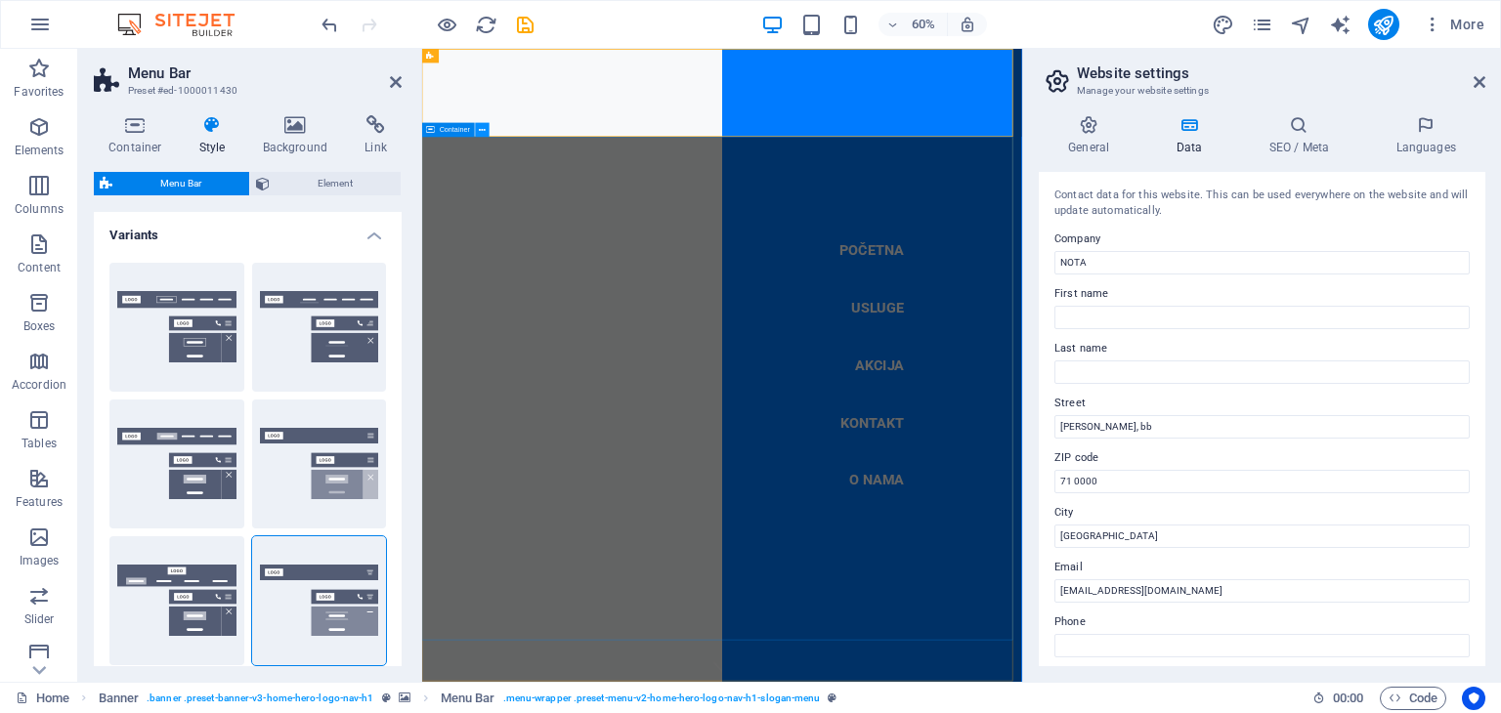
click at [480, 130] on icon at bounding box center [483, 130] width 7 height 13
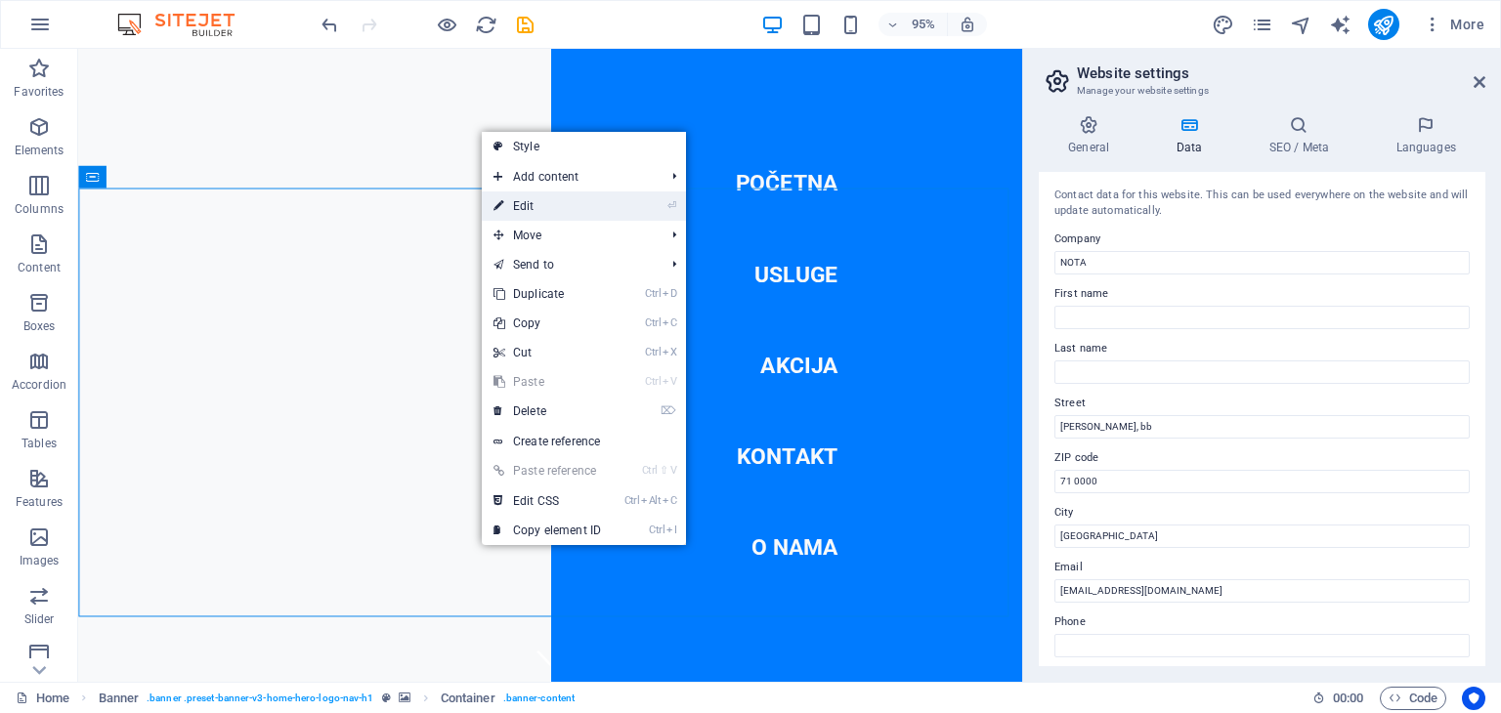
click at [523, 196] on link "⏎ Edit" at bounding box center [547, 206] width 131 height 29
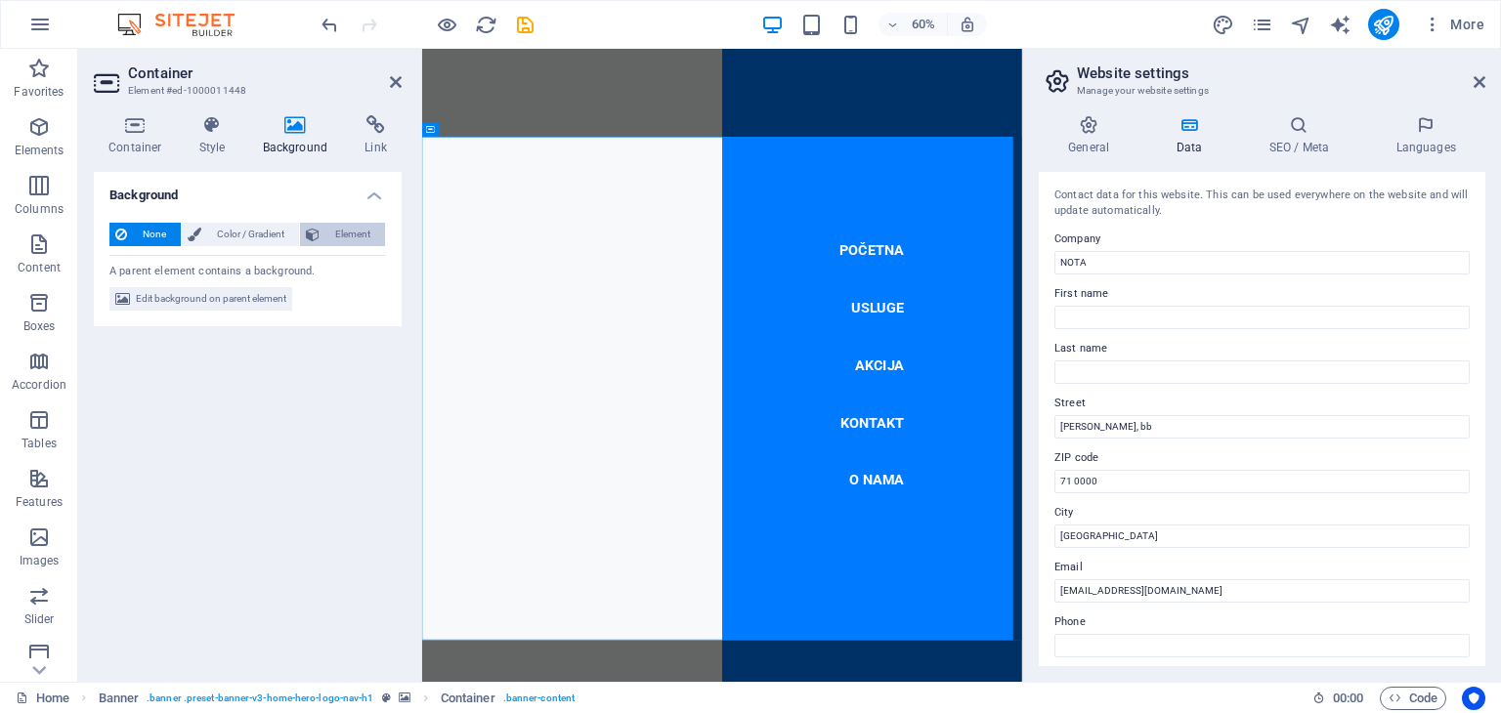
click at [340, 226] on span "Element" at bounding box center [352, 234] width 54 height 23
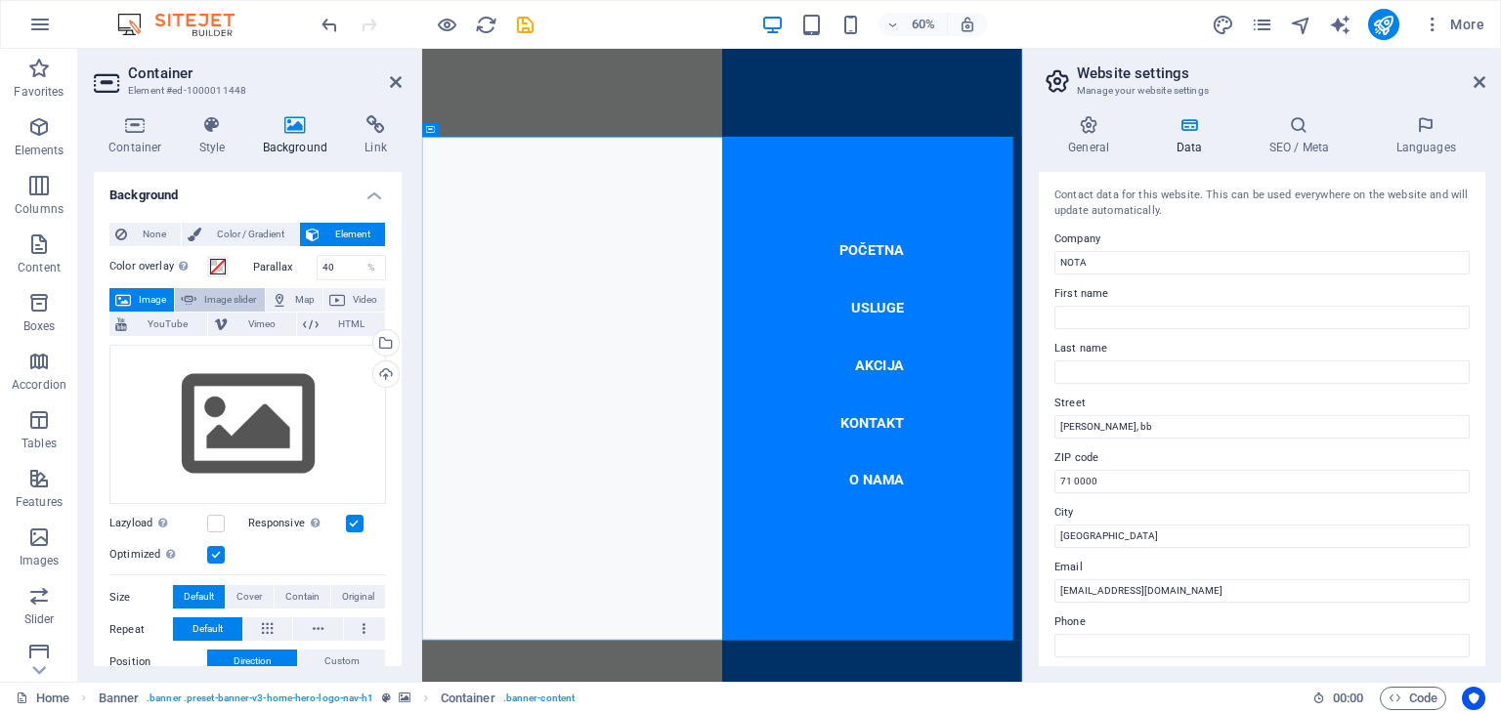
click at [211, 293] on span "Image slider" at bounding box center [230, 299] width 56 height 23
select select "ms"
select select "s"
select select "progressive"
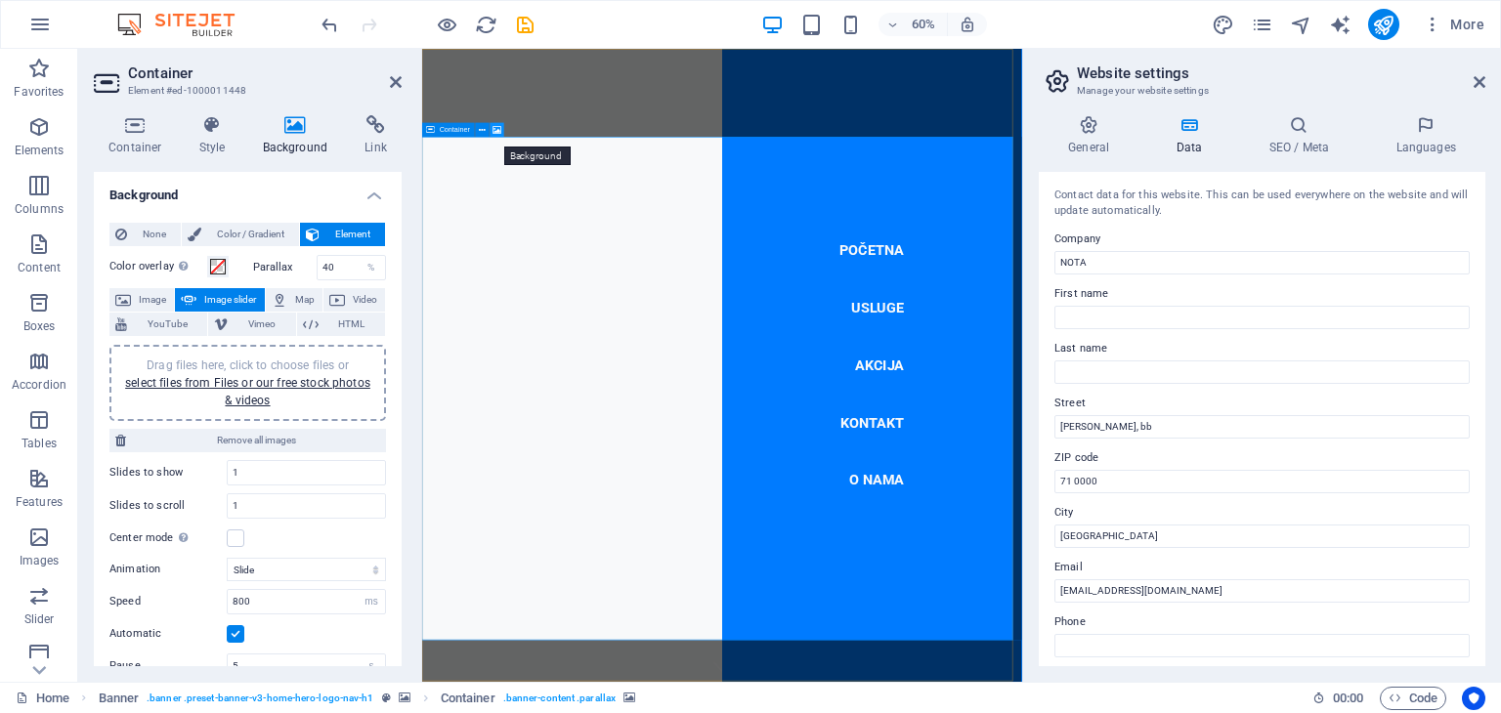
click at [494, 132] on icon at bounding box center [498, 130] width 9 height 13
click at [664, 713] on div at bounding box center [922, 576] width 1000 height 1055
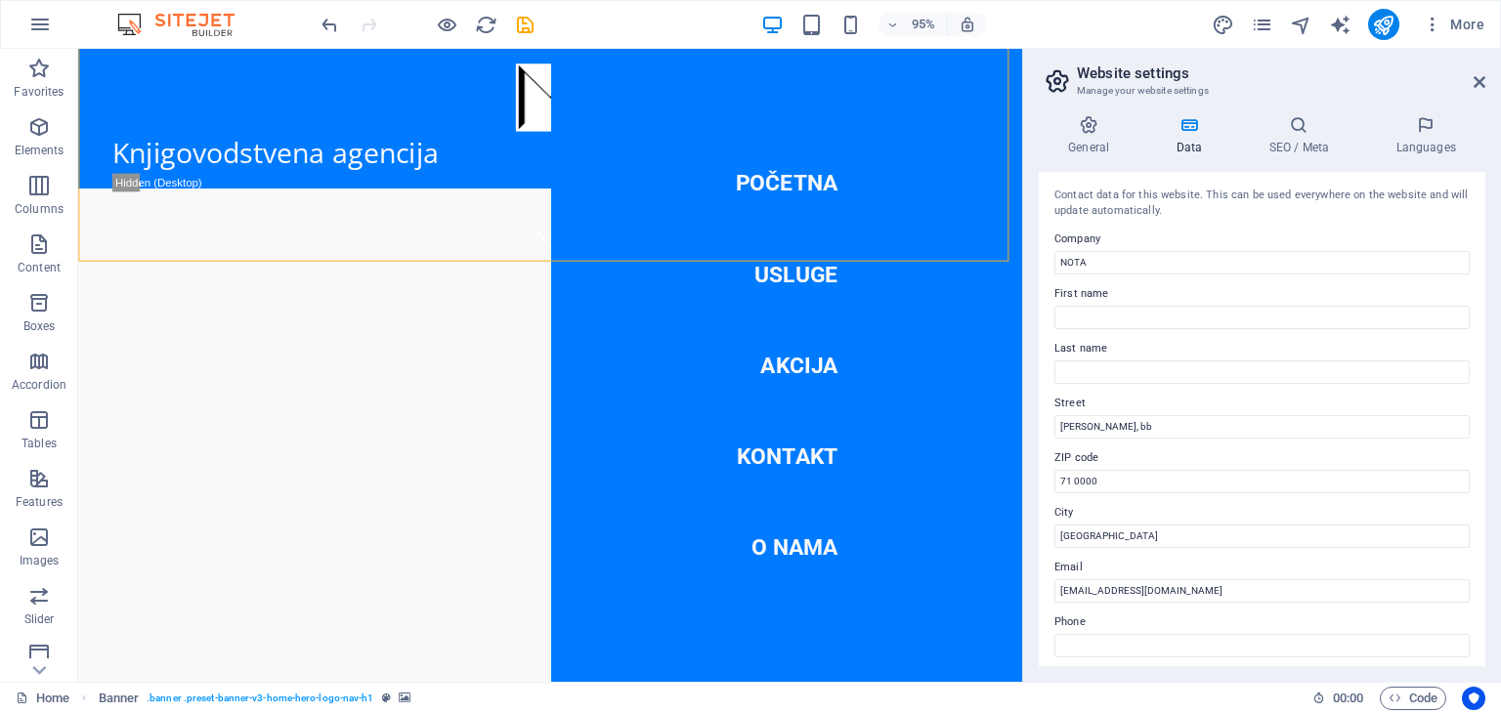
scroll to position [435, 0]
click at [172, 257] on icon at bounding box center [174, 257] width 10 height 20
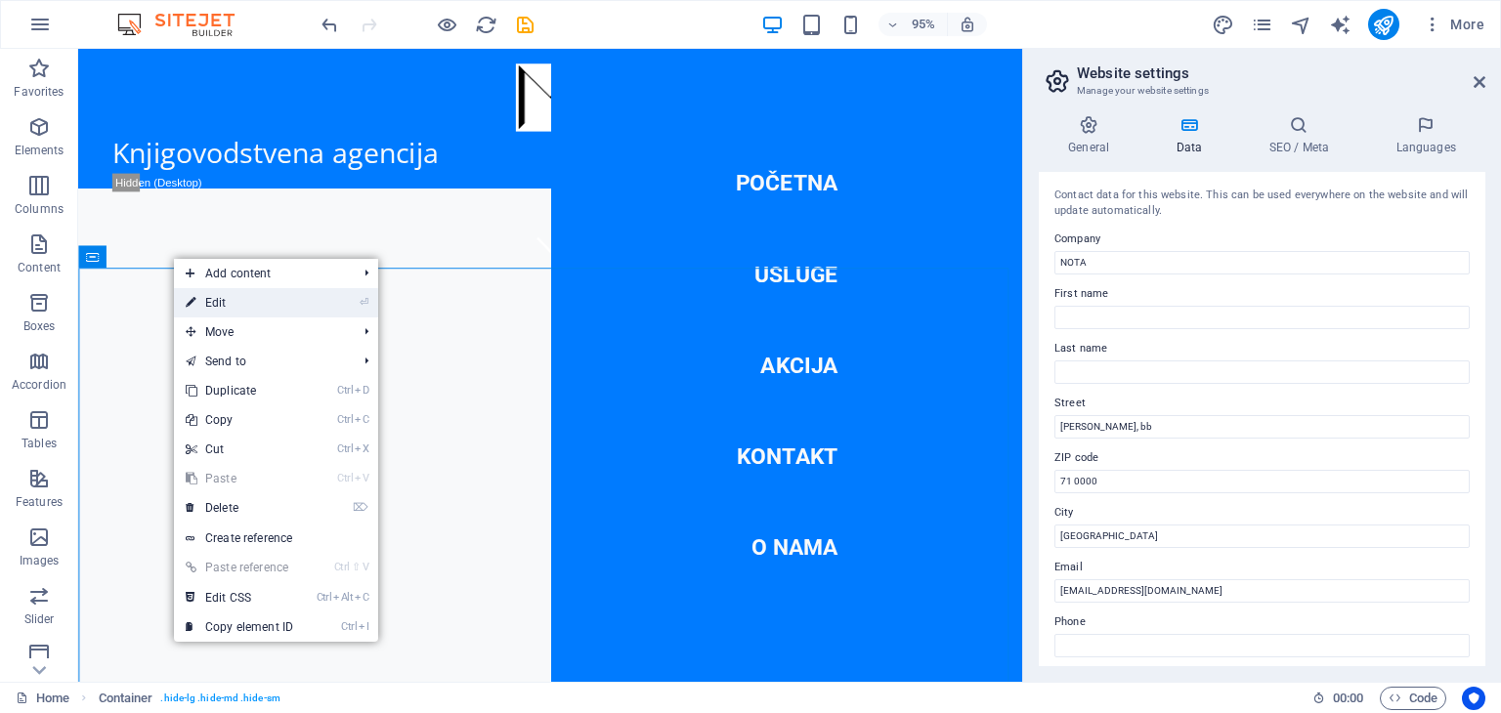
click at [204, 299] on link "⏎ Edit" at bounding box center [239, 302] width 131 height 29
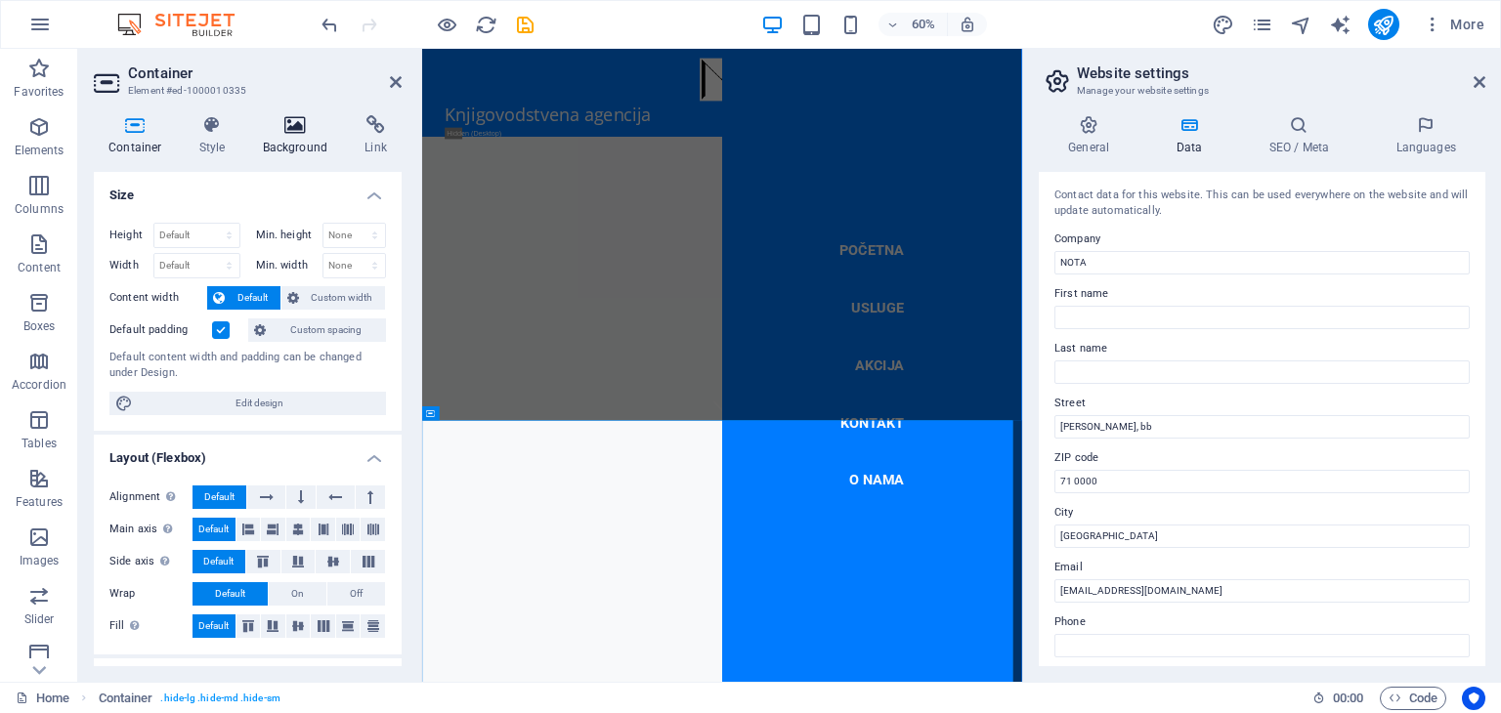
click at [300, 151] on h4 "Background" at bounding box center [299, 135] width 103 height 41
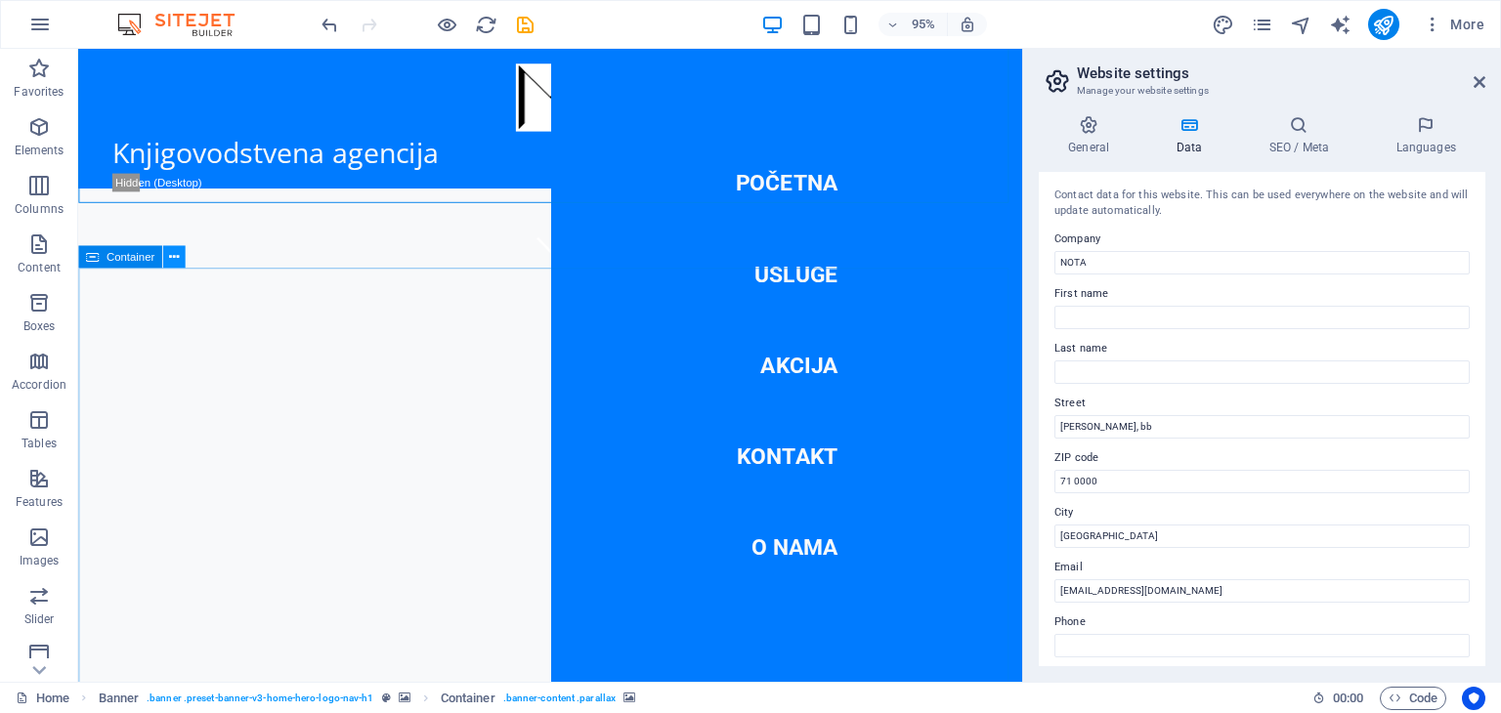
click at [176, 251] on icon at bounding box center [174, 257] width 10 height 20
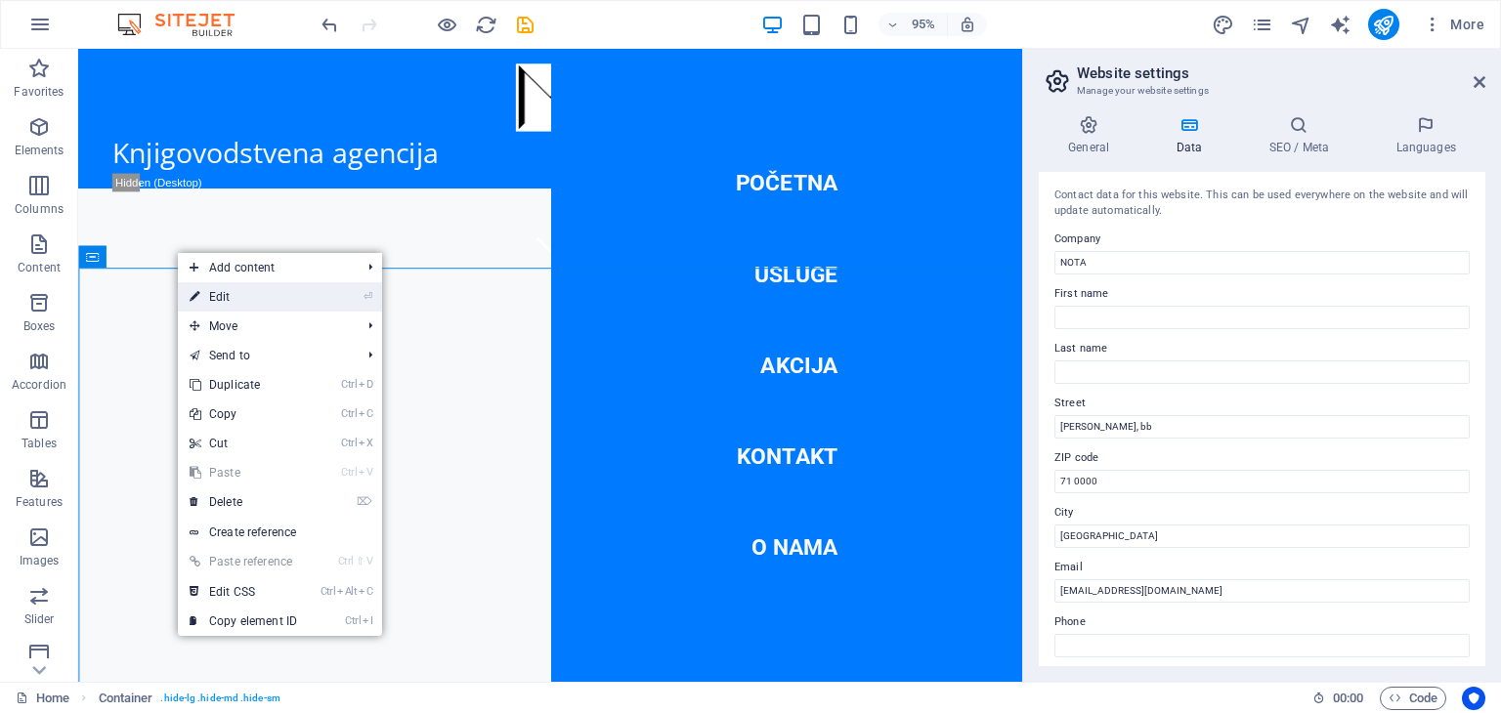
click at [215, 291] on link "⏎ Edit" at bounding box center [243, 296] width 131 height 29
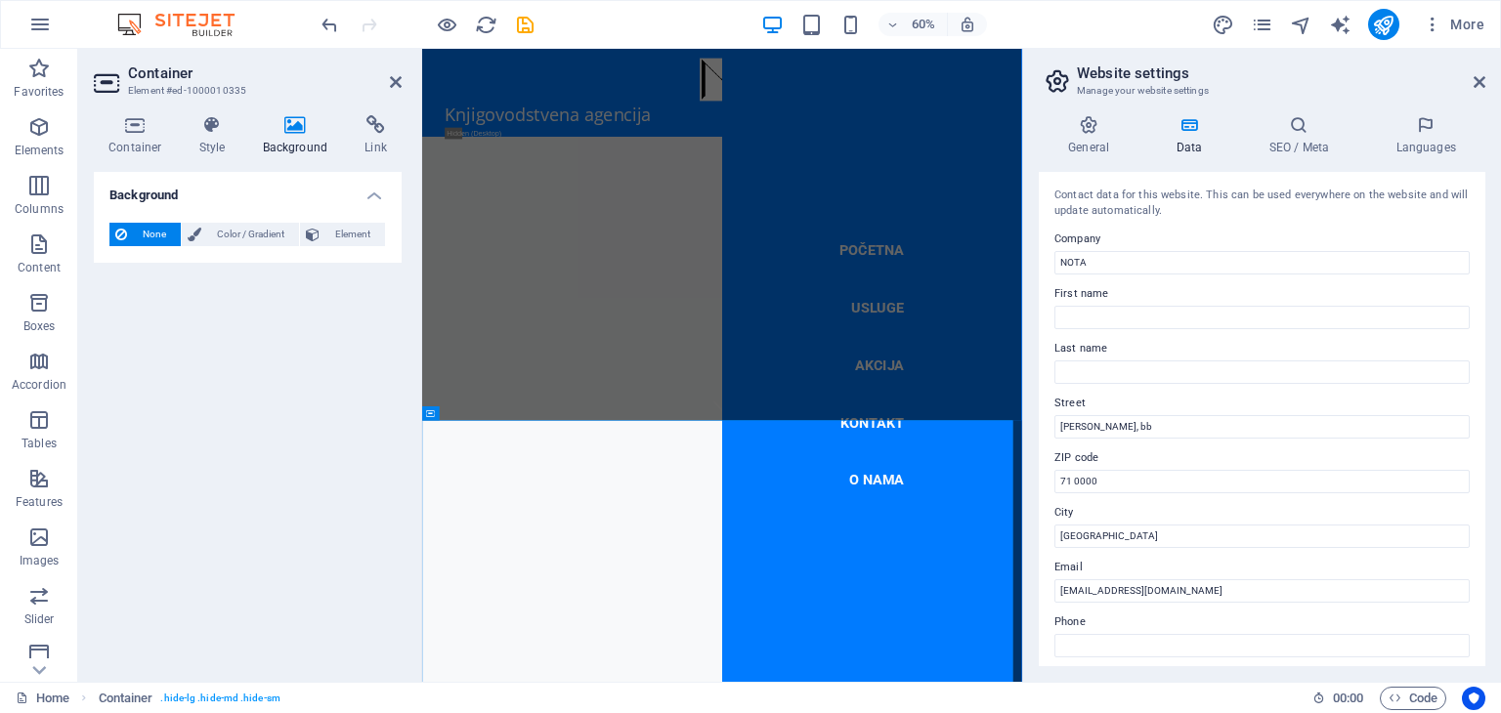
click at [299, 139] on h4 "Background" at bounding box center [299, 135] width 103 height 41
click at [208, 138] on h4 "Style" at bounding box center [217, 135] width 64 height 41
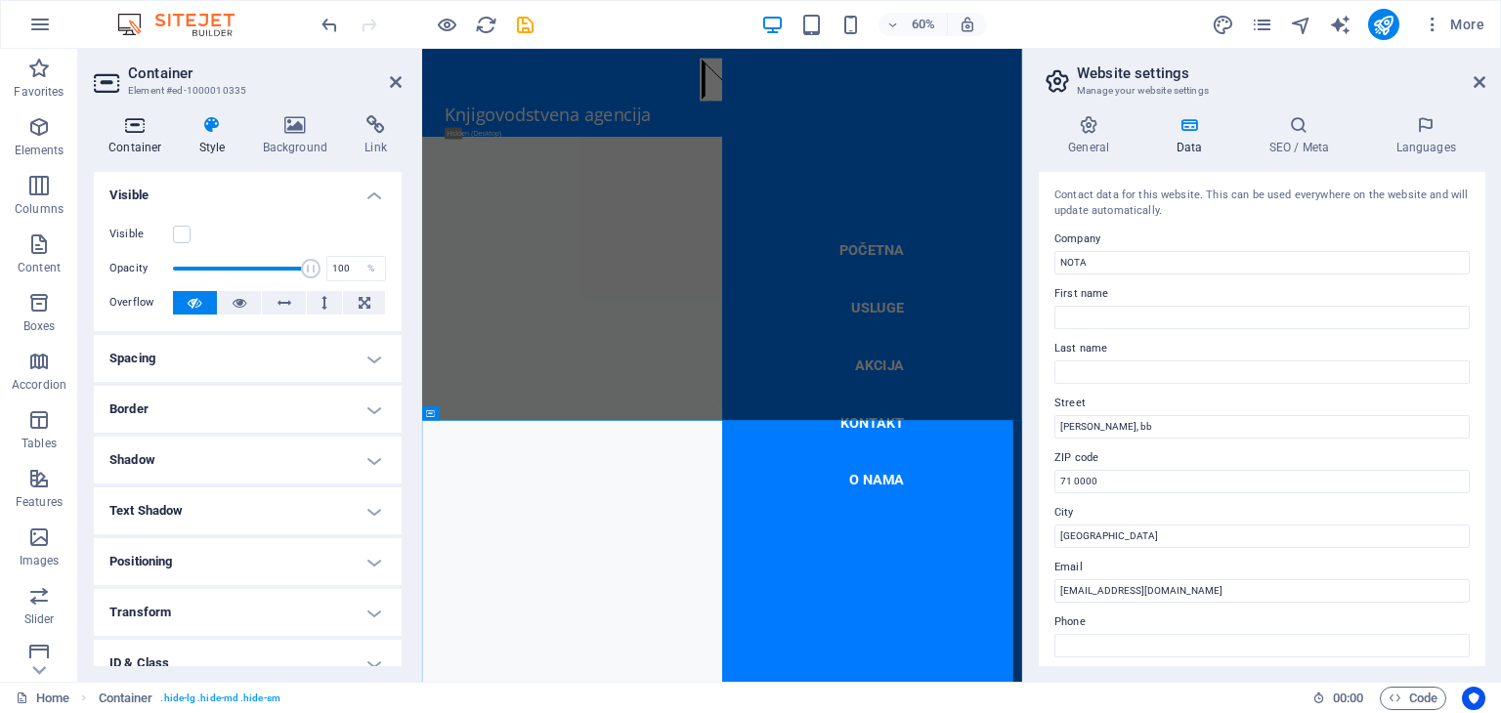
click at [147, 145] on h4 "Container" at bounding box center [139, 135] width 91 height 41
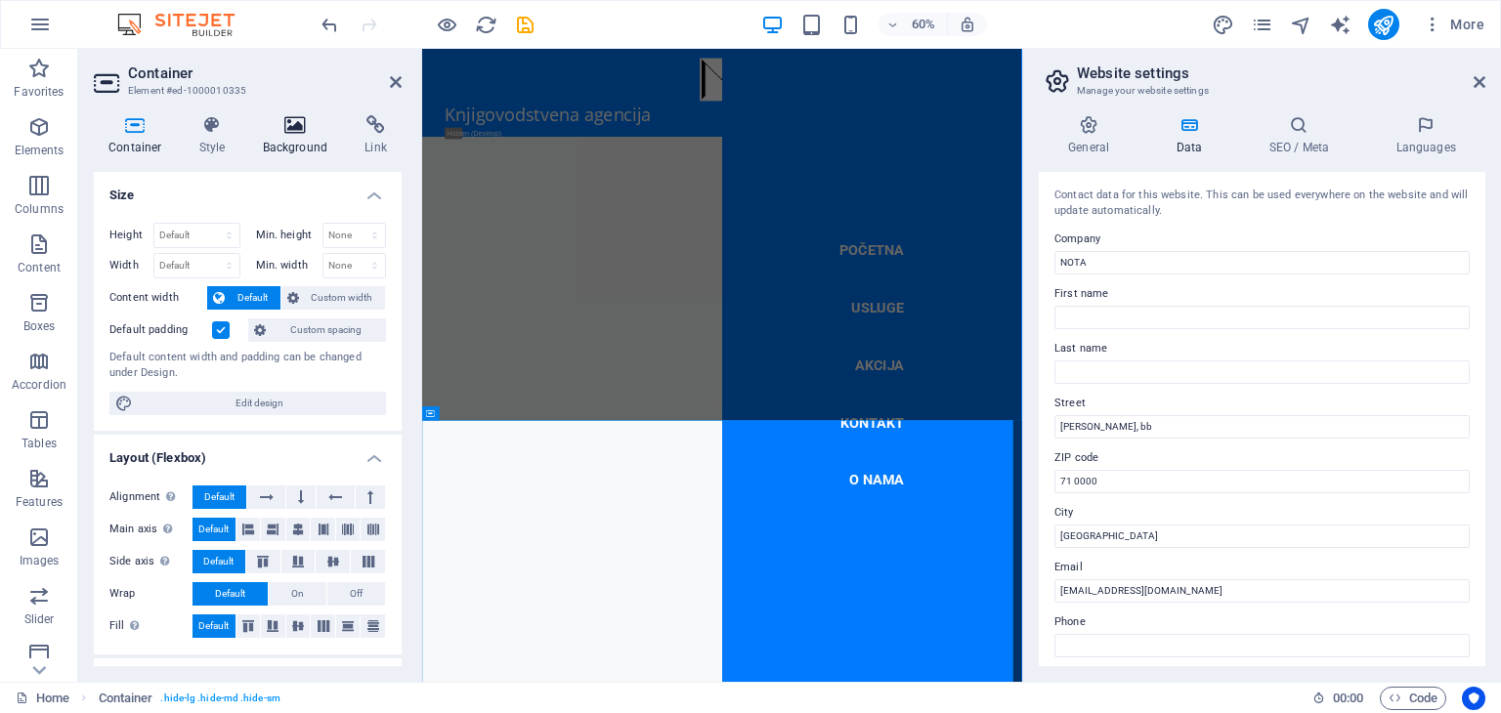
click at [280, 143] on h4 "Background" at bounding box center [299, 135] width 103 height 41
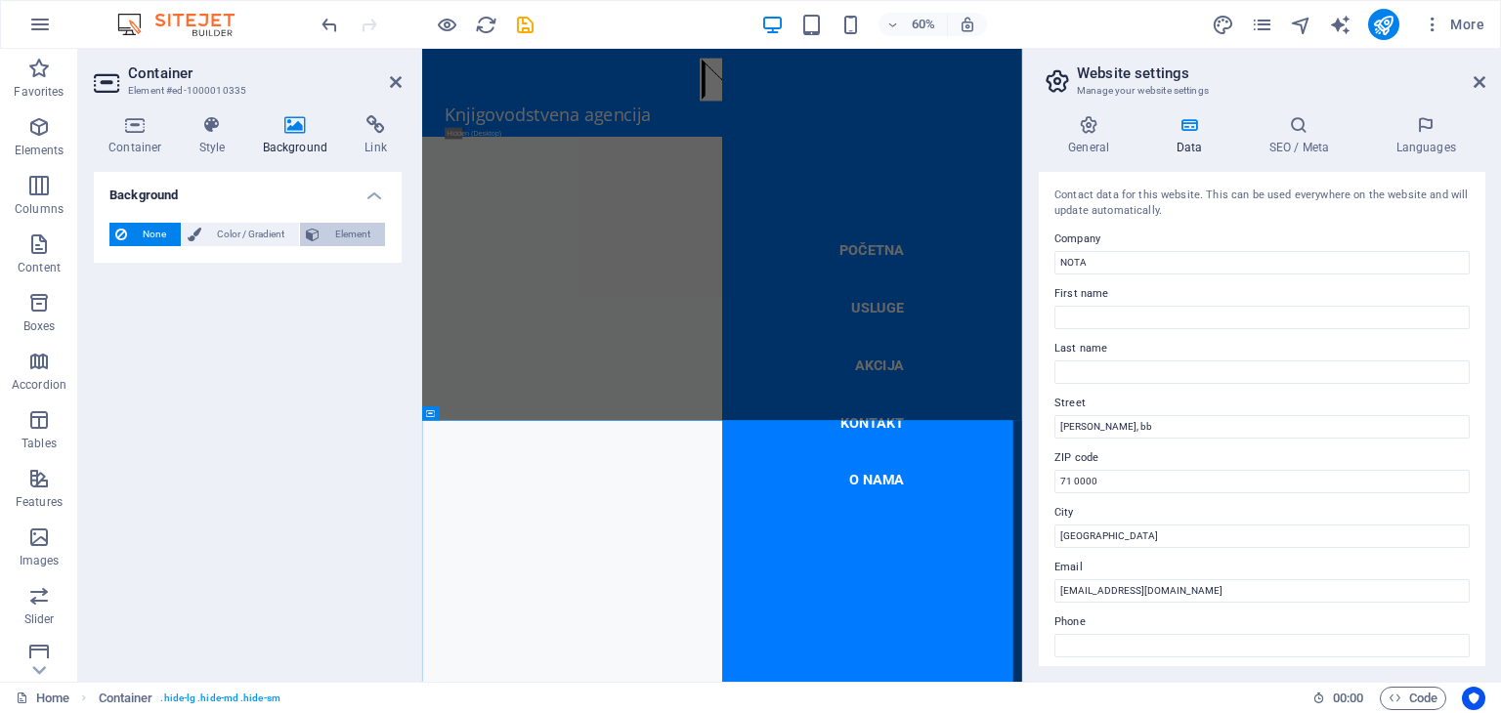
click at [341, 232] on span "Element" at bounding box center [352, 234] width 54 height 23
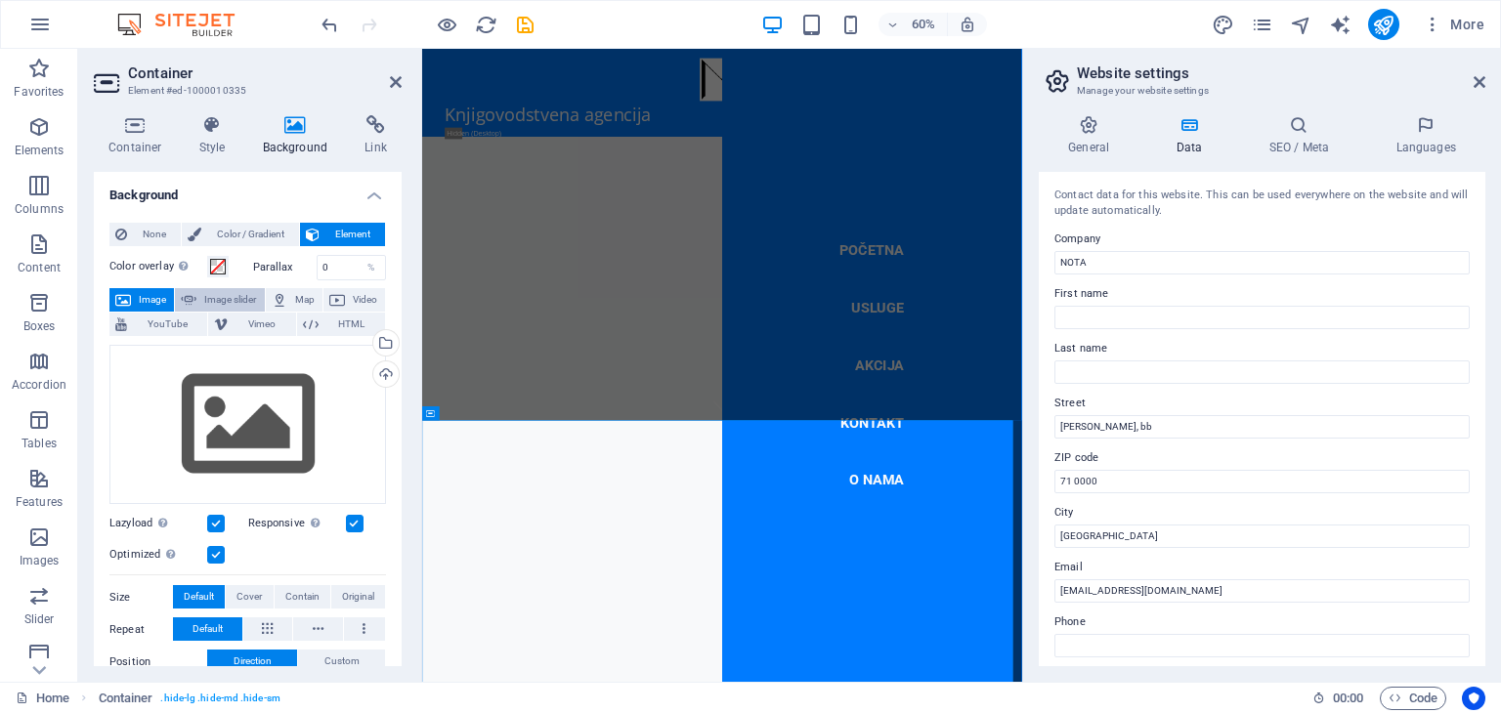
click at [232, 300] on span "Image slider" at bounding box center [230, 299] width 56 height 23
select select "ms"
select select "s"
select select "progressive"
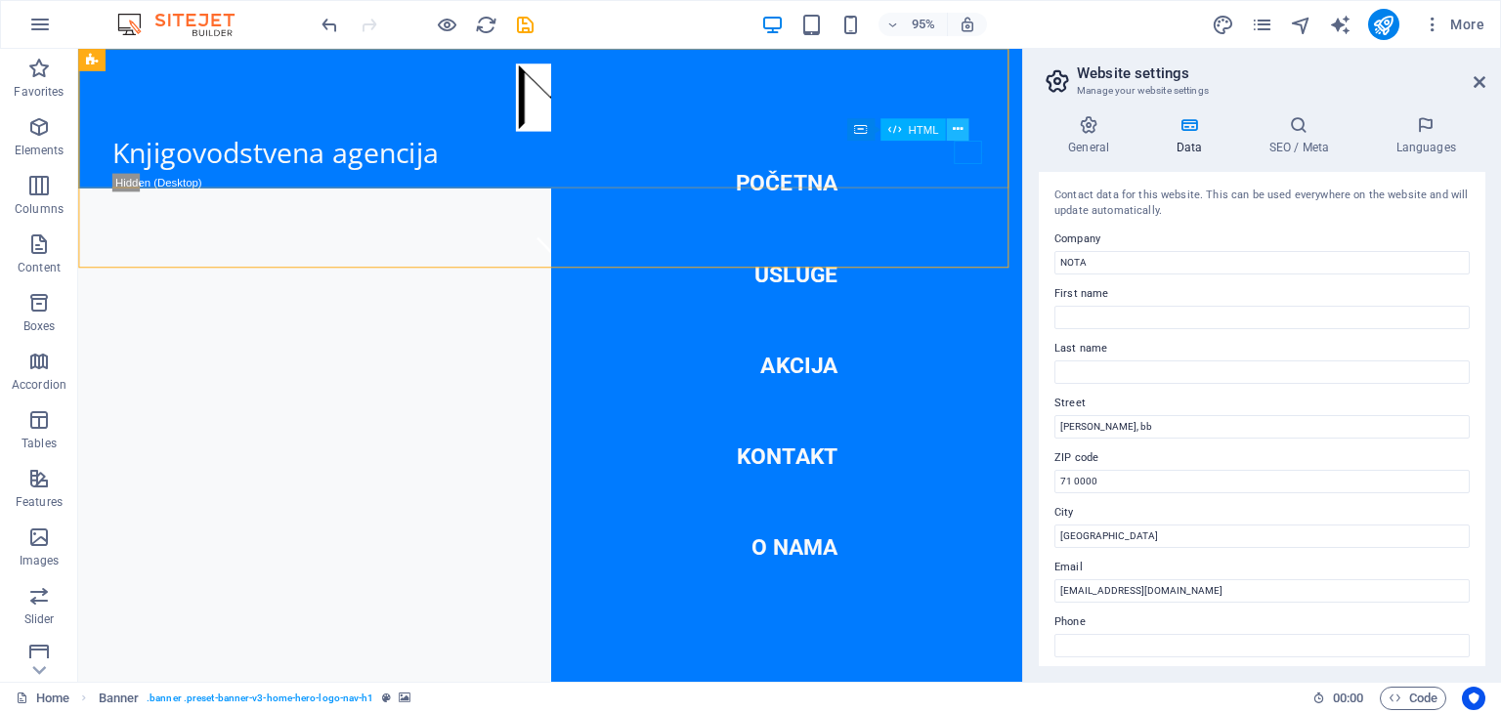
click at [958, 130] on icon at bounding box center [958, 130] width 10 height 20
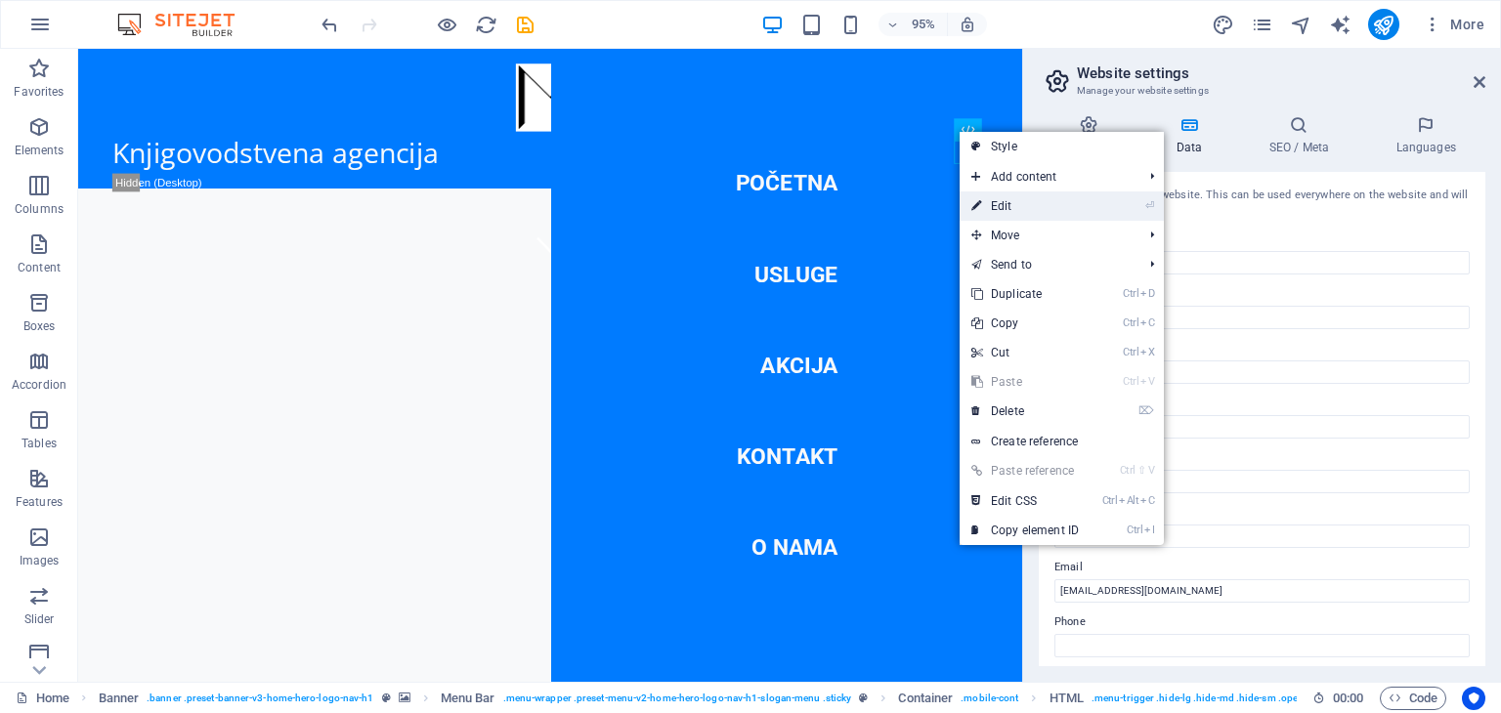
click at [1007, 208] on link "⏎ Edit" at bounding box center [1025, 206] width 131 height 29
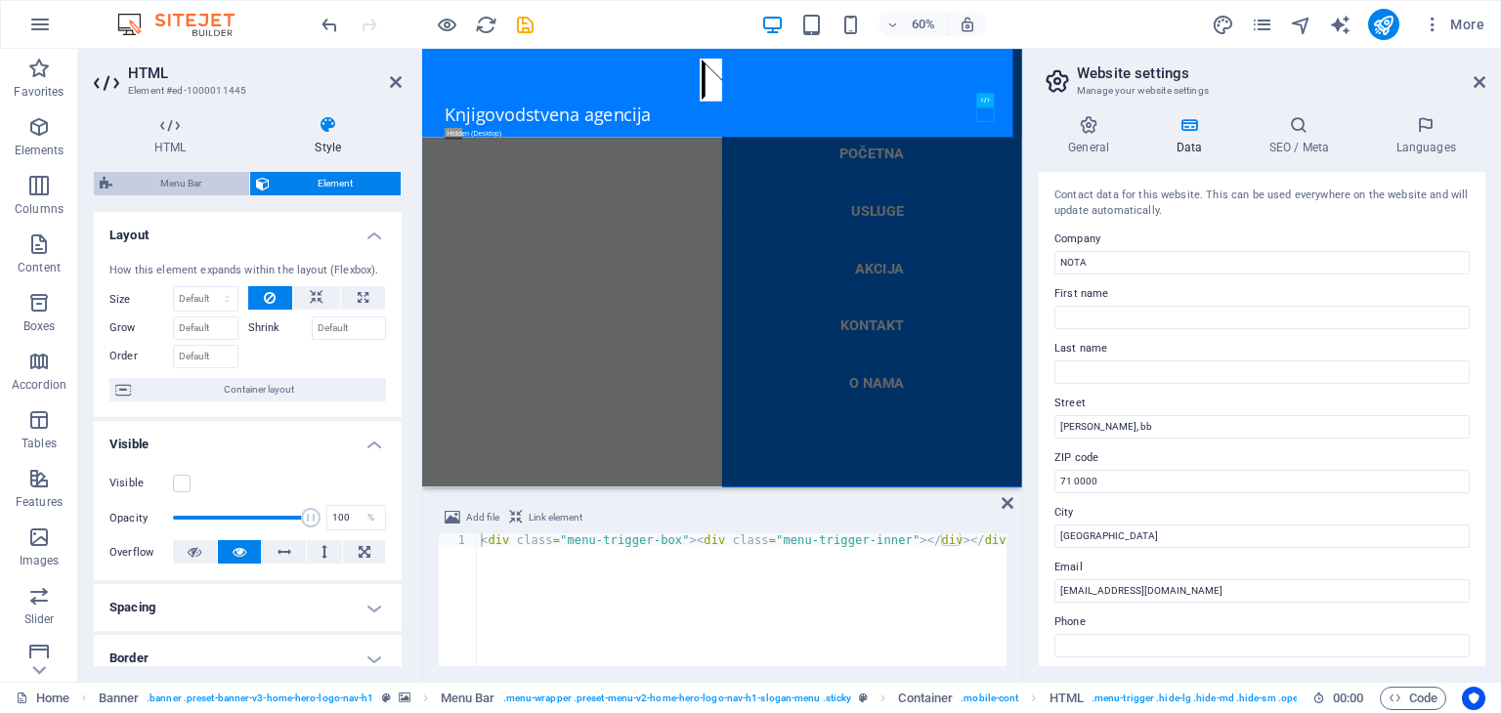
click at [203, 189] on span "Menu Bar" at bounding box center [180, 183] width 125 height 23
select select "rem"
select select "sticky_menu"
select select "px"
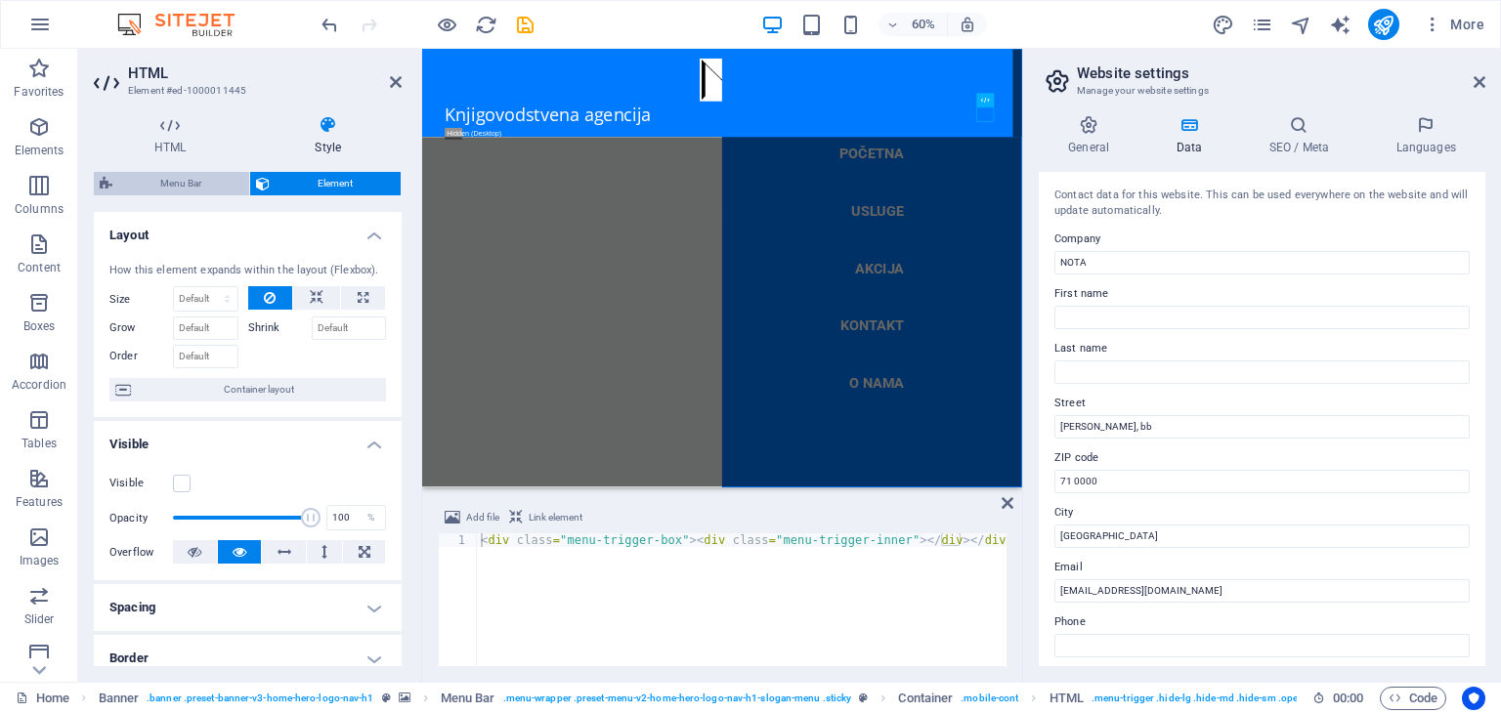
select select "px"
select select "hover_border_vertical"
select select "px"
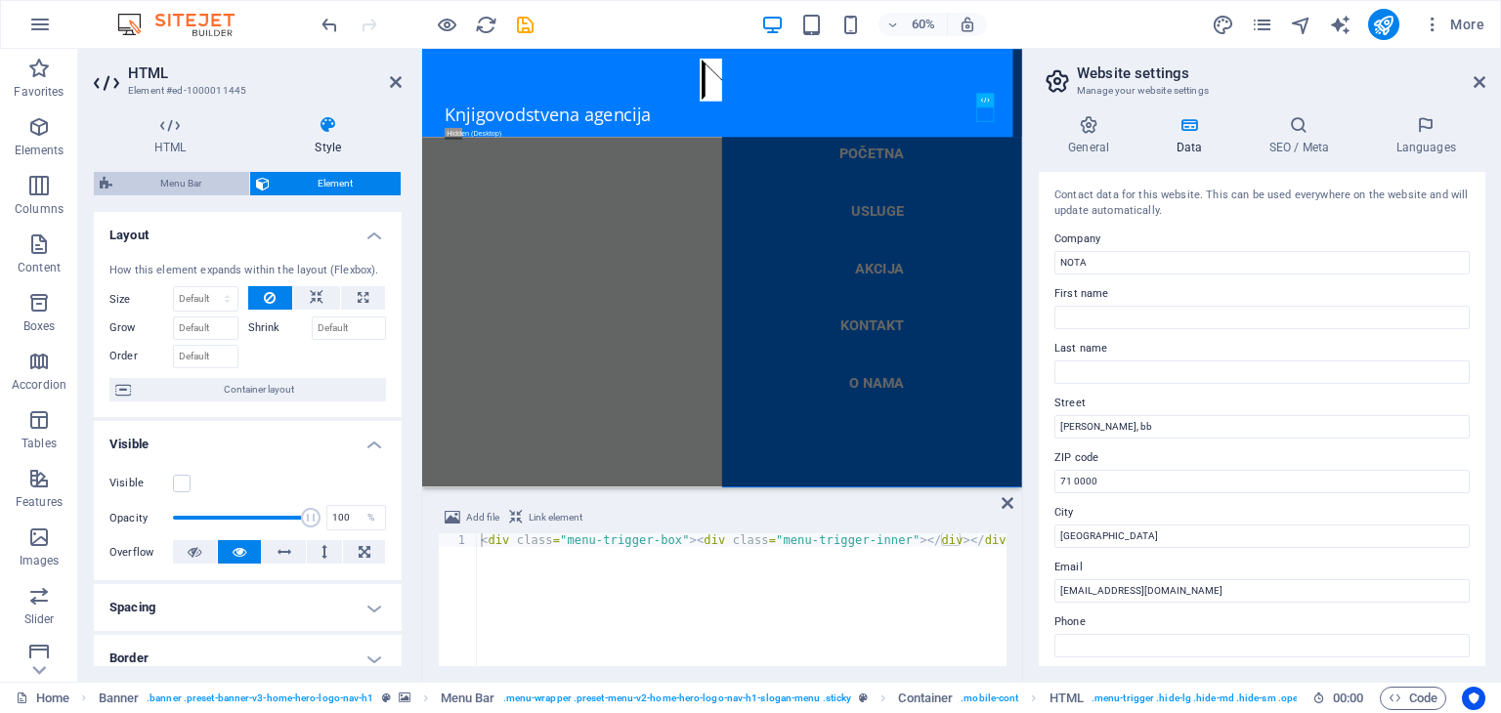
select select "rem"
select select "link-special-font"
select select "rem"
select select "700"
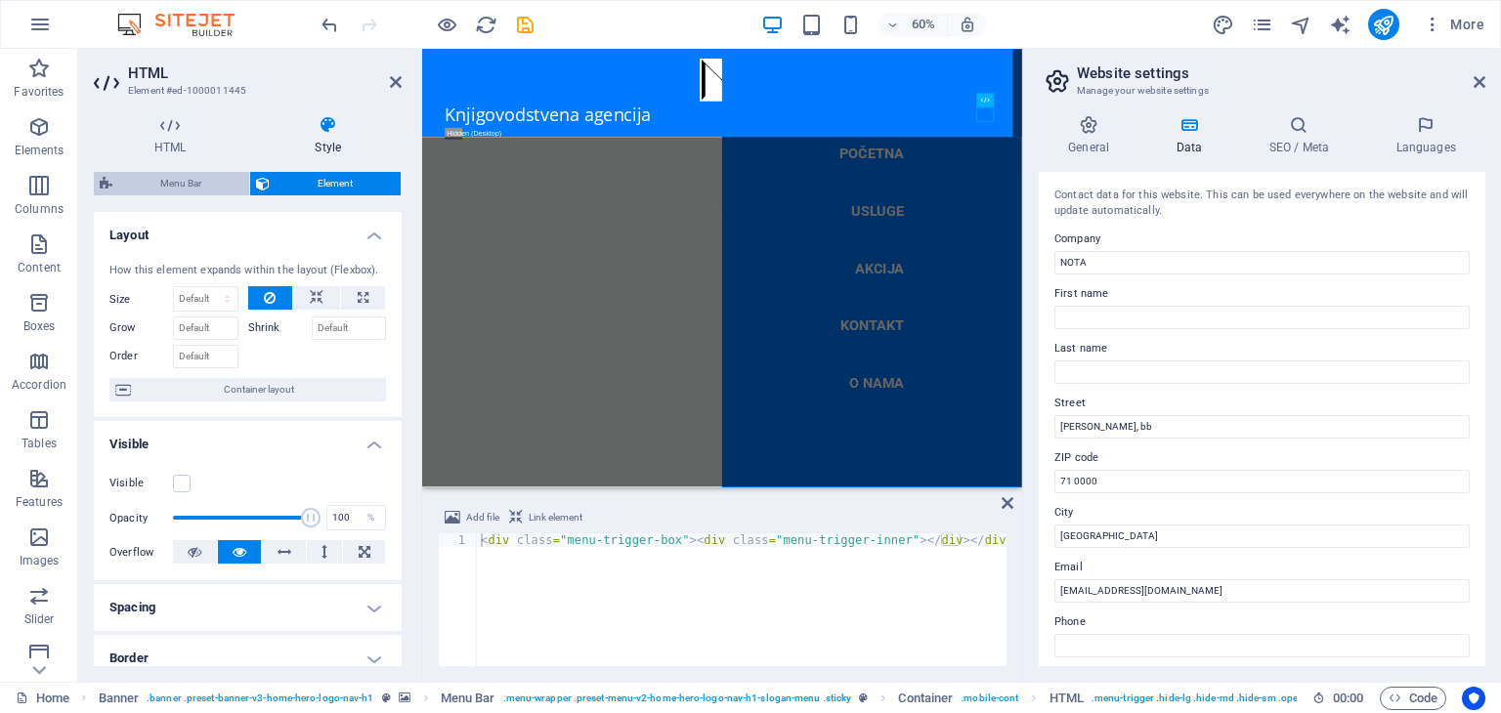
select select "px"
select select "%"
select select "rem"
select select "preset-menu-v2-home-hero-logo-nav-h1-slogan-menu"
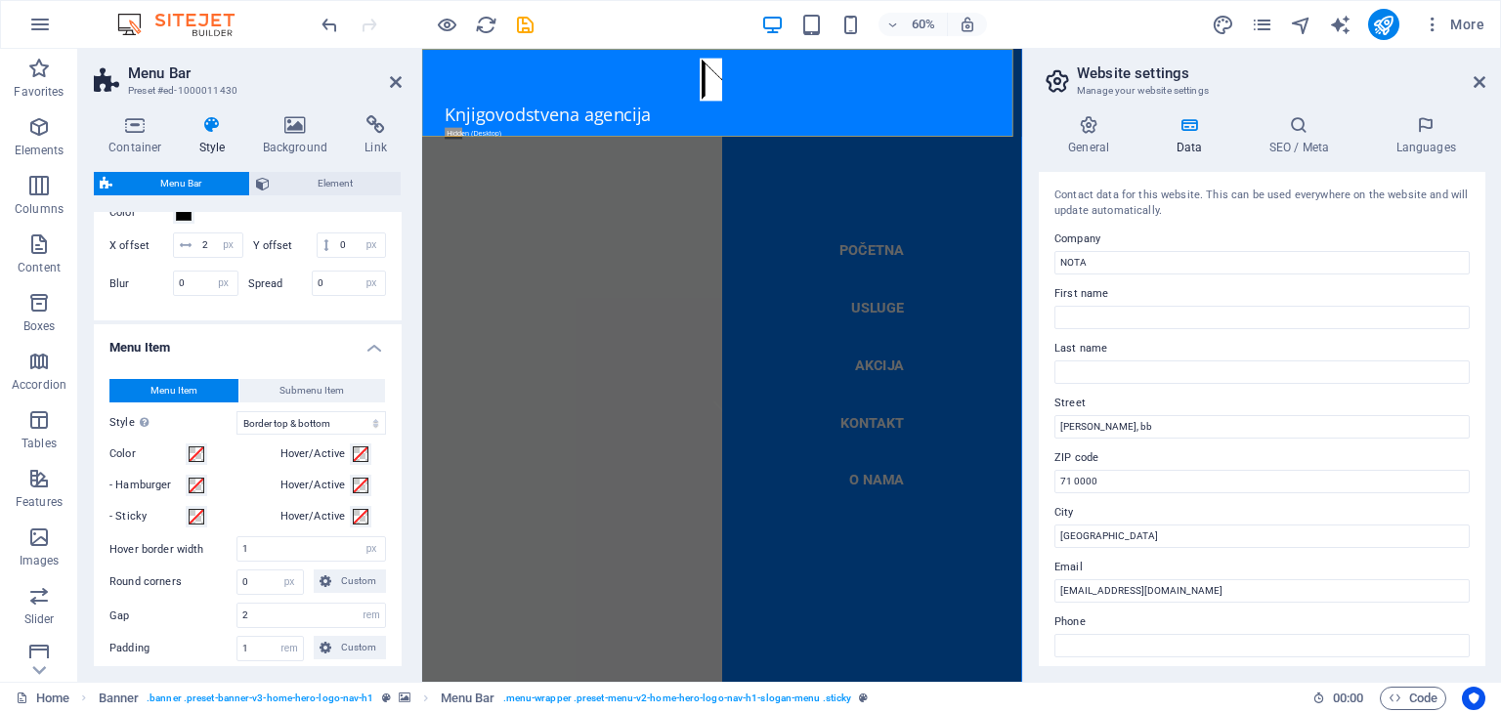
scroll to position [0, 0]
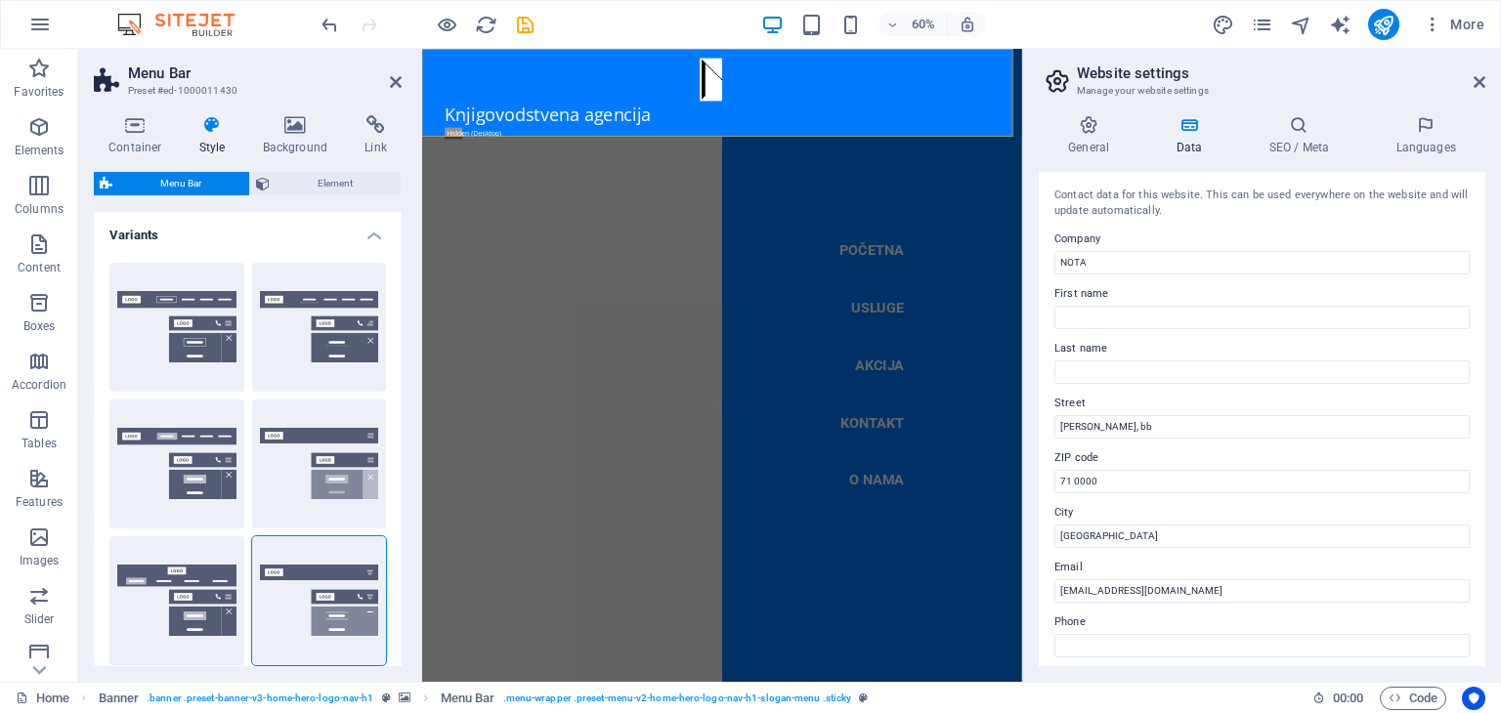
select select "ms"
select select "s"
select select "progressive"
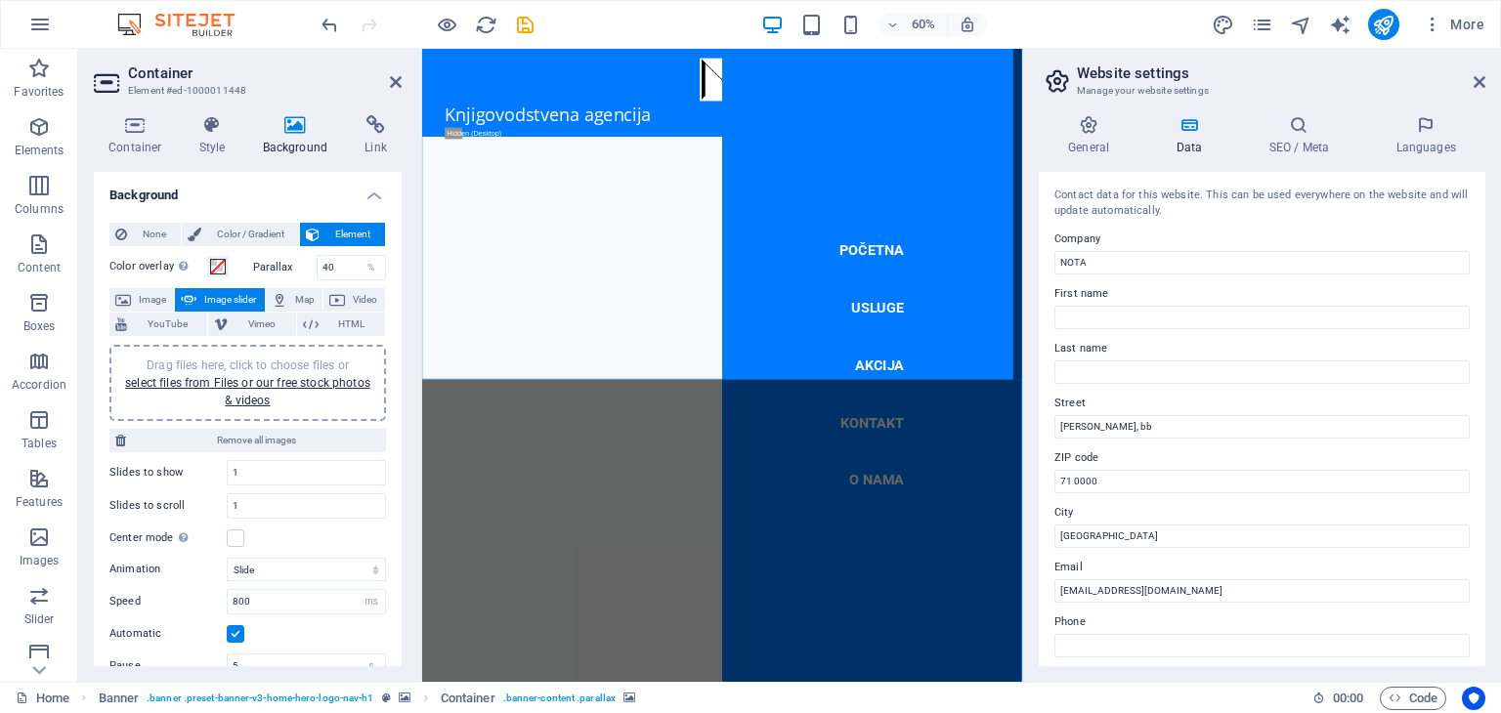
click at [397, 83] on icon at bounding box center [396, 82] width 12 height 16
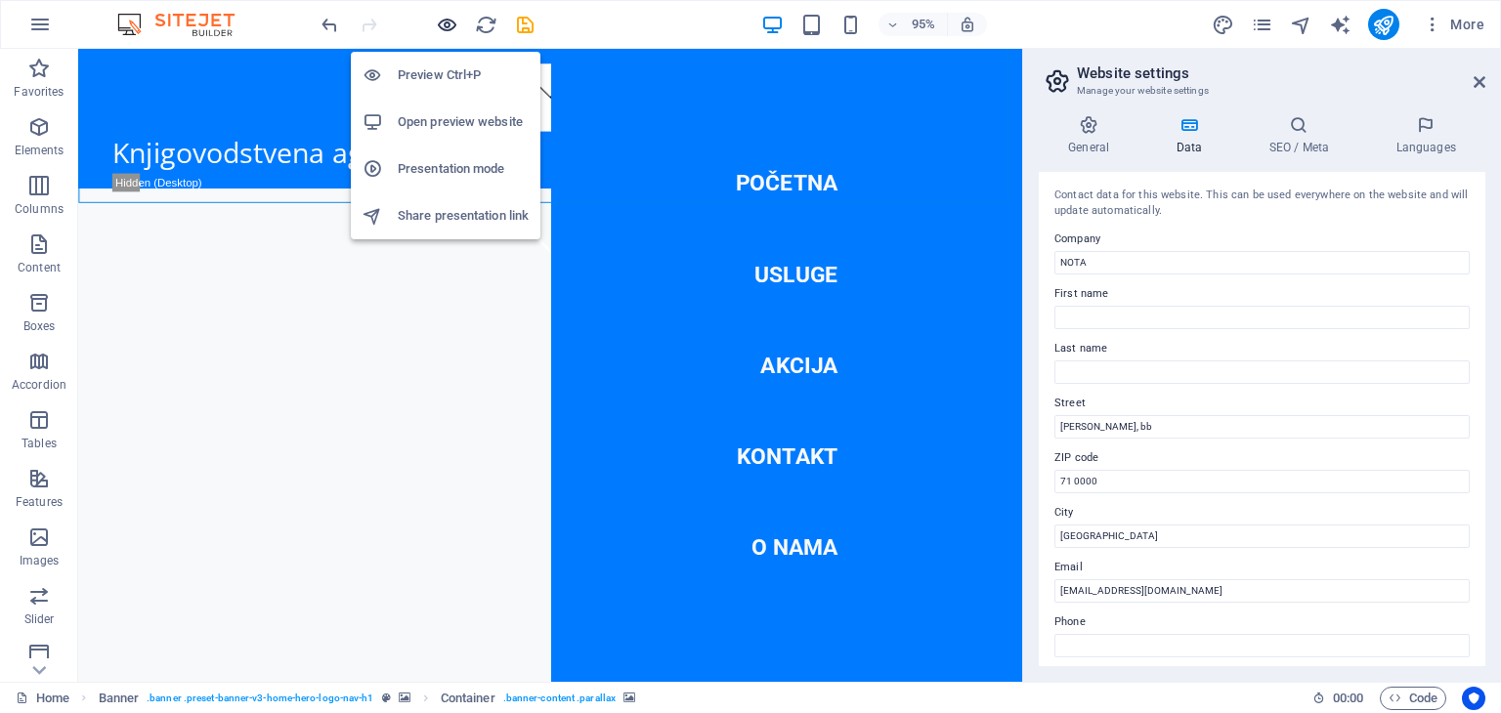
click at [447, 25] on icon "button" at bounding box center [447, 25] width 22 height 22
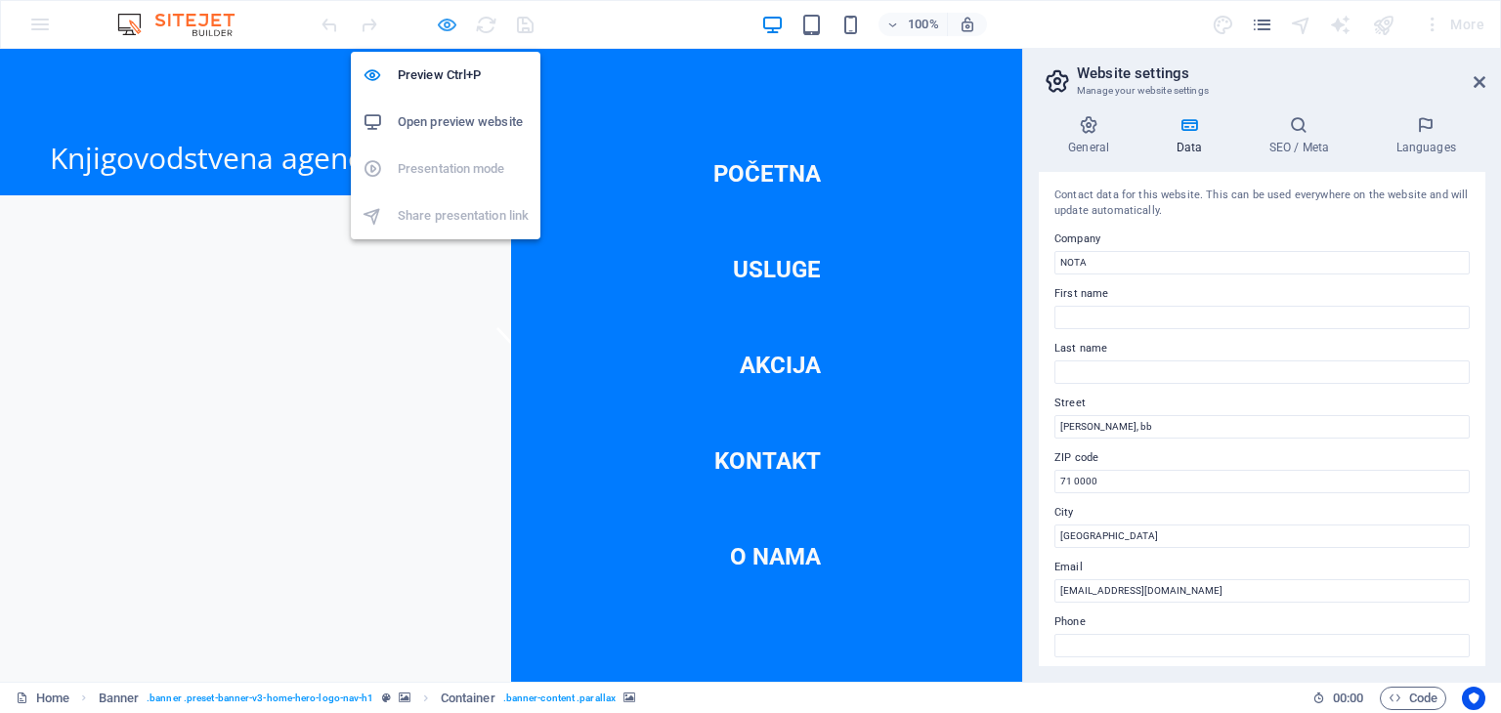
click at [452, 22] on icon "button" at bounding box center [447, 25] width 22 height 22
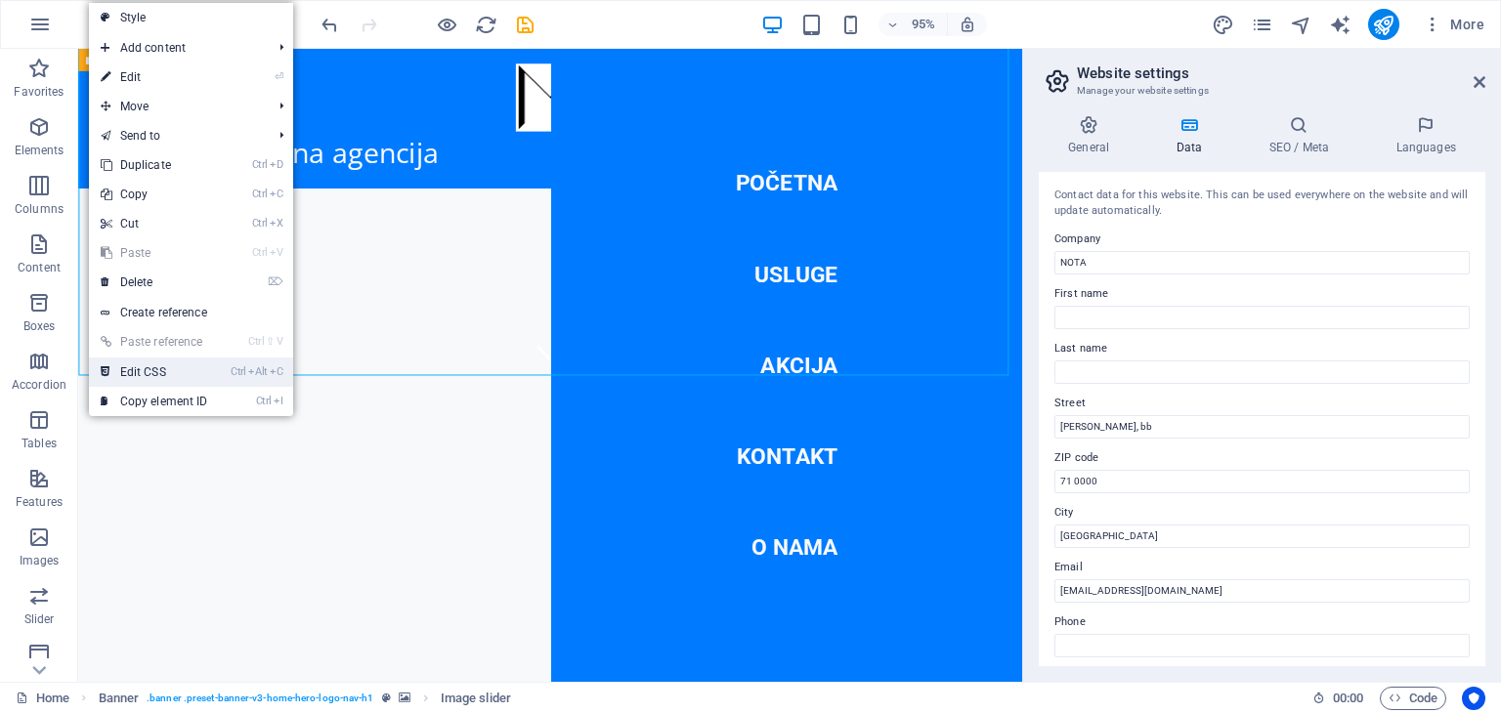
click at [134, 368] on link "Ctrl Alt C Edit CSS" at bounding box center [154, 372] width 131 height 29
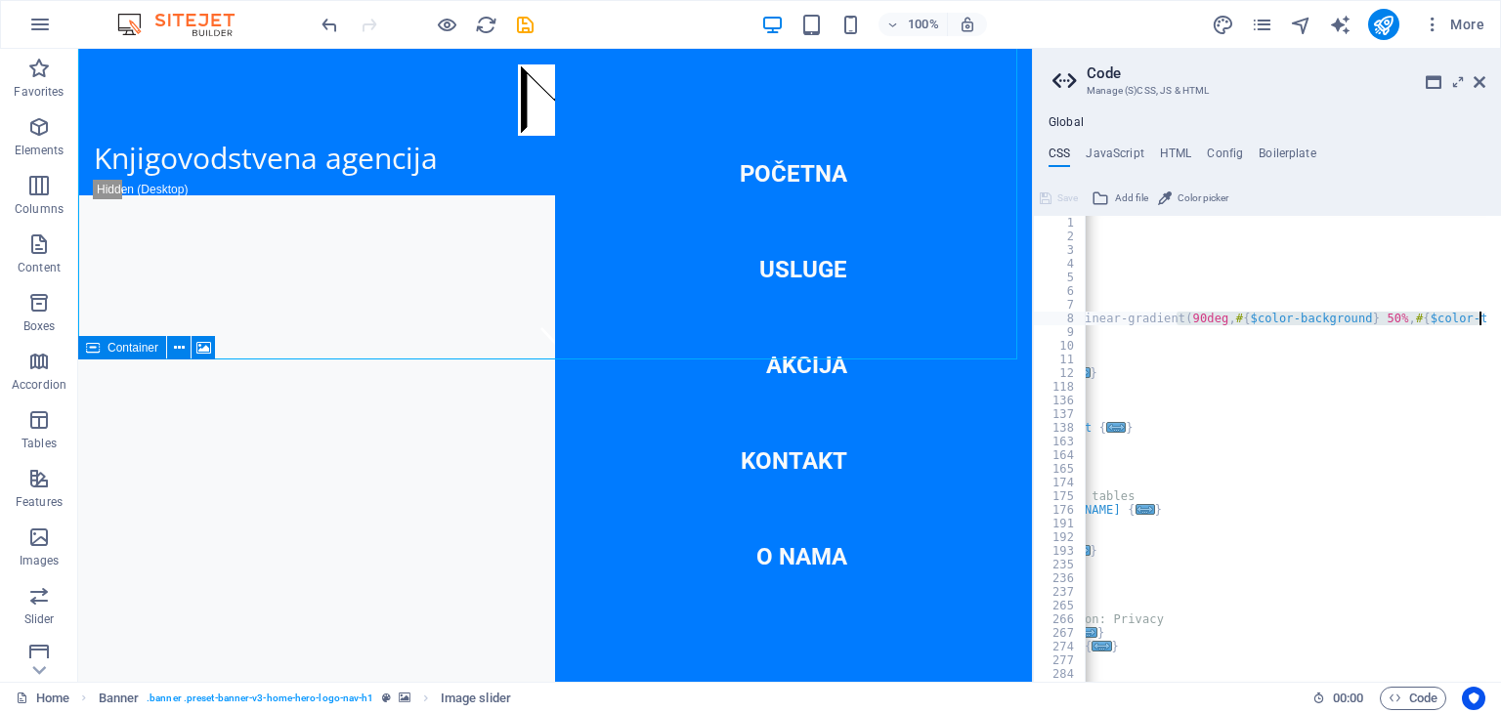
scroll to position [0, 403]
type textarea ".gradient-overlay > .overlay { background: linear-gradient(90deg, #{$color-back…"
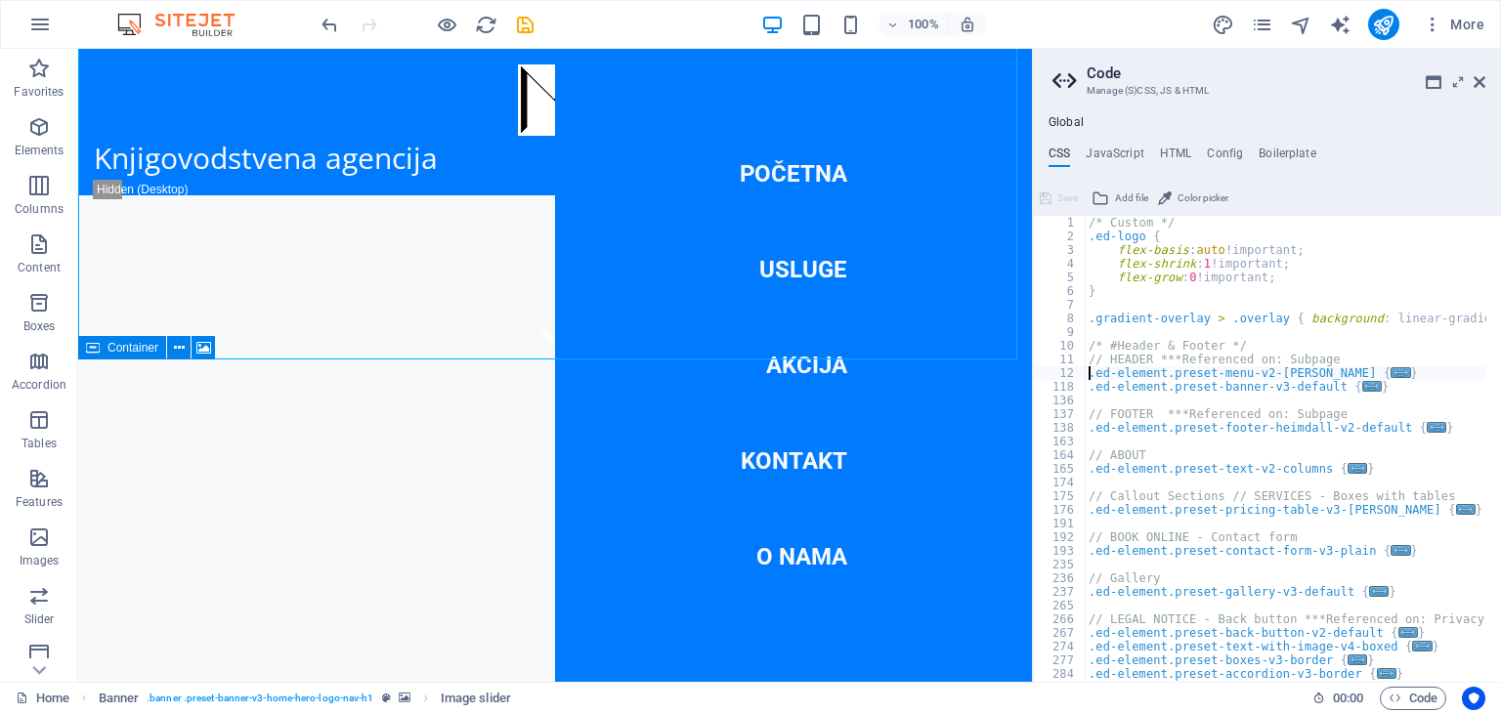
type textarea ".ed-element.preset-banner-v3-default {"
type textarea ".ed-element.preset-footer-heimdall-v2-default {"
type textarea ".ed-element.preset-text-v2-columns {"
type textarea ".ed-element.preset-pricing-table-v3-williams {"
type textarea ".ed-element.preset-contact-form-v3-plain {"
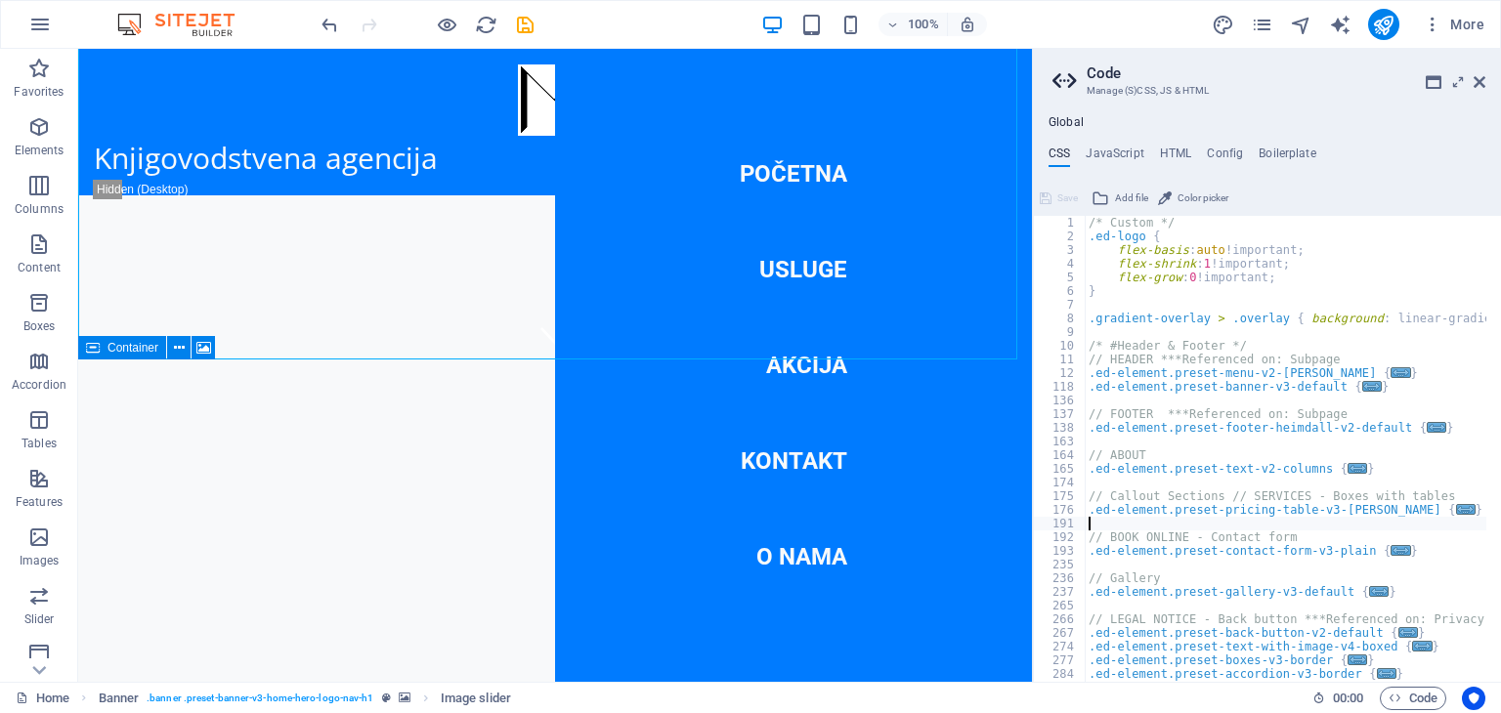
type textarea ".ed-element.preset-gallery-v3-default {"
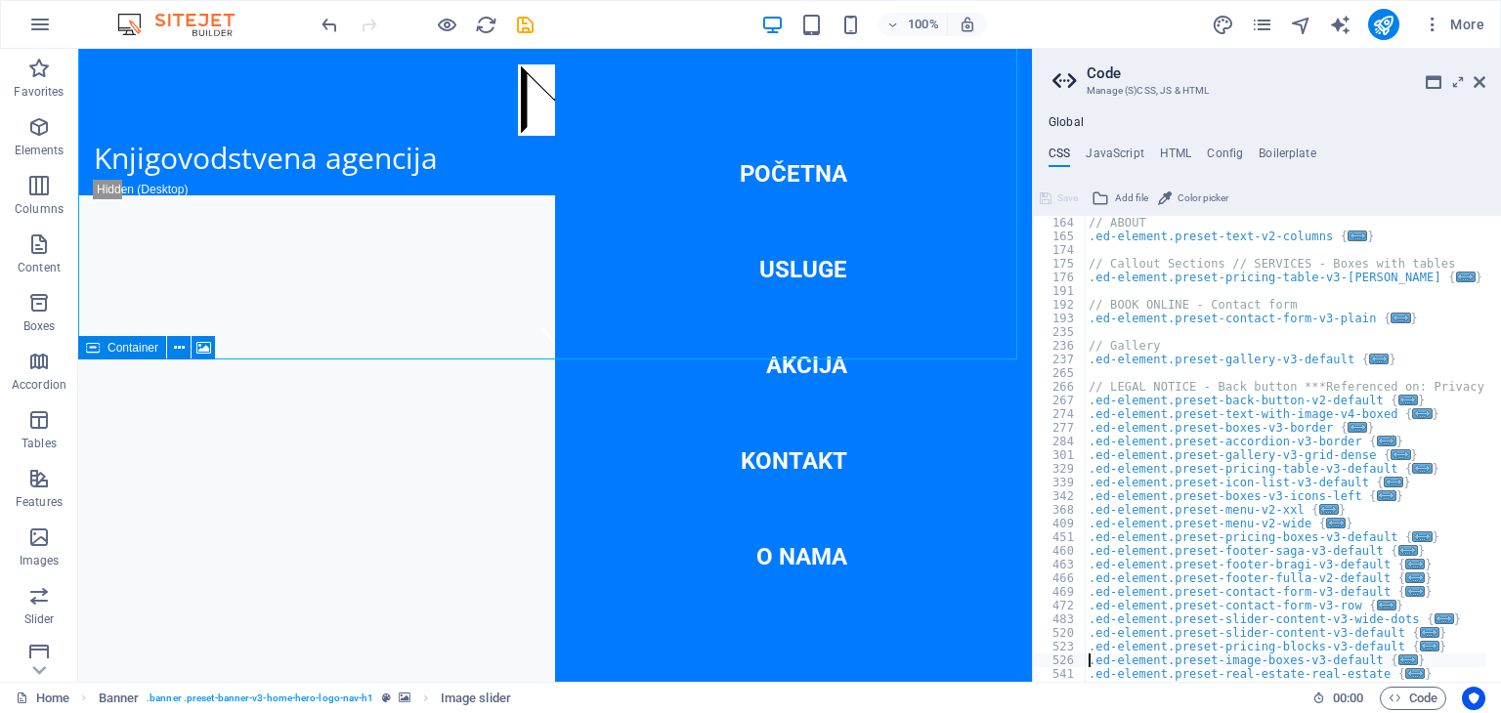
type textarea ".ed-element.preset-blog-post-real-estate {"
type textarea ".ed-element.preset-blog-blog {"
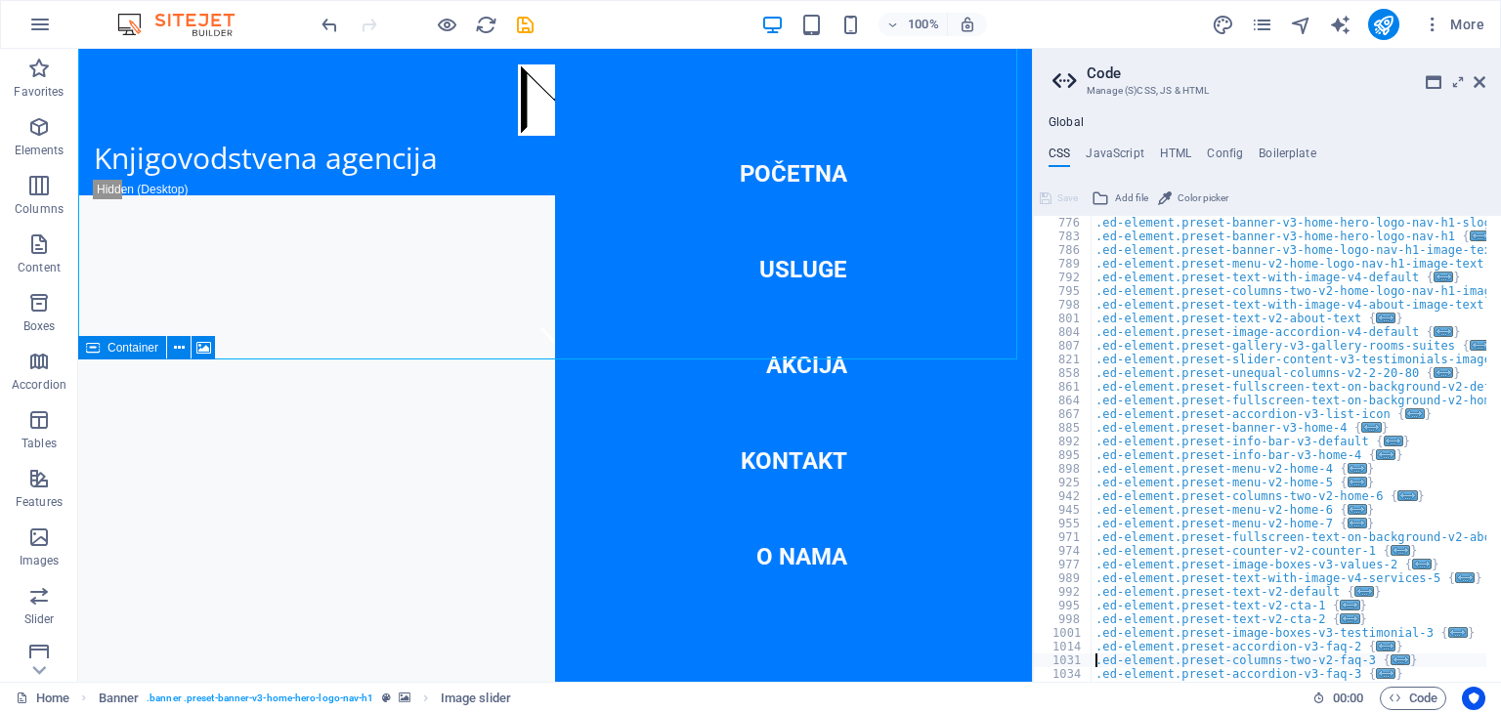
type textarea ".ed-element.preset-marquee-v2-partners-1 {"
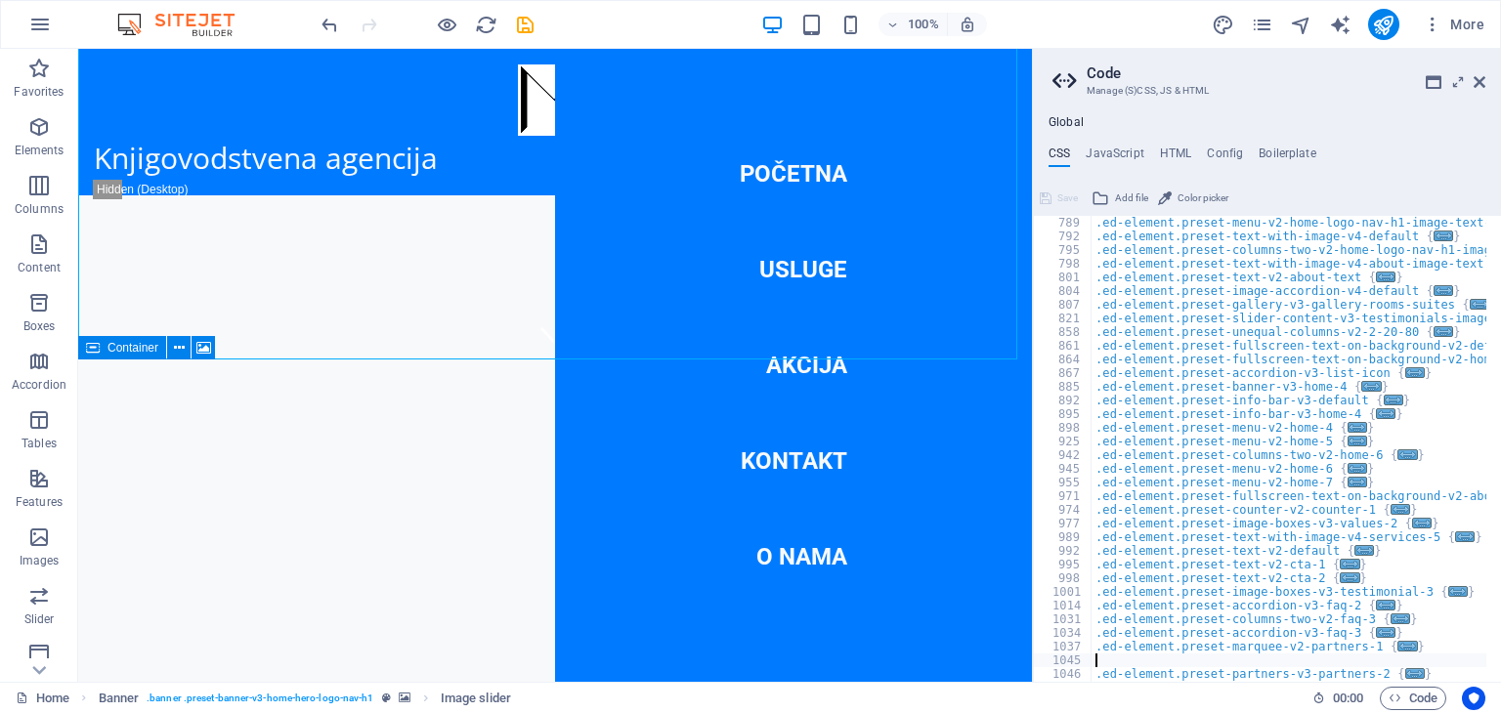
type textarea ".ed-element.preset-partners-v3-partners-2 {"
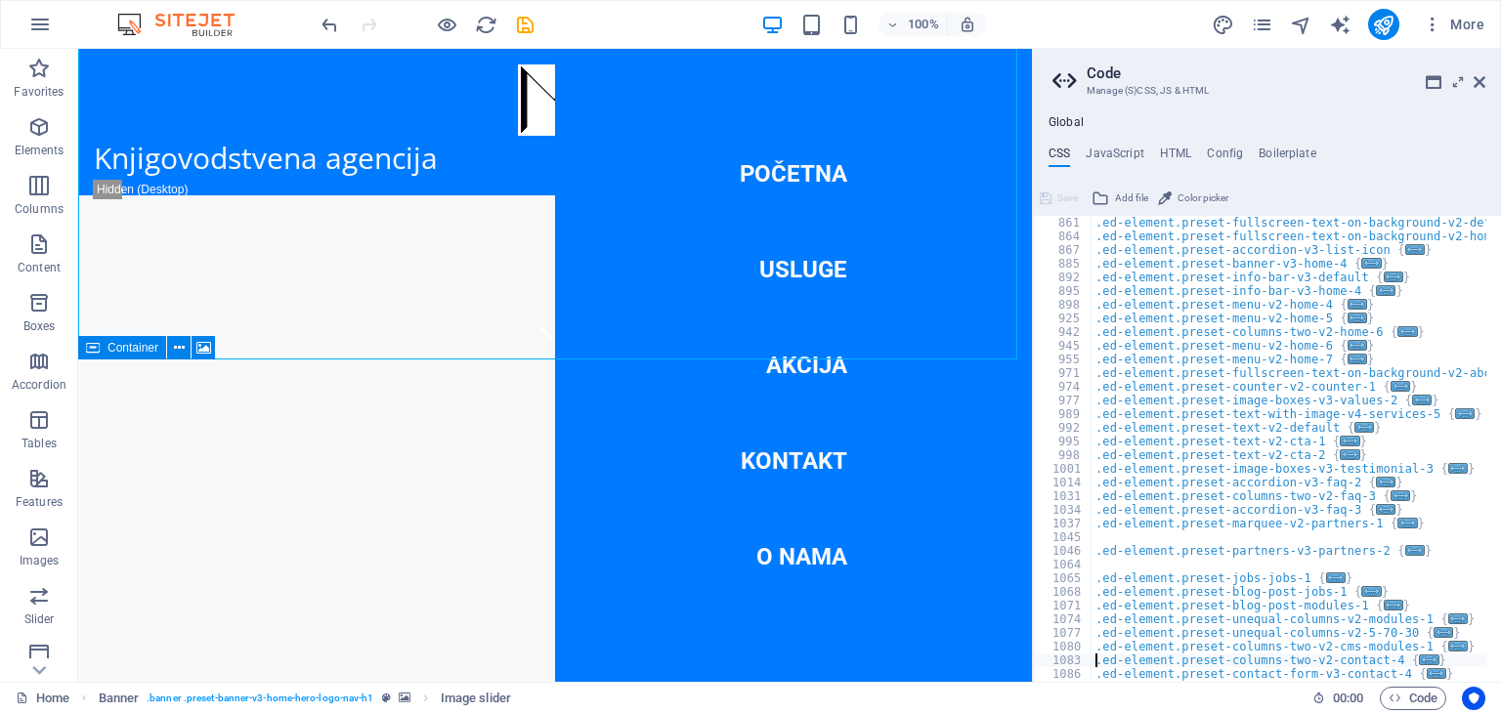
scroll to position [1067, 0]
type textarea ".ed-element.preset-contact-form-v3-contact-7 {"
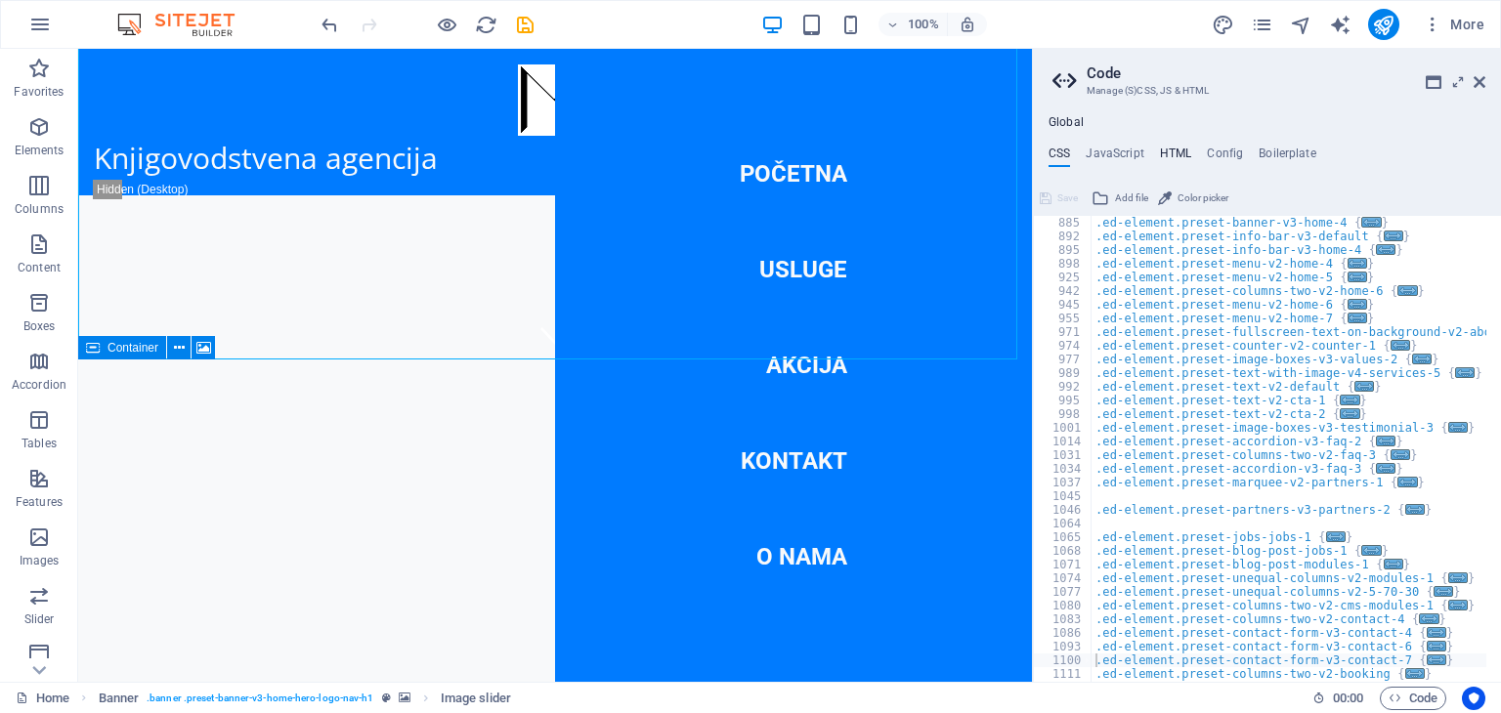
click at [1185, 153] on h4 "HTML" at bounding box center [1176, 158] width 32 height 22
type textarea "<a href="#main-content" class="wv-link-content button">Skip to main content</a>"
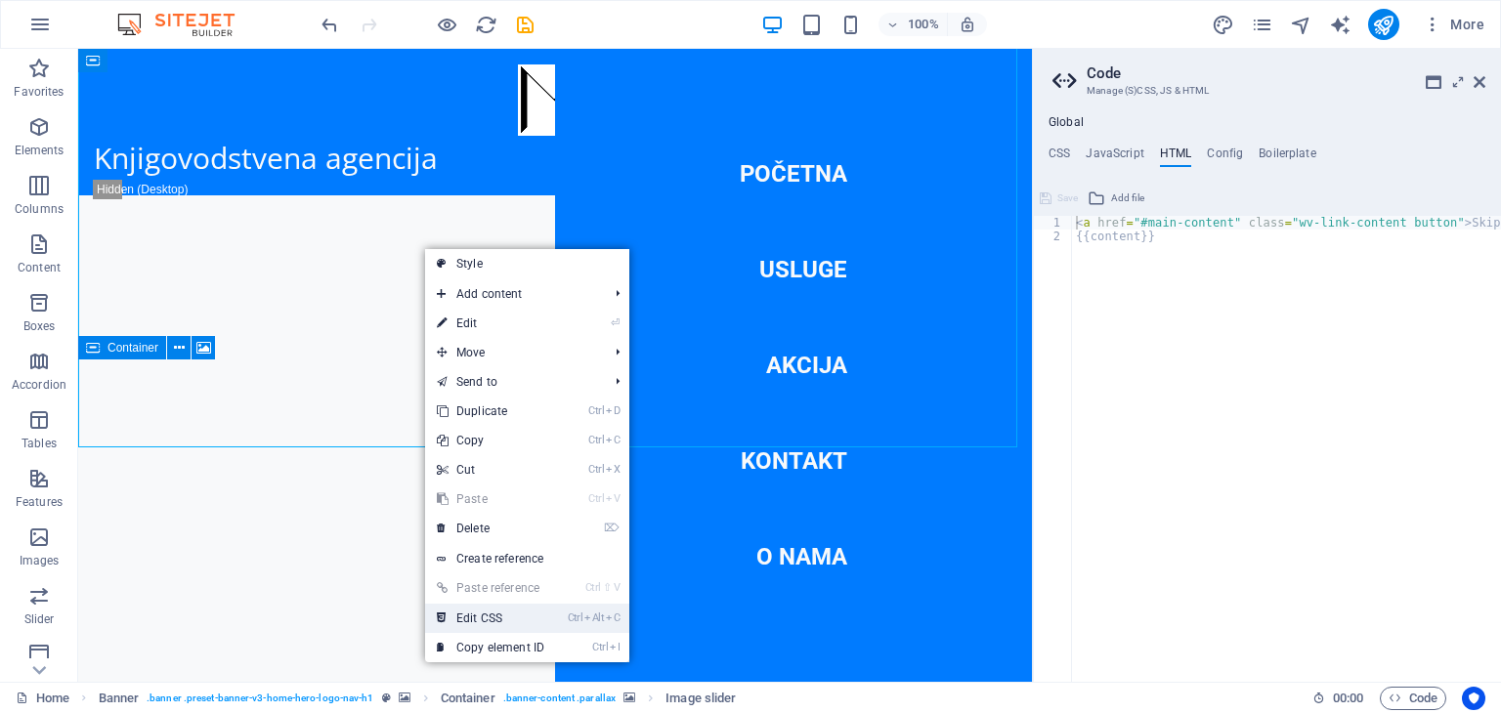
click at [484, 611] on link "Ctrl Alt C Edit CSS" at bounding box center [490, 618] width 131 height 29
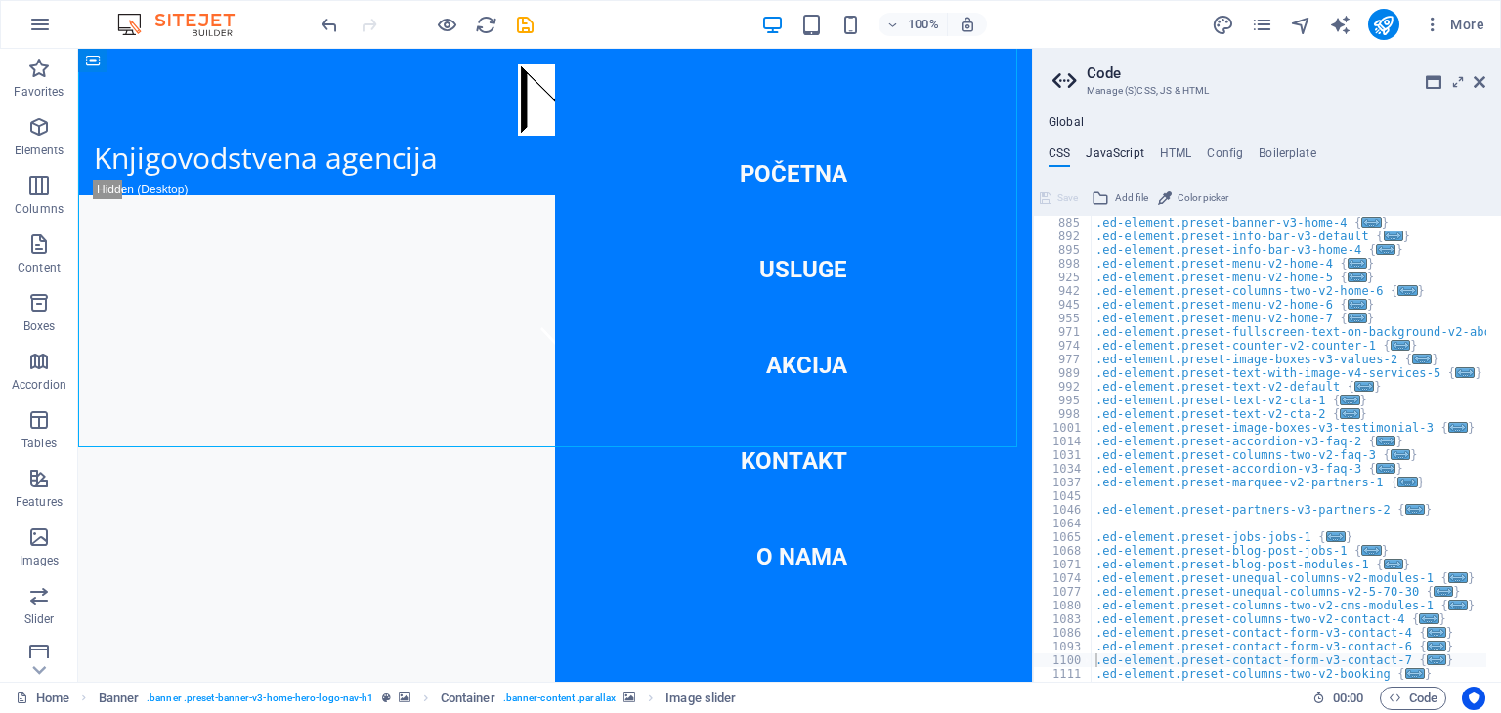
click at [1120, 156] on h4 "JavaScript" at bounding box center [1115, 158] width 58 height 22
type textarea "/* JS for preset "Menu V2" */"
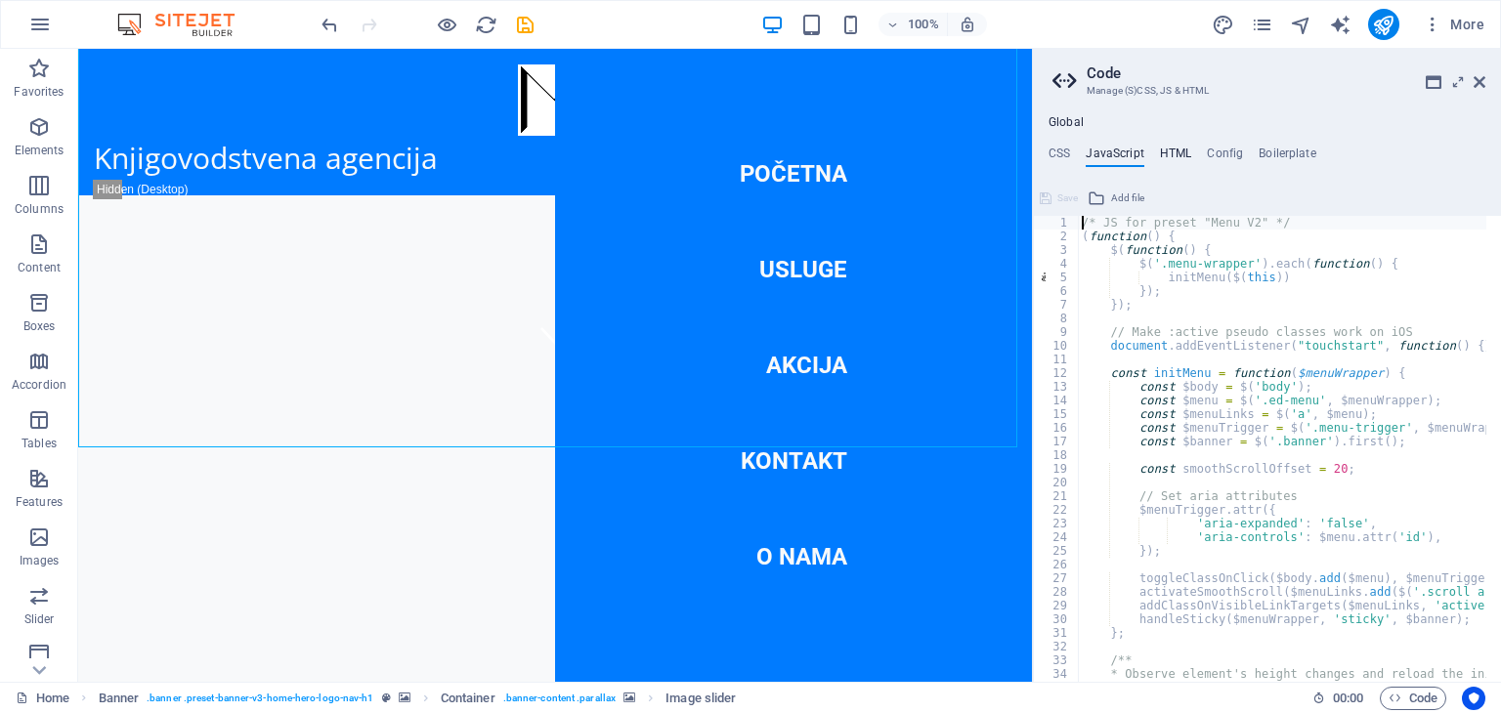
click at [1175, 151] on h4 "HTML" at bounding box center [1176, 158] width 32 height 22
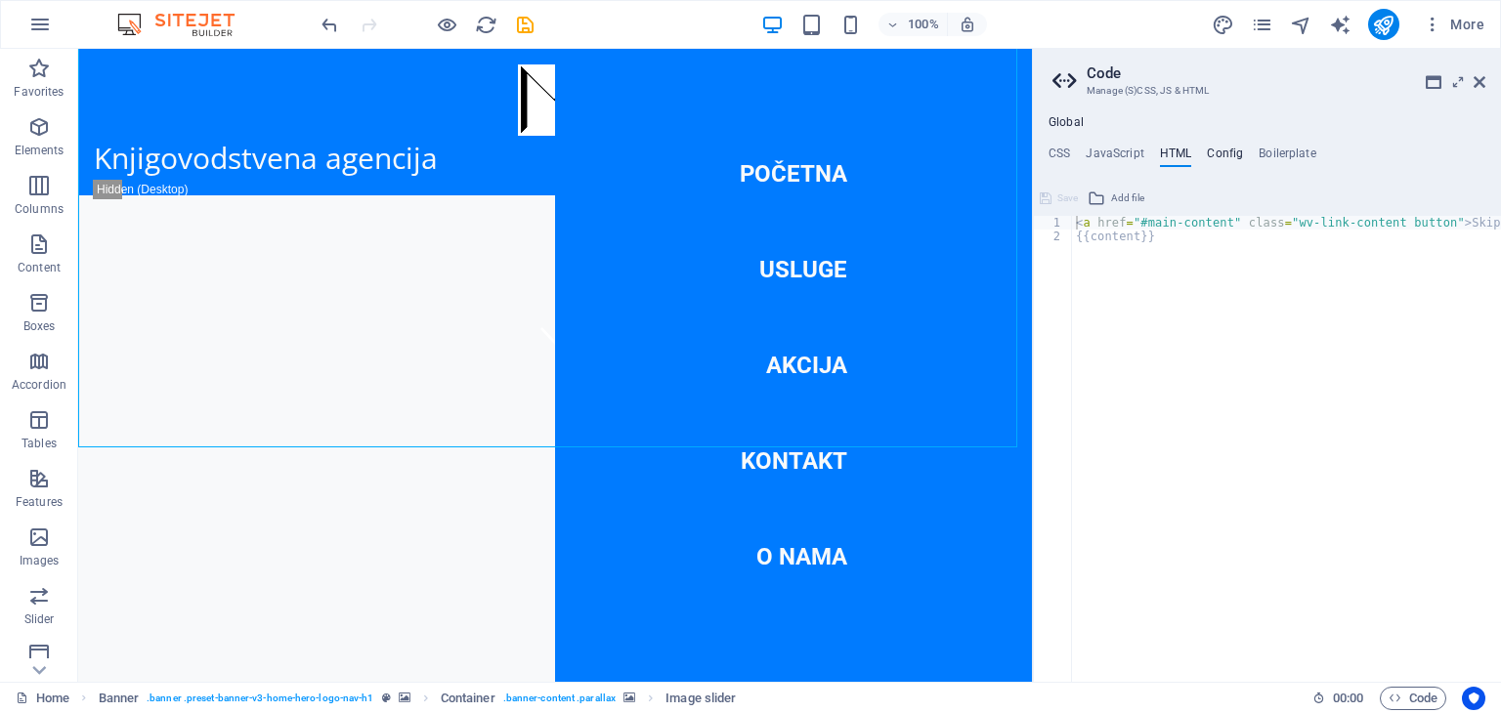
click at [1228, 151] on h4 "Config" at bounding box center [1225, 158] width 36 height 22
type textarea "$color-background: #F8F9FA;"
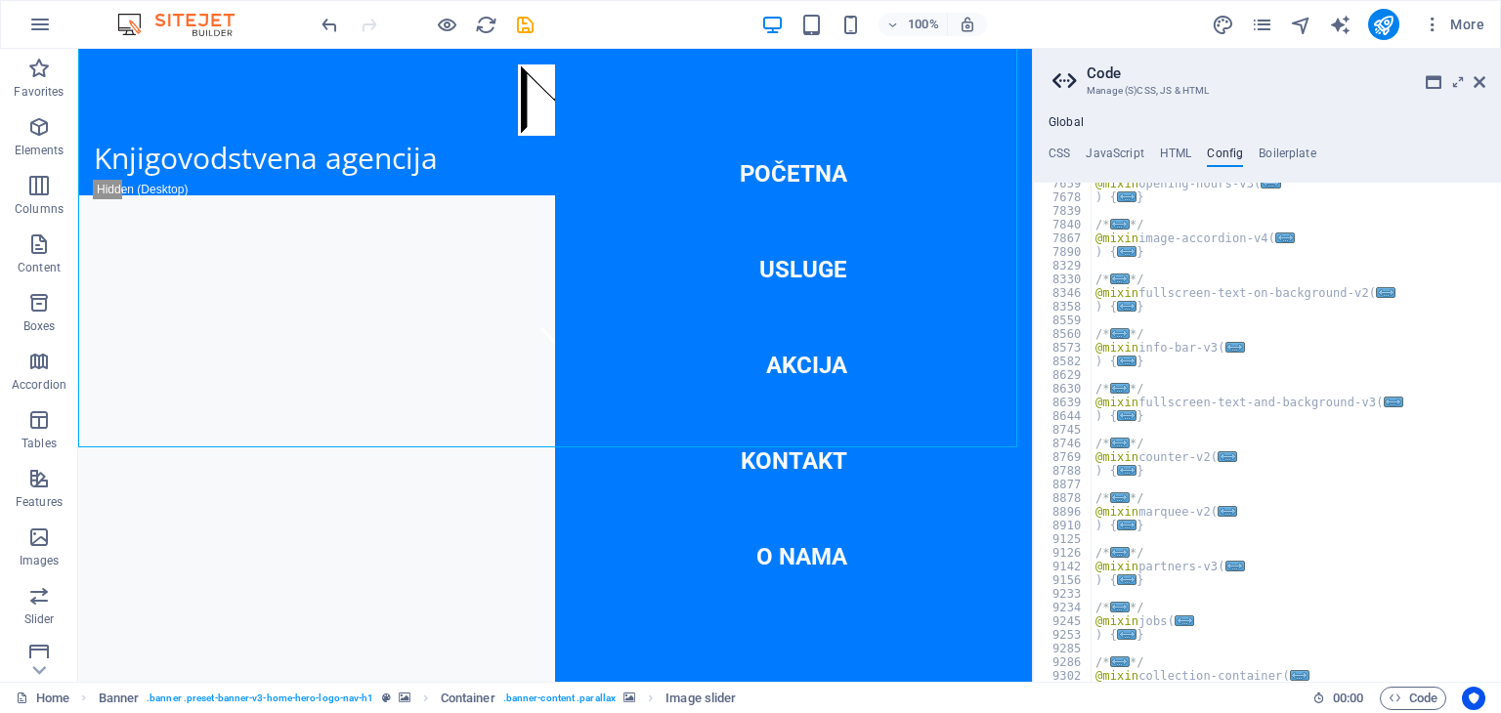
scroll to position [2389, 0]
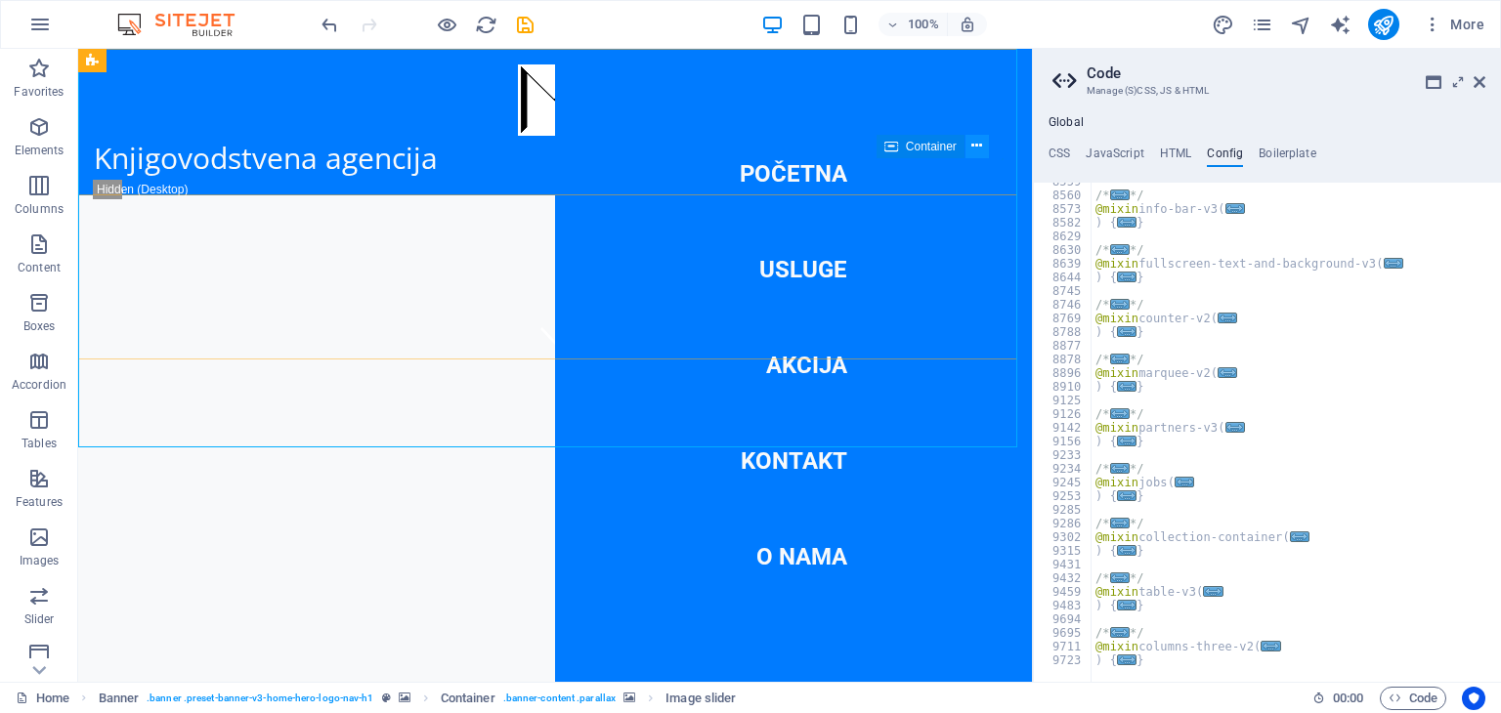
click at [978, 147] on icon at bounding box center [977, 146] width 11 height 21
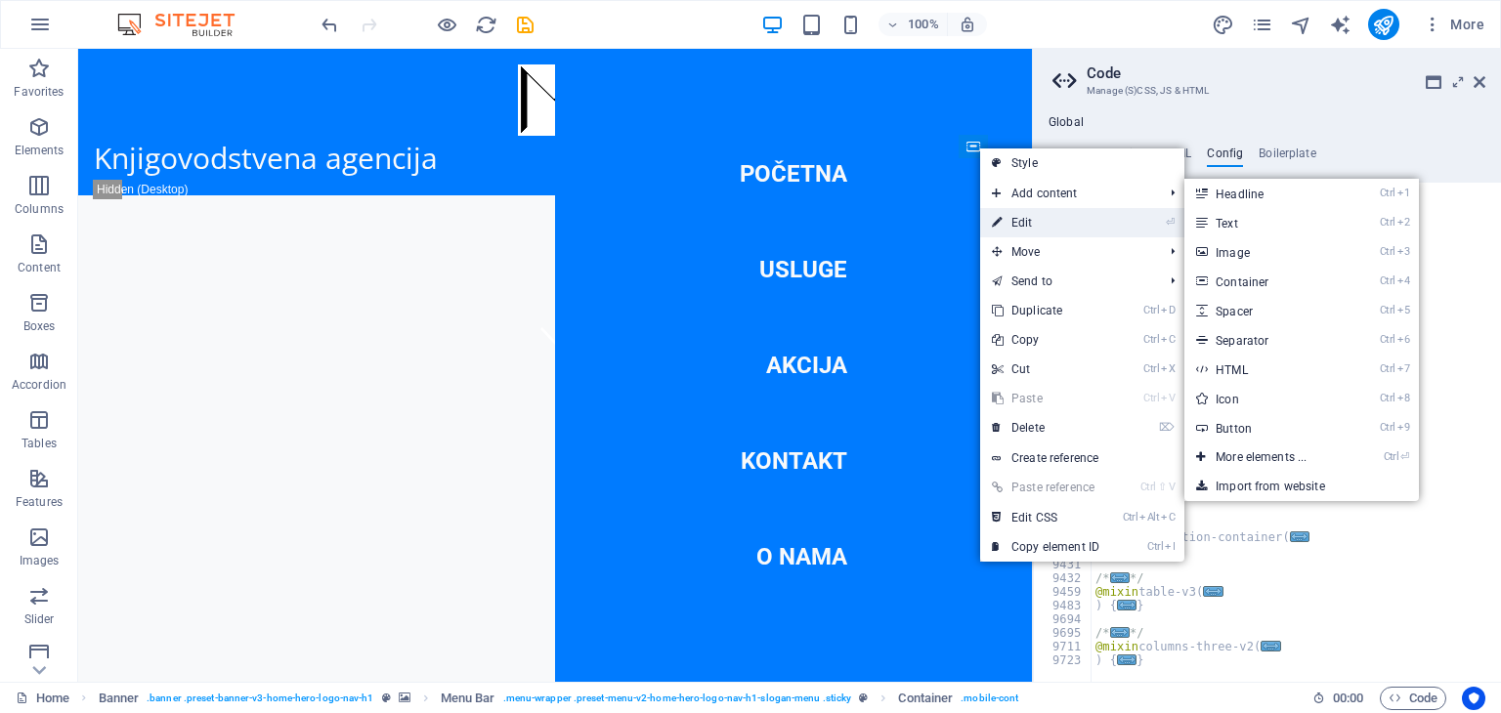
click at [1016, 216] on link "⏎ Edit" at bounding box center [1045, 222] width 131 height 29
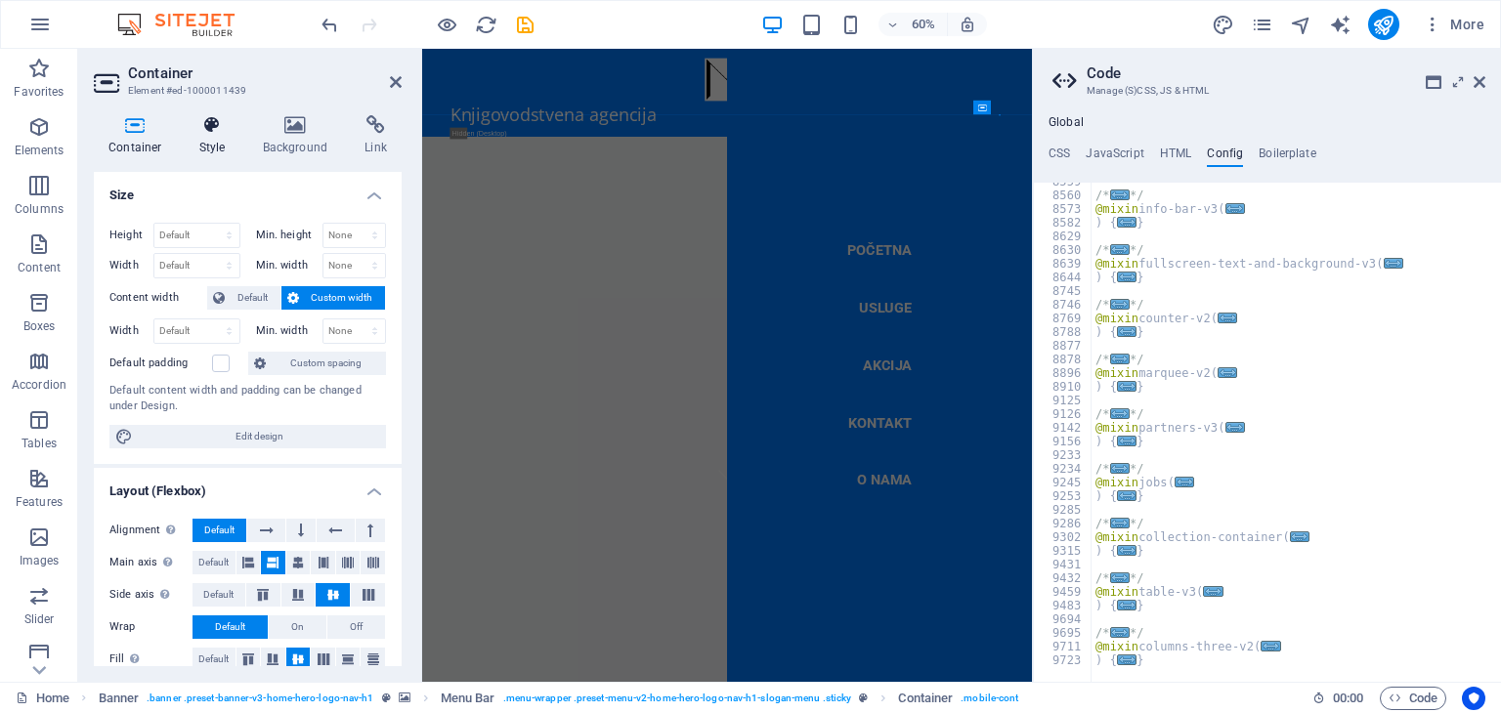
click at [215, 129] on icon at bounding box center [213, 125] width 56 height 20
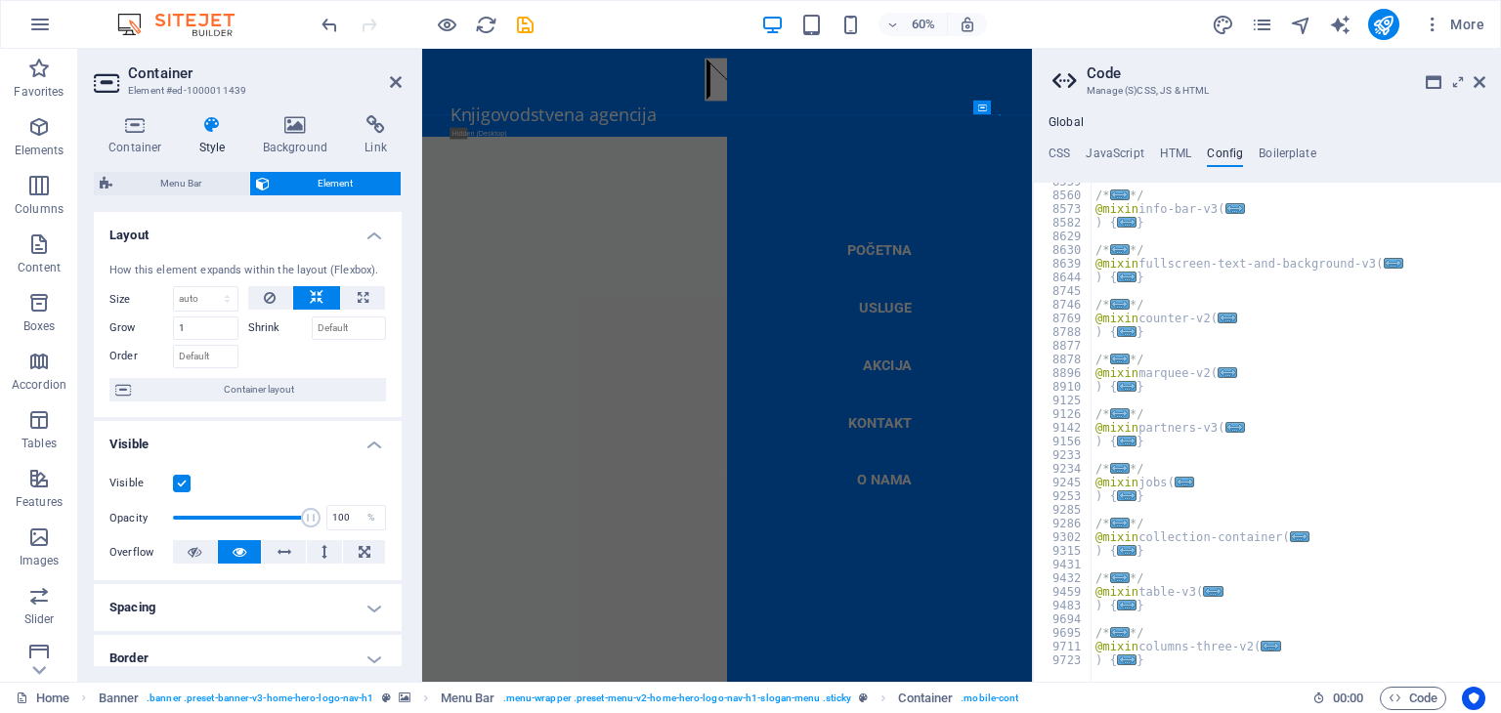
click at [180, 482] on label at bounding box center [182, 484] width 18 height 18
click at [0, 0] on input "Visible" at bounding box center [0, 0] width 0 height 0
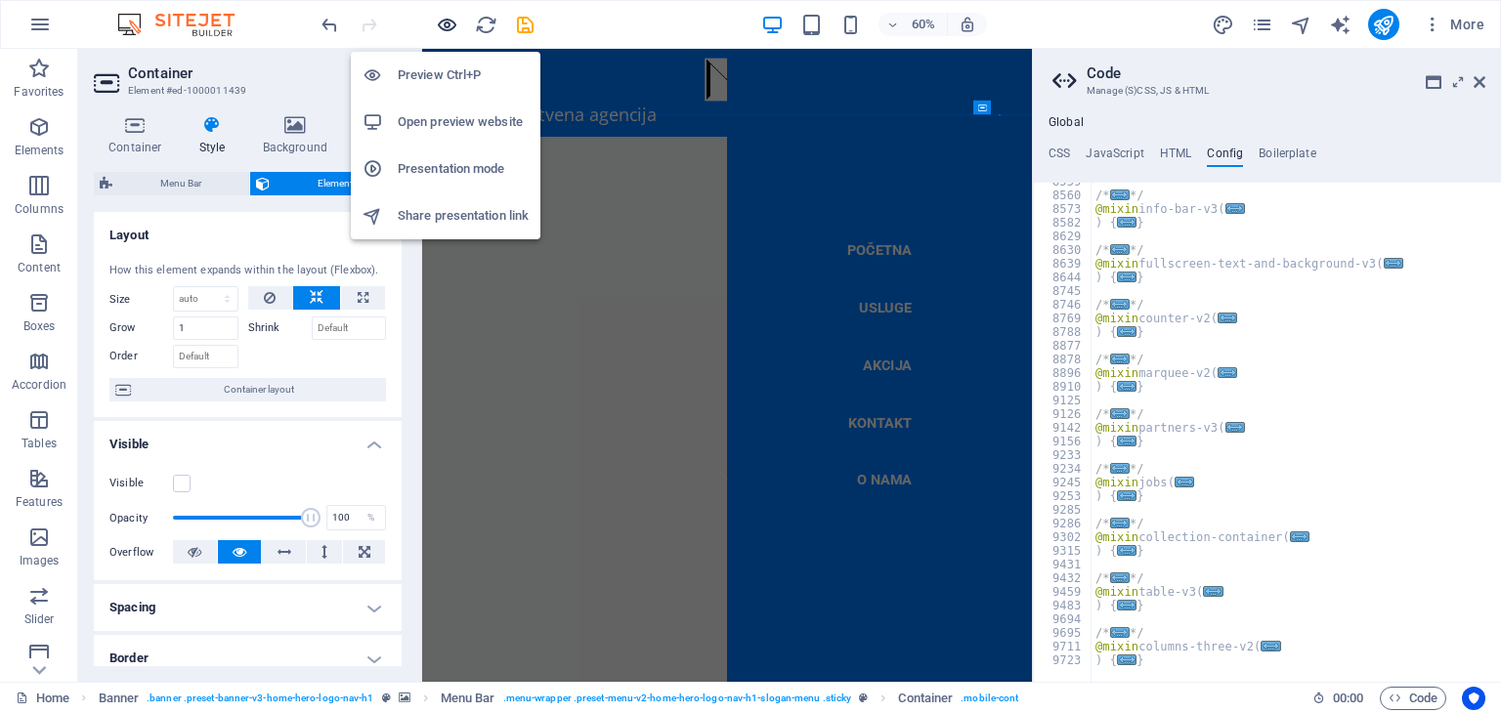
click at [450, 22] on icon "button" at bounding box center [447, 25] width 22 height 22
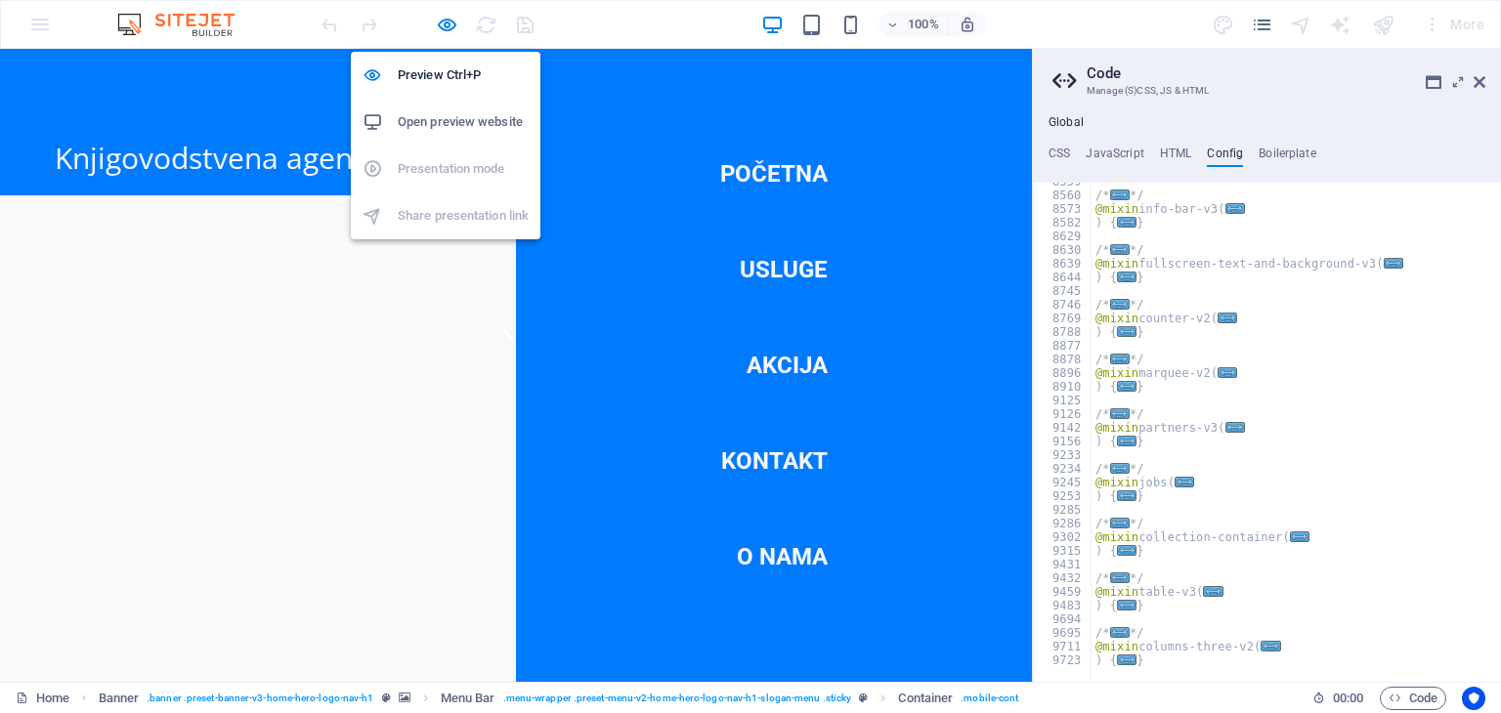
click at [447, 110] on h6 "Open preview website" at bounding box center [463, 121] width 131 height 23
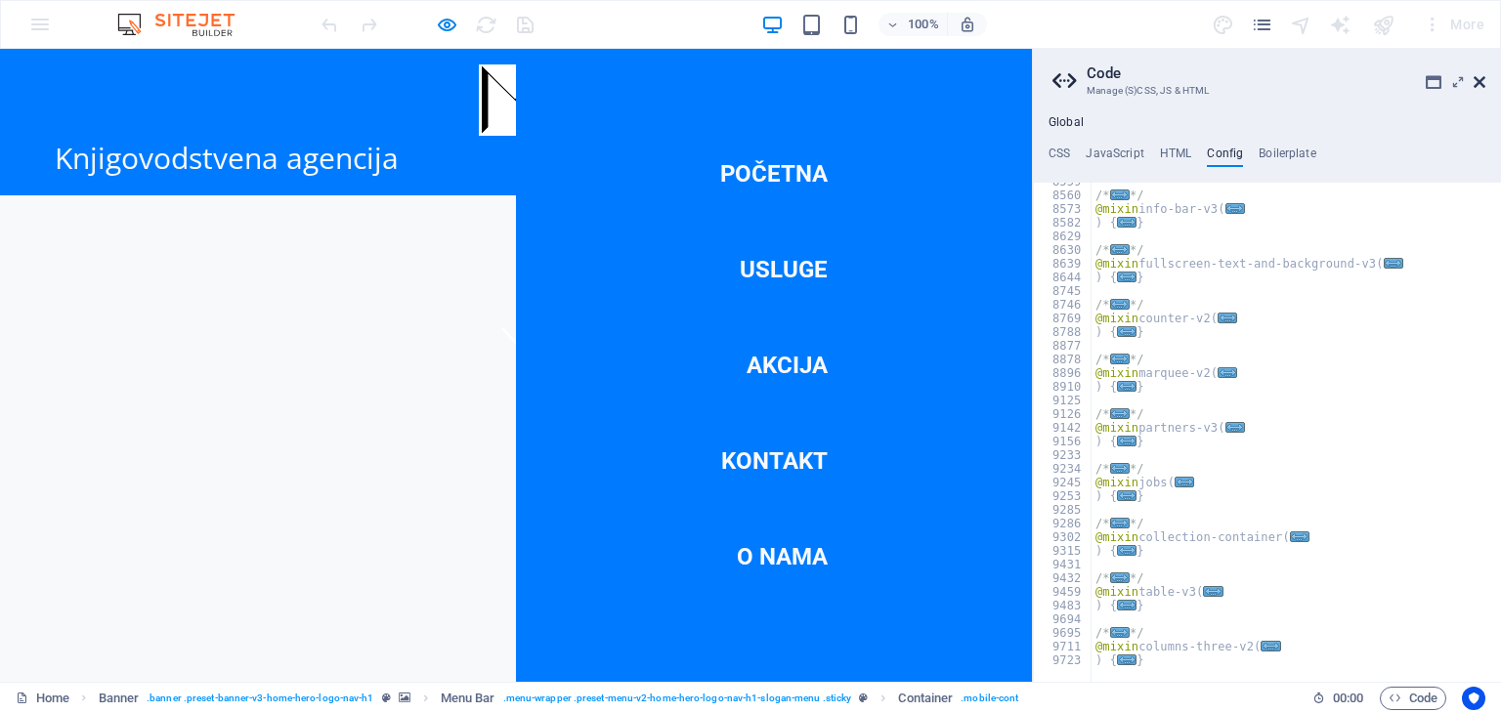
click at [1482, 84] on icon at bounding box center [1480, 82] width 12 height 16
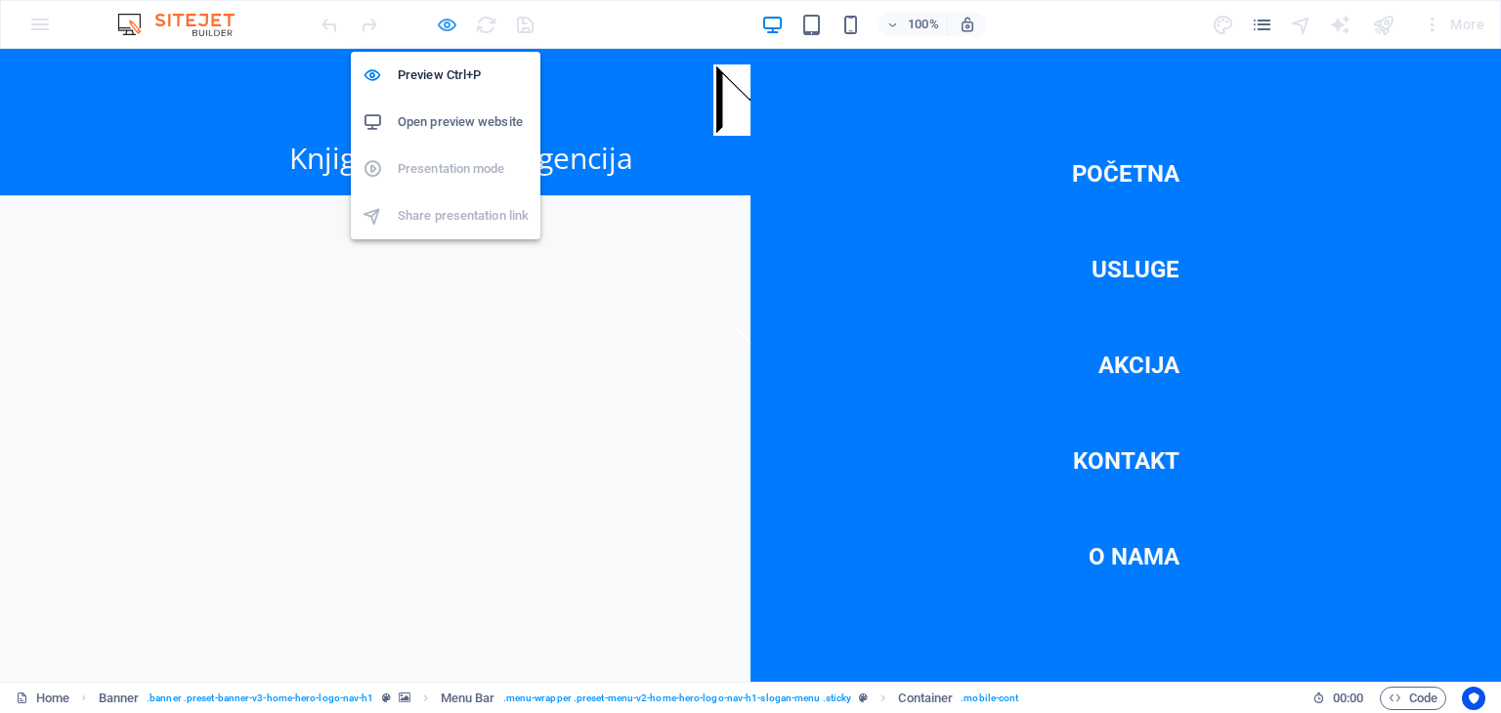
click at [438, 14] on icon "button" at bounding box center [447, 25] width 22 height 22
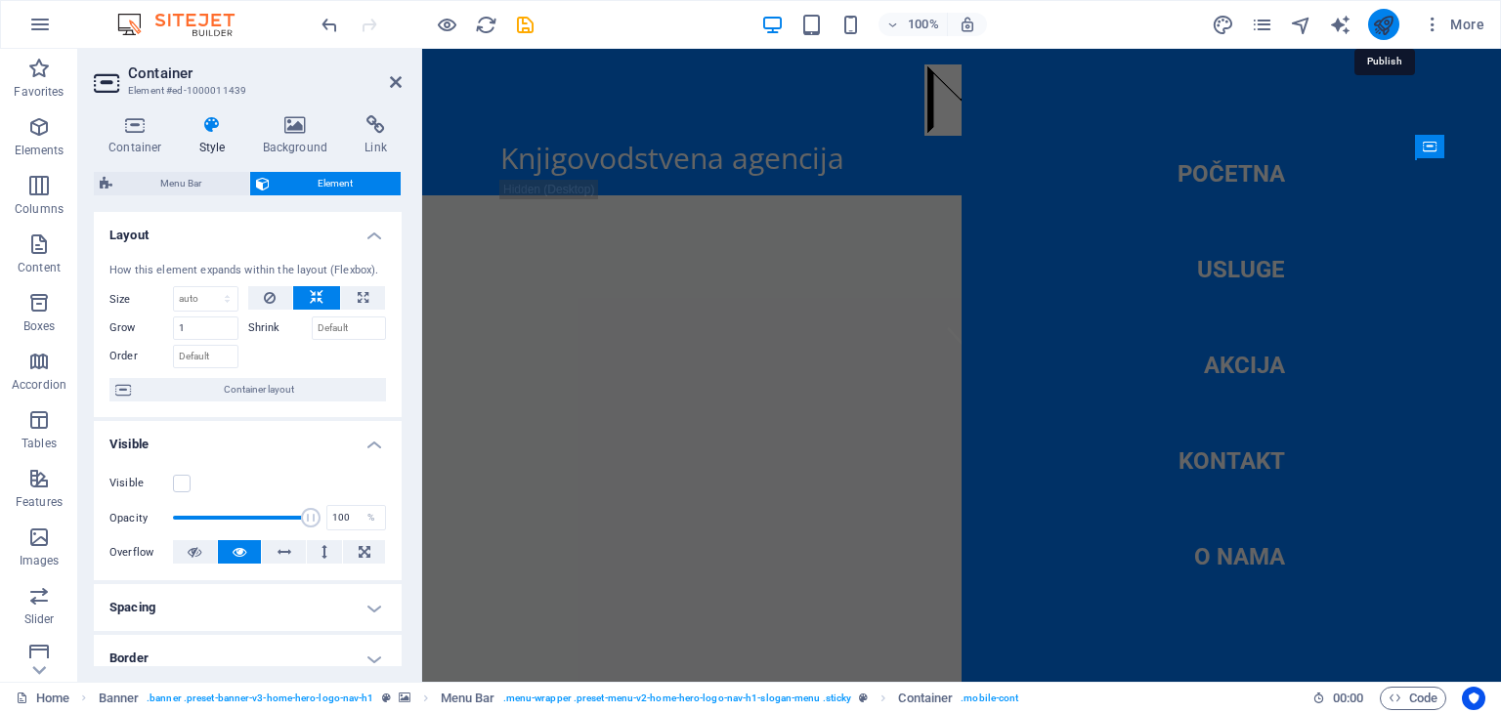
click at [1380, 17] on icon "publish" at bounding box center [1383, 25] width 22 height 22
checkbox input "false"
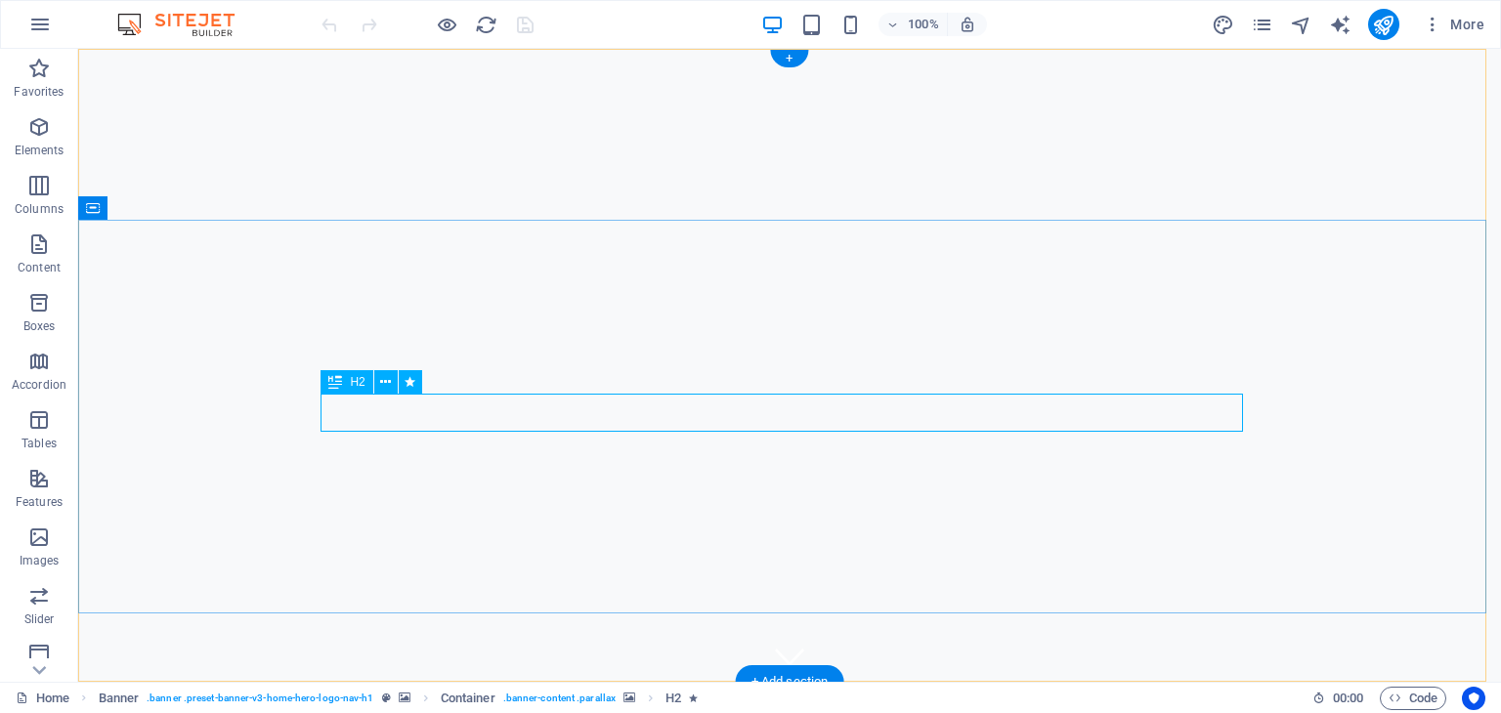
click at [391, 384] on icon at bounding box center [385, 382] width 11 height 21
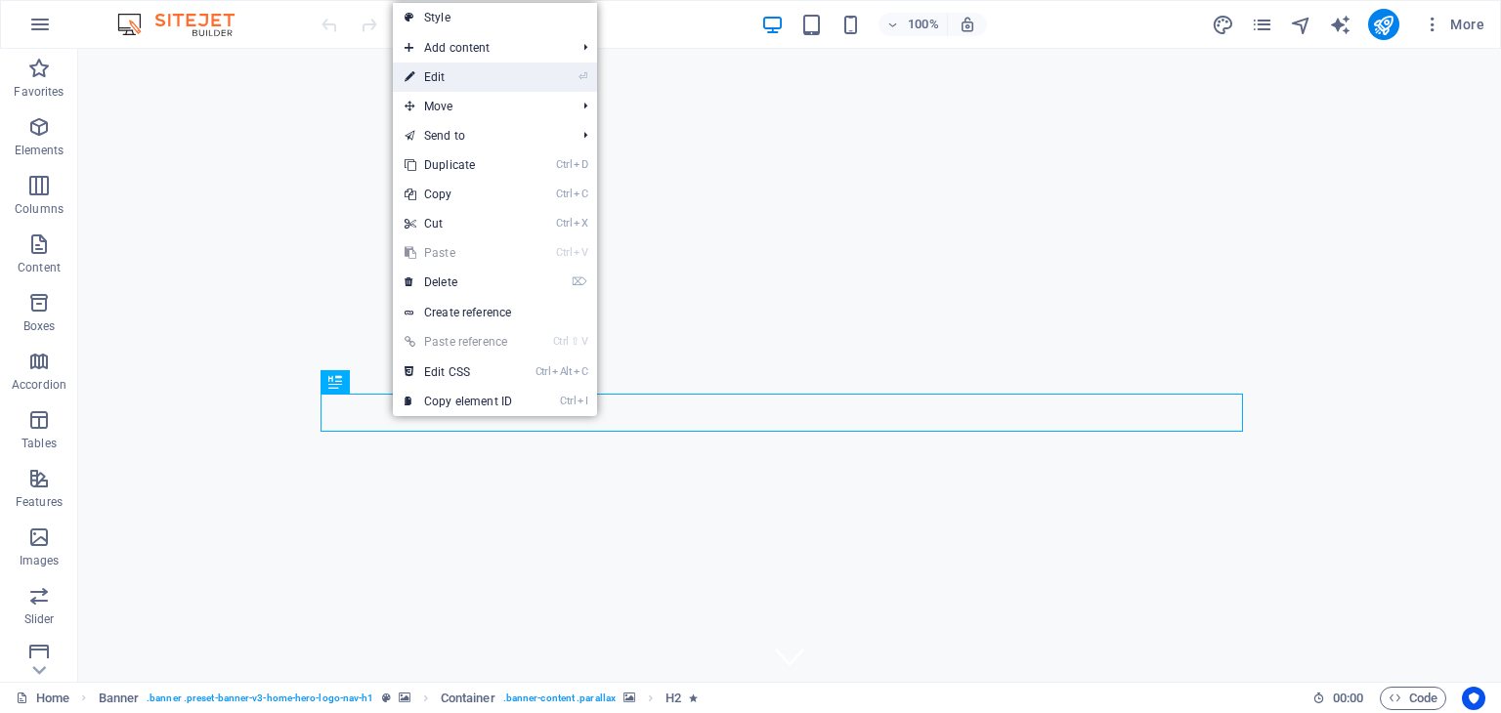
click at [432, 76] on link "⏎ Edit" at bounding box center [458, 77] width 131 height 29
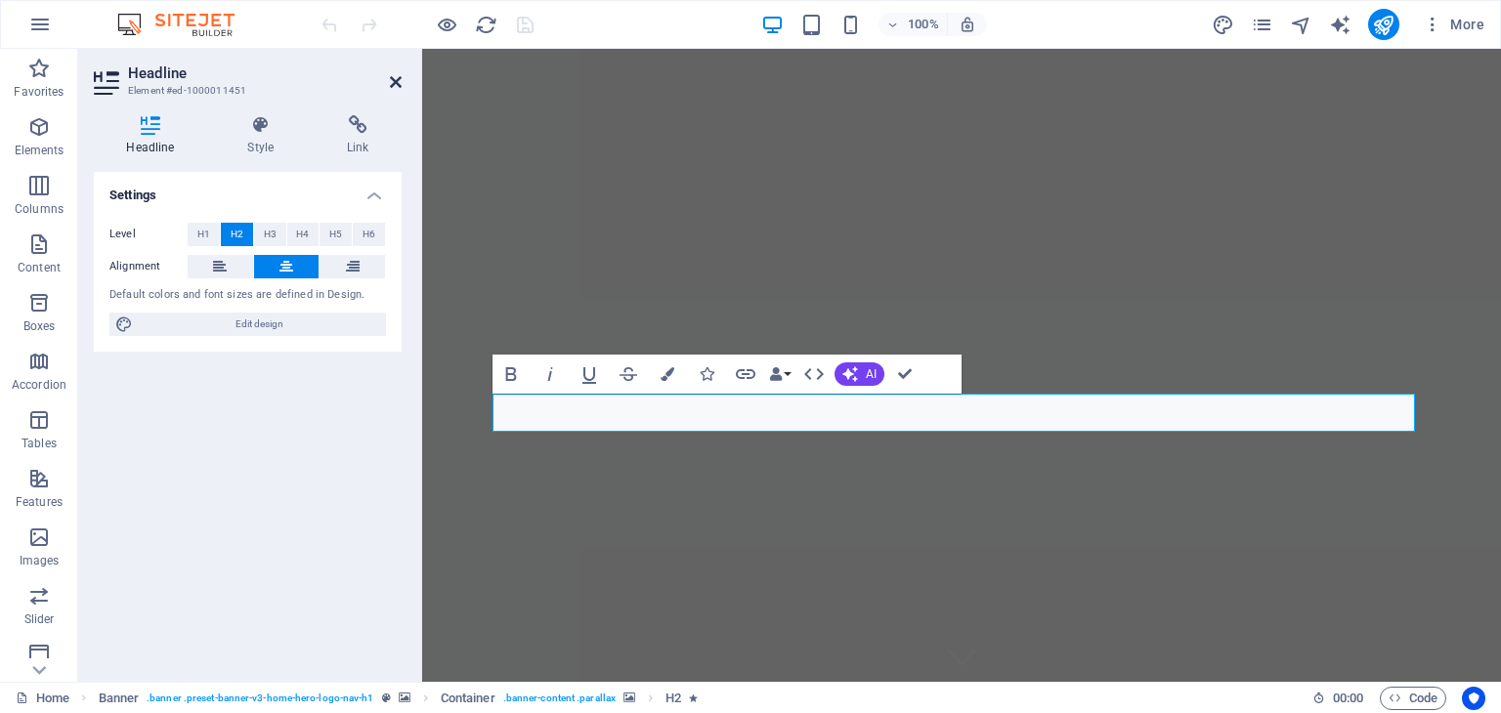
click at [396, 75] on icon at bounding box center [396, 82] width 12 height 16
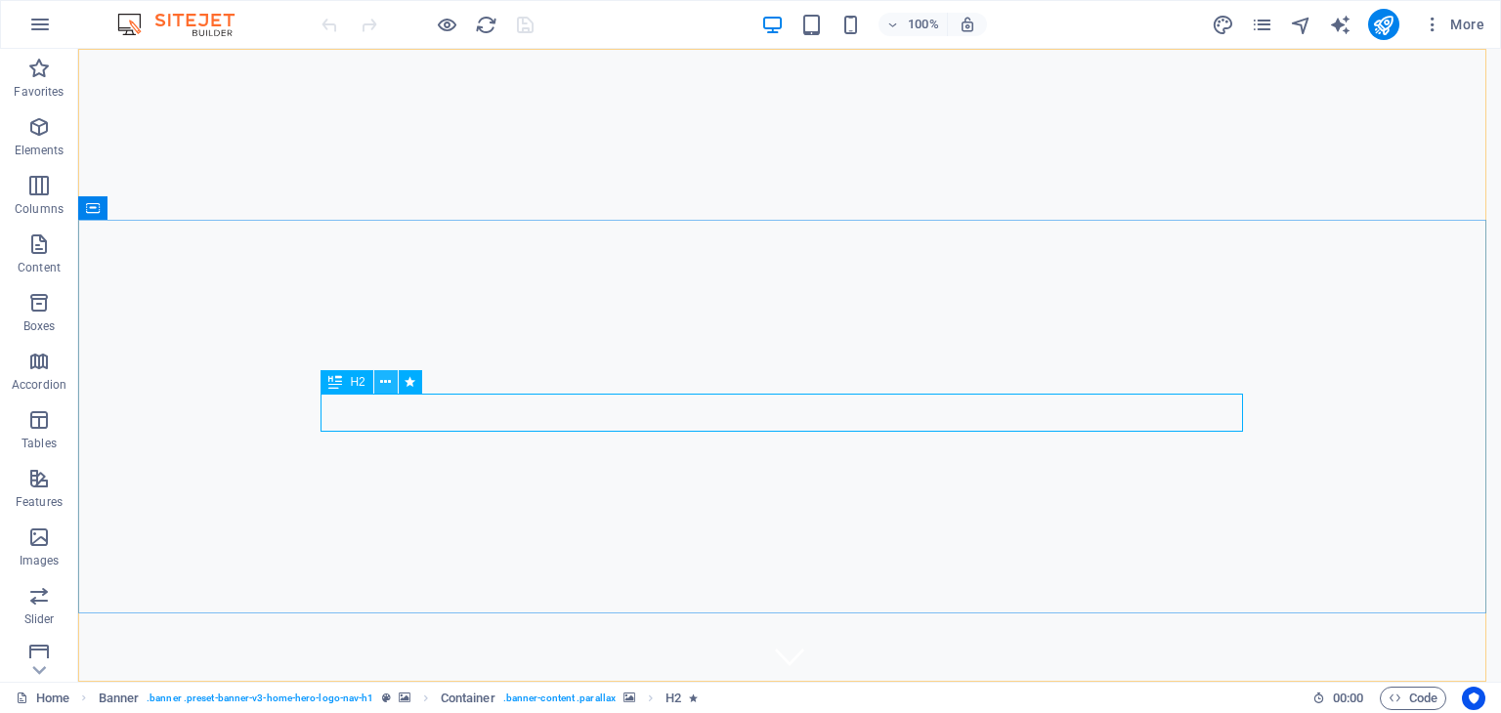
click at [388, 379] on icon at bounding box center [385, 382] width 11 height 21
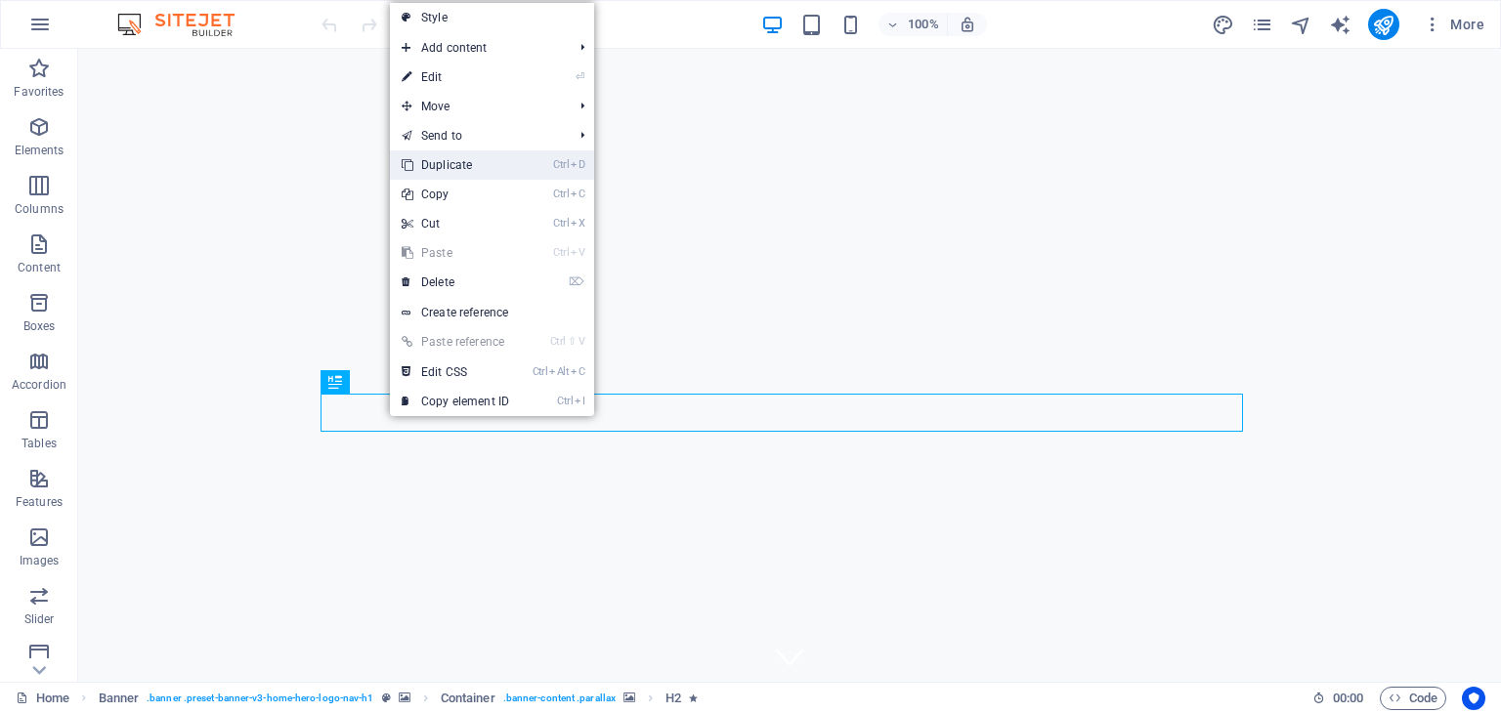
click at [467, 162] on link "Ctrl D Duplicate" at bounding box center [455, 165] width 131 height 29
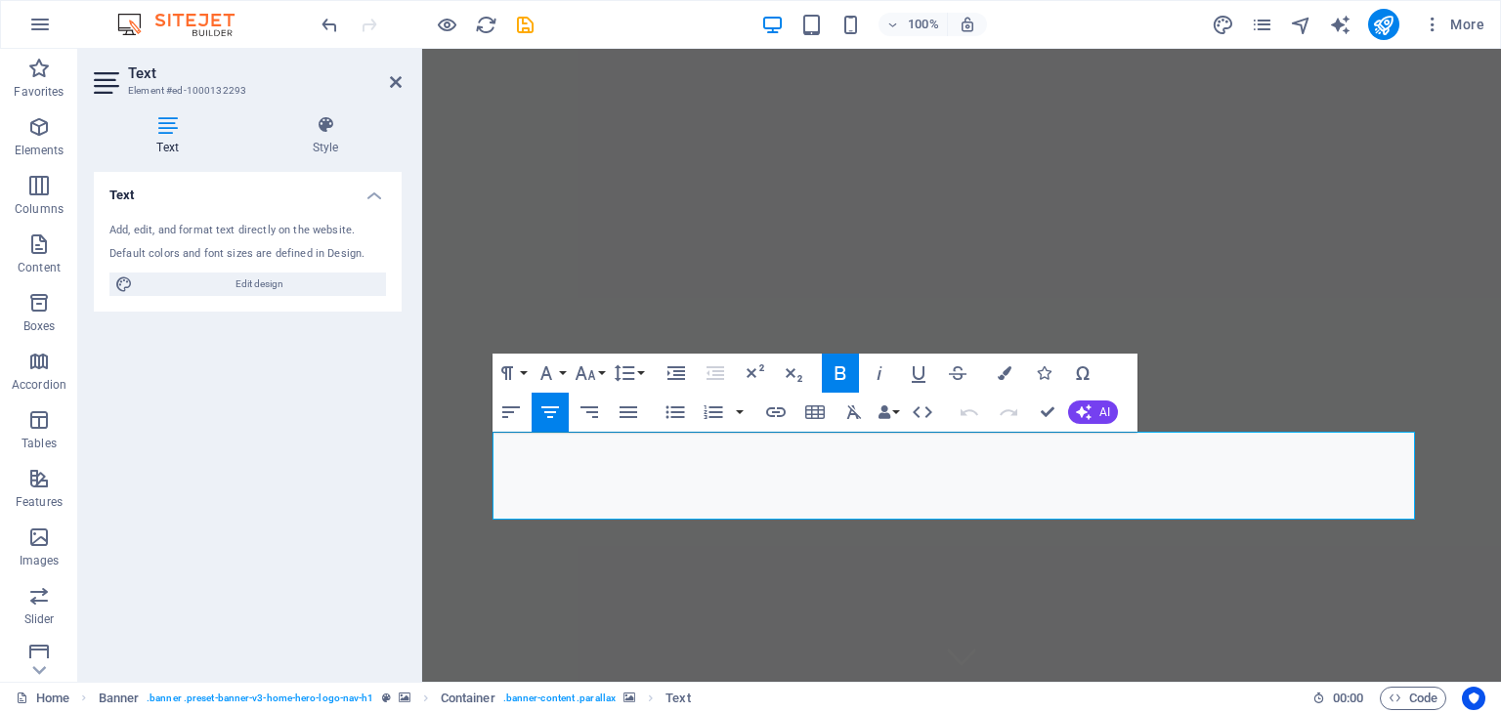
copy div "Stranica je trenutno u izradi. Hvala na strpljenju!! Web Site is underconstruci…"
click at [394, 87] on icon at bounding box center [396, 82] width 12 height 16
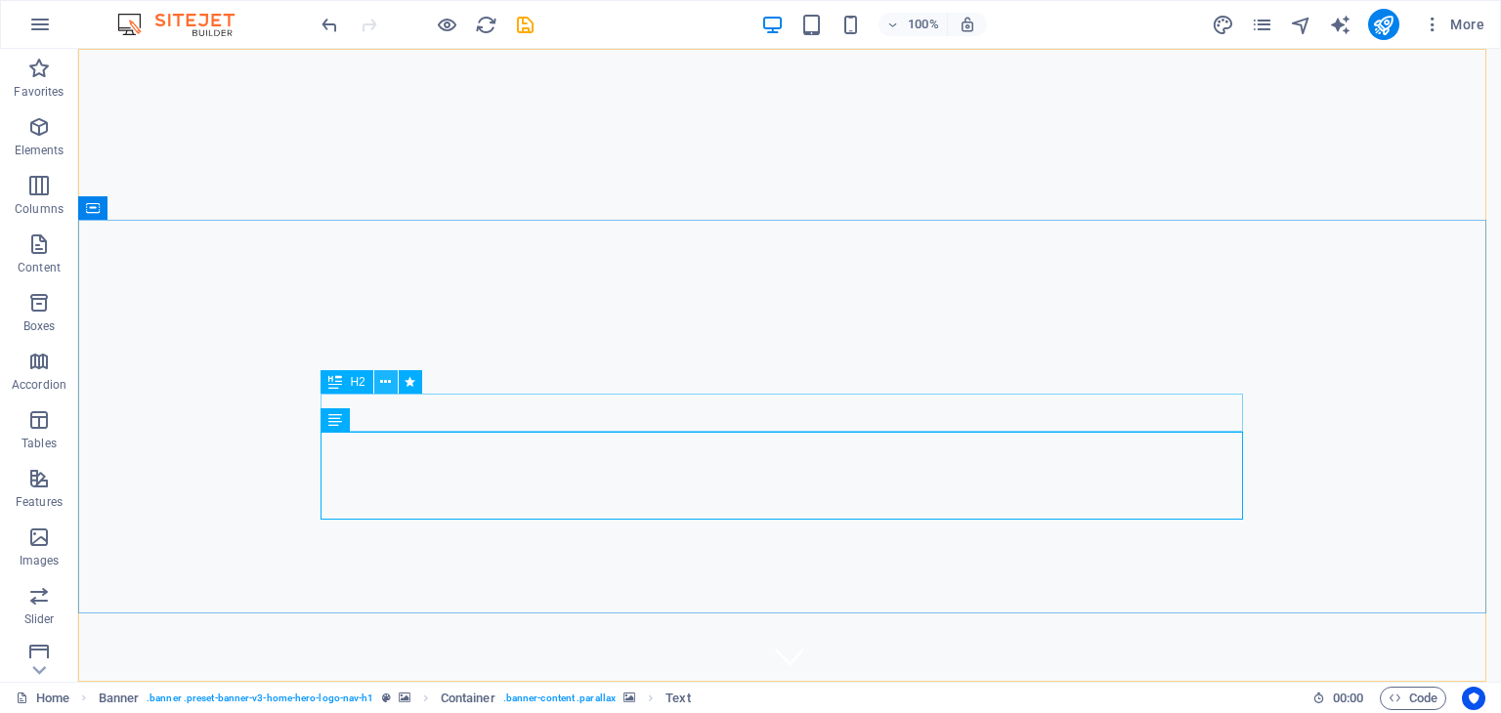
click at [385, 384] on icon at bounding box center [385, 382] width 11 height 21
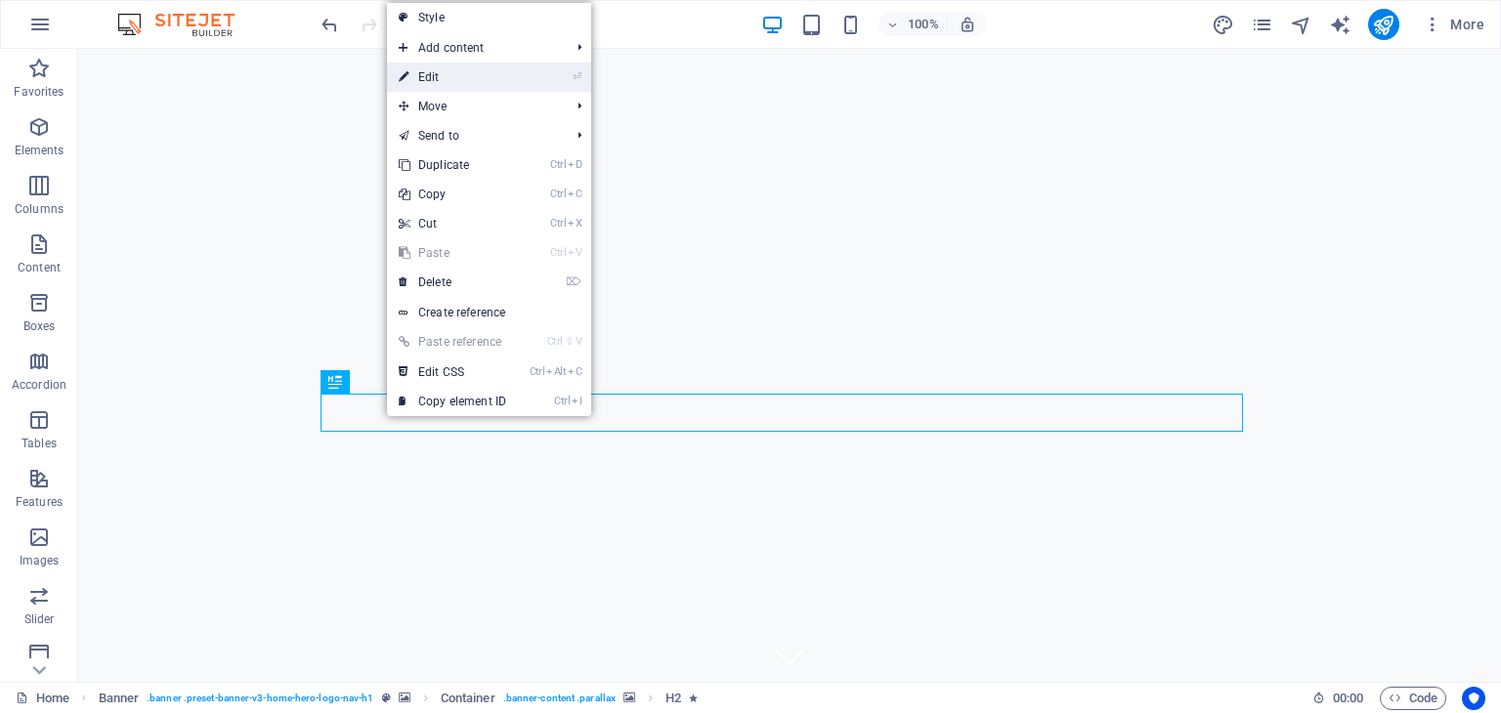
click at [449, 74] on link "⏎ Edit" at bounding box center [452, 77] width 131 height 29
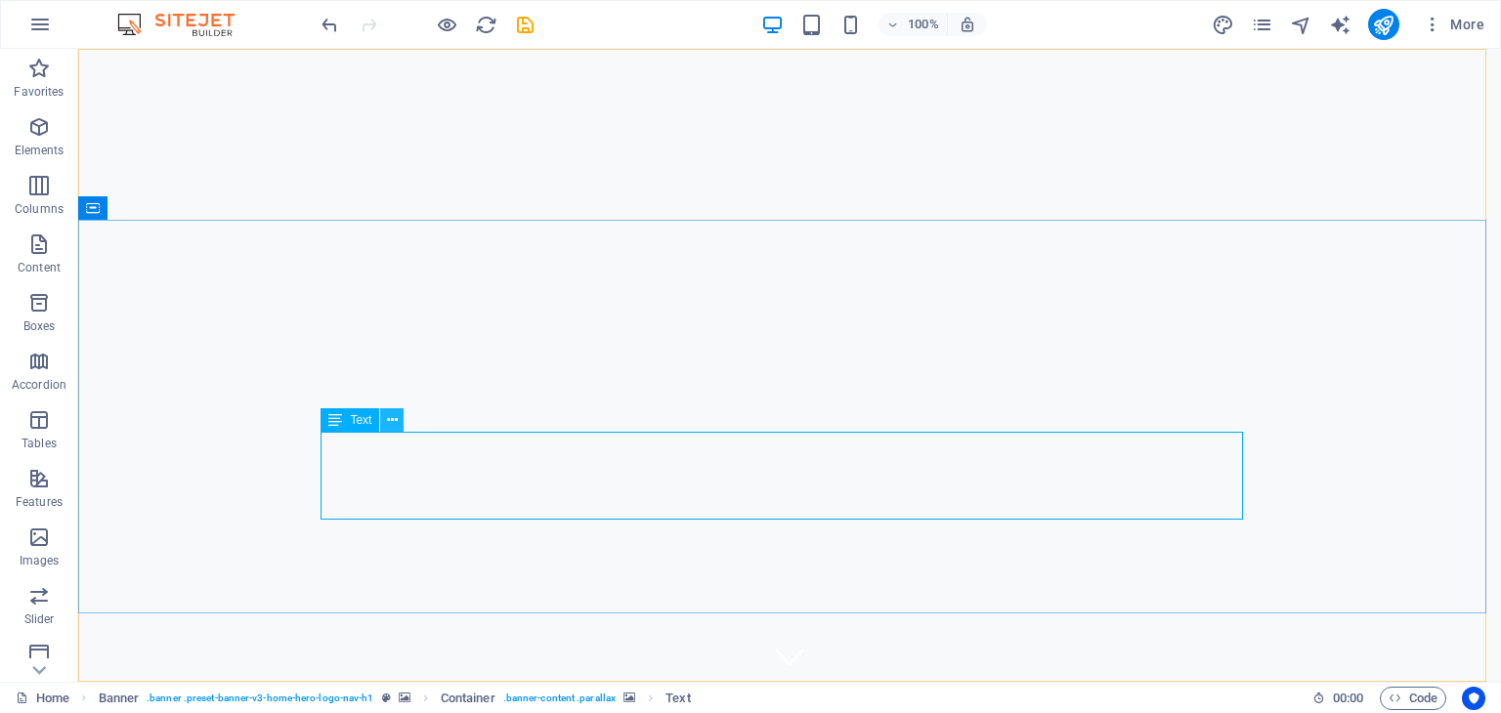
click at [387, 419] on icon at bounding box center [392, 420] width 11 height 21
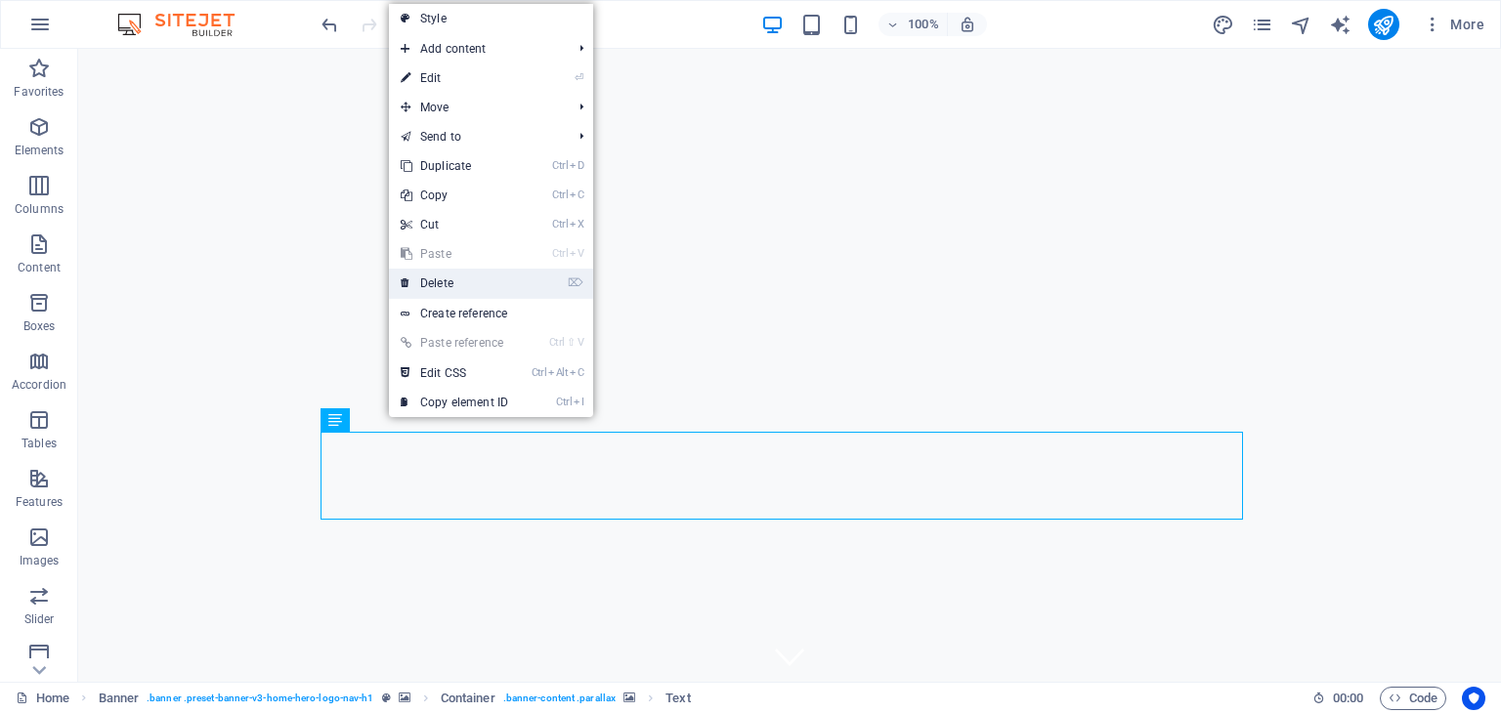
click at [438, 282] on link "⌦ Delete" at bounding box center [454, 283] width 131 height 29
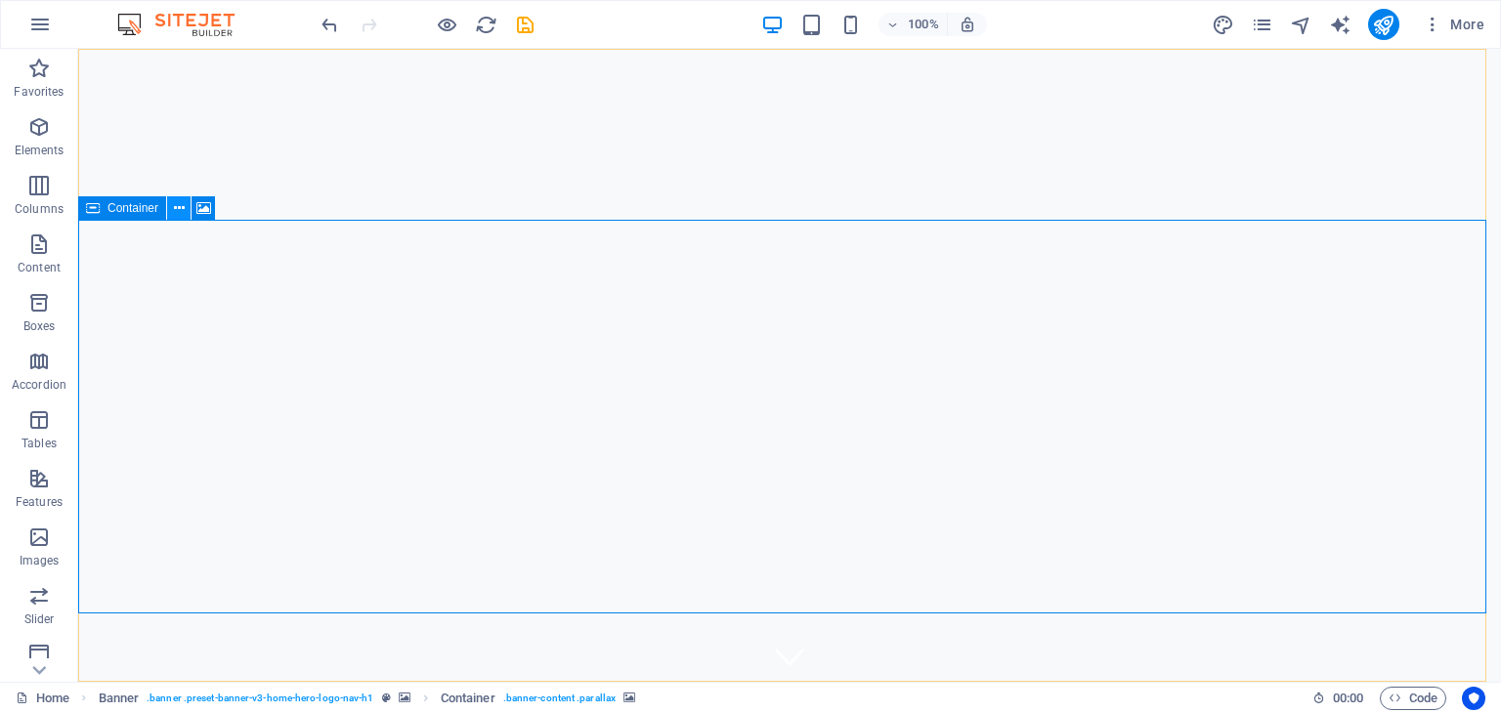
click at [176, 208] on icon at bounding box center [179, 208] width 11 height 21
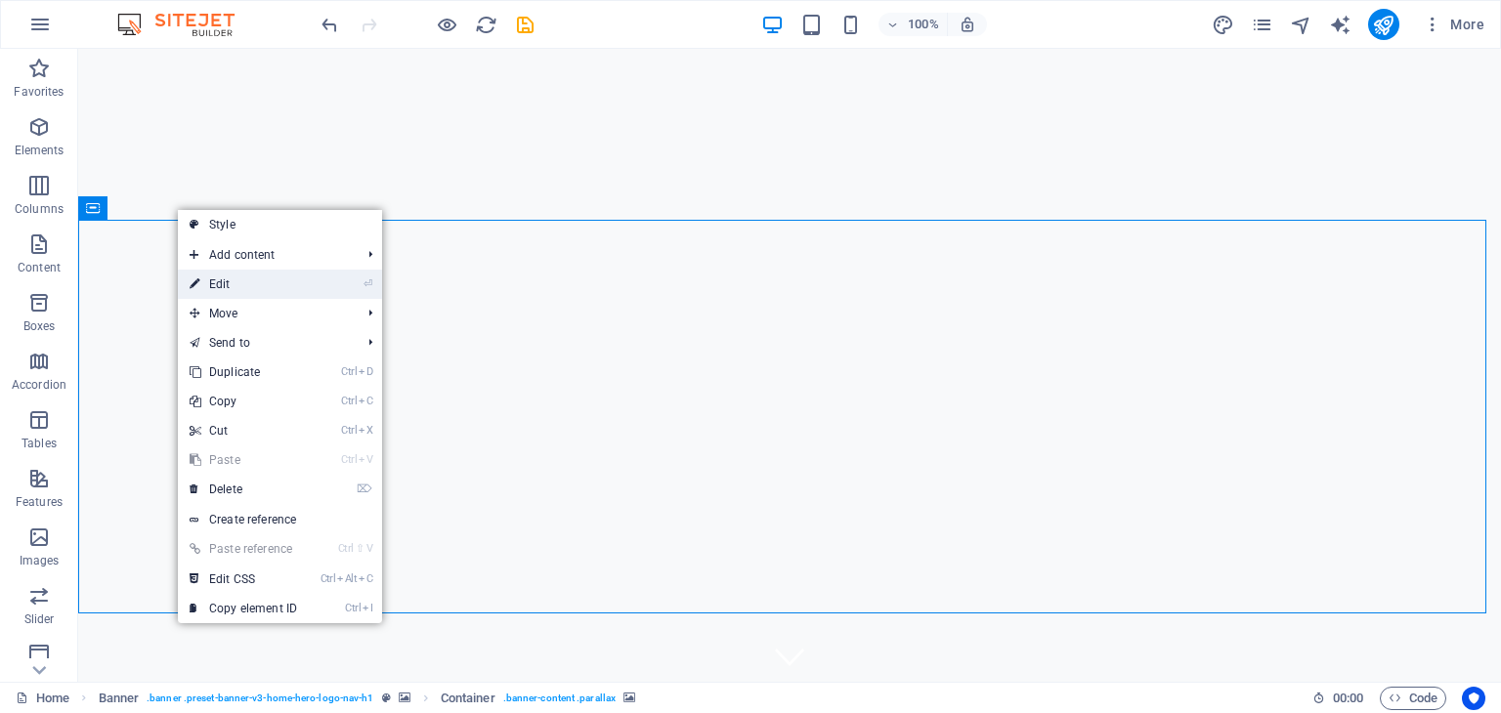
click at [218, 277] on link "⏎ Edit" at bounding box center [243, 284] width 131 height 29
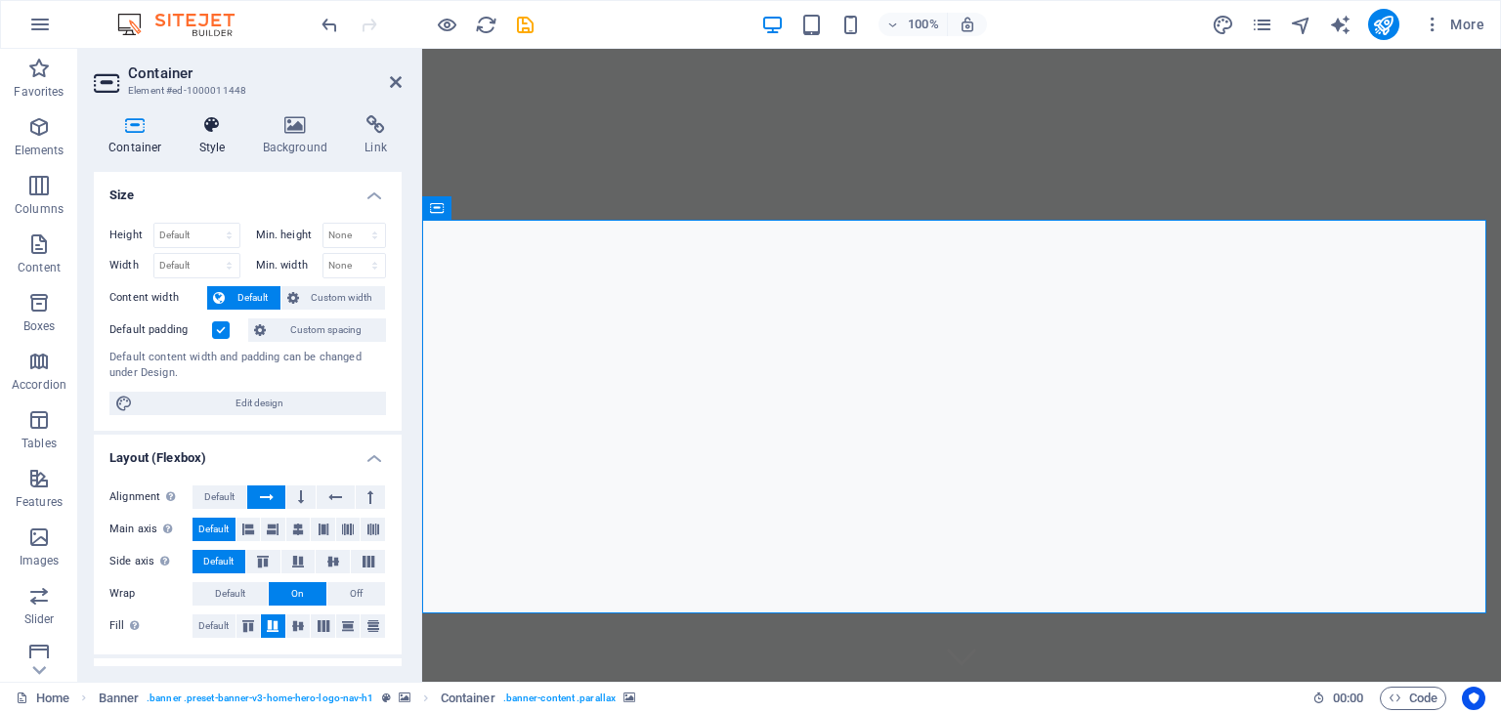
click at [211, 136] on h4 "Style" at bounding box center [217, 135] width 64 height 41
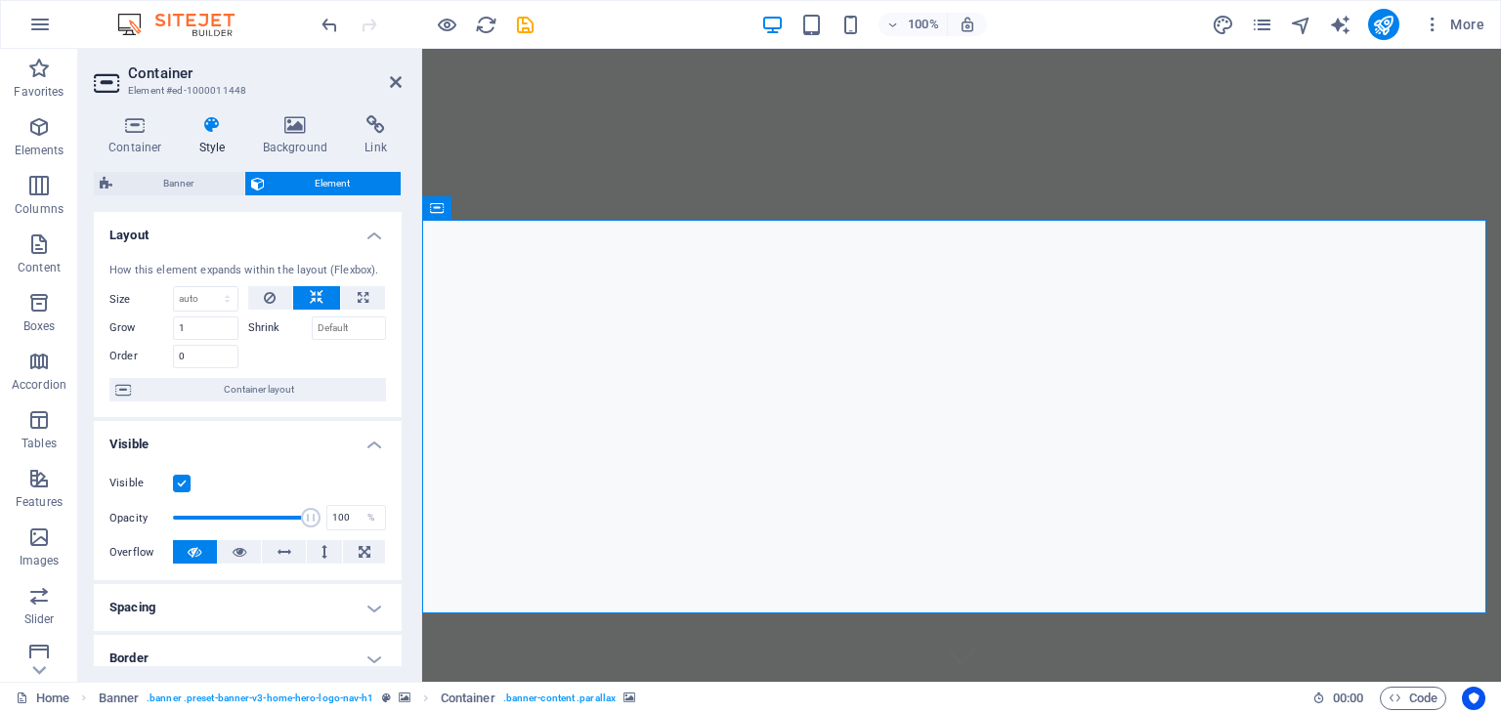
click at [286, 173] on span "Element" at bounding box center [333, 183] width 125 height 23
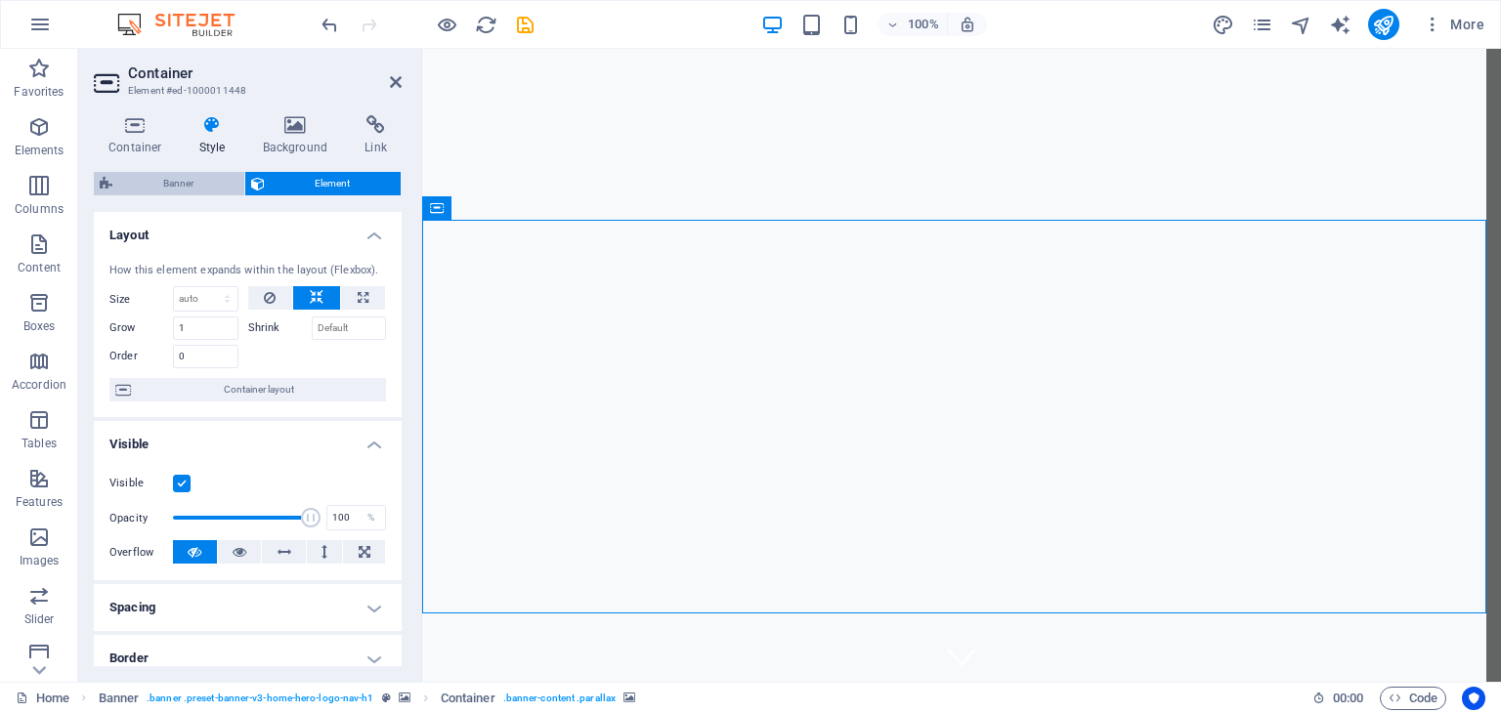
click at [195, 174] on span "Banner" at bounding box center [178, 183] width 120 height 23
select select "ms"
select select "s"
select select "progressive"
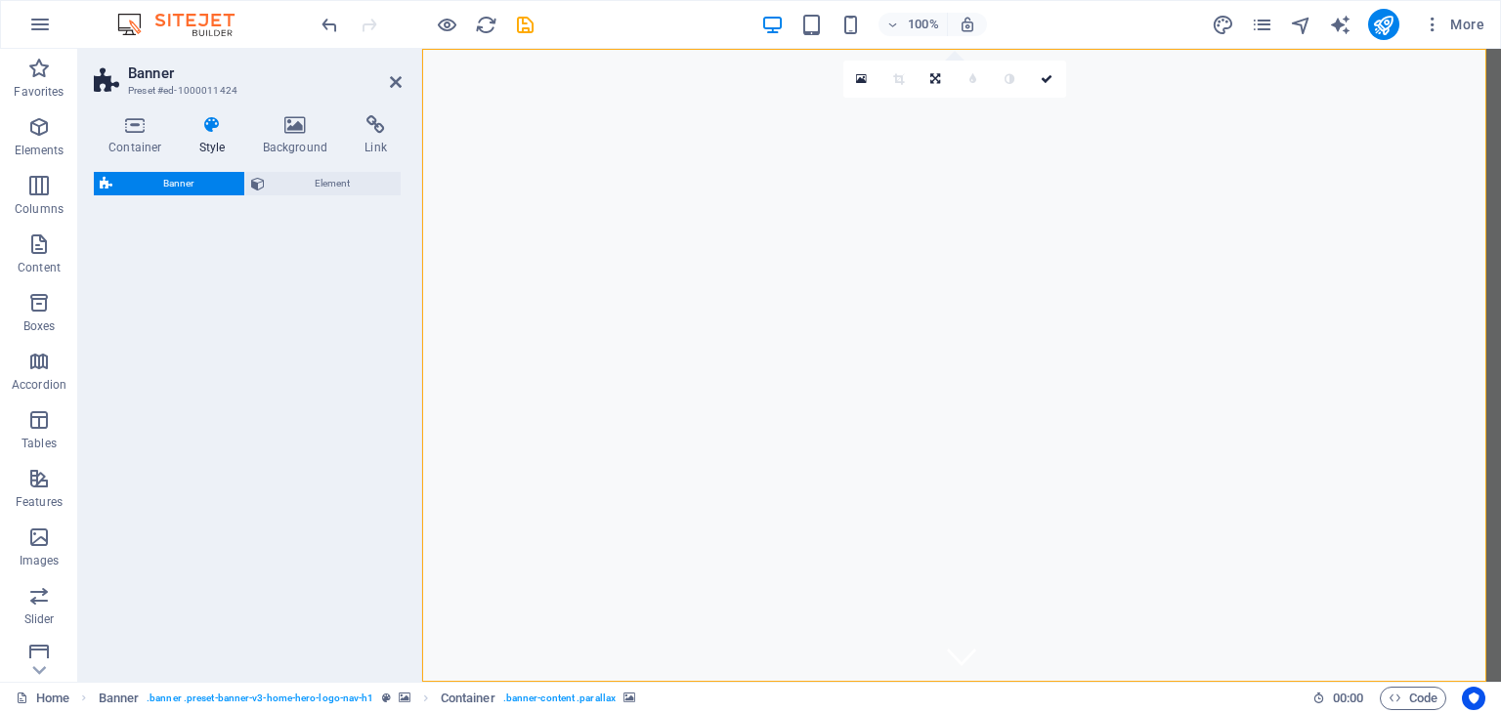
select select "preset-banner-v3-home-hero-logo-nav-h1"
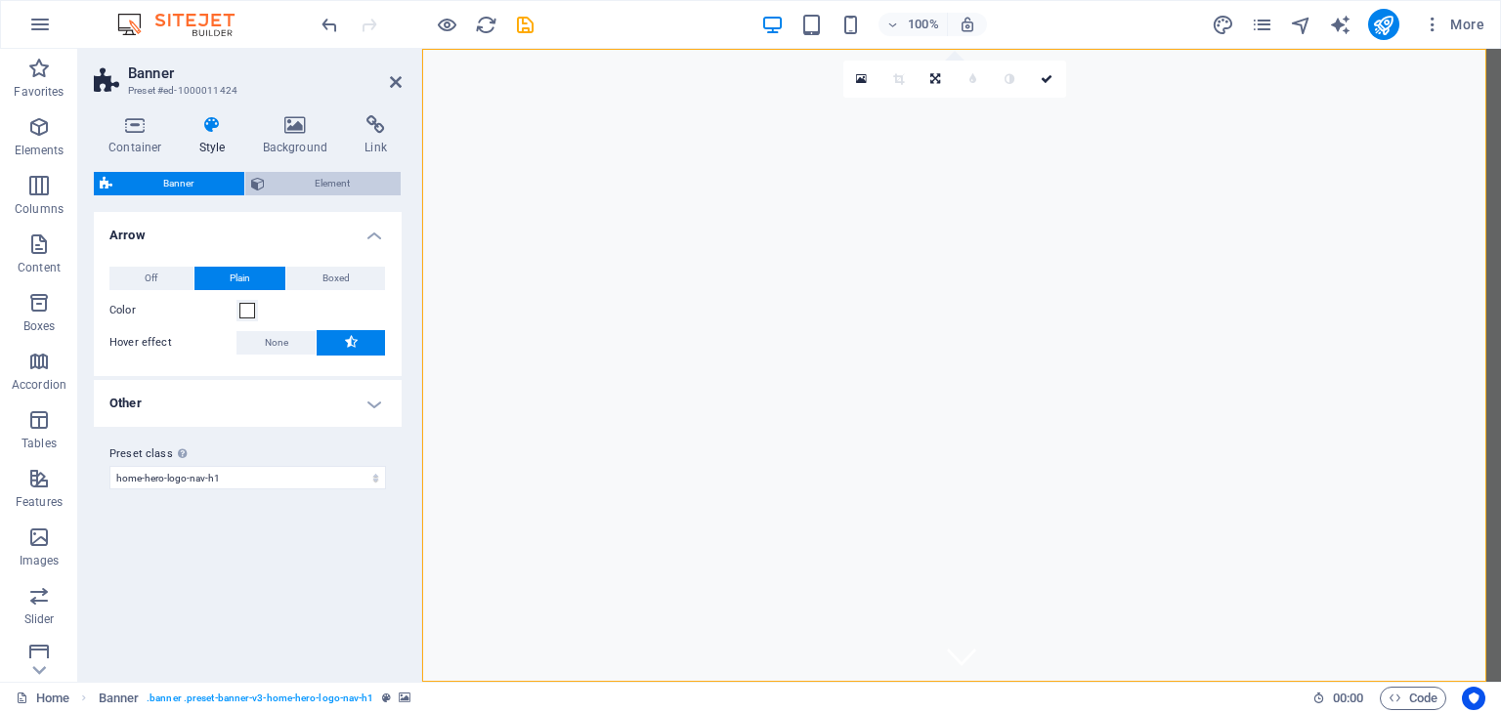
click at [299, 177] on span "Element" at bounding box center [333, 183] width 125 height 23
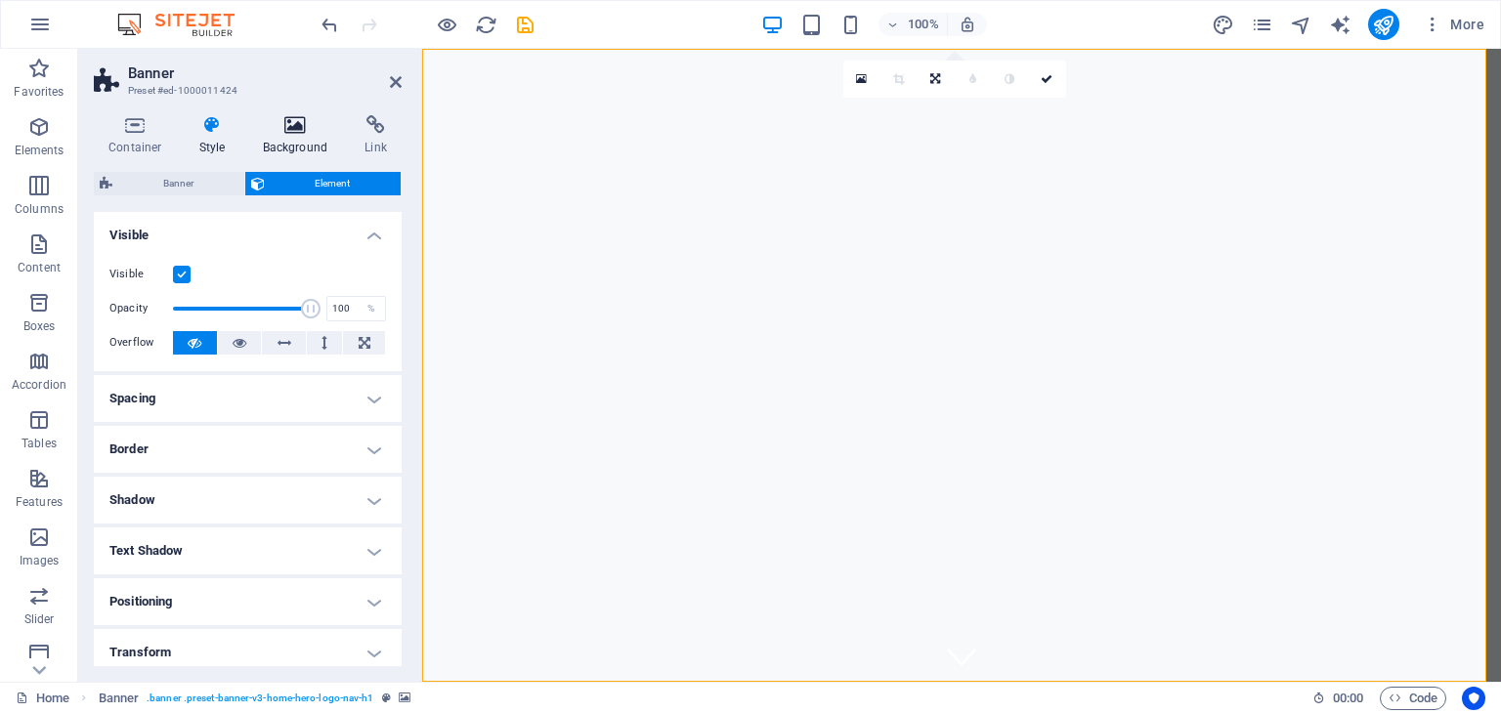
click at [300, 132] on icon at bounding box center [295, 125] width 95 height 20
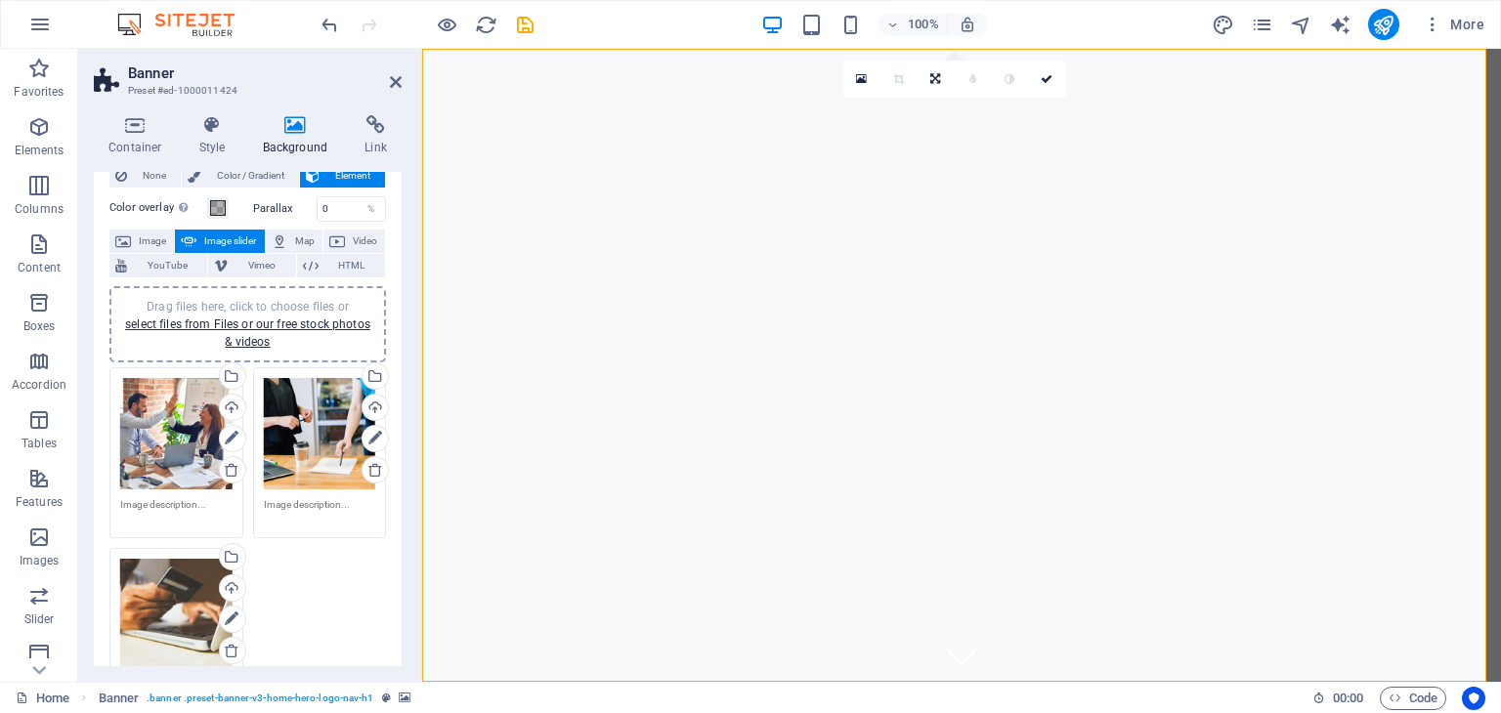
scroll to position [70, 0]
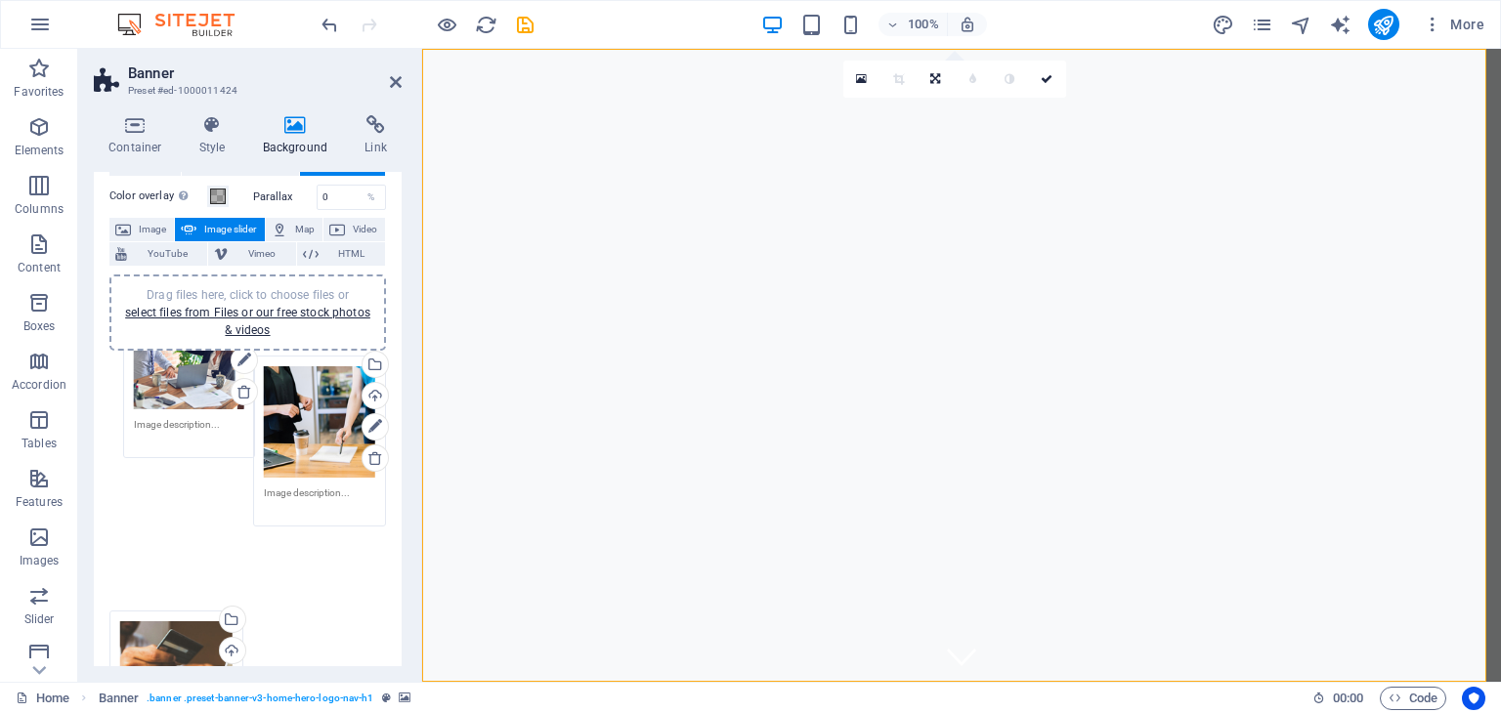
drag, startPoint x: 163, startPoint y: 413, endPoint x: 177, endPoint y: 277, distance: 137.5
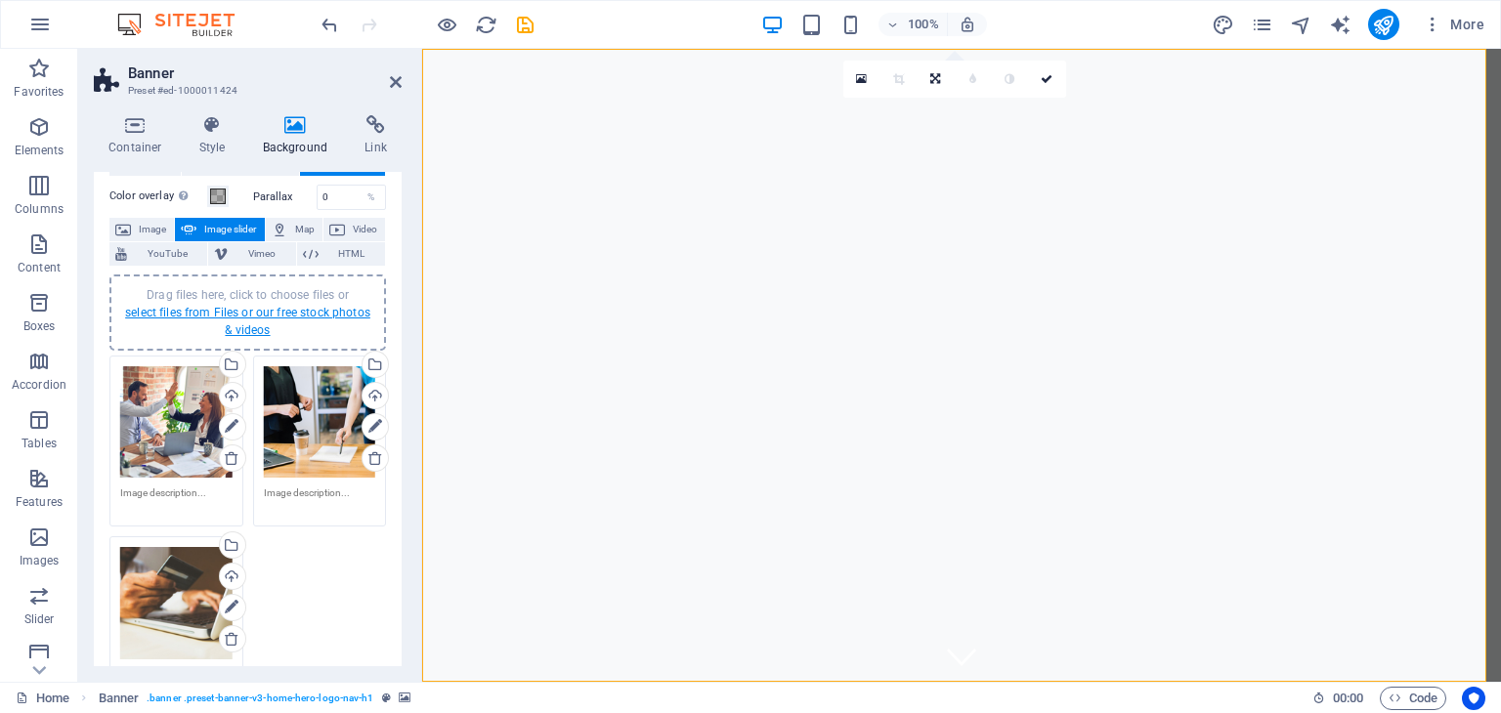
click at [231, 308] on link "select files from Files or our free stock photos & videos" at bounding box center [247, 321] width 245 height 31
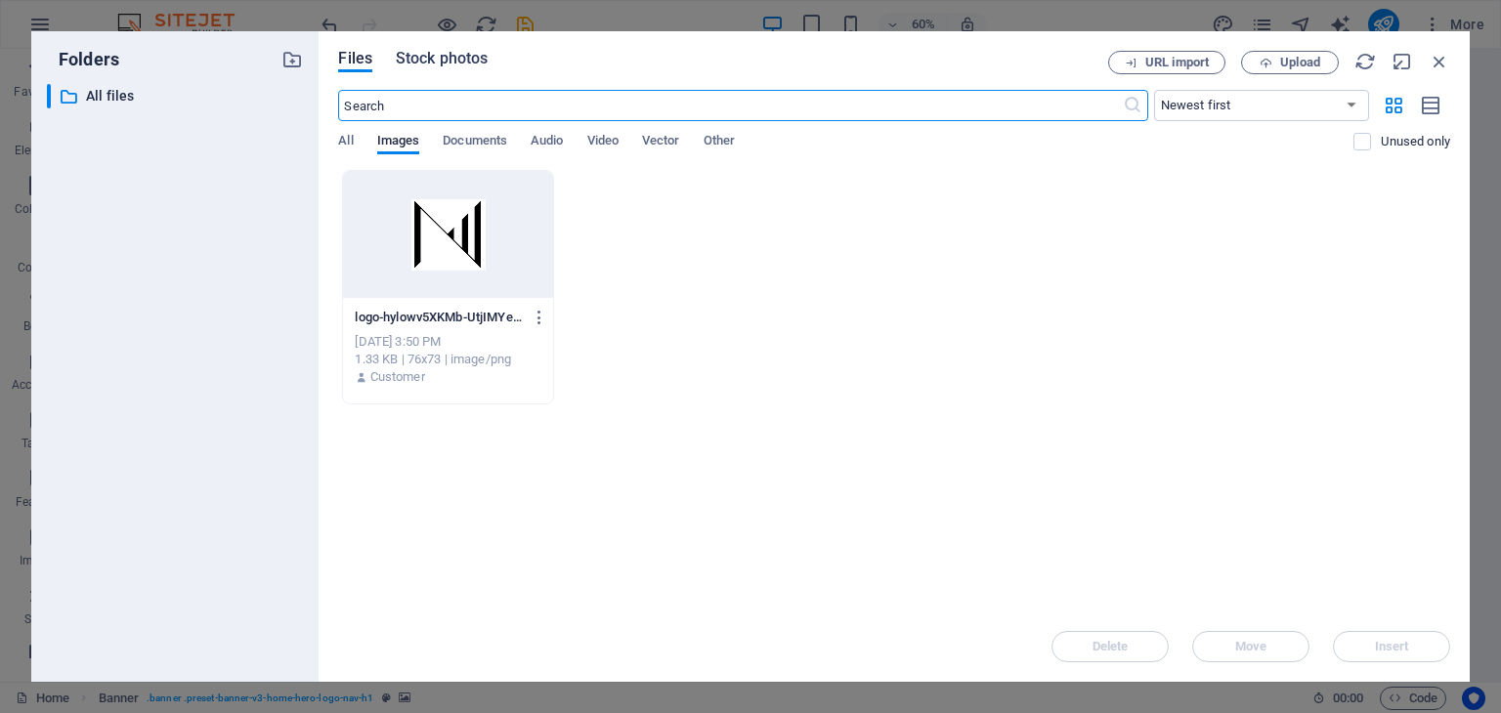
click at [453, 61] on span "Stock photos" at bounding box center [442, 58] width 92 height 23
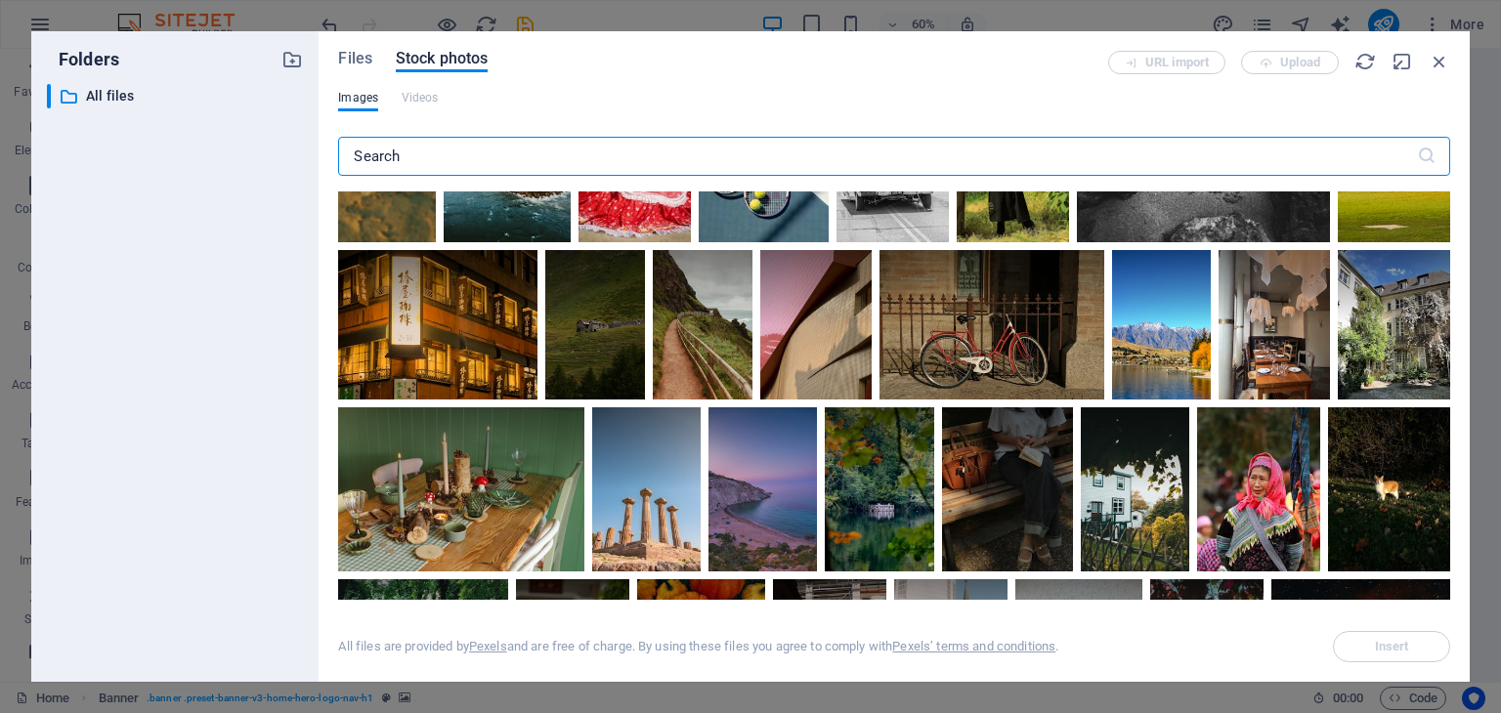
scroll to position [0, 0]
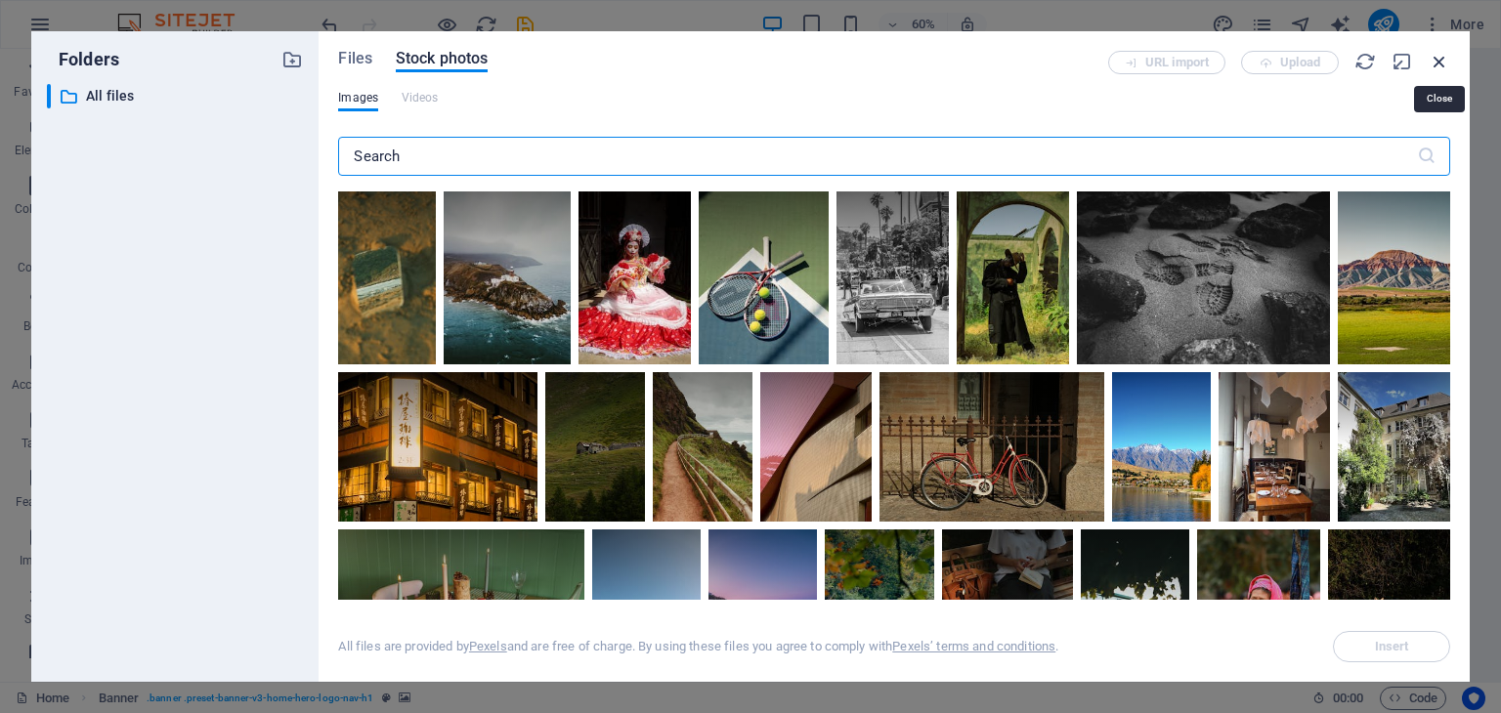
click at [1443, 61] on icon "button" at bounding box center [1440, 62] width 22 height 22
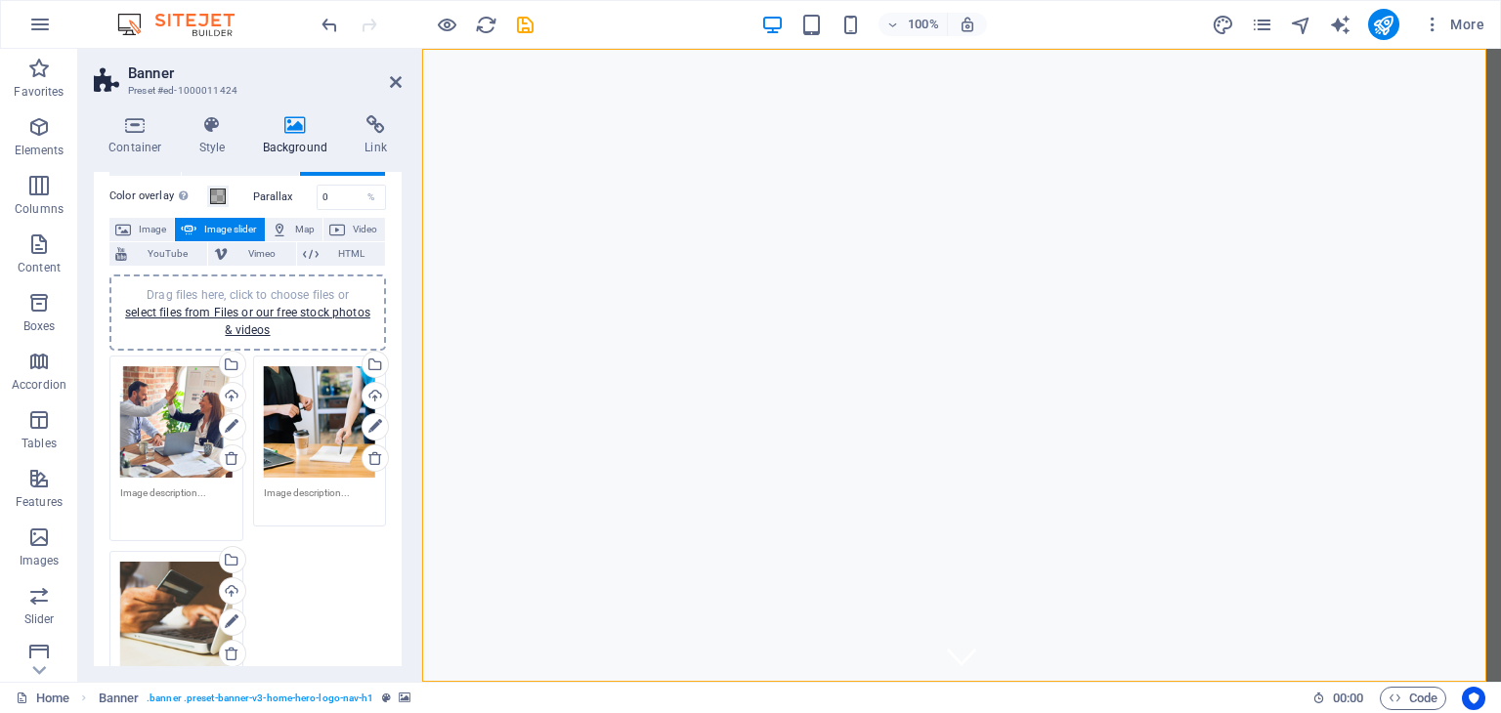
click at [188, 490] on textarea at bounding box center [176, 508] width 112 height 44
click at [237, 423] on icon at bounding box center [232, 426] width 14 height 23
click at [229, 424] on icon at bounding box center [232, 426] width 14 height 23
click at [315, 431] on div "Drag files here, click to choose files or select files from Files or our free s…" at bounding box center [320, 423] width 112 height 112
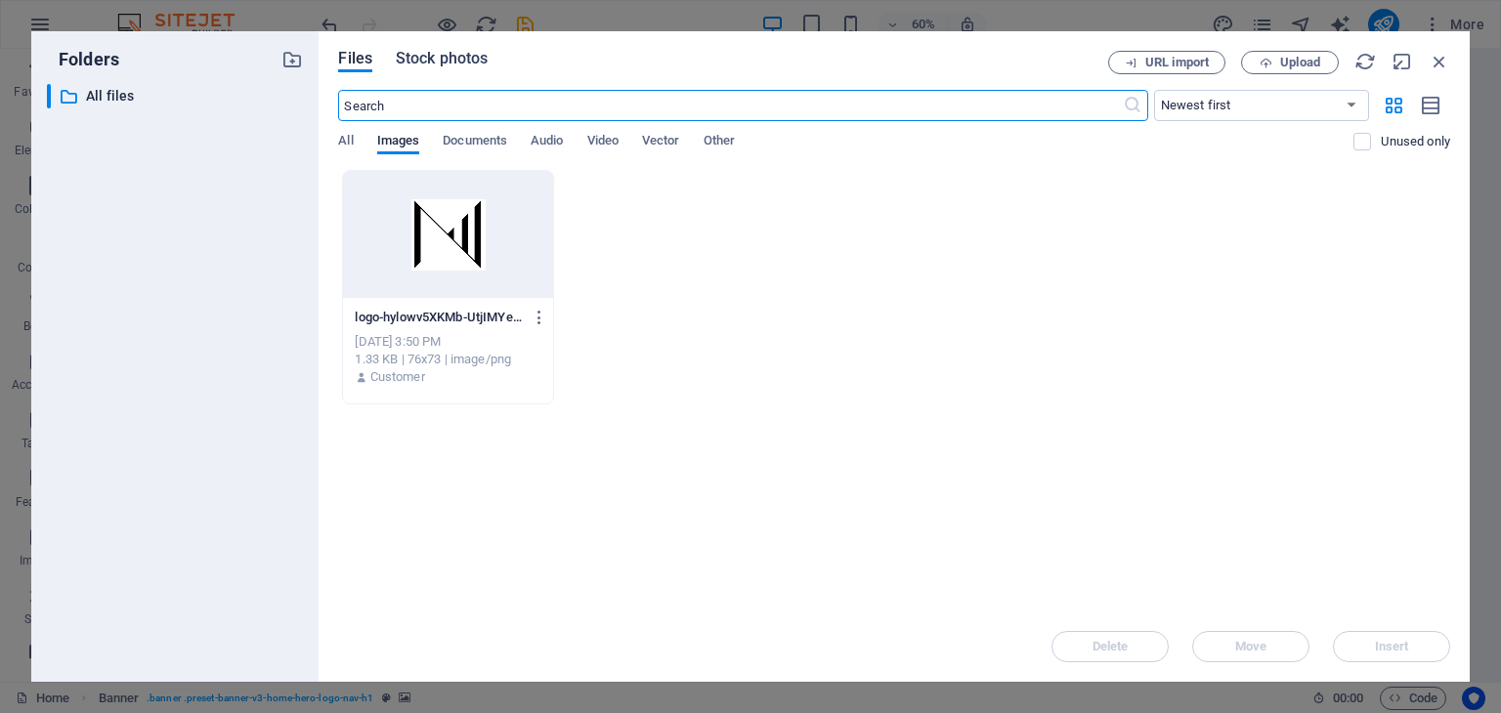
click at [427, 60] on span "Stock photos" at bounding box center [442, 58] width 92 height 23
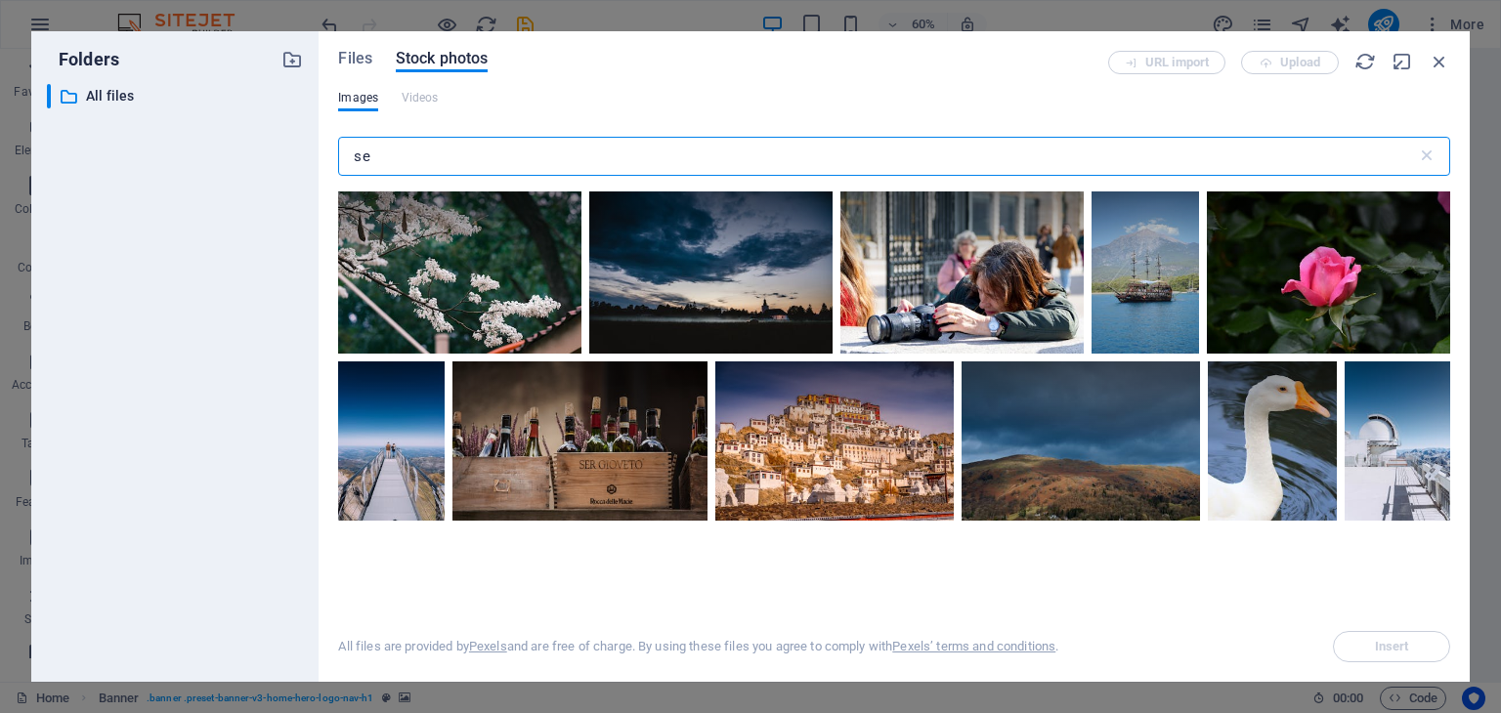
type input "s"
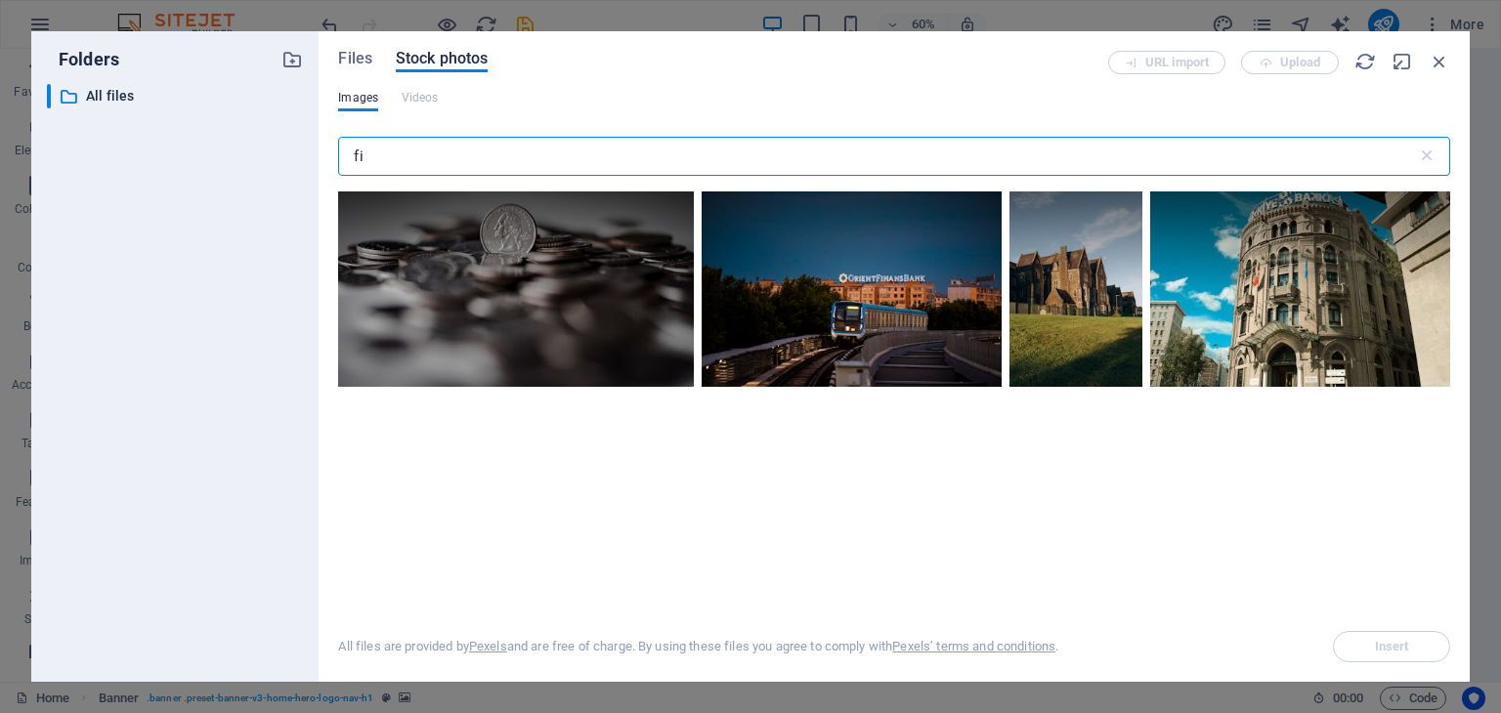
type input "f"
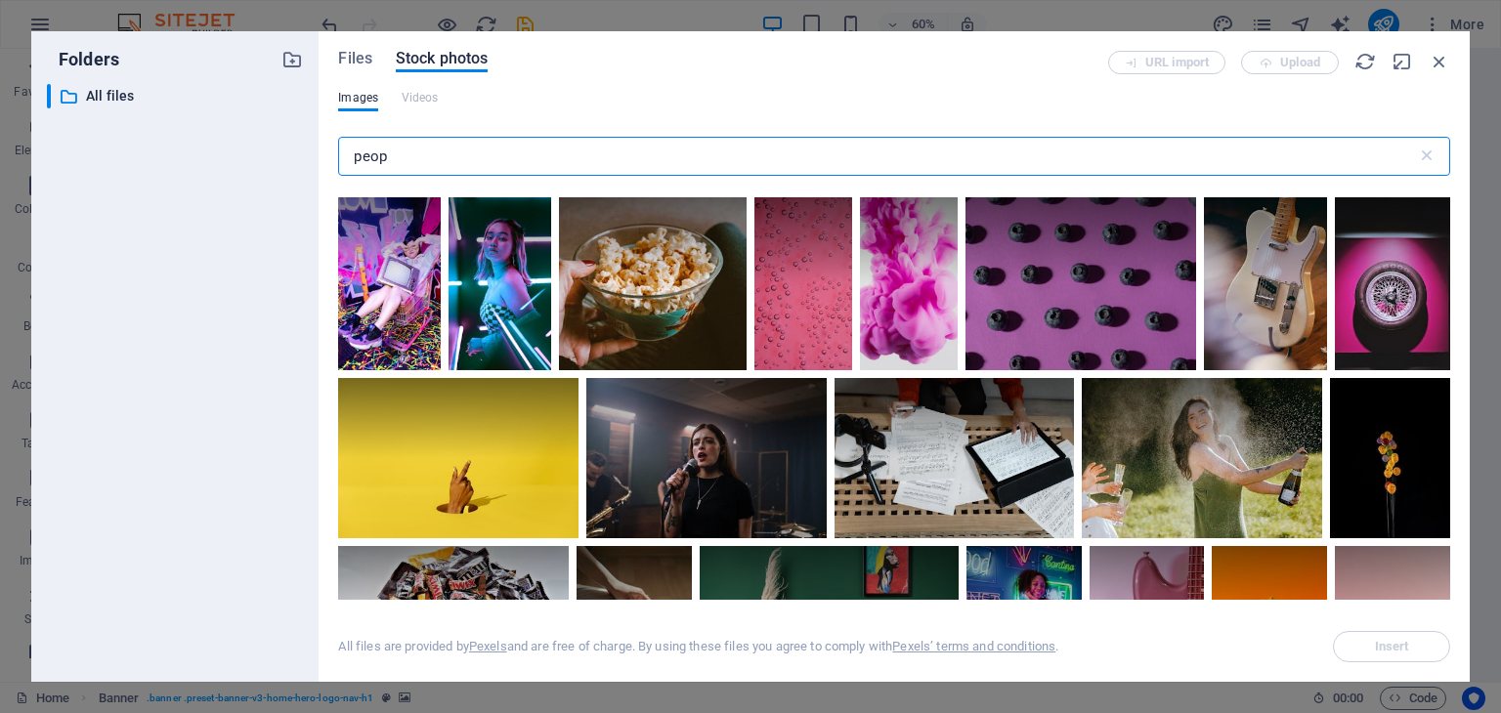
scroll to position [693, 0]
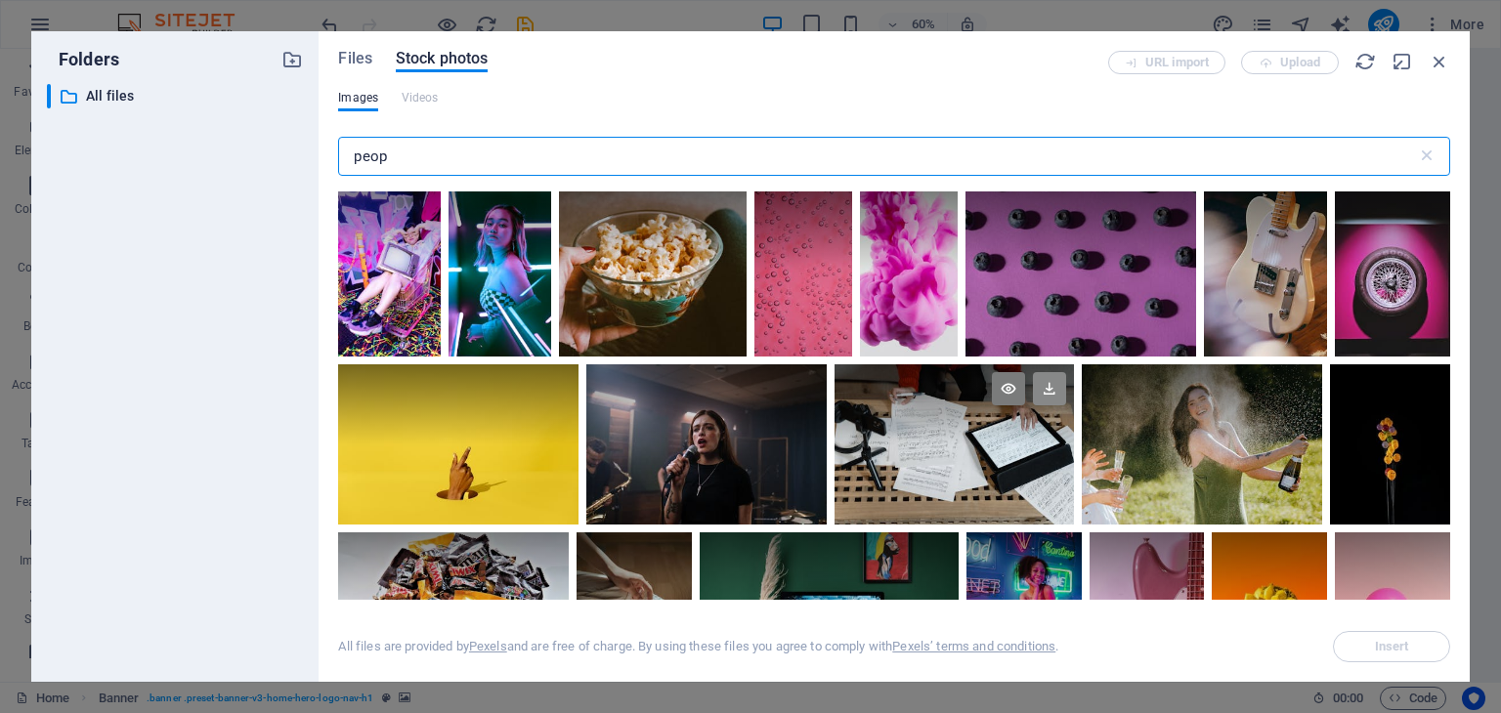
type input "peop"
click at [1052, 388] on icon at bounding box center [1049, 388] width 33 height 33
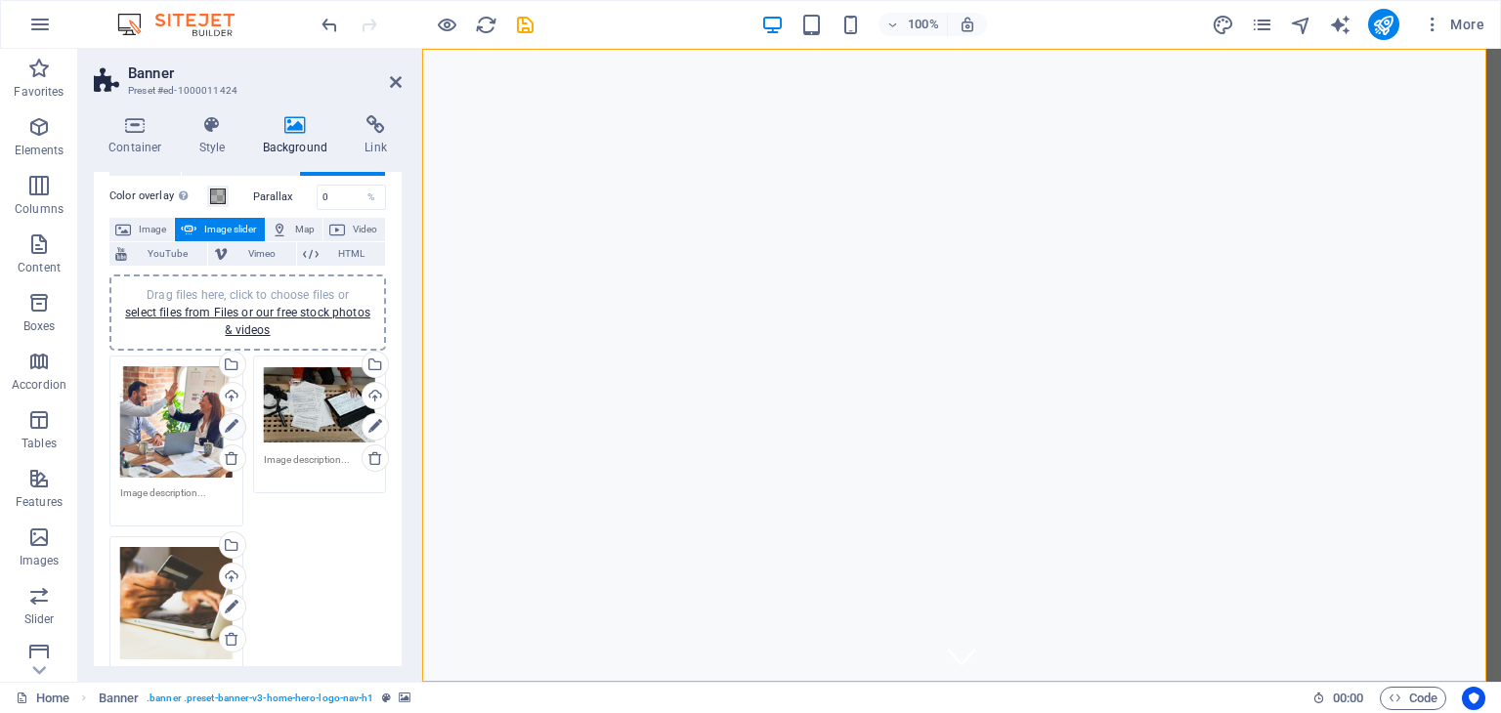
click at [227, 416] on icon at bounding box center [232, 426] width 14 height 23
click at [230, 421] on icon at bounding box center [232, 426] width 14 height 23
click at [216, 362] on div "Select files from the file manager, stock photos, or upload file(s)" at bounding box center [152, 365] width 127 height 73
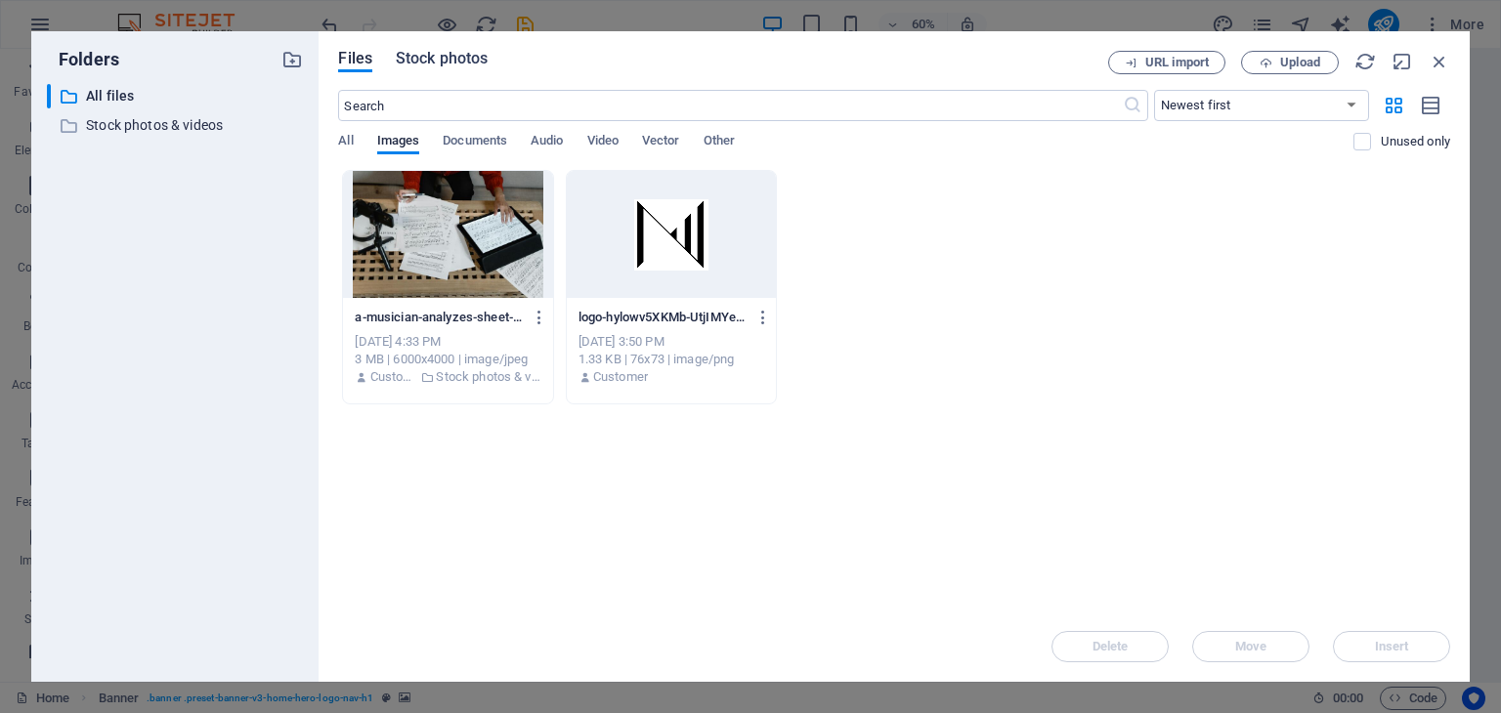
click at [426, 60] on span "Stock photos" at bounding box center [442, 58] width 92 height 23
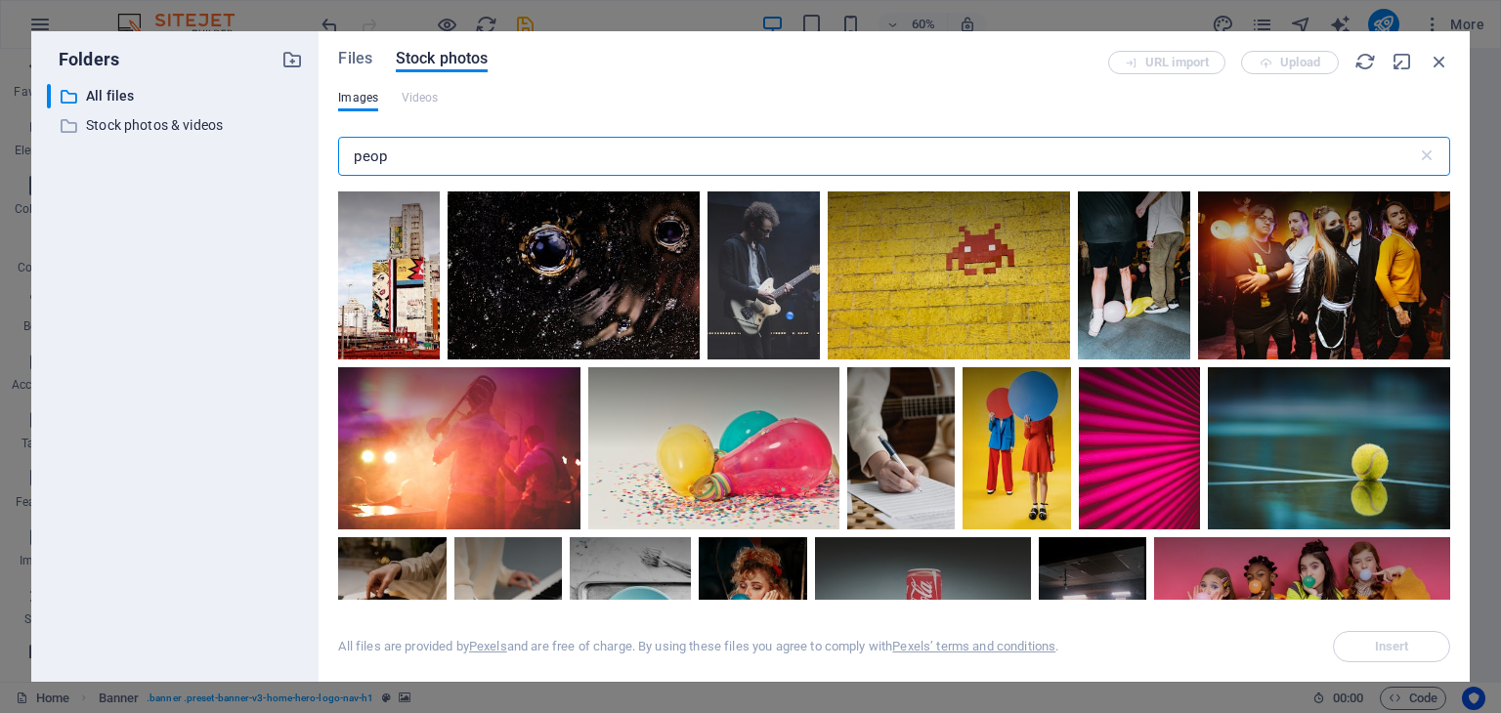
click at [378, 157] on input "peop" at bounding box center [877, 156] width 1078 height 39
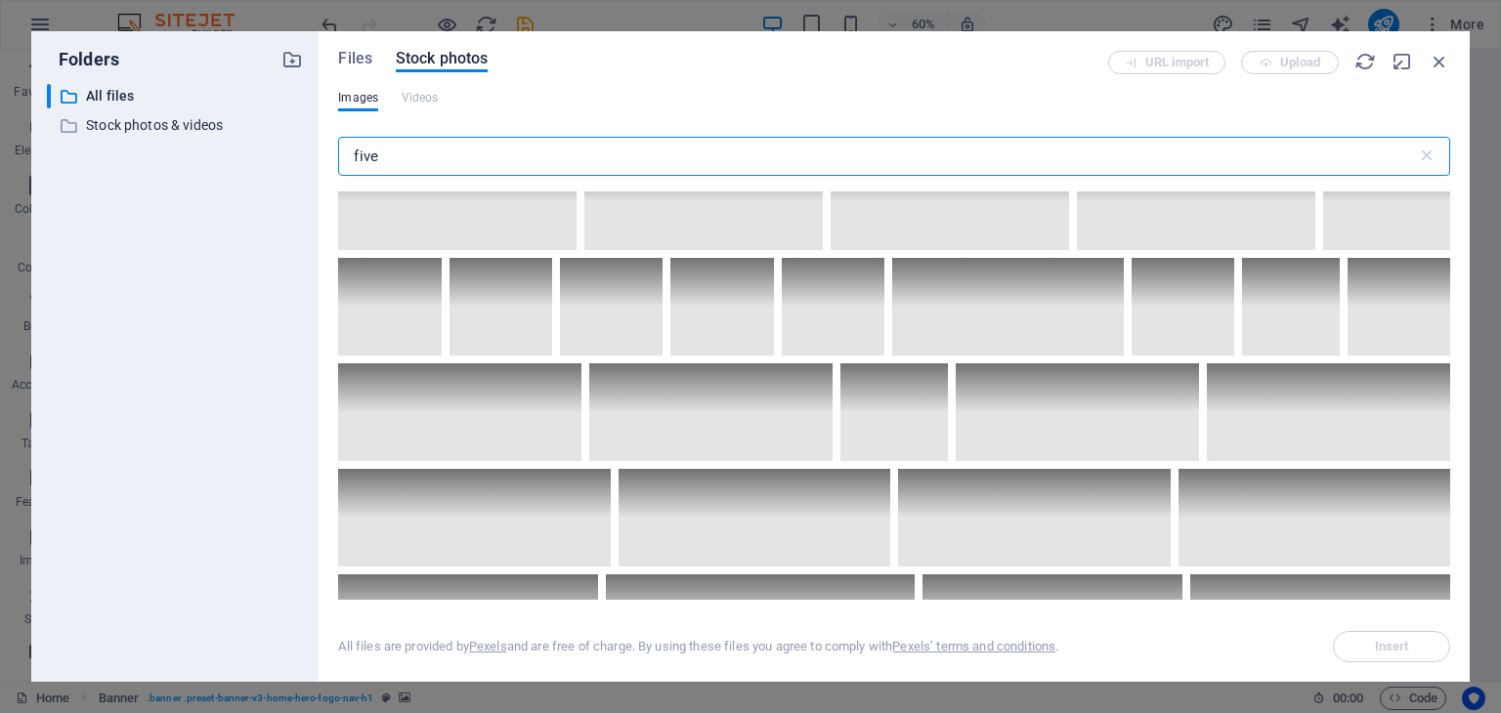
scroll to position [6781, 0]
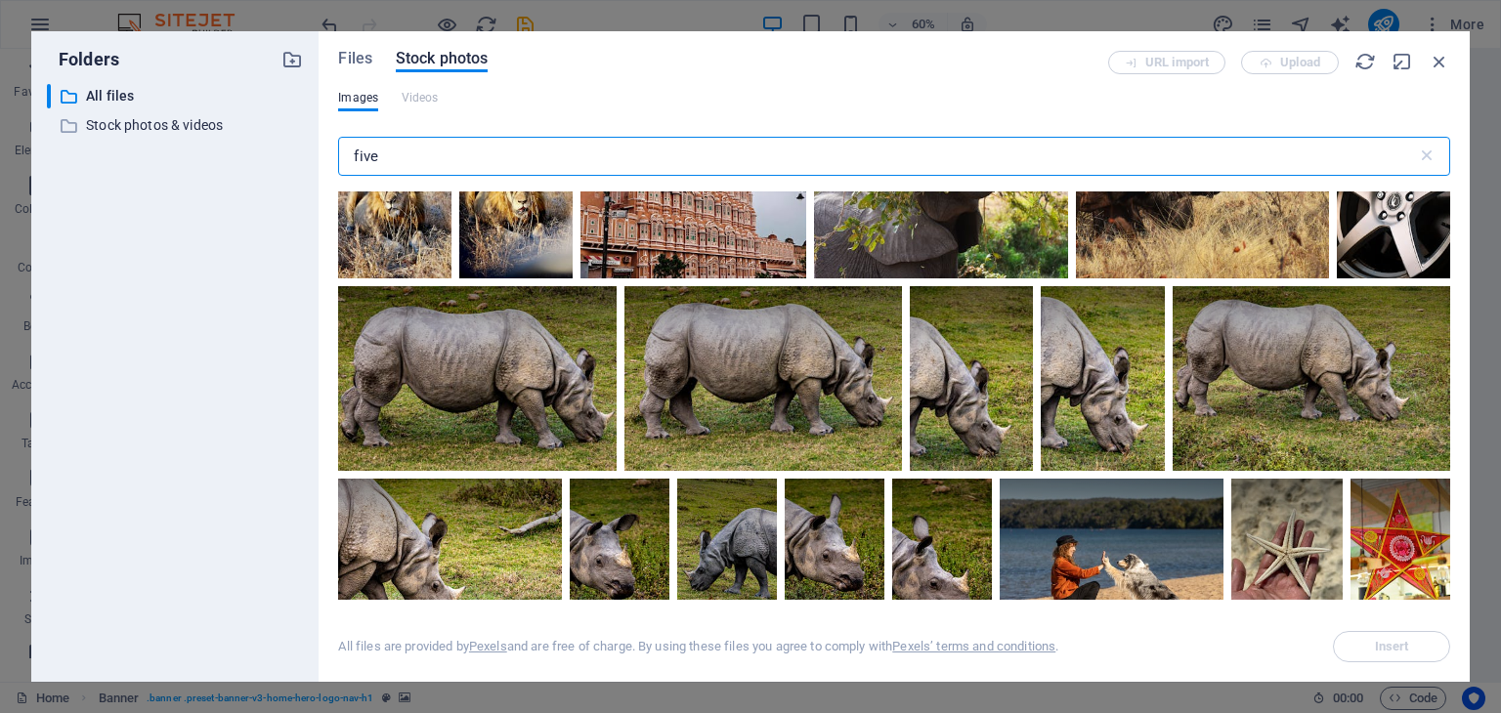
click at [365, 157] on input "five" at bounding box center [877, 156] width 1078 height 39
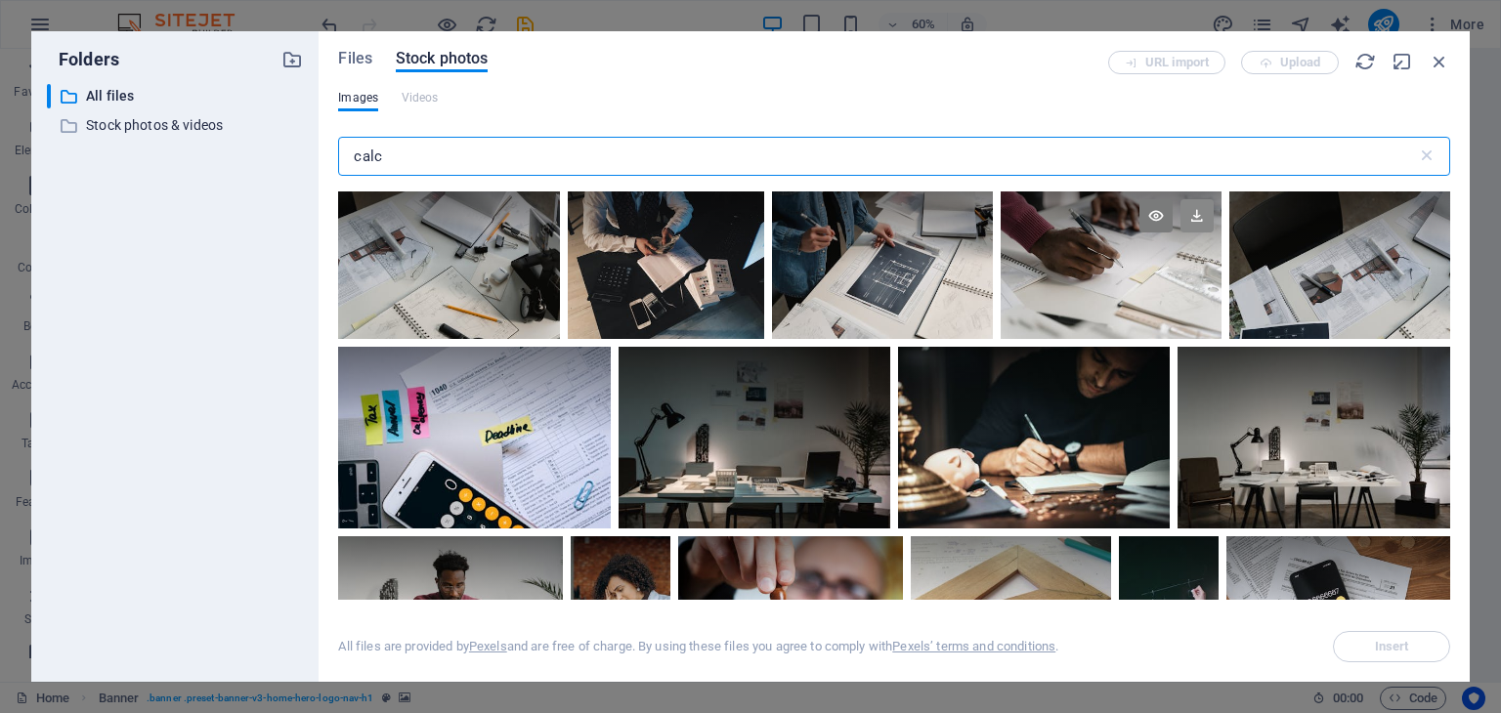
type input "calc"
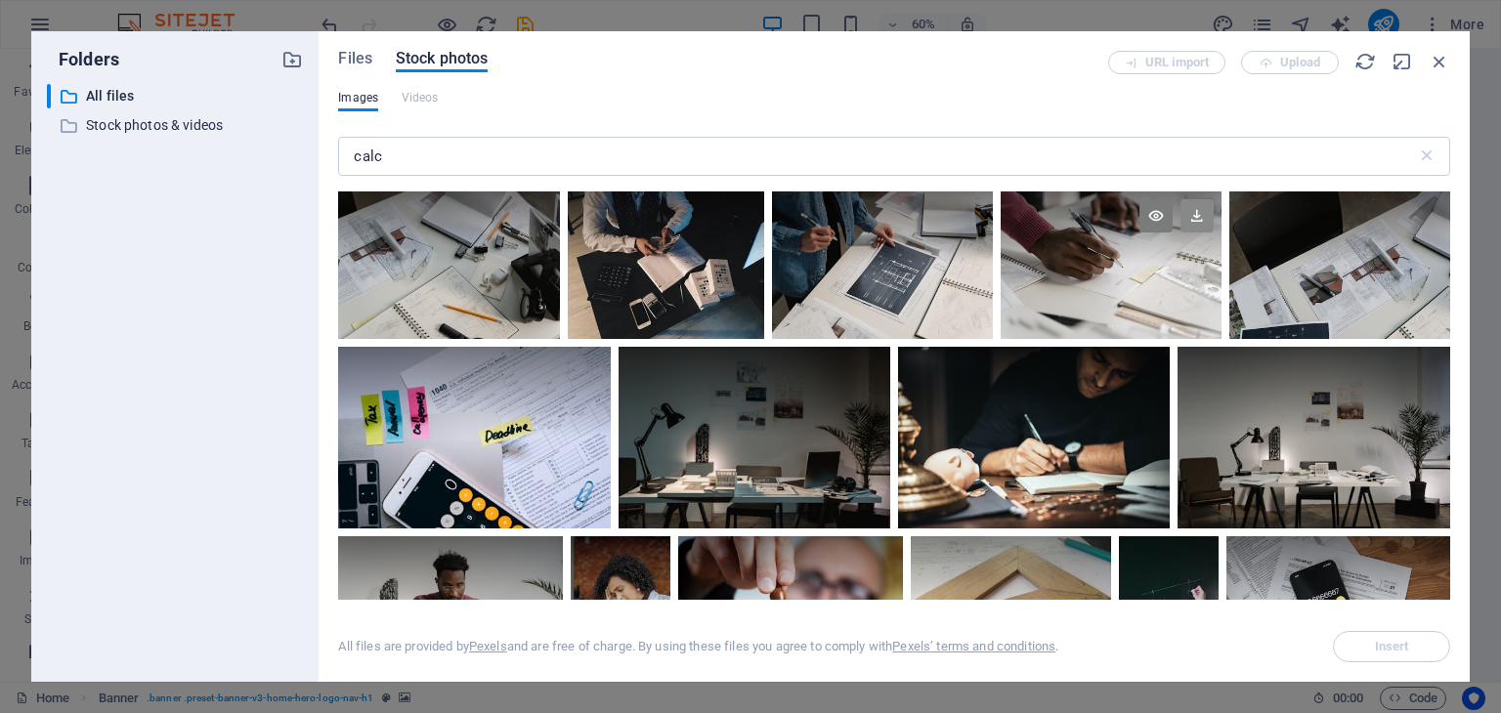
click at [1190, 208] on icon at bounding box center [1197, 215] width 33 height 33
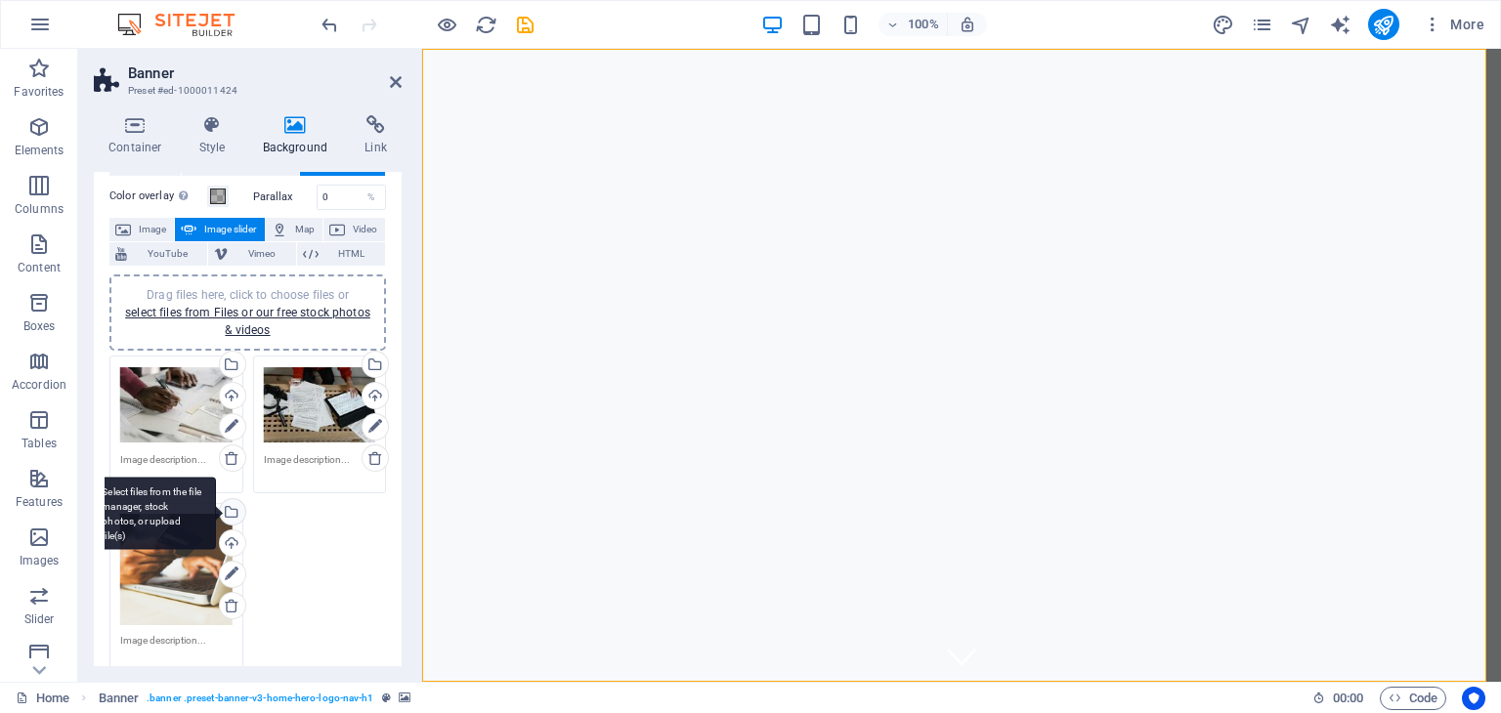
click at [216, 510] on div "Select files from the file manager, stock photos, or upload file(s)" at bounding box center [152, 513] width 127 height 73
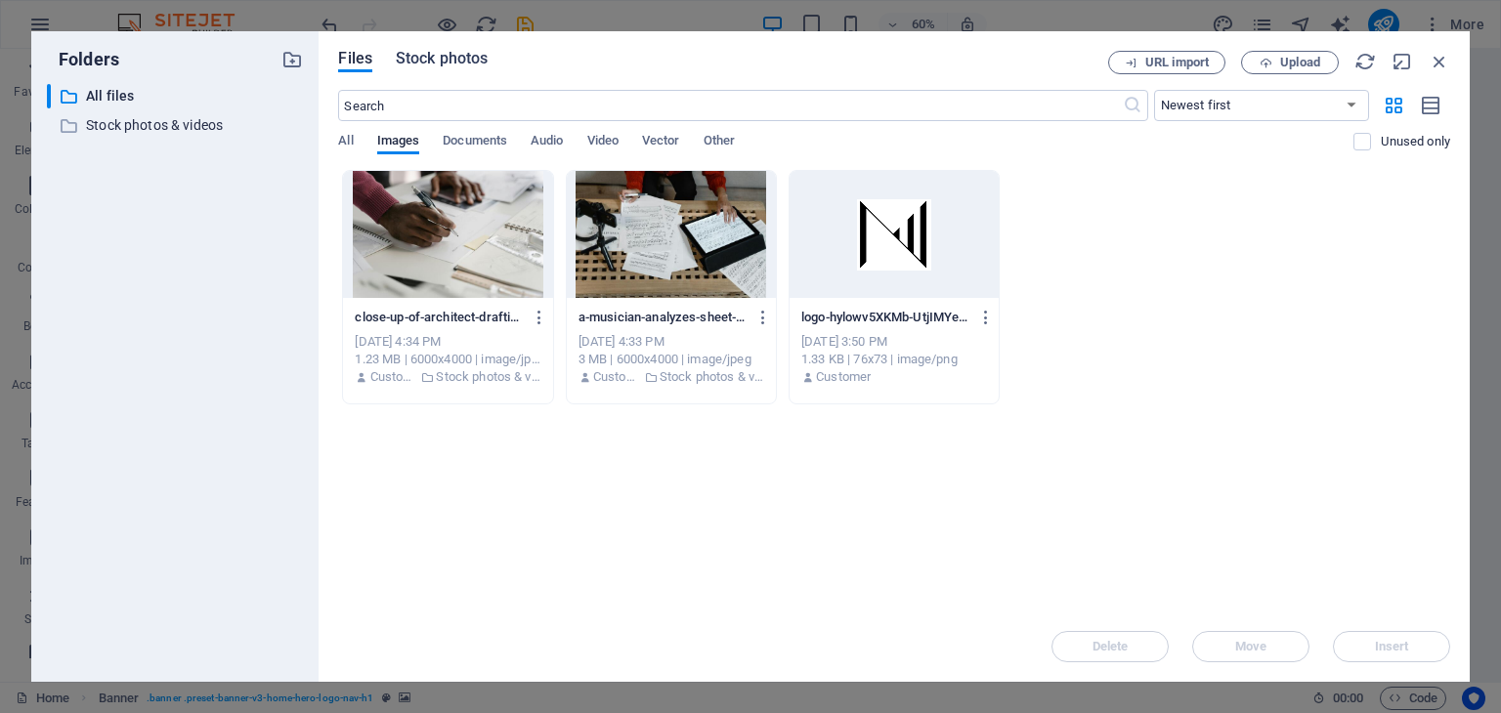
click at [439, 56] on span "Stock photos" at bounding box center [442, 58] width 92 height 23
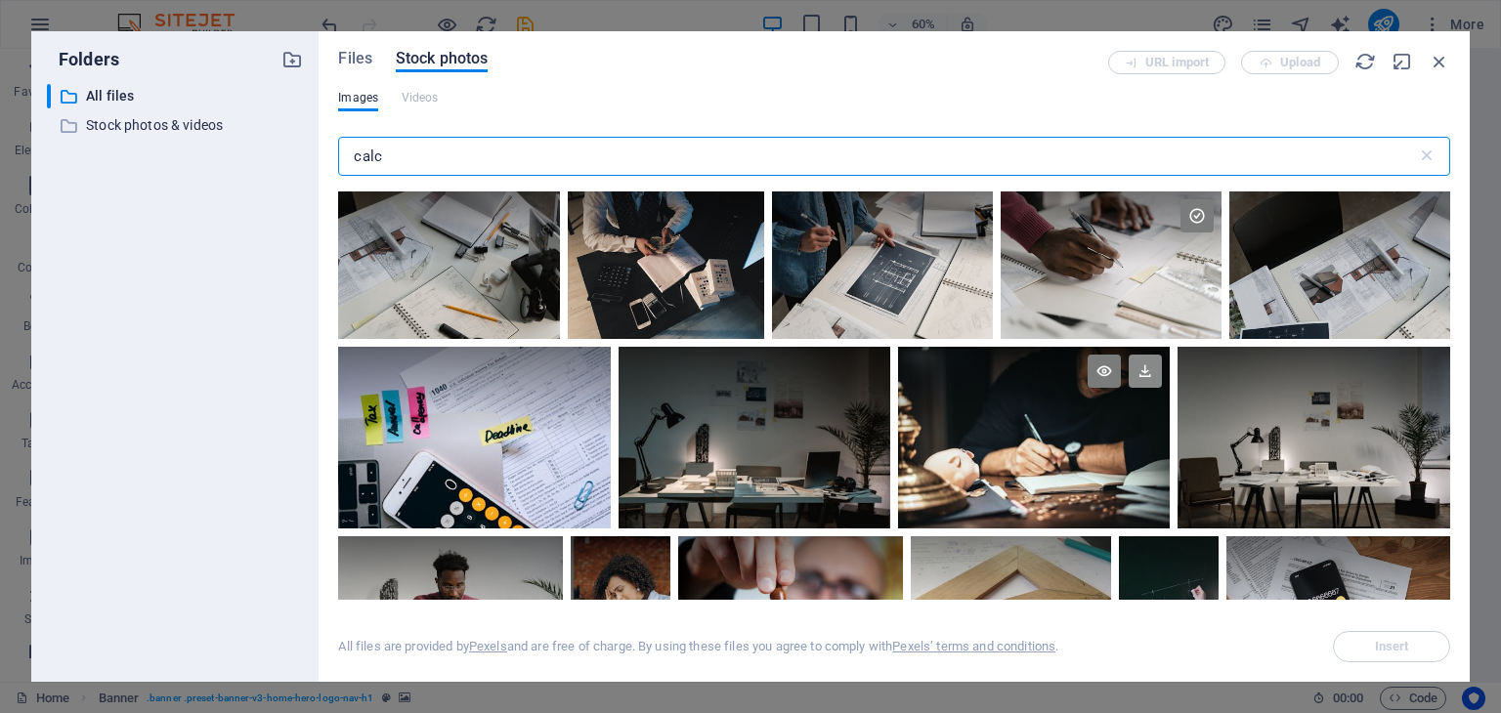
click at [1145, 373] on icon at bounding box center [1145, 371] width 33 height 33
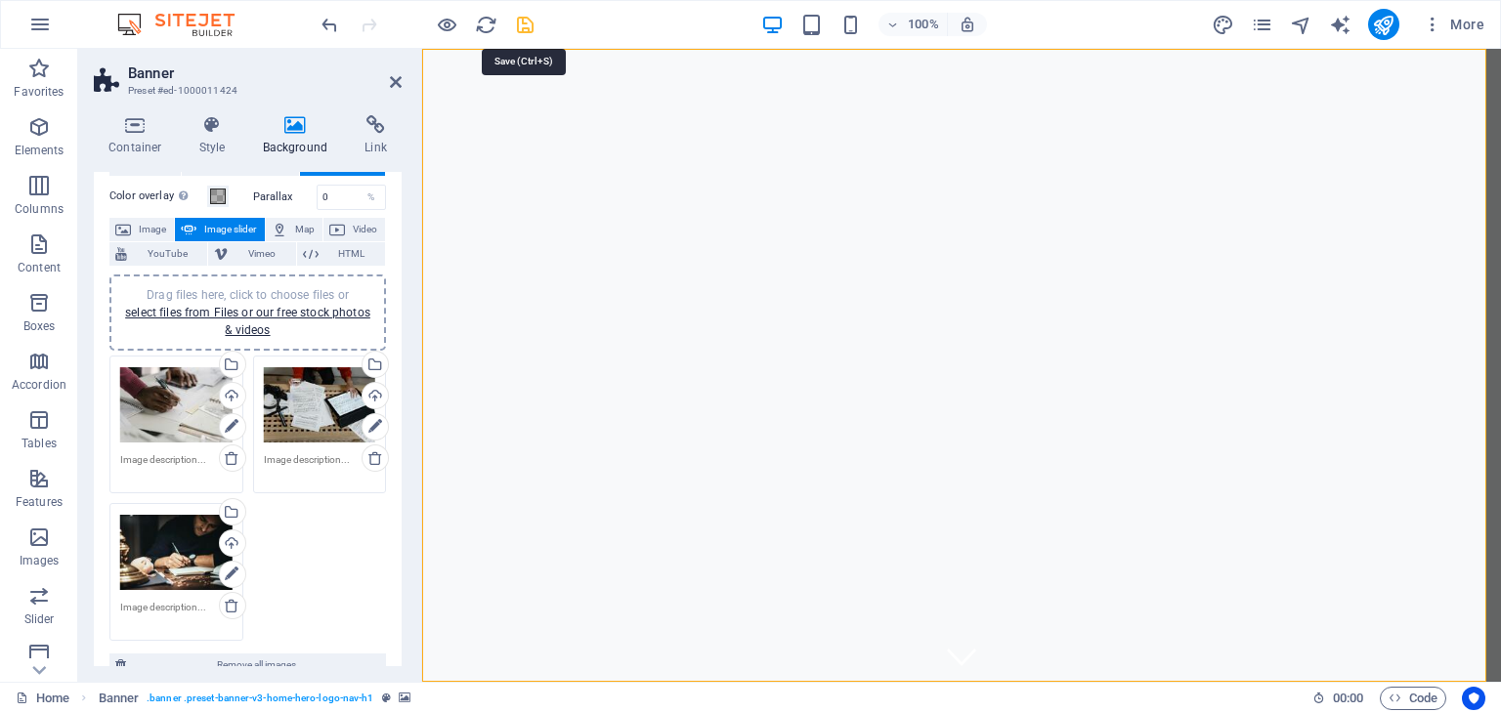
click at [526, 30] on icon "save" at bounding box center [525, 25] width 22 height 22
checkbox input "false"
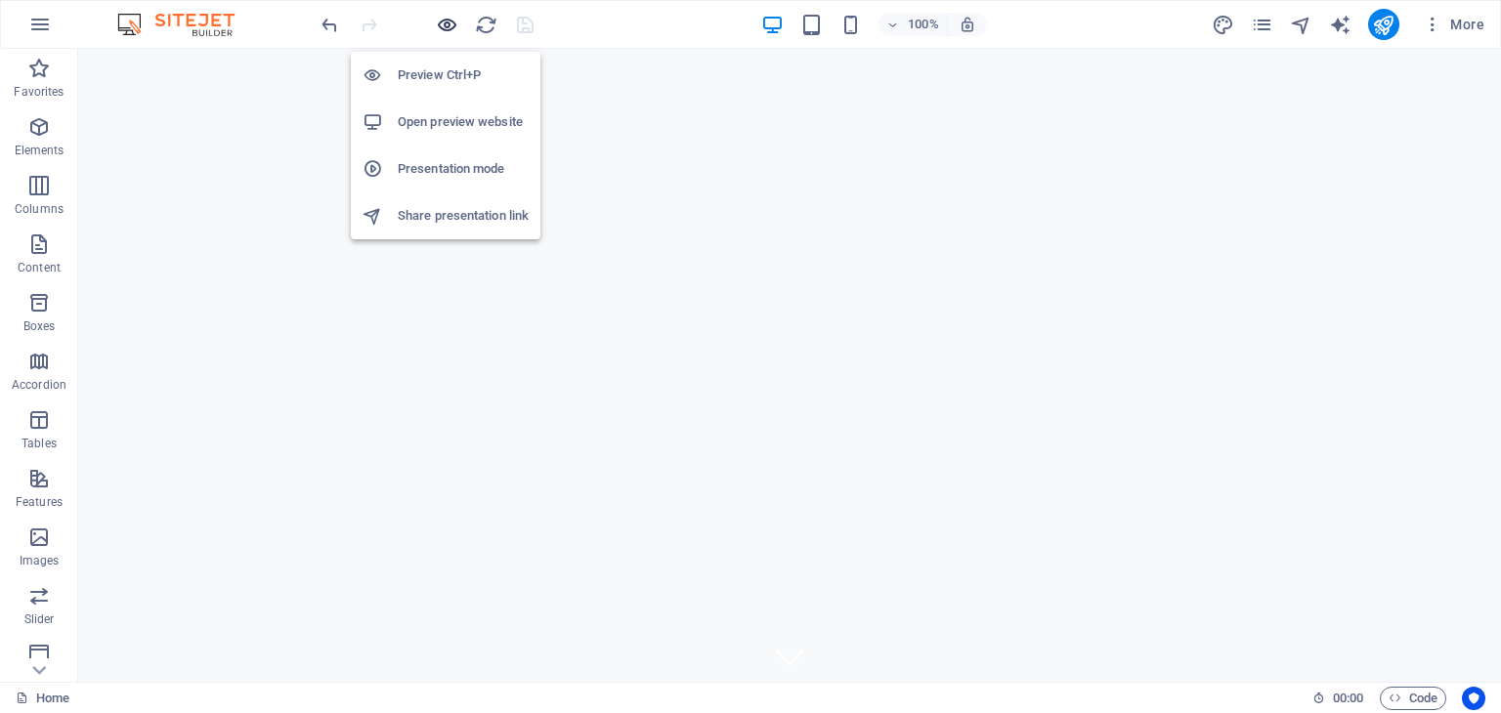
click at [449, 28] on icon "button" at bounding box center [447, 25] width 22 height 22
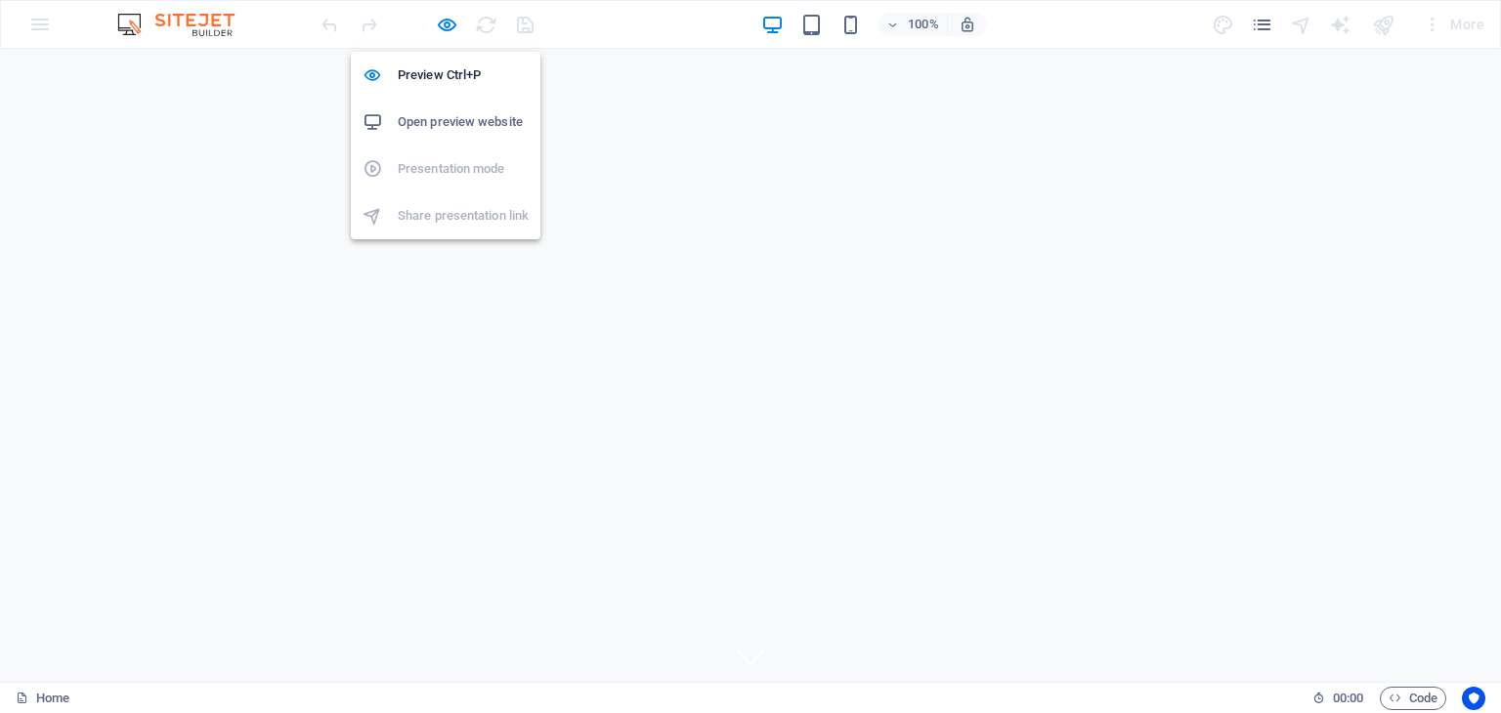
click at [439, 125] on h6 "Open preview website" at bounding box center [463, 121] width 131 height 23
click at [444, 28] on icon "button" at bounding box center [447, 25] width 22 height 22
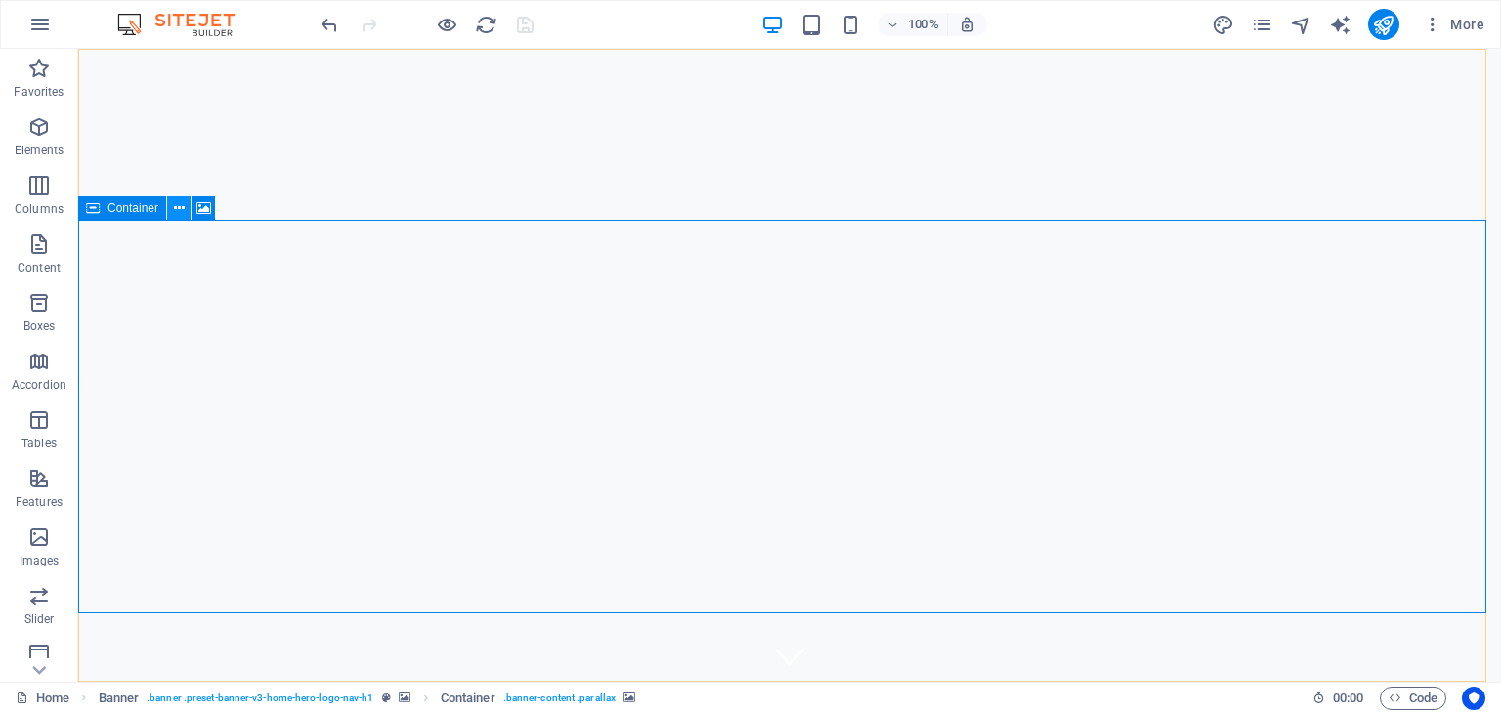
click at [184, 208] on button at bounding box center [178, 207] width 23 height 23
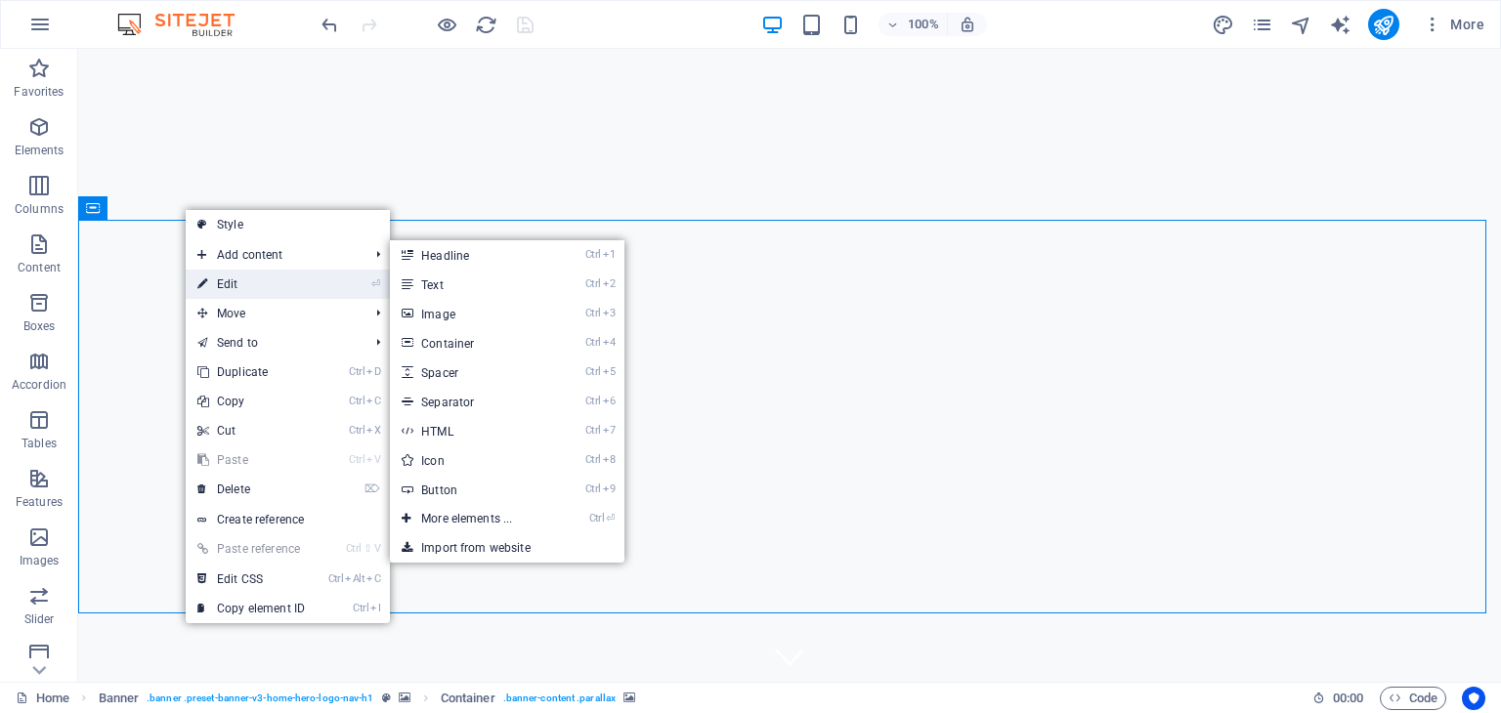
click at [219, 277] on link "⏎ Edit" at bounding box center [251, 284] width 131 height 29
select select "ms"
select select "s"
select select "progressive"
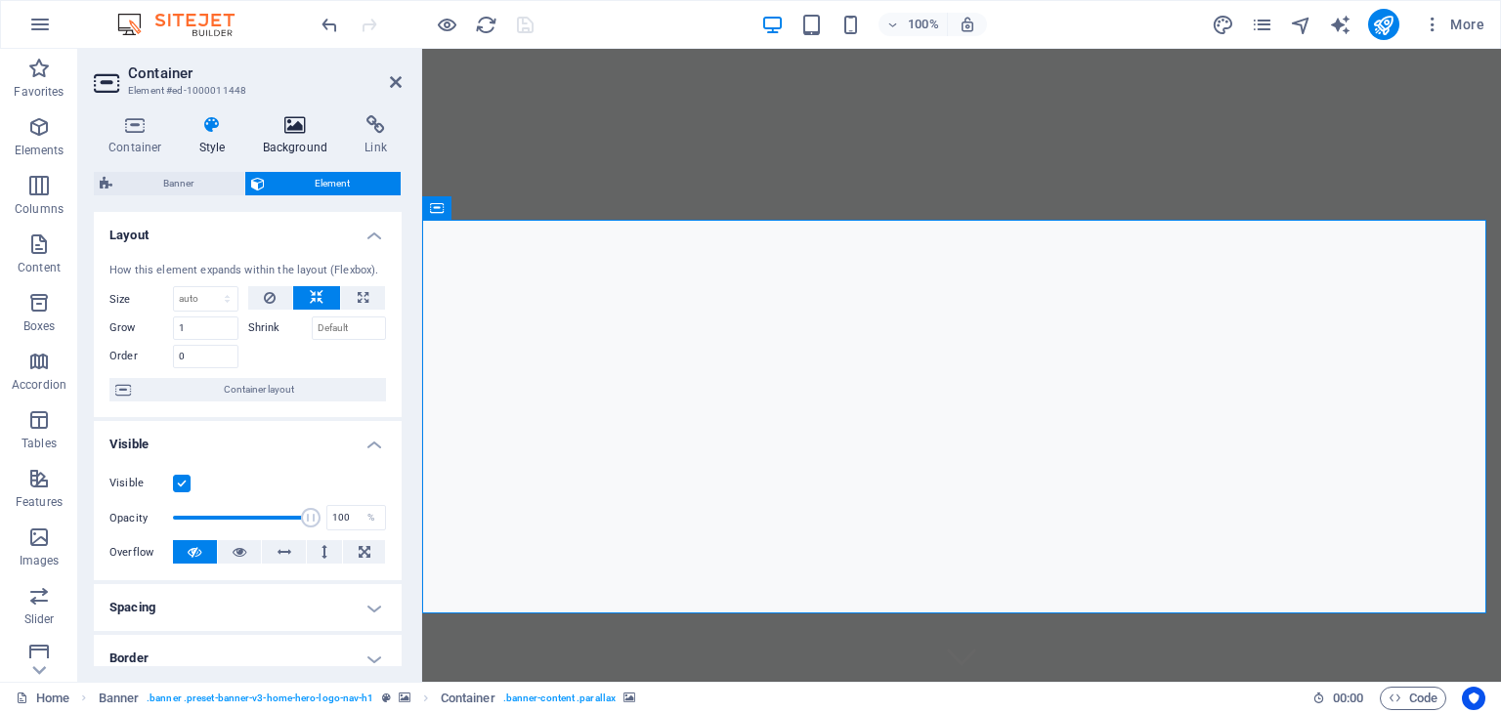
click at [297, 133] on icon at bounding box center [295, 125] width 95 height 20
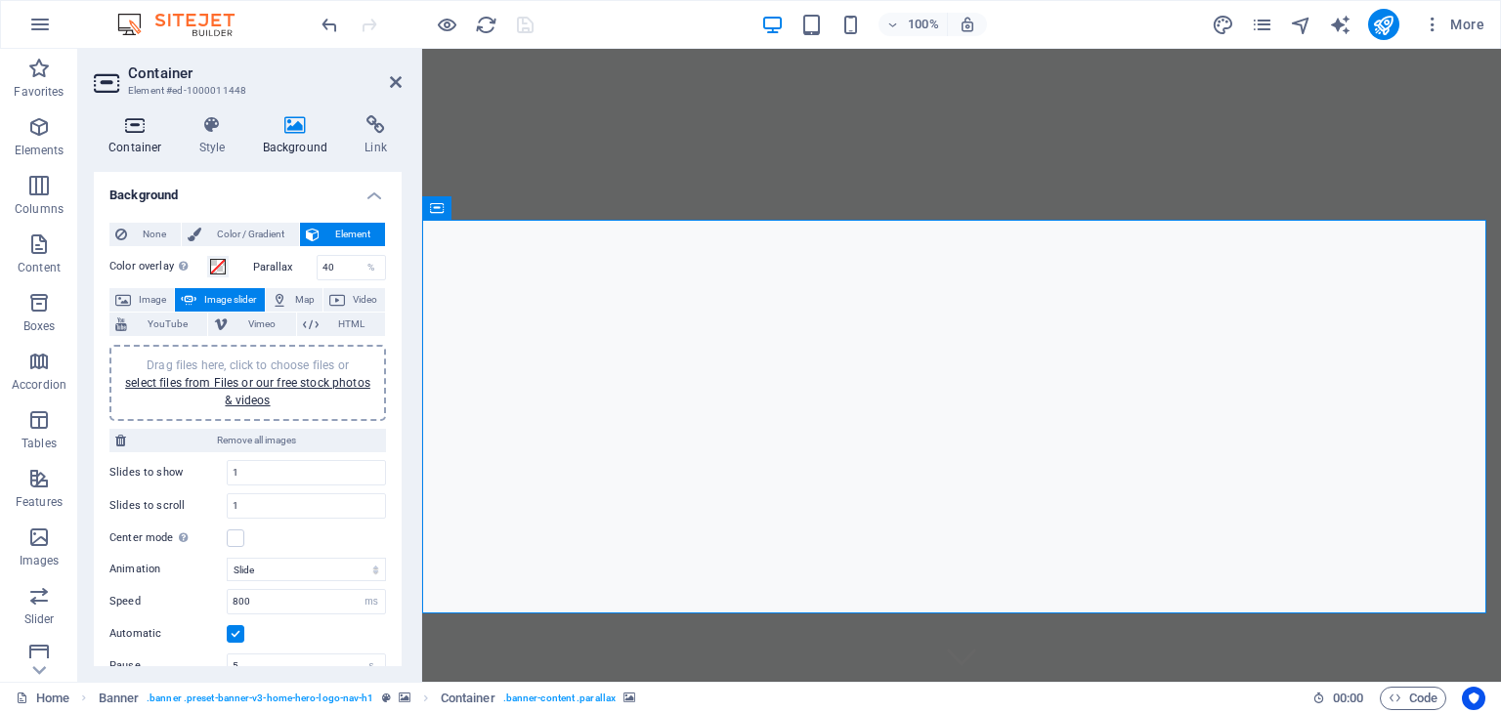
click at [141, 130] on icon at bounding box center [135, 125] width 83 height 20
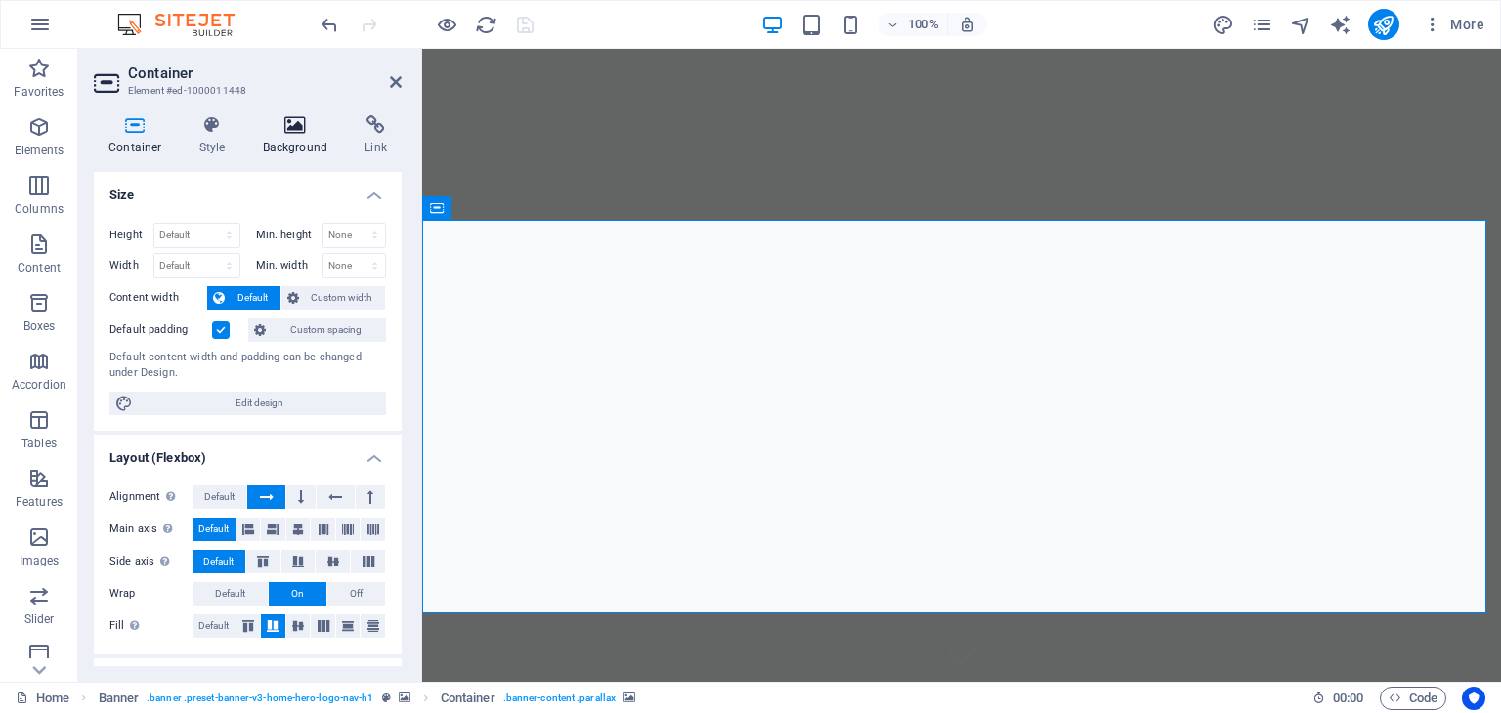
click at [284, 138] on h4 "Background" at bounding box center [299, 135] width 103 height 41
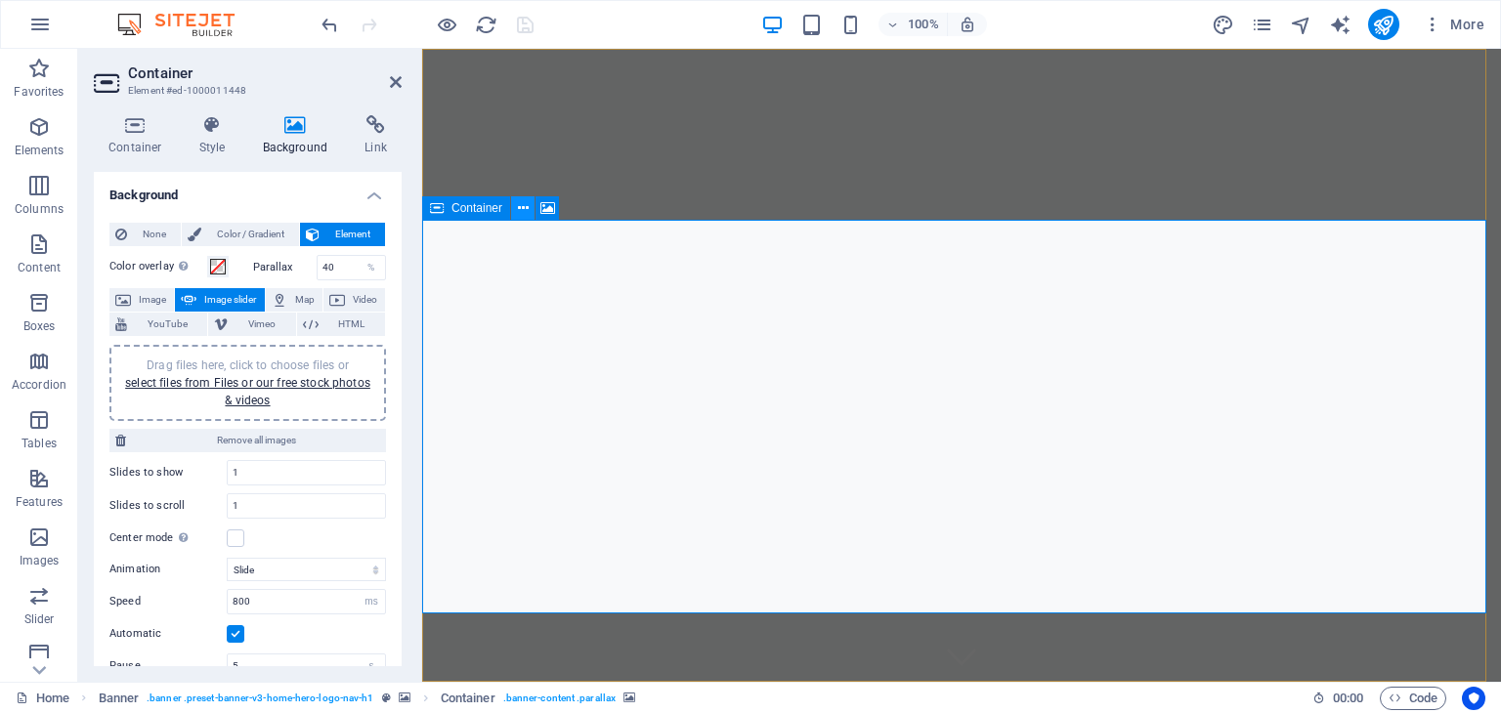
click at [523, 212] on icon at bounding box center [523, 208] width 11 height 21
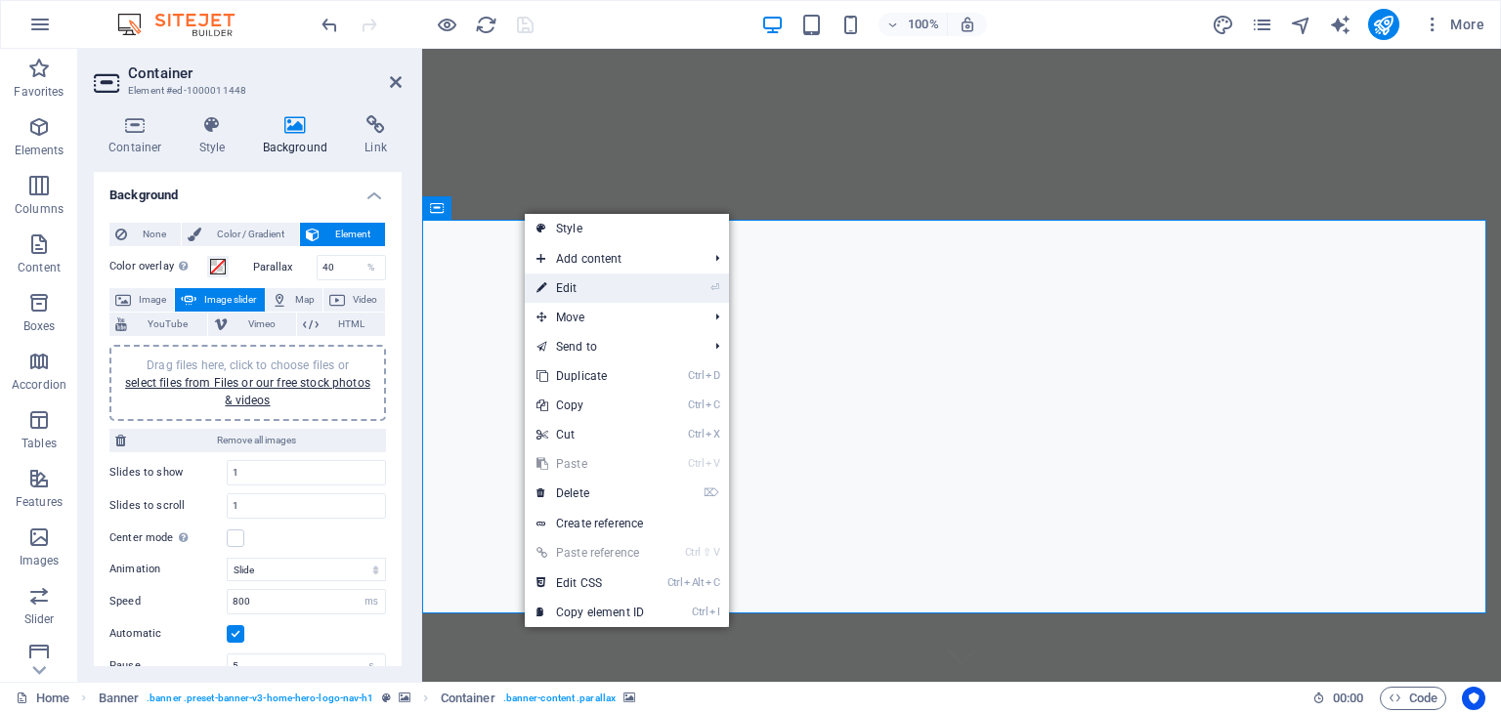
click at [563, 280] on link "⏎ Edit" at bounding box center [590, 288] width 131 height 29
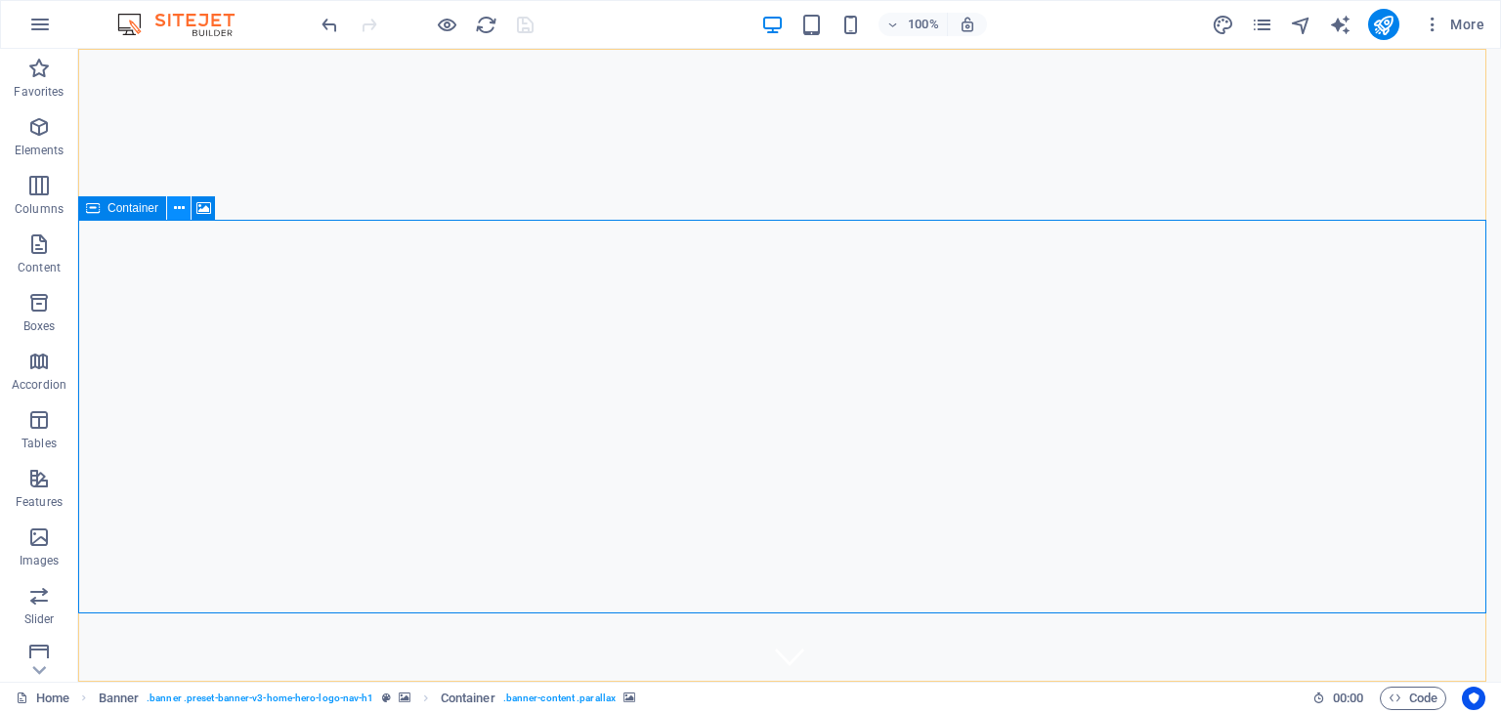
click at [176, 205] on icon at bounding box center [179, 208] width 11 height 21
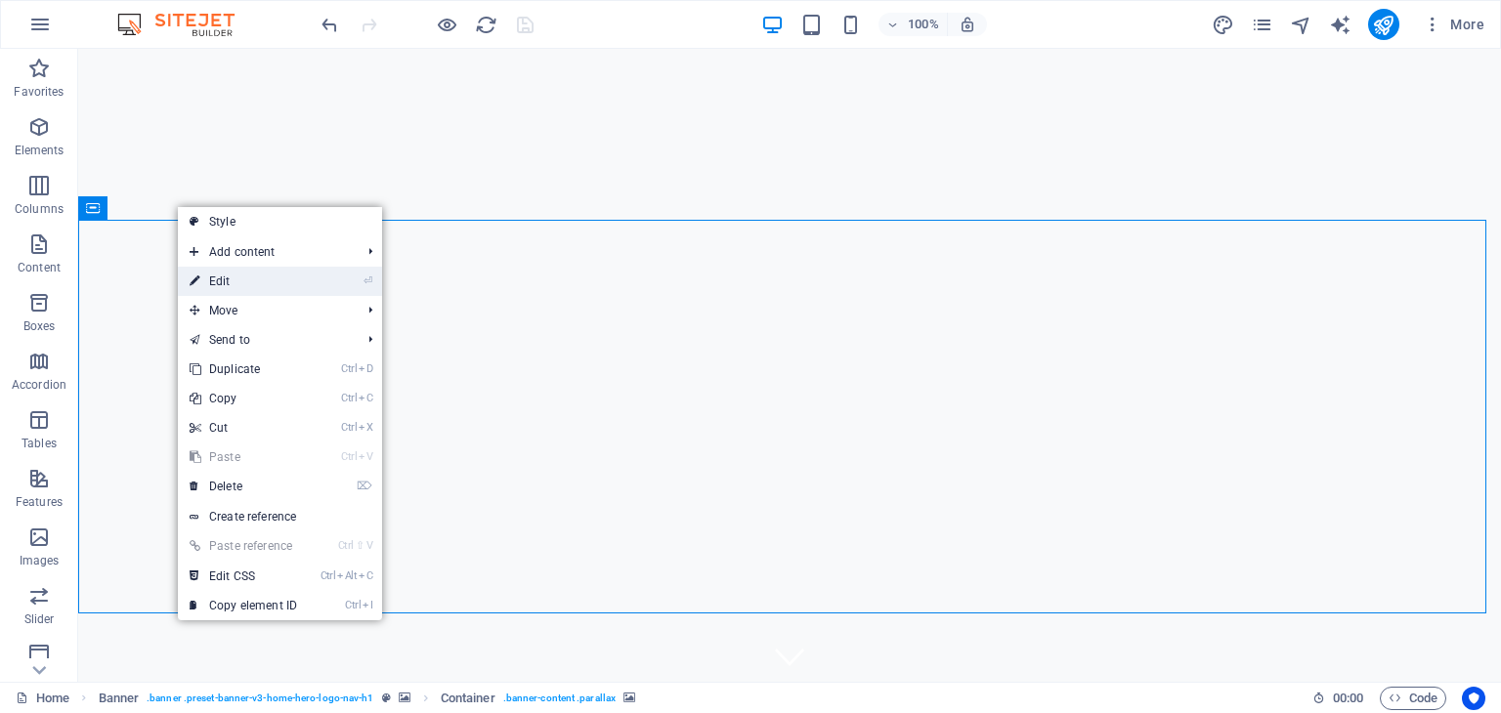
click at [208, 274] on link "⏎ Edit" at bounding box center [243, 281] width 131 height 29
select select "ms"
select select "s"
select select "progressive"
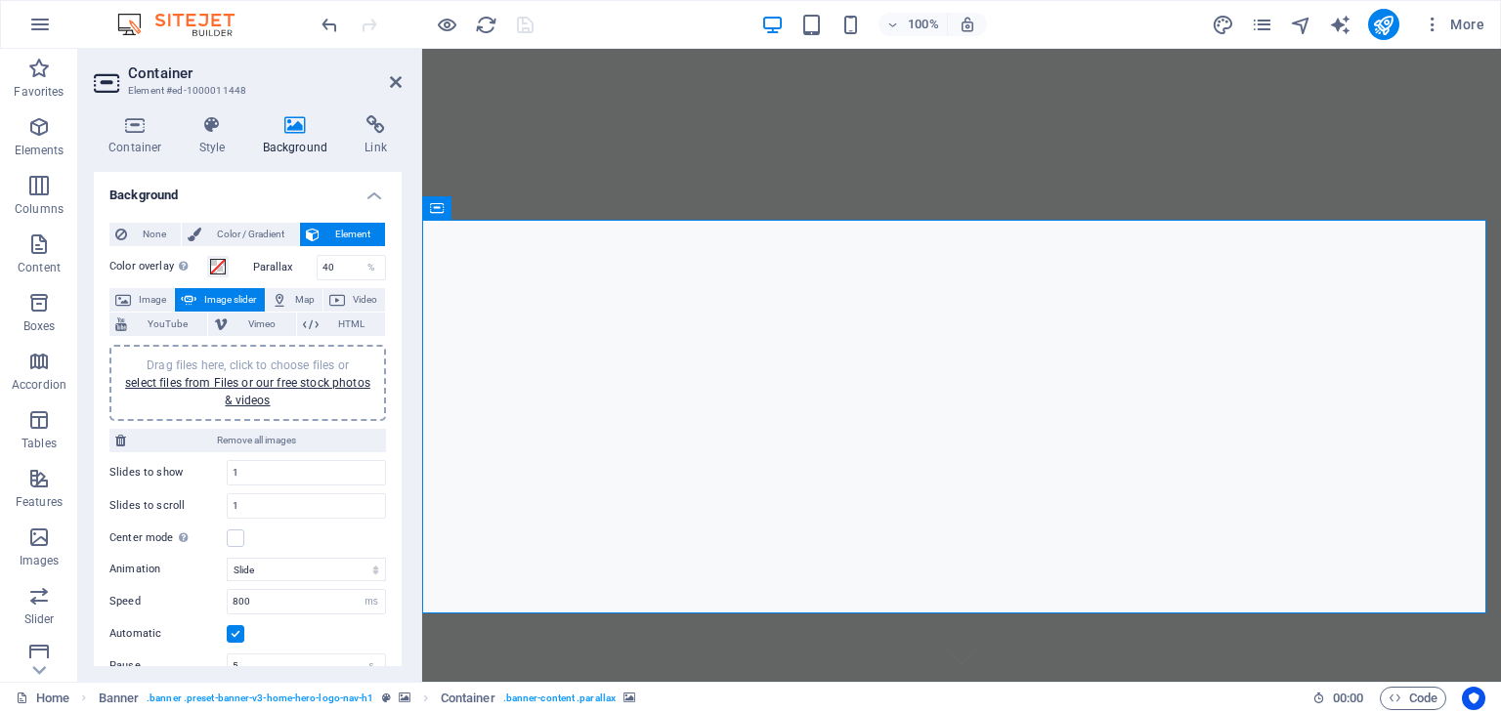
click at [297, 133] on icon at bounding box center [295, 125] width 95 height 20
click at [401, 79] on icon at bounding box center [396, 82] width 12 height 16
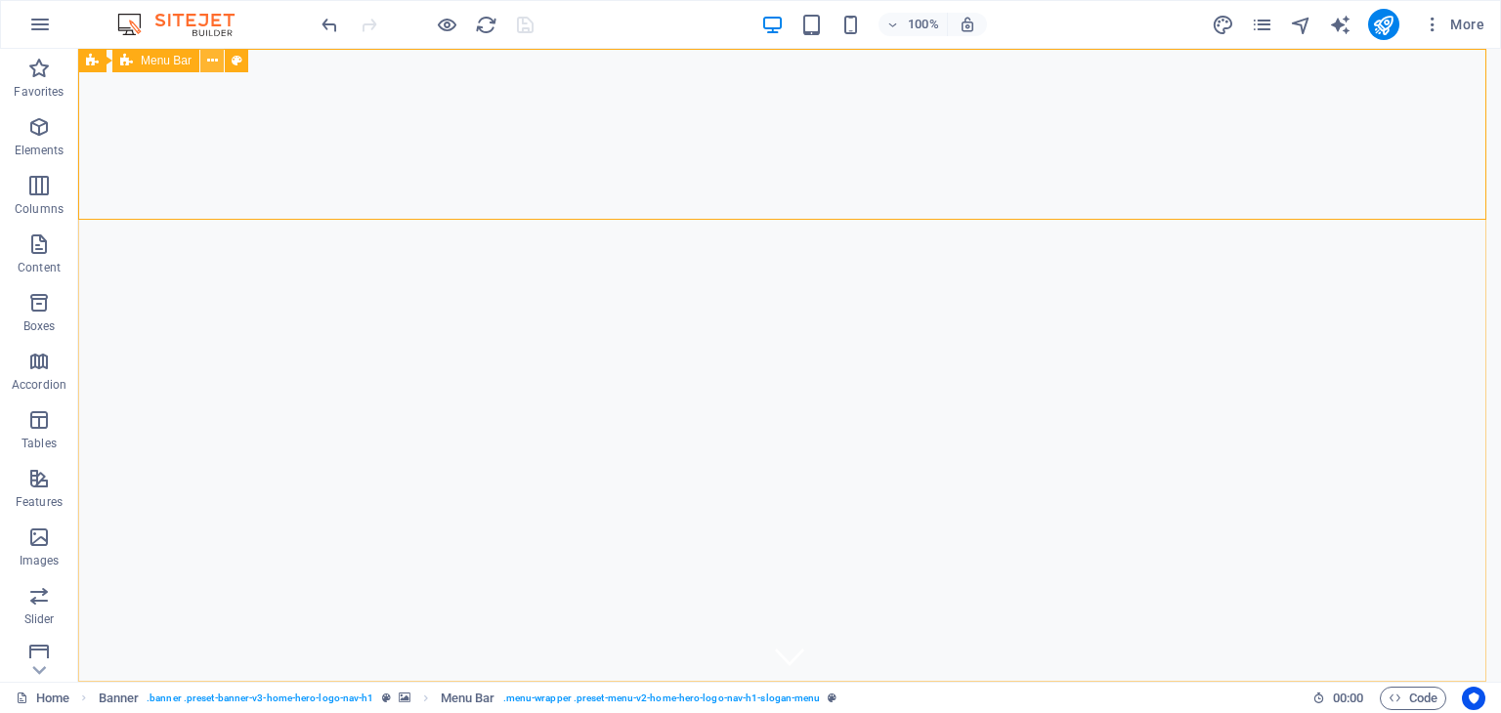
click at [211, 58] on icon at bounding box center [212, 61] width 11 height 21
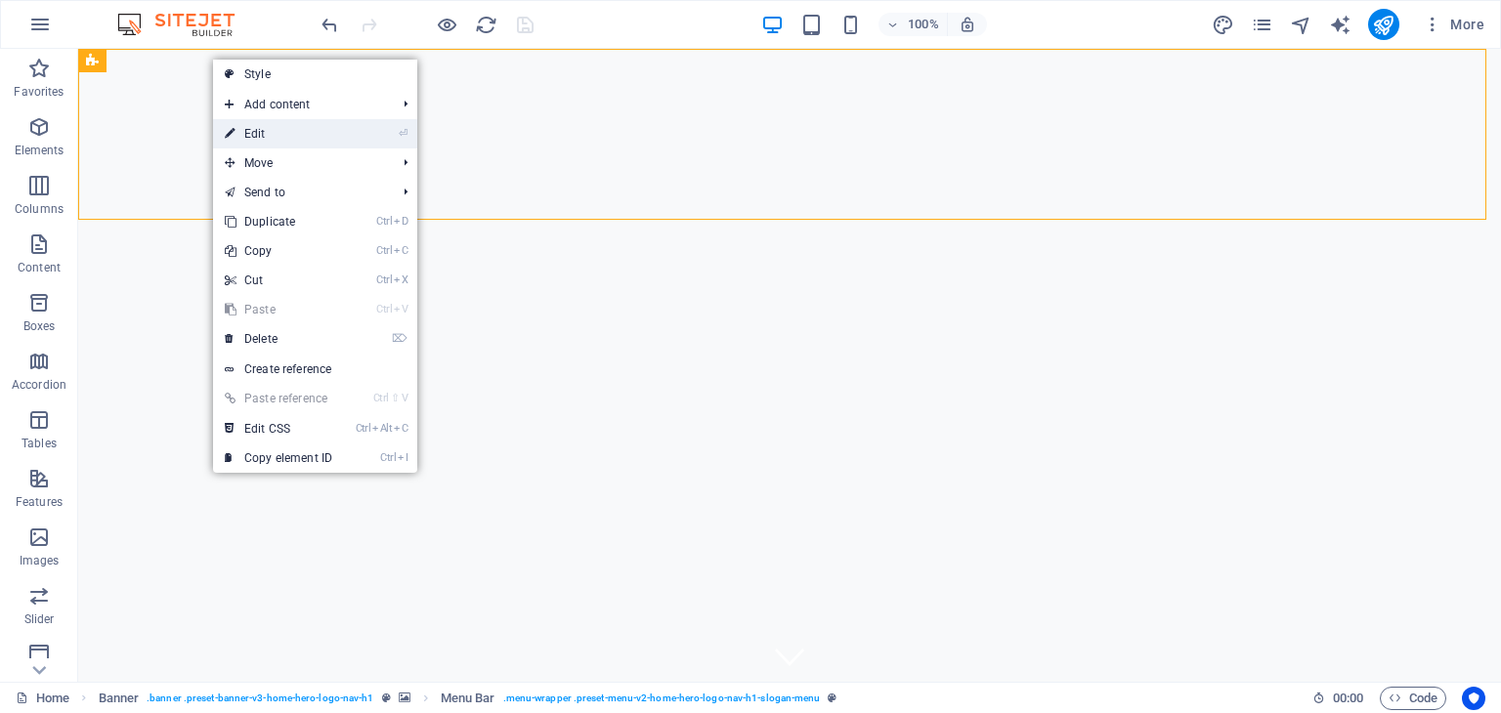
click at [241, 132] on link "⏎ Edit" at bounding box center [278, 133] width 131 height 29
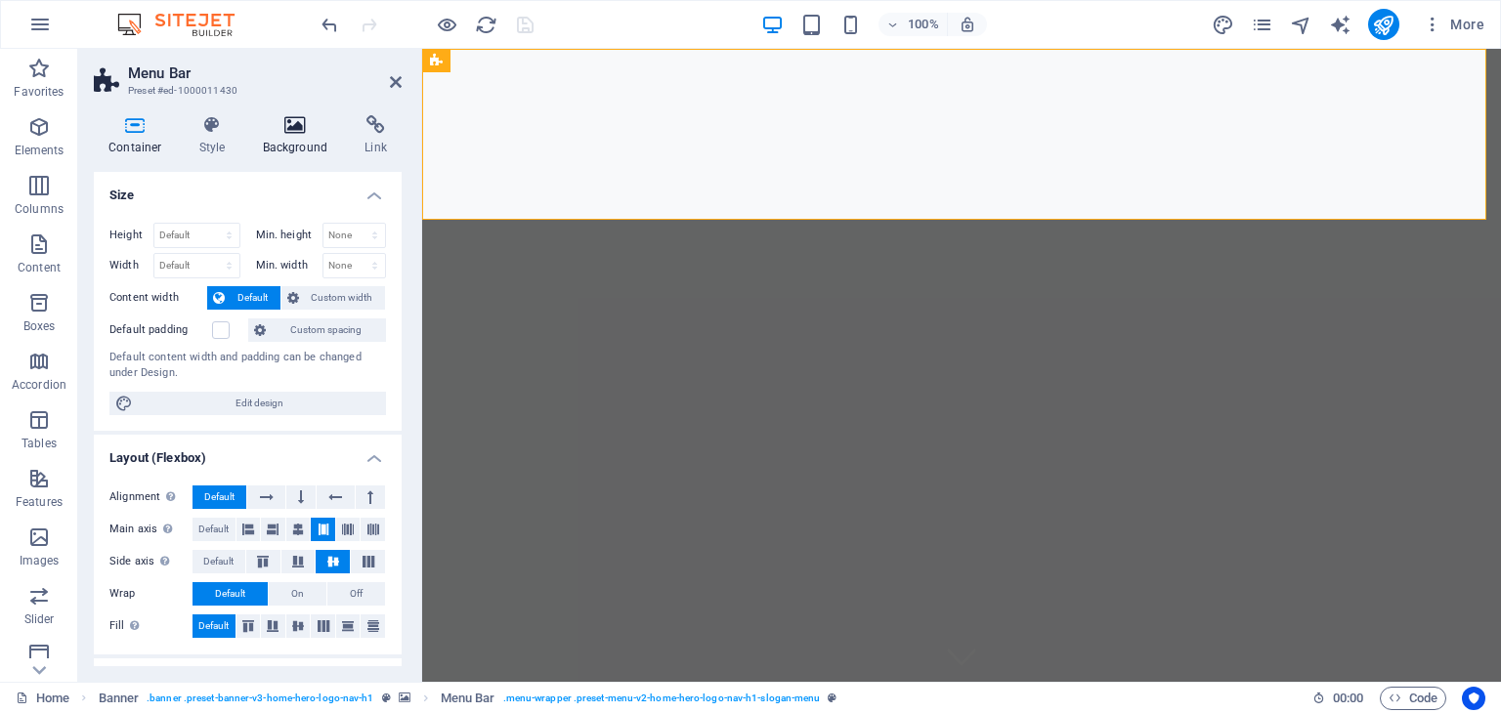
click at [272, 132] on icon at bounding box center [295, 125] width 95 height 20
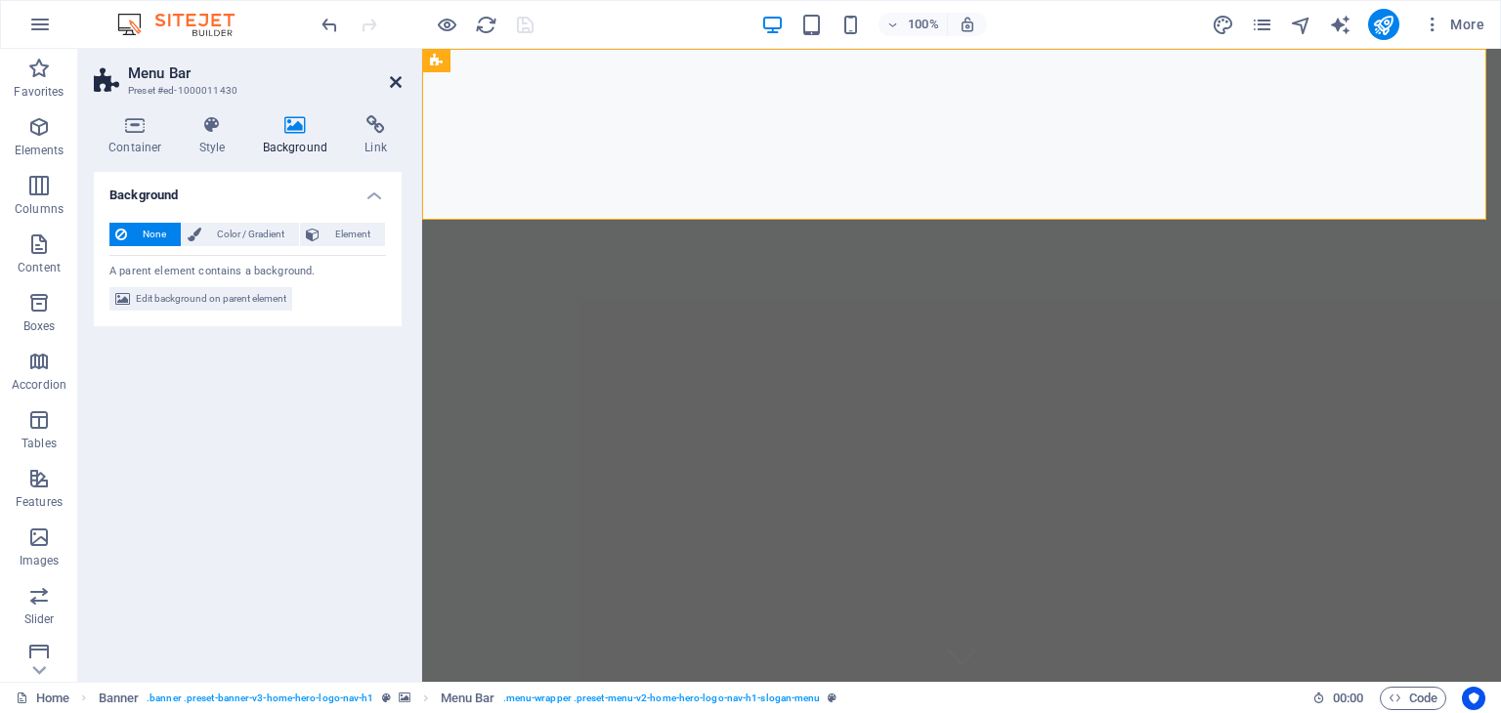
click at [390, 80] on icon at bounding box center [396, 82] width 12 height 16
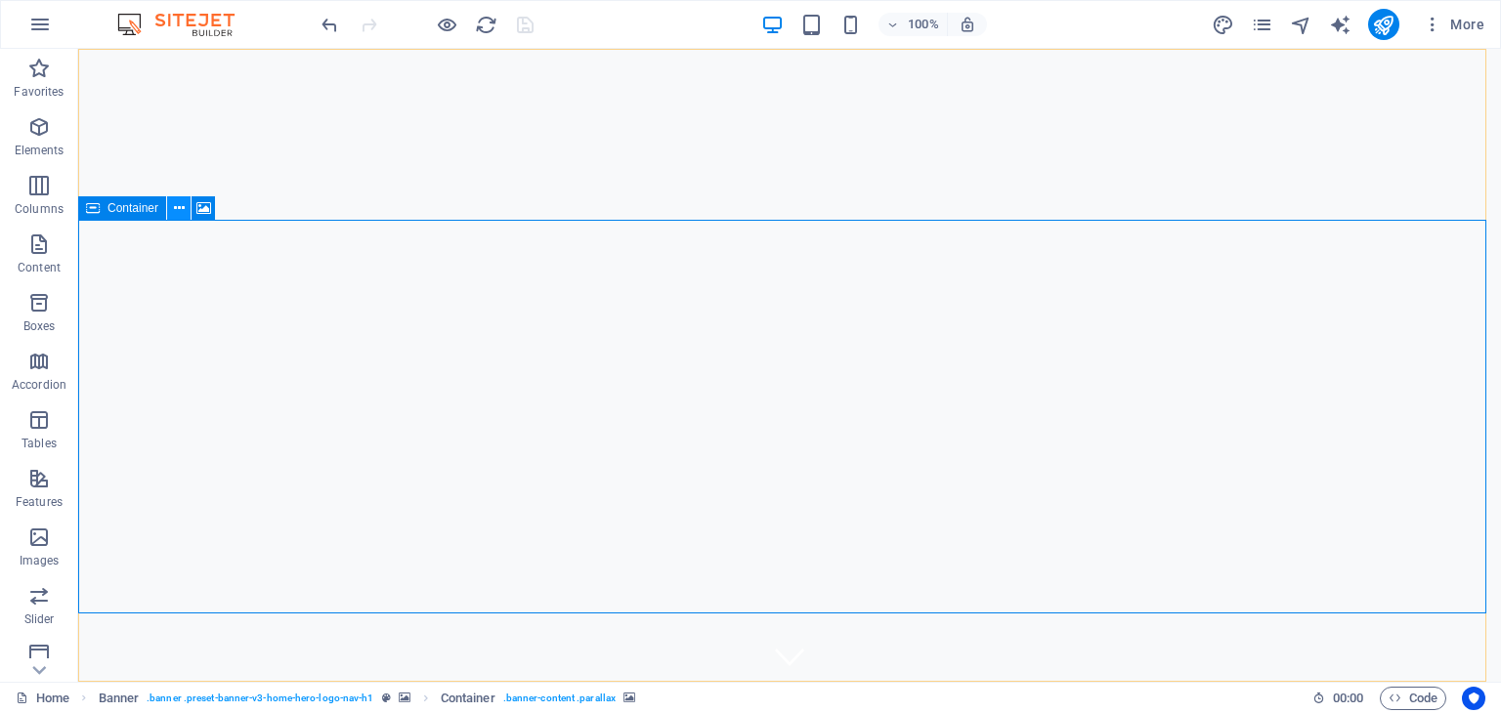
click at [175, 200] on icon at bounding box center [179, 208] width 11 height 21
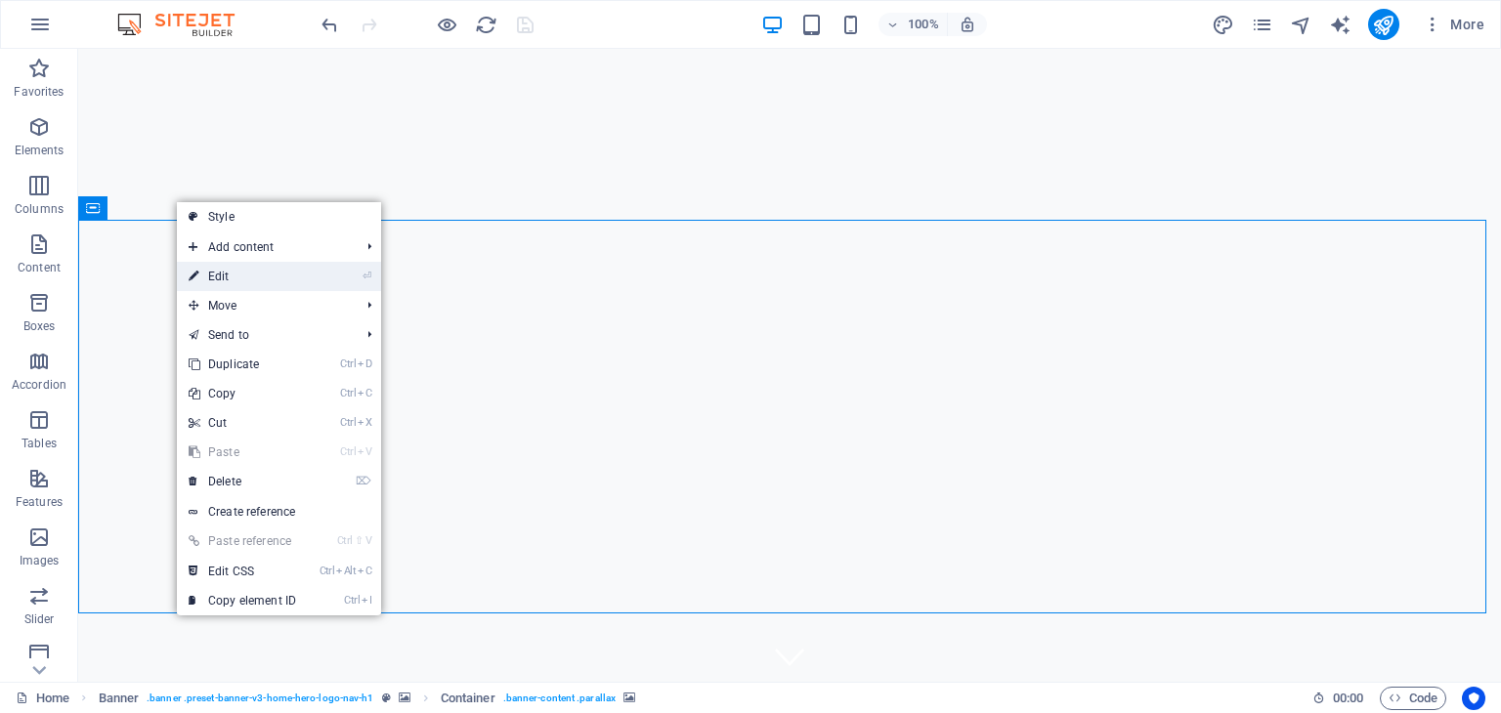
click at [213, 269] on link "⏎ Edit" at bounding box center [242, 276] width 131 height 29
select select "ms"
select select "s"
select select "progressive"
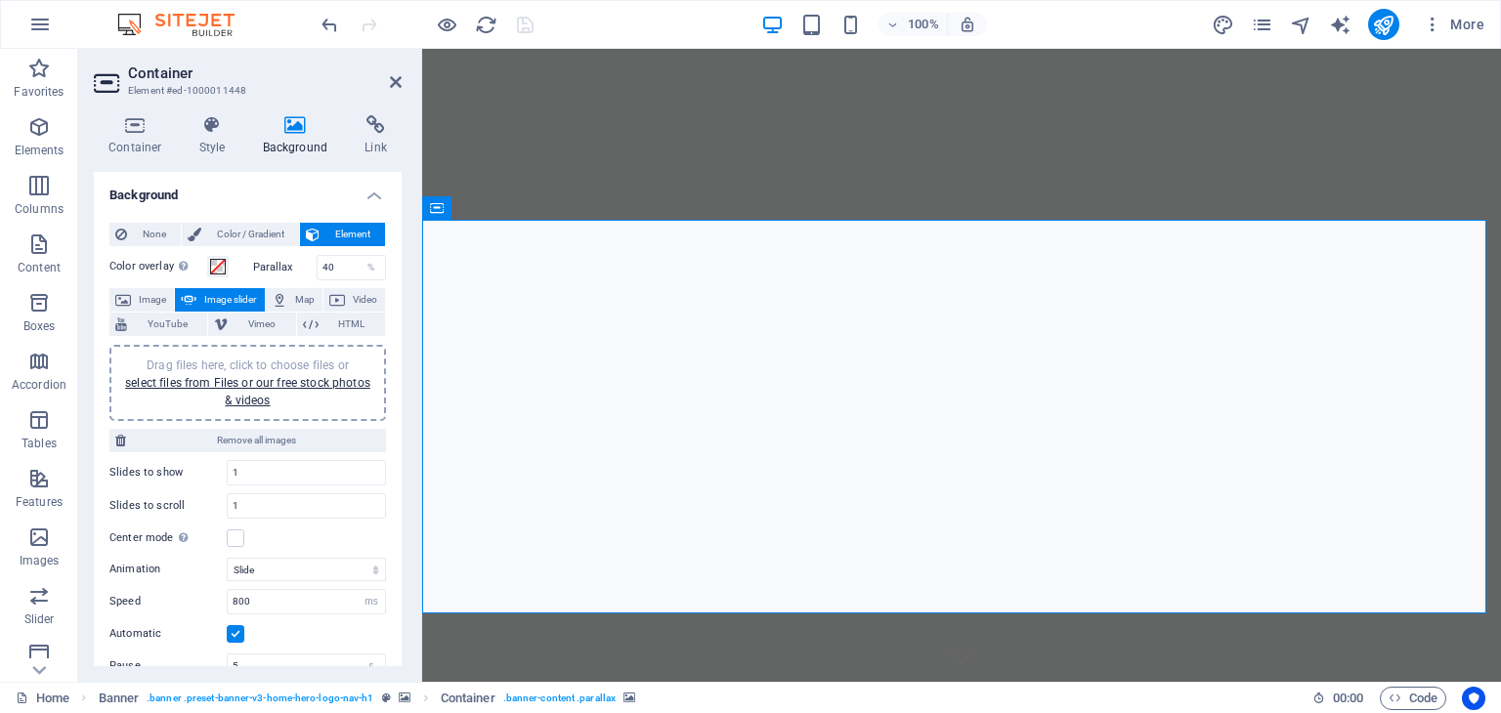
click at [208, 142] on h4 "Style" at bounding box center [217, 135] width 64 height 41
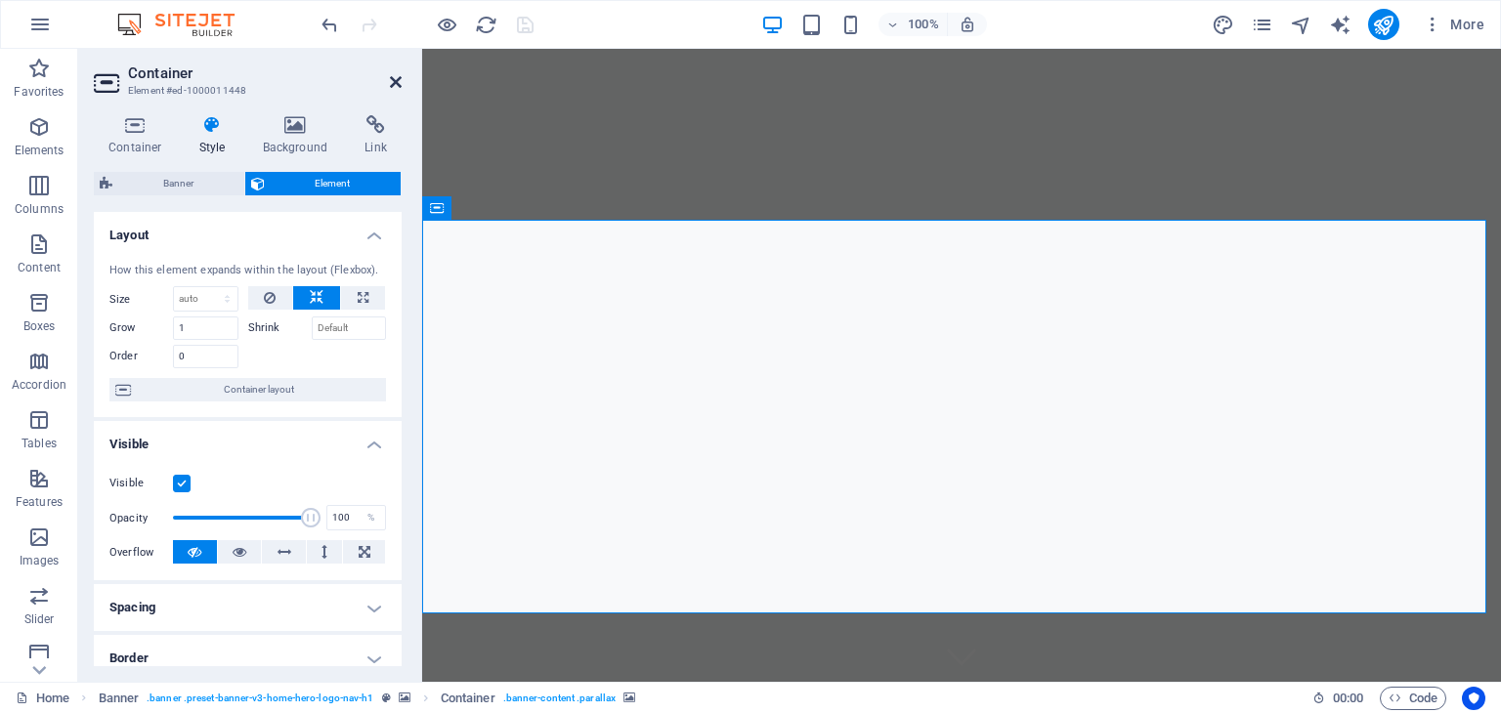
click at [396, 83] on icon at bounding box center [396, 82] width 12 height 16
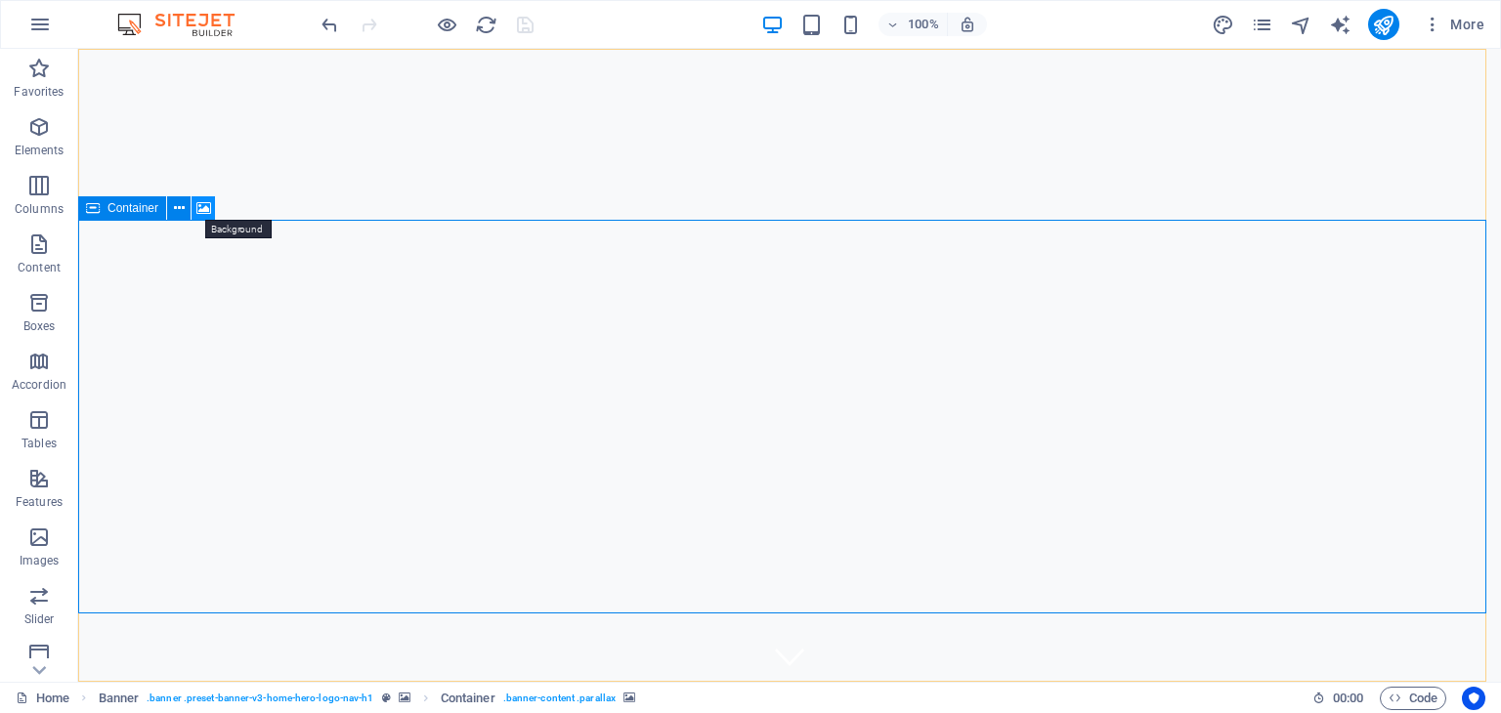
click at [202, 208] on icon at bounding box center [203, 208] width 15 height 21
select select "ms"
select select "s"
select select "progressive"
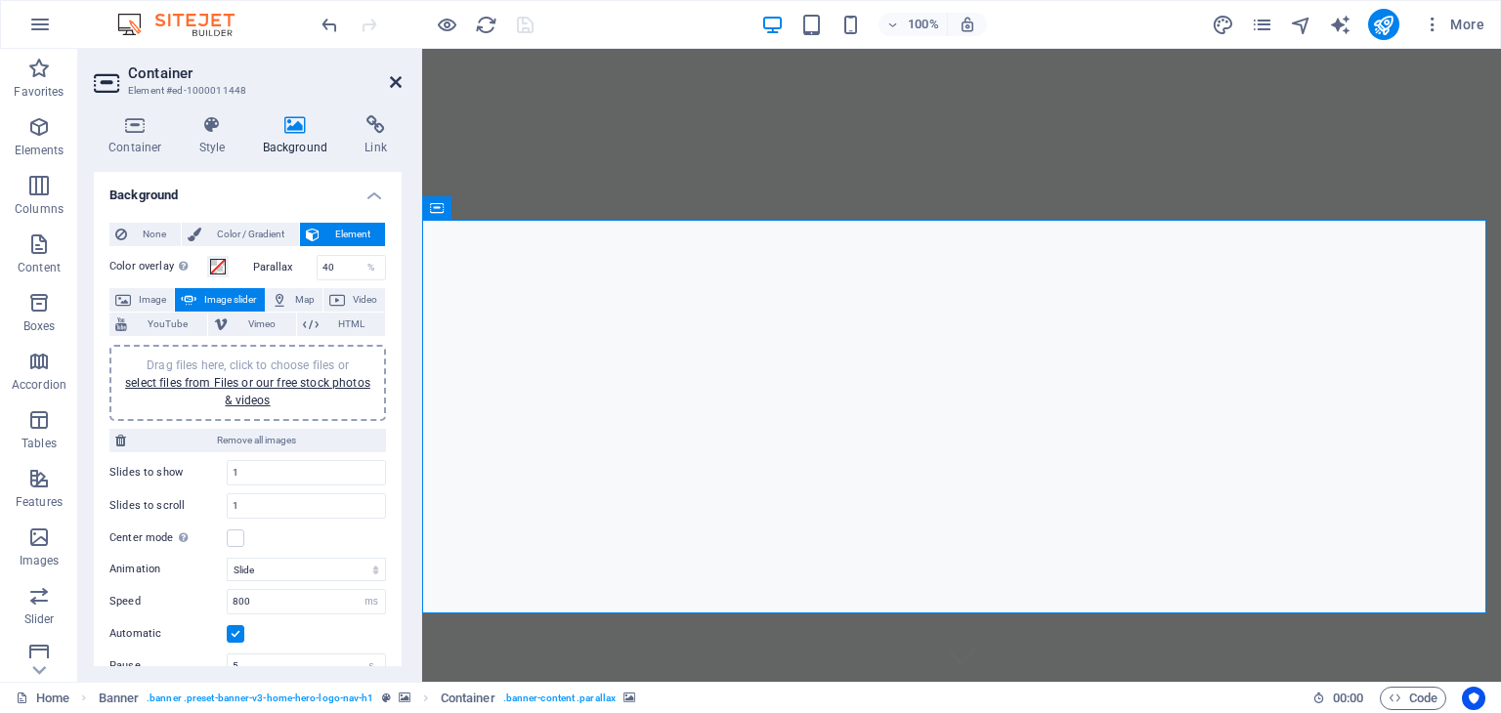
click at [395, 81] on icon at bounding box center [396, 82] width 12 height 16
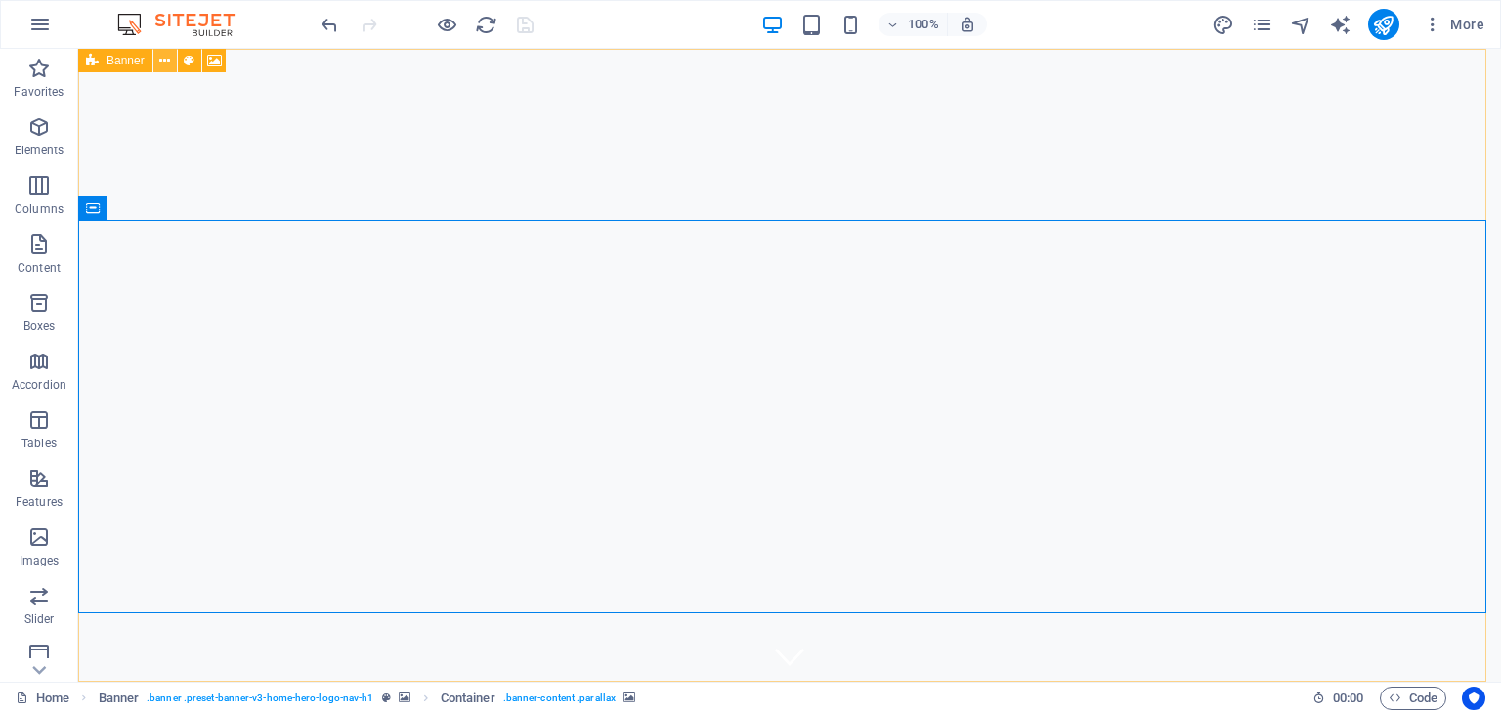
click at [162, 62] on icon at bounding box center [164, 61] width 11 height 21
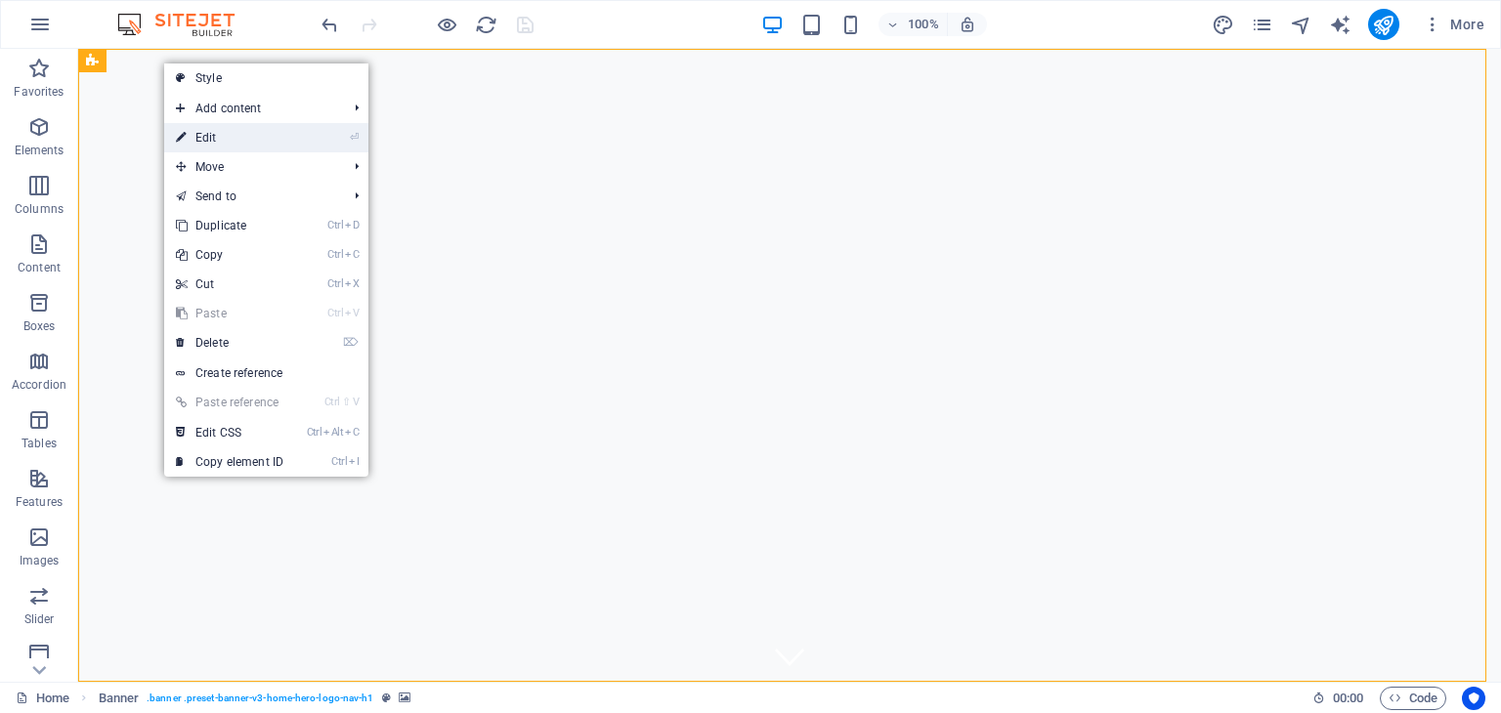
click at [195, 130] on link "⏎ Edit" at bounding box center [229, 137] width 131 height 29
select select "ms"
select select "s"
select select "progressive"
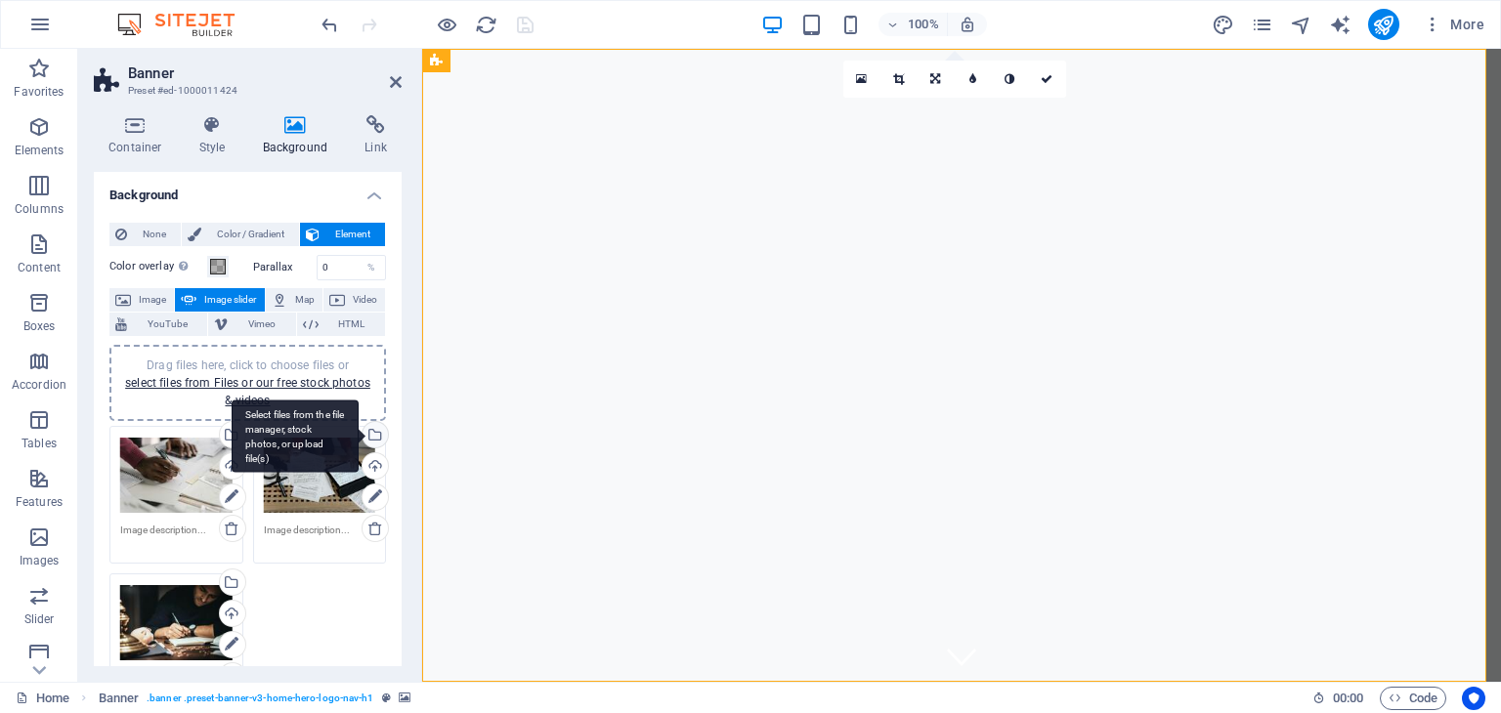
click at [376, 433] on div "Select files from the file manager, stock photos, or upload file(s)" at bounding box center [373, 436] width 29 height 29
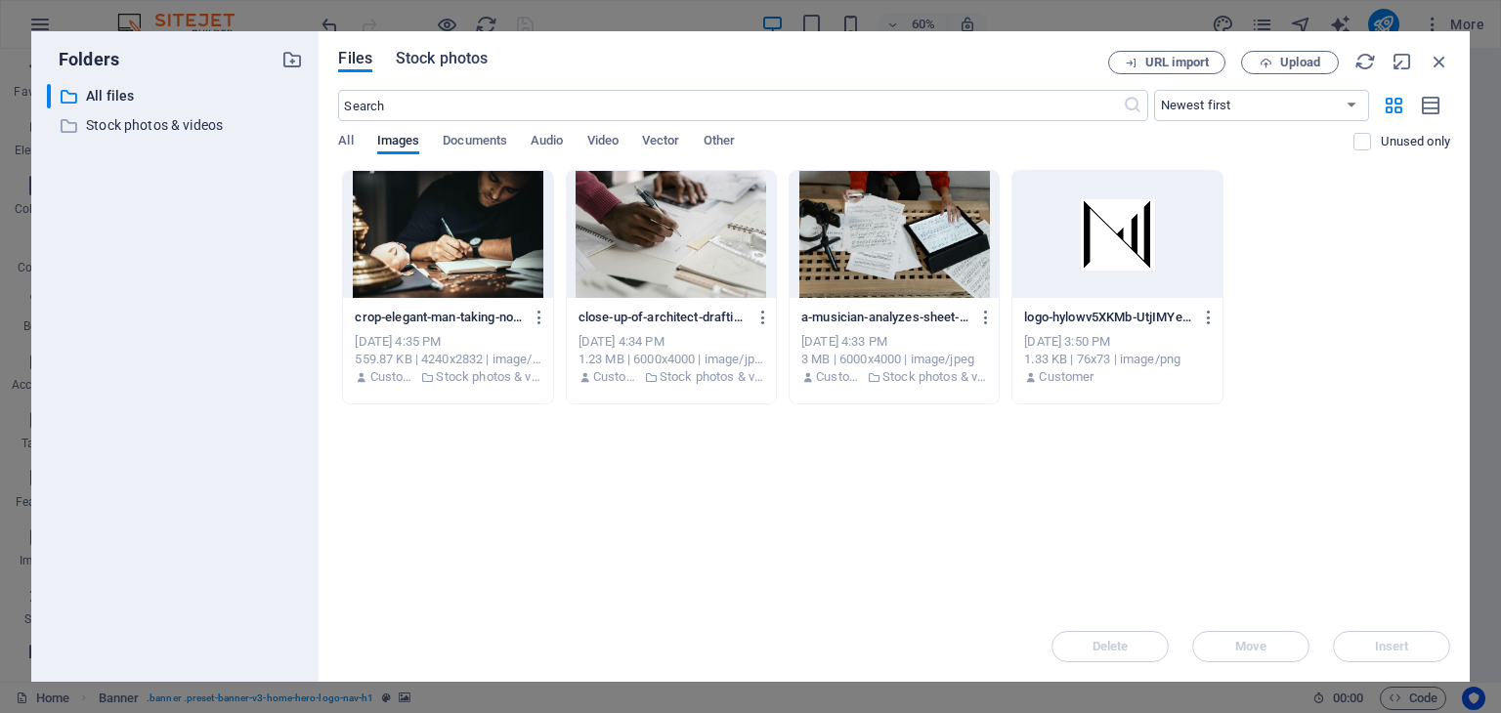
click at [446, 62] on span "Stock photos" at bounding box center [442, 58] width 92 height 23
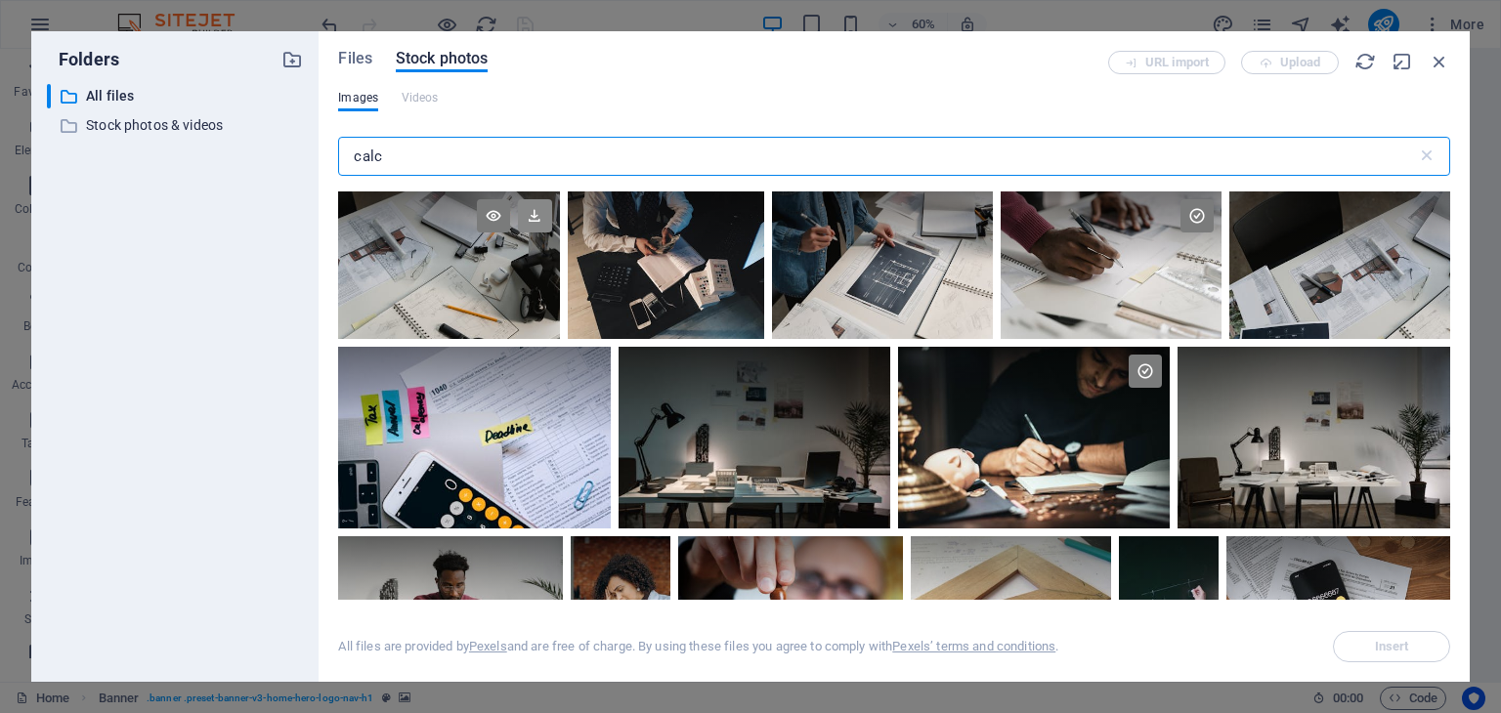
click at [535, 208] on icon at bounding box center [534, 215] width 33 height 33
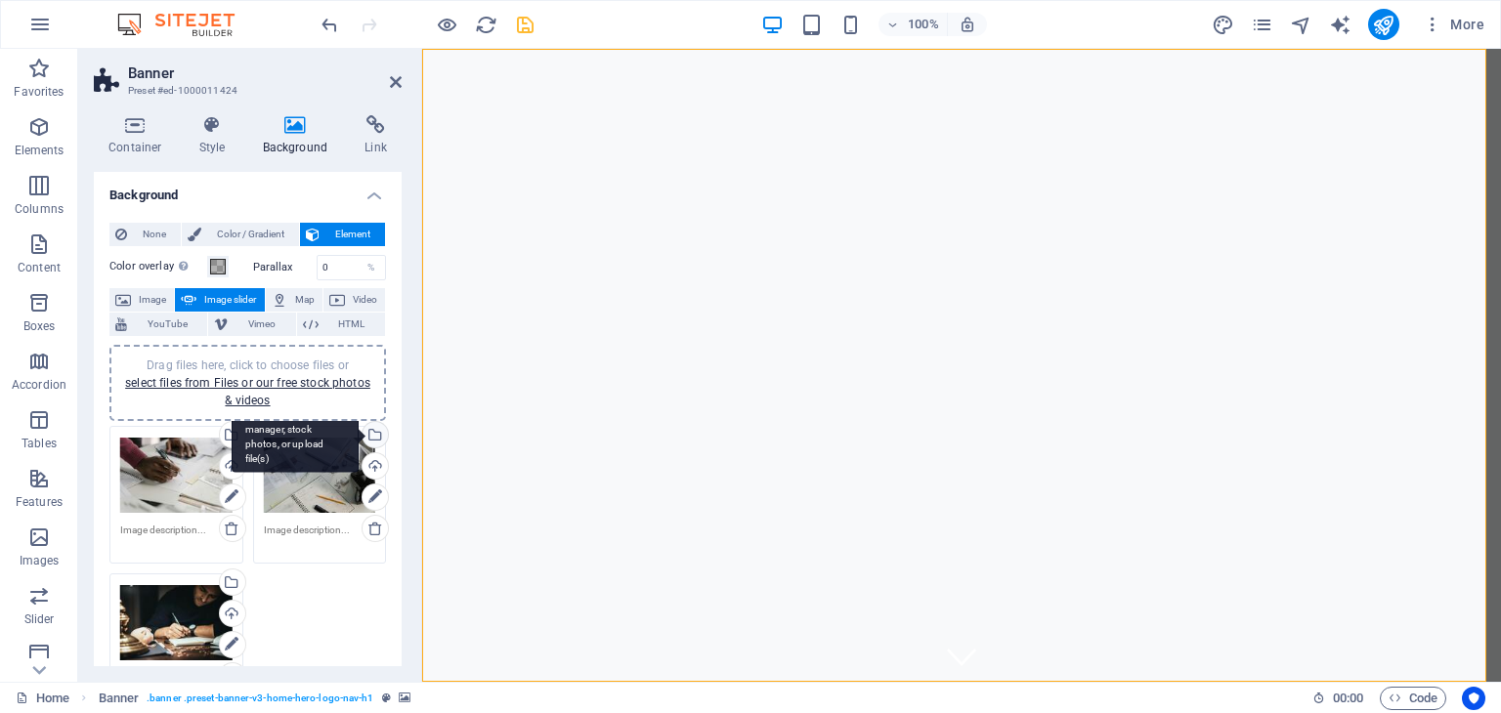
click at [375, 431] on div "Select files from the file manager, stock photos, or upload file(s)" at bounding box center [373, 436] width 29 height 29
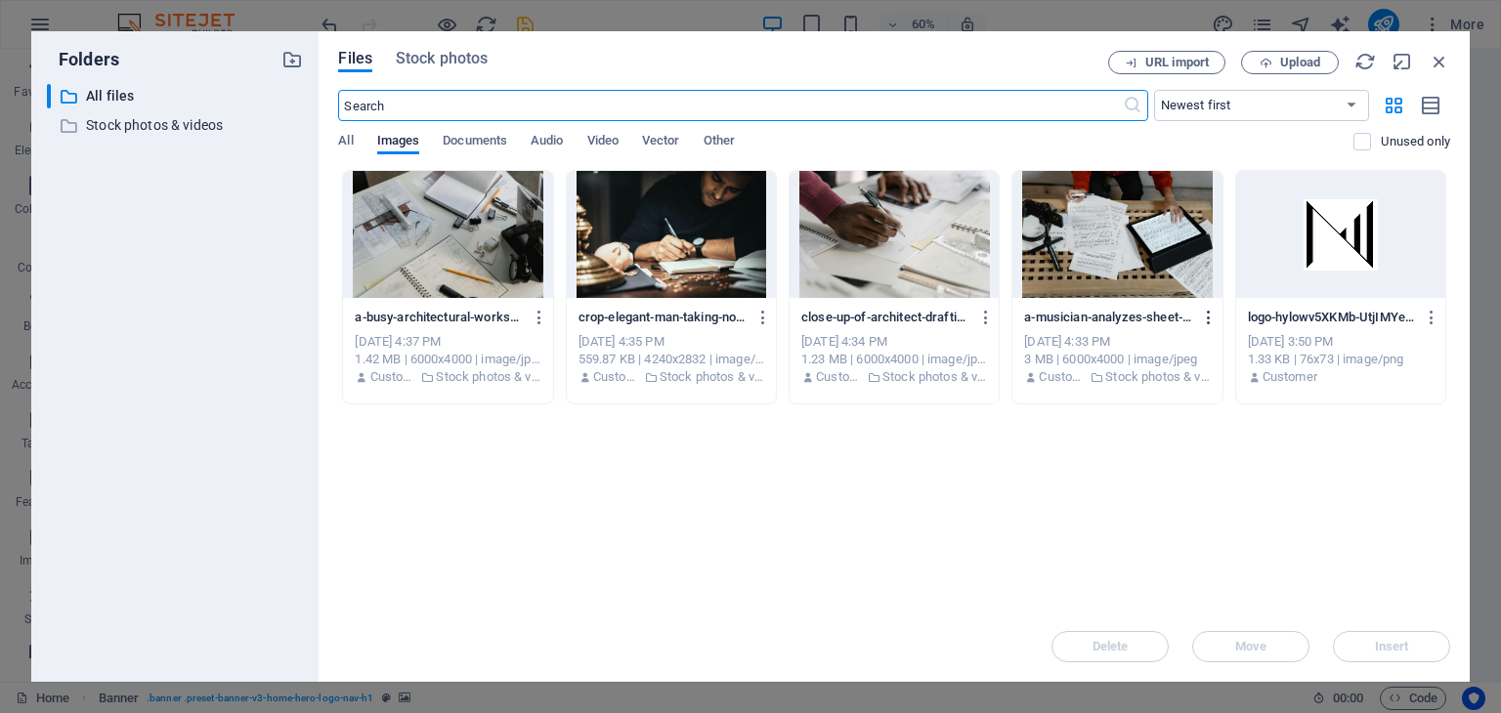
click at [1209, 313] on icon "button" at bounding box center [1209, 318] width 19 height 18
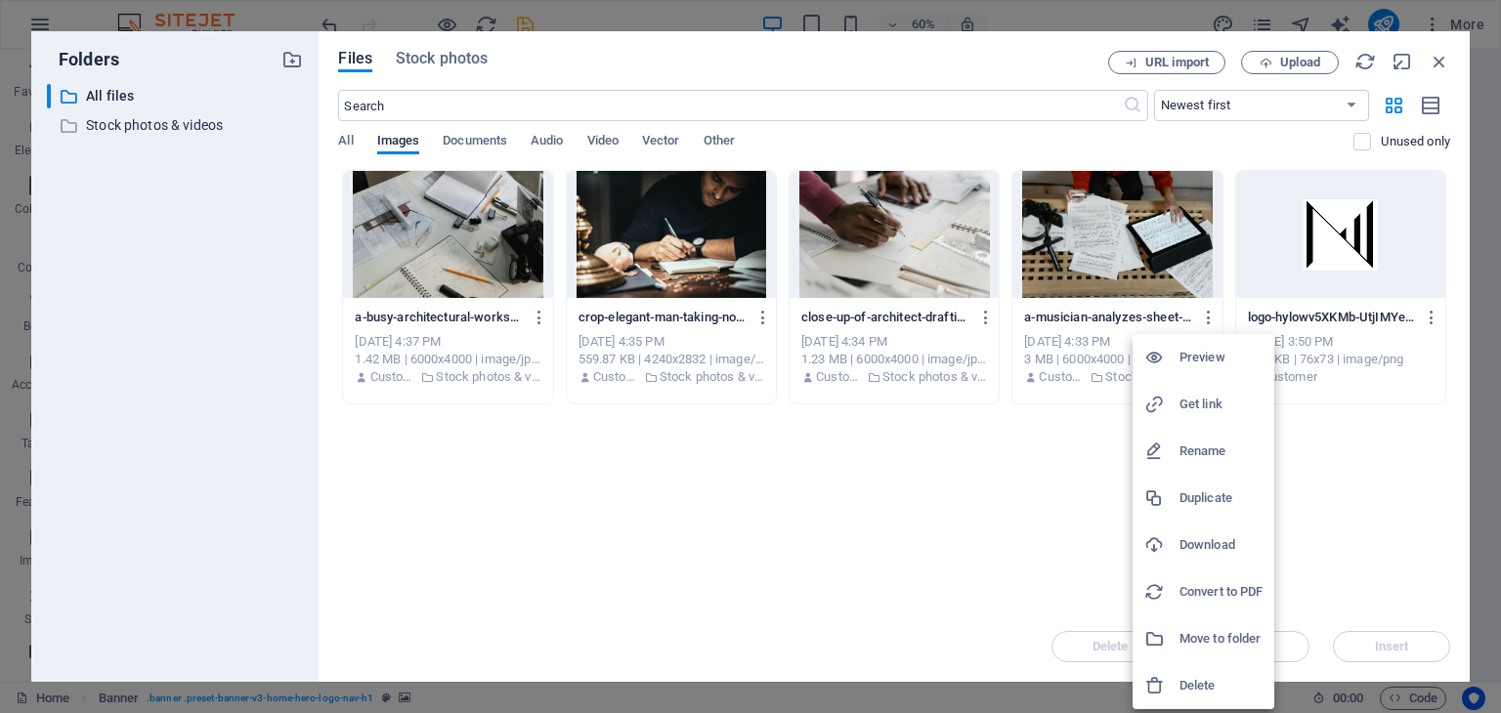
click at [1183, 688] on h6 "Delete" at bounding box center [1221, 685] width 83 height 23
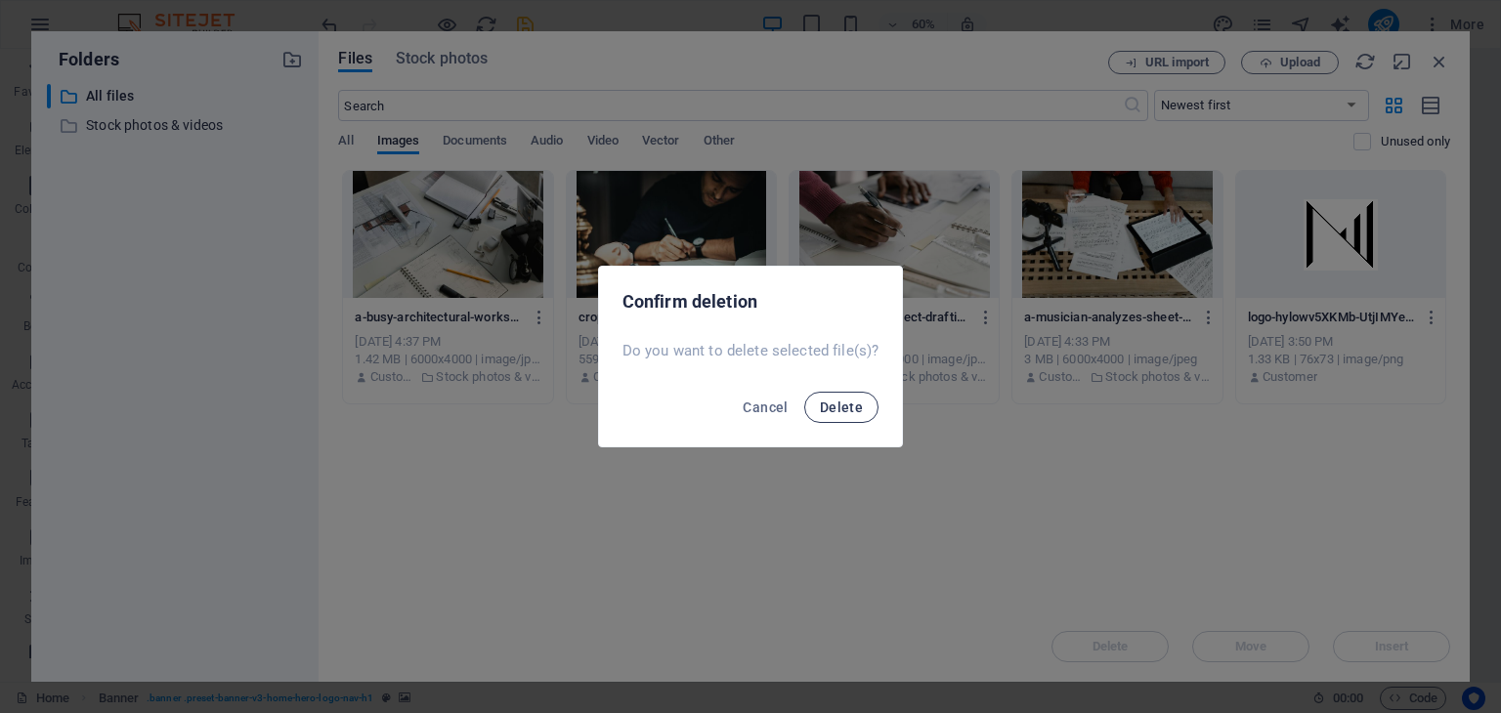
click at [852, 403] on span "Delete" at bounding box center [841, 408] width 43 height 16
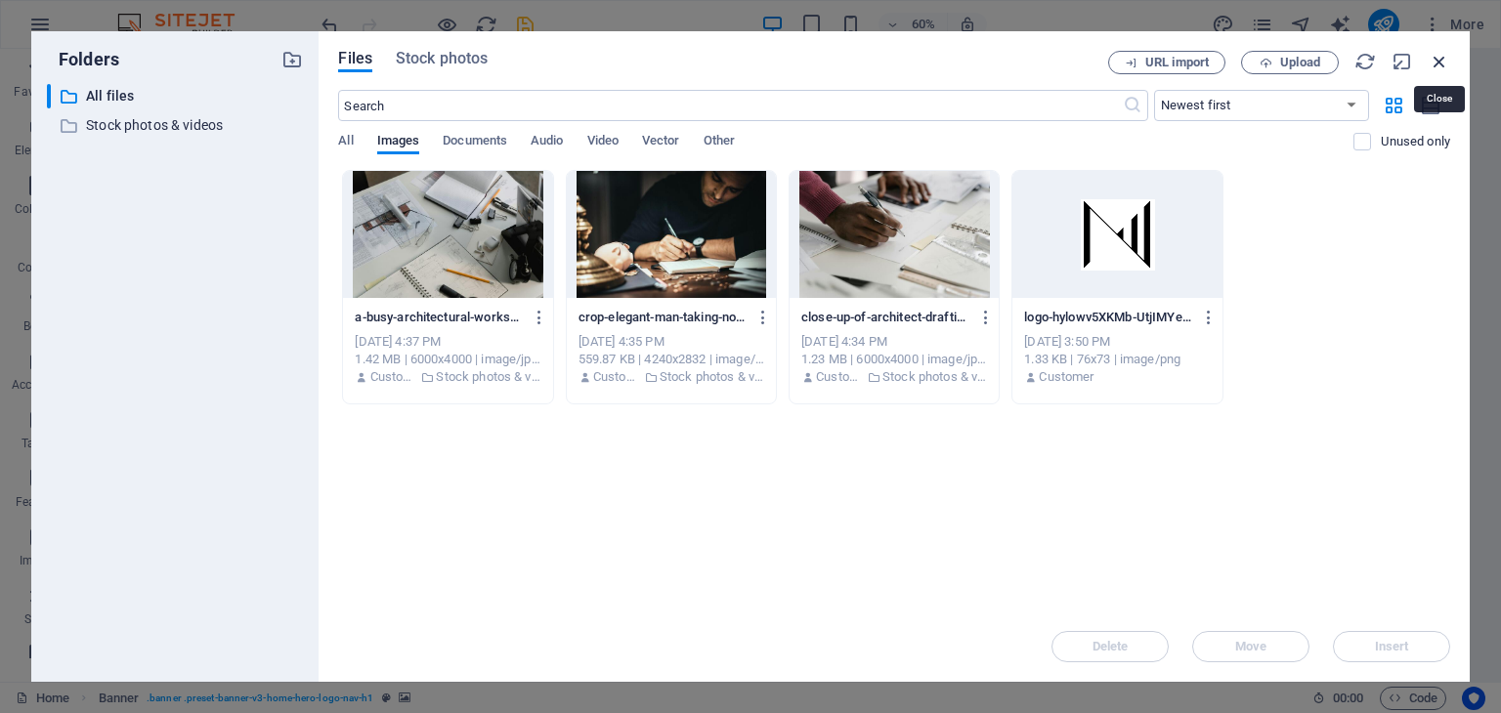
click at [1442, 64] on icon "button" at bounding box center [1440, 62] width 22 height 22
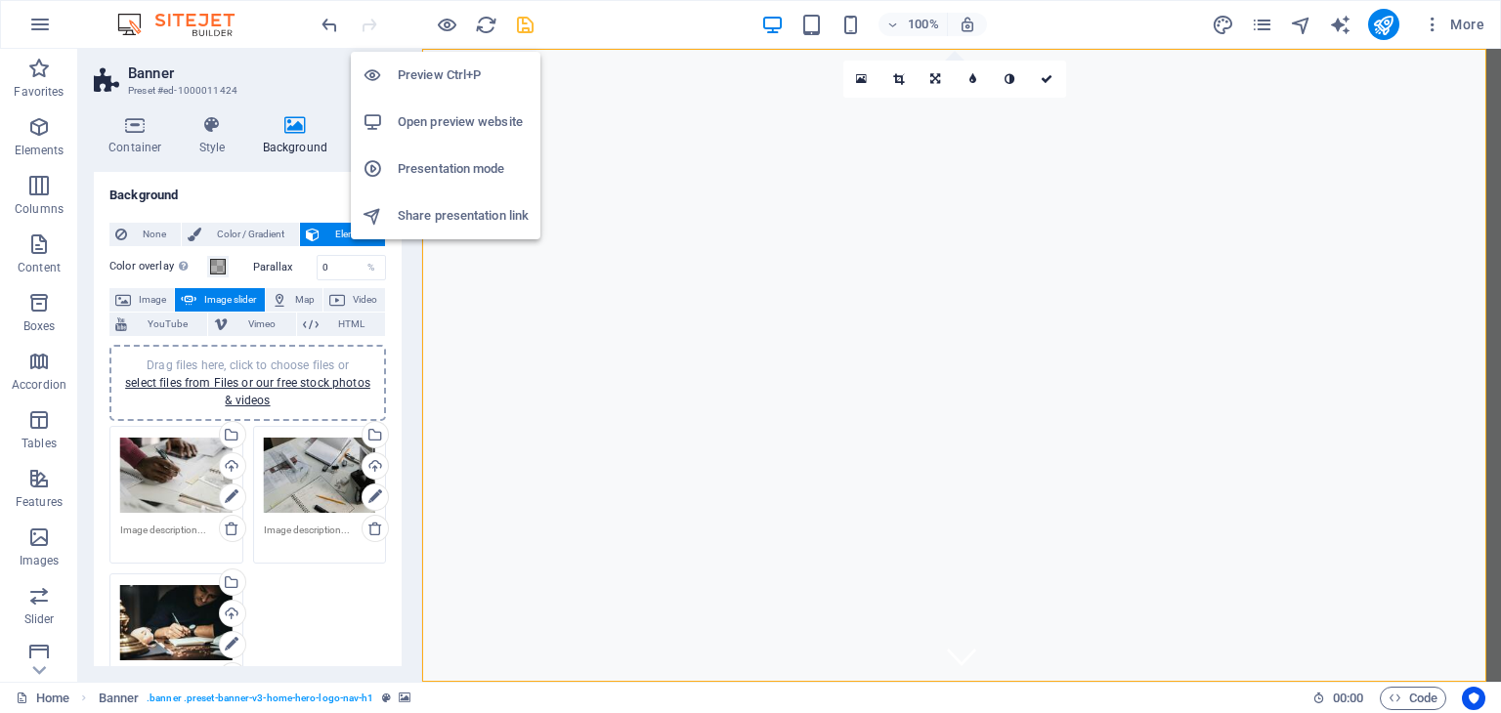
click at [442, 67] on h6 "Preview Ctrl+P" at bounding box center [463, 75] width 131 height 23
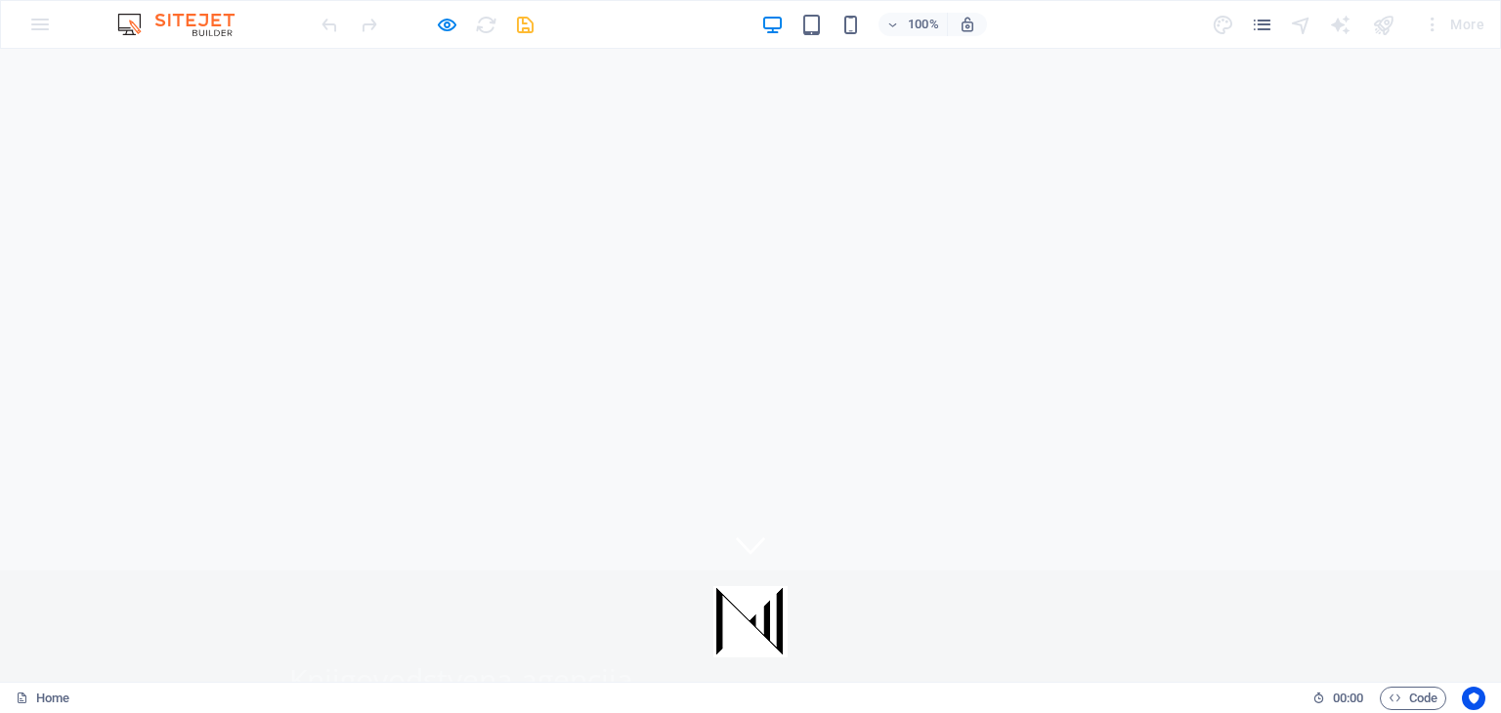
scroll to position [0, 0]
click at [453, 26] on icon "button" at bounding box center [447, 25] width 22 height 22
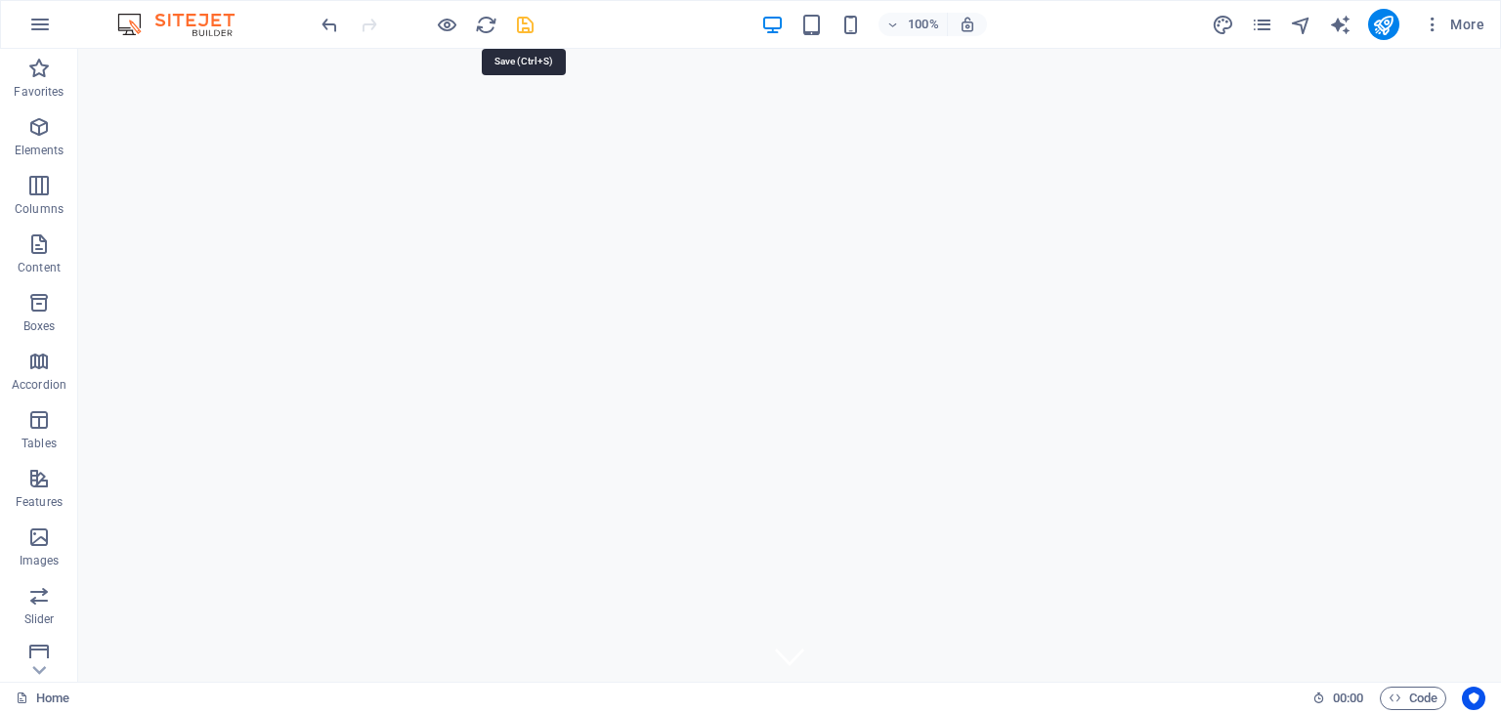
click at [524, 24] on icon "save" at bounding box center [525, 25] width 22 height 22
checkbox input "false"
click at [1389, 24] on icon "publish" at bounding box center [1383, 25] width 22 height 22
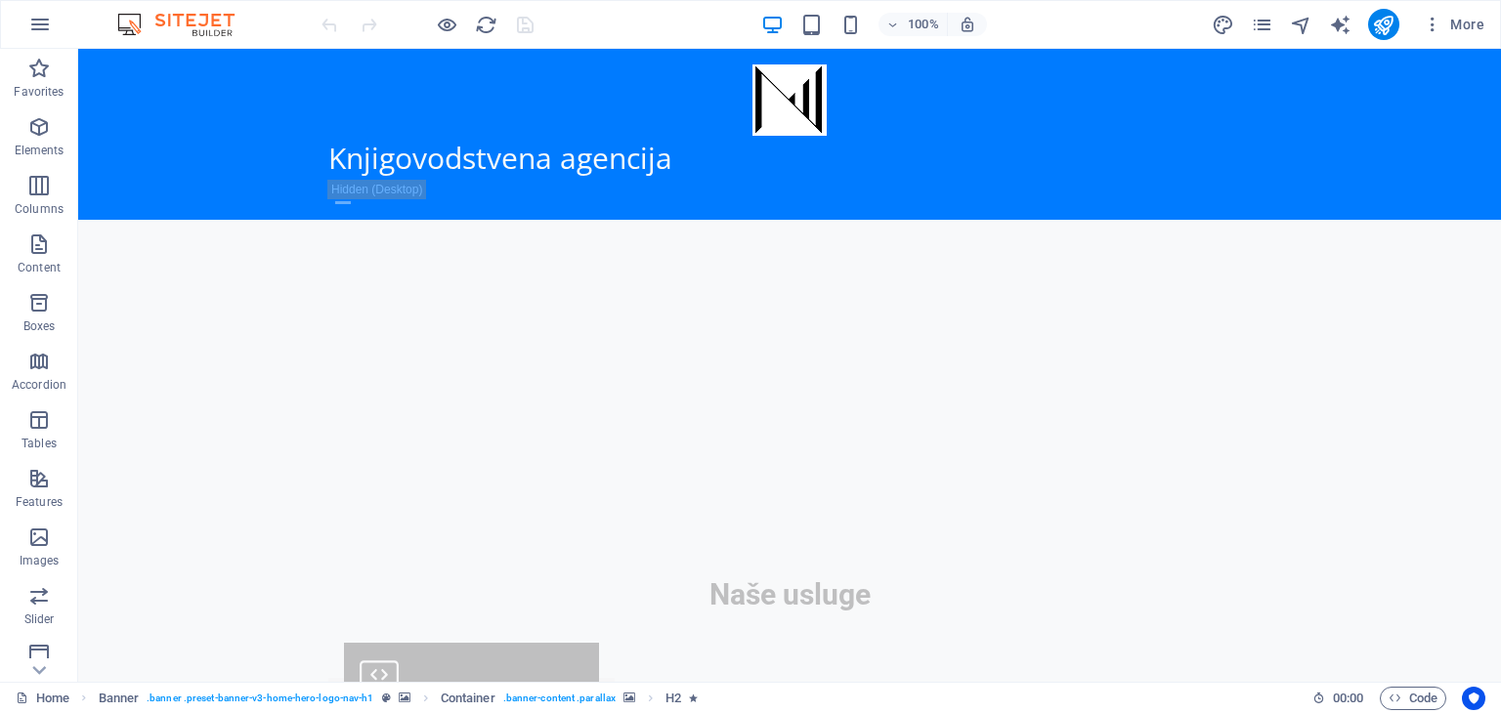
scroll to position [1878, 0]
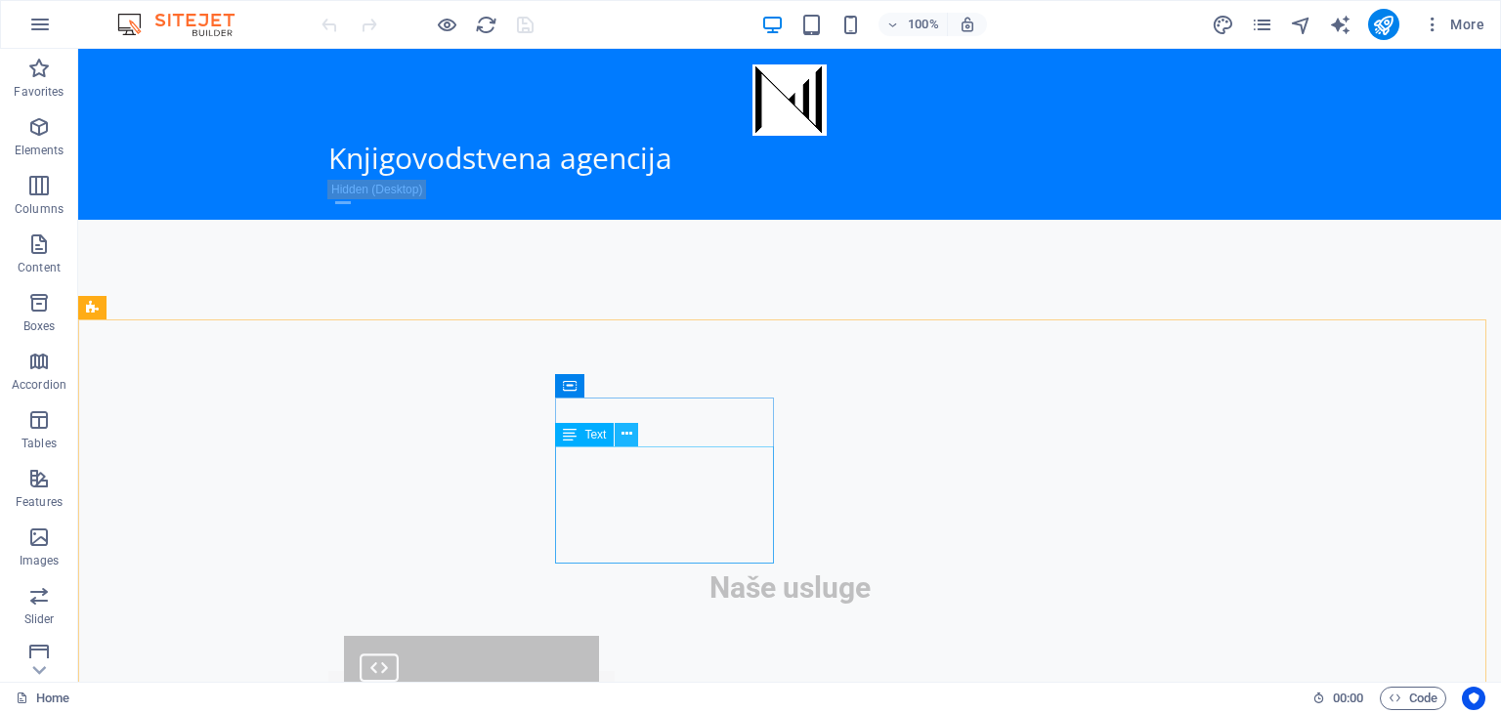
click at [629, 438] on icon at bounding box center [627, 434] width 11 height 21
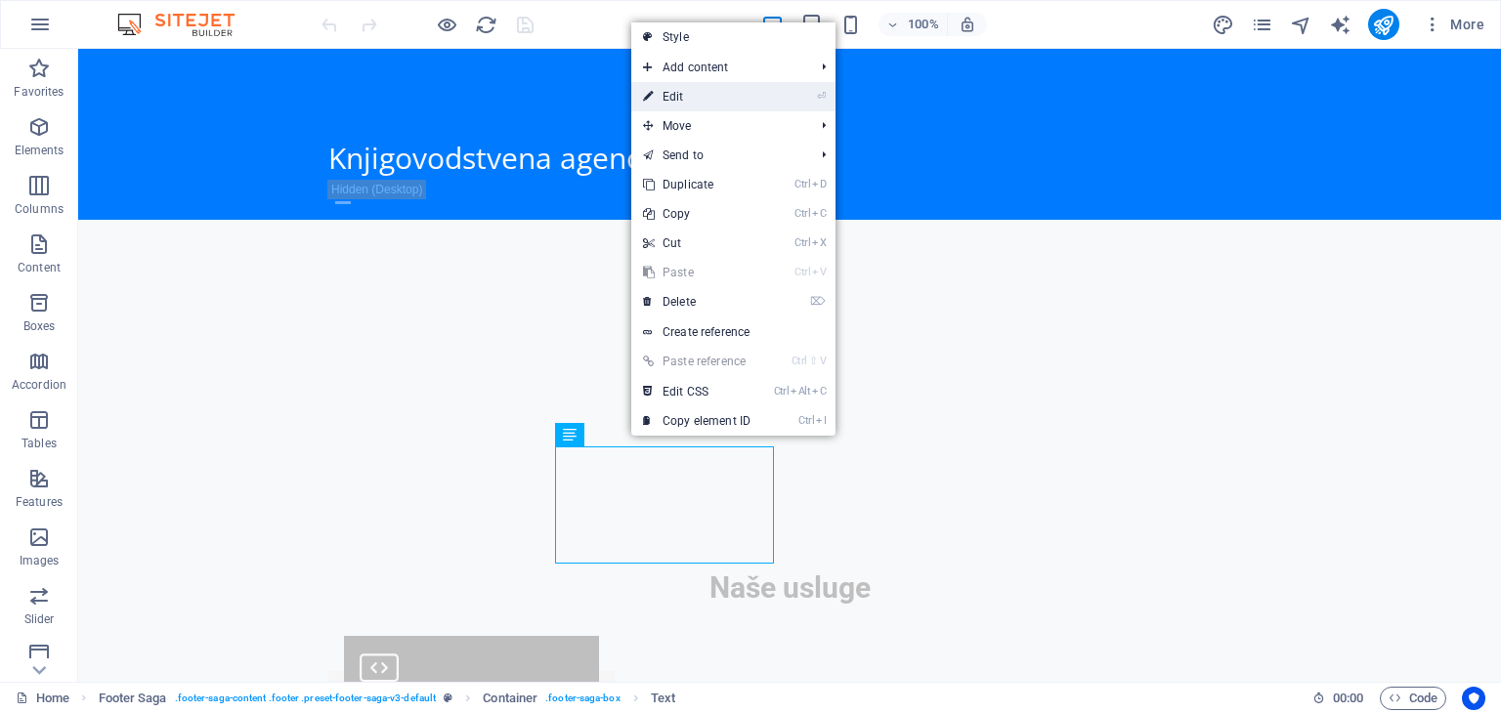
click at [685, 99] on link "⏎ Edit" at bounding box center [696, 96] width 131 height 29
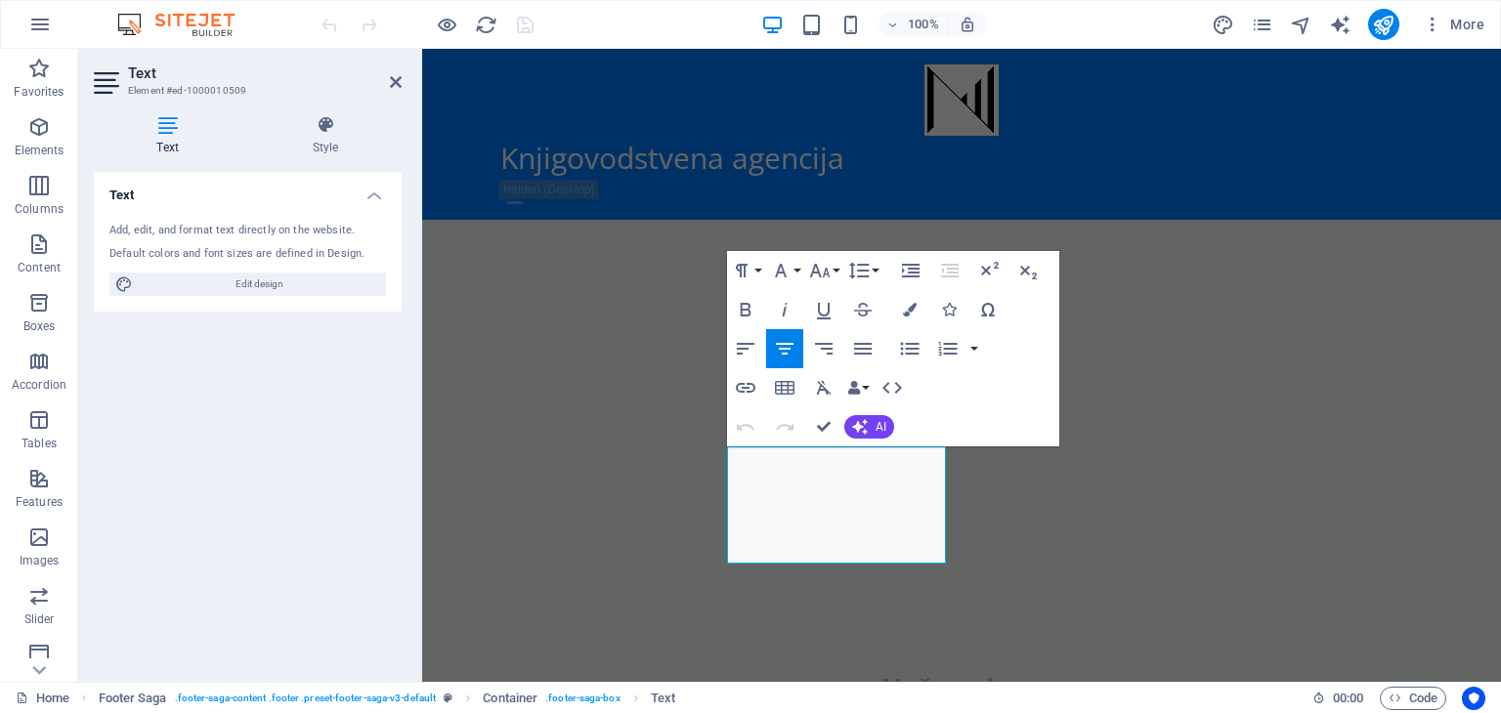
click at [167, 122] on icon at bounding box center [168, 125] width 148 height 20
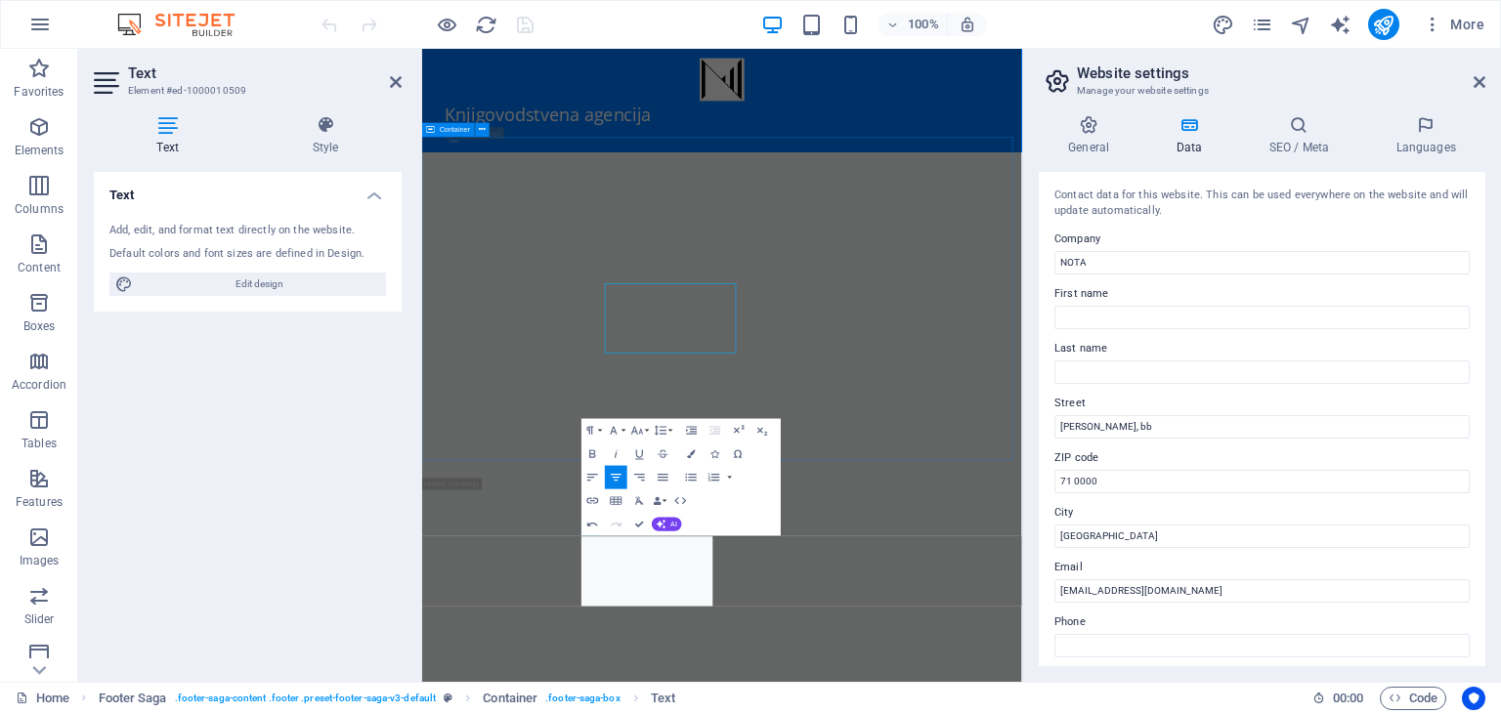
scroll to position [1884, 0]
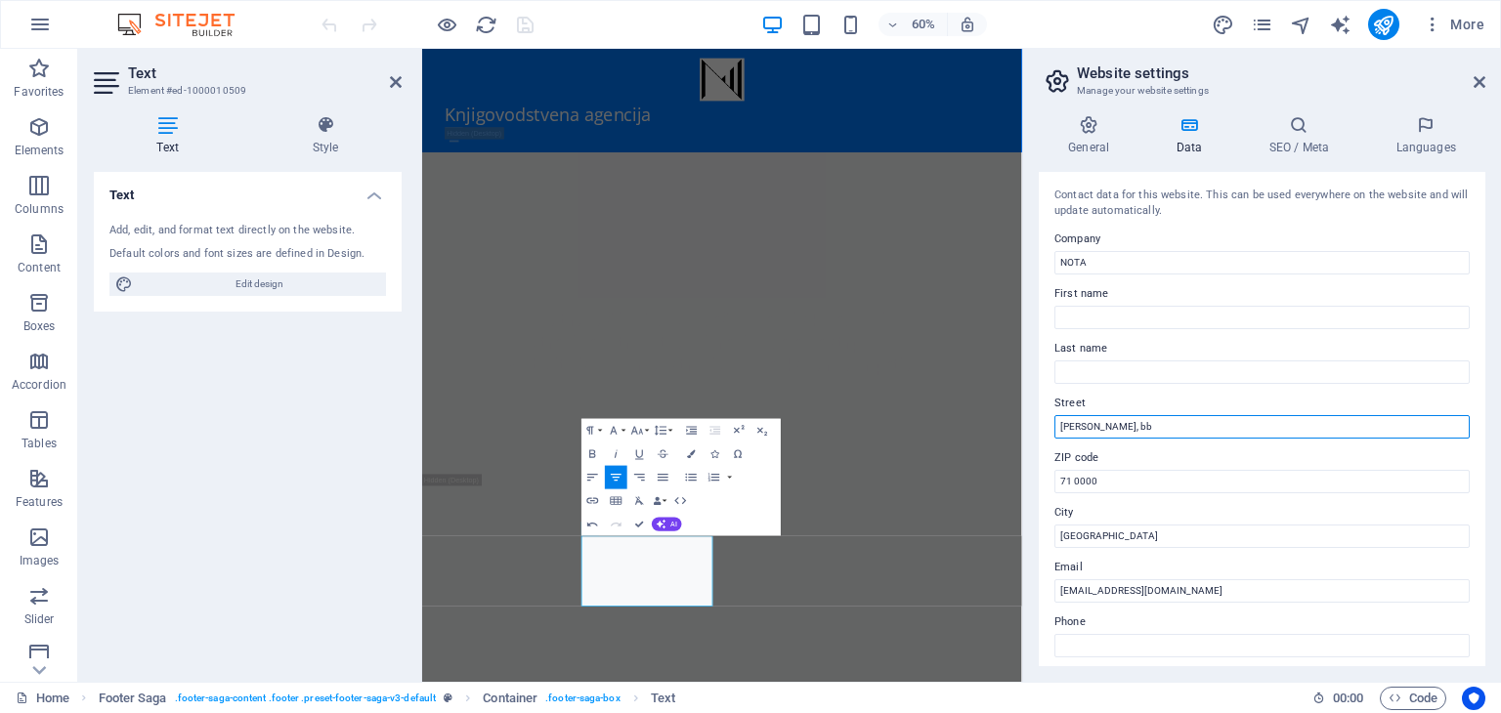
click at [1164, 426] on input "[PERSON_NAME], bb" at bounding box center [1262, 426] width 415 height 23
type input "[PERSON_NAME], br. 13"
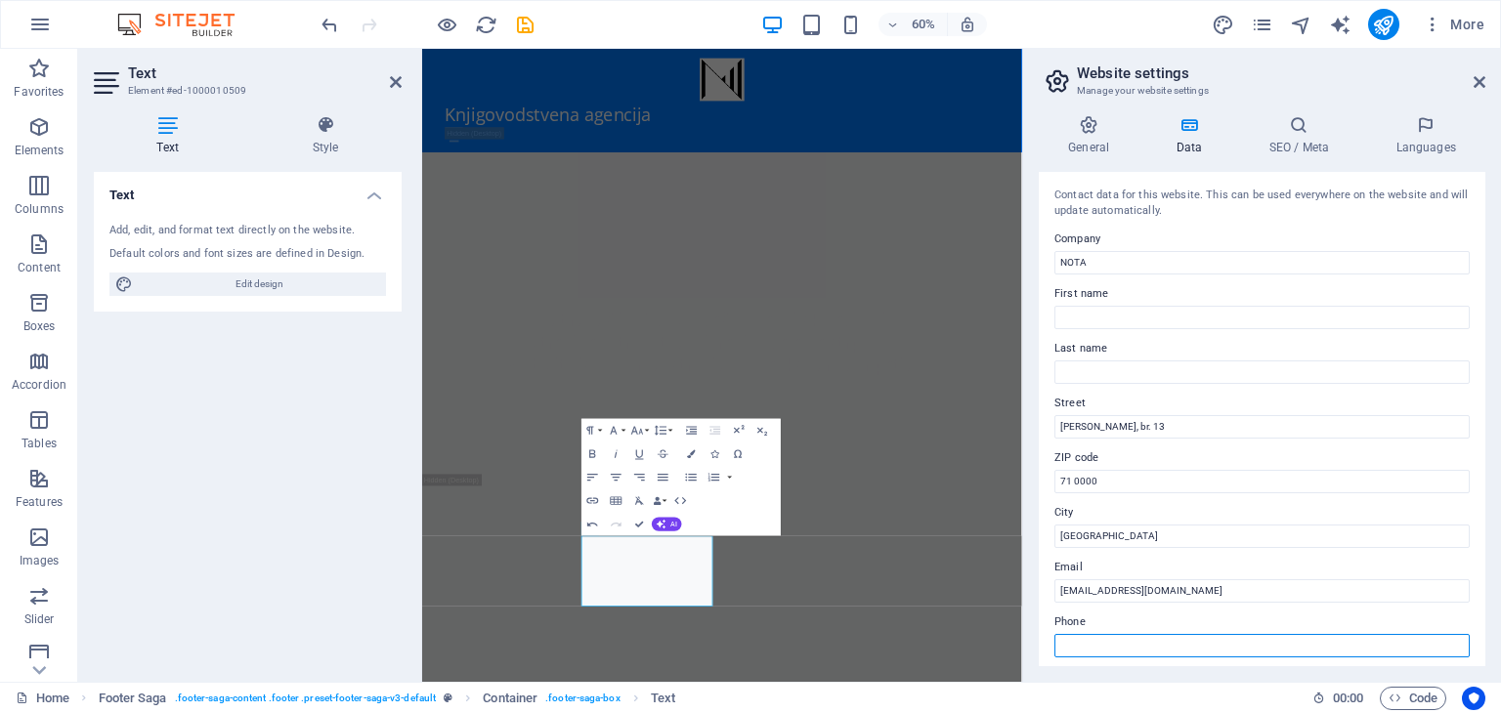
click at [1267, 642] on input "Phone" at bounding box center [1262, 645] width 415 height 23
type input "[PHONE_NUMBER]"
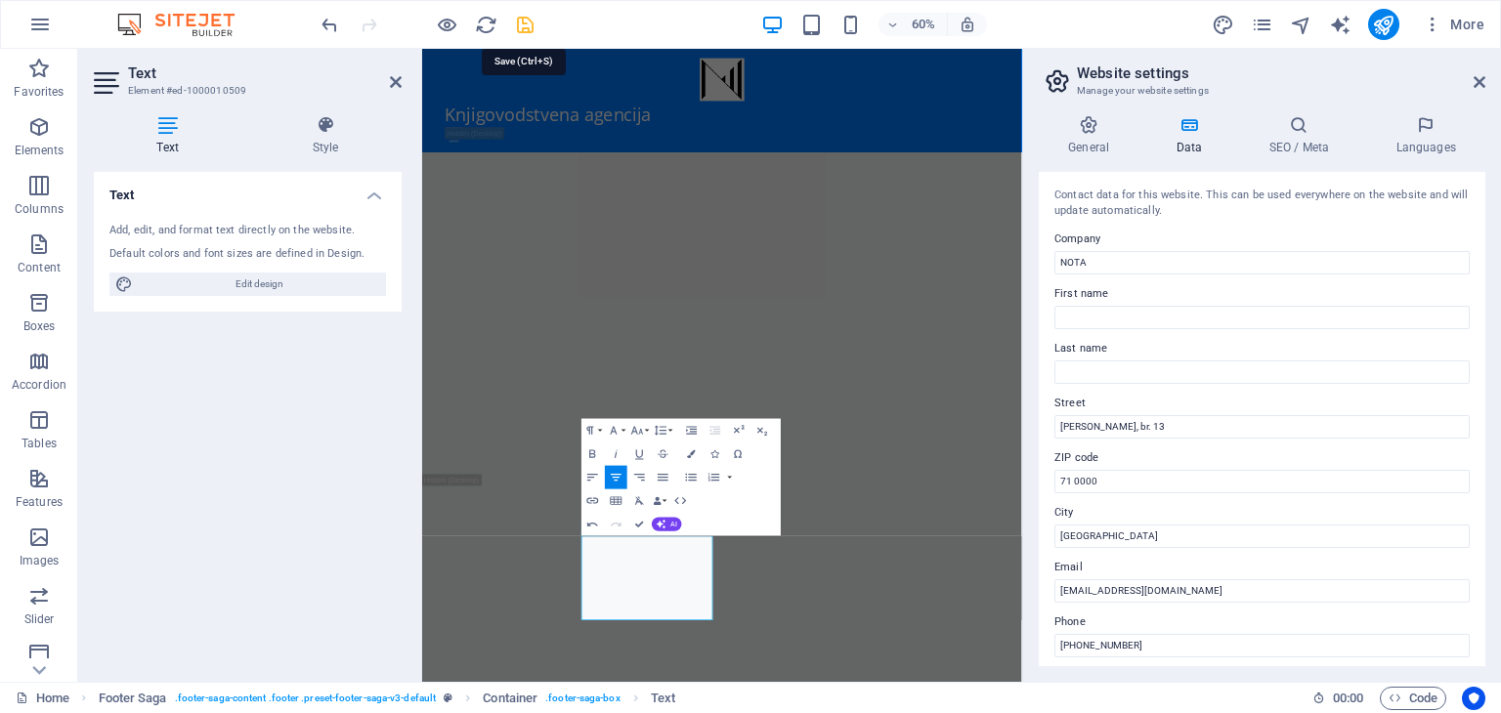
click at [530, 19] on icon "save" at bounding box center [525, 25] width 22 height 22
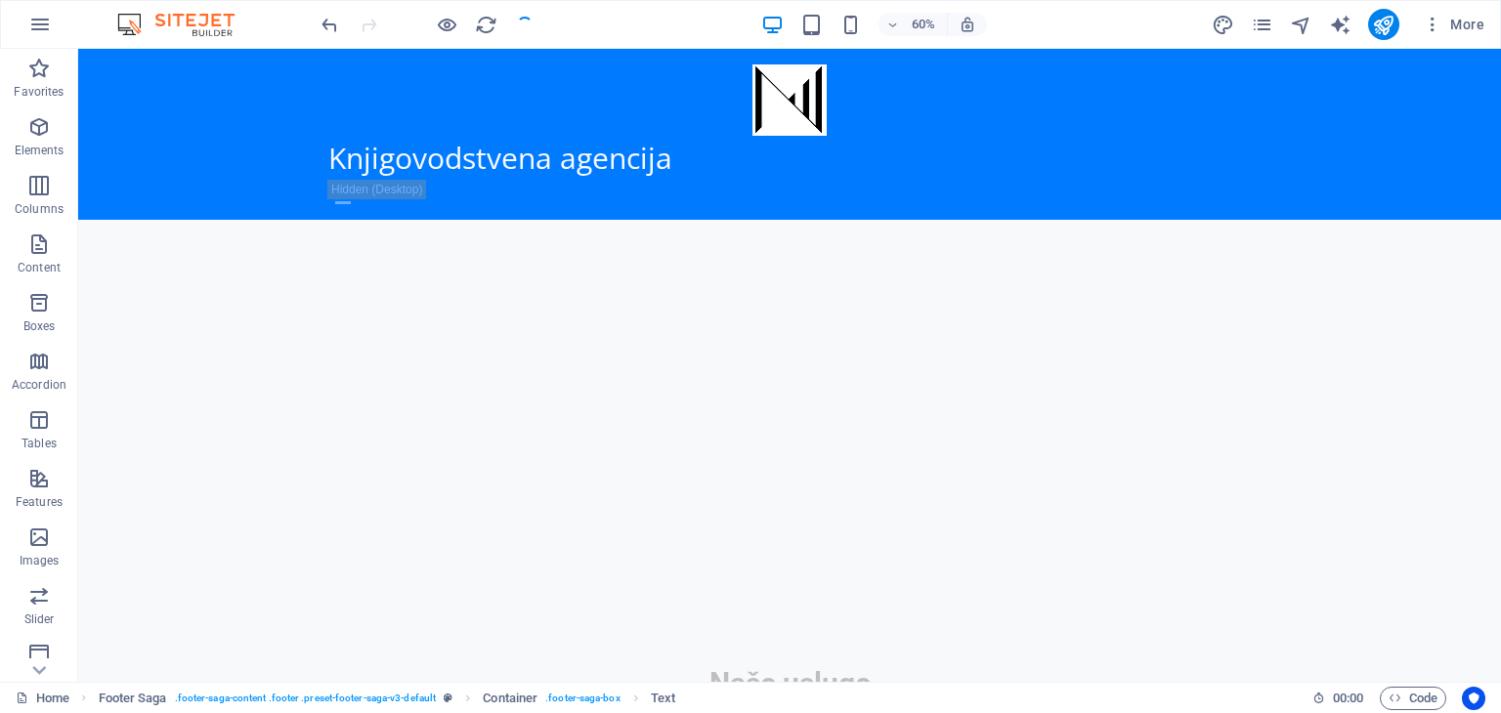
scroll to position [1851, 0]
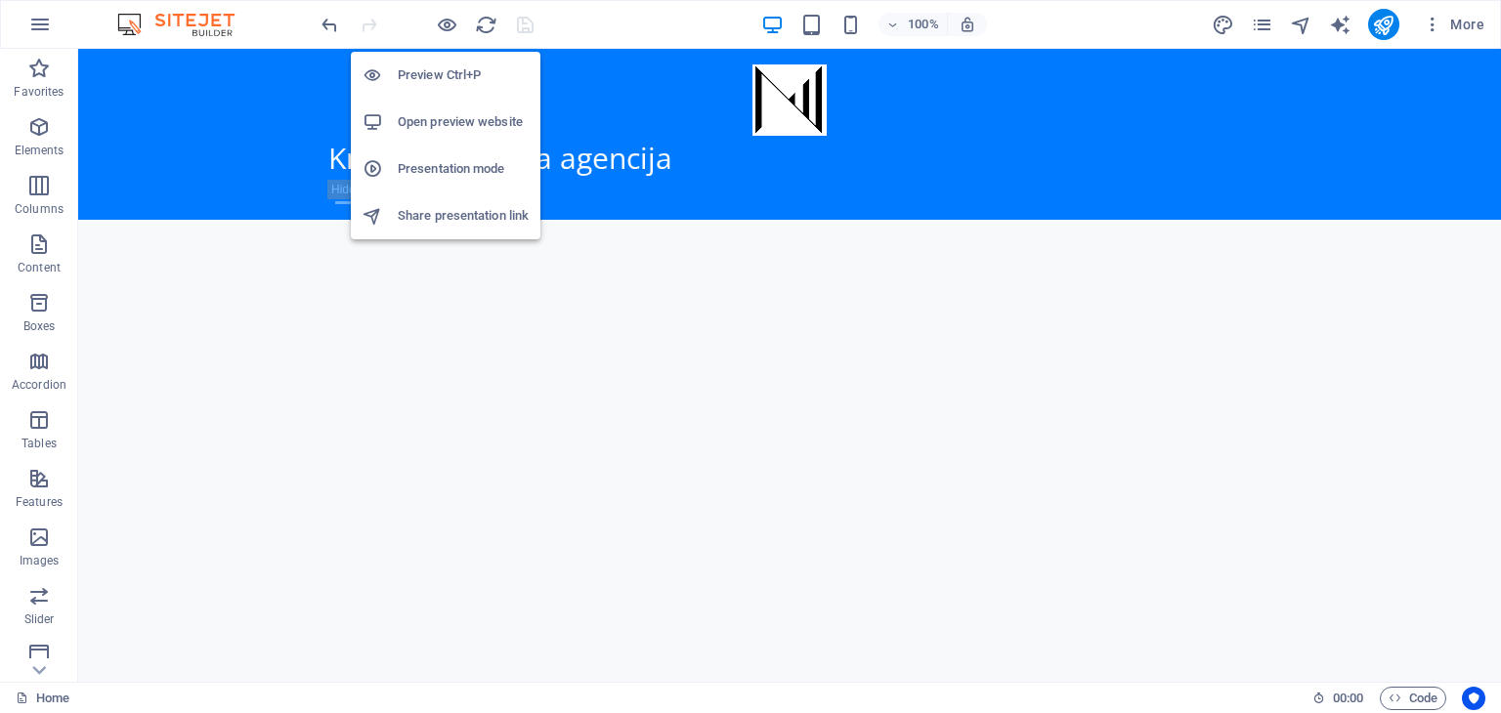
click at [430, 118] on h6 "Open preview website" at bounding box center [463, 121] width 131 height 23
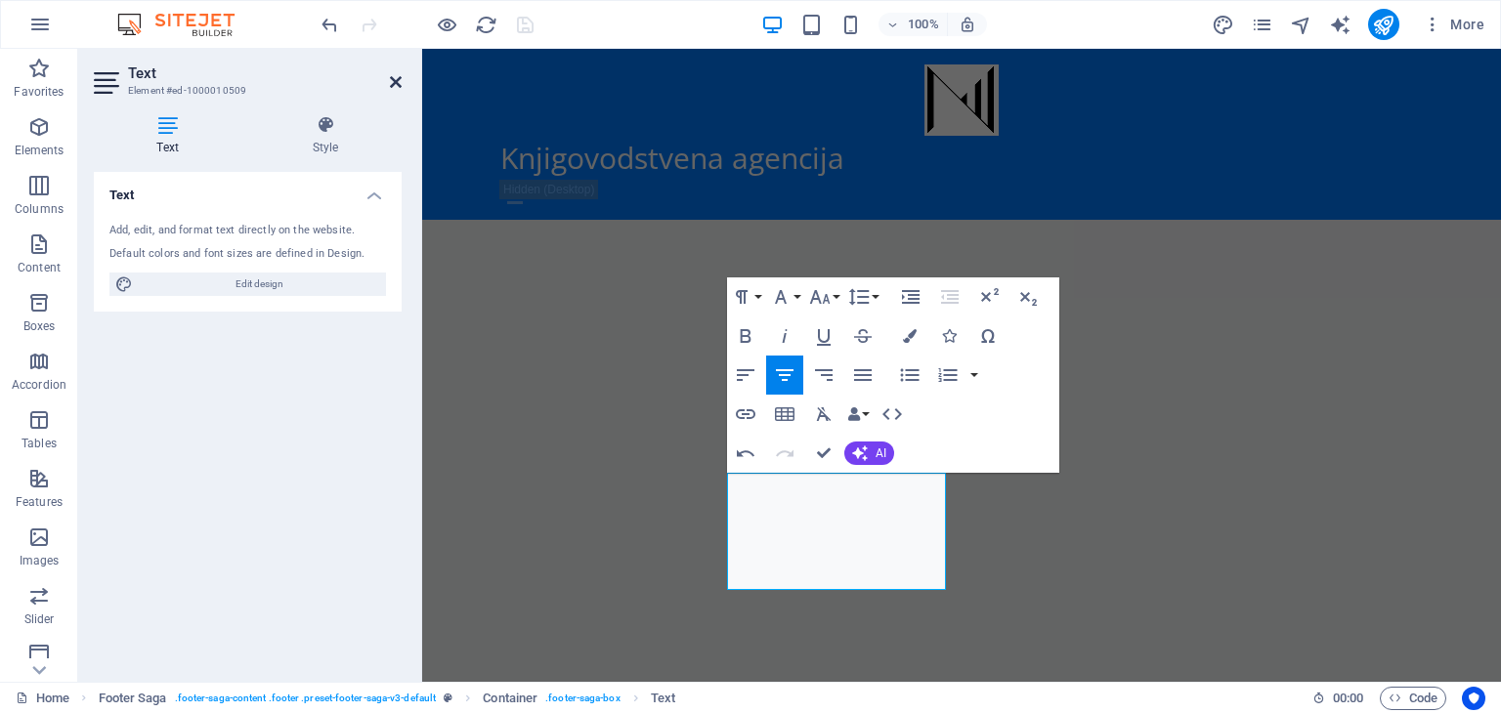
click at [396, 84] on icon at bounding box center [396, 82] width 12 height 16
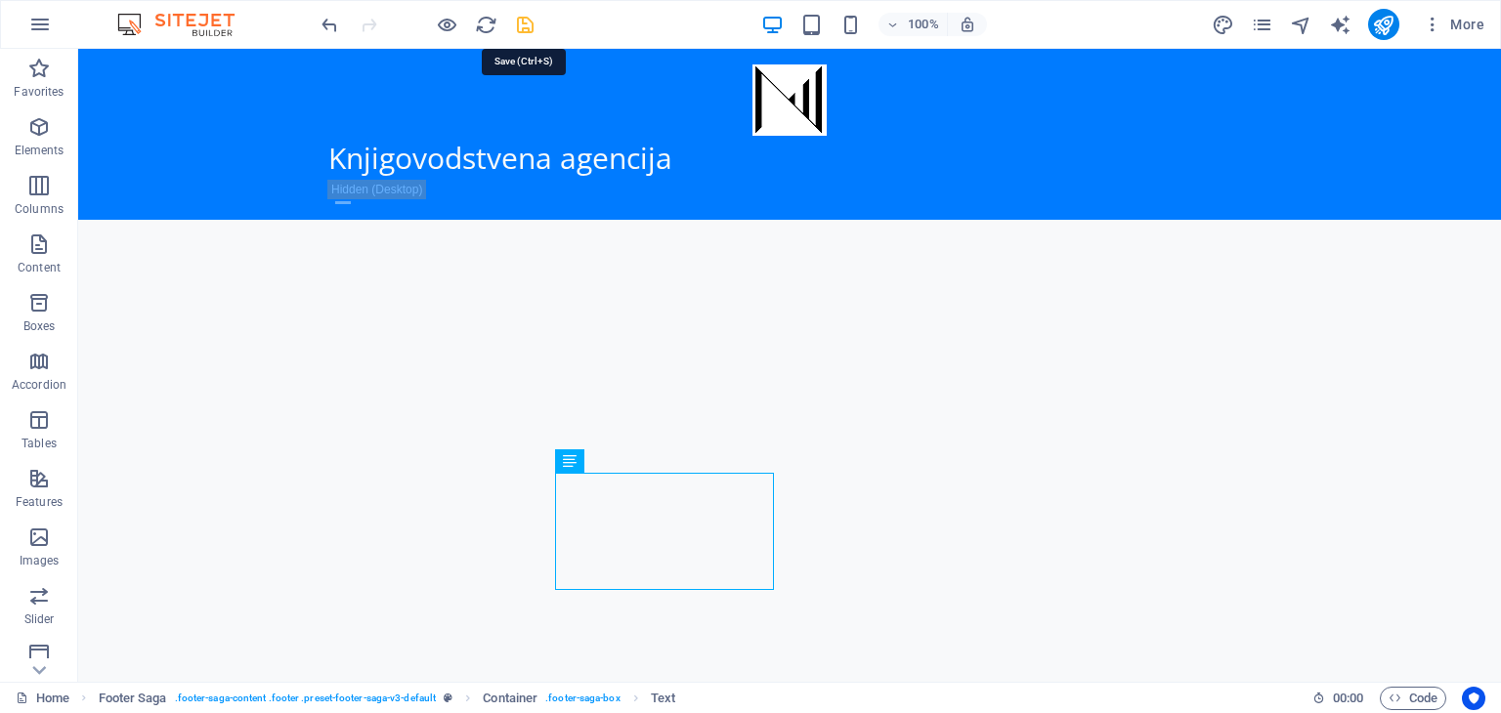
click at [524, 21] on icon "save" at bounding box center [525, 25] width 22 height 22
checkbox input "false"
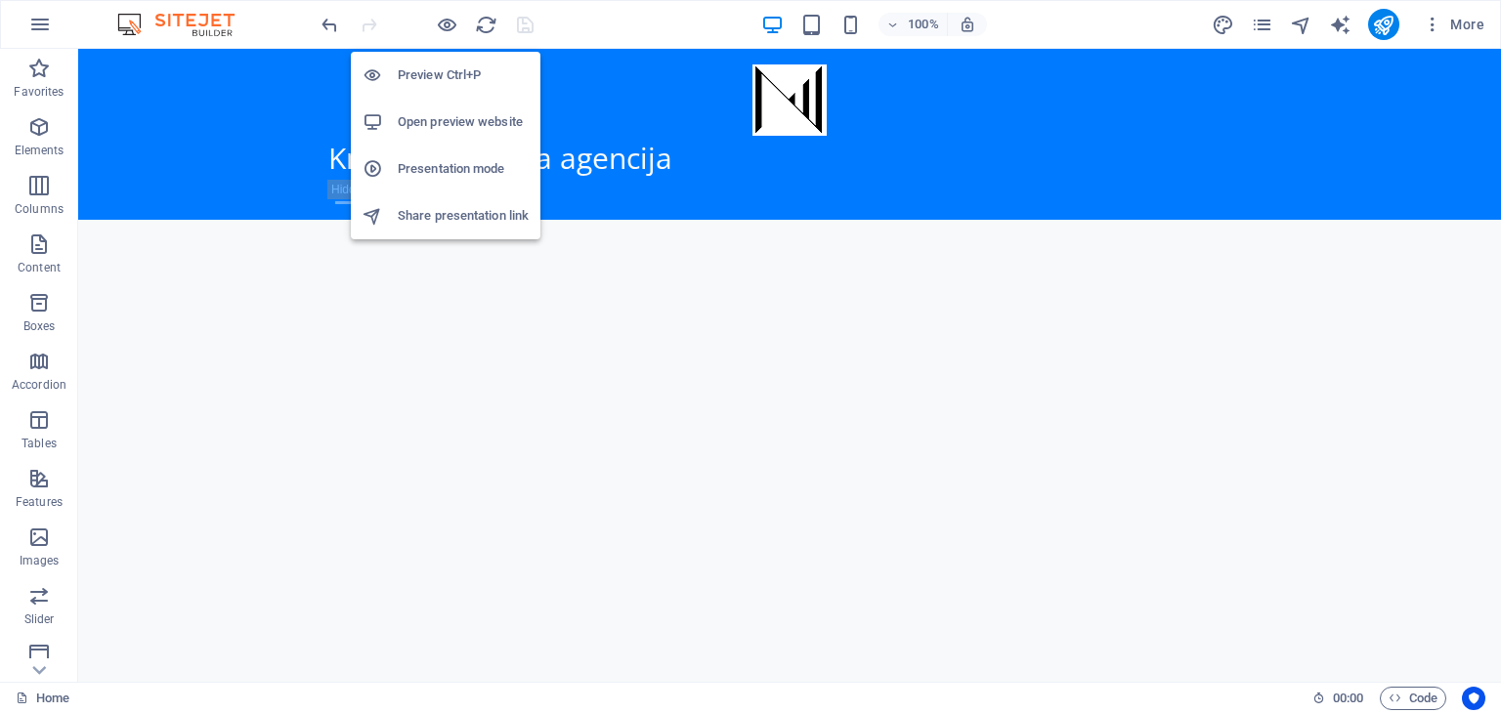
click at [447, 114] on h6 "Open preview website" at bounding box center [463, 121] width 131 height 23
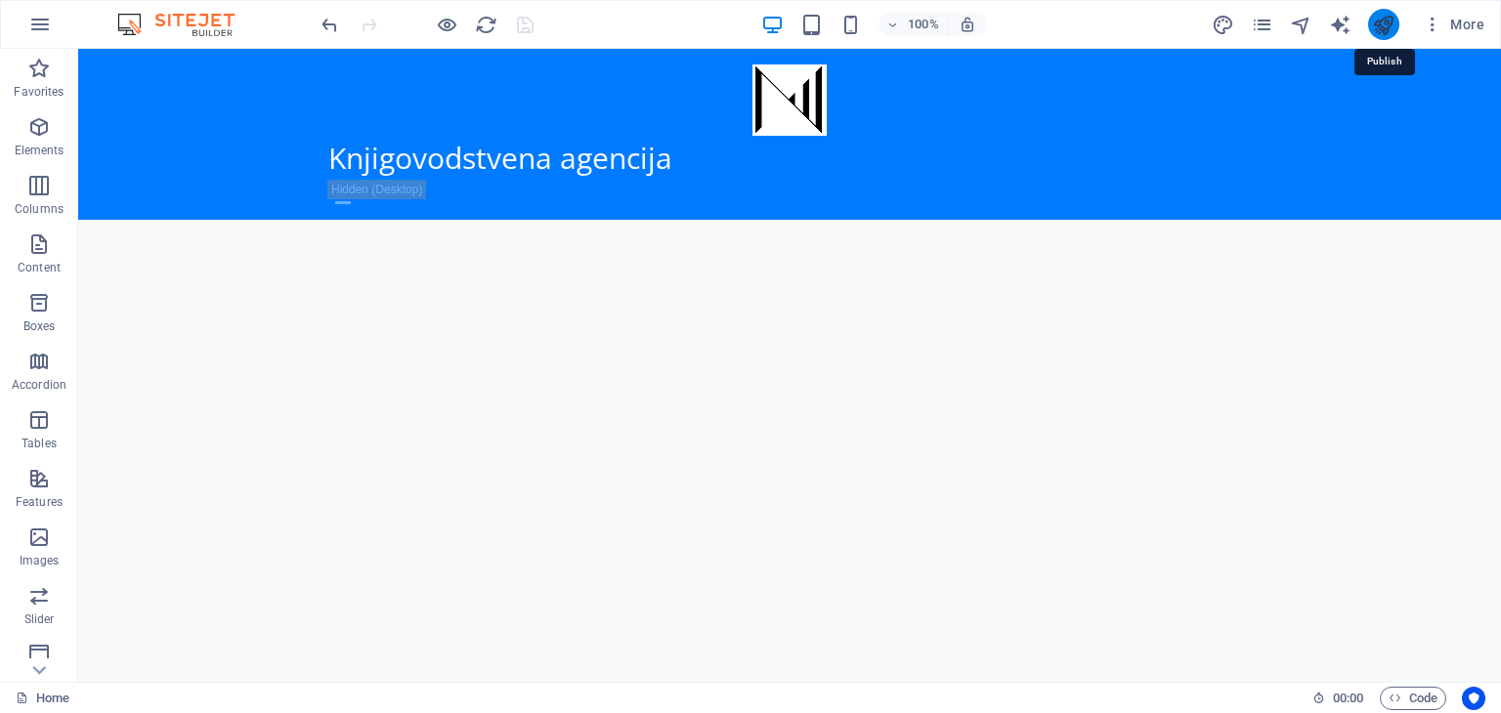
click at [1383, 18] on icon "publish" at bounding box center [1383, 25] width 22 height 22
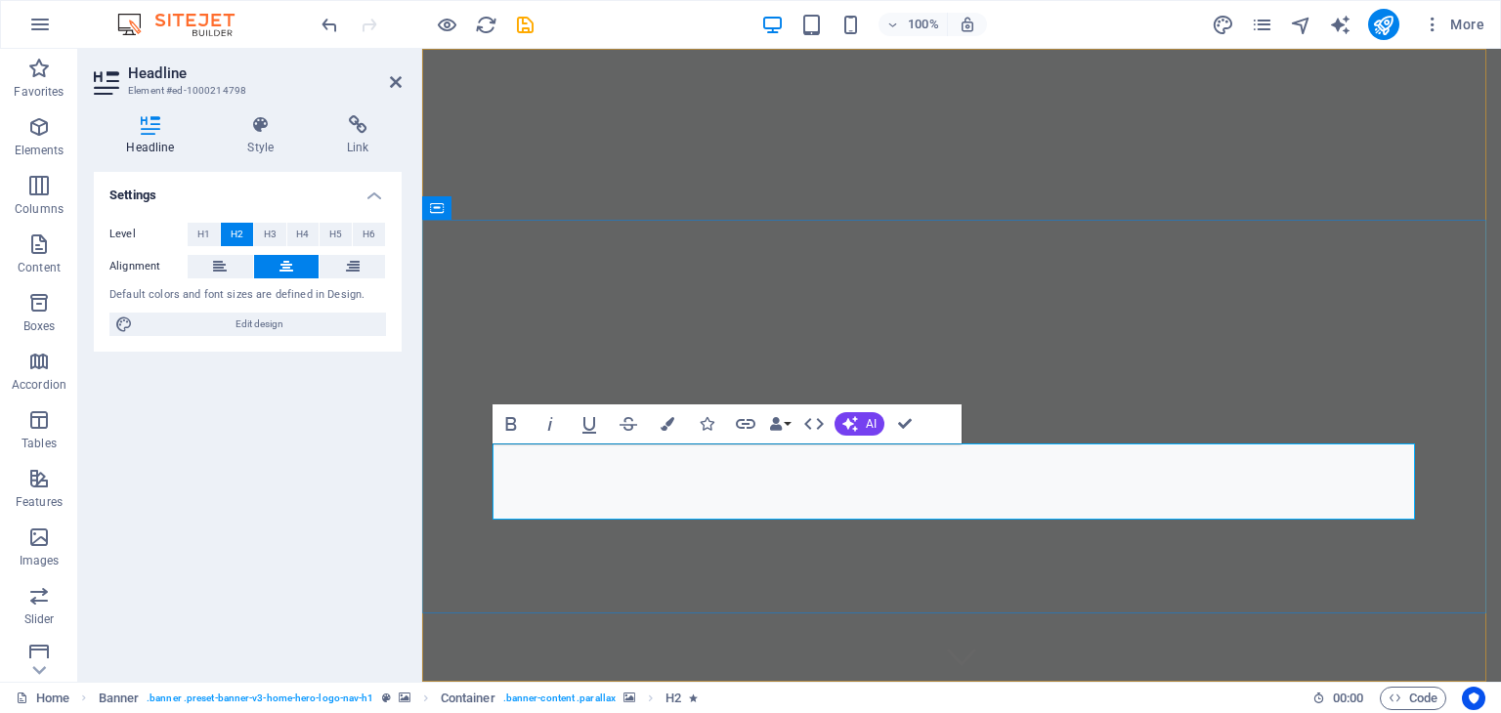
click at [394, 82] on icon at bounding box center [396, 82] width 12 height 16
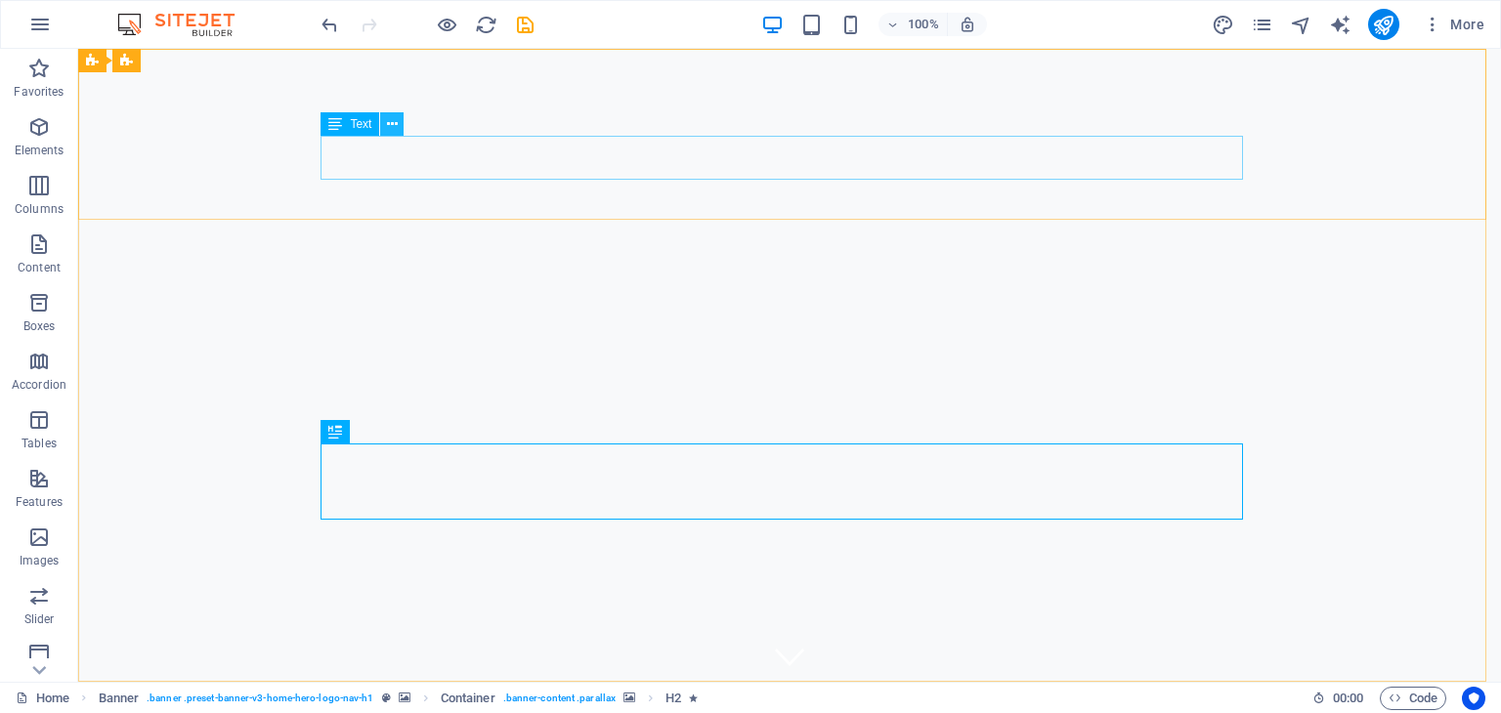
click at [387, 122] on icon at bounding box center [392, 124] width 11 height 21
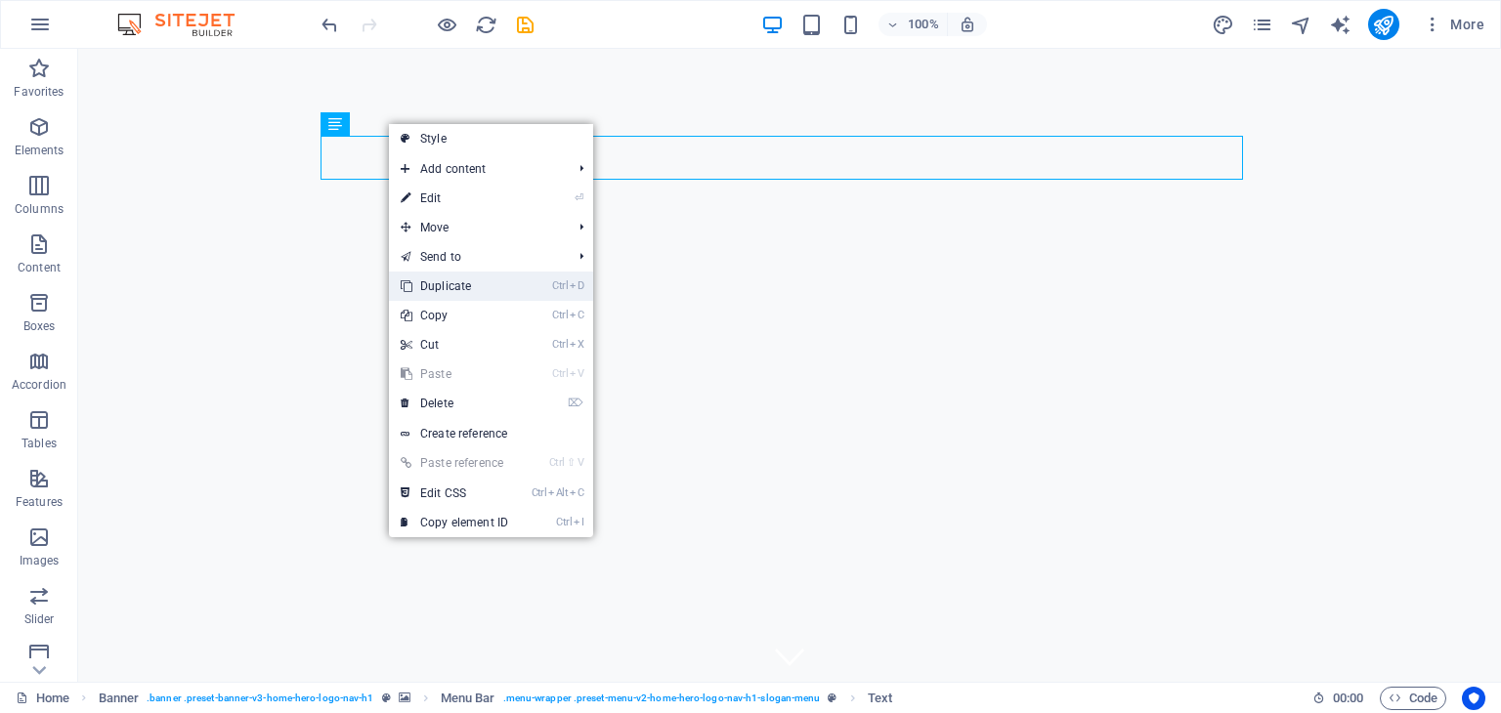
click at [447, 279] on link "Ctrl D Duplicate" at bounding box center [454, 286] width 131 height 29
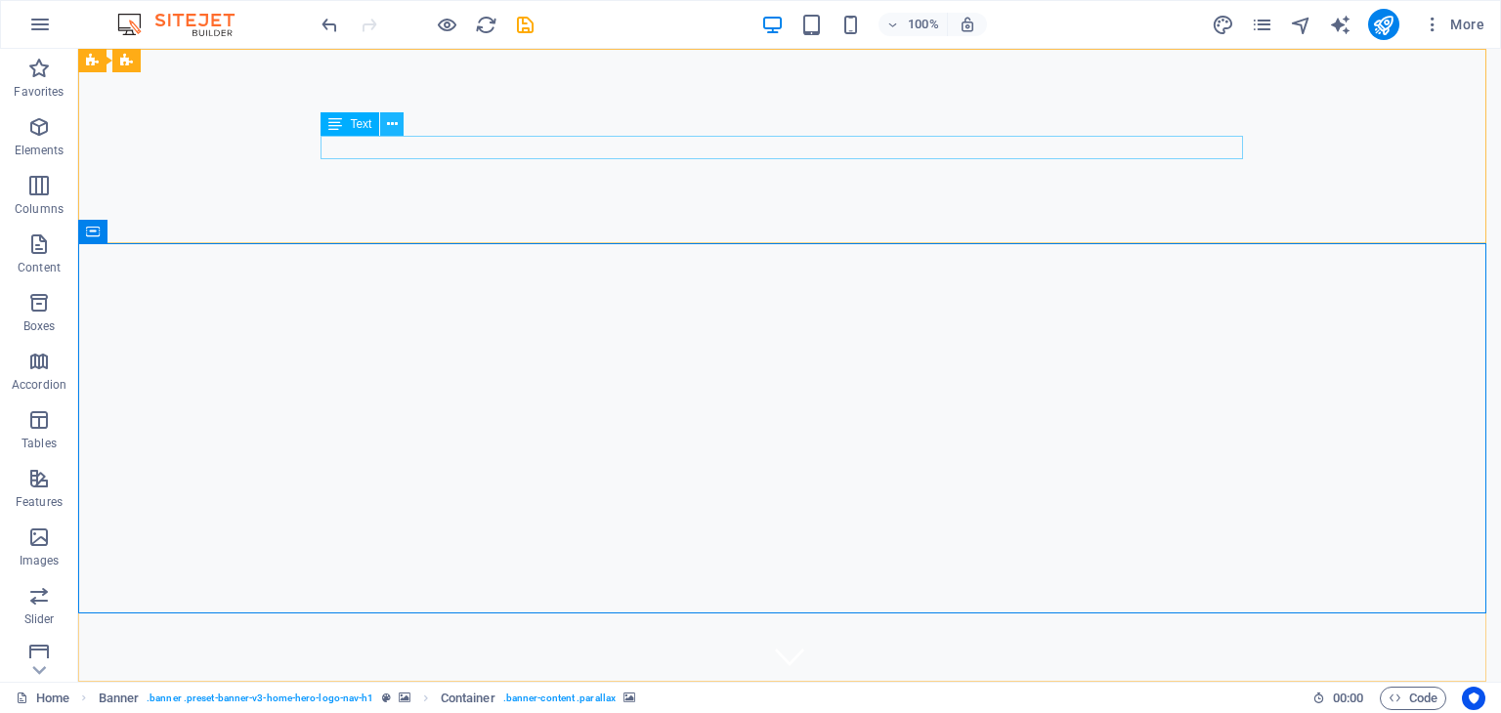
click at [387, 123] on icon at bounding box center [392, 124] width 11 height 21
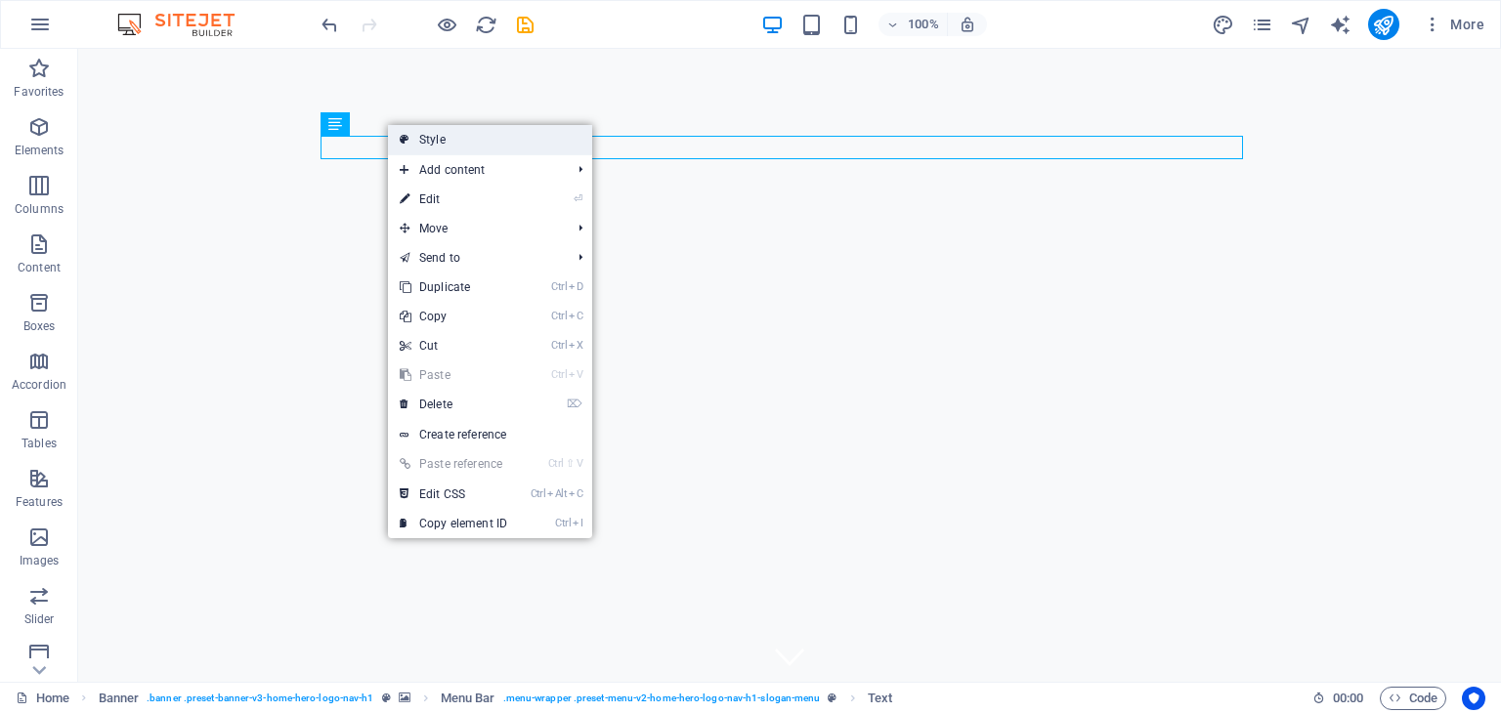
click at [413, 134] on link "Style" at bounding box center [490, 139] width 204 height 29
select select "rem"
select select "preset-menu-v2-home-hero-logo-nav-h1-slogan-menu"
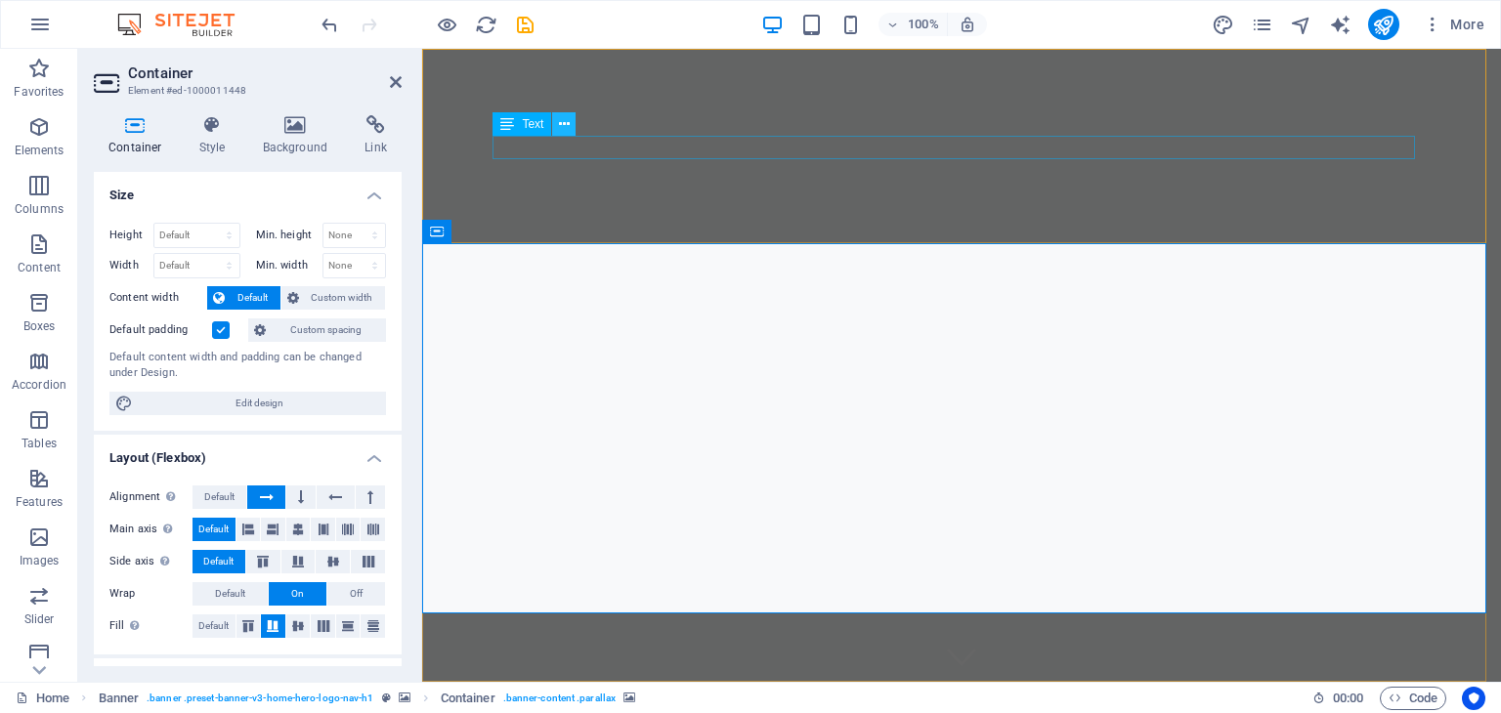
click at [564, 126] on icon at bounding box center [564, 124] width 11 height 21
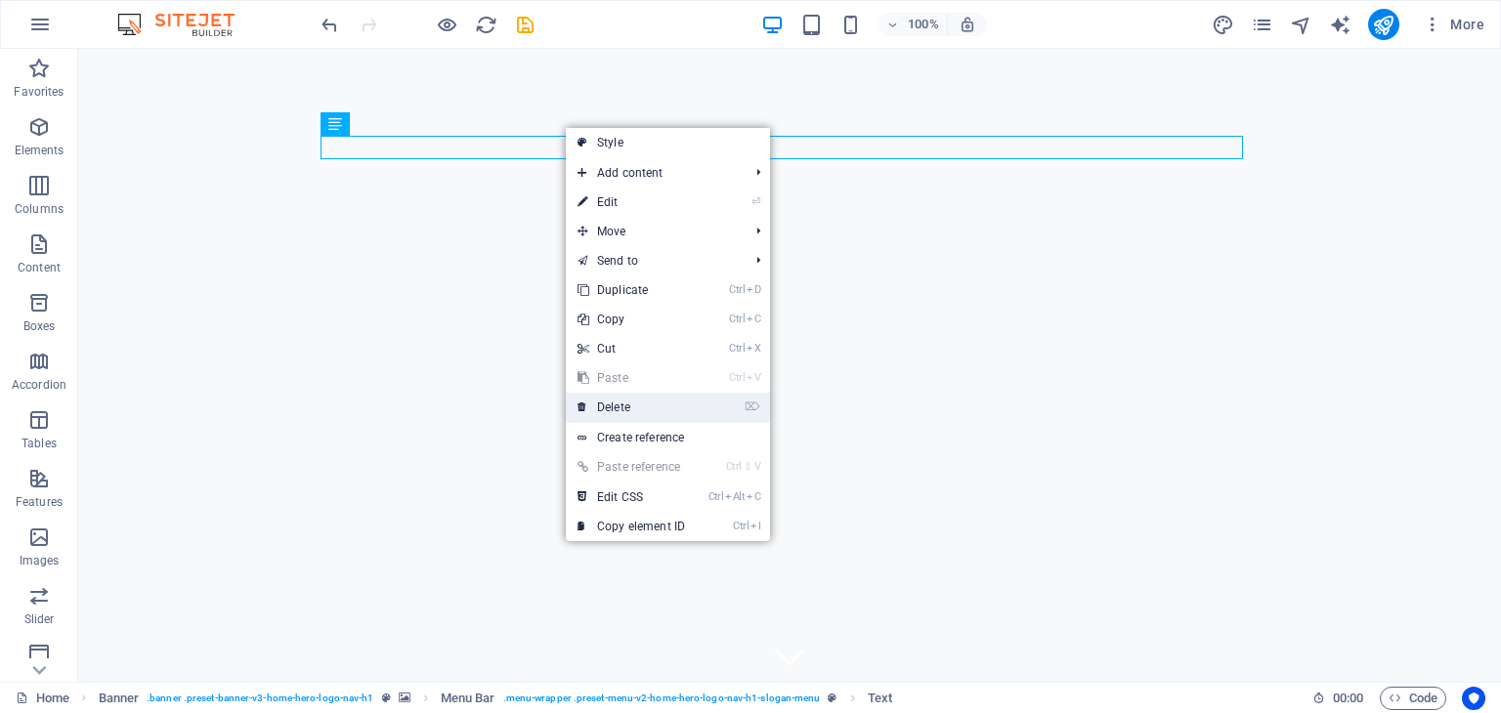
click at [624, 405] on link "⌦ Delete" at bounding box center [631, 407] width 131 height 29
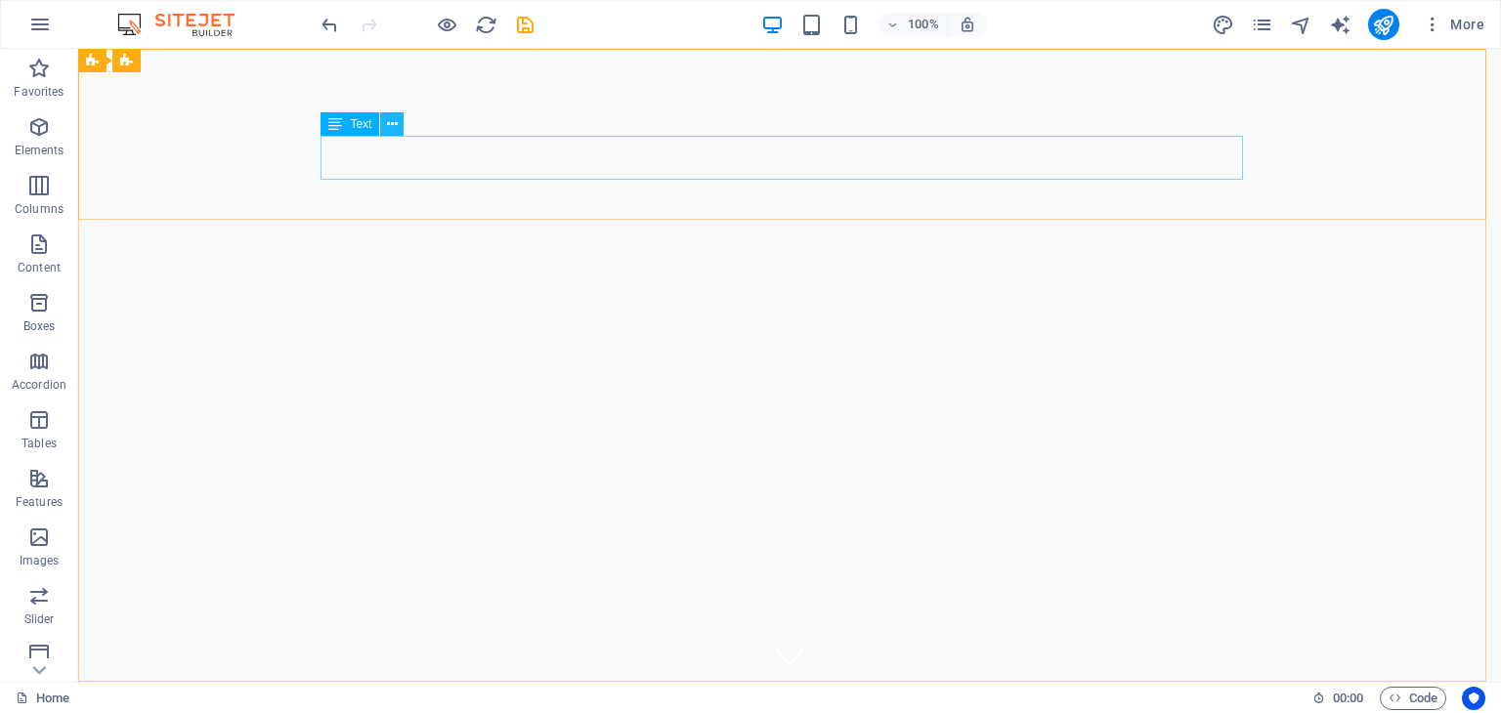
click at [396, 125] on icon at bounding box center [392, 124] width 11 height 21
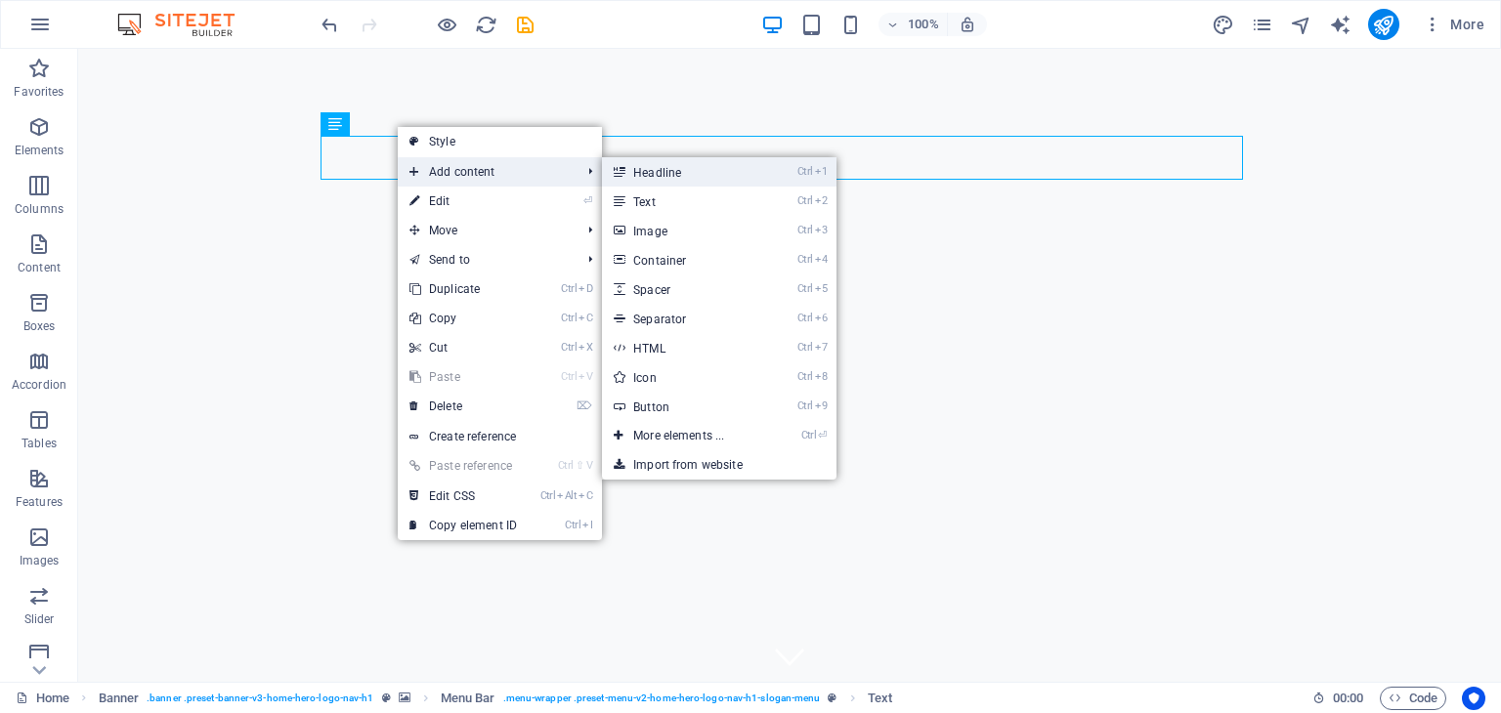
click at [650, 176] on link "Ctrl 1 Headline" at bounding box center [682, 171] width 161 height 29
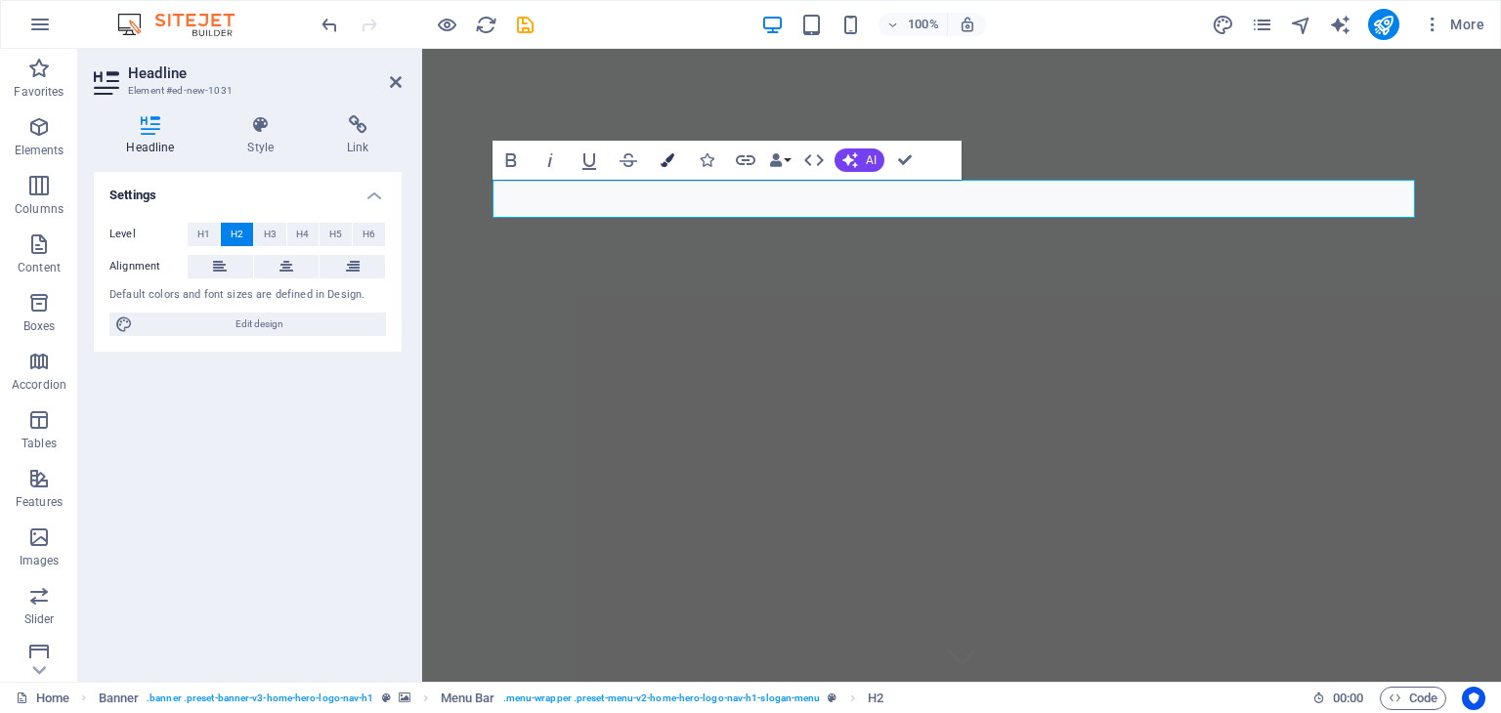
click at [669, 161] on icon "button" at bounding box center [668, 160] width 14 height 14
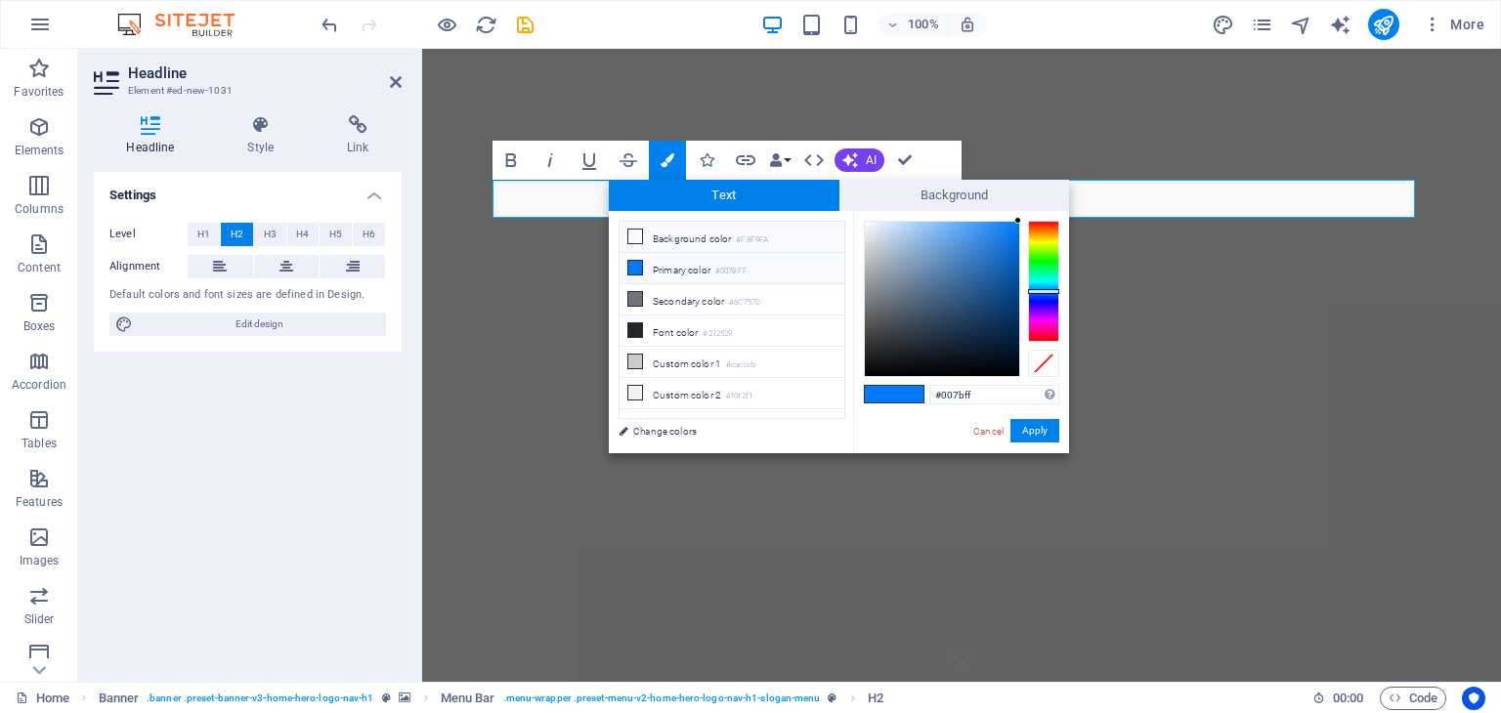
click at [629, 236] on icon at bounding box center [635, 237] width 14 height 14
type input "#f8f9fa"
click at [1035, 427] on button "Apply" at bounding box center [1035, 430] width 49 height 23
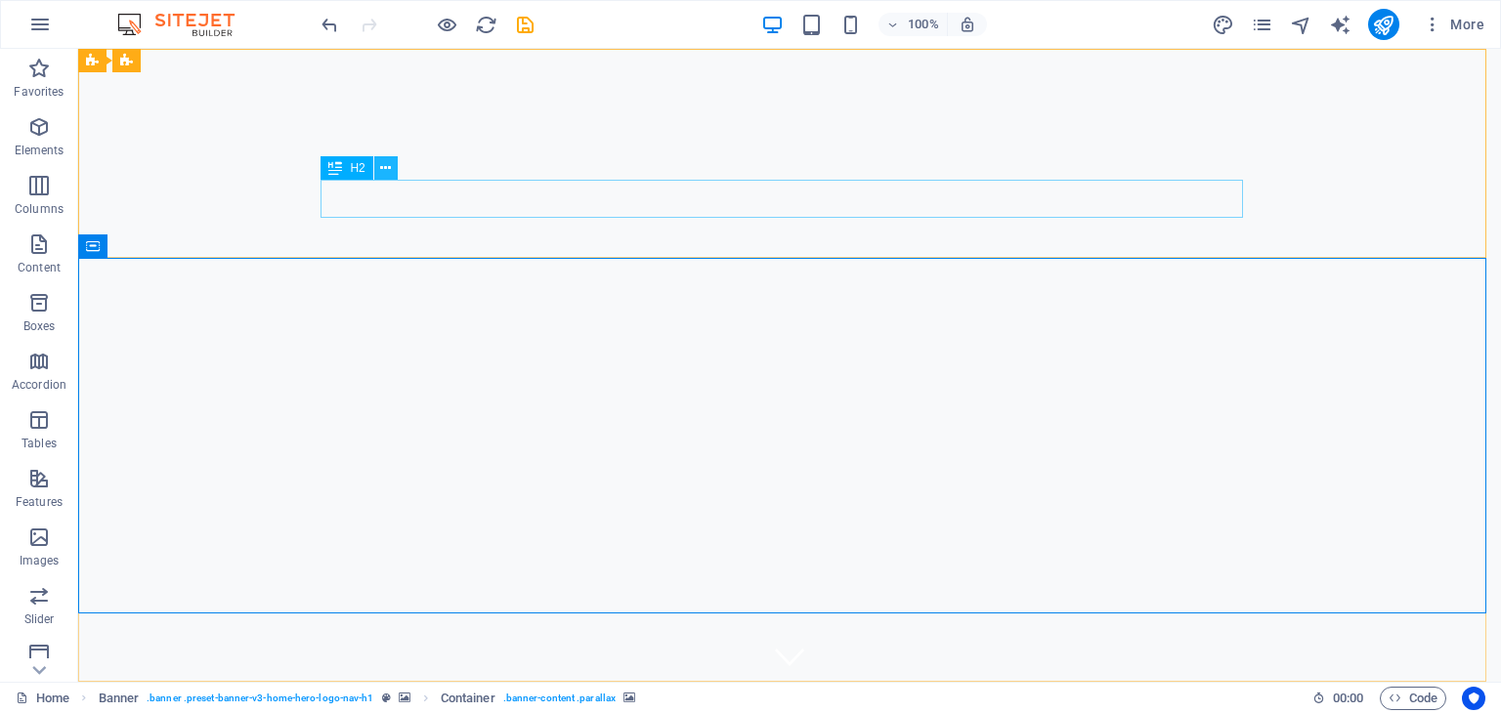
click at [390, 167] on icon at bounding box center [385, 168] width 11 height 21
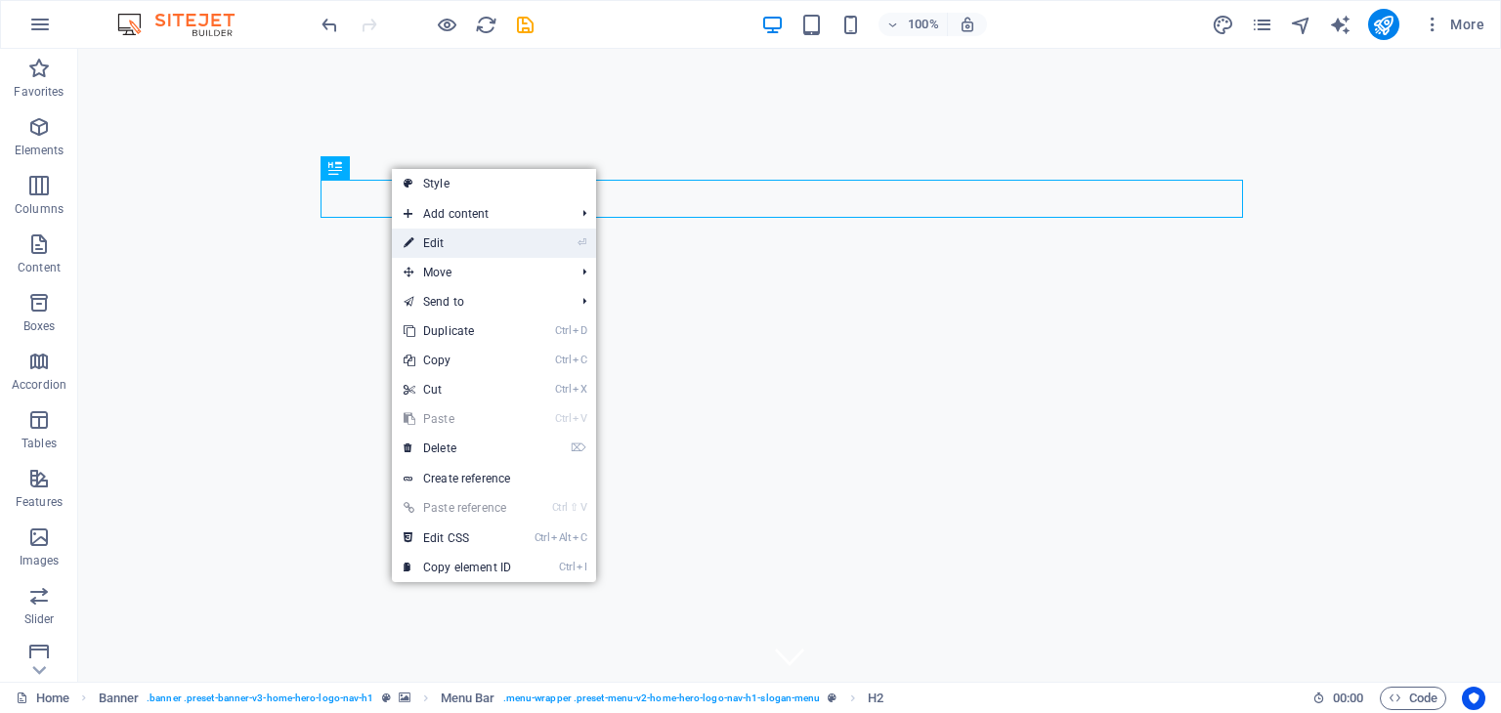
click at [434, 231] on link "⏎ Edit" at bounding box center [457, 243] width 131 height 29
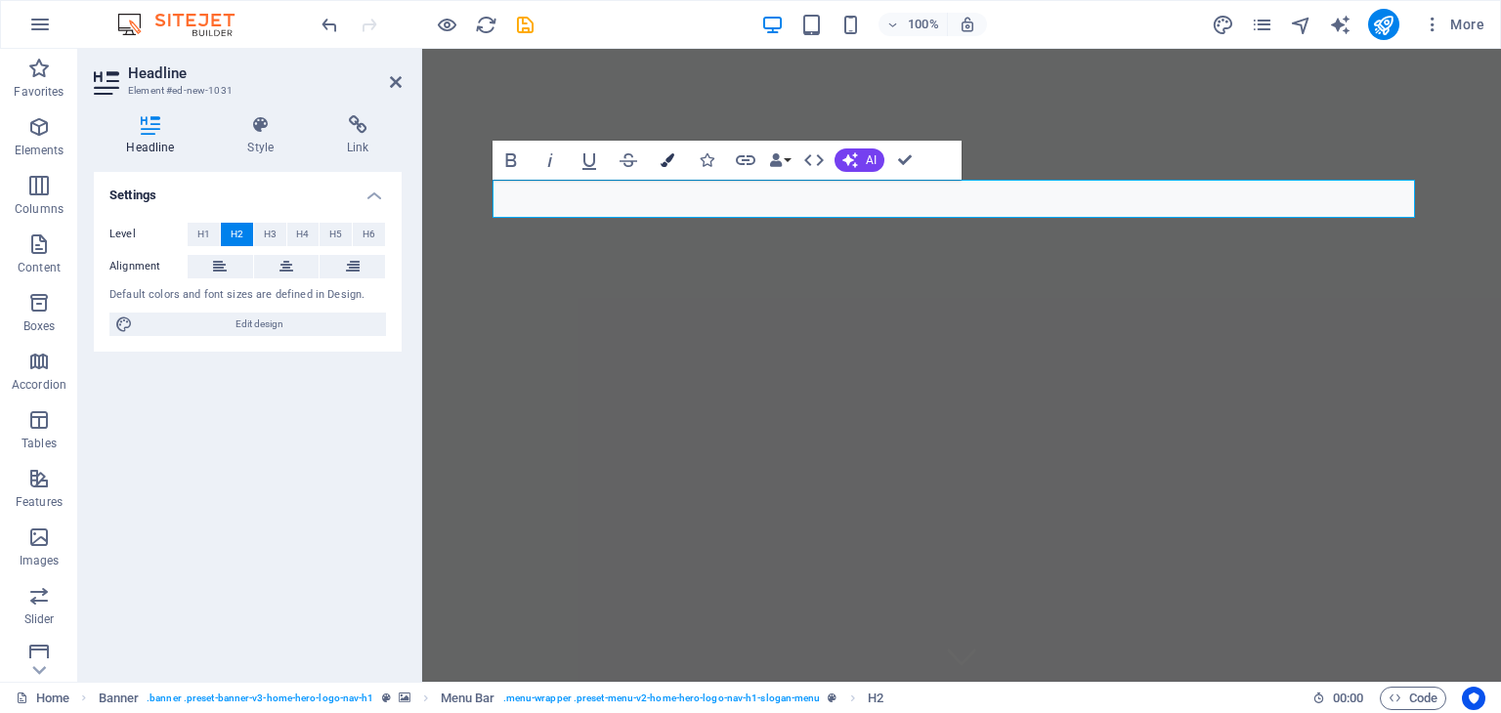
click at [674, 165] on icon "button" at bounding box center [668, 160] width 14 height 14
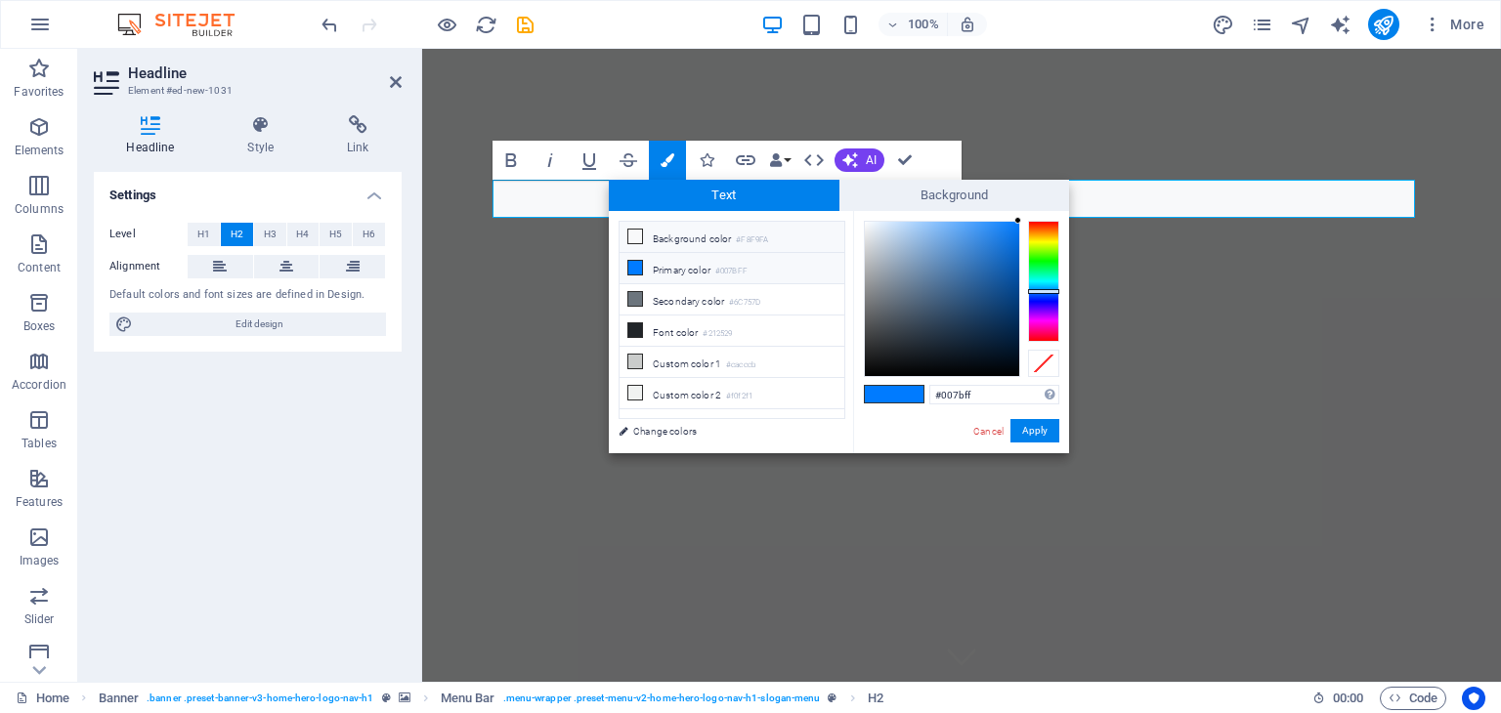
click at [636, 238] on icon at bounding box center [635, 237] width 14 height 14
type input "#f8f9fa"
click at [1027, 430] on button "Apply" at bounding box center [1035, 430] width 49 height 23
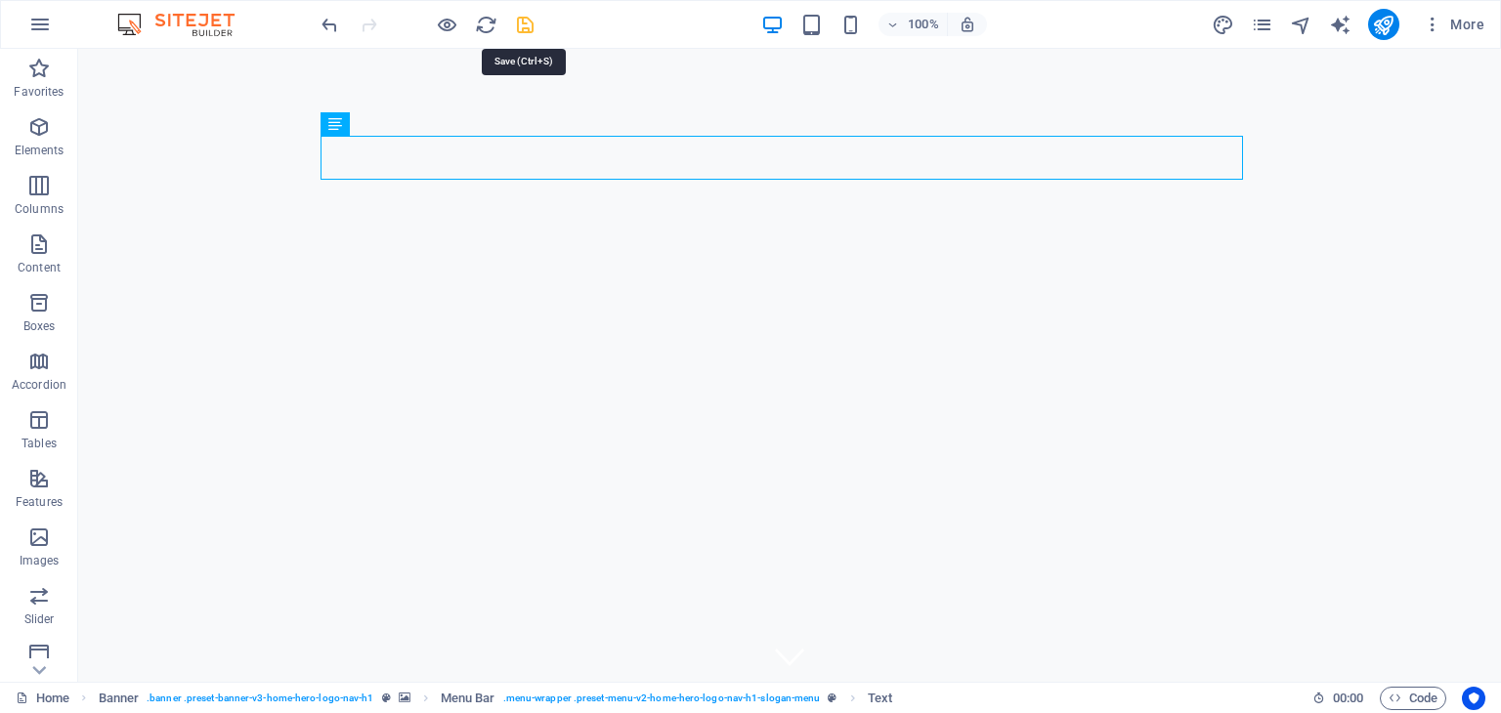
click at [521, 22] on icon "save" at bounding box center [525, 25] width 22 height 22
checkbox input "false"
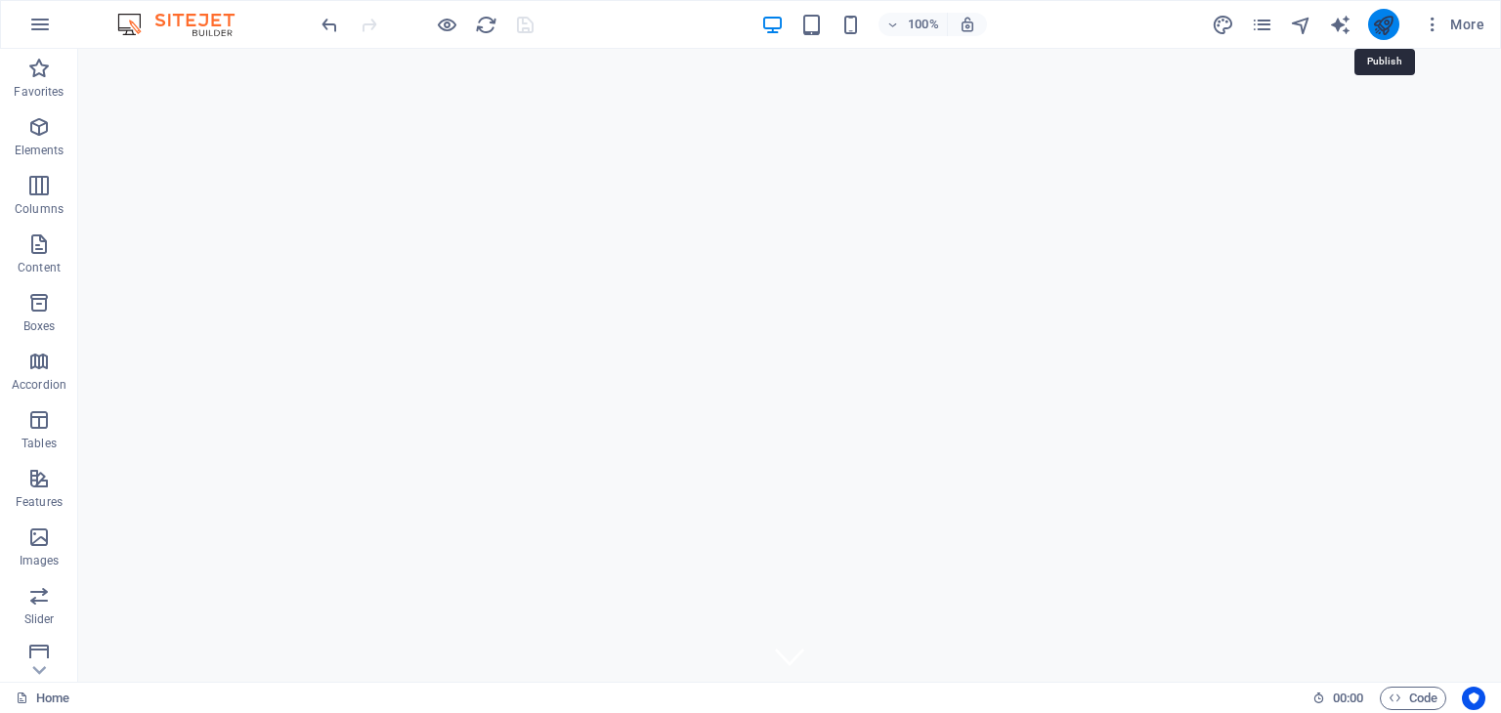
click at [1380, 18] on icon "publish" at bounding box center [1383, 25] width 22 height 22
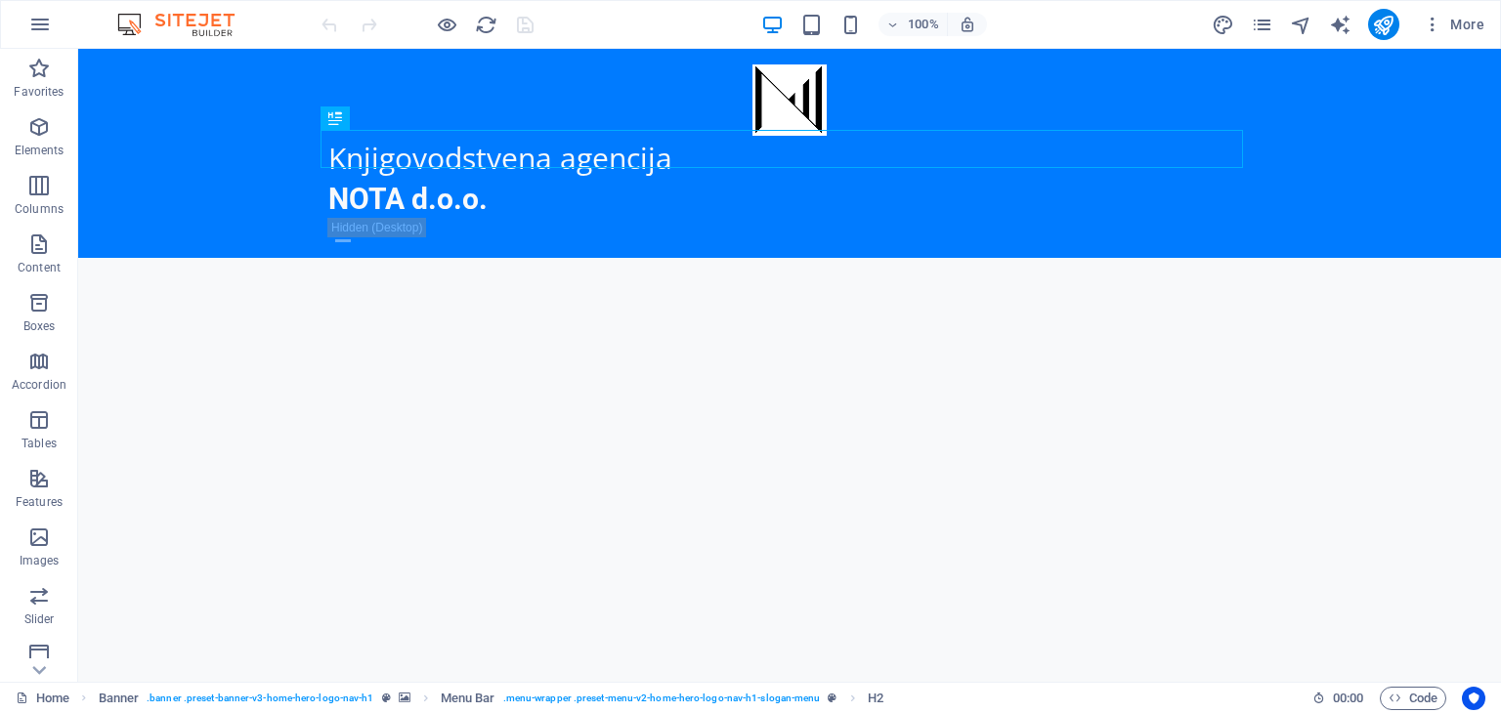
scroll to position [1769, 0]
click at [214, 415] on icon at bounding box center [216, 417] width 11 height 21
select select "rem"
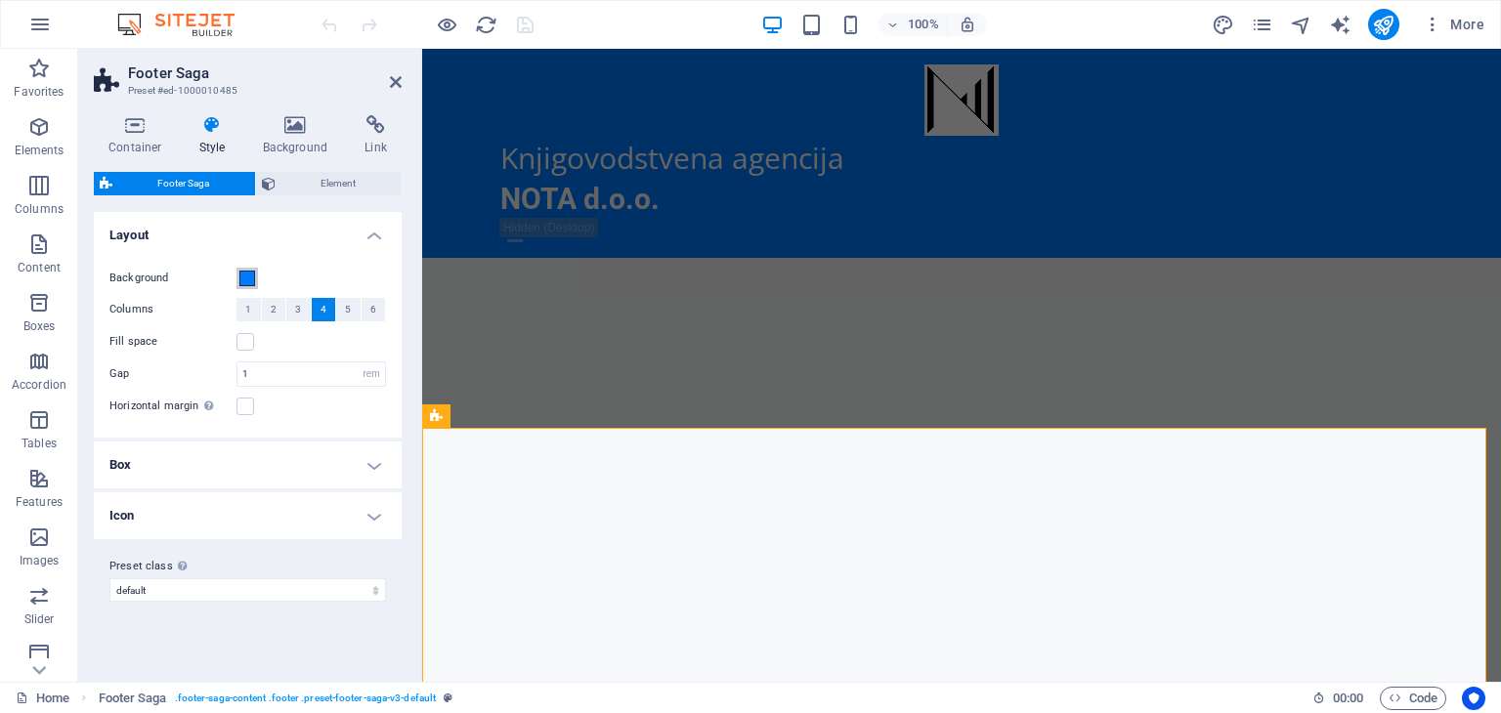
click at [250, 280] on span at bounding box center [247, 279] width 16 height 16
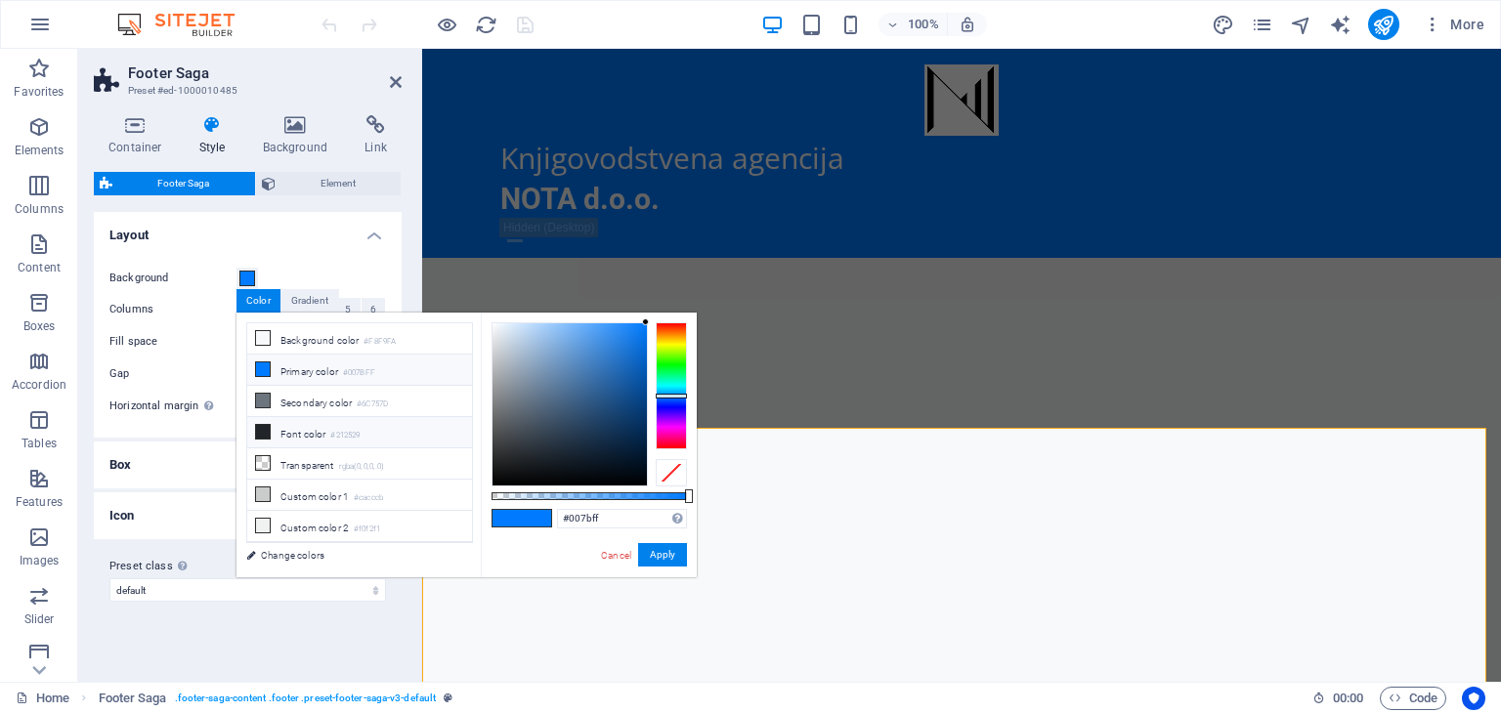
click at [258, 427] on icon at bounding box center [263, 432] width 14 height 14
type input "#212529"
click at [667, 559] on button "Apply" at bounding box center [662, 554] width 49 height 23
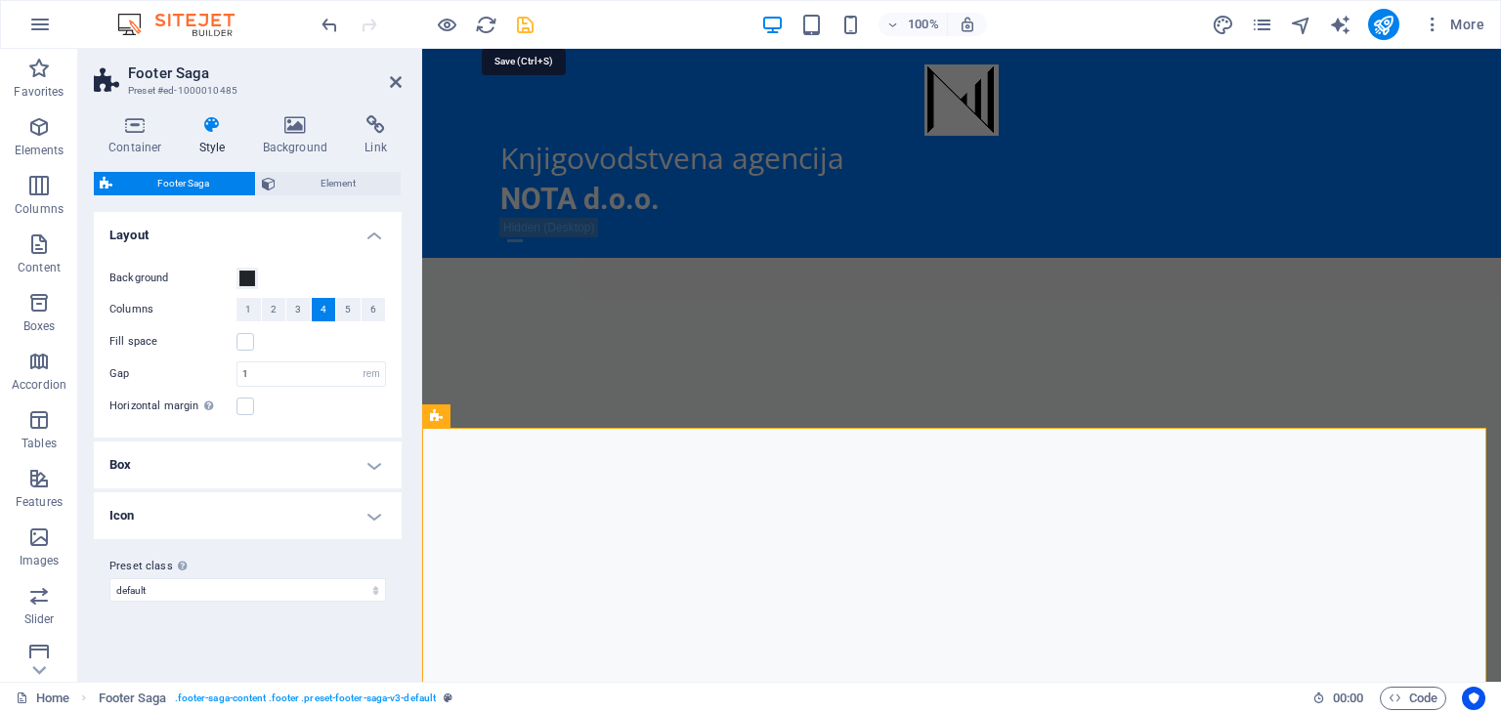
click at [519, 25] on icon "save" at bounding box center [525, 25] width 22 height 22
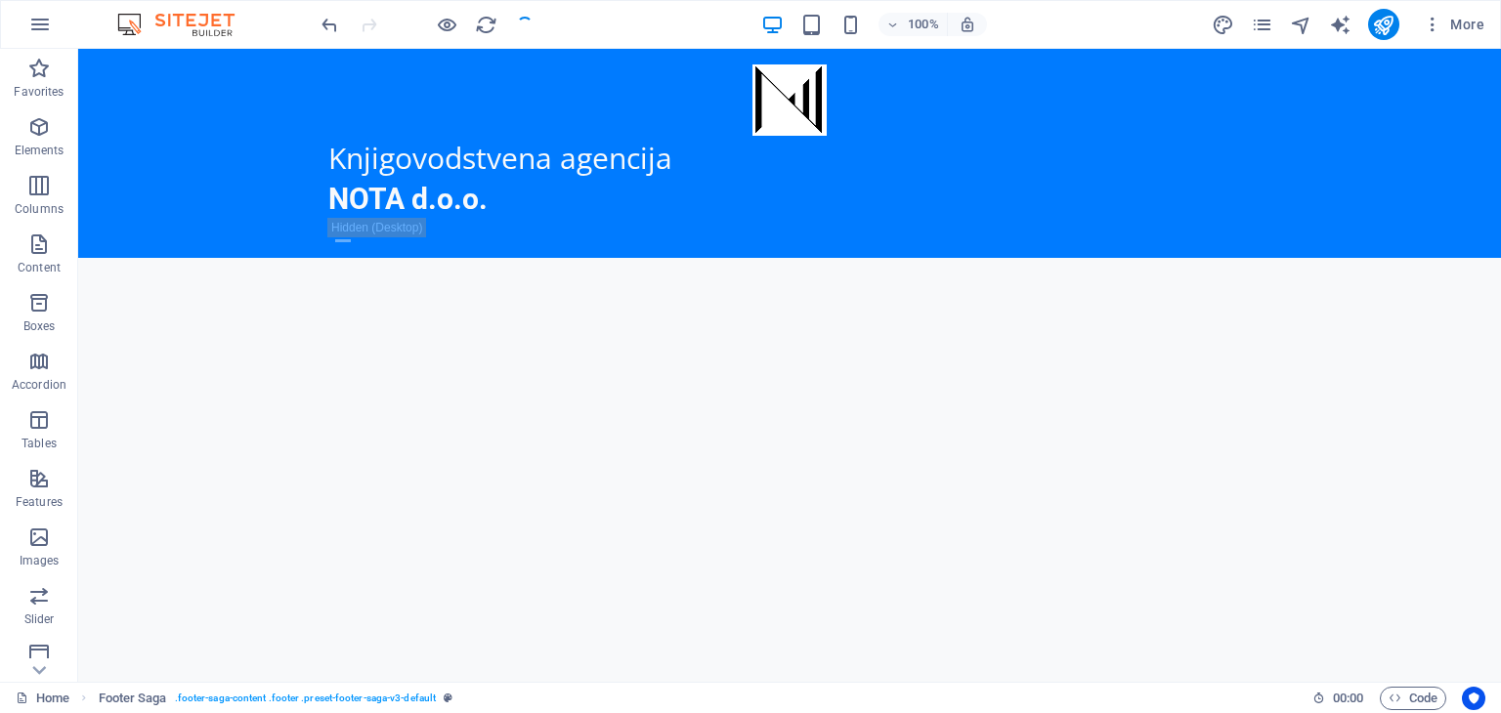
checkbox input "false"
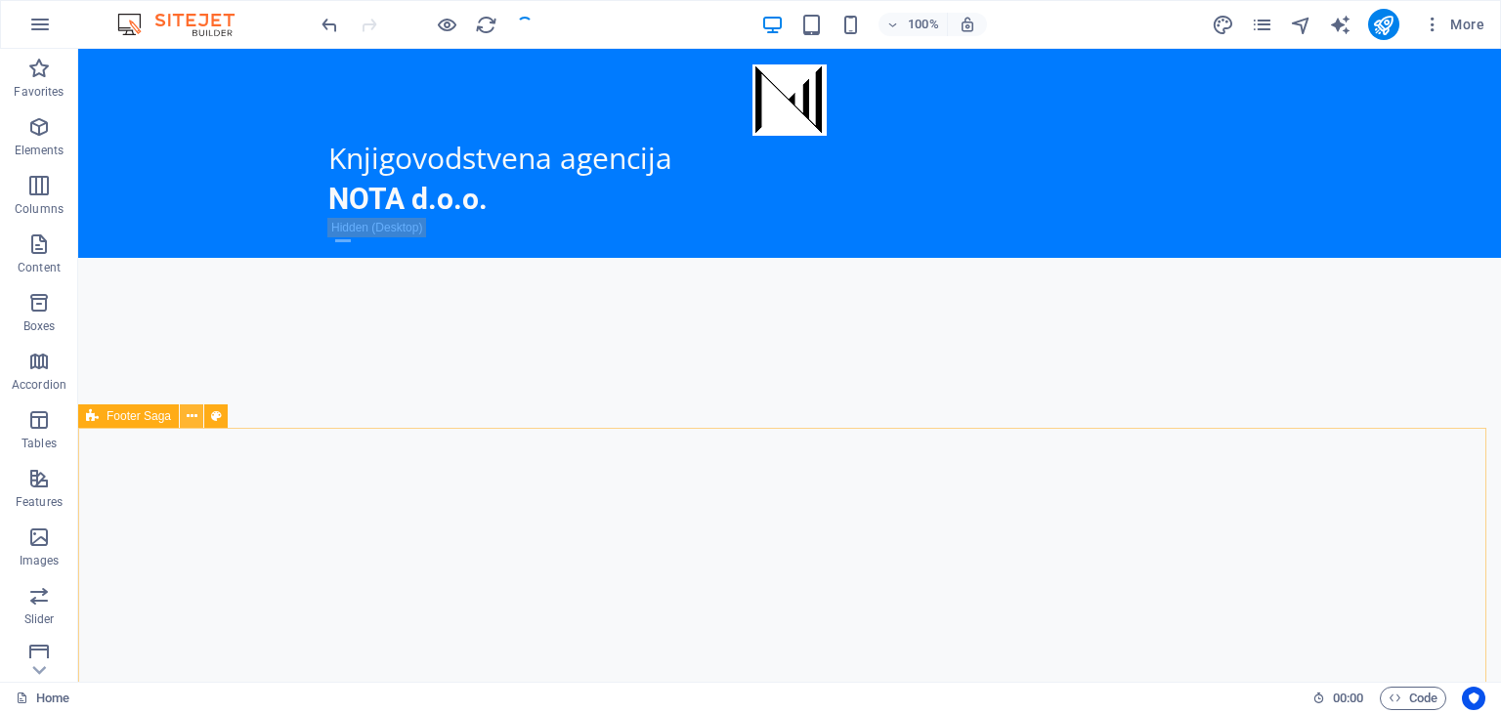
click at [191, 416] on icon at bounding box center [192, 417] width 11 height 21
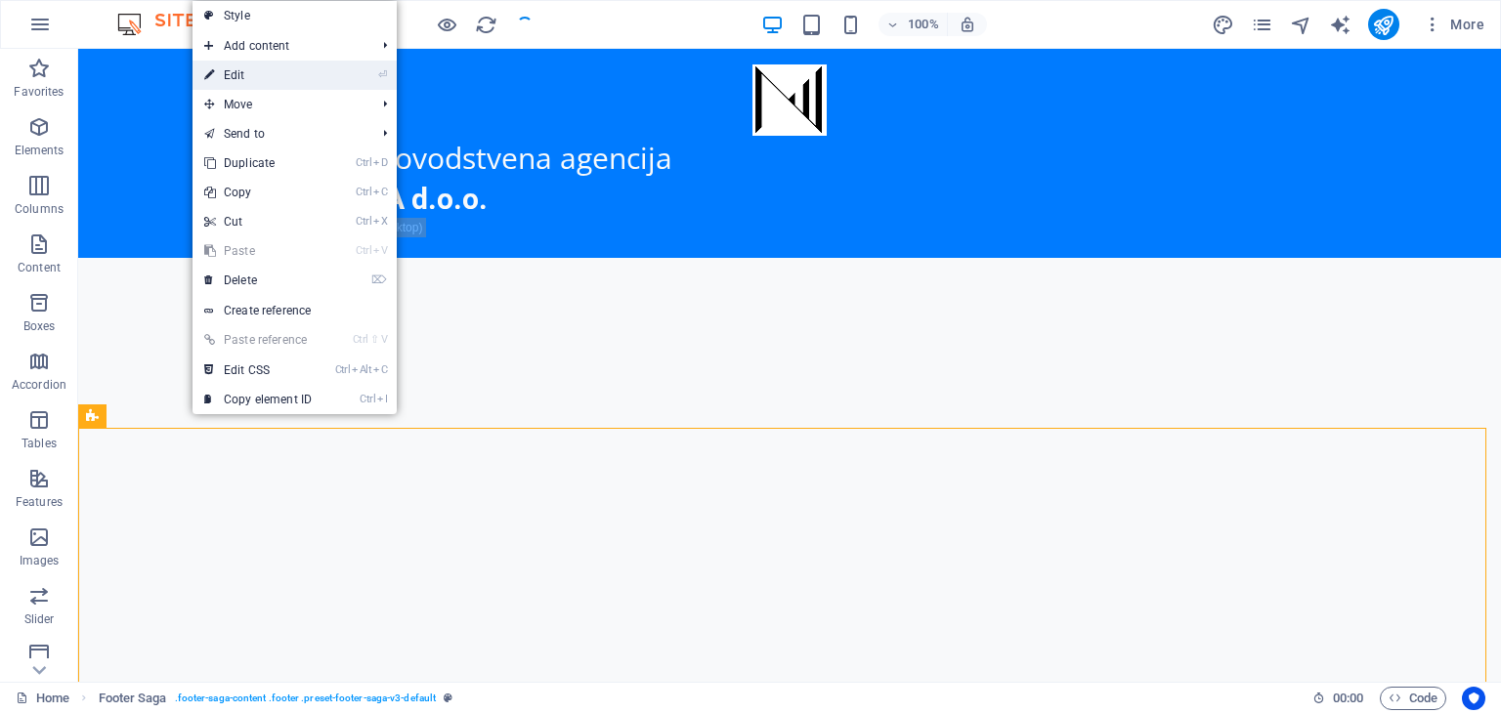
click at [242, 74] on link "⏎ Edit" at bounding box center [258, 75] width 131 height 29
select select "rem"
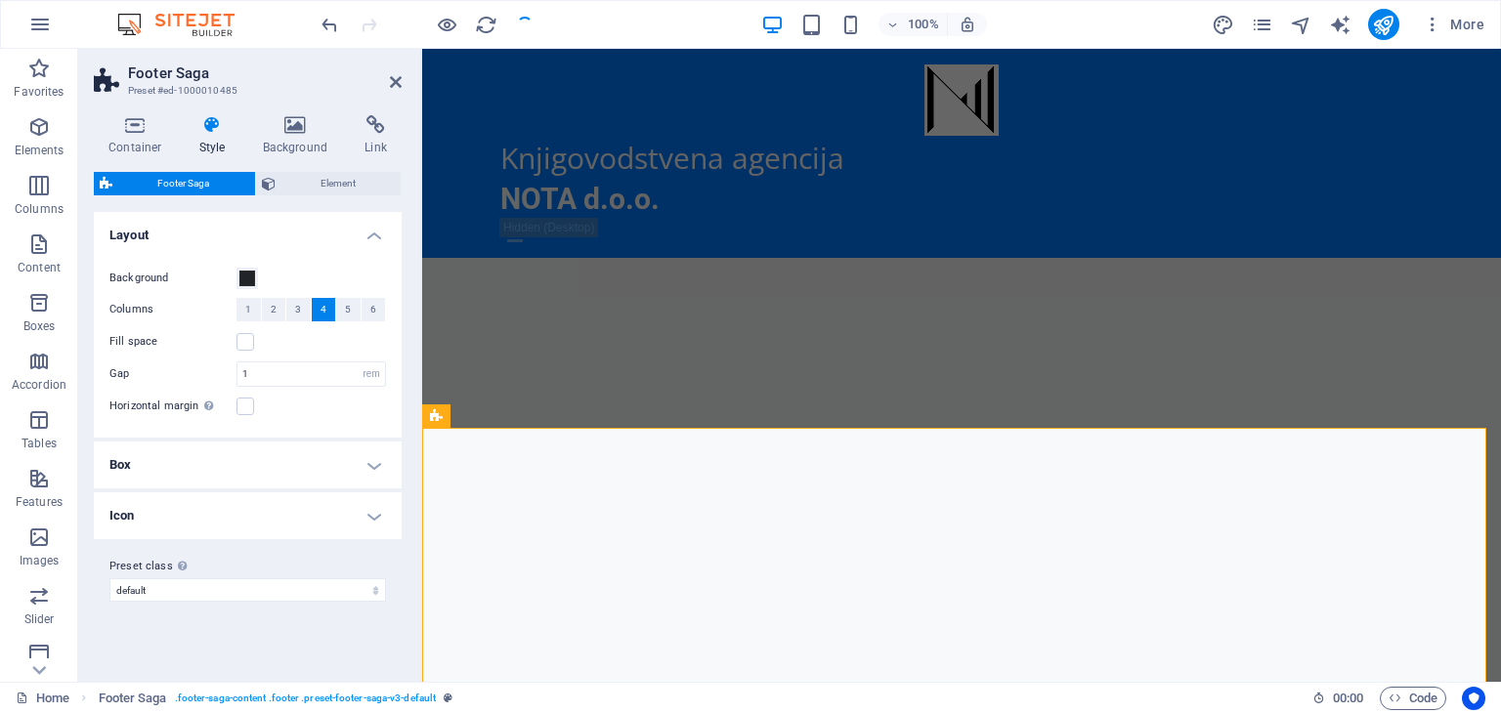
click at [372, 458] on h4 "Box" at bounding box center [248, 465] width 308 height 47
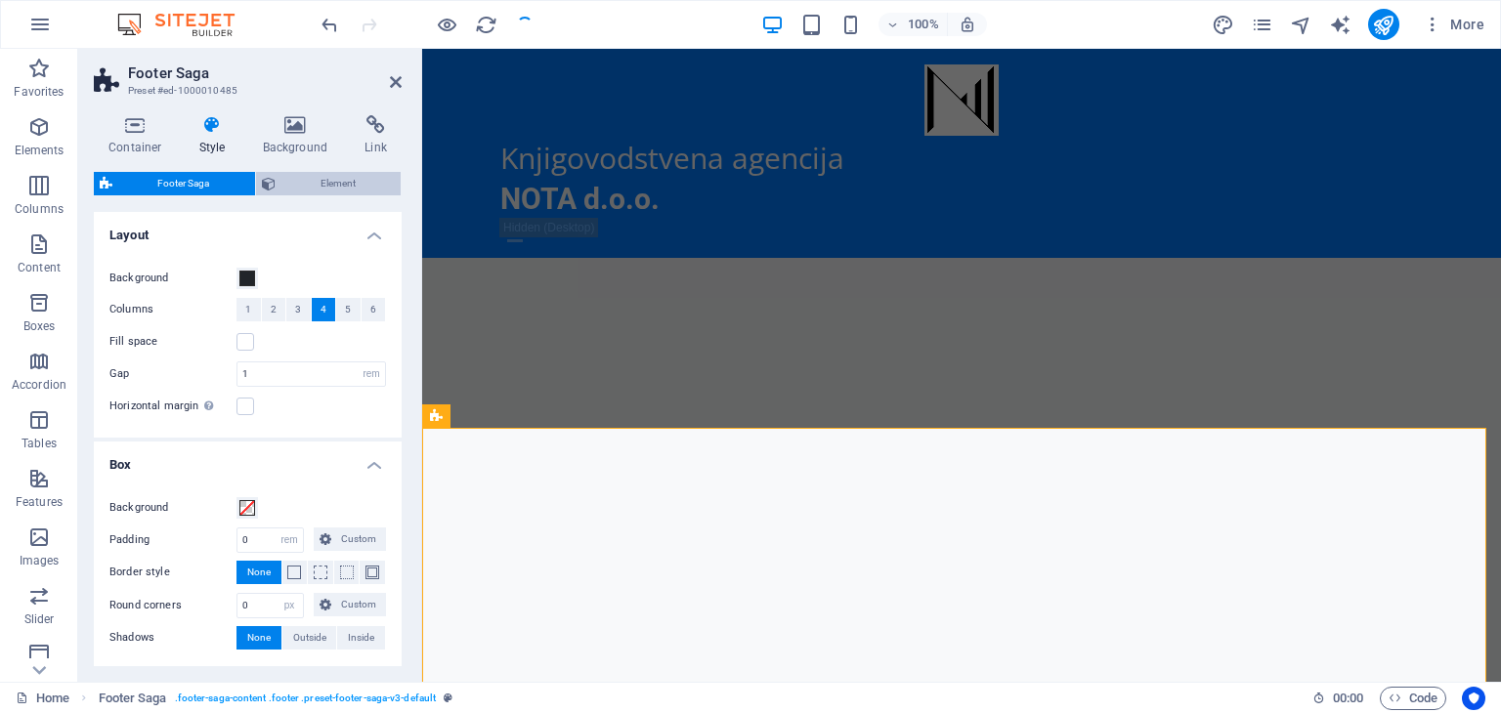
click at [325, 184] on span "Element" at bounding box center [338, 183] width 114 height 23
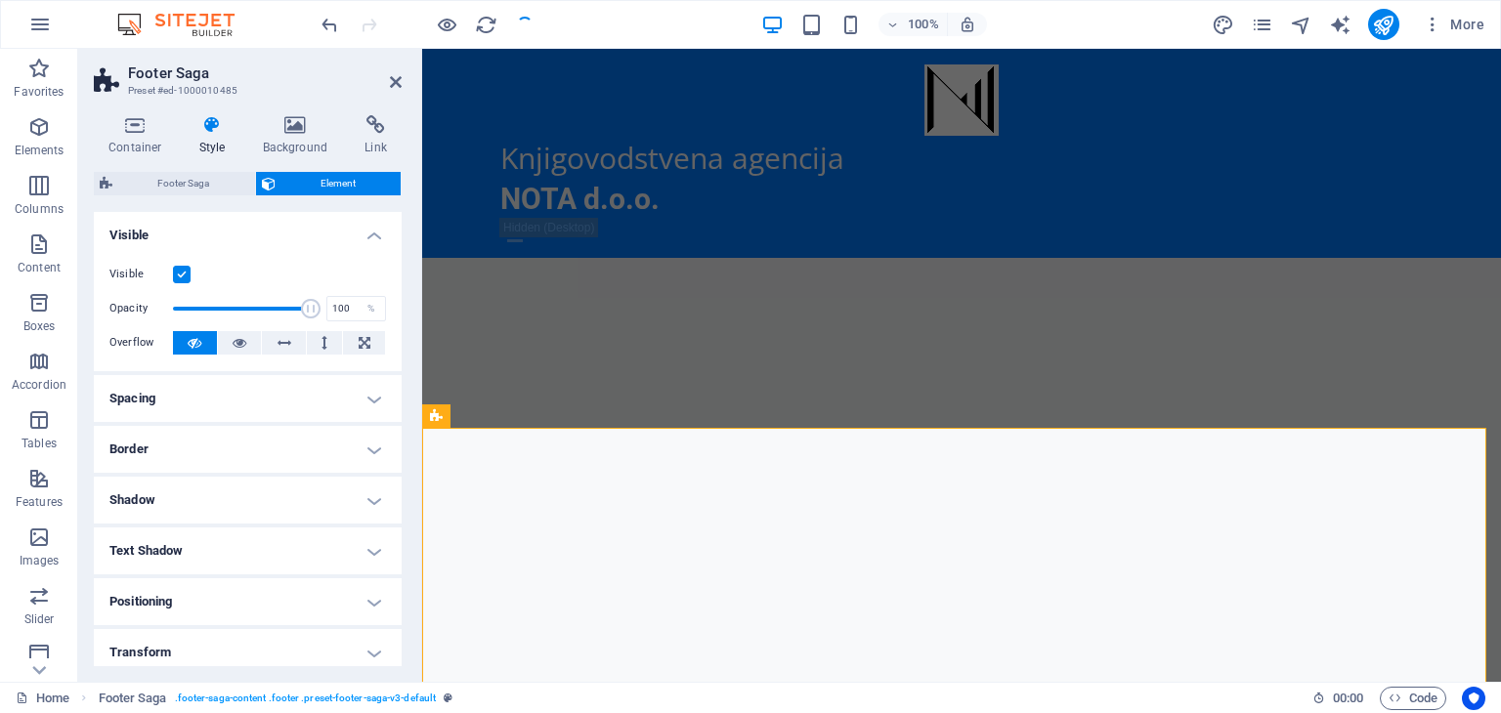
drag, startPoint x: 396, startPoint y: 367, endPoint x: 410, endPoint y: 590, distance: 224.3
click at [410, 590] on div "Container Style Background Link Size Height Default px rem % vh vw Min. height …" at bounding box center [247, 391] width 339 height 583
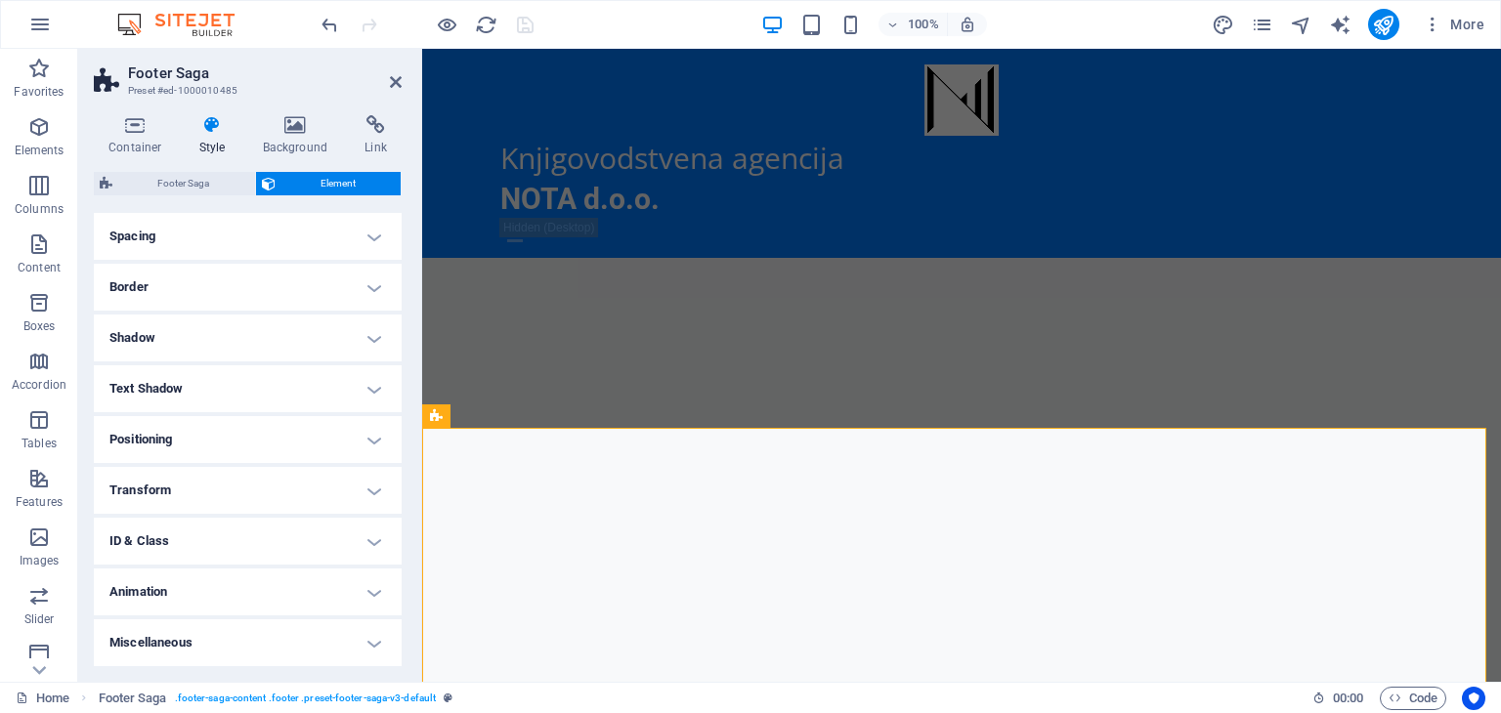
scroll to position [0, 0]
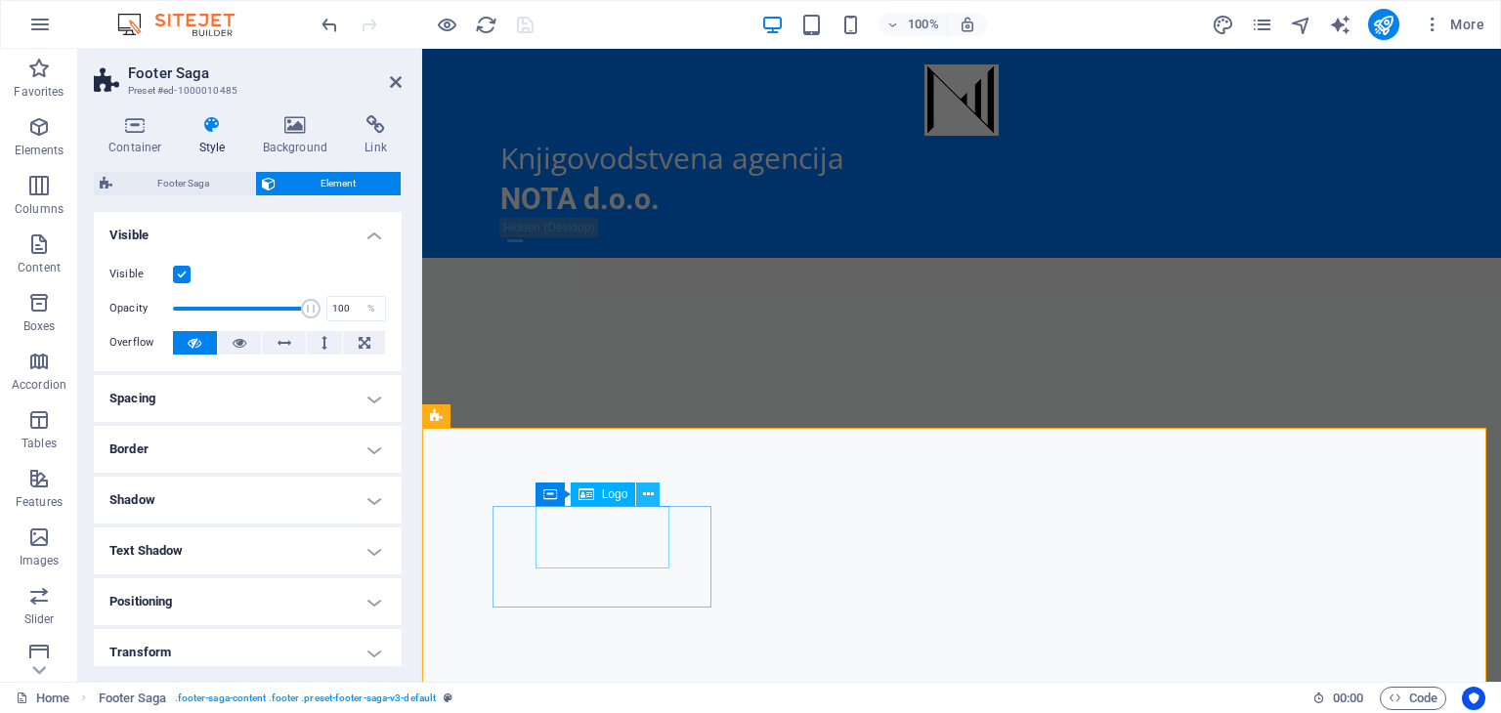
click at [649, 497] on icon at bounding box center [648, 495] width 11 height 21
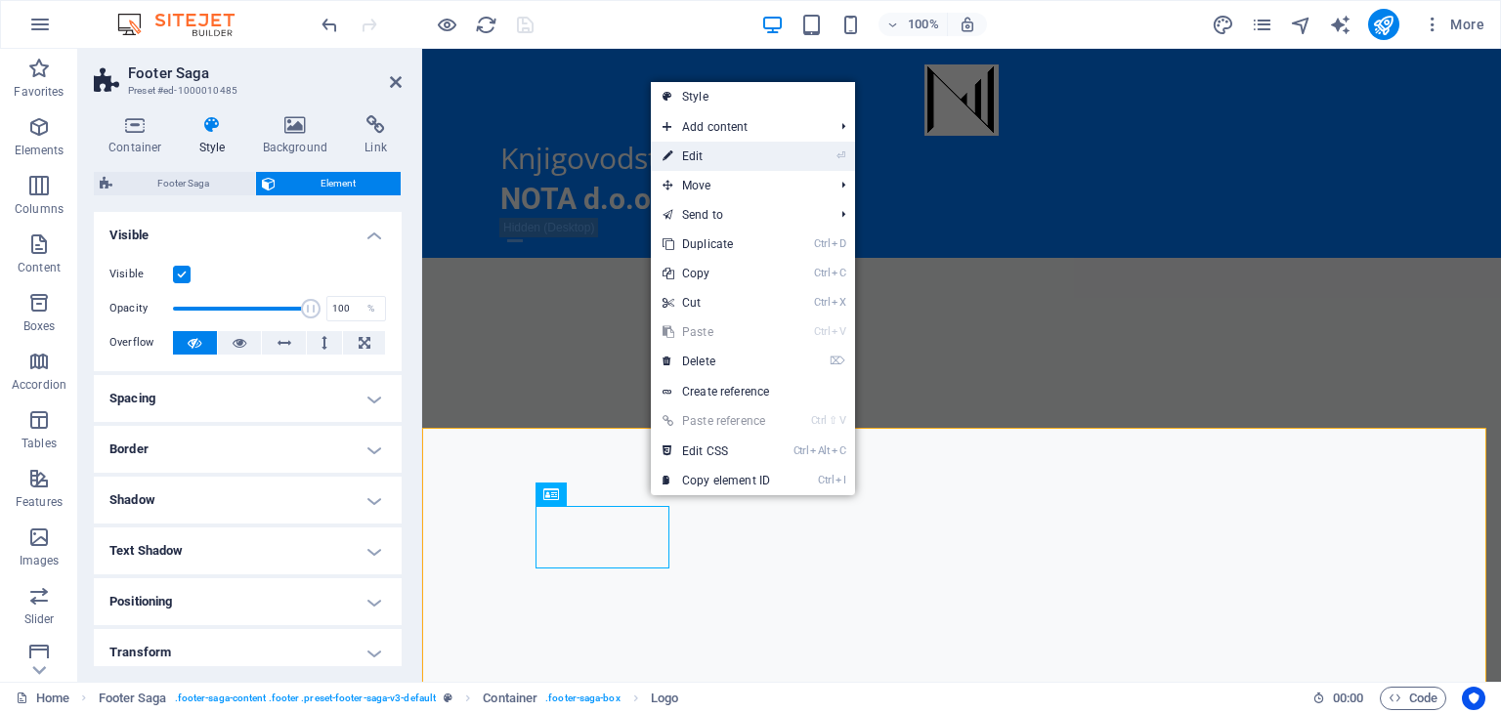
click at [695, 146] on link "⏎ Edit" at bounding box center [716, 156] width 131 height 29
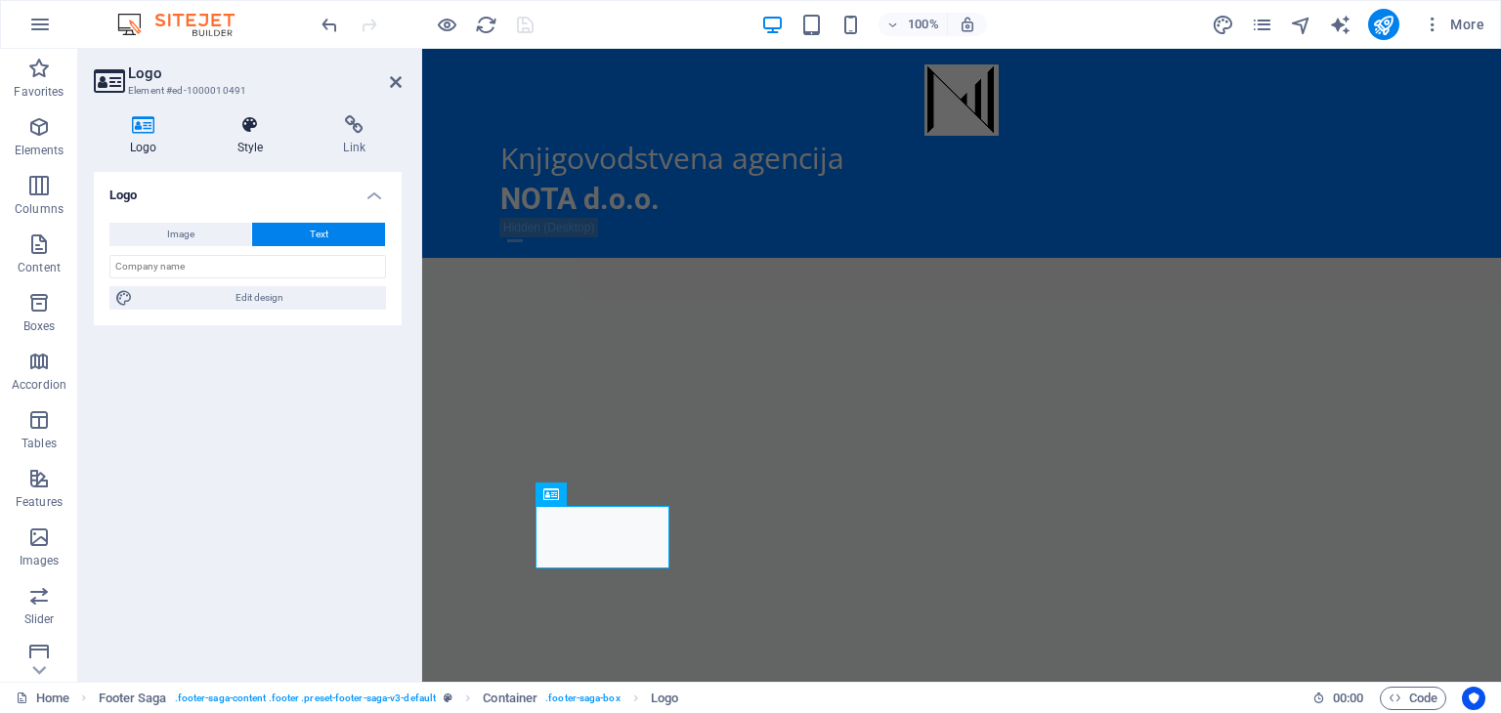
click at [249, 147] on h4 "Style" at bounding box center [254, 135] width 107 height 41
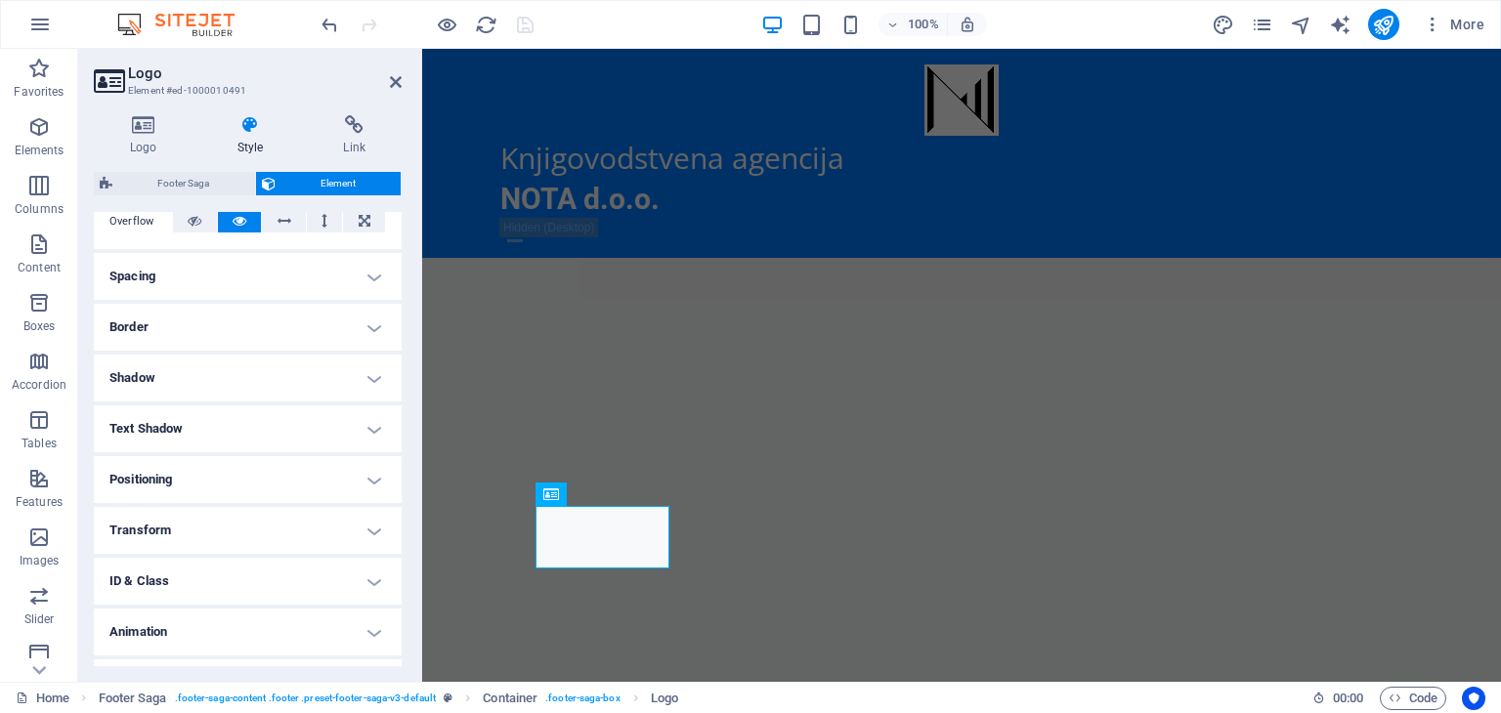
scroll to position [371, 0]
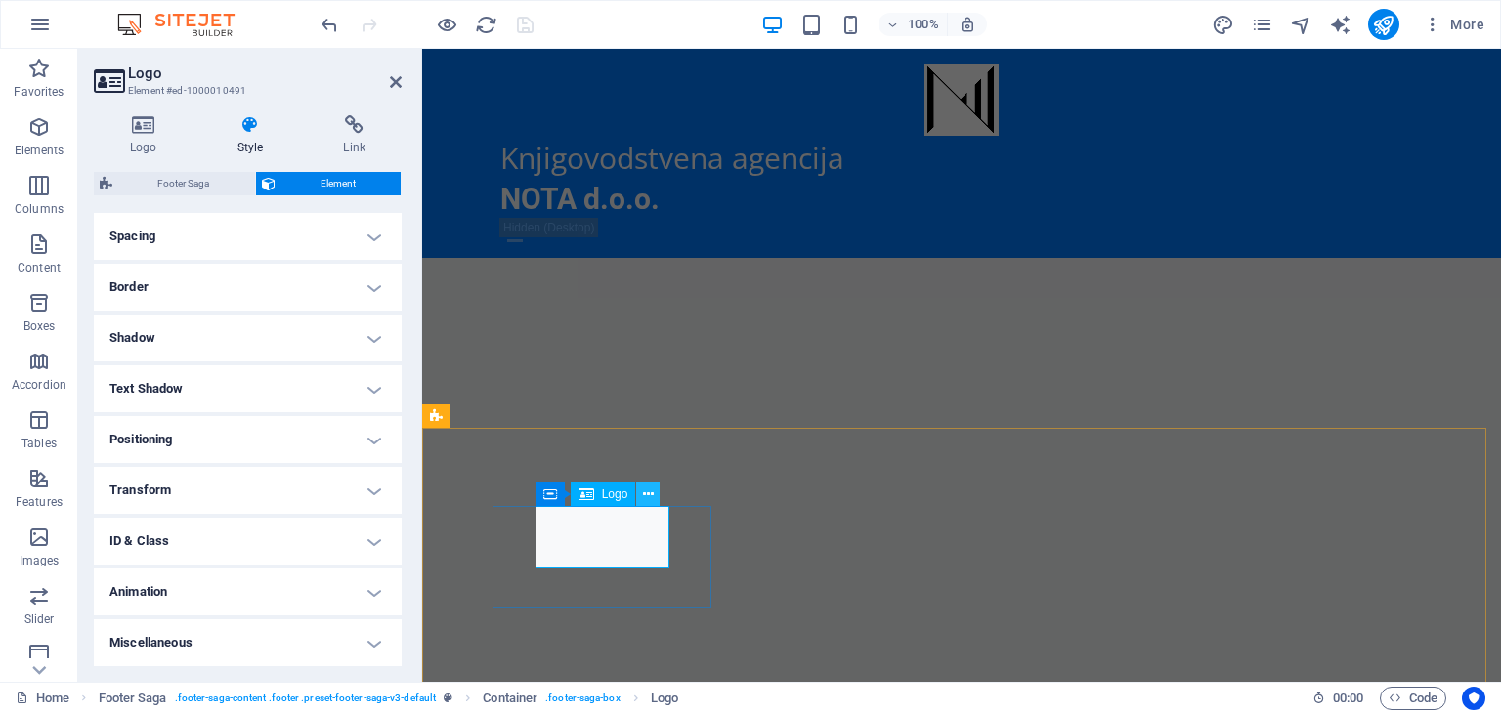
click at [652, 494] on icon at bounding box center [648, 495] width 11 height 21
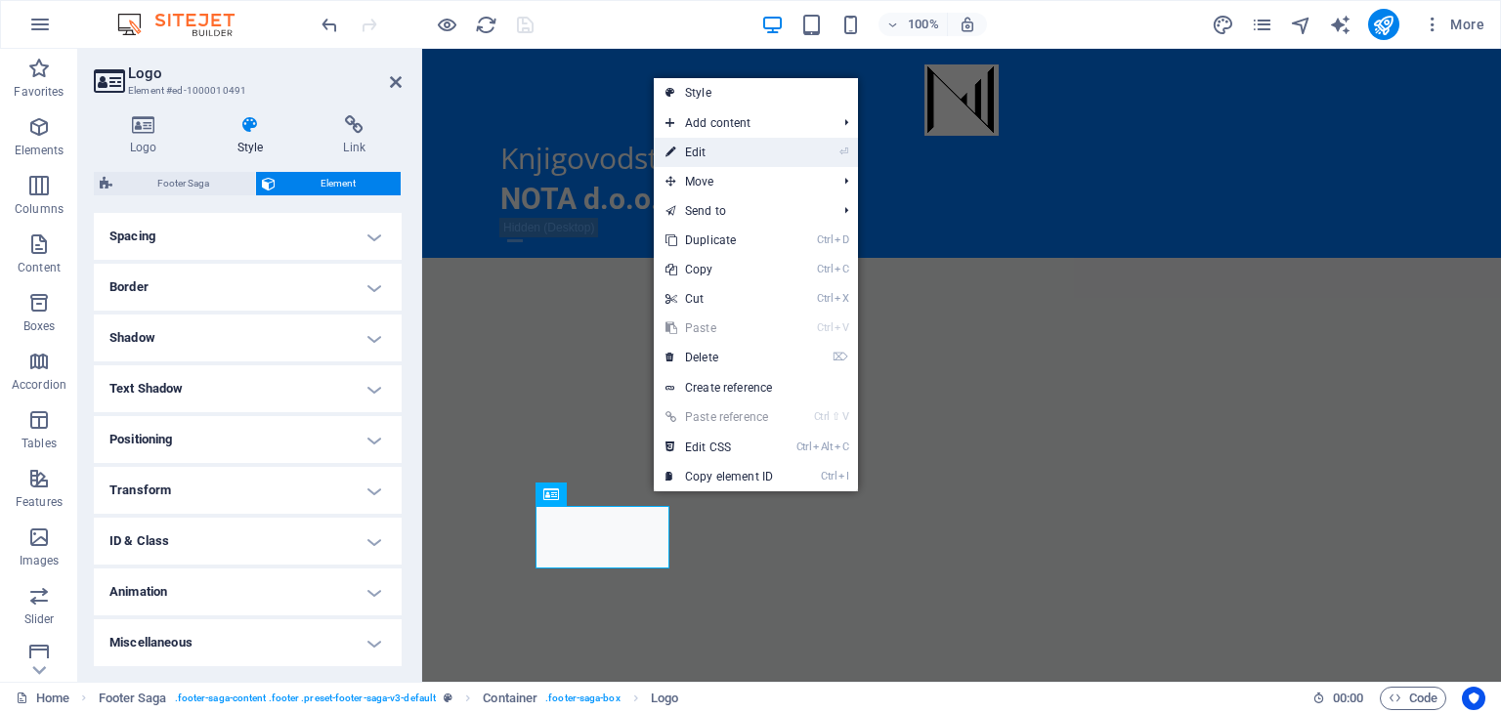
click at [722, 150] on link "⏎ Edit" at bounding box center [719, 152] width 131 height 29
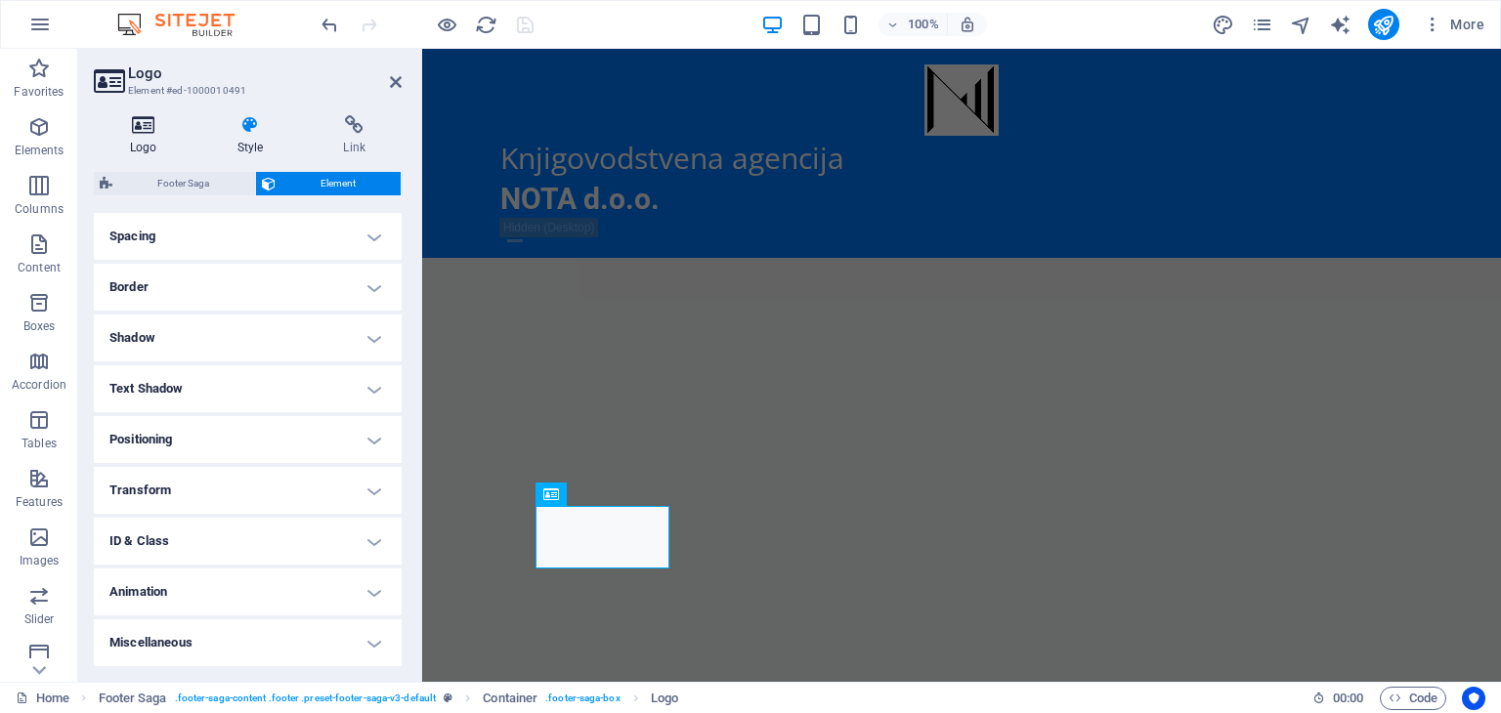
click at [142, 126] on icon at bounding box center [144, 125] width 100 height 20
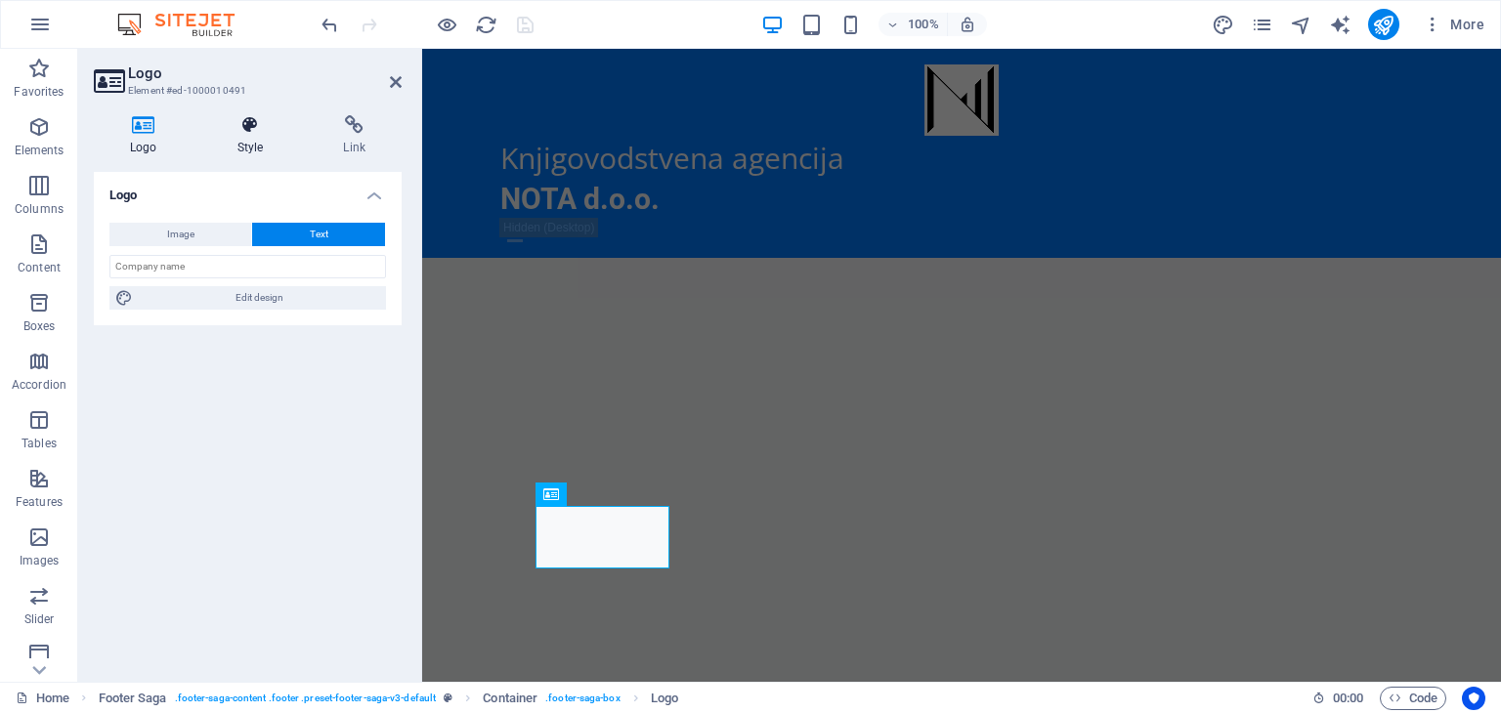
click at [238, 138] on h4 "Style" at bounding box center [254, 135] width 107 height 41
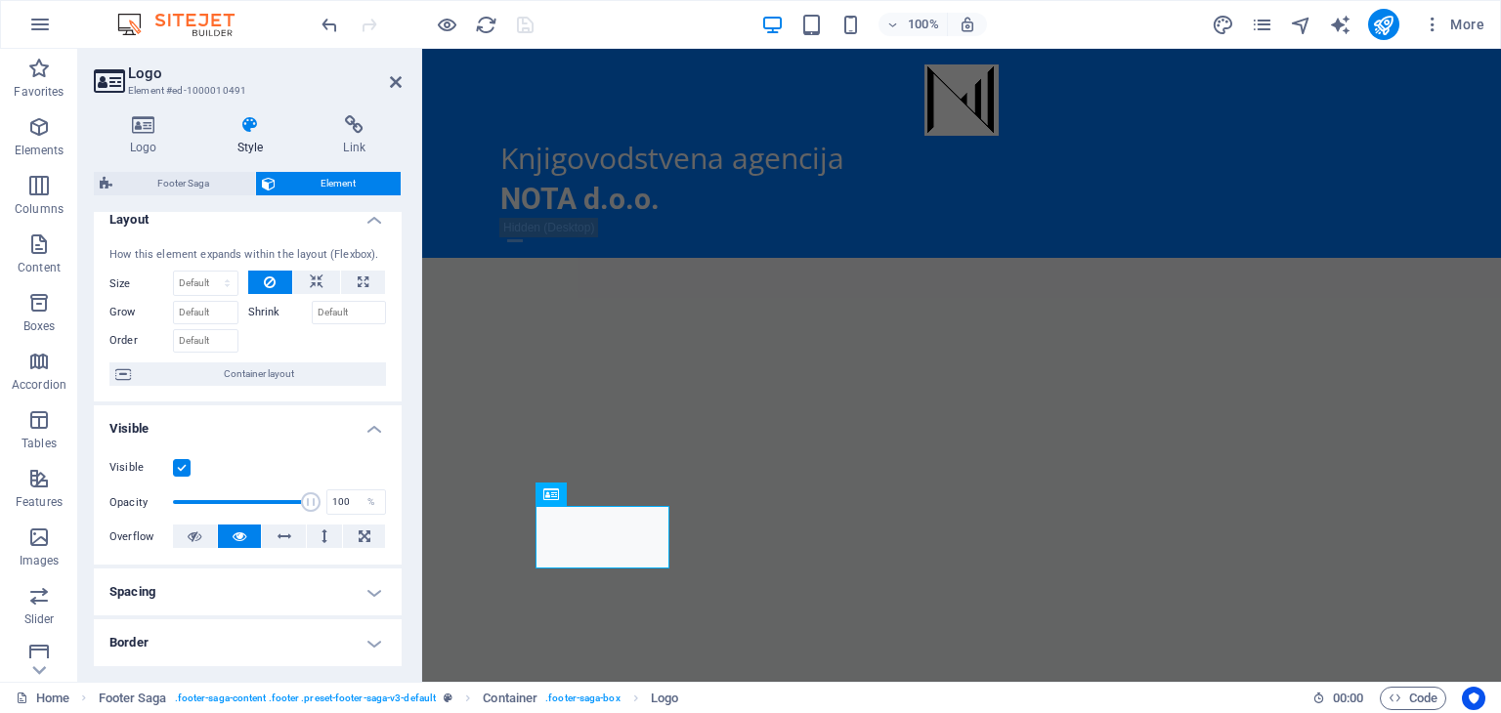
scroll to position [0, 0]
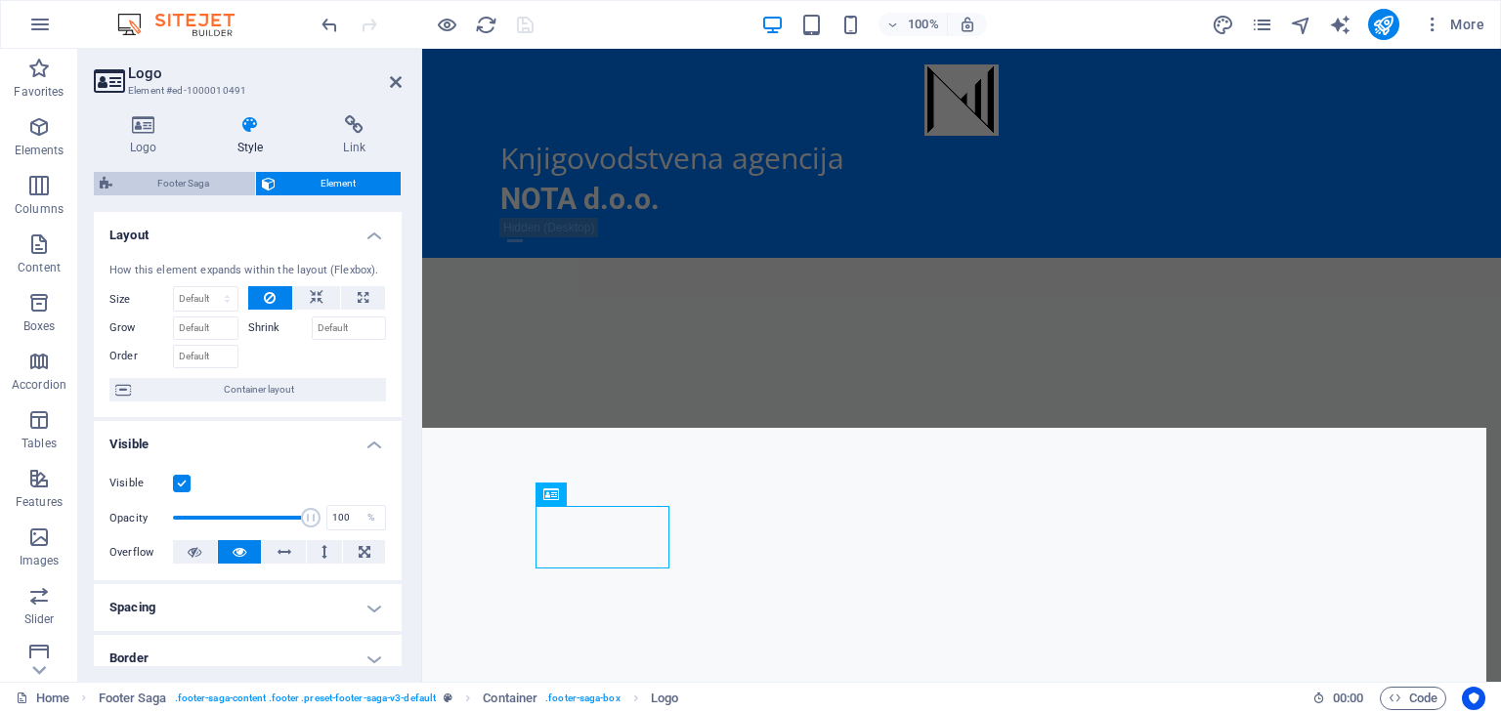
click at [217, 181] on span "Footer Saga" at bounding box center [183, 183] width 131 height 23
select select "rem"
select select "px"
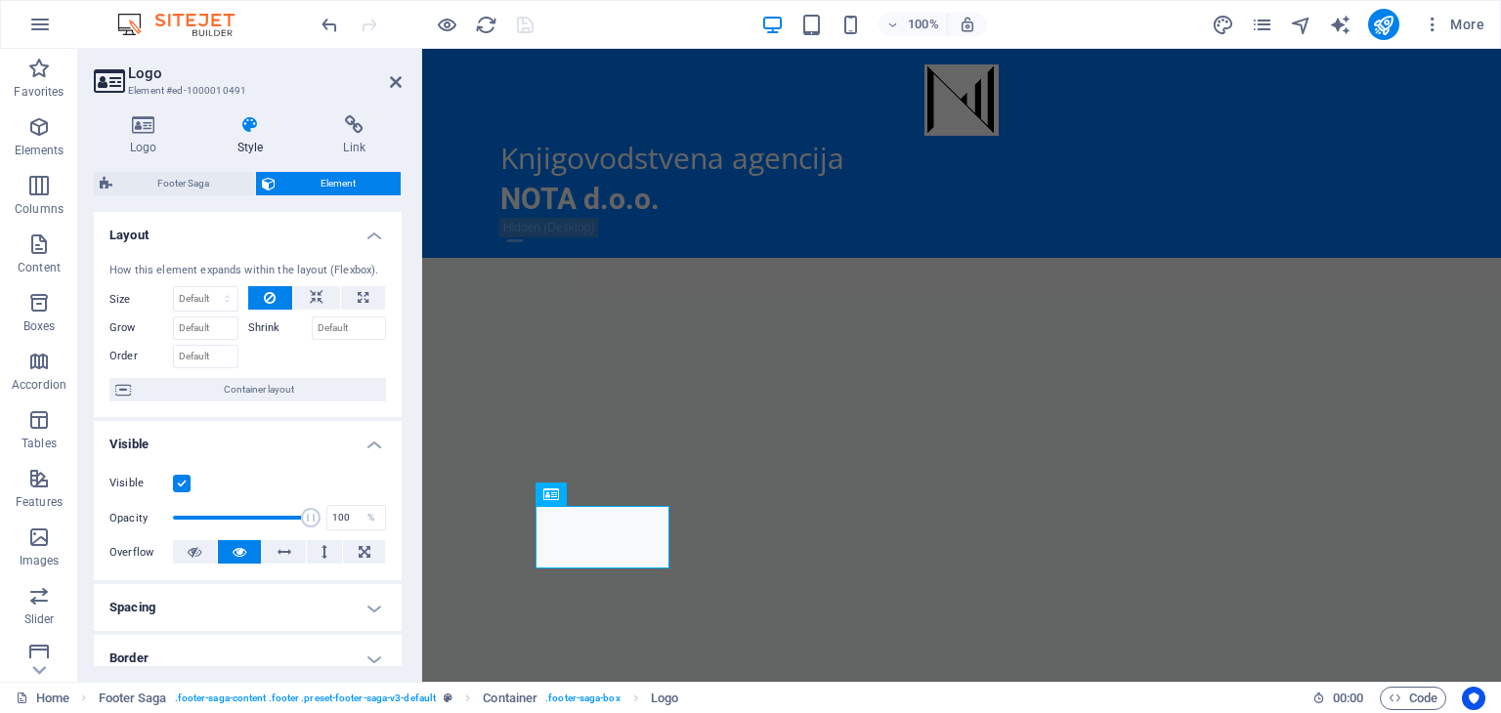
click at [245, 130] on icon at bounding box center [250, 125] width 99 height 20
drag, startPoint x: 397, startPoint y: 296, endPoint x: 406, endPoint y: 442, distance: 145.9
click at [406, 442] on div "Logo Style Link Logo Image Text Drag files here, click to choose files or selec…" at bounding box center [247, 391] width 339 height 583
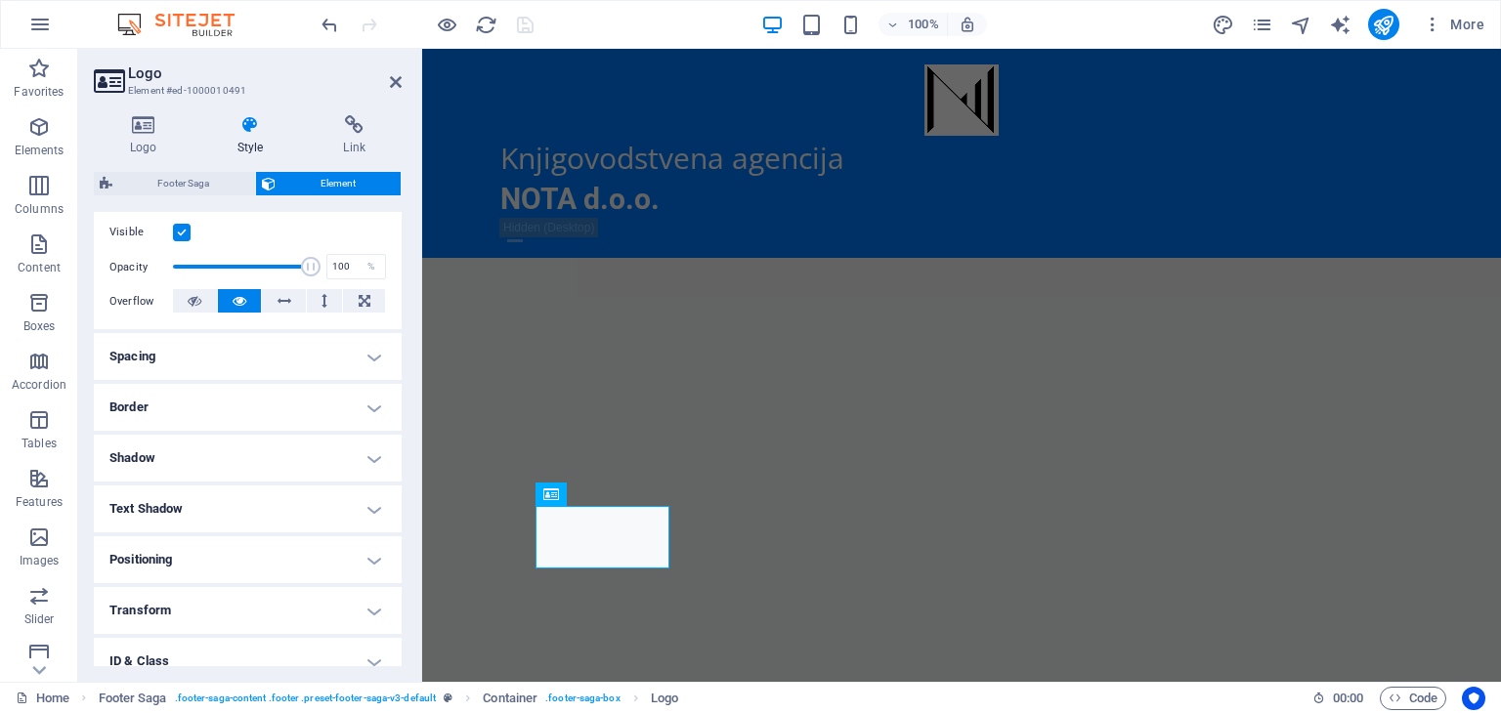
scroll to position [371, 0]
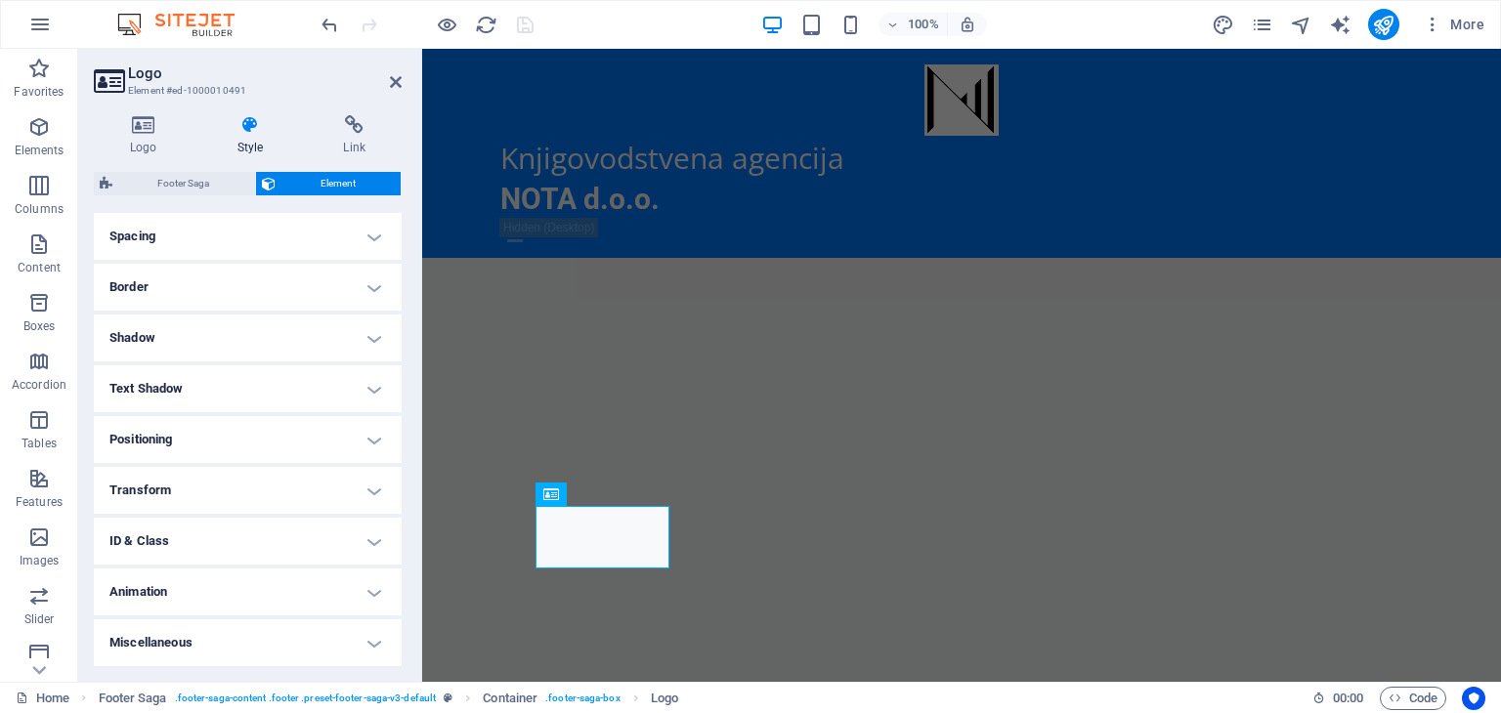
click at [367, 646] on h4 "Miscellaneous" at bounding box center [248, 643] width 308 height 47
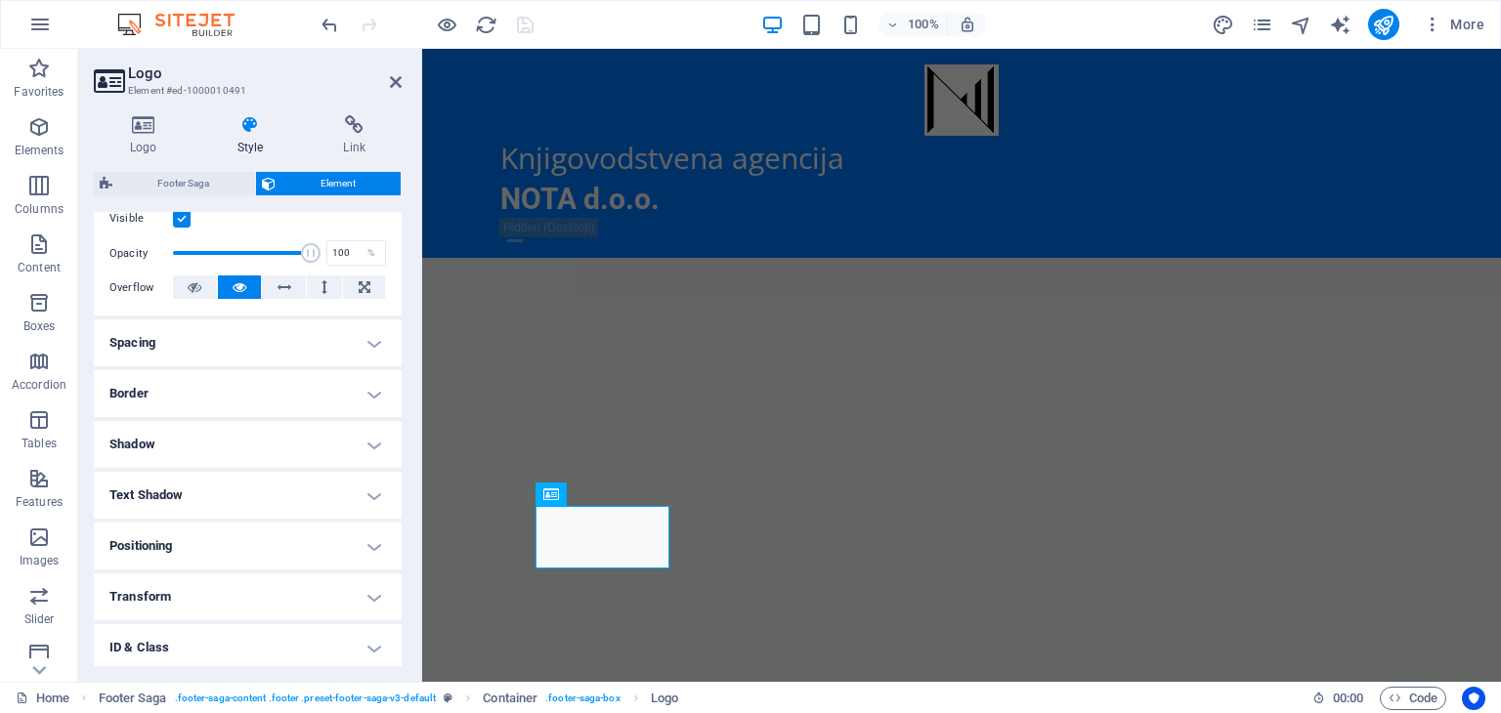
scroll to position [262, 0]
click at [375, 489] on h4 "Text Shadow" at bounding box center [248, 498] width 308 height 47
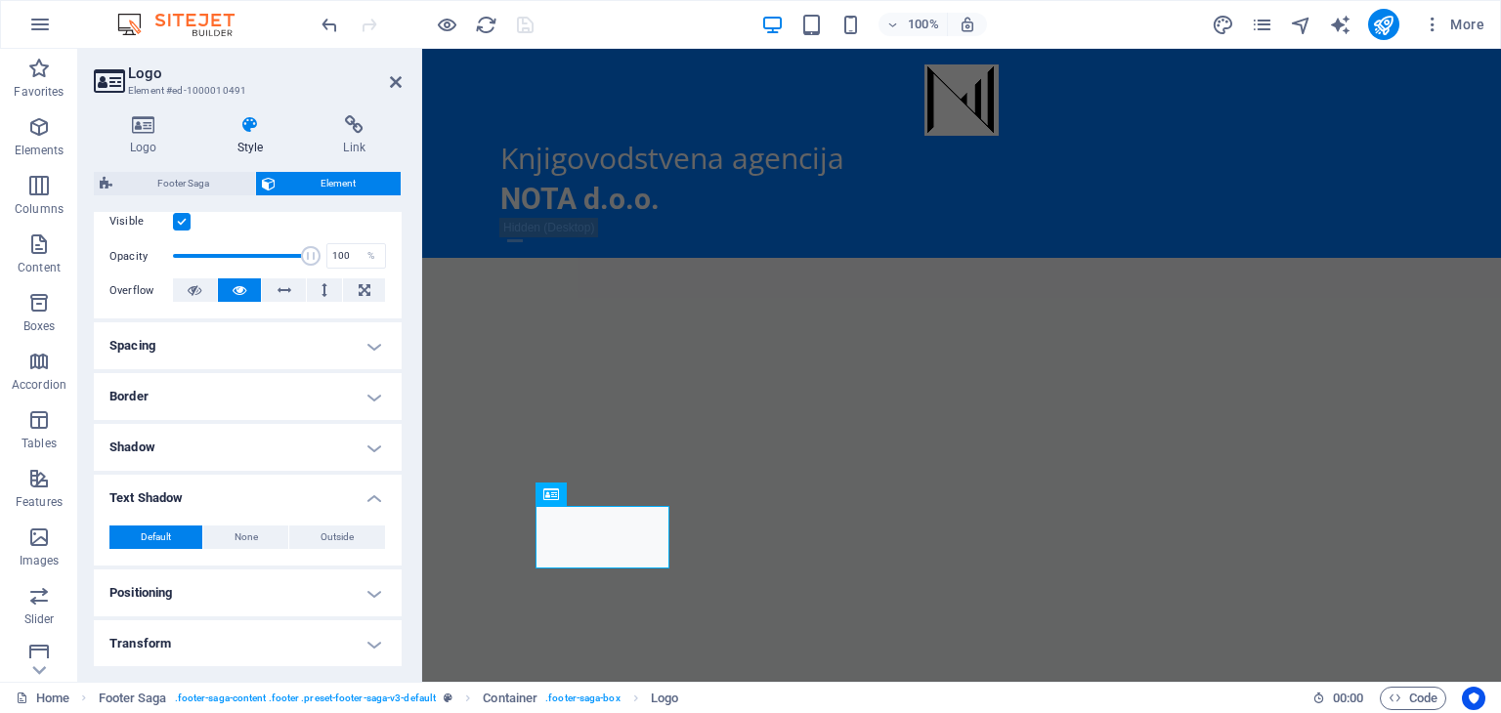
click at [367, 352] on h4 "Spacing" at bounding box center [248, 346] width 308 height 47
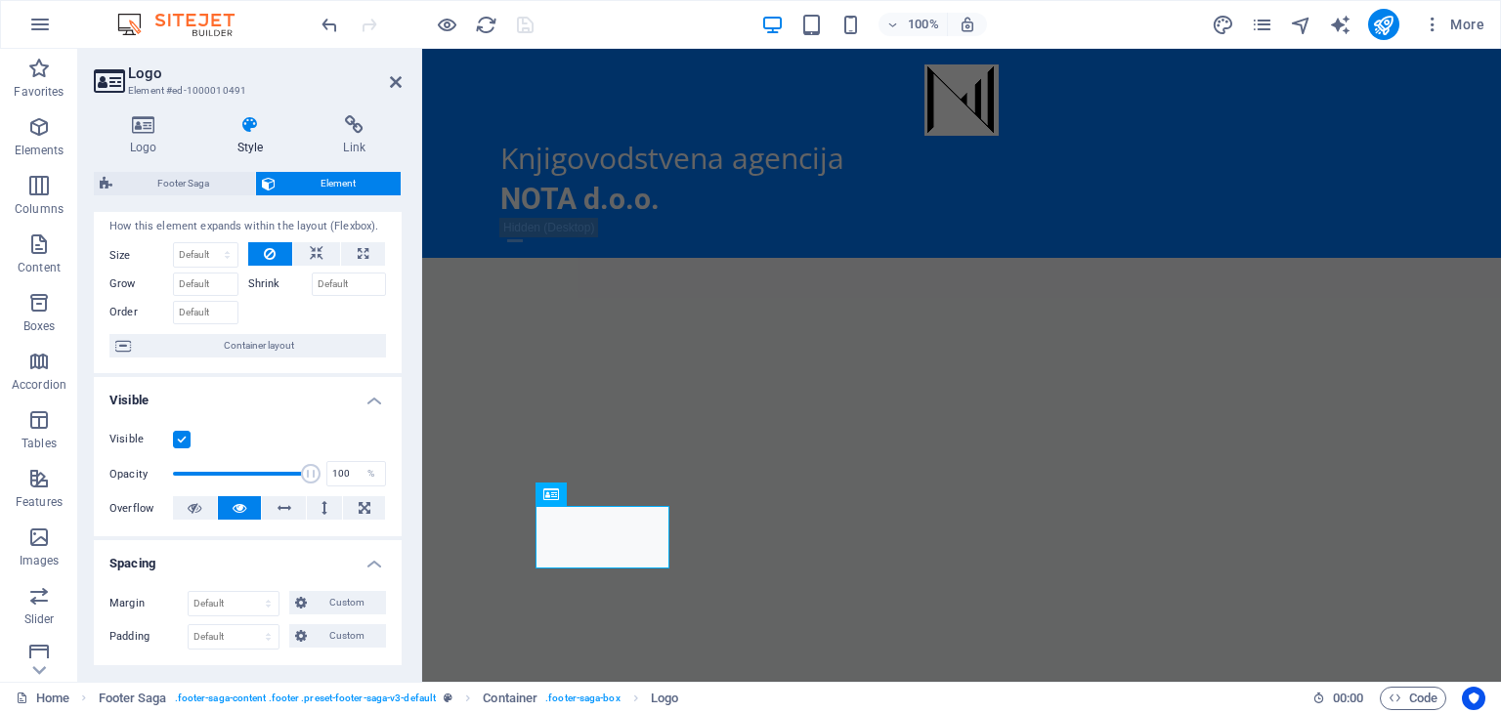
scroll to position [0, 0]
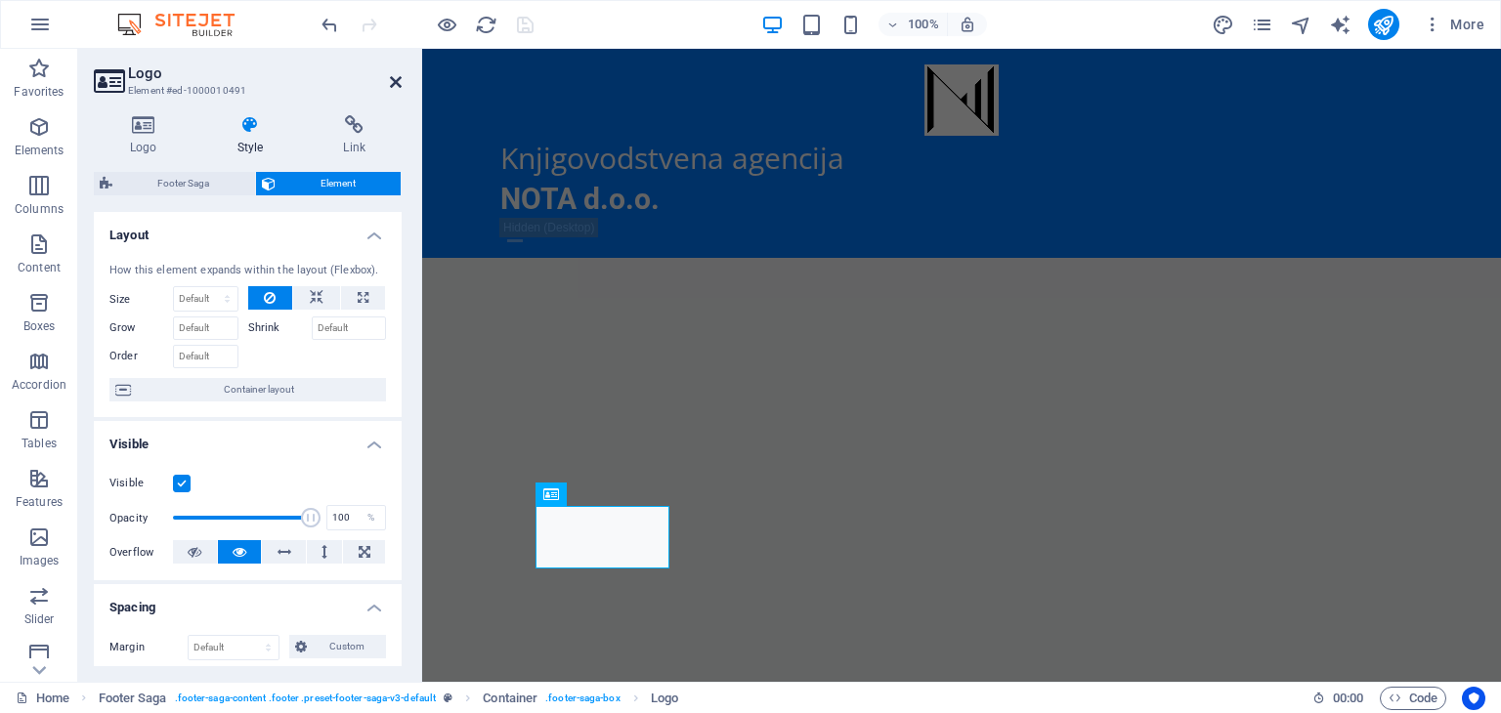
click at [399, 83] on icon at bounding box center [396, 82] width 12 height 16
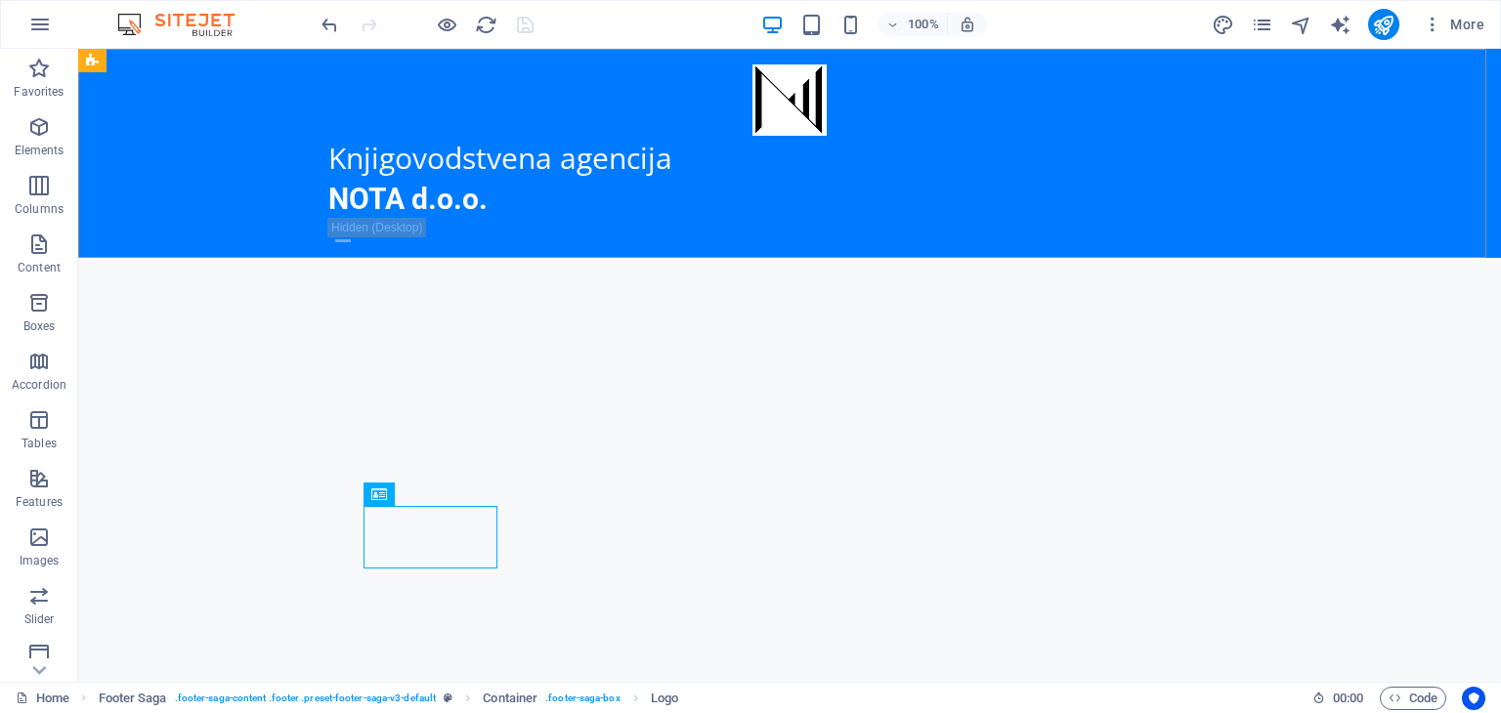
click at [254, 142] on div "Knjigovodstvena agencija NOTA d.o.o. Početna Usluge Akcija Kontakt O nama" at bounding box center [789, 153] width 1423 height 209
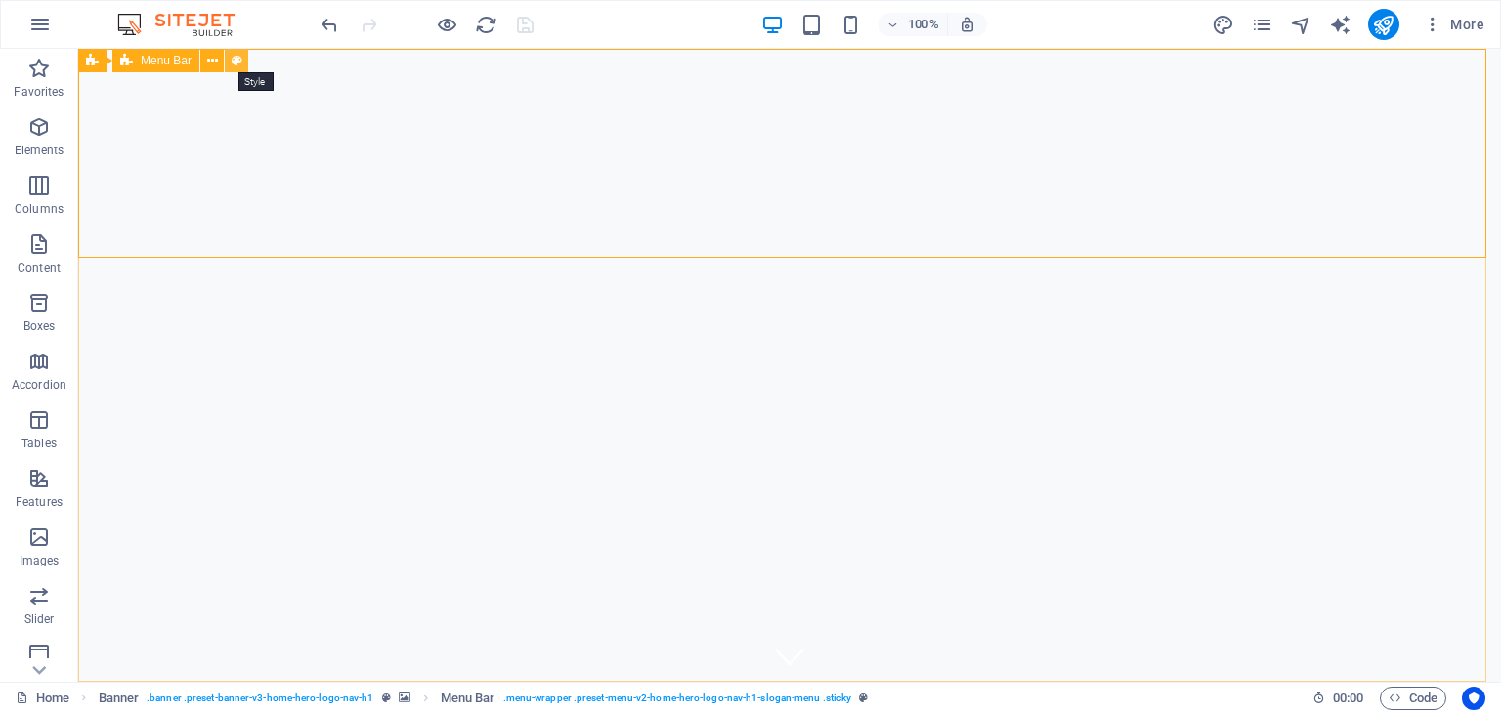
click at [230, 62] on button at bounding box center [236, 60] width 23 height 23
select select "rem"
select select "preset-menu-v2-home-hero-logo-nav-h1-slogan-menu"
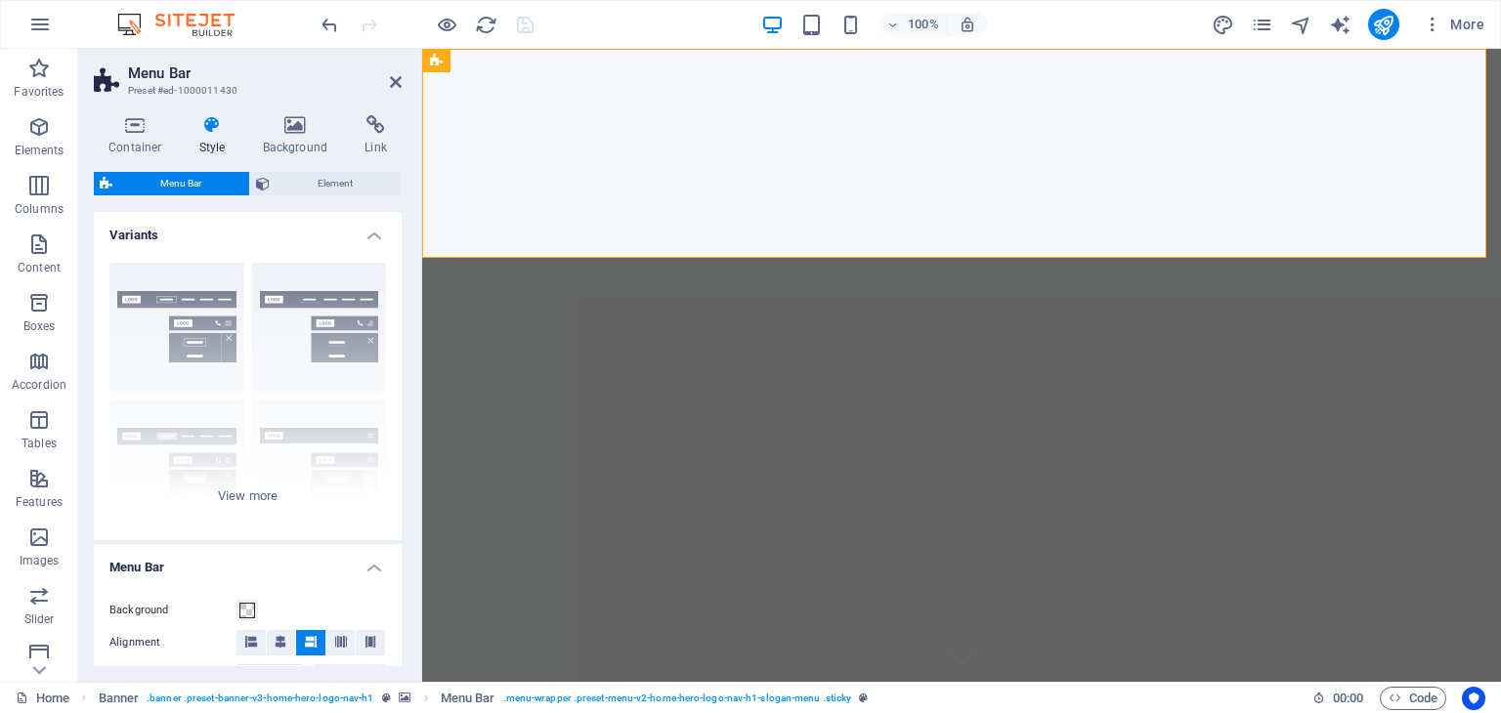
click at [219, 125] on icon at bounding box center [213, 125] width 56 height 20
click at [288, 138] on h4 "Background" at bounding box center [299, 135] width 103 height 41
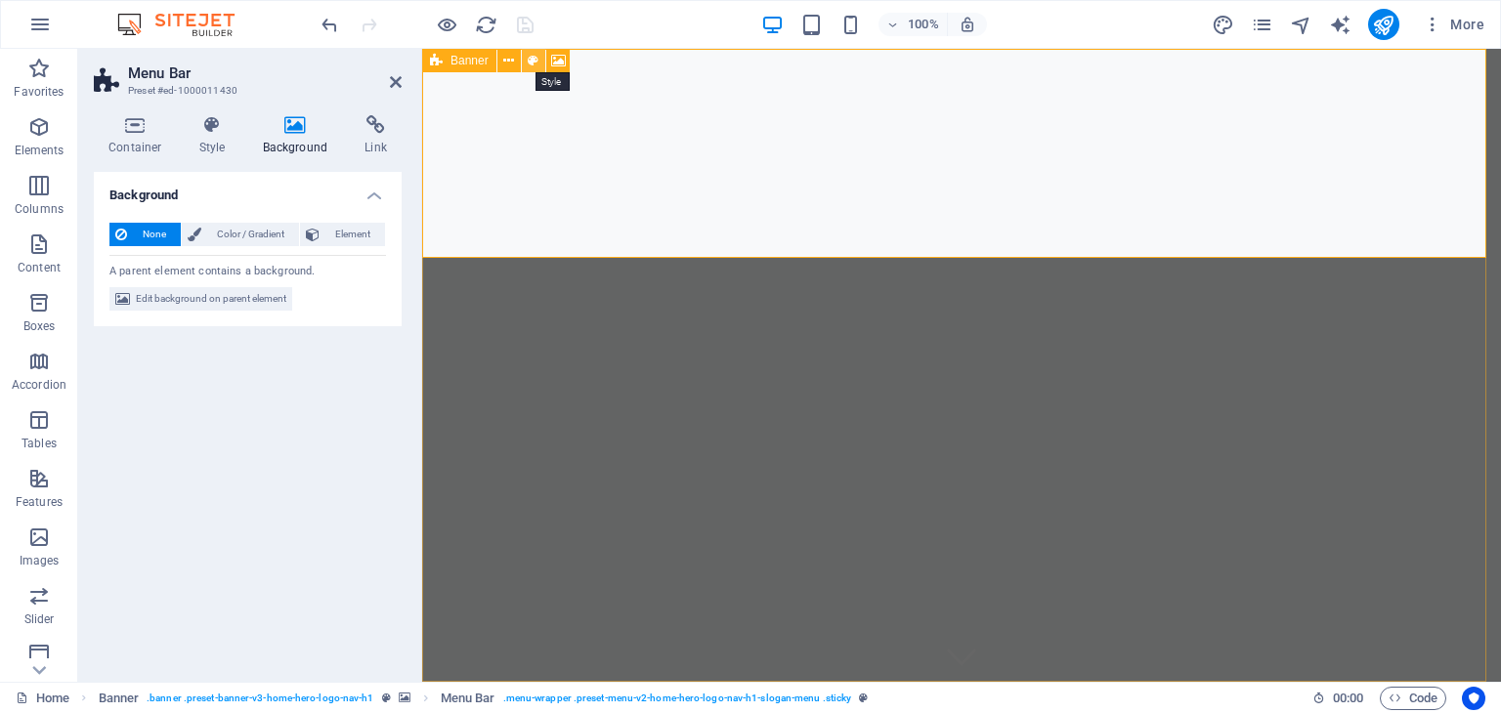
click at [539, 61] on button at bounding box center [533, 60] width 23 height 23
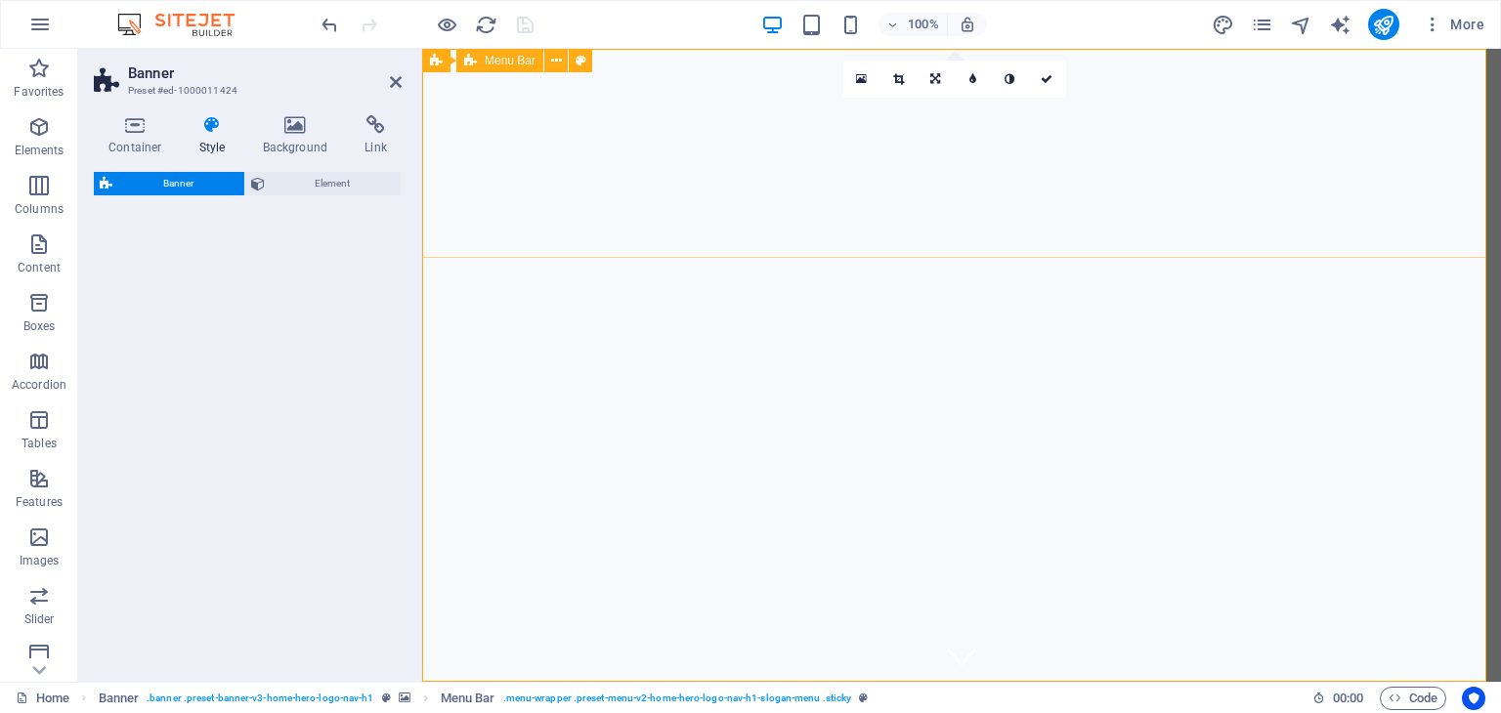
select select "preset-banner-v3-home-hero-logo-nav-h1"
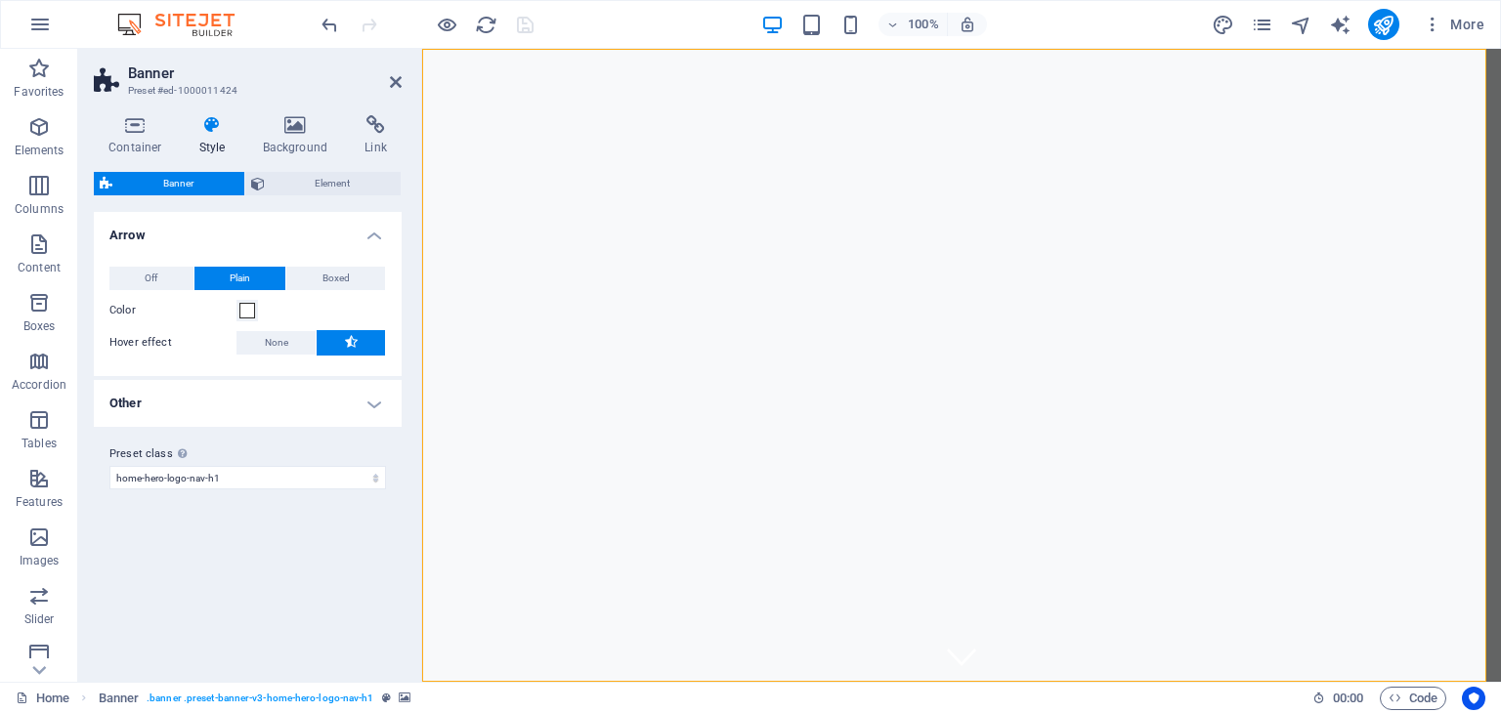
click at [216, 131] on icon at bounding box center [213, 125] width 56 height 20
click at [283, 176] on span "Element" at bounding box center [333, 183] width 125 height 23
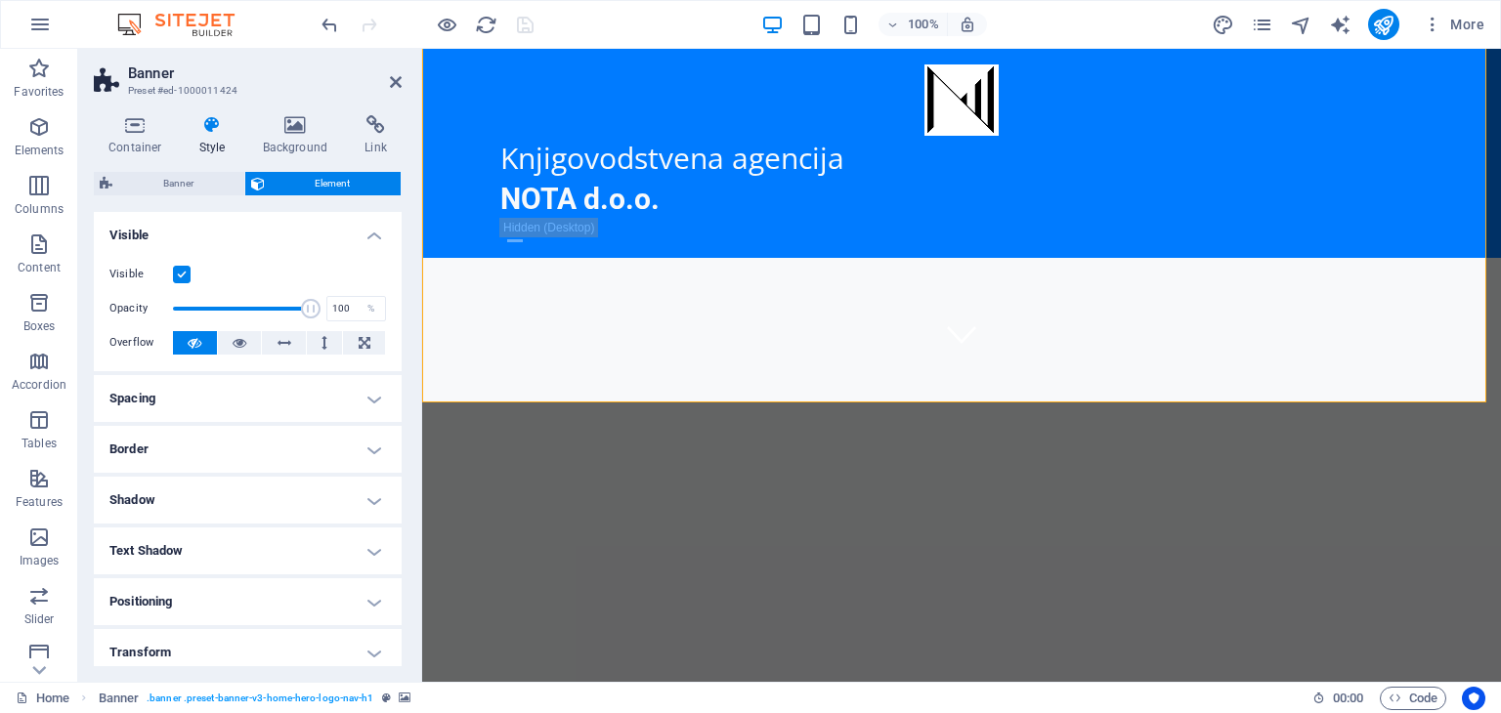
scroll to position [328, 0]
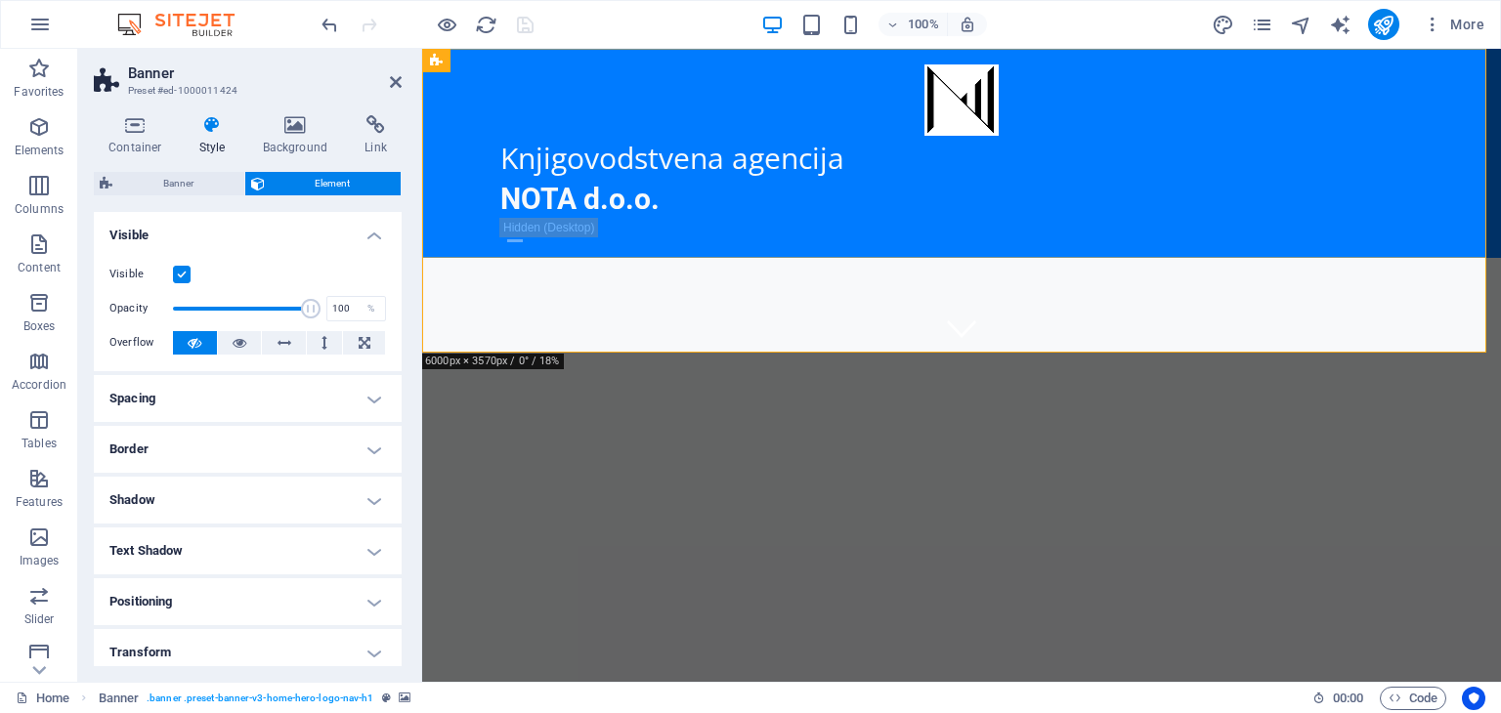
click at [454, 126] on div "Knjigovodstvena agencija NOTA d.o.o. Početna Usluge Akcija Kontakt O nama" at bounding box center [961, 153] width 1079 height 209
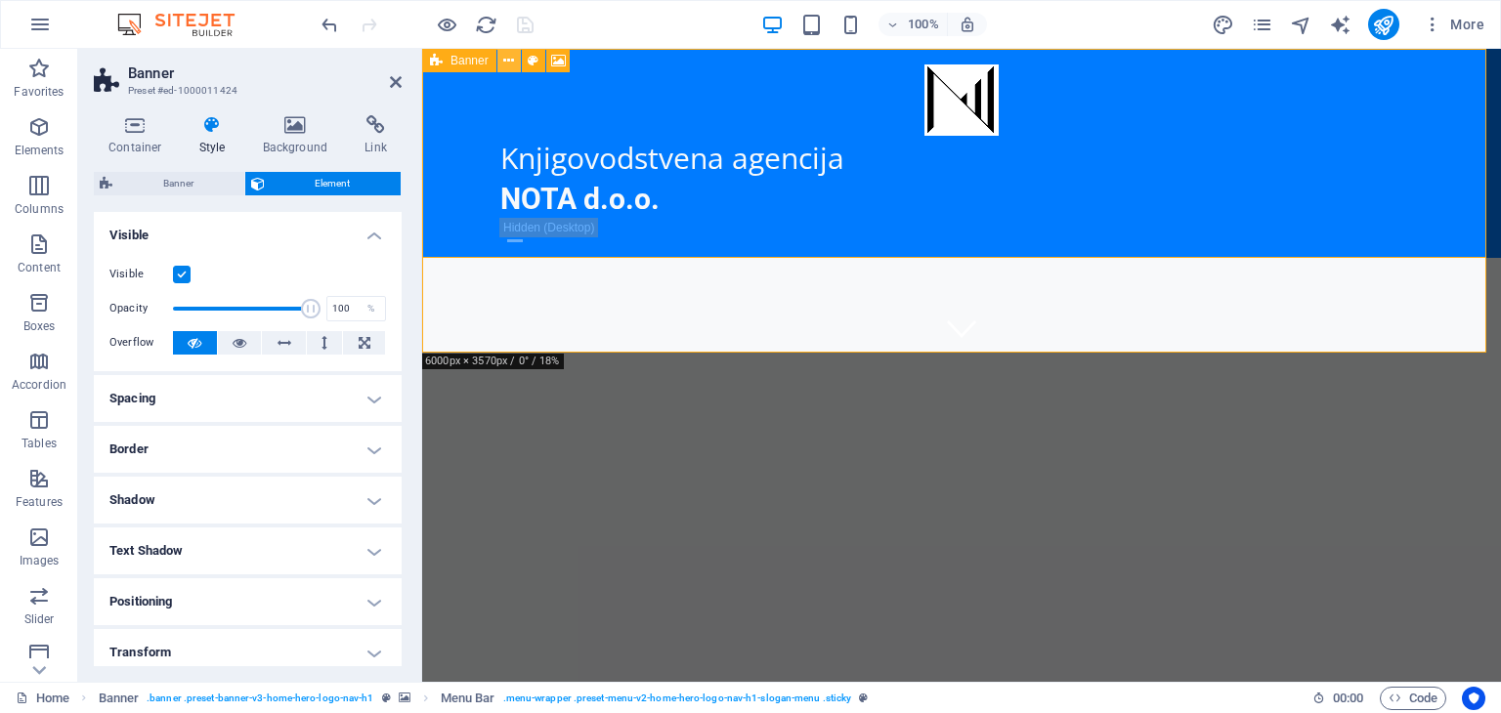
click at [509, 61] on icon at bounding box center [508, 61] width 11 height 21
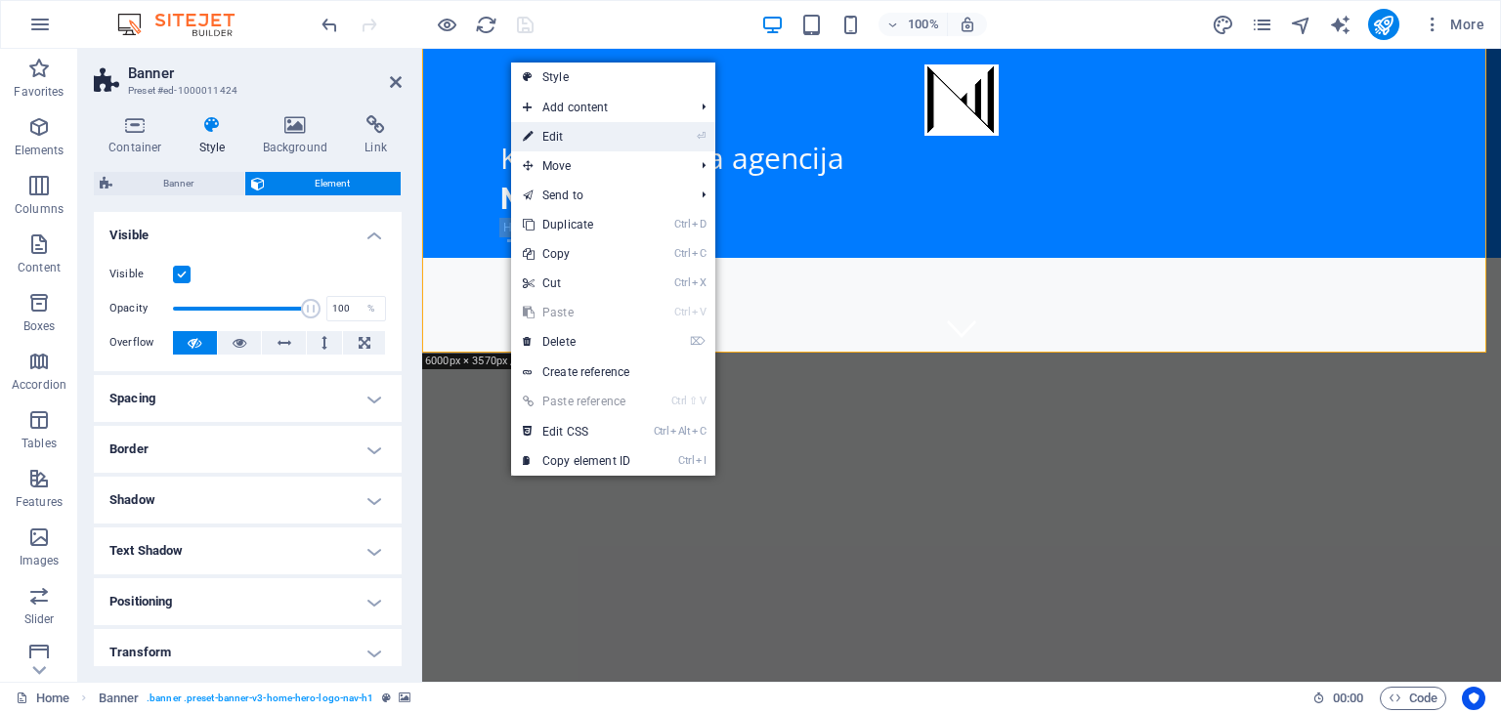
click at [548, 139] on link "⏎ Edit" at bounding box center [576, 136] width 131 height 29
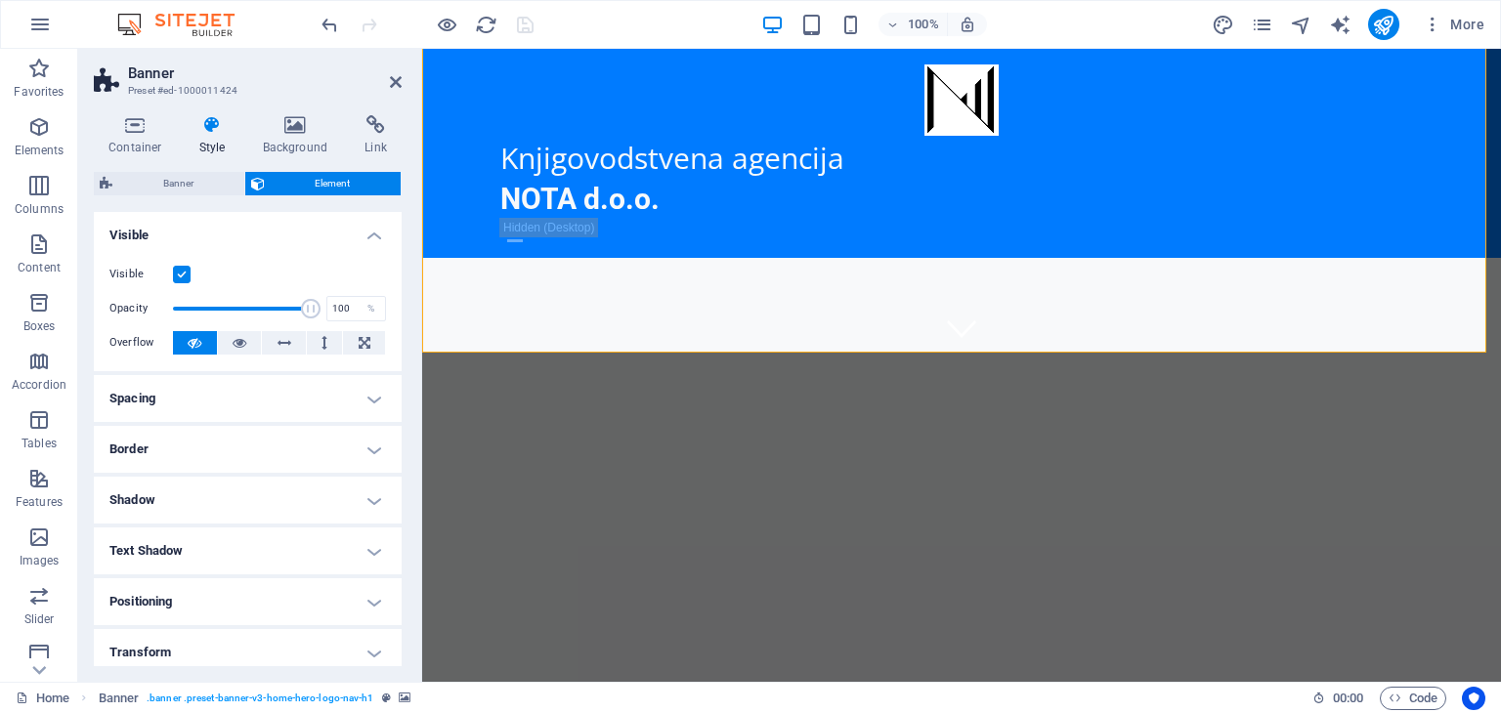
click at [223, 135] on h4 "Style" at bounding box center [217, 135] width 64 height 41
click at [180, 192] on span "Banner" at bounding box center [178, 183] width 120 height 23
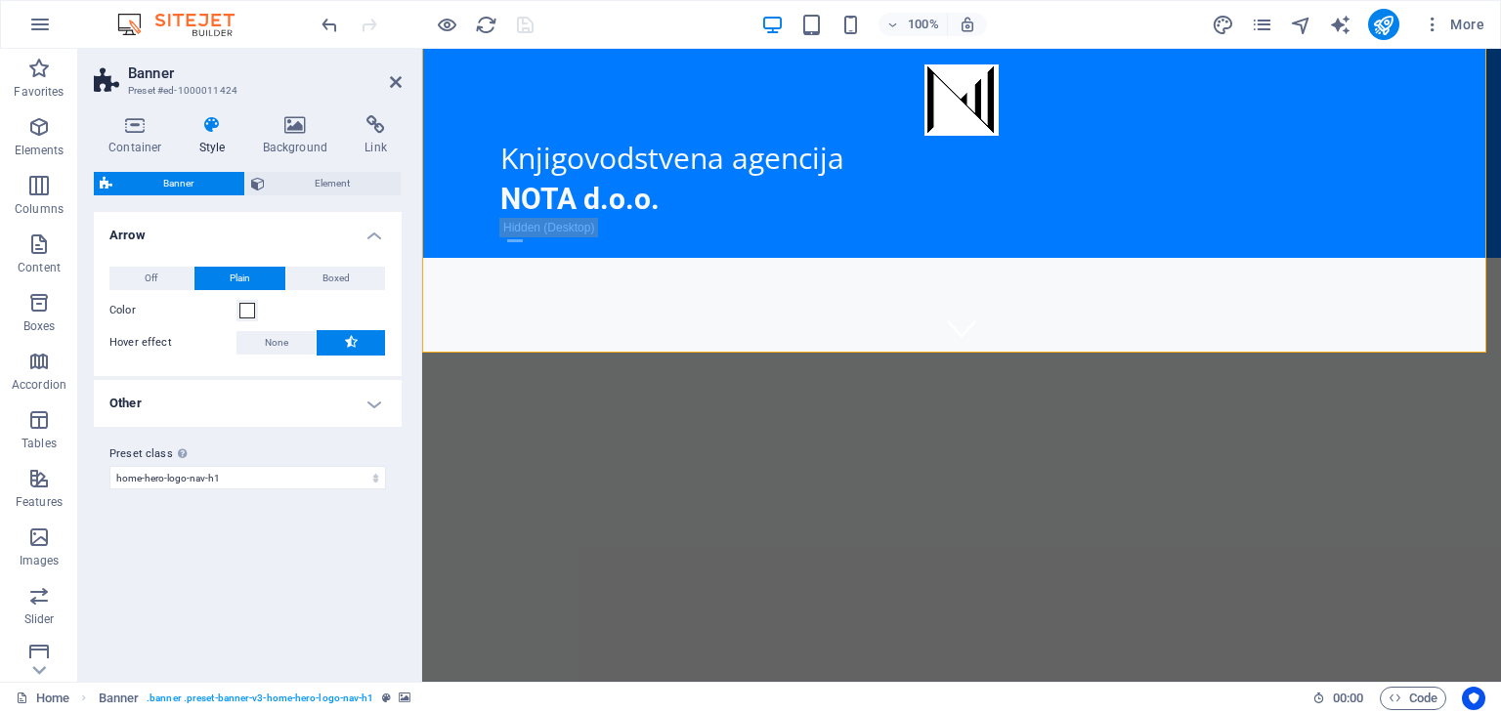
click at [373, 407] on h4 "Other" at bounding box center [248, 403] width 308 height 47
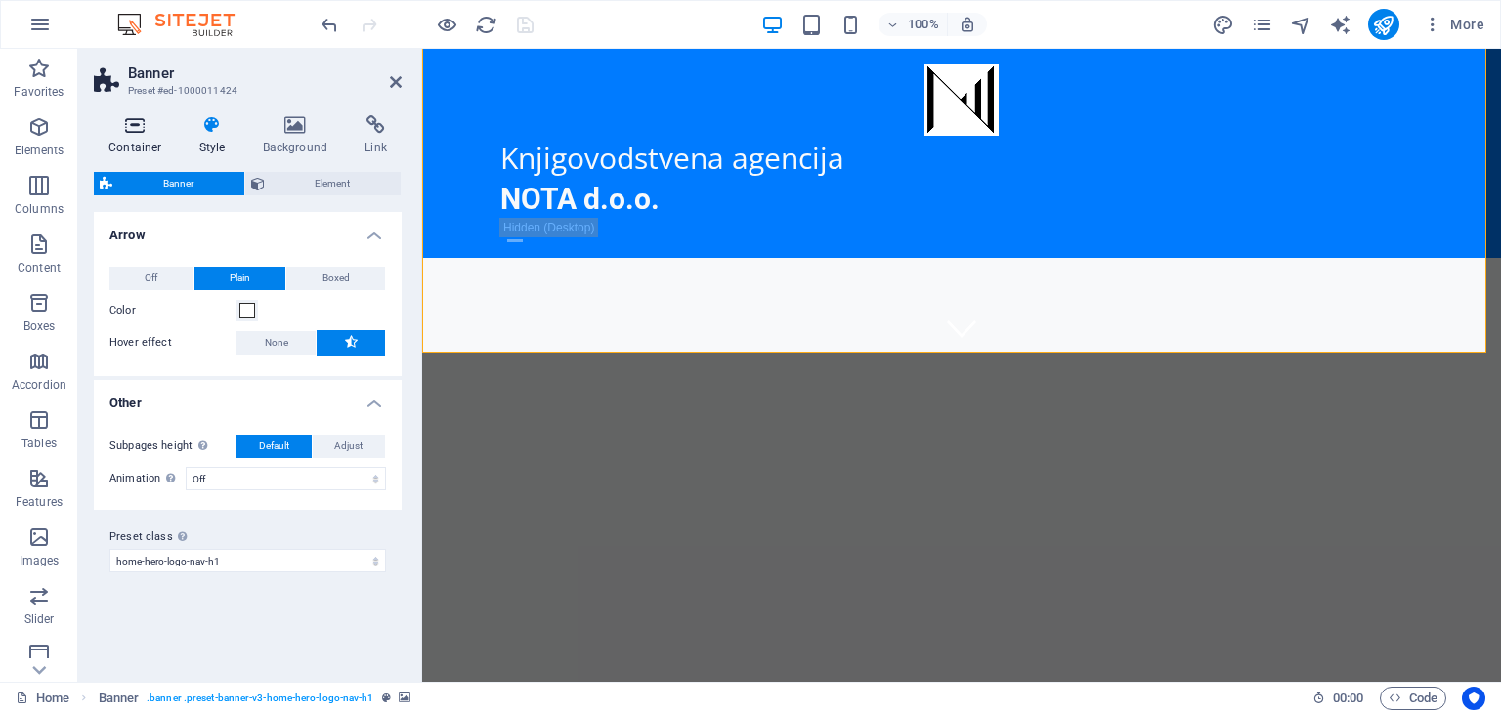
click at [140, 138] on h4 "Container" at bounding box center [139, 135] width 91 height 41
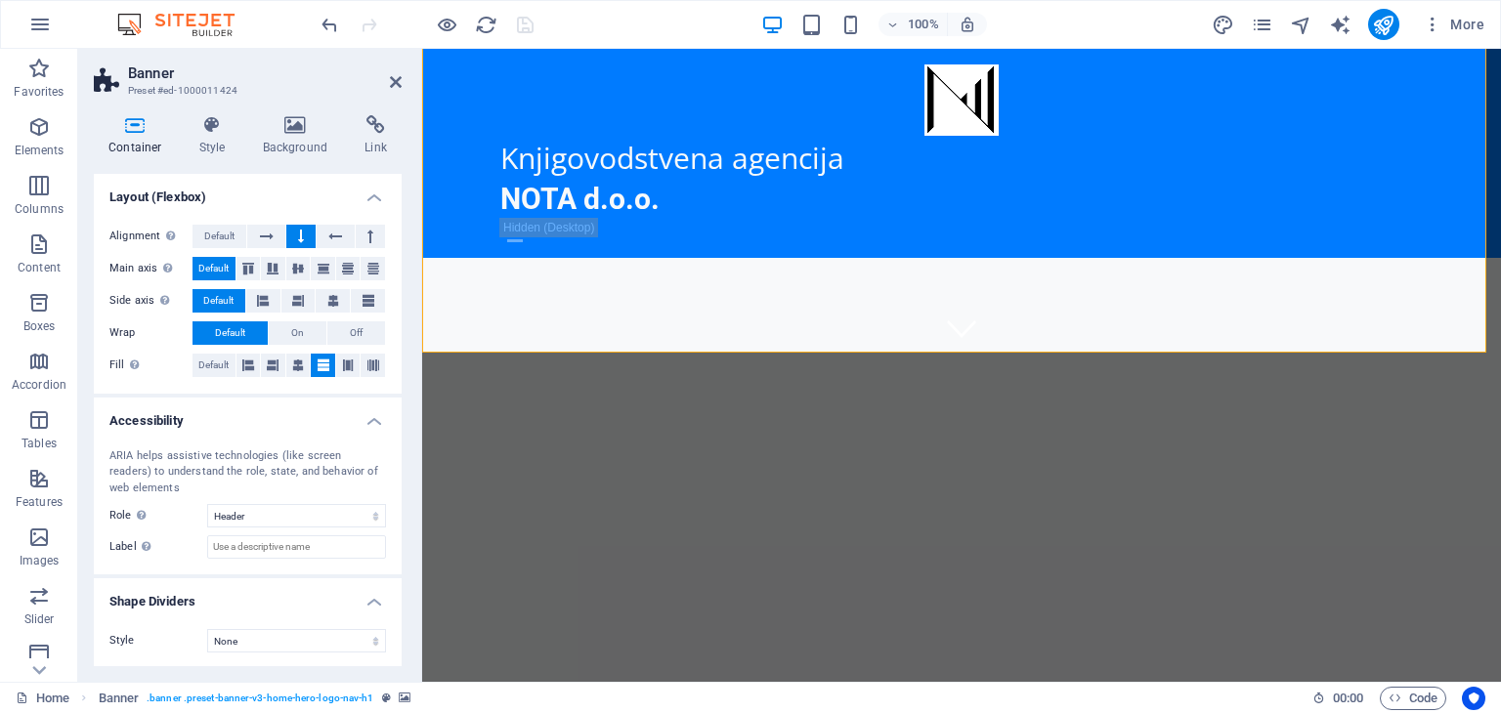
scroll to position [0, 0]
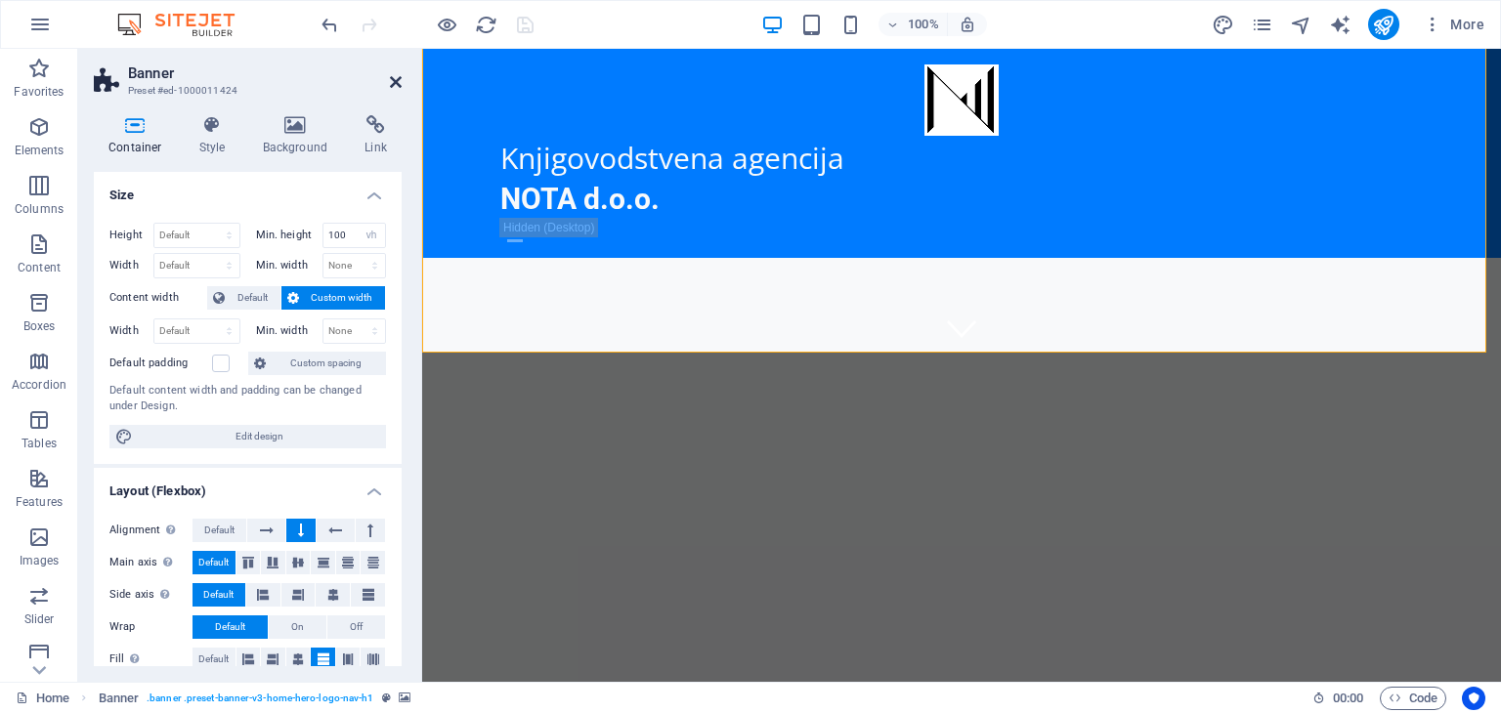
click at [391, 86] on icon at bounding box center [396, 82] width 12 height 16
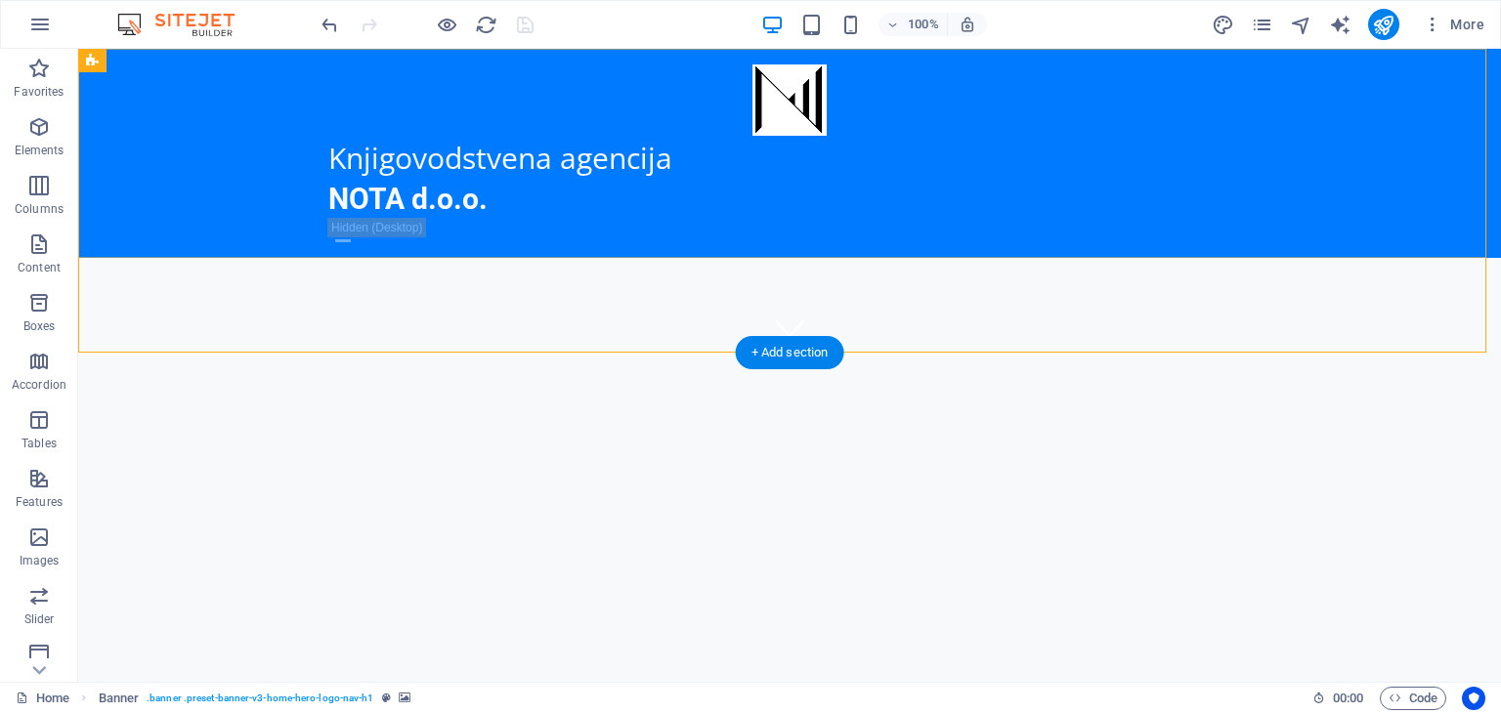
click at [473, 93] on div "Knjigovodstvena agencija NOTA d.o.o. Početna Usluge Akcija Kontakt O nama" at bounding box center [789, 153] width 1423 height 209
click at [251, 121] on div "Knjigovodstvena agencija NOTA d.o.o. Početna Usluge Akcija Kontakt O nama" at bounding box center [789, 153] width 1423 height 209
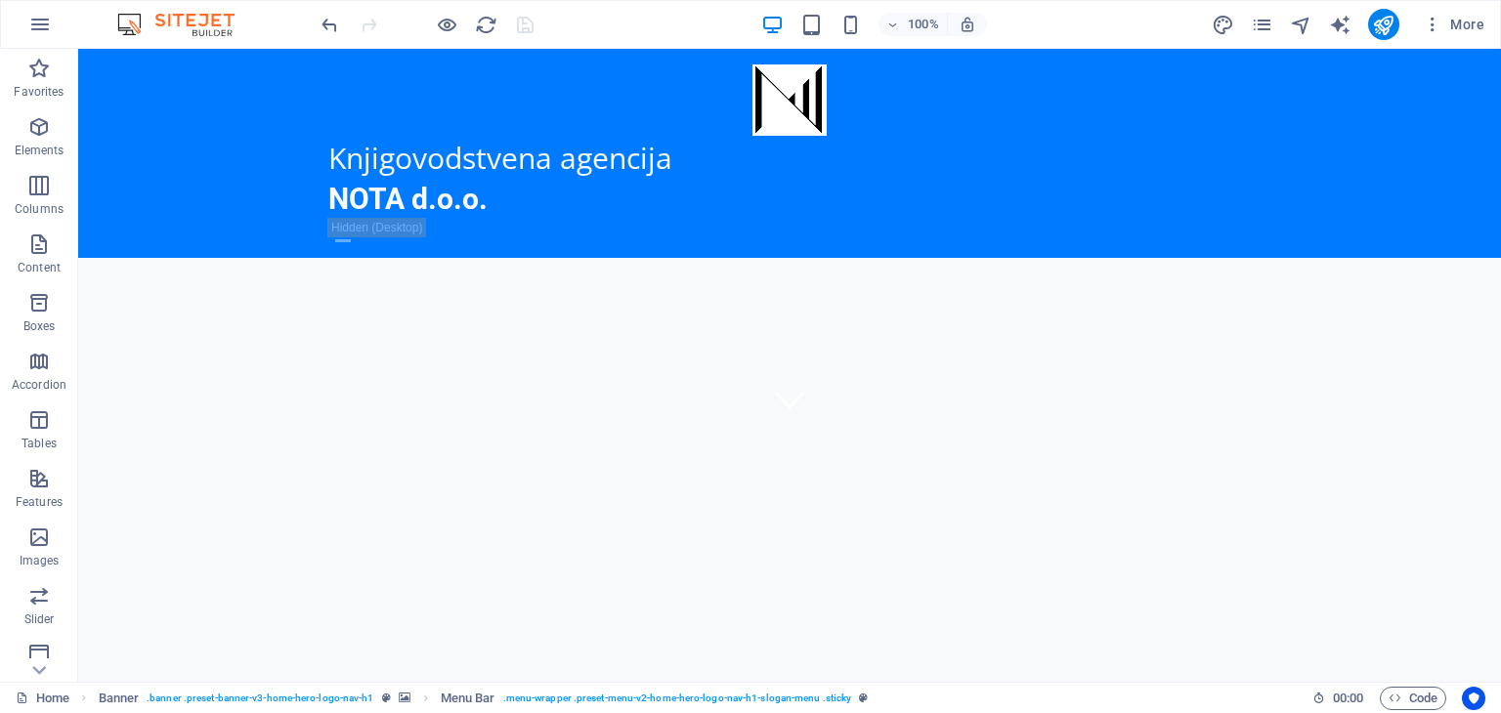
scroll to position [260, 0]
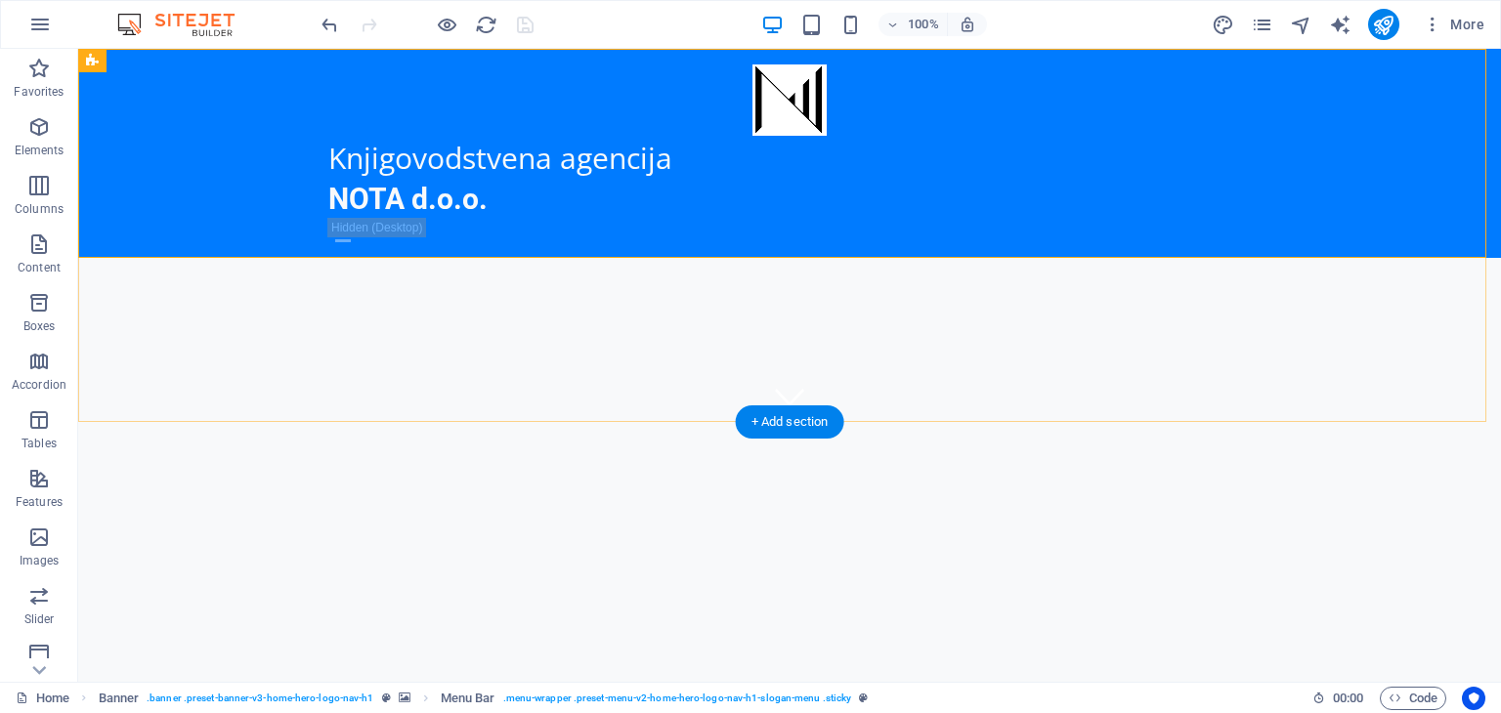
click at [1420, 207] on div "Knjigovodstvena agencija NOTA d.o.o. Početna Usluge Akcija Kontakt O nama" at bounding box center [789, 153] width 1423 height 209
click at [186, 58] on icon at bounding box center [189, 61] width 11 height 21
select select "preset-banner-v3-home-hero-logo-nav-h1"
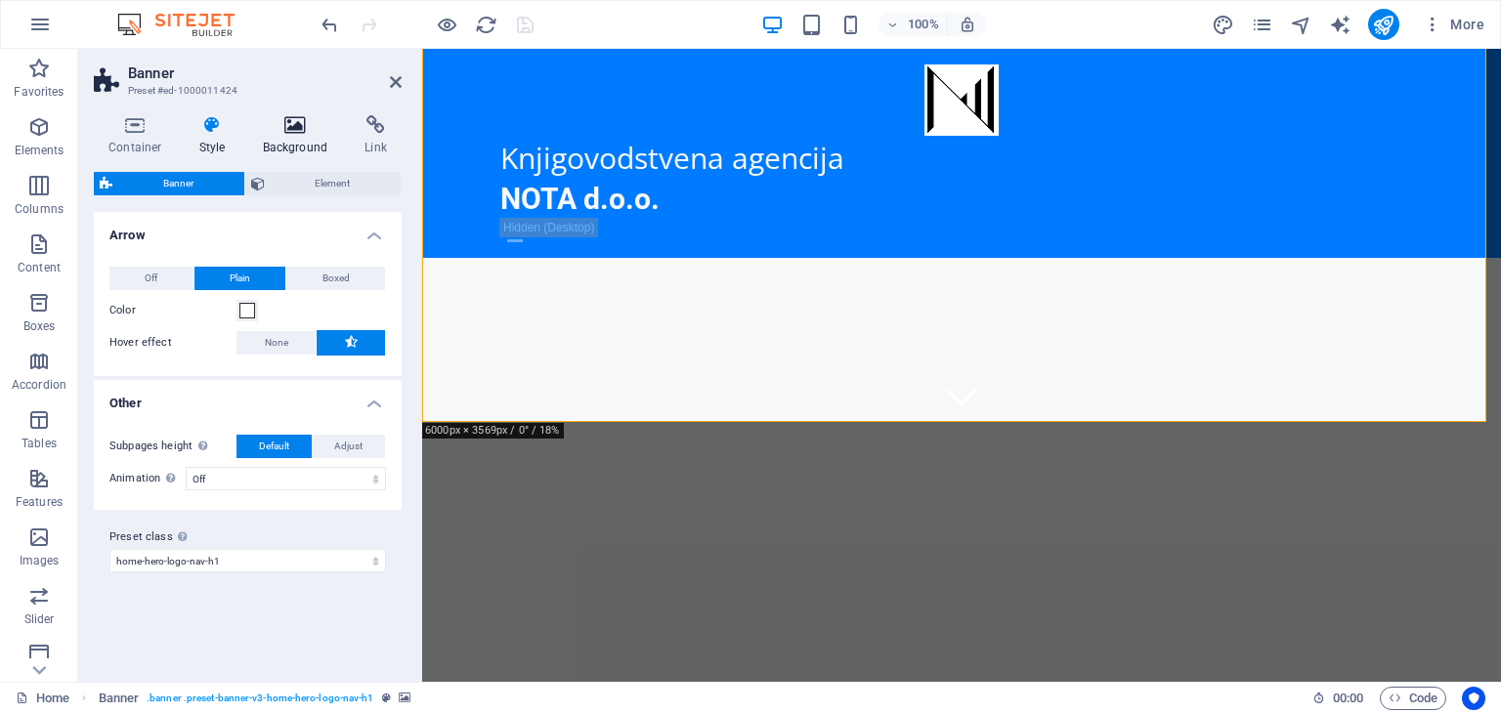
click at [280, 135] on h4 "Background" at bounding box center [299, 135] width 103 height 41
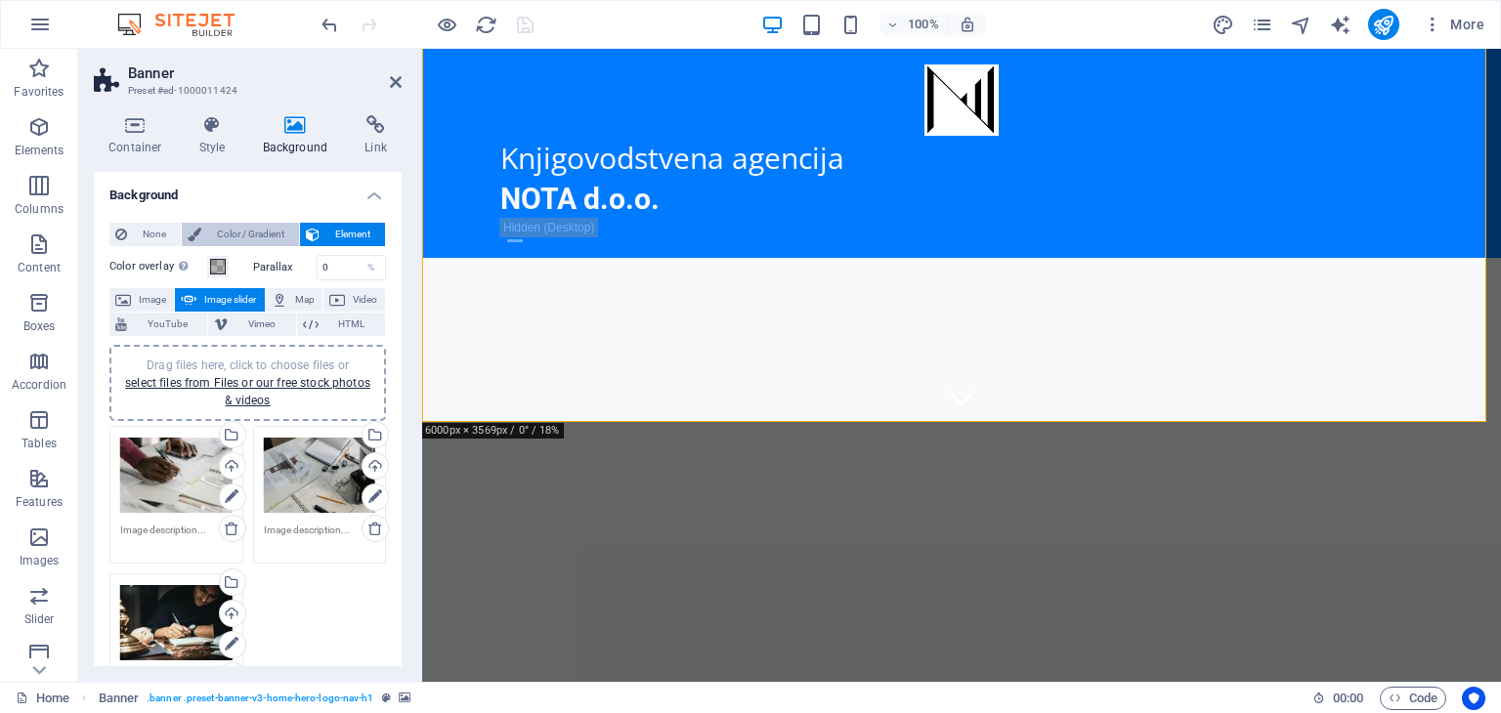
click at [245, 234] on span "Color / Gradient" at bounding box center [250, 234] width 86 height 23
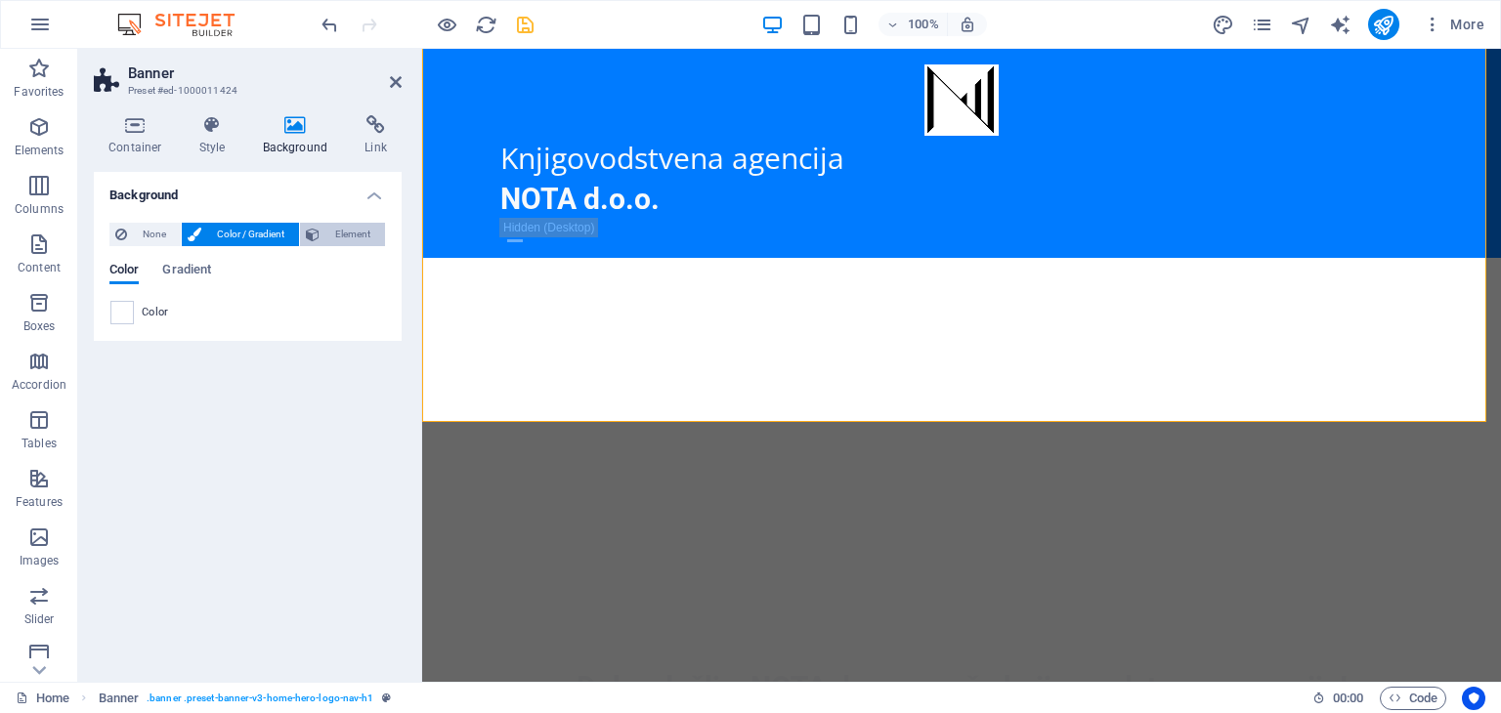
click at [320, 237] on icon at bounding box center [313, 234] width 14 height 23
select select "ms"
select select "s"
select select "progressive"
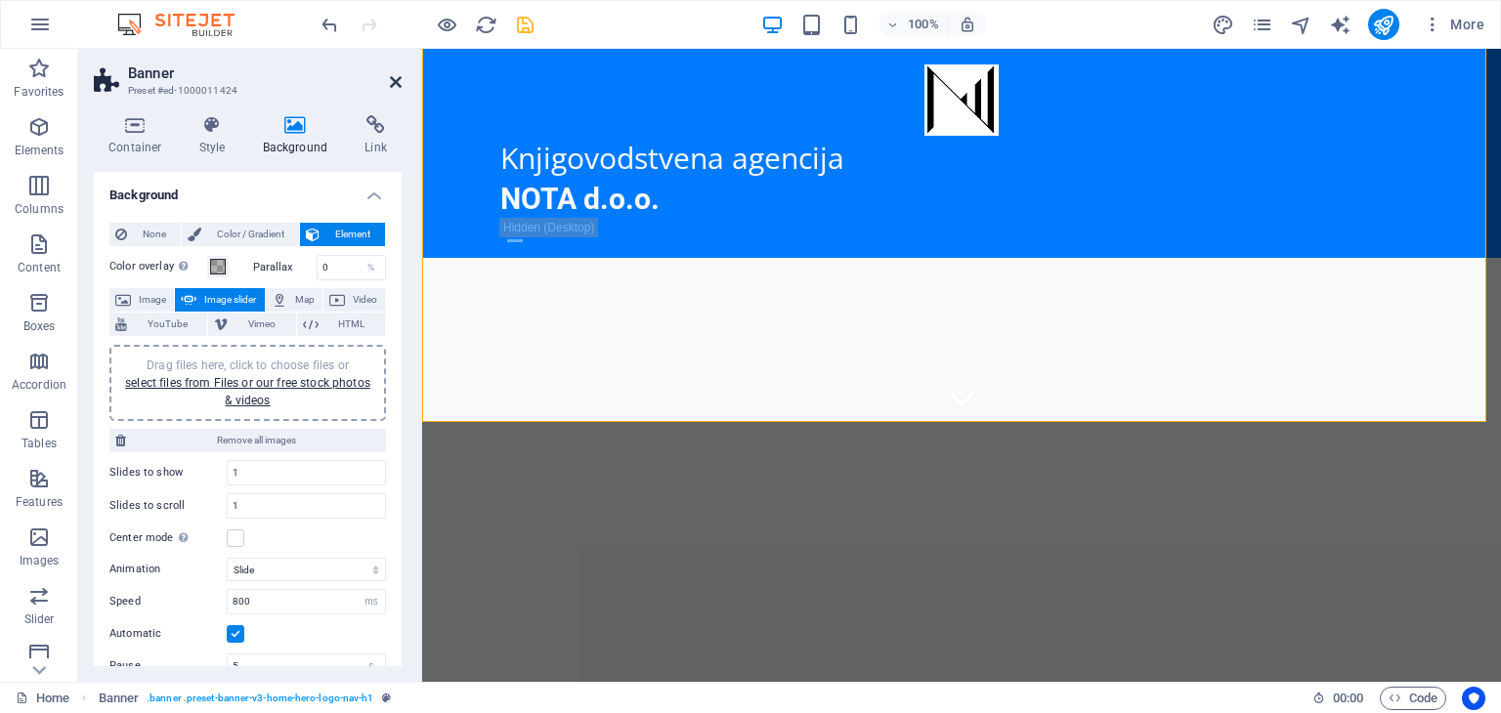
click at [395, 83] on icon at bounding box center [396, 82] width 12 height 16
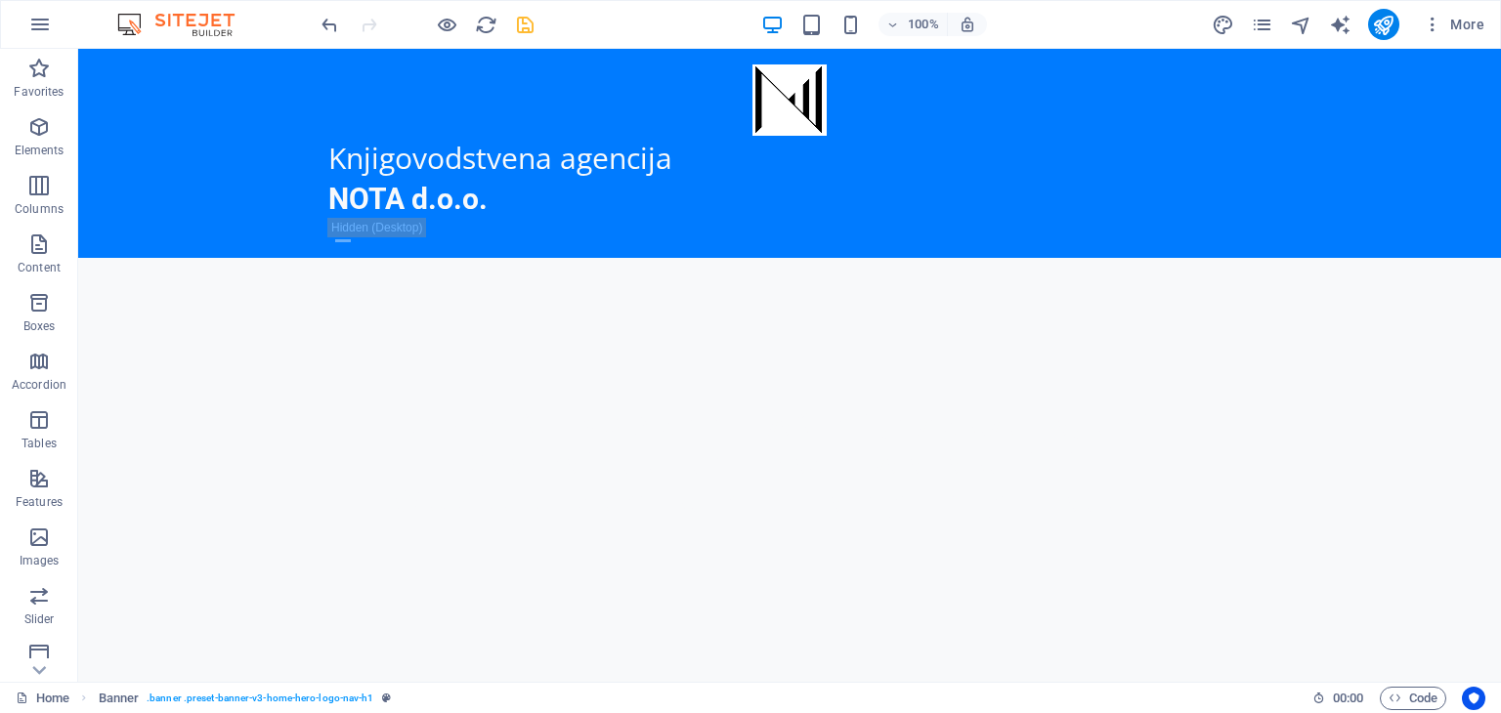
scroll to position [0, 0]
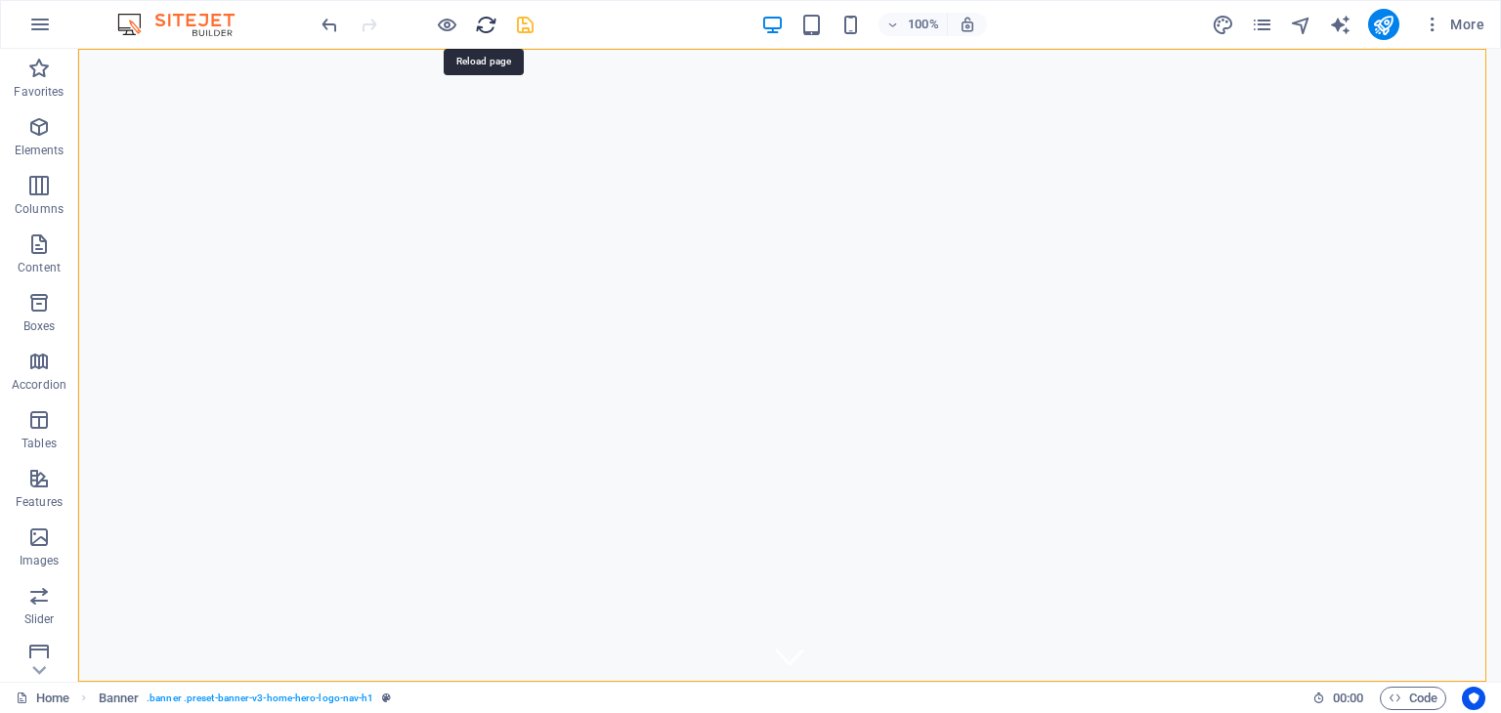
click at [495, 23] on icon "reload" at bounding box center [486, 25] width 22 height 22
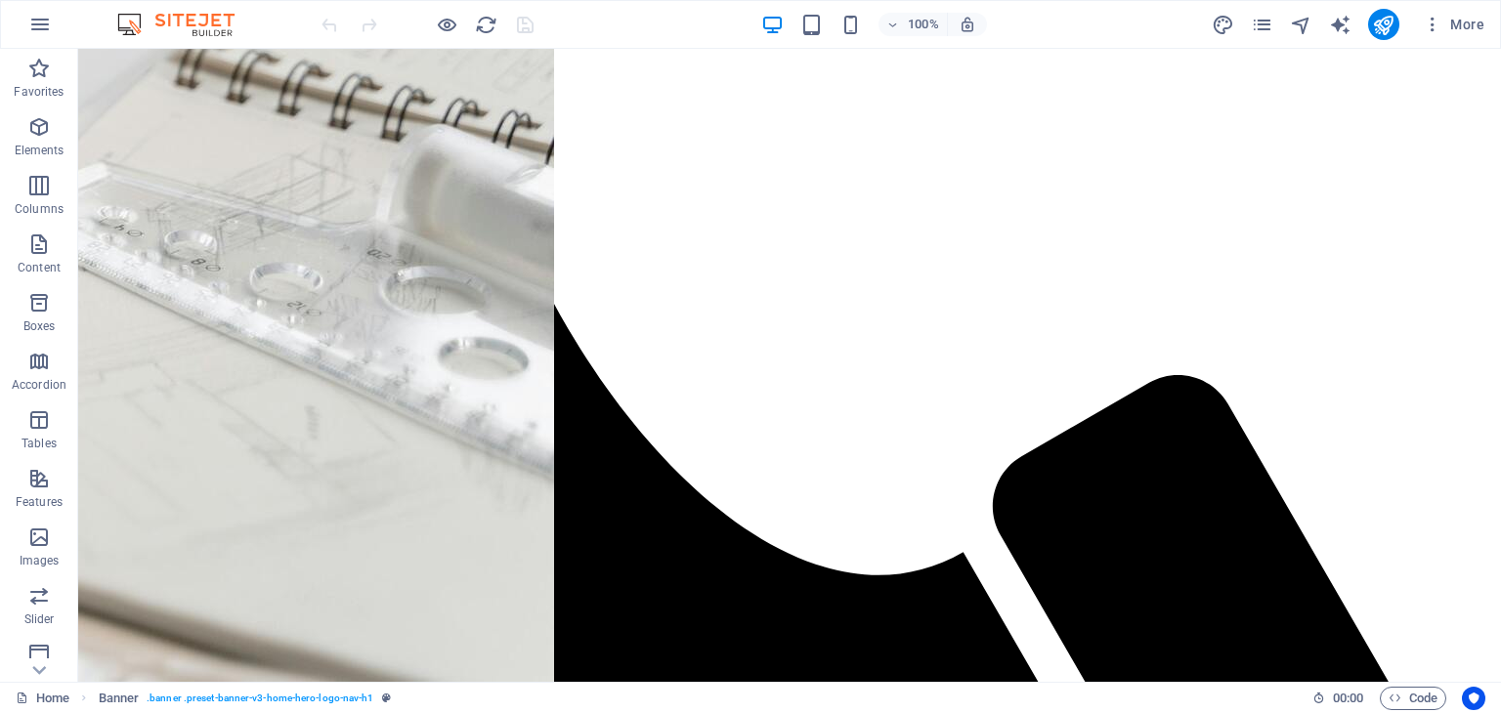
scroll to position [1810, 0]
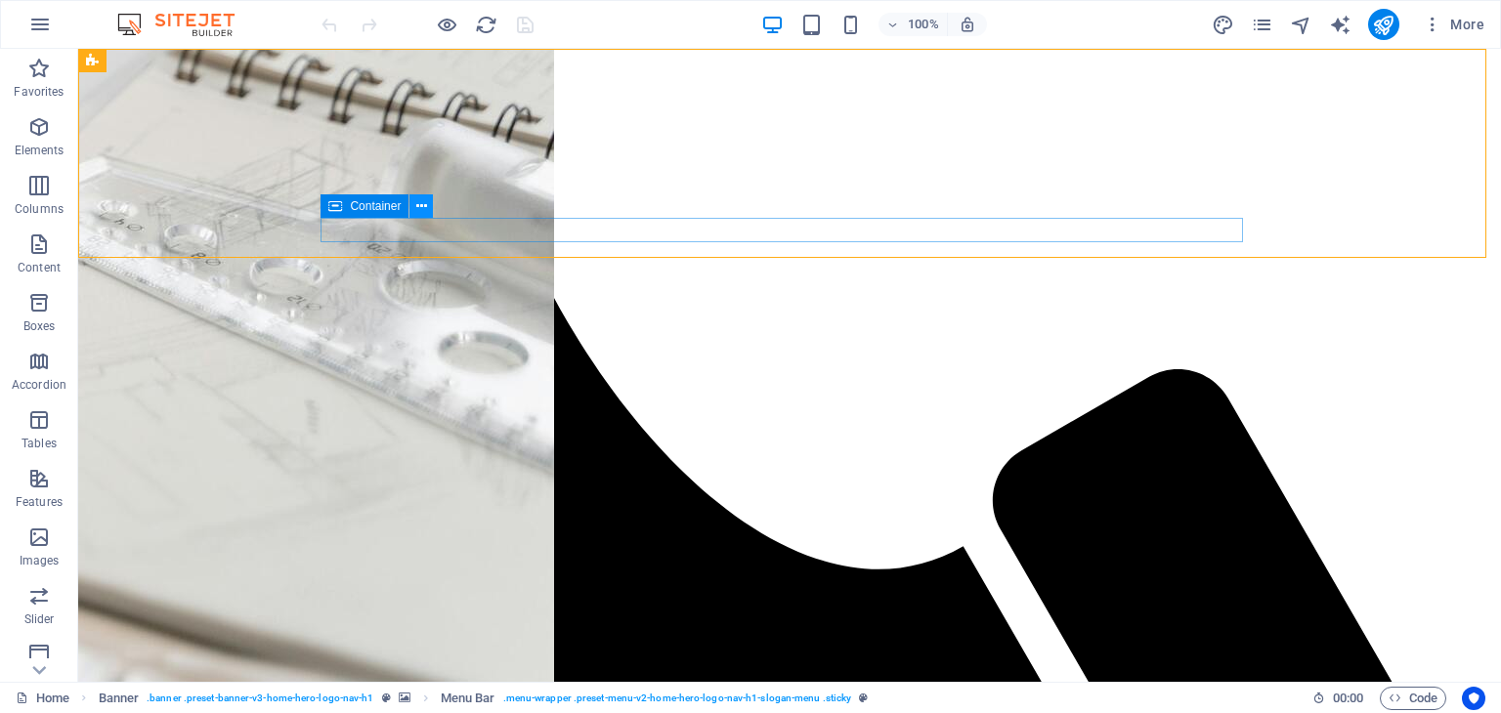
click at [421, 205] on icon at bounding box center [421, 206] width 11 height 21
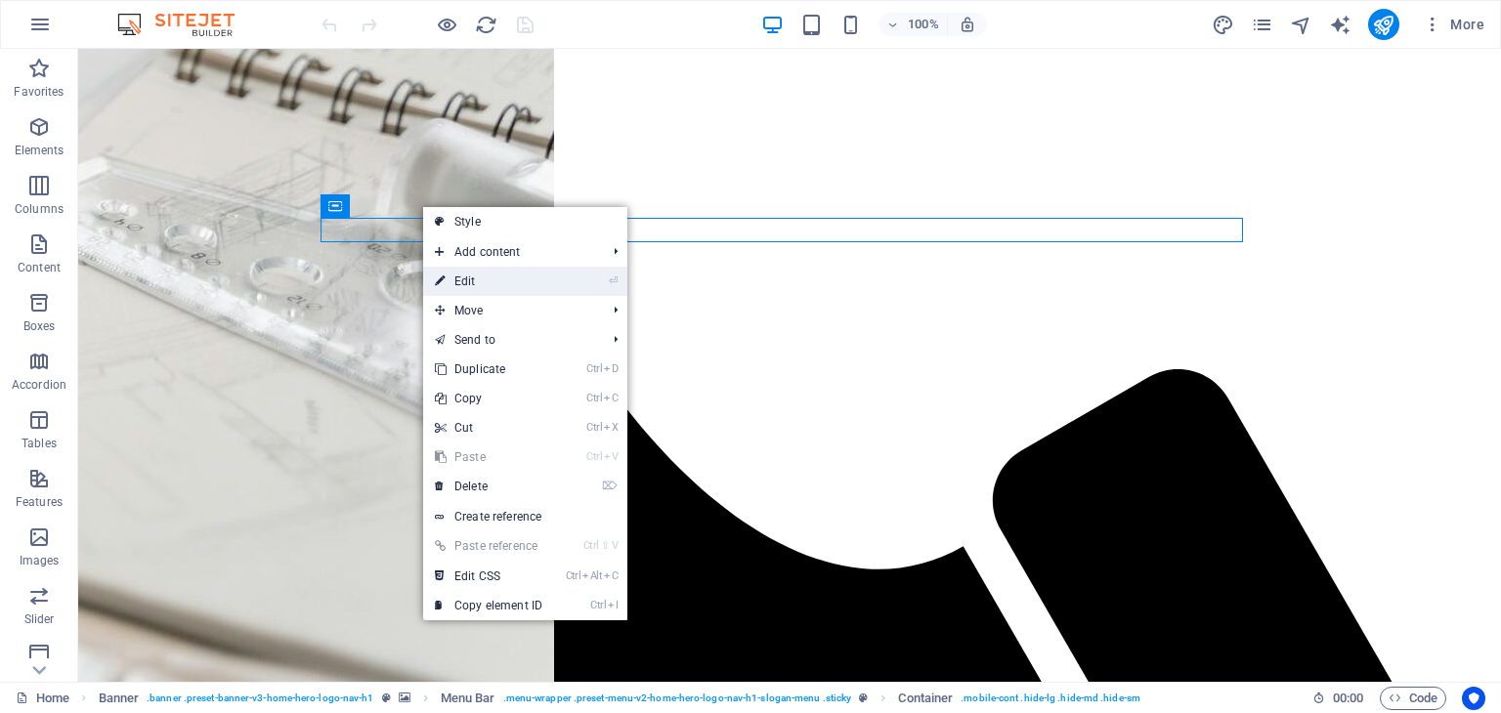
click at [454, 274] on link "⏎ Edit" at bounding box center [488, 281] width 131 height 29
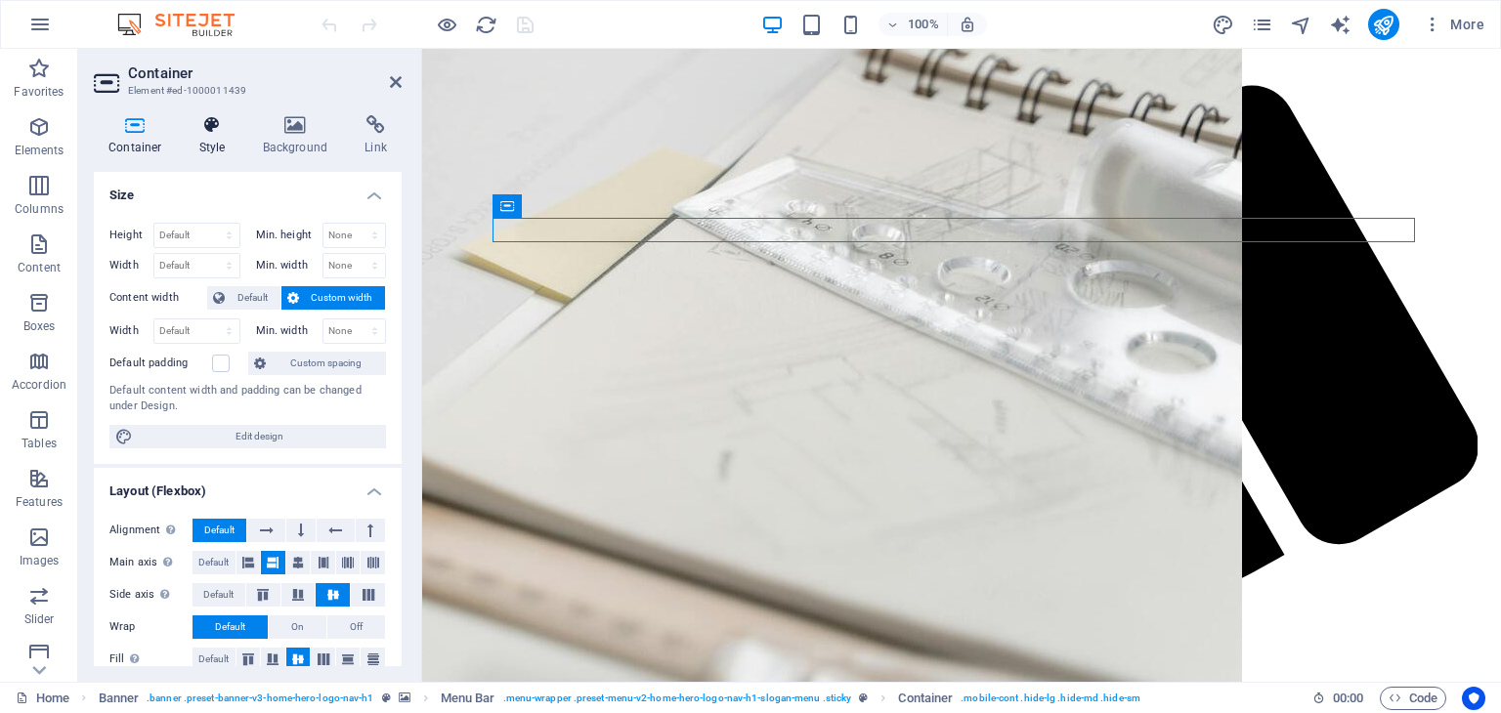
click at [217, 133] on icon at bounding box center [213, 125] width 56 height 20
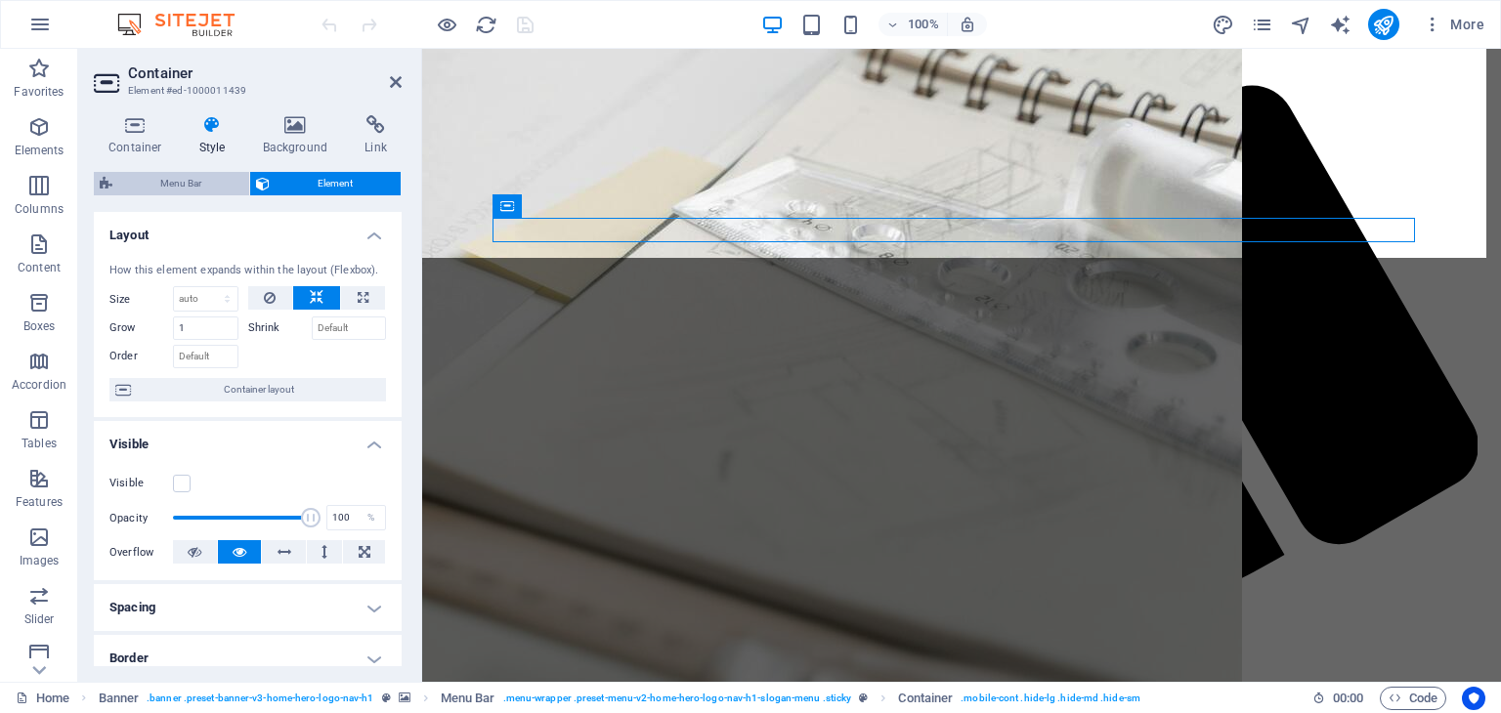
click at [203, 188] on span "Menu Bar" at bounding box center [180, 183] width 125 height 23
select select "rem"
select select "preset-menu-v2-home-hero-logo-nav-h1-slogan-menu"
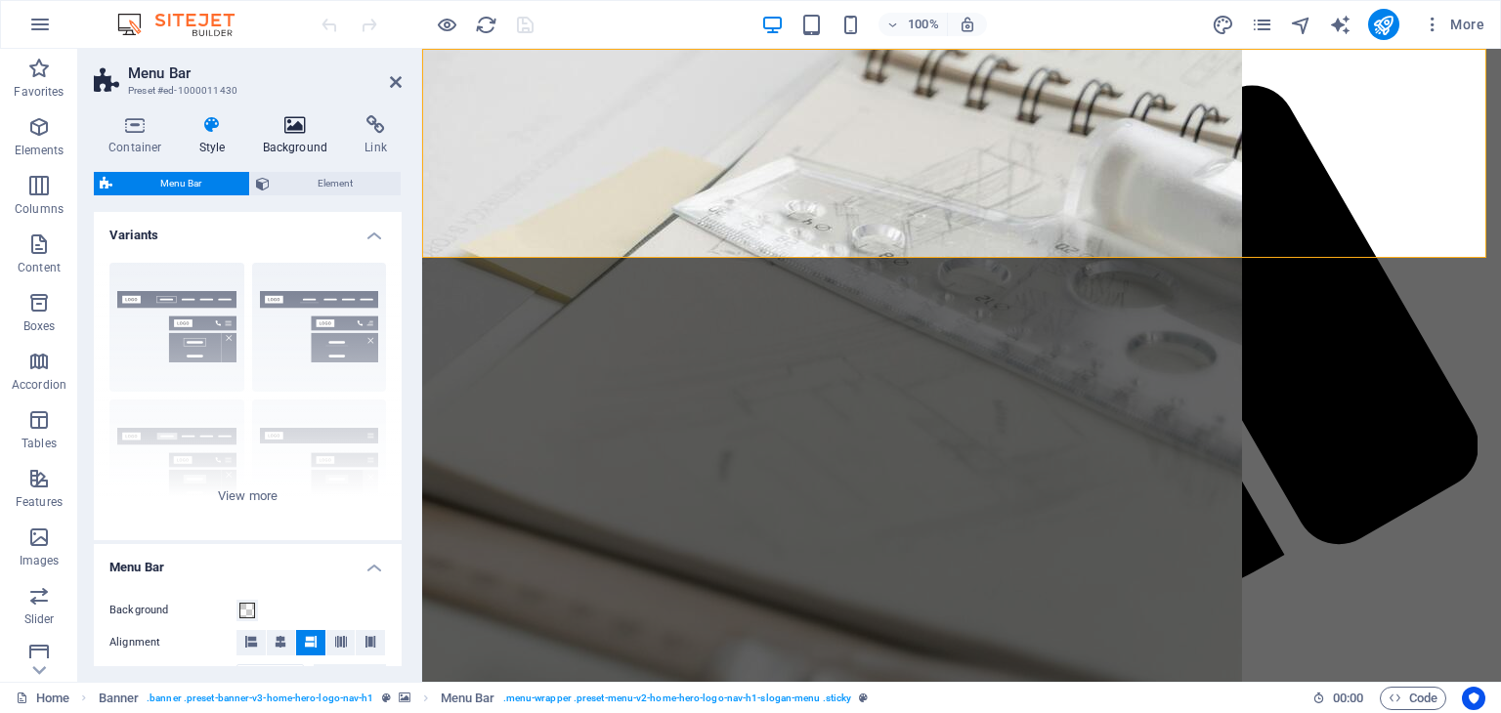
click at [289, 130] on icon at bounding box center [295, 125] width 95 height 20
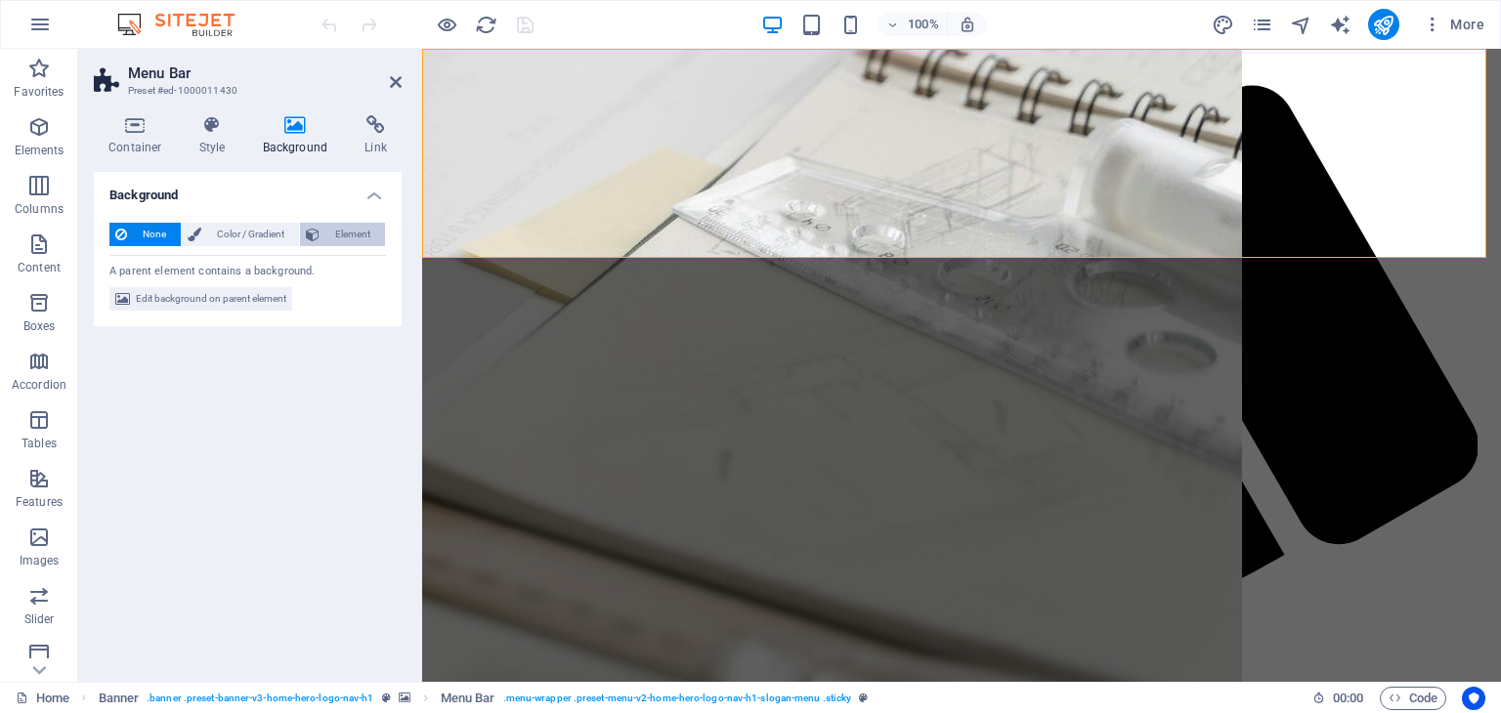
click at [331, 232] on span "Element" at bounding box center [352, 234] width 54 height 23
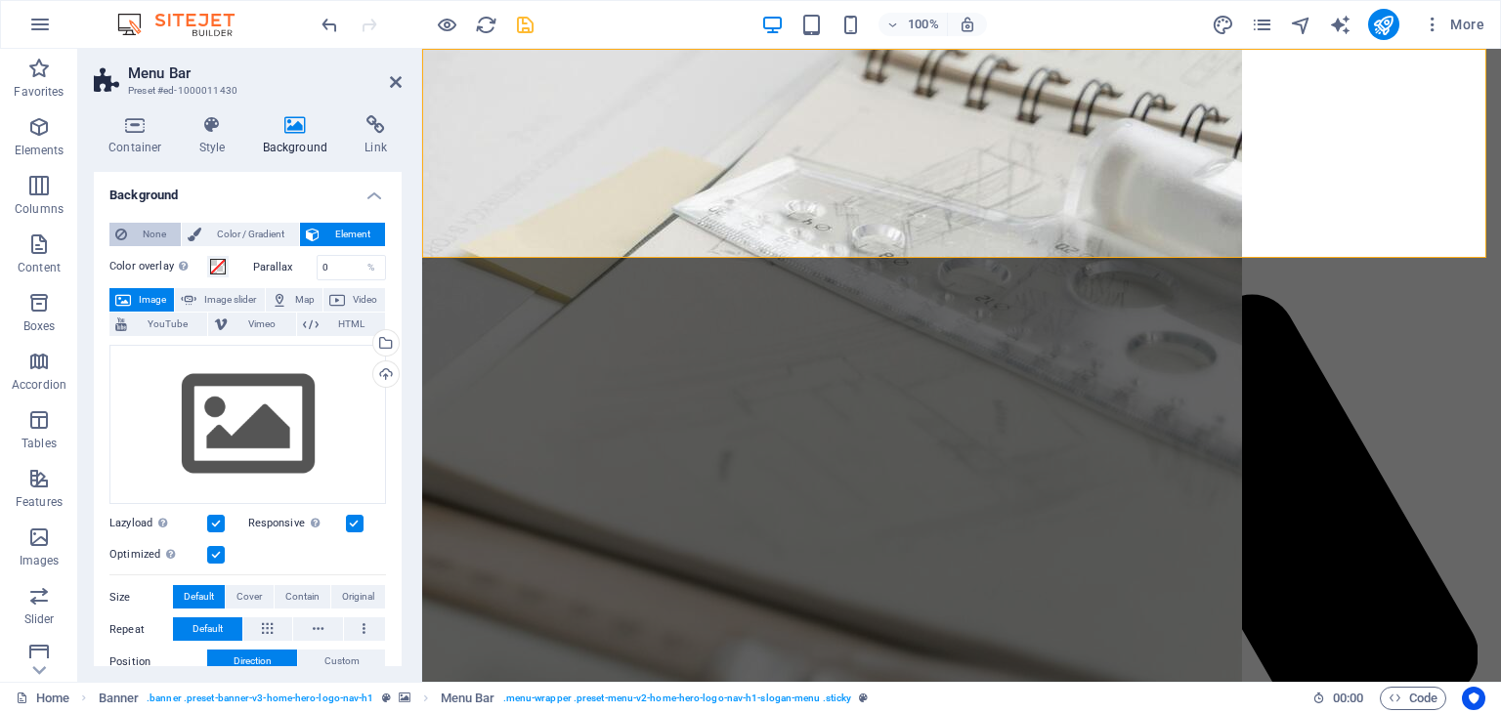
click at [159, 227] on span "None" at bounding box center [154, 234] width 42 height 23
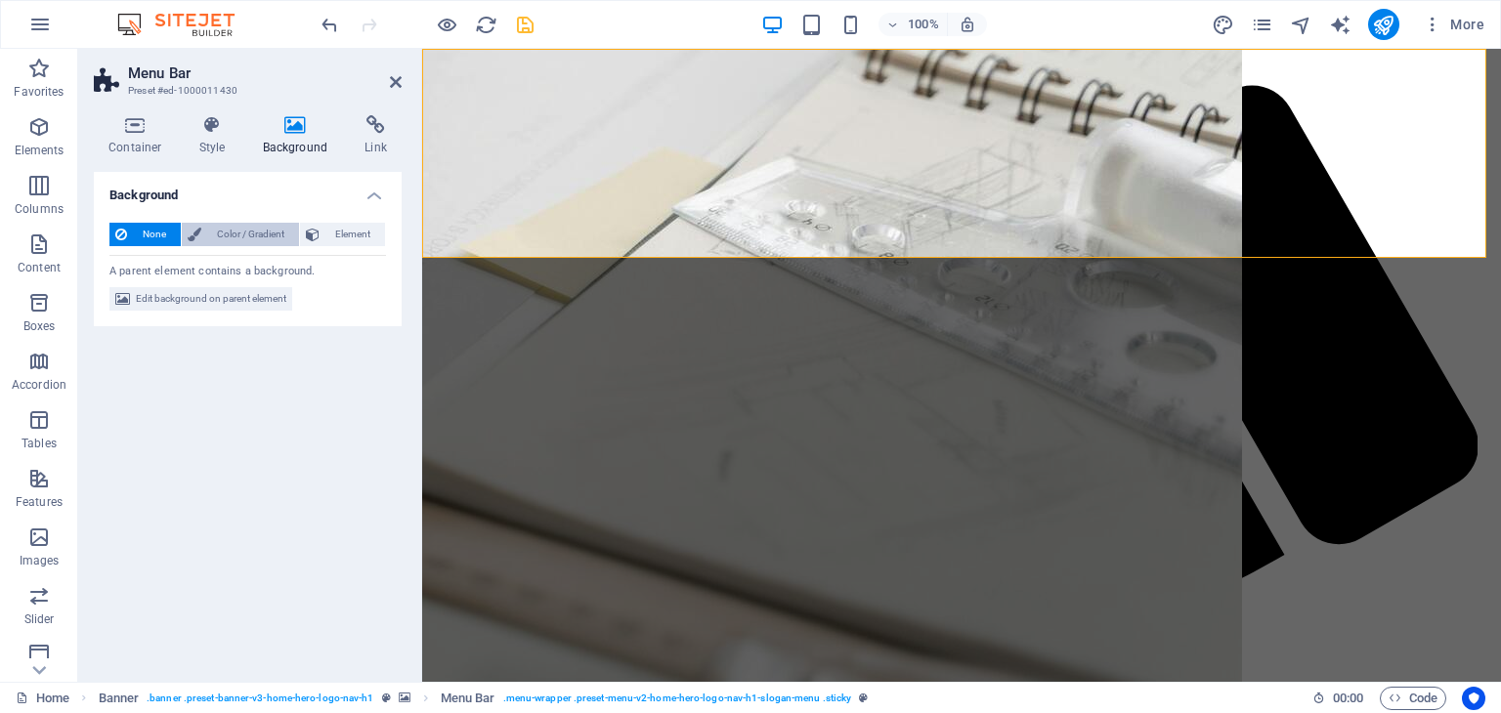
click at [245, 232] on span "Color / Gradient" at bounding box center [250, 234] width 86 height 23
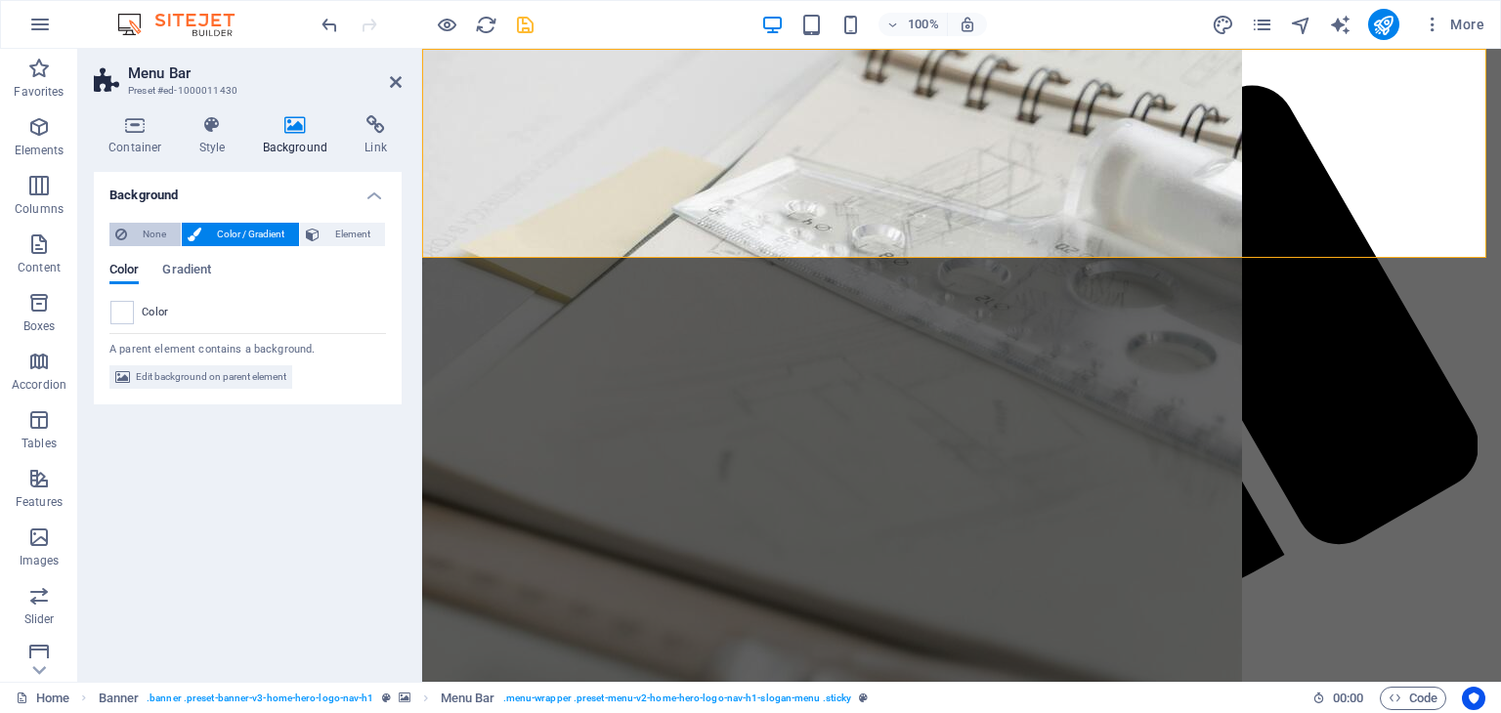
click at [139, 235] on span "None" at bounding box center [154, 234] width 42 height 23
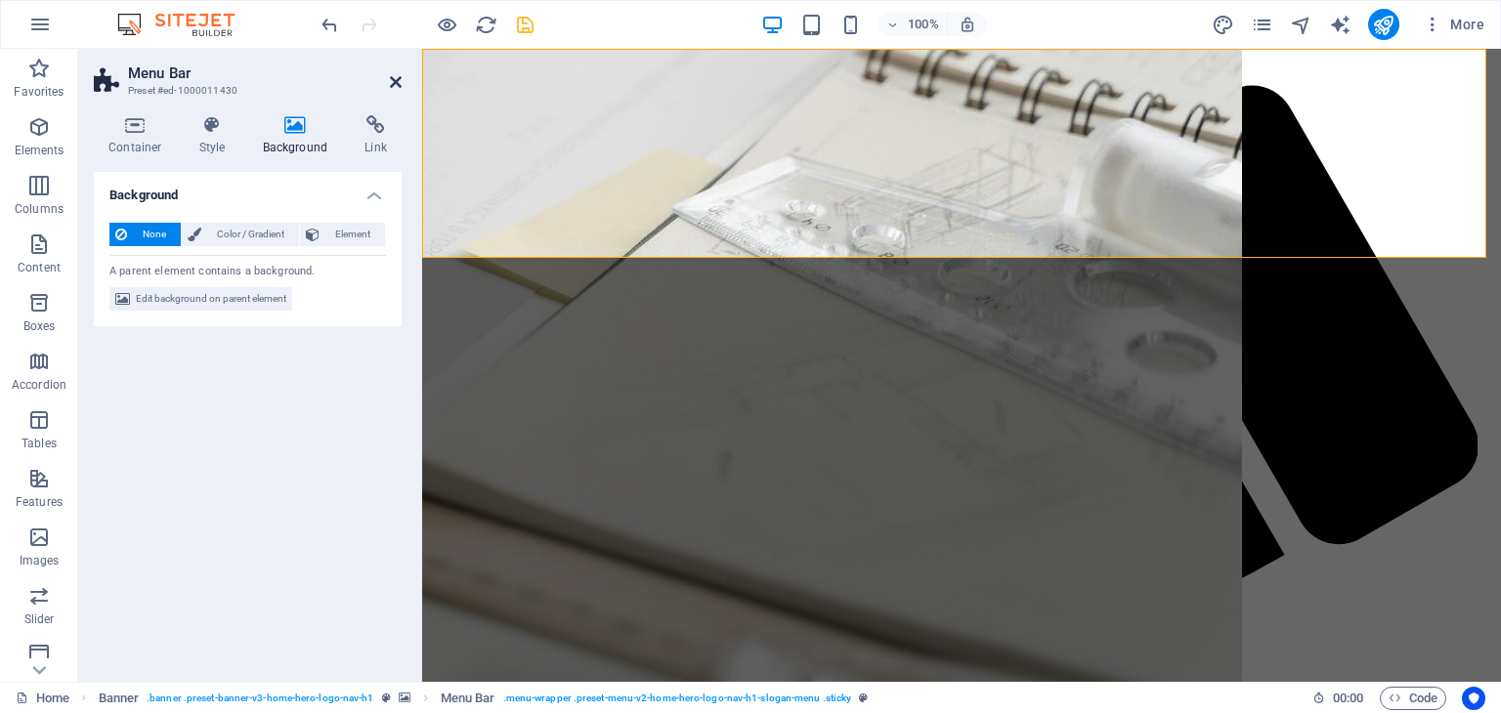
click at [396, 88] on icon at bounding box center [396, 82] width 12 height 16
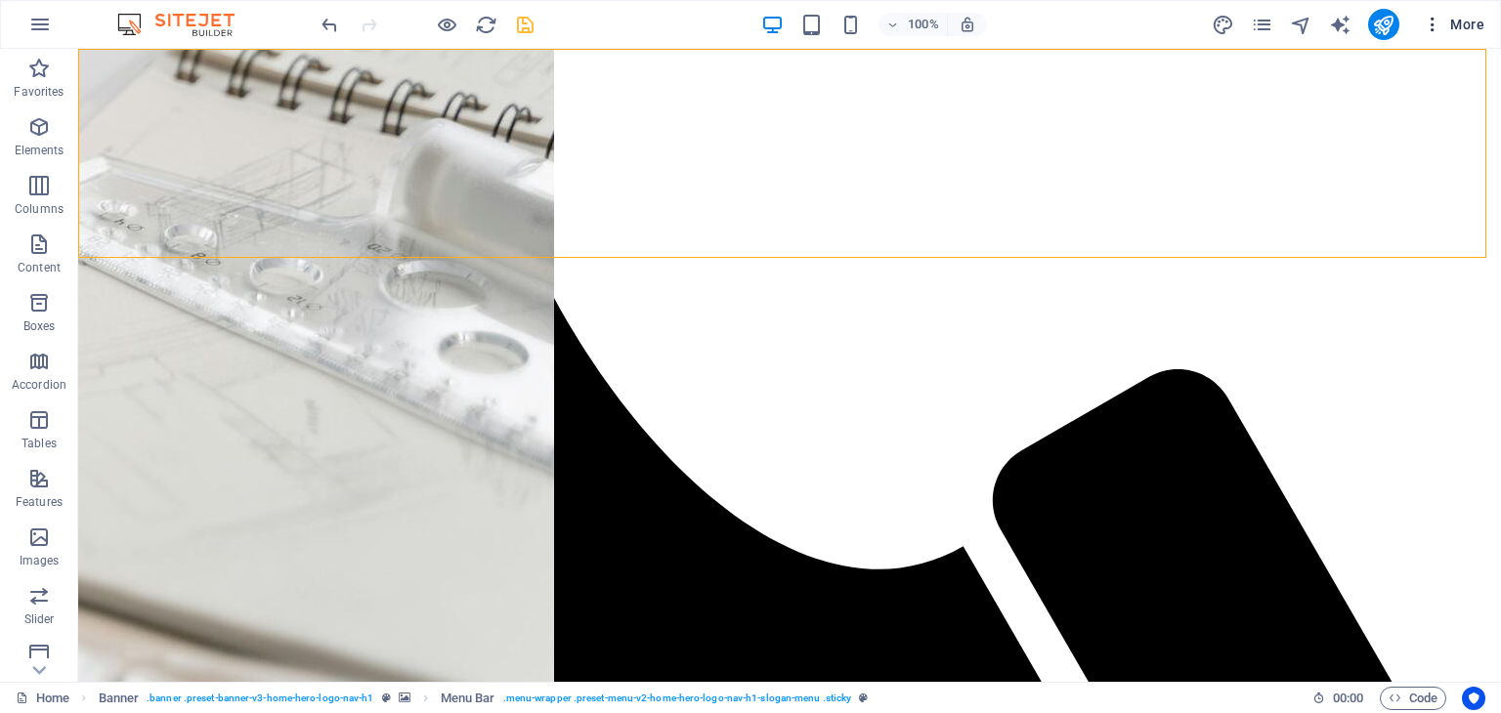
click at [1468, 16] on span "More" at bounding box center [1454, 25] width 62 height 20
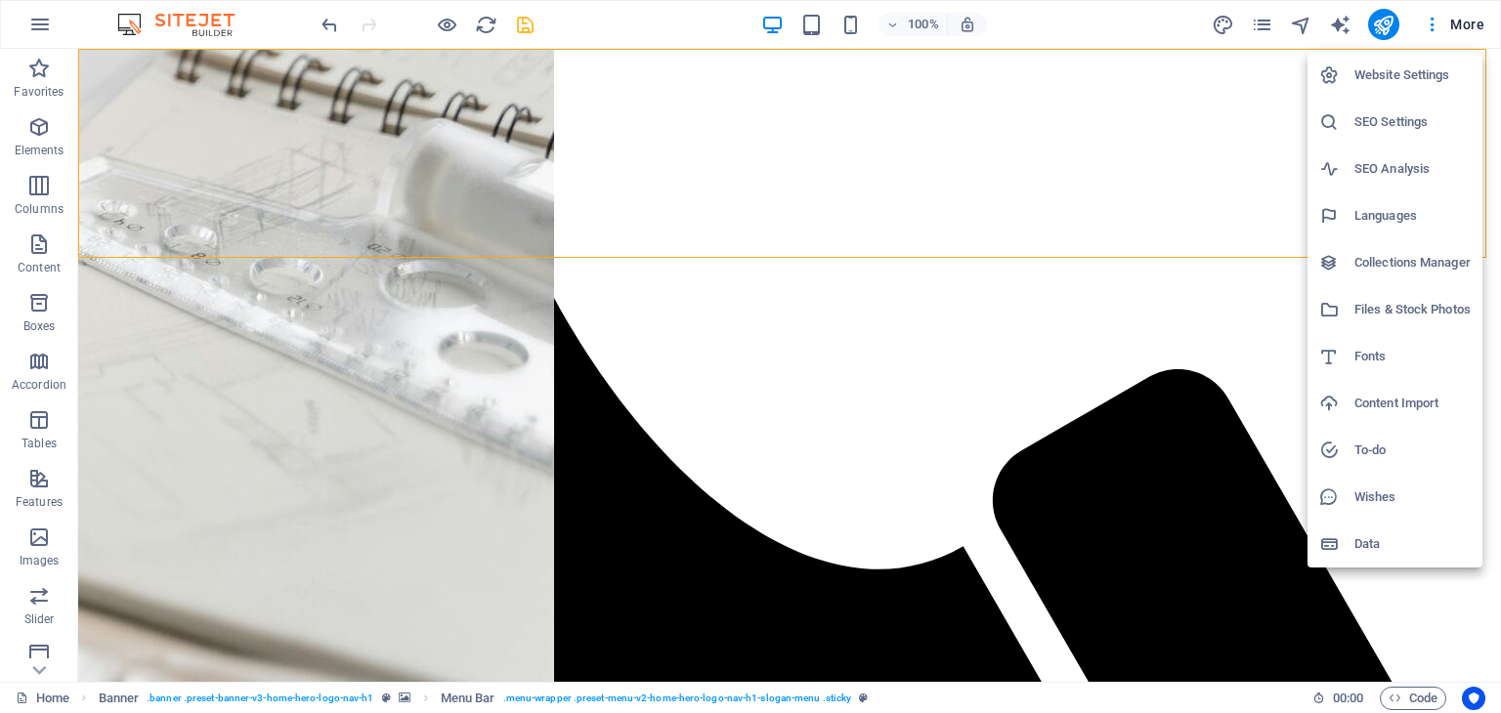
click at [1392, 76] on h6 "Website Settings" at bounding box center [1413, 75] width 116 height 23
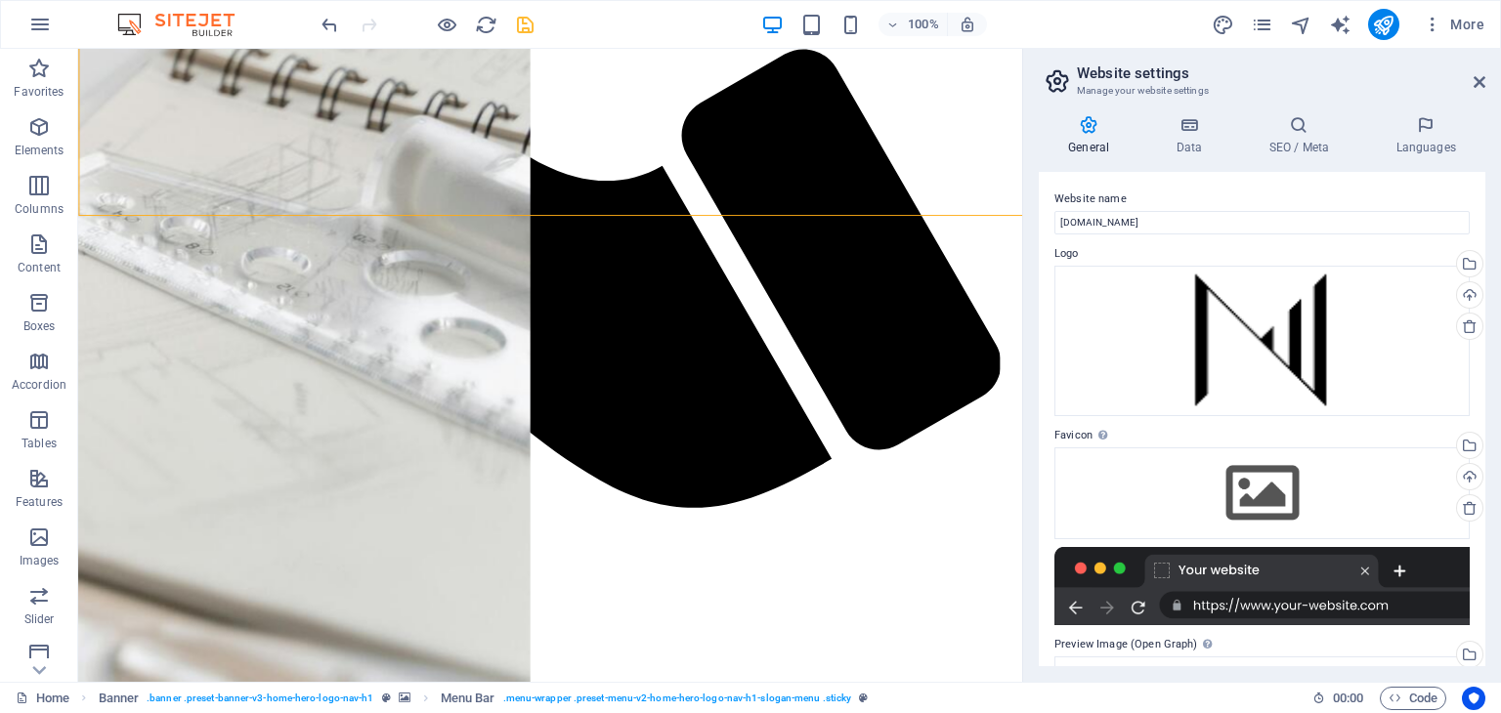
scroll to position [1843, 0]
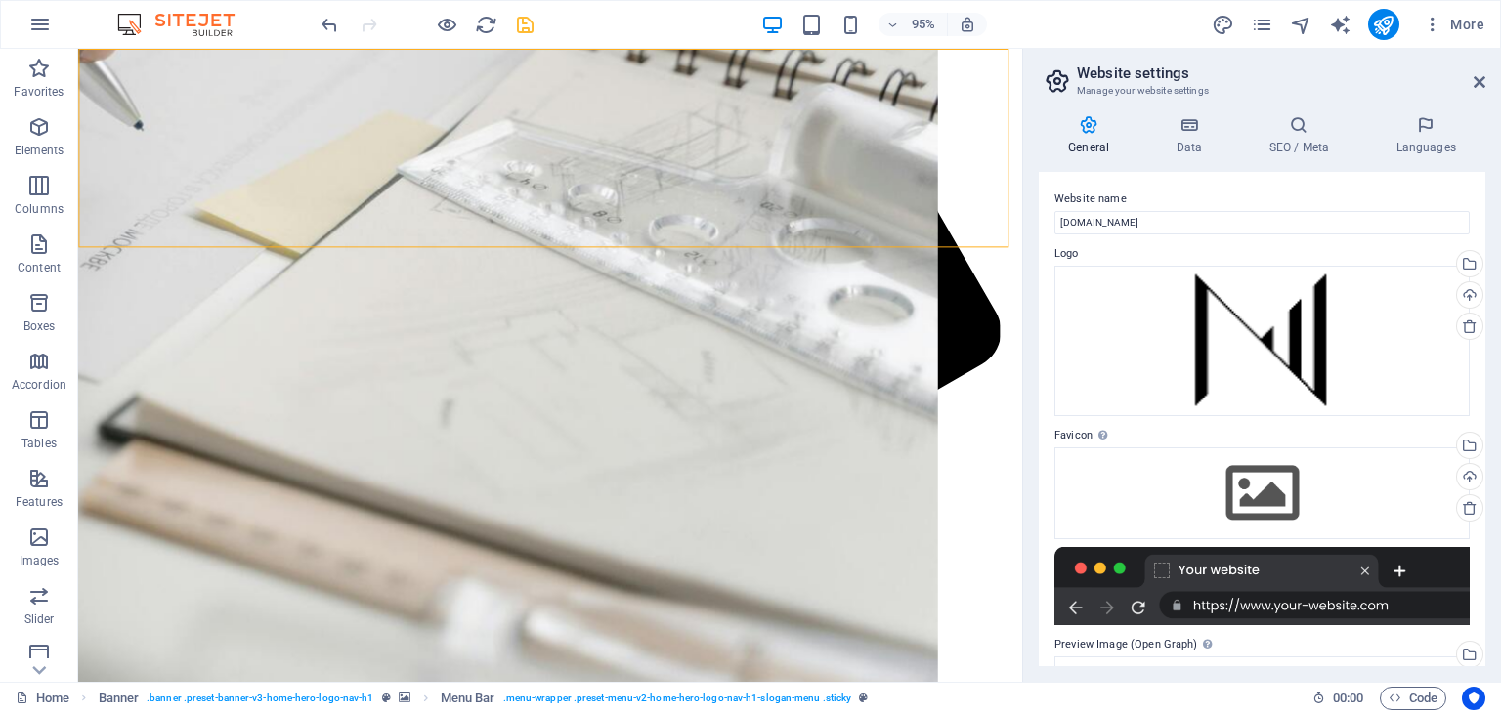
click at [1094, 123] on icon at bounding box center [1089, 125] width 100 height 20
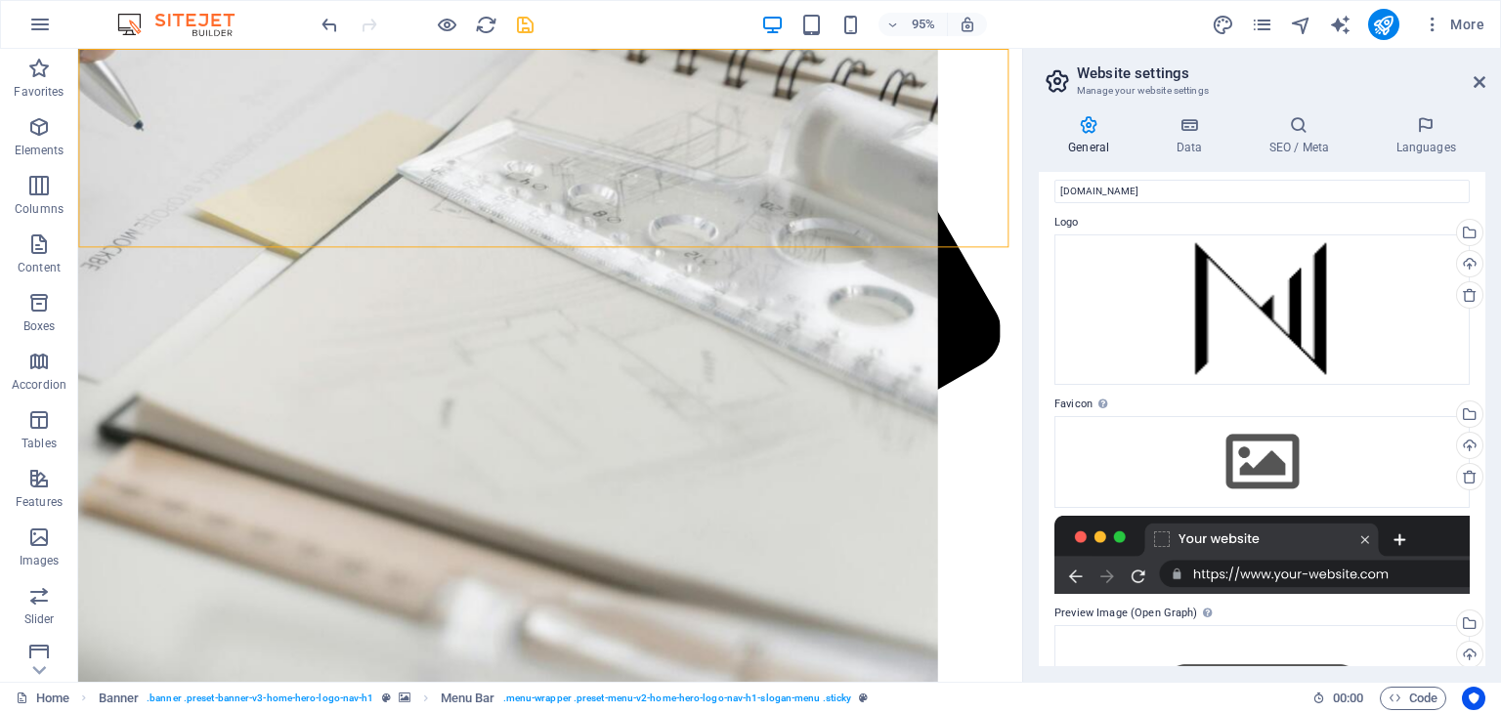
scroll to position [0, 0]
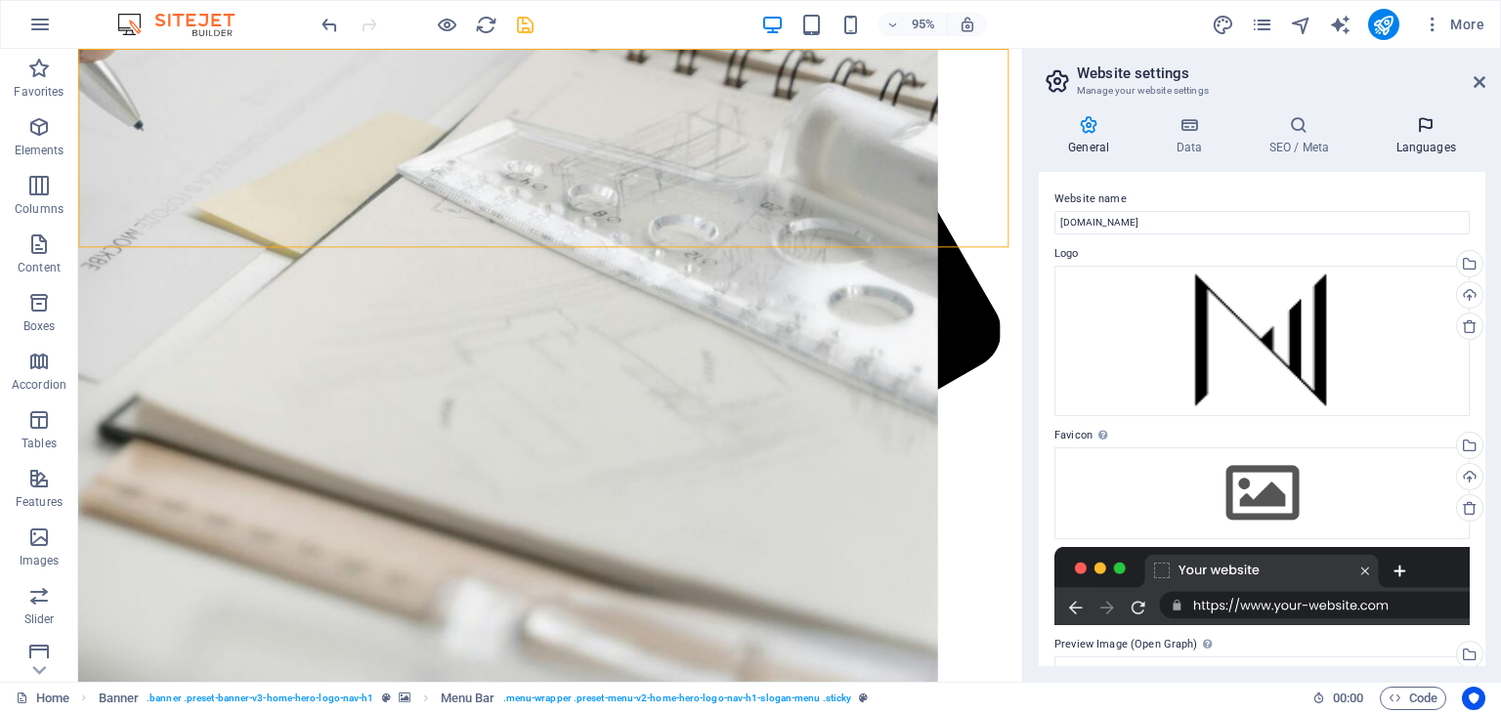
click at [1428, 134] on icon at bounding box center [1425, 125] width 119 height 20
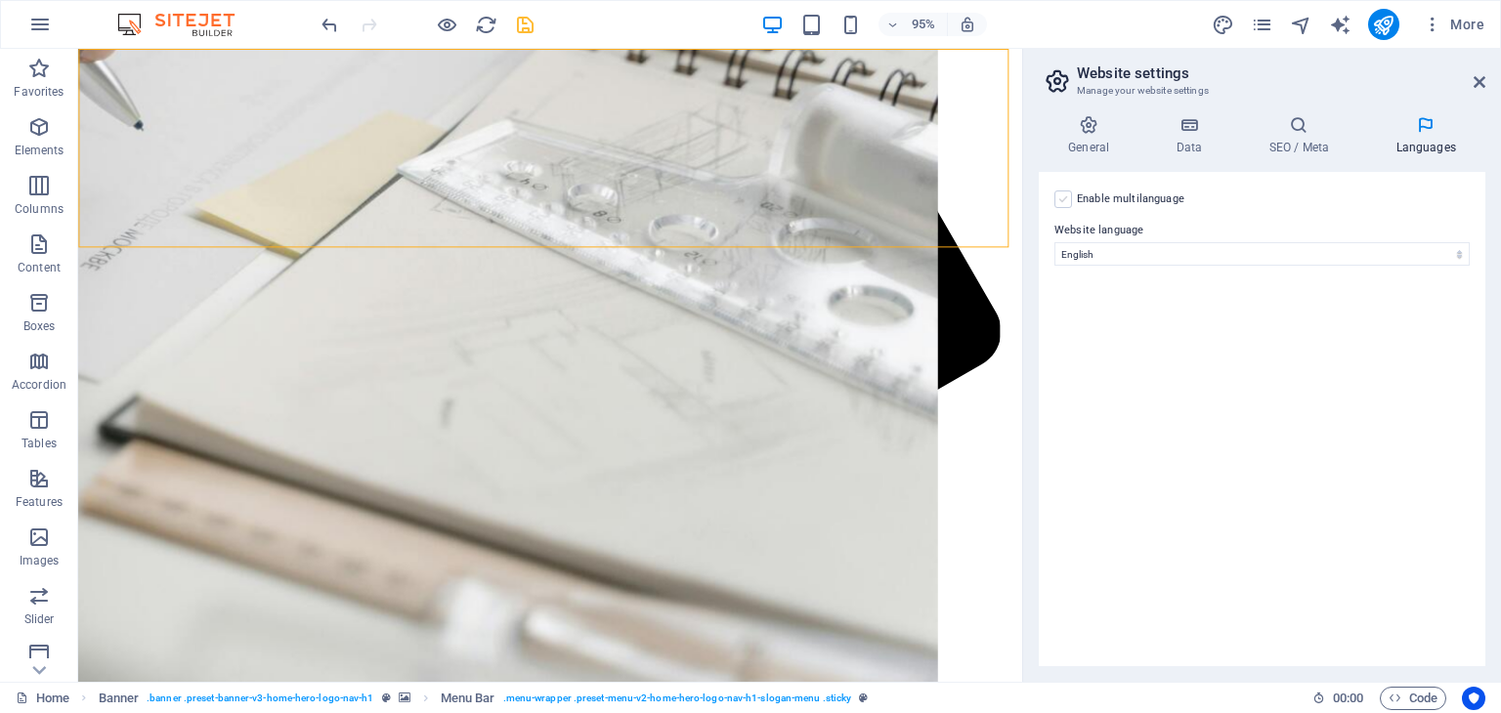
click at [1070, 199] on label at bounding box center [1064, 200] width 18 height 18
click at [0, 0] on input "Enable multilanguage To disable multilanguage delete all languages until only o…" at bounding box center [0, 0] width 0 height 0
select select
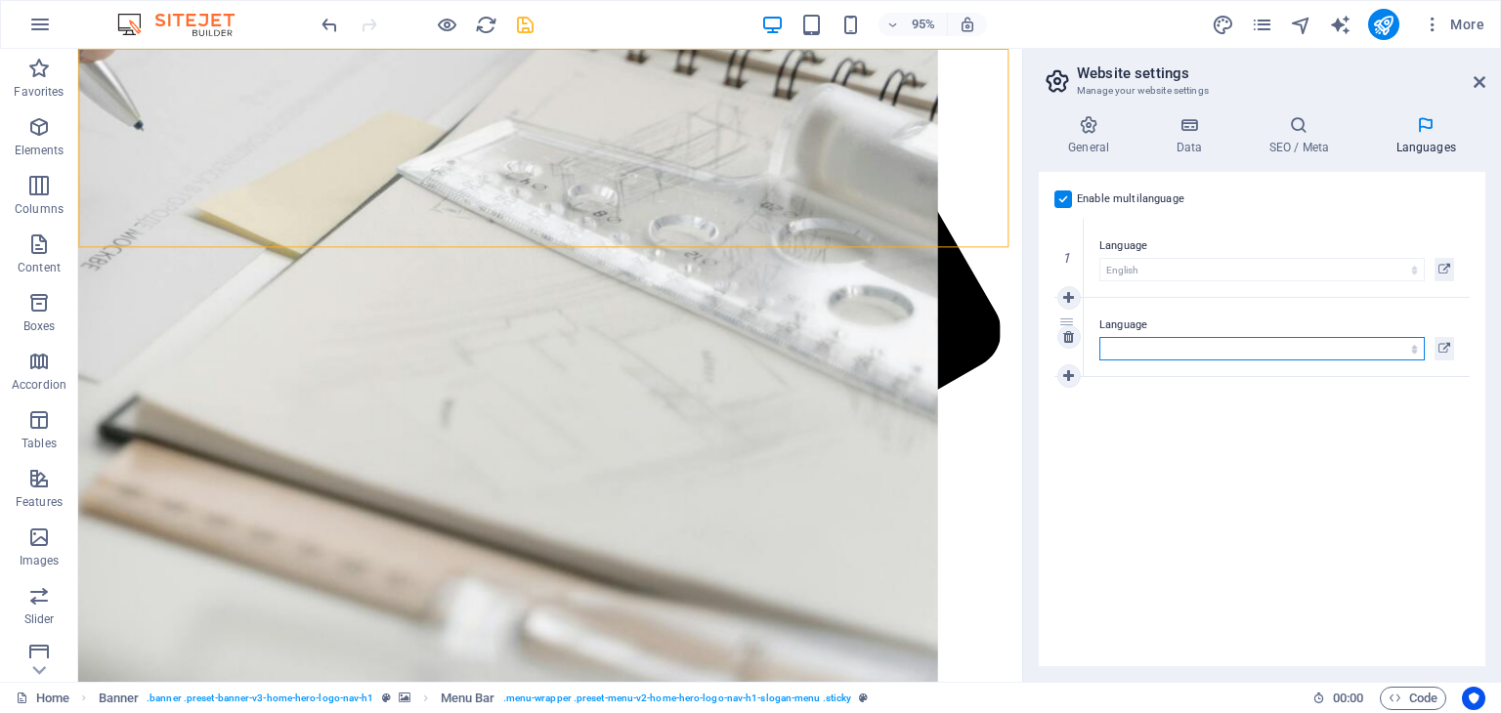
click at [1416, 347] on select "Abkhazian Afar Afrikaans Akan Albanian Amharic Arabic Aragonese Armenian Assame…" at bounding box center [1262, 348] width 325 height 23
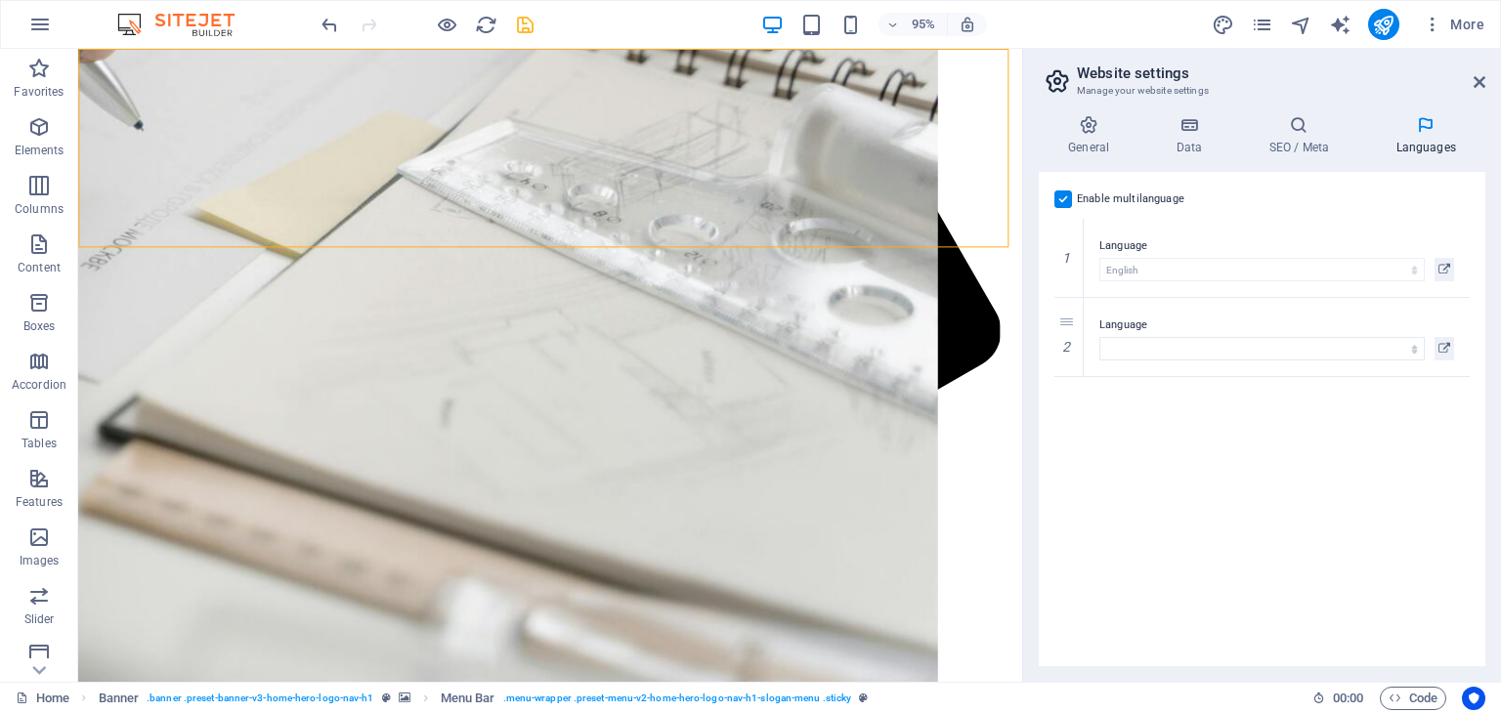
click at [1329, 450] on div "Enable multilanguage To disable multilanguage delete all languages until only o…" at bounding box center [1262, 419] width 447 height 495
click at [1064, 201] on label at bounding box center [1064, 200] width 18 height 18
click at [0, 0] on input "Enable multilanguage To disable multilanguage delete all languages until only o…" at bounding box center [0, 0] width 0 height 0
click at [1189, 140] on h4 "Data" at bounding box center [1192, 135] width 93 height 41
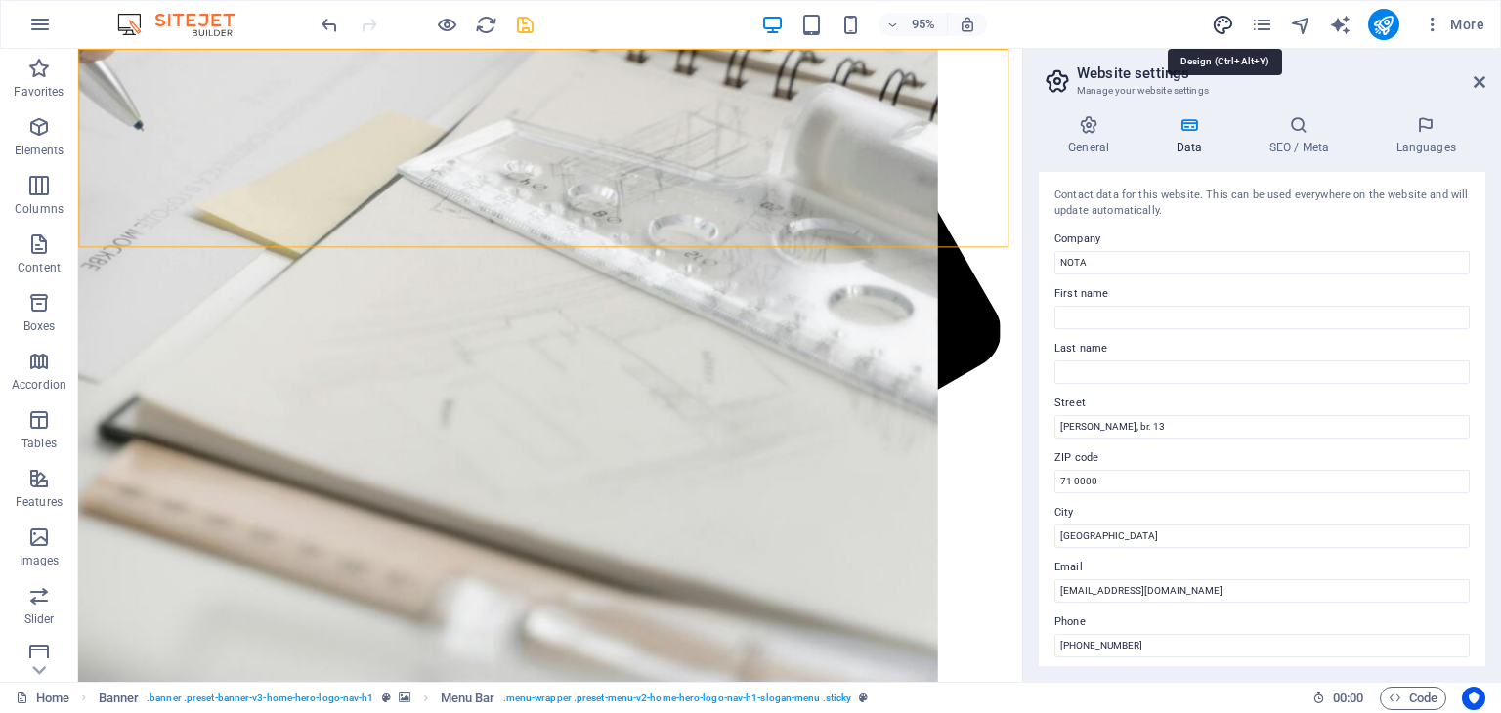
click at [1227, 22] on icon "design" at bounding box center [1223, 25] width 22 height 22
select select "px"
select select "200"
select select "px"
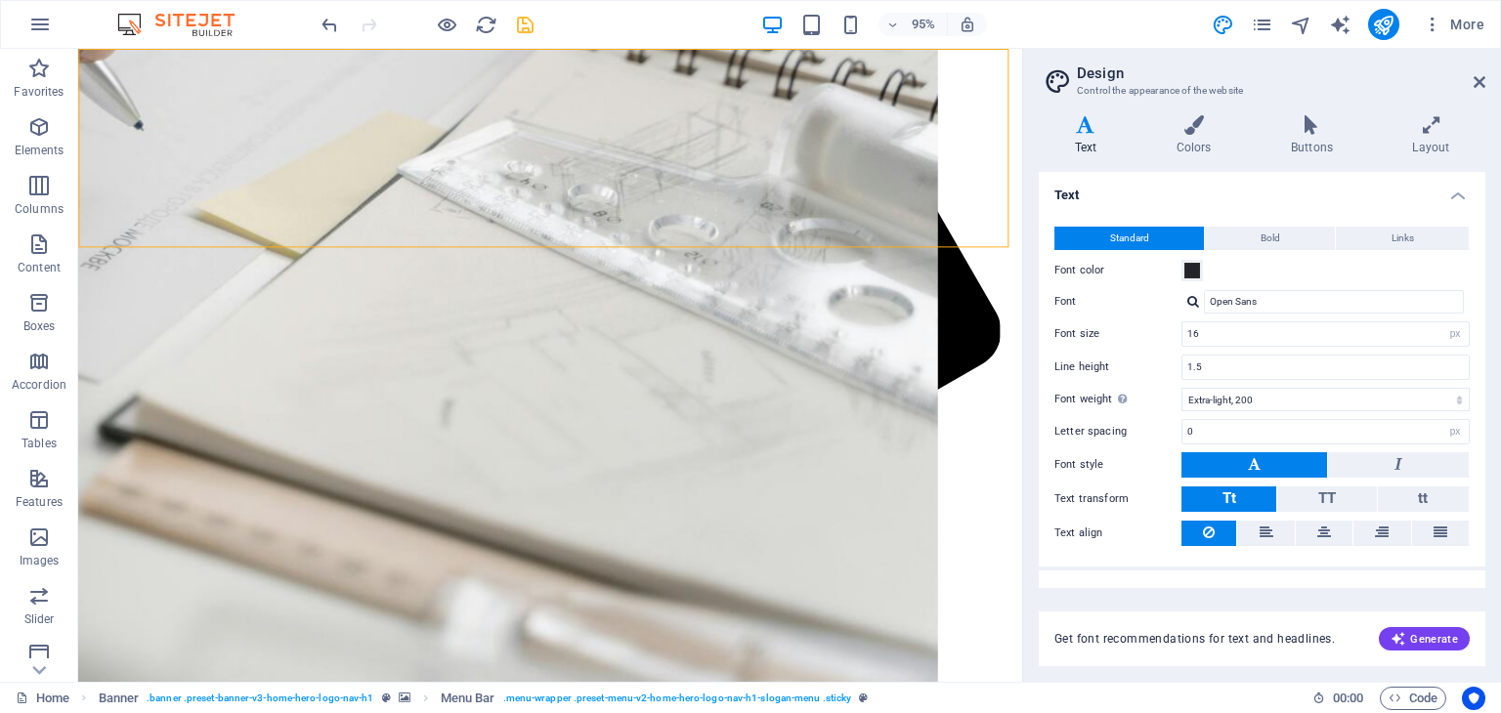
scroll to position [26, 0]
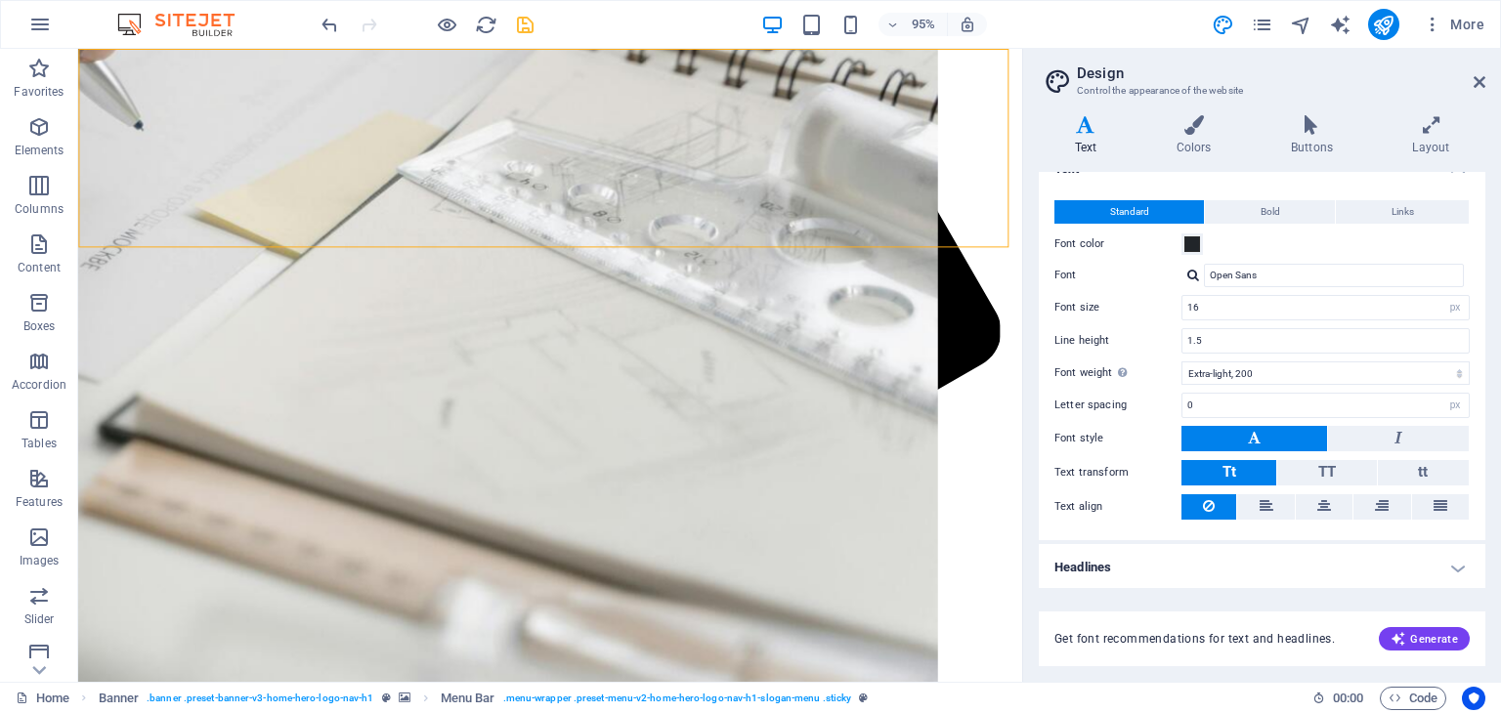
click at [1457, 556] on h4 "Headlines" at bounding box center [1262, 567] width 447 height 47
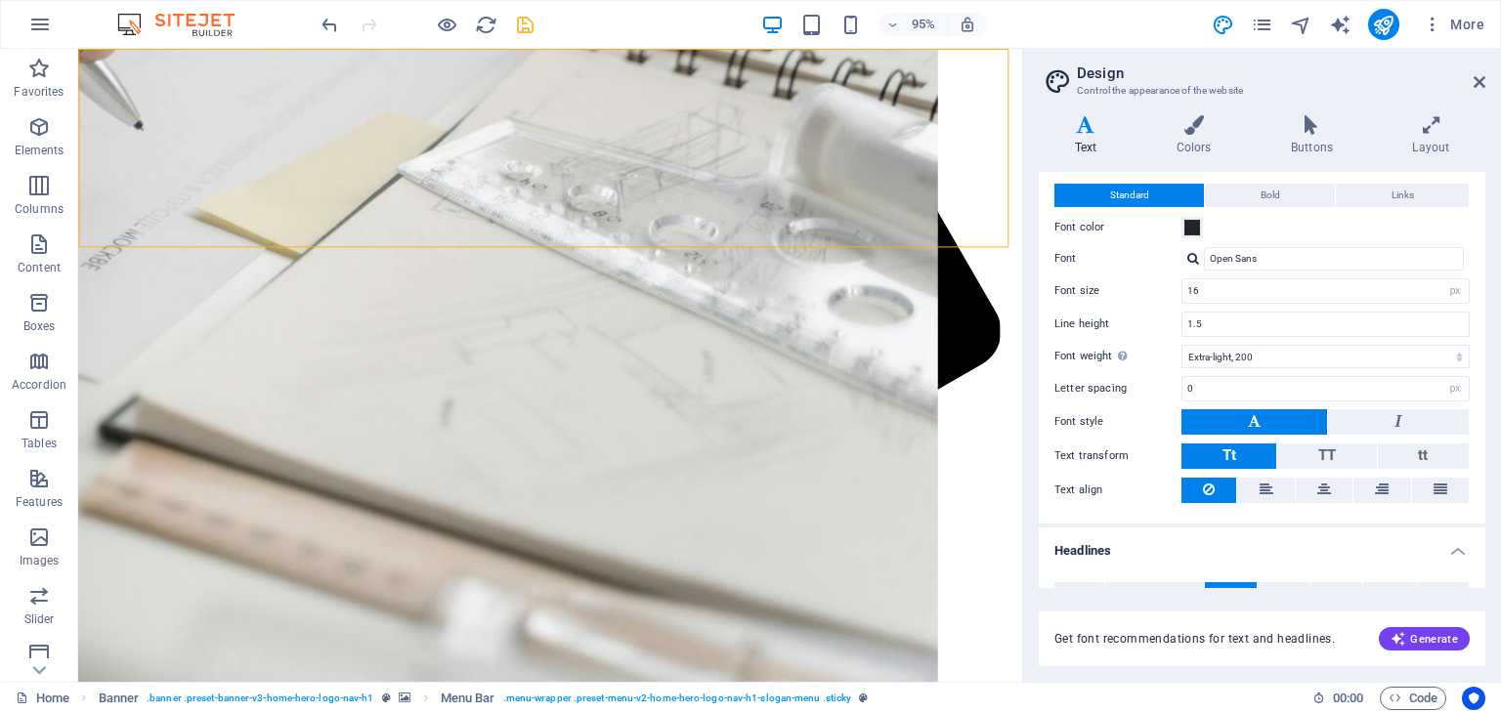
scroll to position [0, 0]
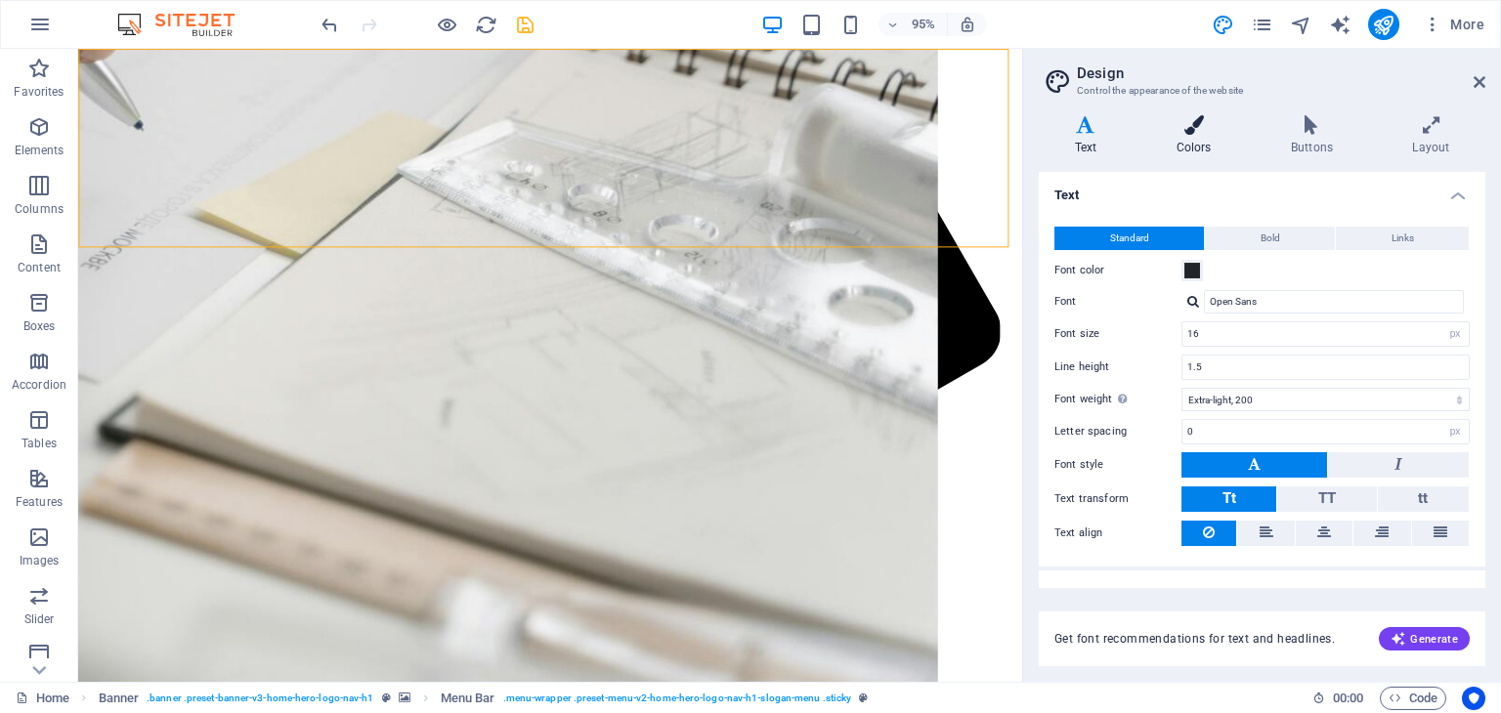
click at [1188, 132] on icon at bounding box center [1194, 125] width 107 height 20
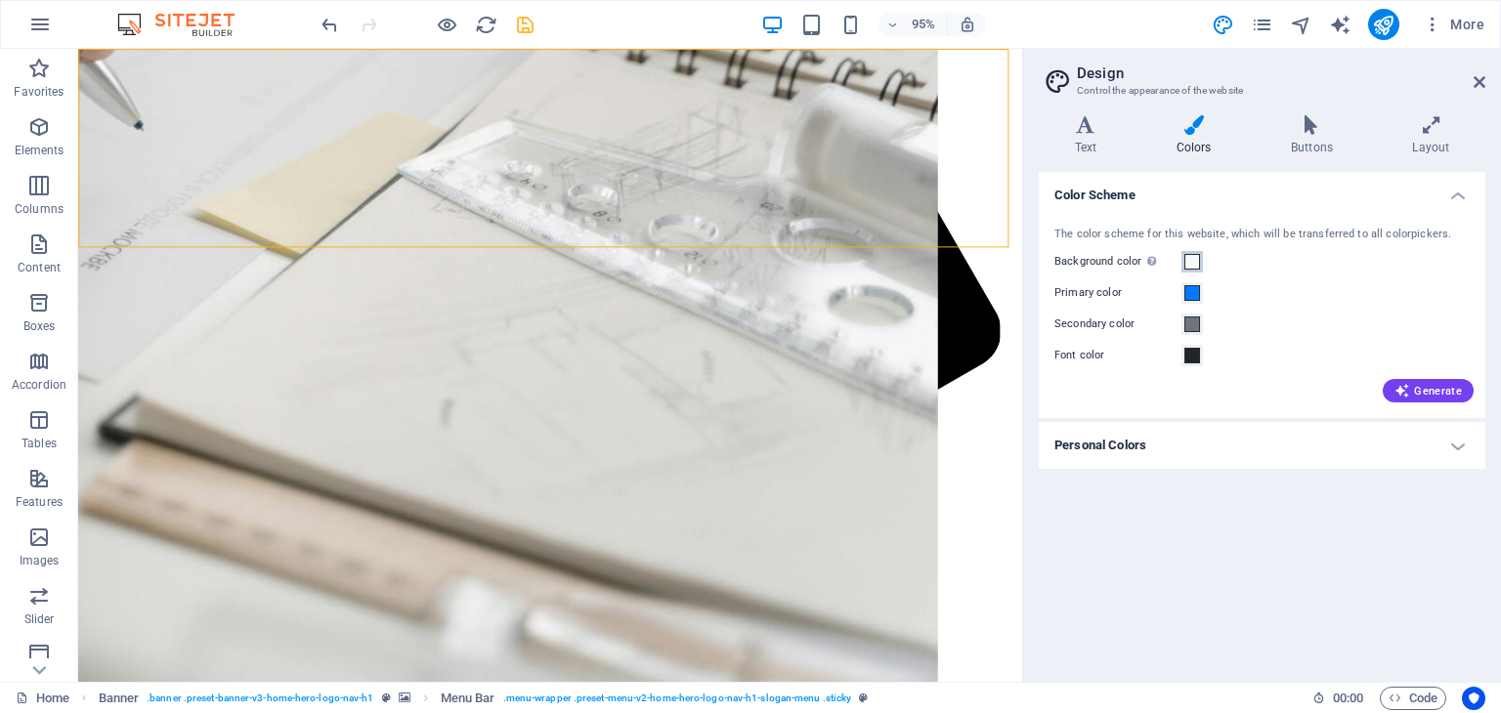
click at [1194, 257] on span at bounding box center [1193, 262] width 16 height 16
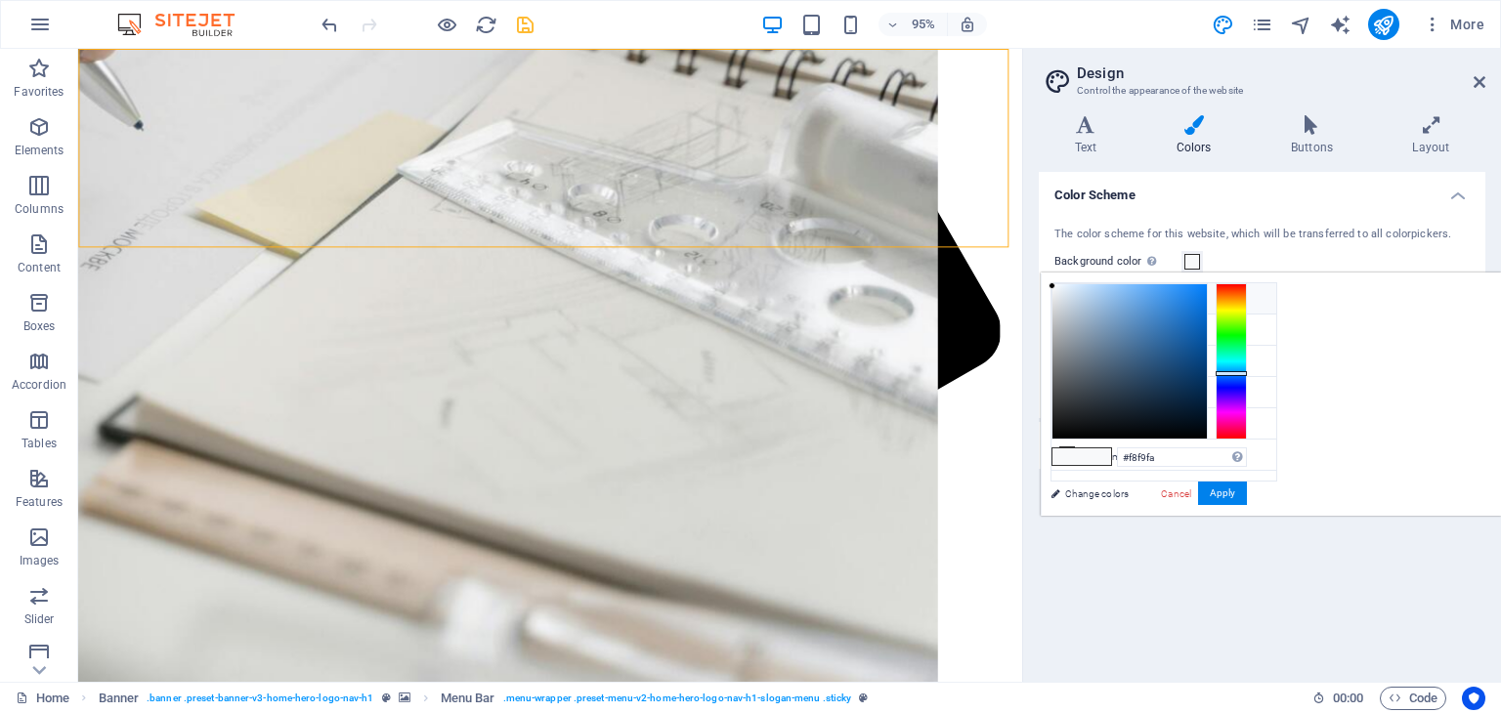
click at [1072, 296] on icon at bounding box center [1067, 298] width 14 height 14
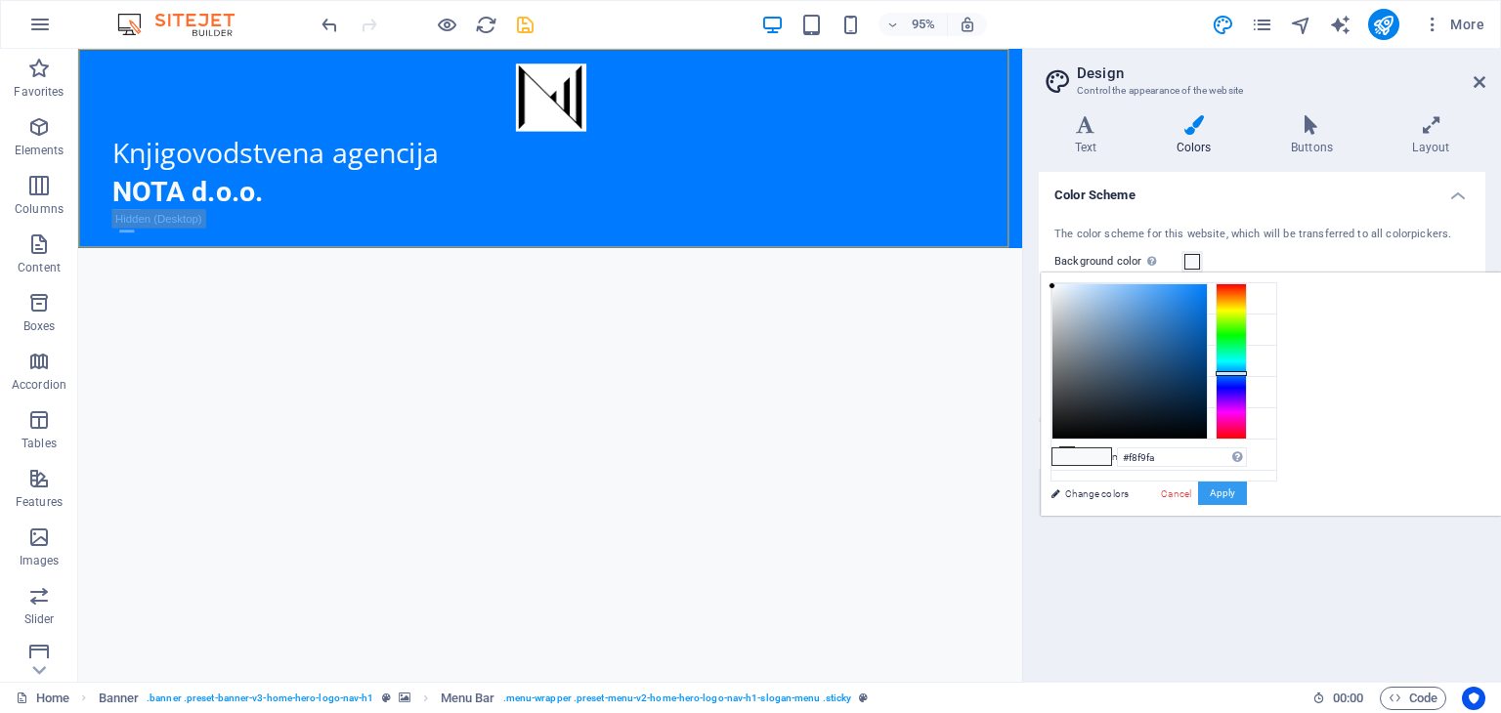
click at [1247, 497] on button "Apply" at bounding box center [1222, 493] width 49 height 23
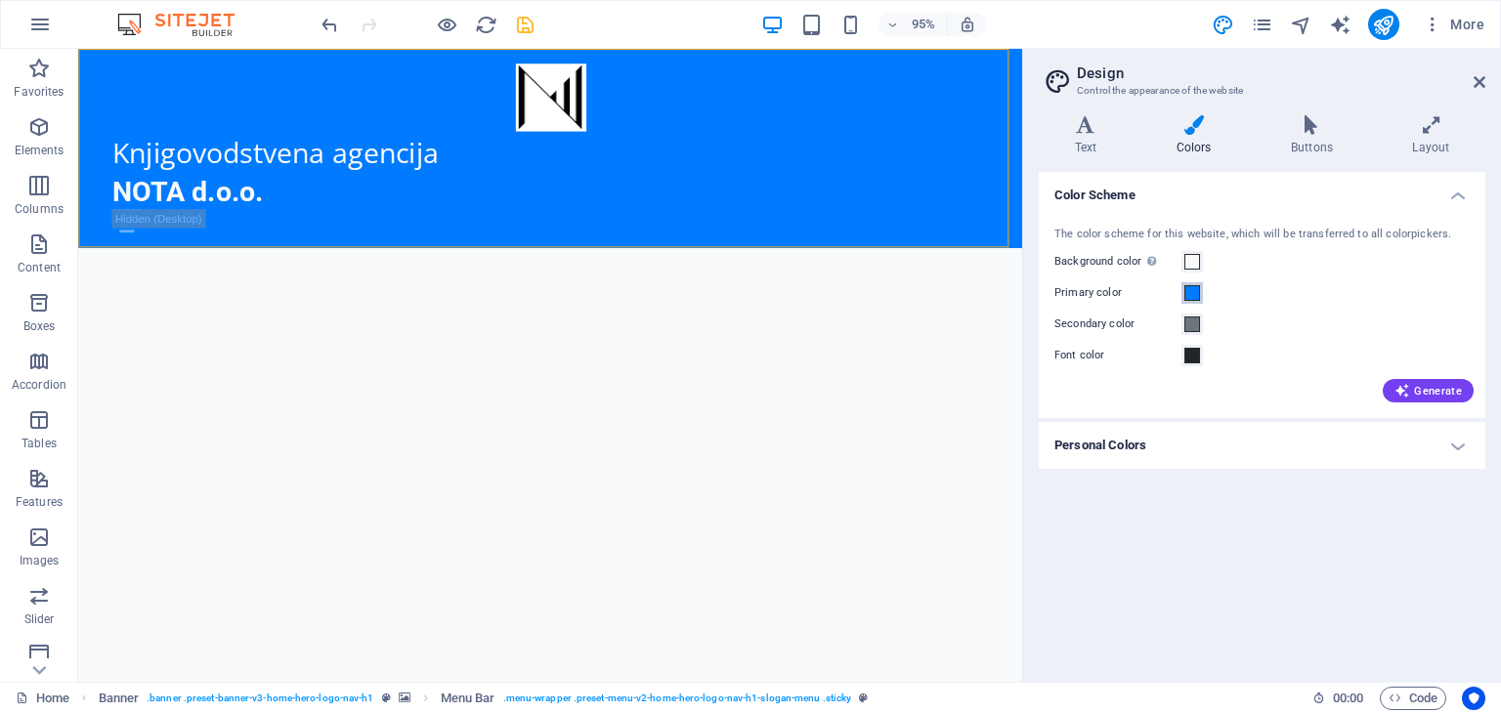
click at [1196, 294] on span at bounding box center [1193, 293] width 16 height 16
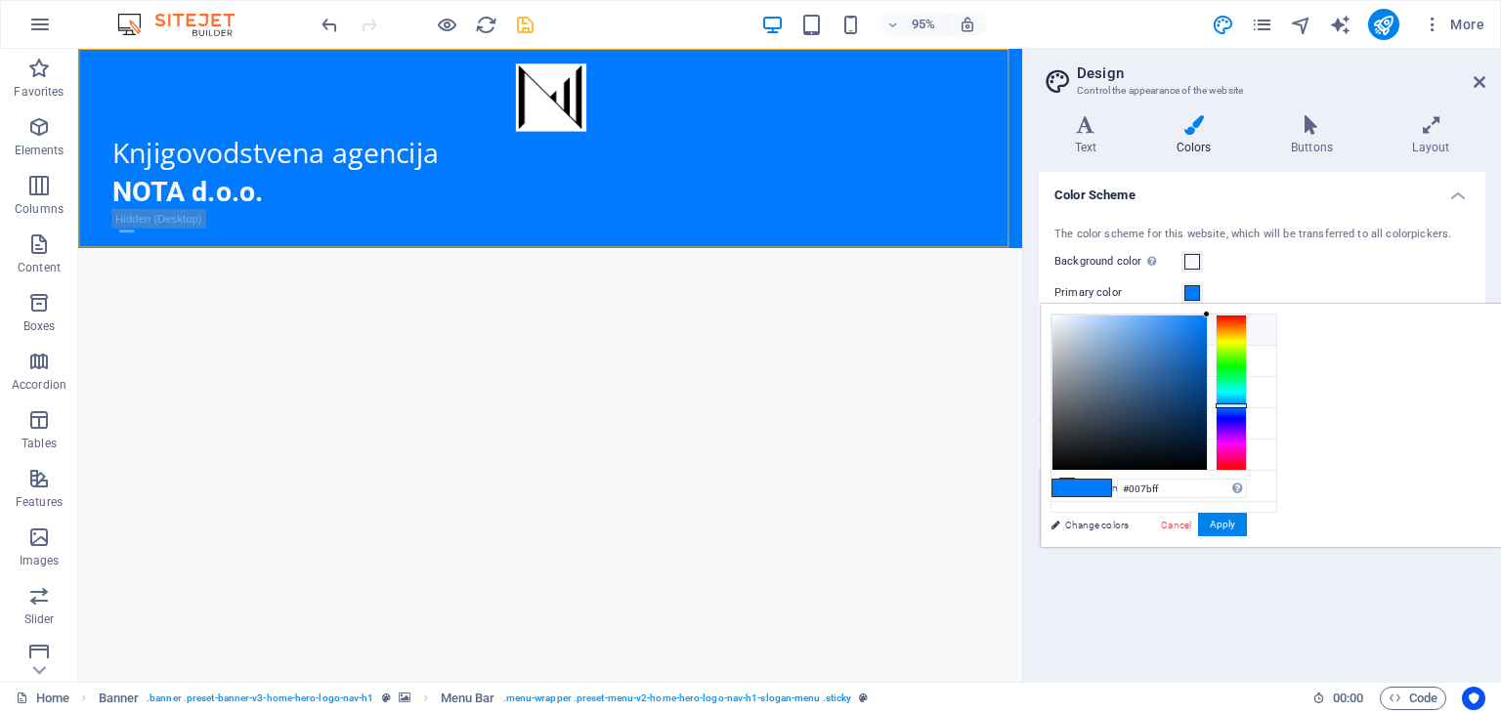
click at [1067, 329] on icon at bounding box center [1067, 330] width 14 height 14
type input "#f8f9fa"
click at [1247, 523] on button "Apply" at bounding box center [1222, 524] width 49 height 23
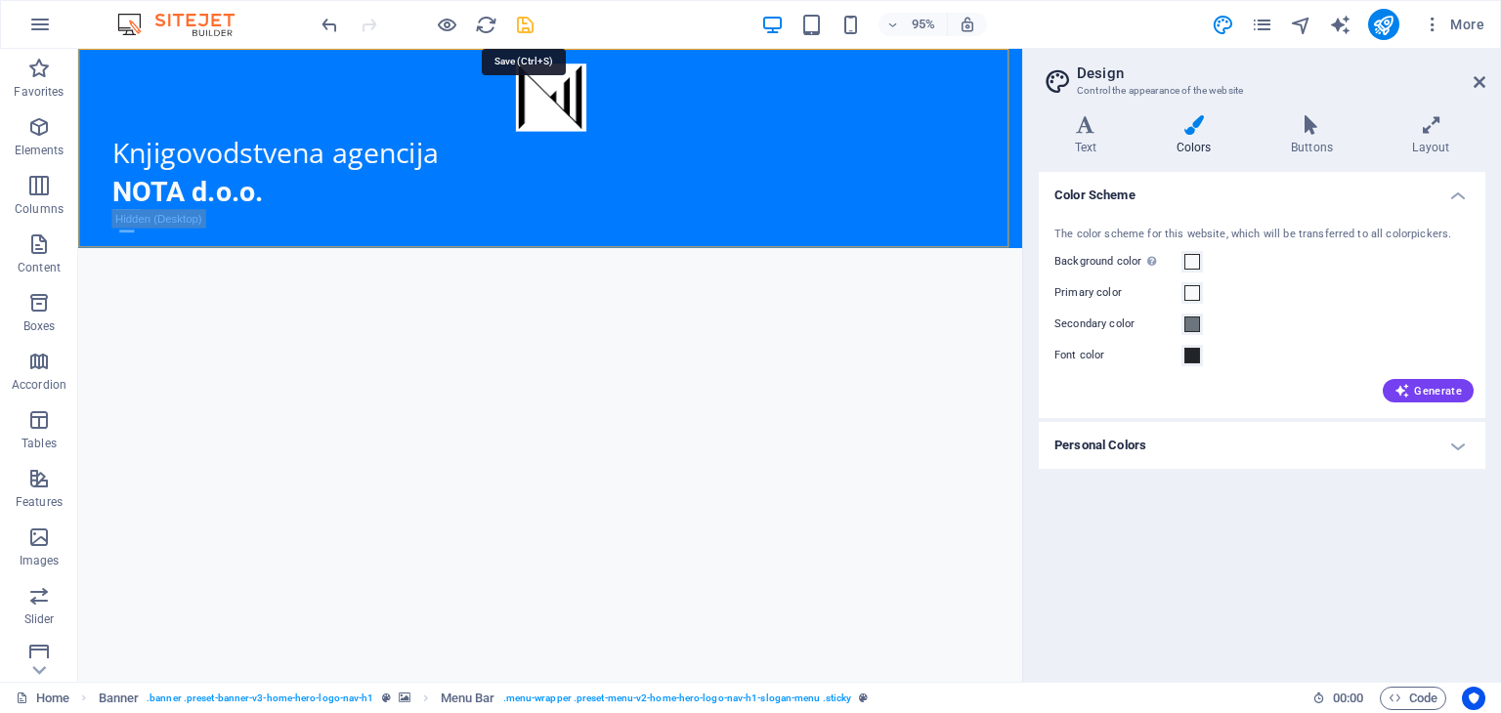
click at [525, 27] on icon "save" at bounding box center [525, 25] width 22 height 22
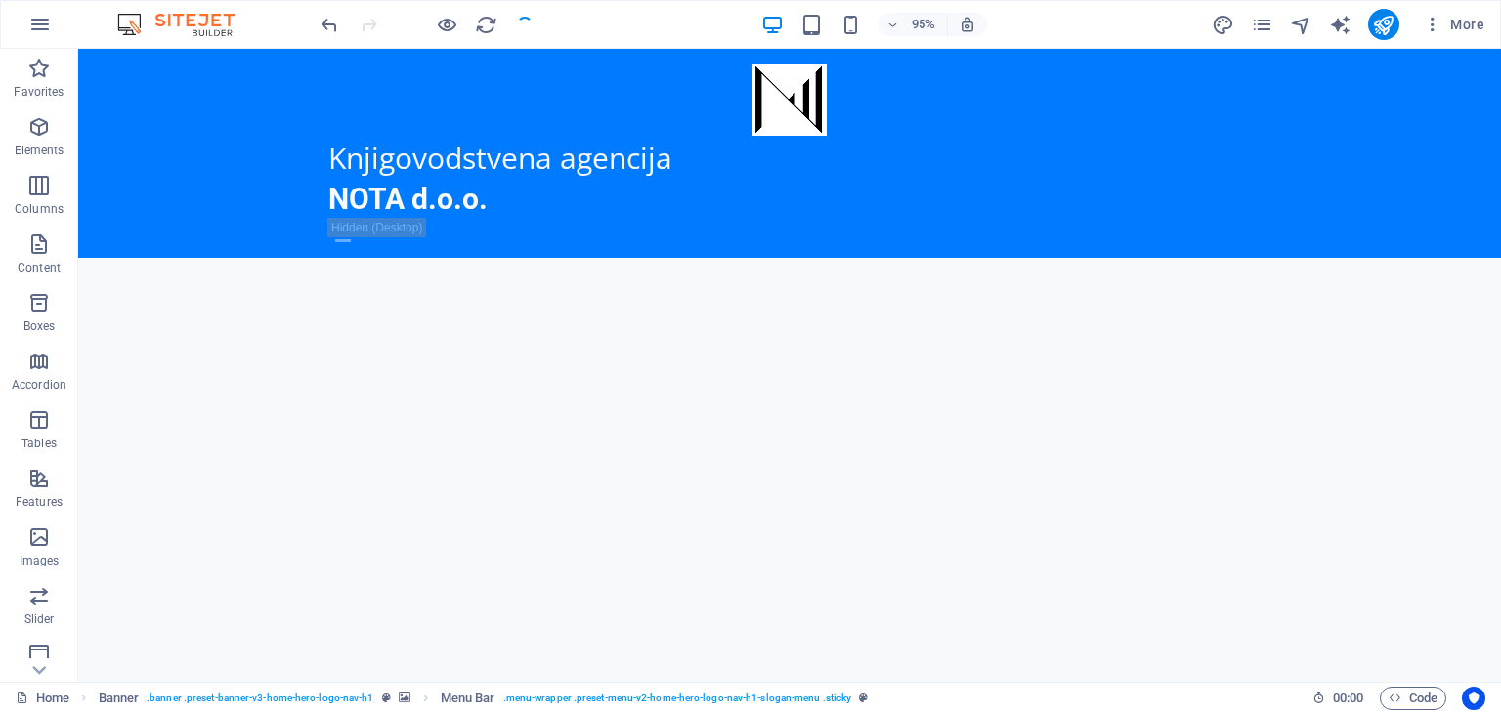
checkbox input "false"
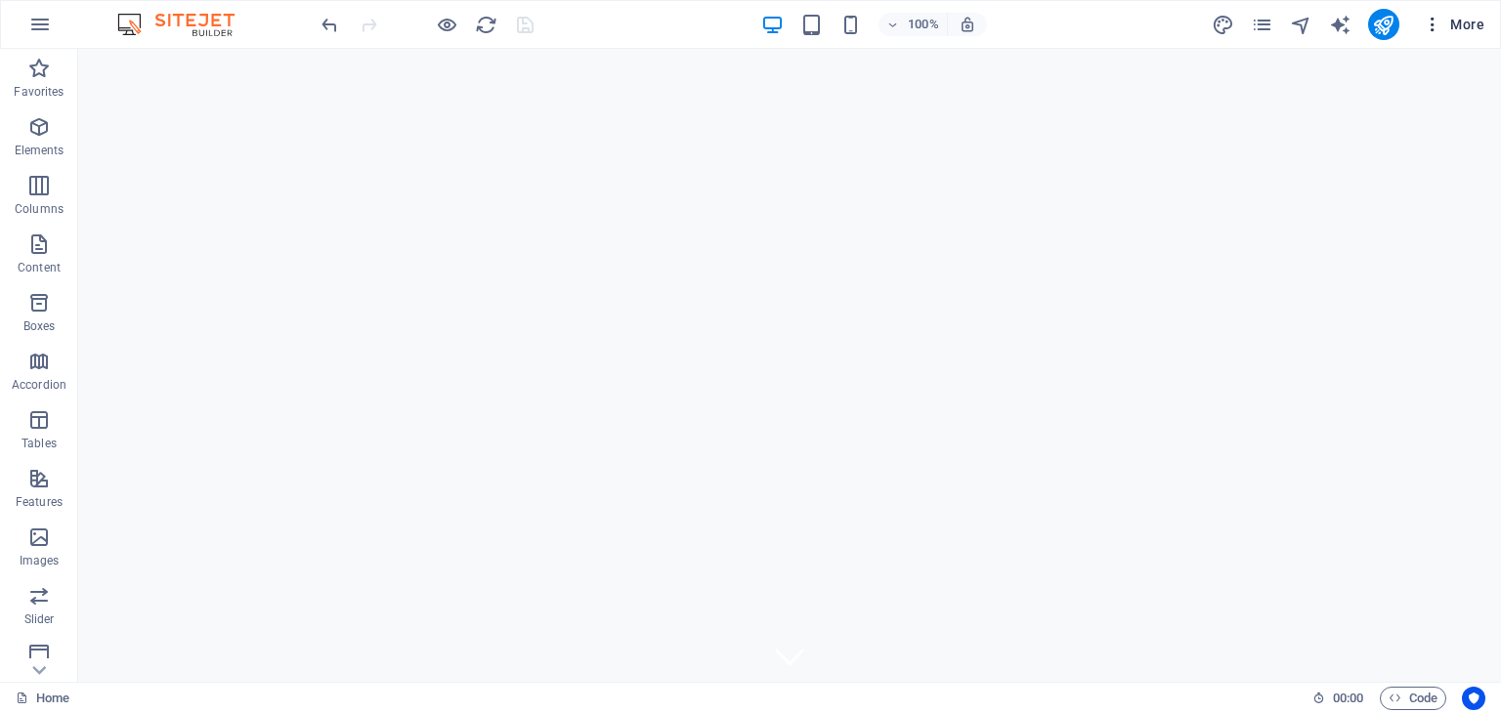
click at [1447, 28] on span "More" at bounding box center [1454, 25] width 62 height 20
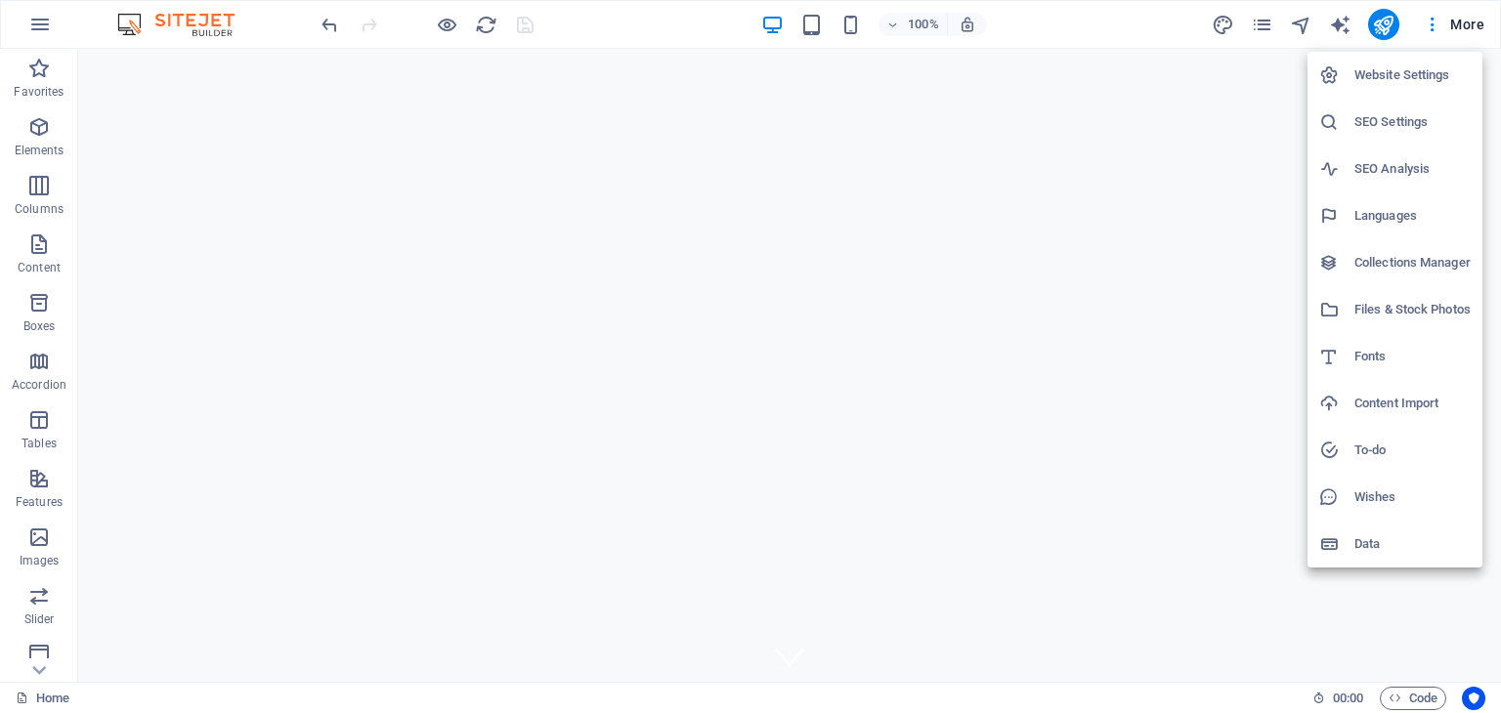
click at [1220, 24] on div at bounding box center [750, 356] width 1501 height 713
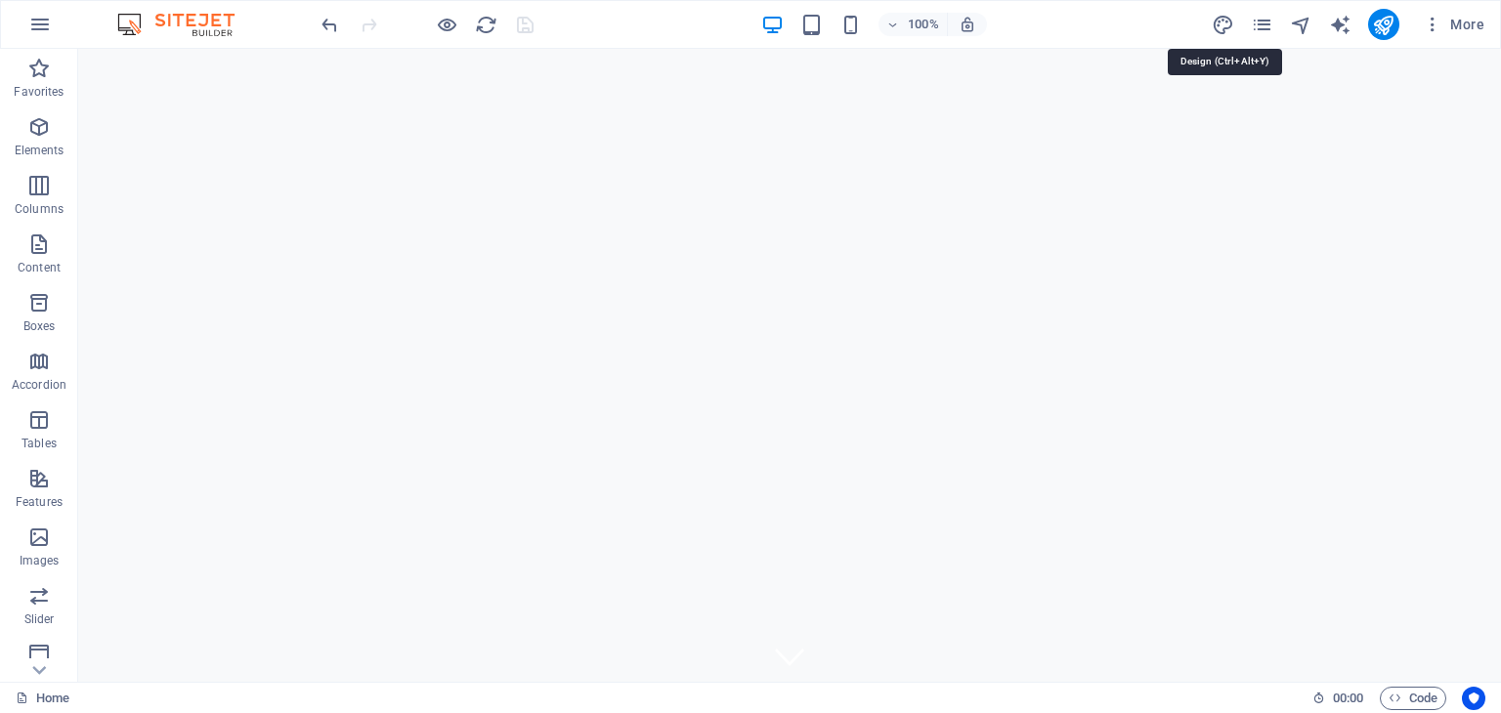
click at [1220, 24] on icon "design" at bounding box center [1223, 25] width 22 height 22
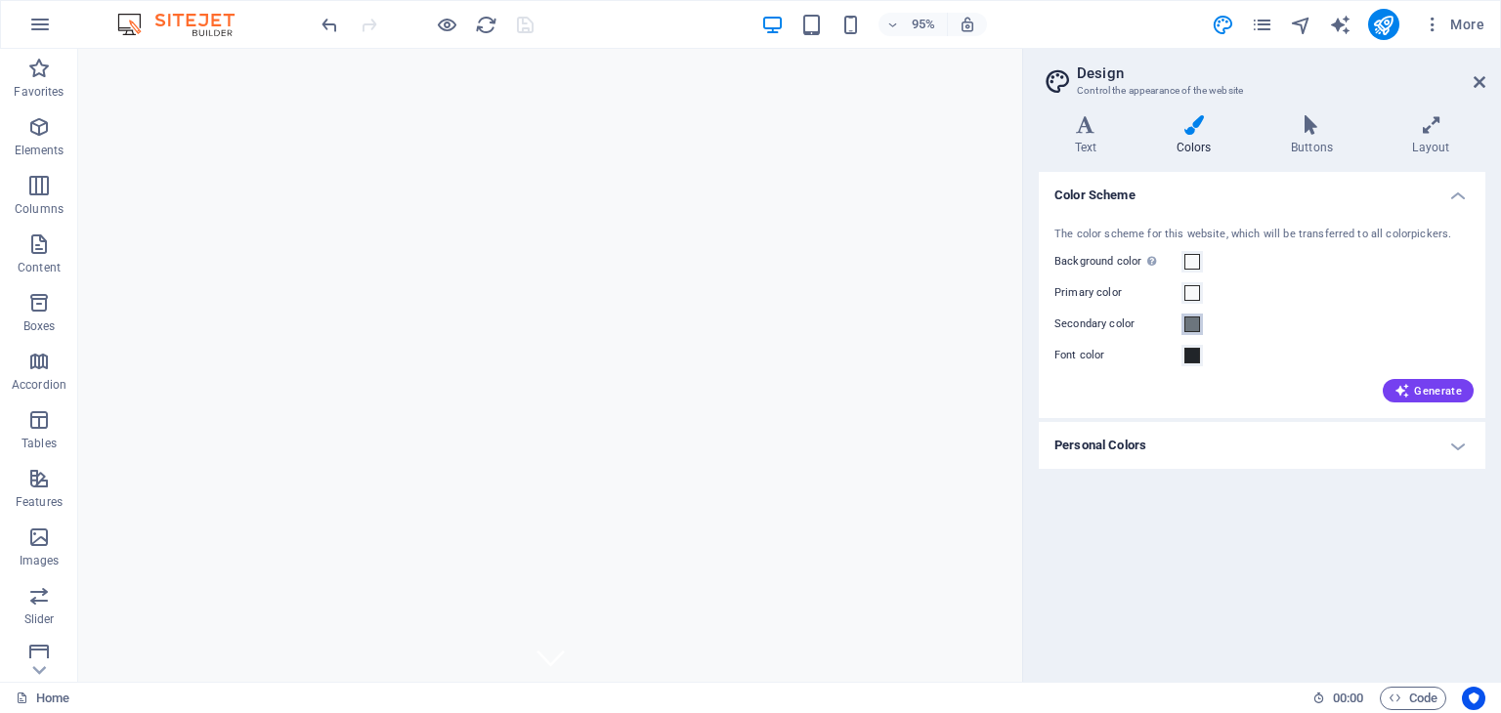
click at [1192, 324] on span at bounding box center [1193, 325] width 16 height 16
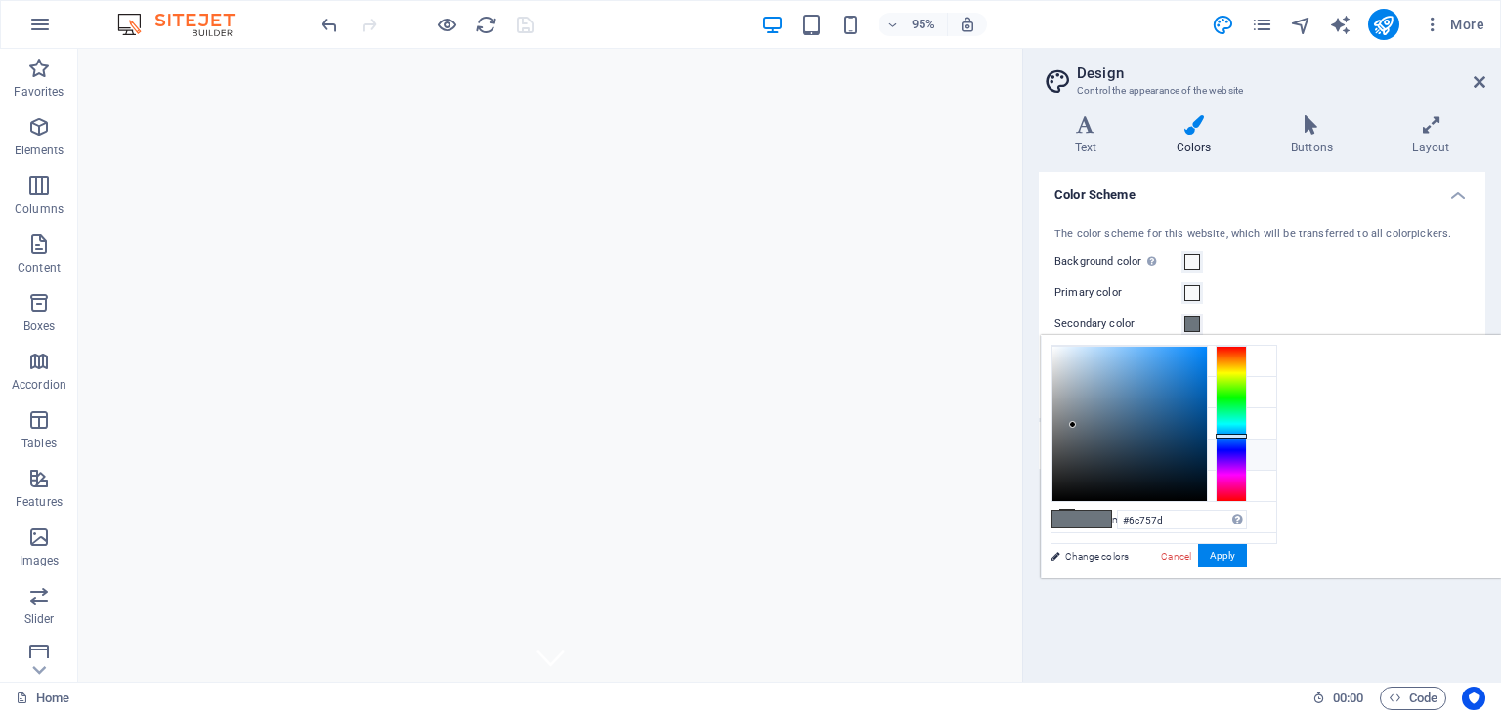
click at [1071, 448] on icon at bounding box center [1067, 455] width 14 height 14
type input "#212529"
click at [1247, 560] on button "Apply" at bounding box center [1222, 555] width 49 height 23
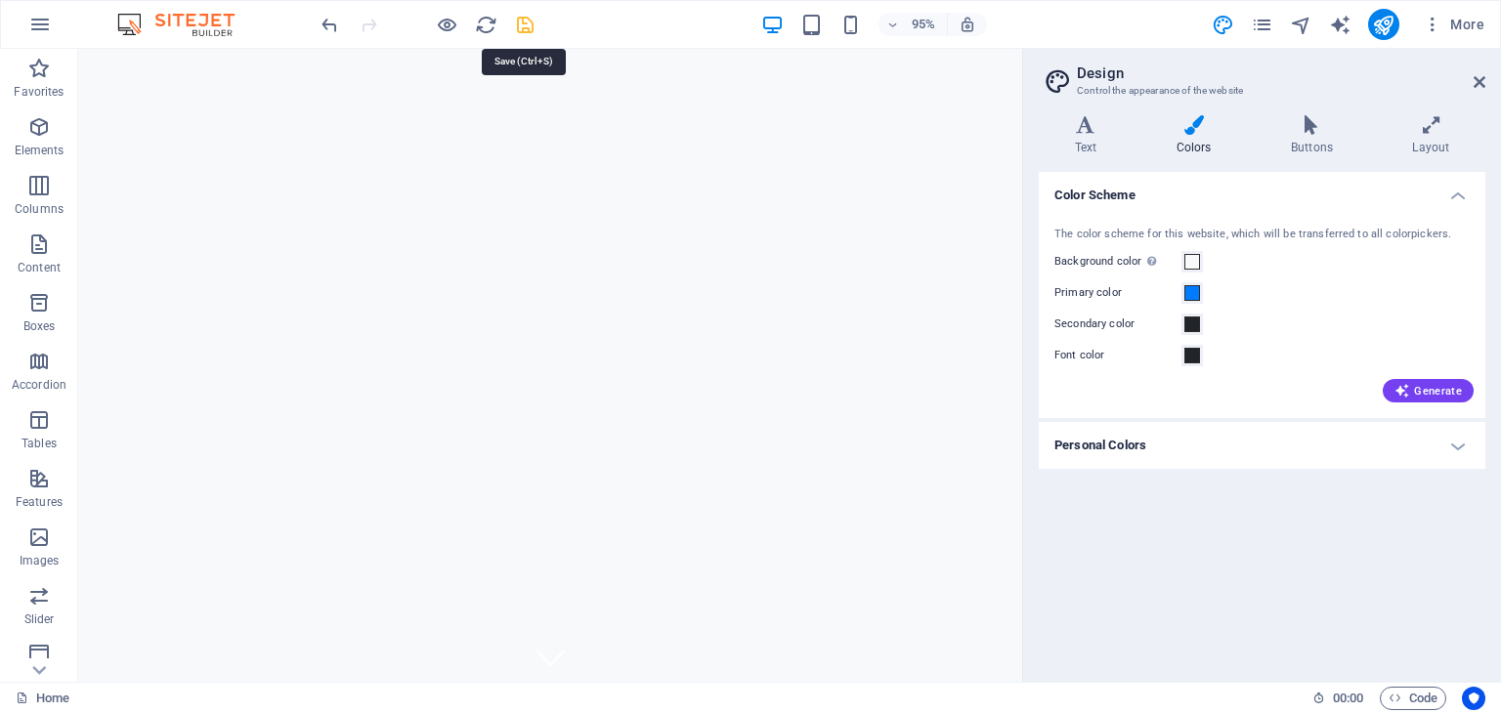
click at [524, 20] on icon "save" at bounding box center [525, 25] width 22 height 22
checkbox input "false"
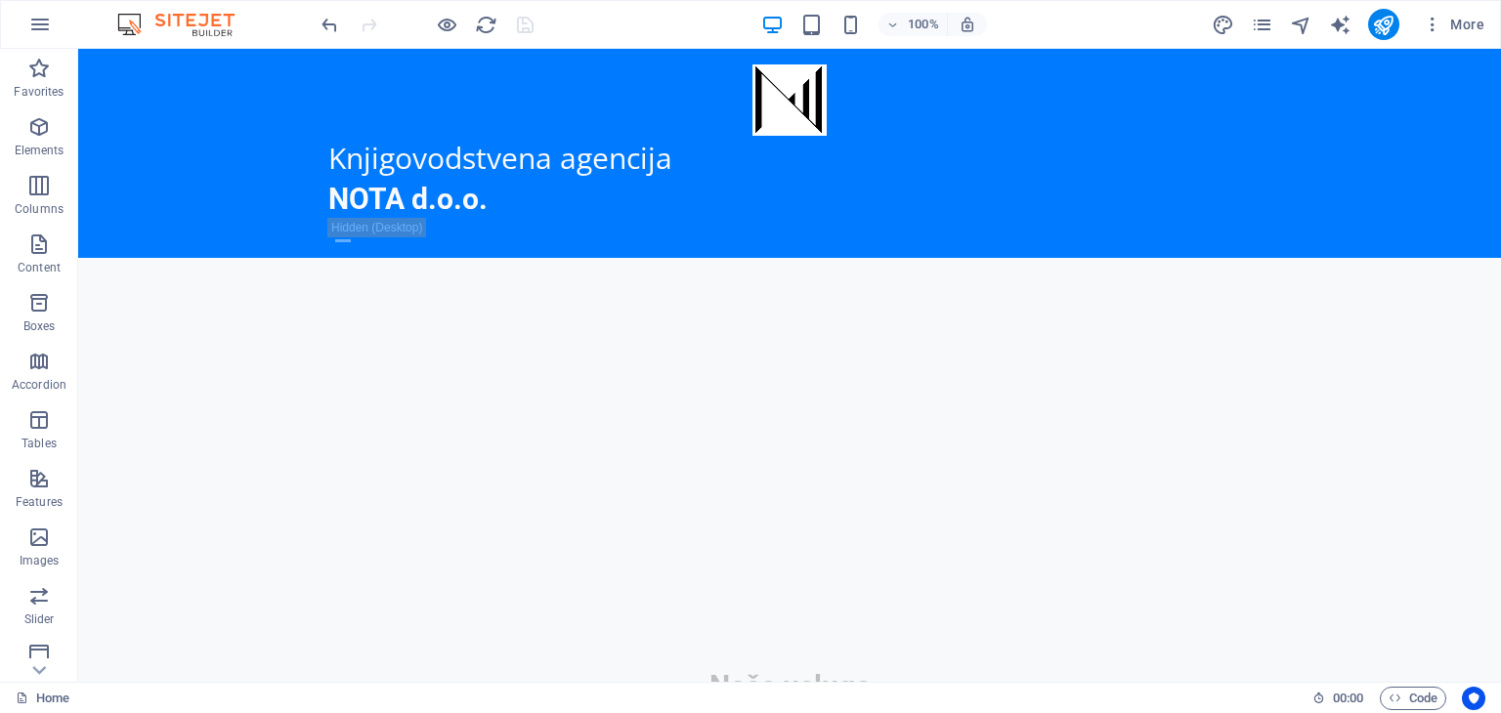
scroll to position [1884, 0]
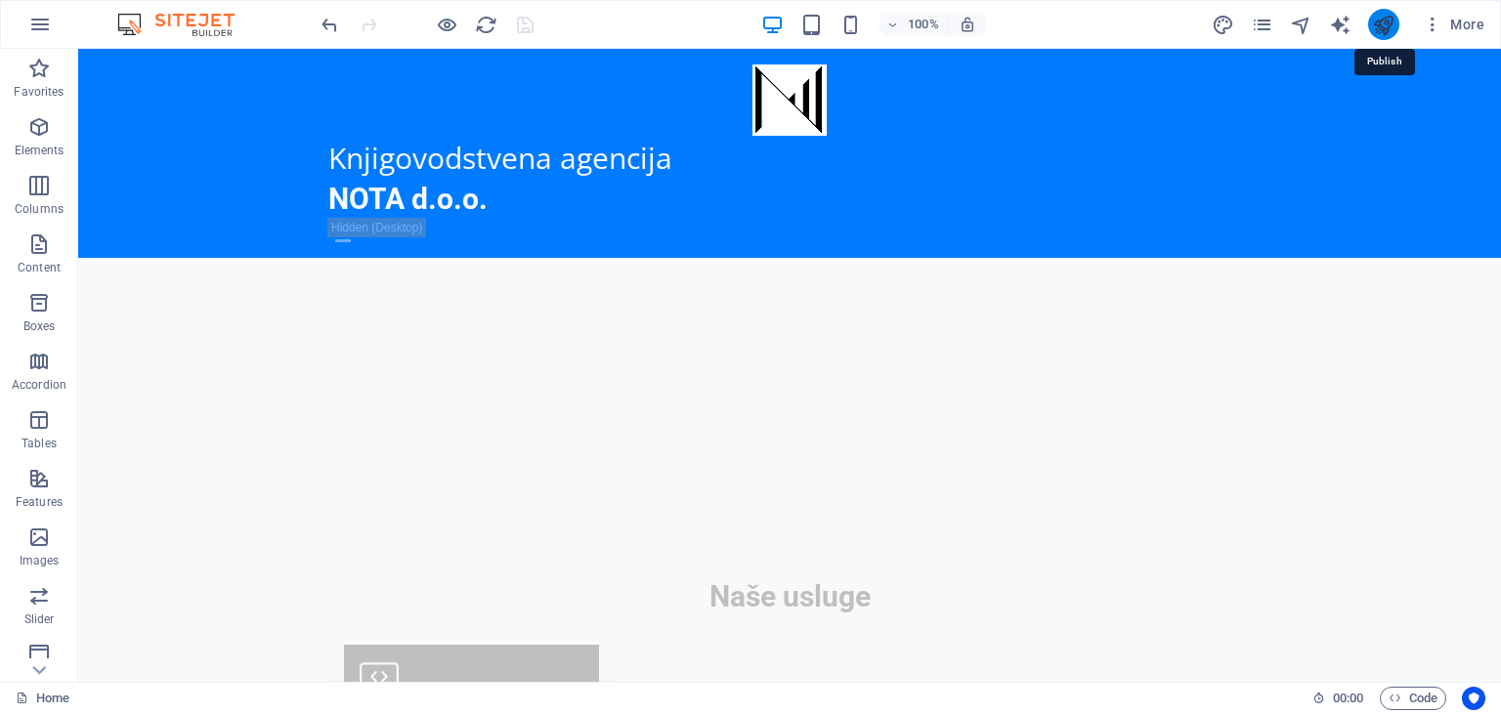
click at [1380, 22] on icon "publish" at bounding box center [1383, 25] width 22 height 22
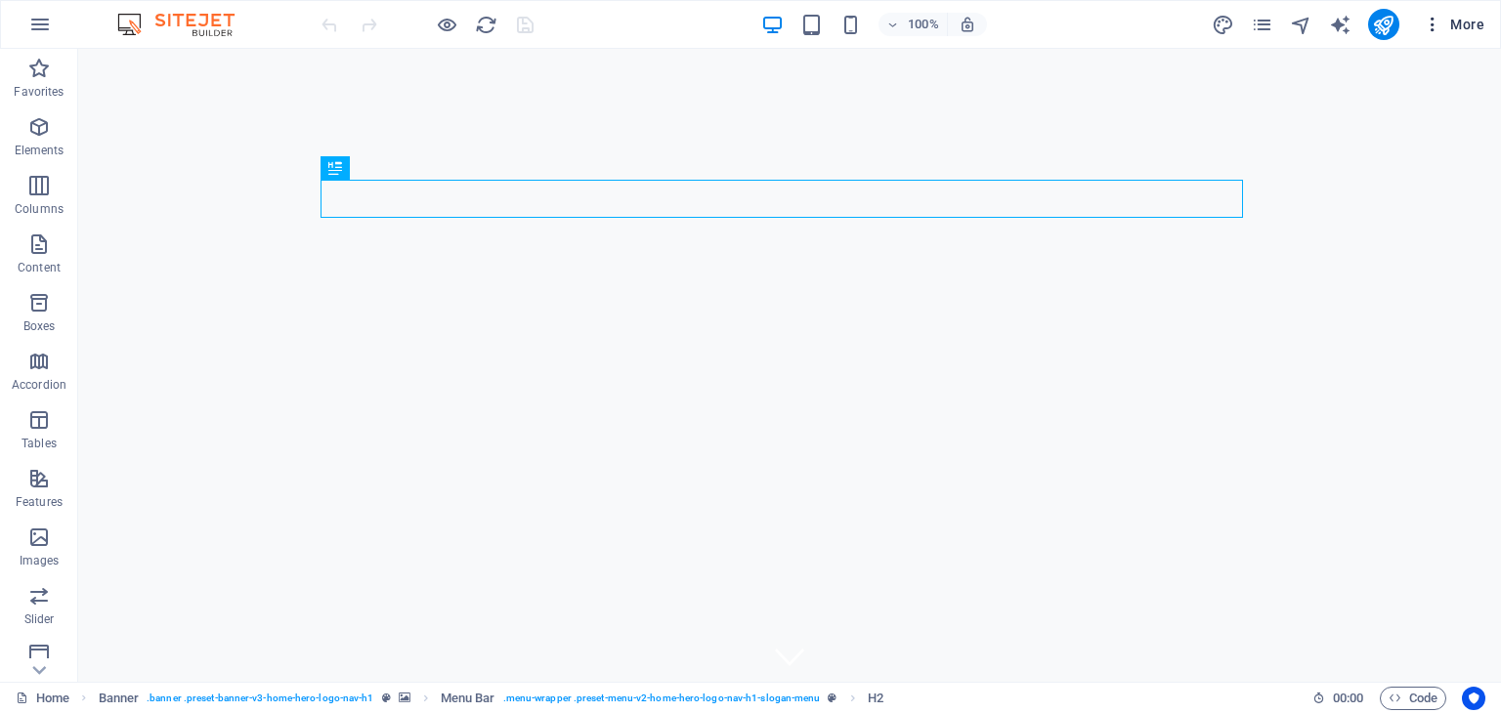
click at [1462, 29] on span "More" at bounding box center [1454, 25] width 62 height 20
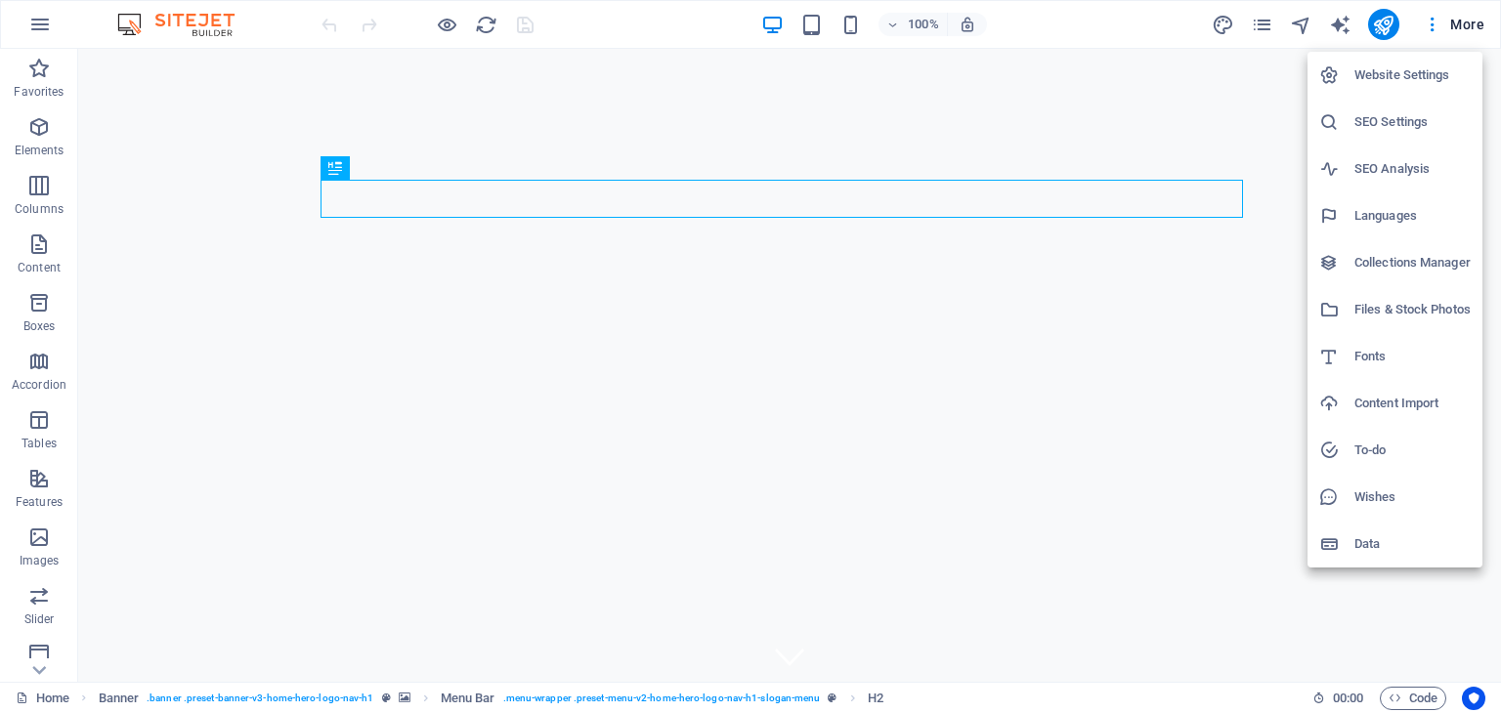
click at [1404, 88] on li "Website Settings" at bounding box center [1395, 75] width 175 height 47
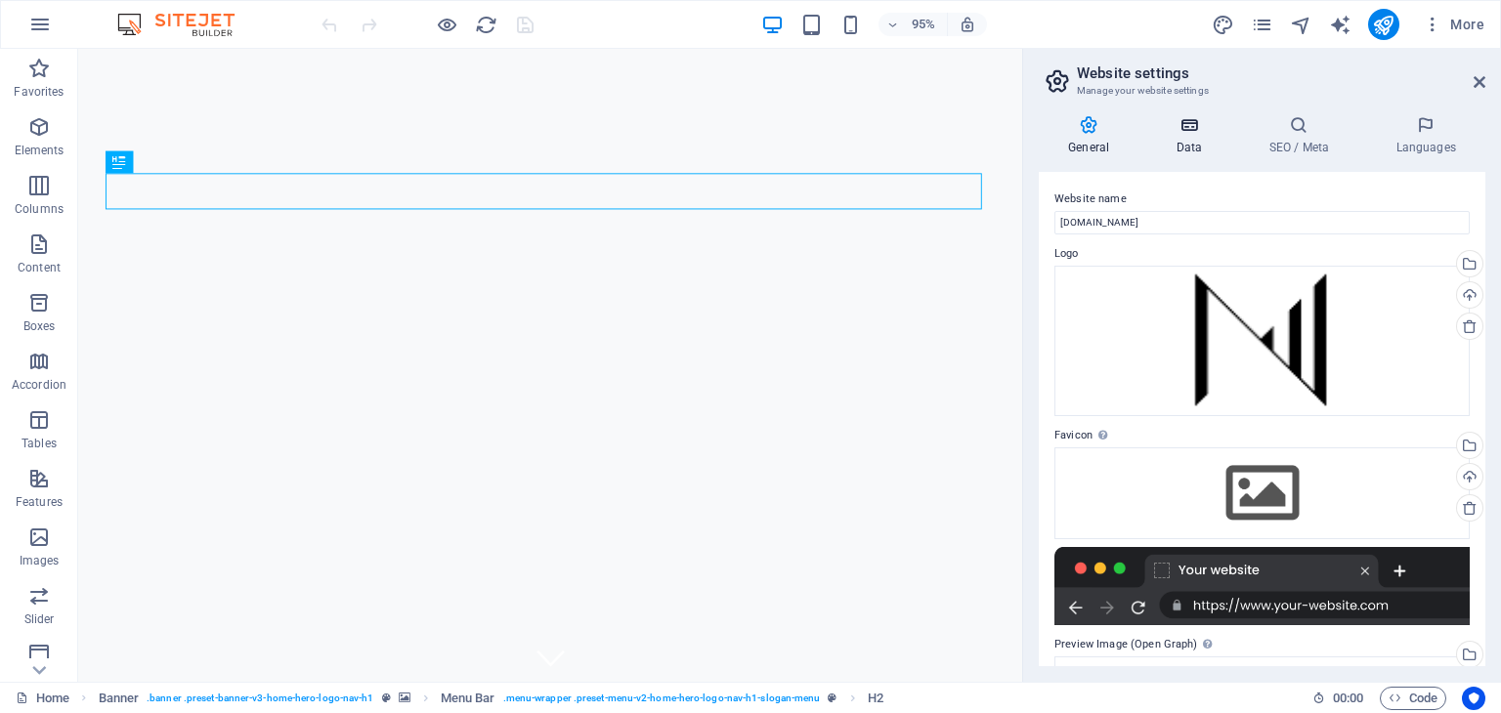
click at [1187, 127] on icon at bounding box center [1188, 125] width 85 height 20
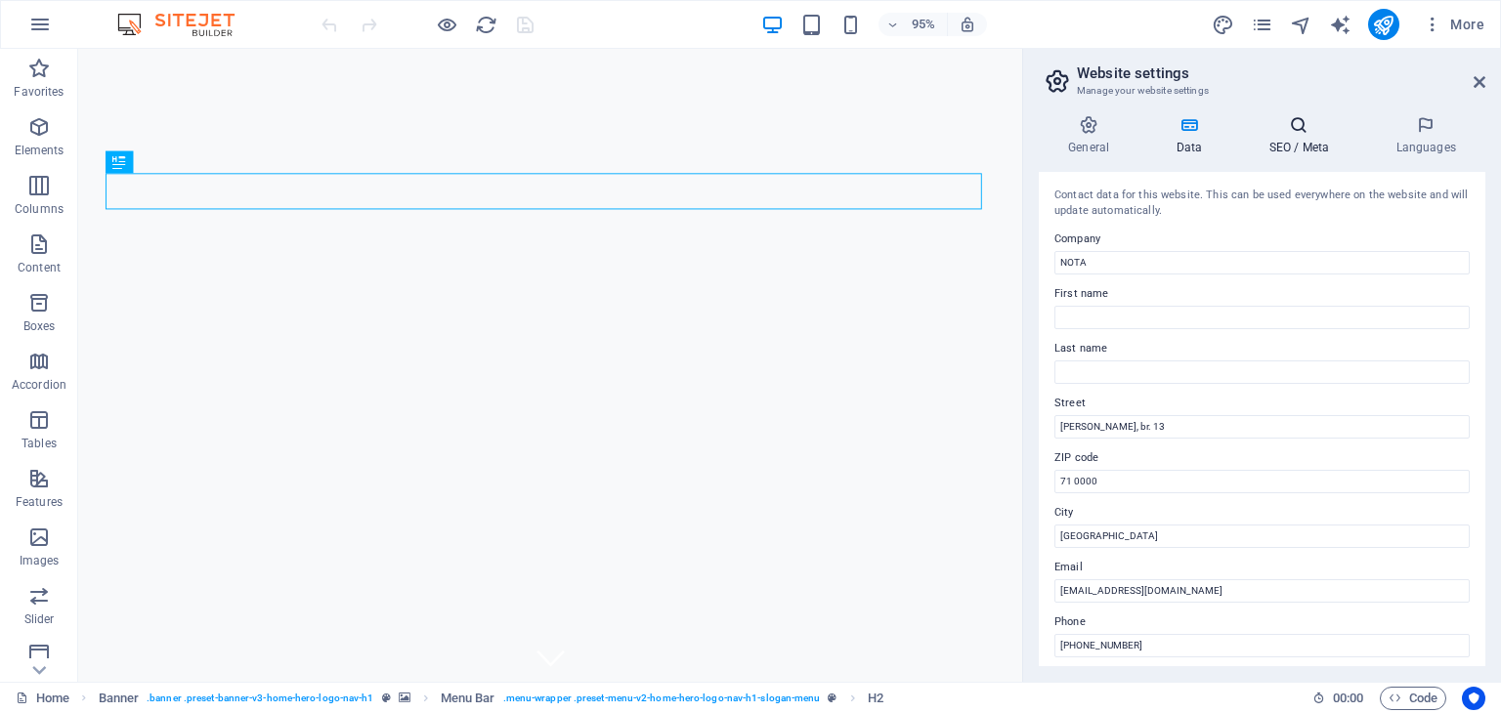
click at [1314, 149] on h4 "SEO / Meta" at bounding box center [1302, 135] width 127 height 41
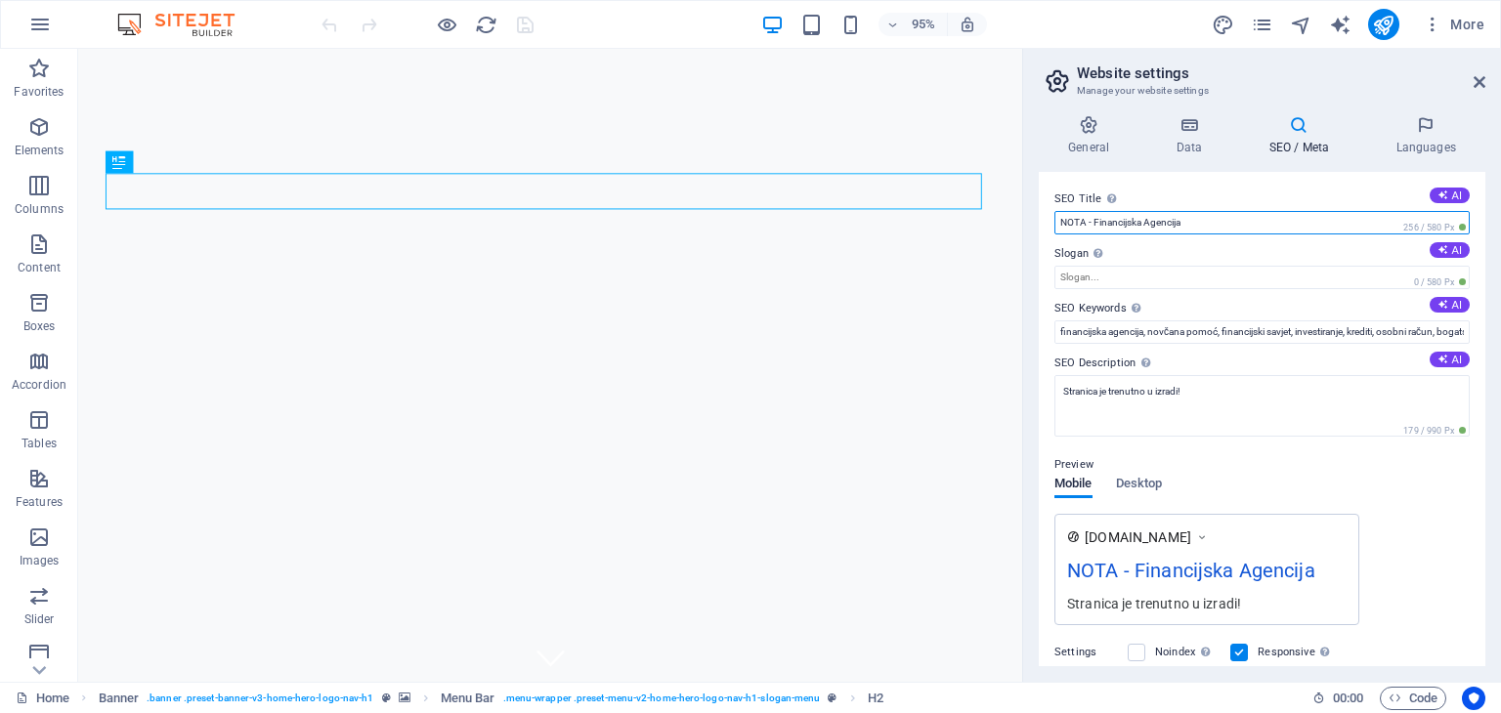
click at [1143, 223] on input "NOTA - Financijska Agencija" at bounding box center [1262, 222] width 415 height 23
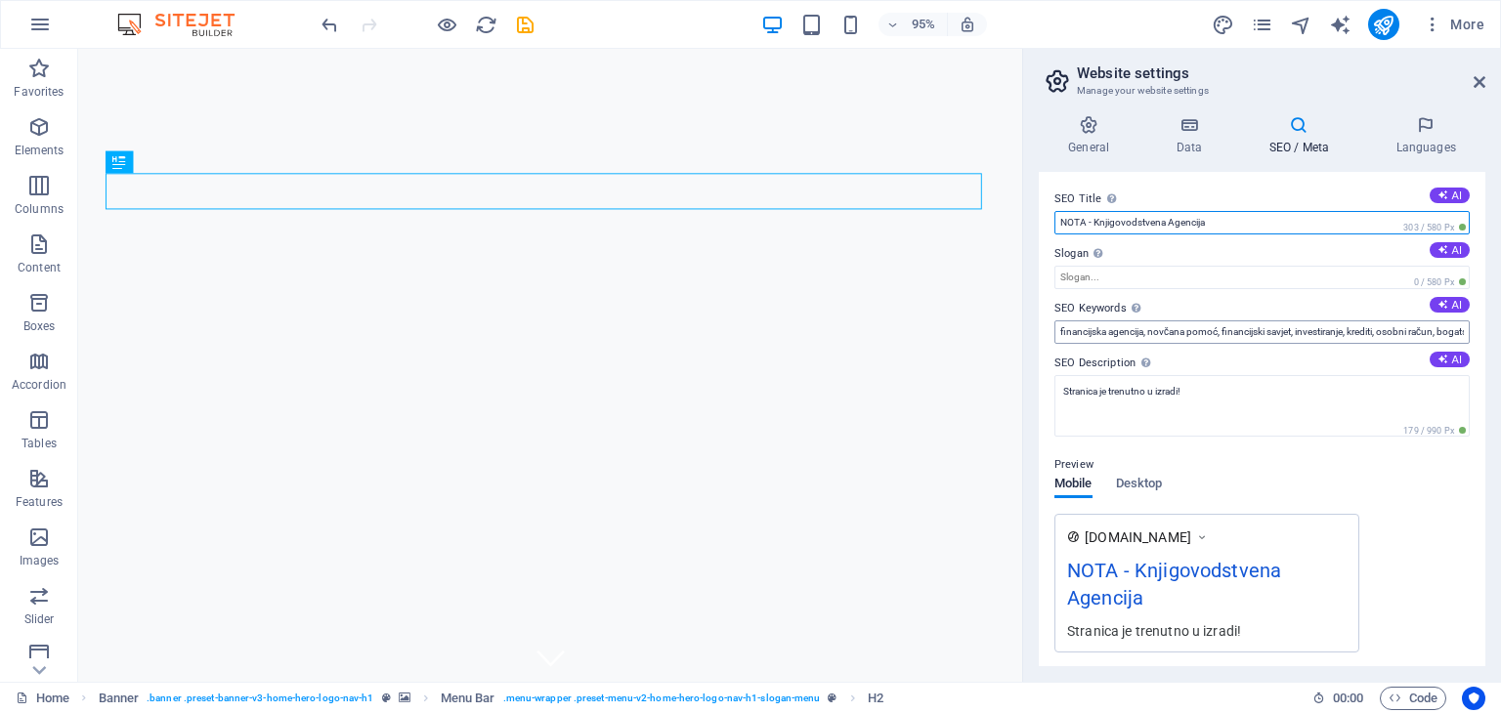
type input "NOTA - Knjigovodstvena Agencija"
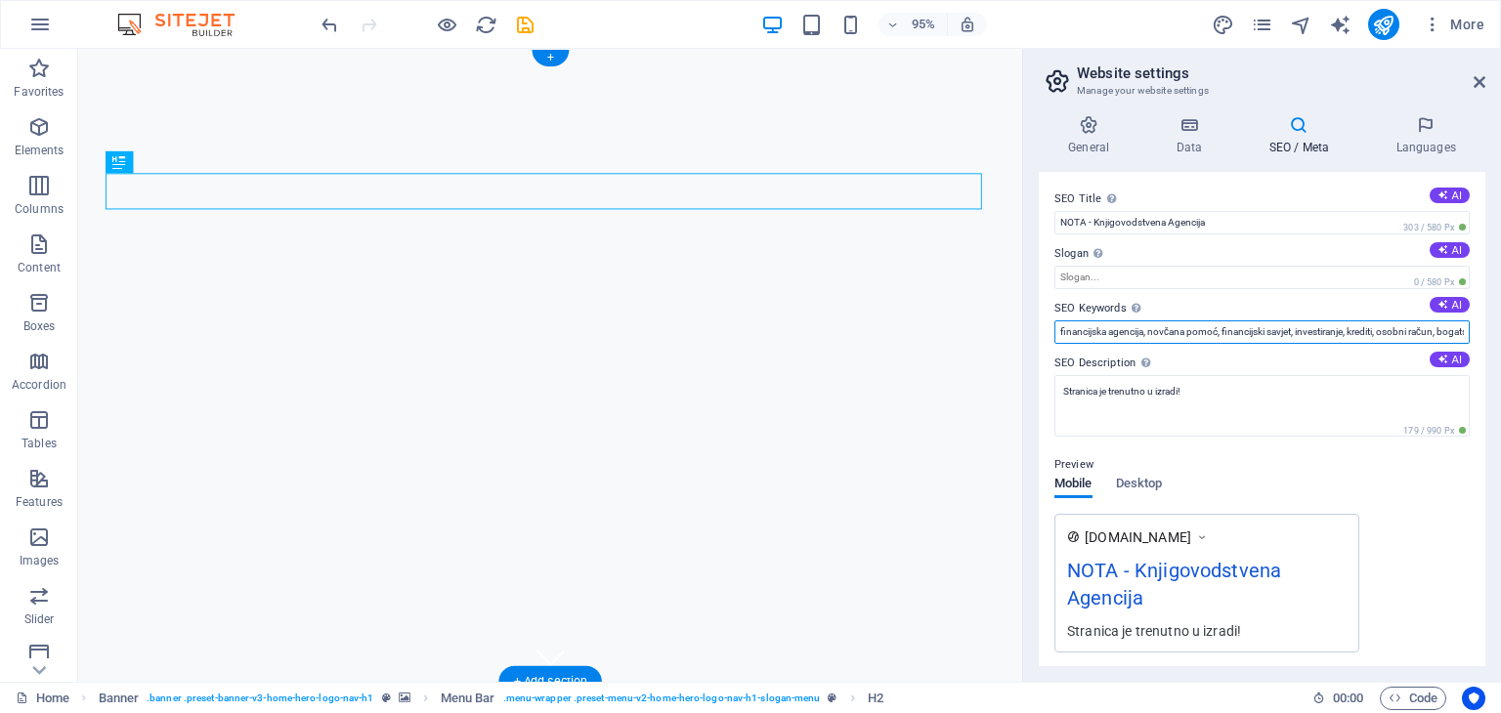
drag, startPoint x: 1182, startPoint y: 379, endPoint x: 964, endPoint y: 324, distance: 225.0
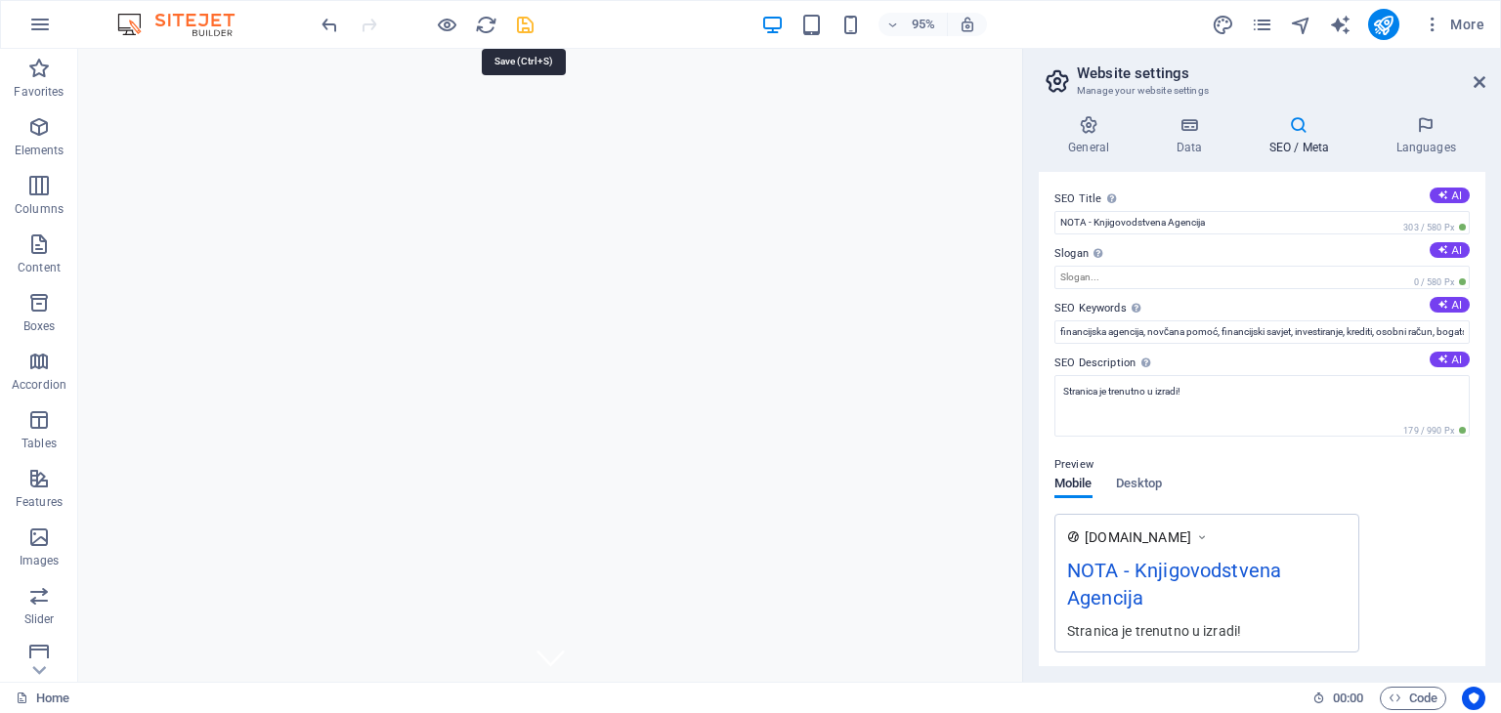
click at [523, 25] on icon "save" at bounding box center [525, 25] width 22 height 22
checkbox input "false"
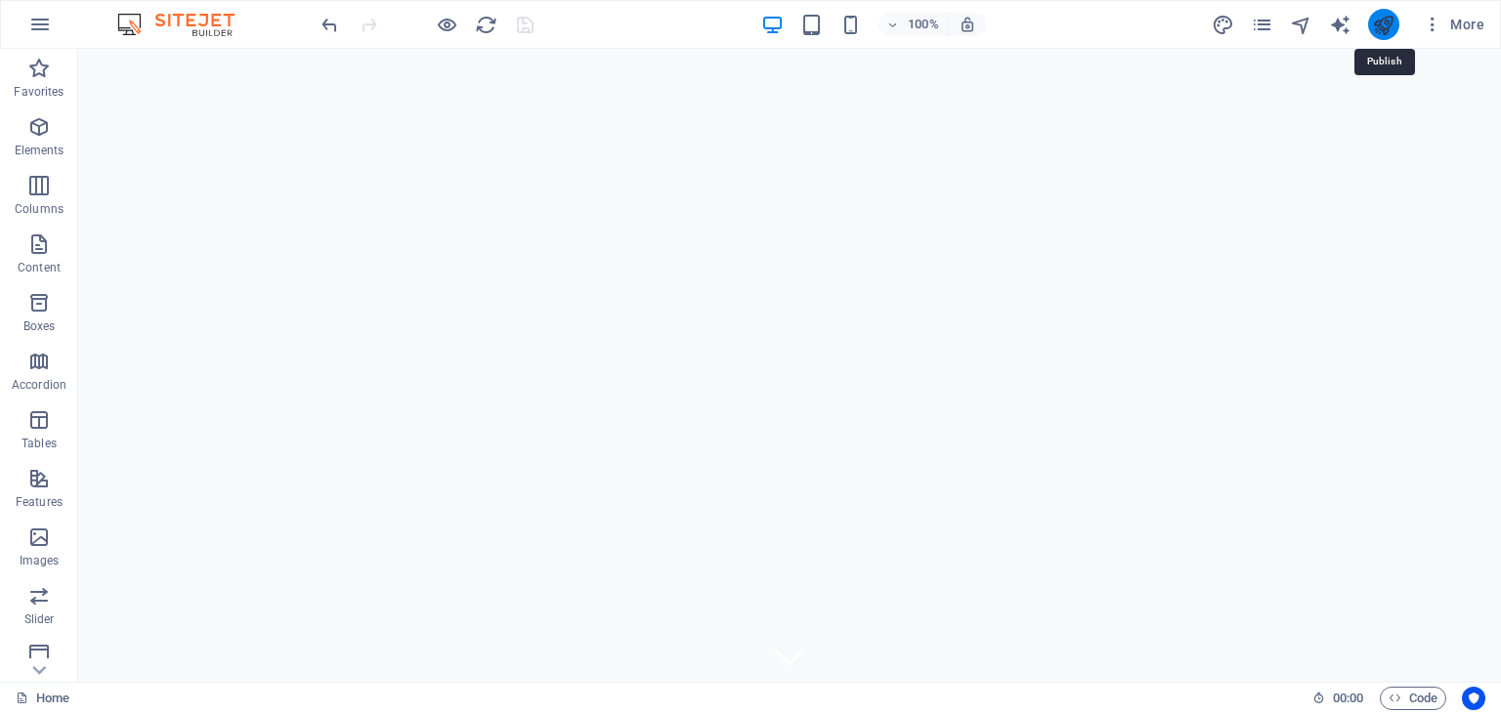
click at [1389, 17] on icon "publish" at bounding box center [1383, 25] width 22 height 22
